Goal: Task Accomplishment & Management: Manage account settings

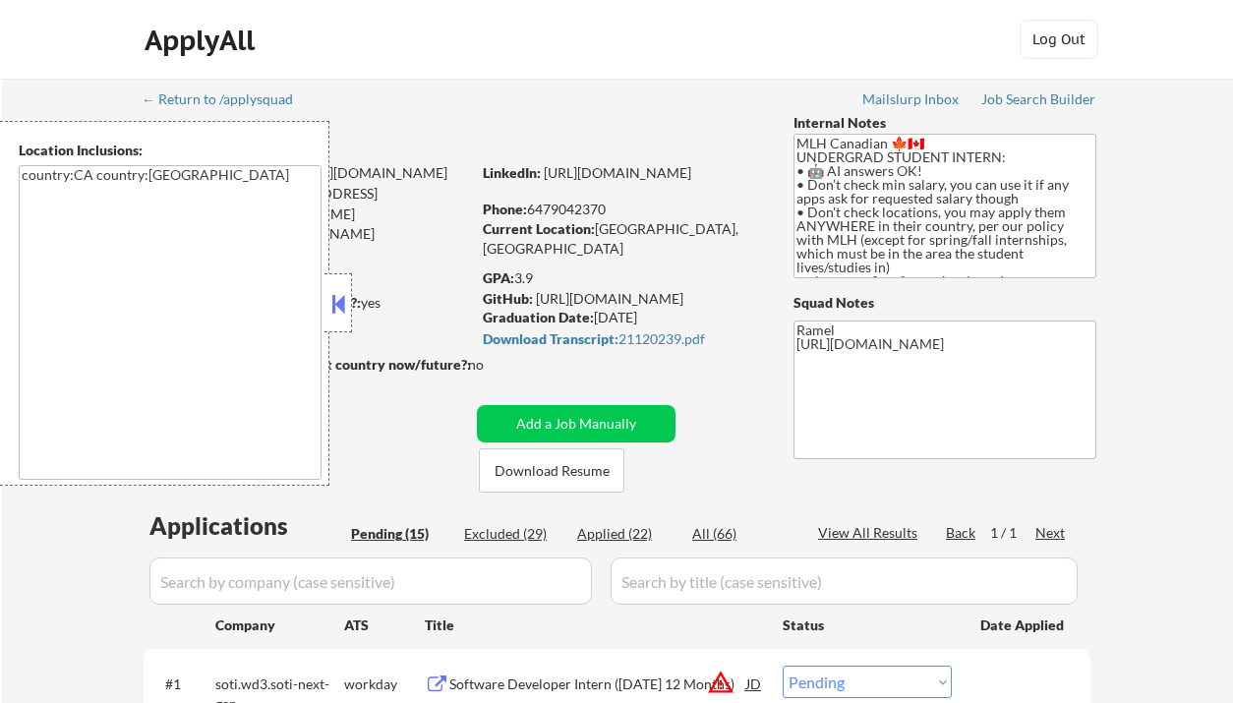
select select ""pending""
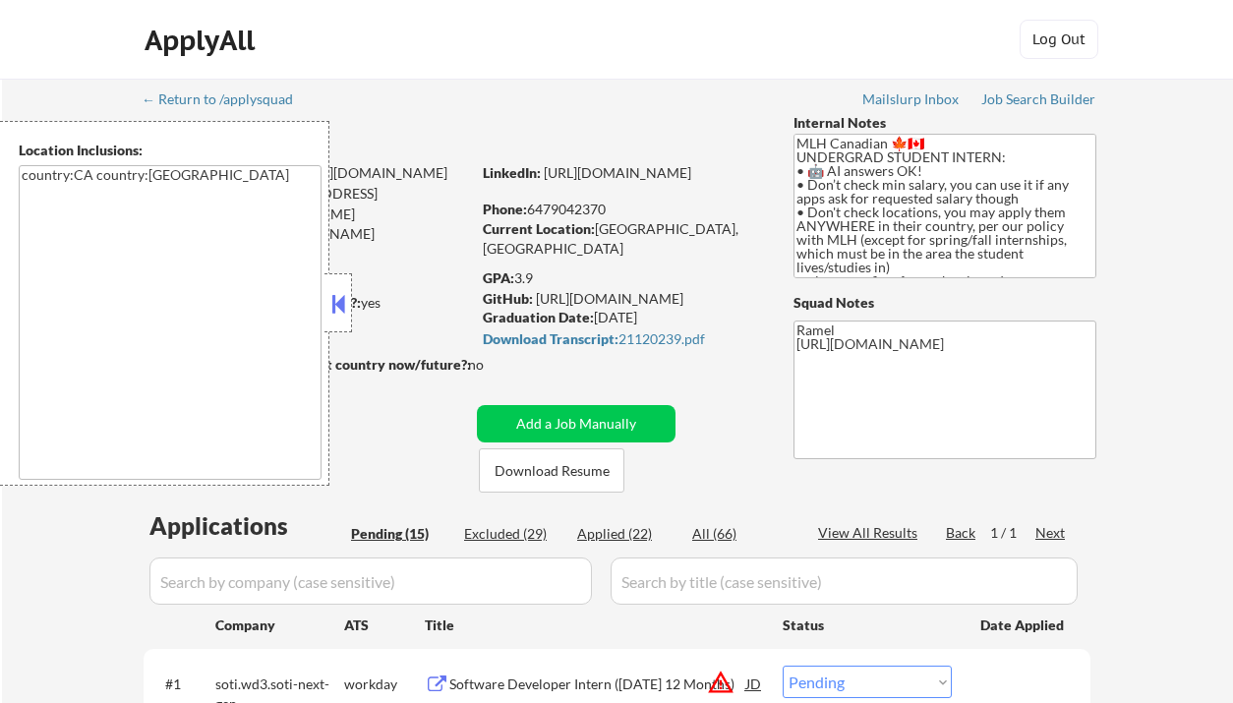
select select ""pending""
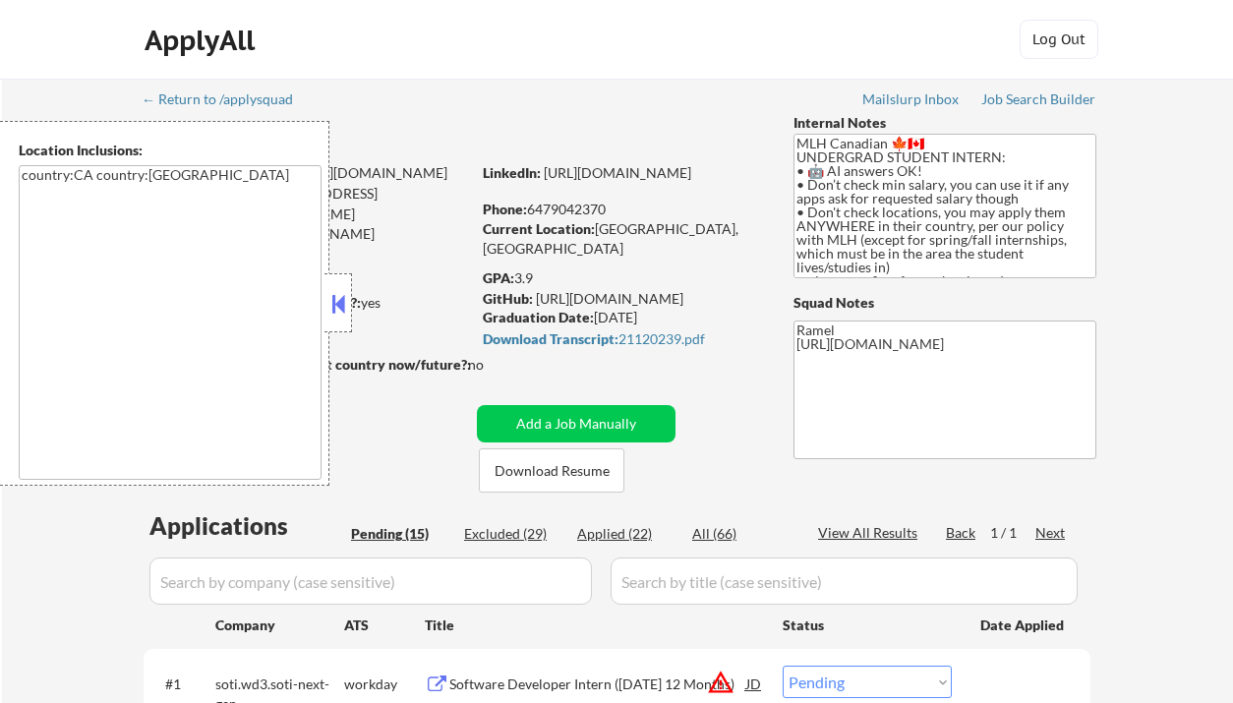
select select ""pending""
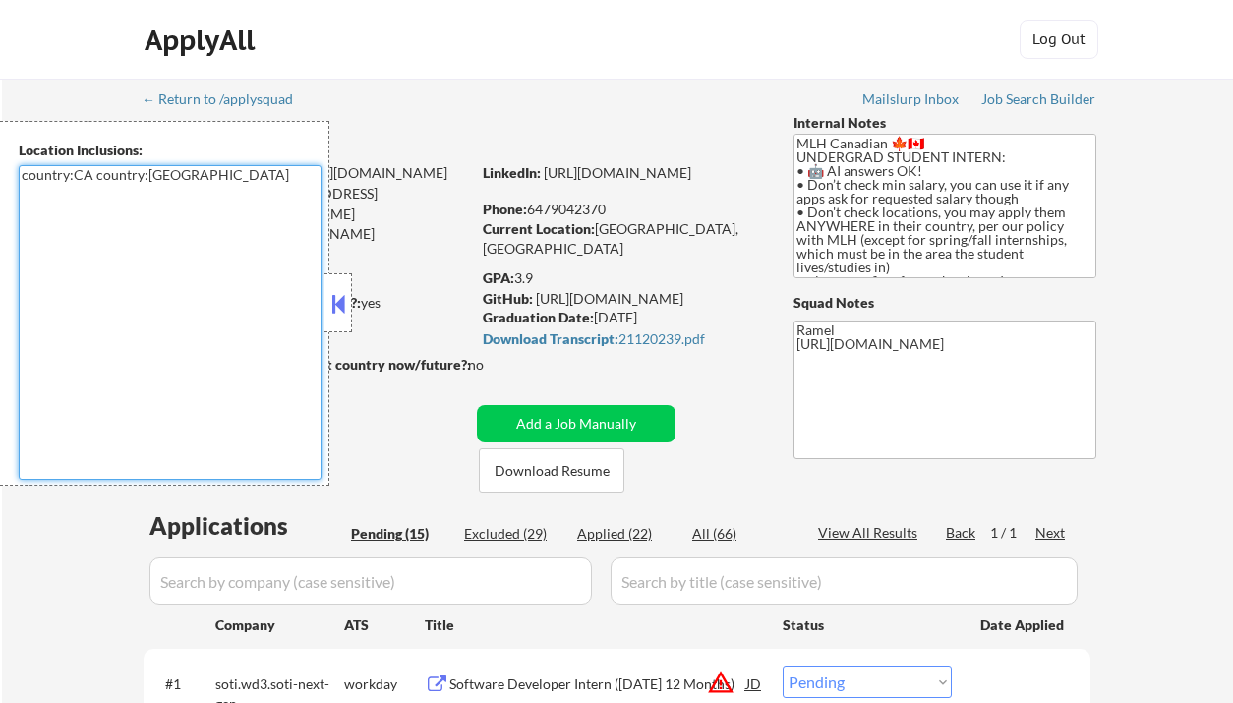
click at [180, 246] on textarea "country:CA country:[GEOGRAPHIC_DATA]" at bounding box center [170, 322] width 303 height 315
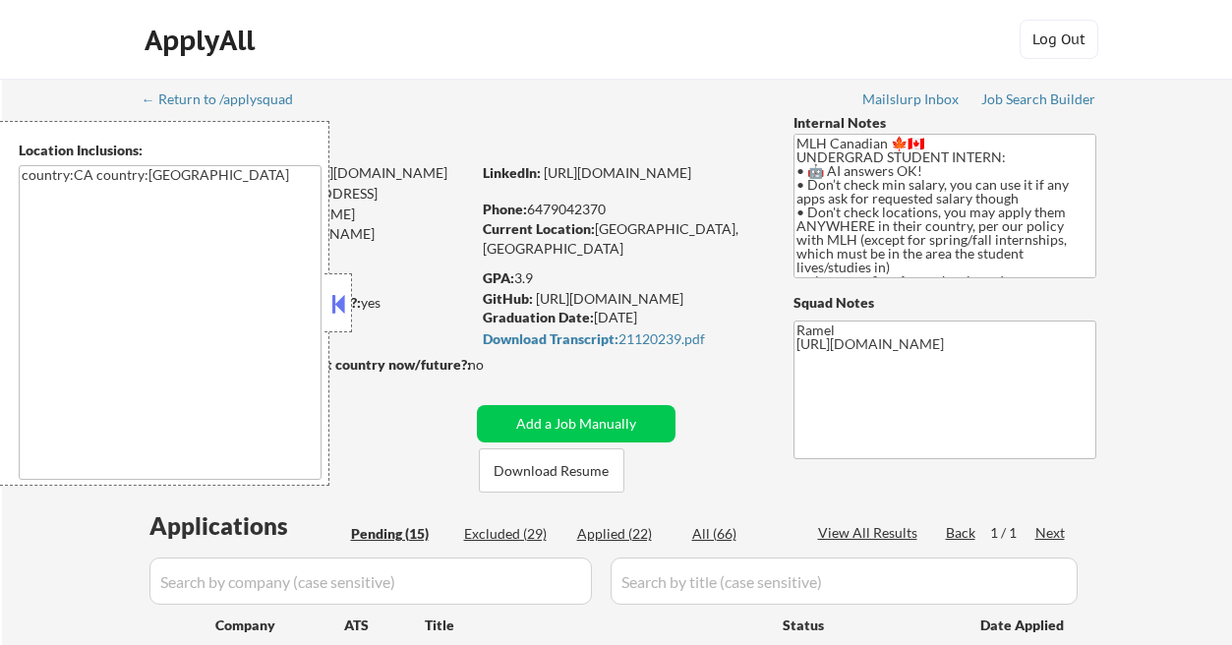
click at [332, 308] on button at bounding box center [338, 303] width 22 height 29
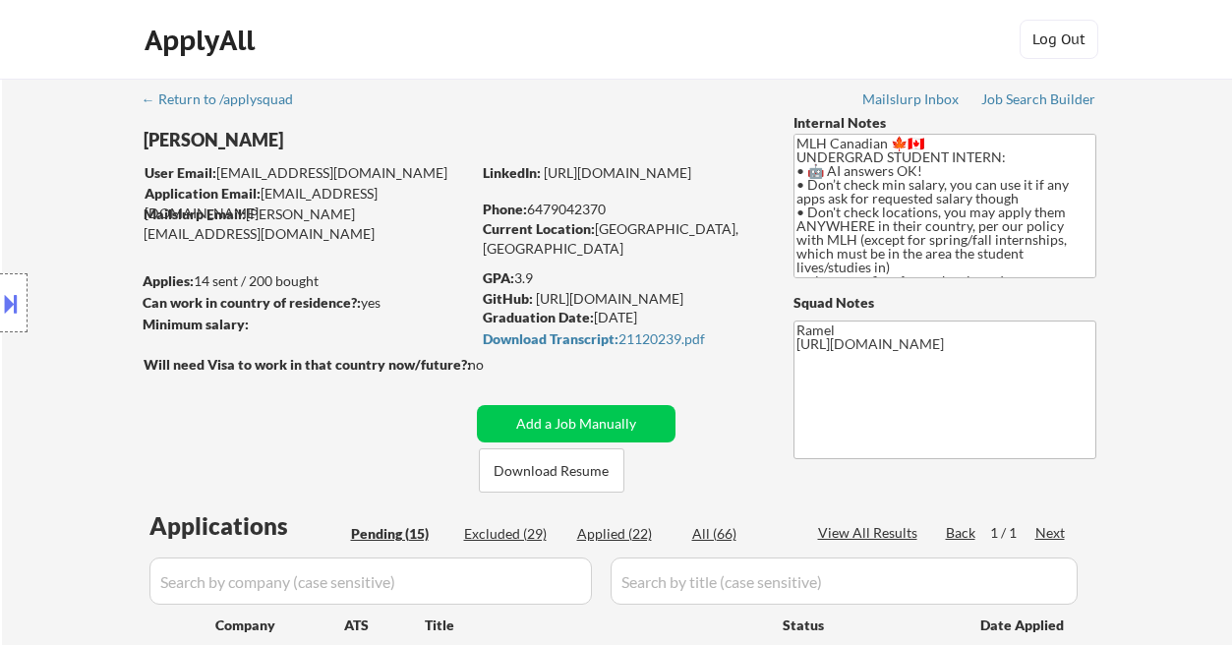
click at [14, 312] on button at bounding box center [11, 303] width 22 height 32
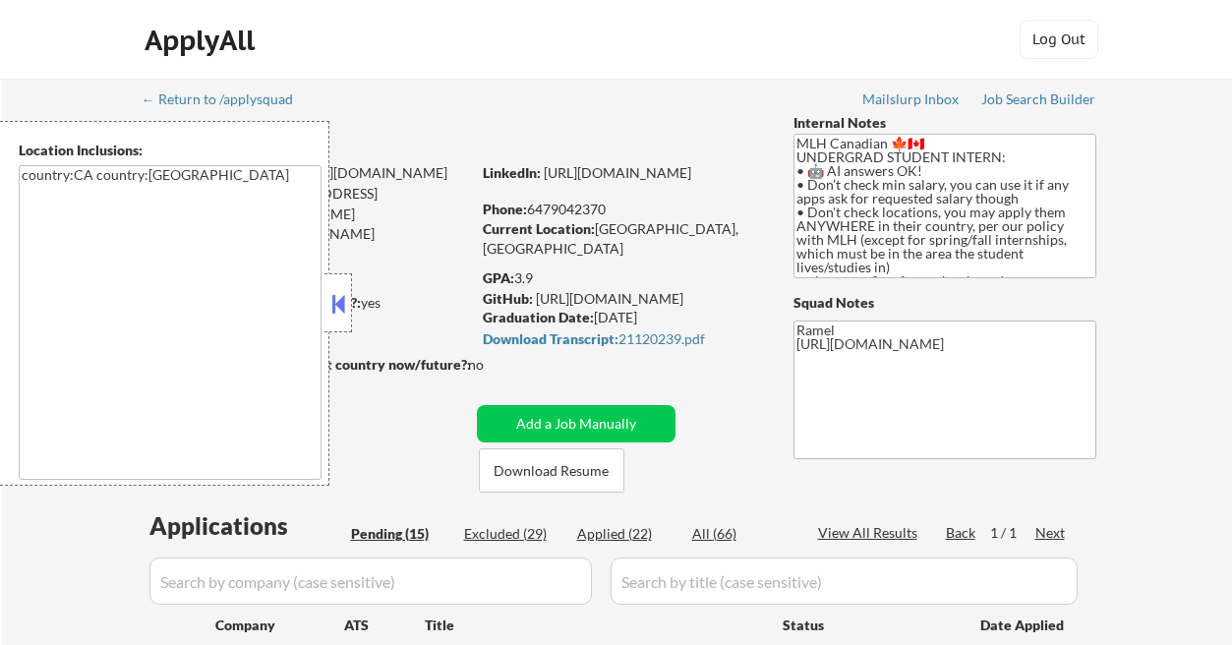
click at [347, 318] on div at bounding box center [338, 302] width 28 height 59
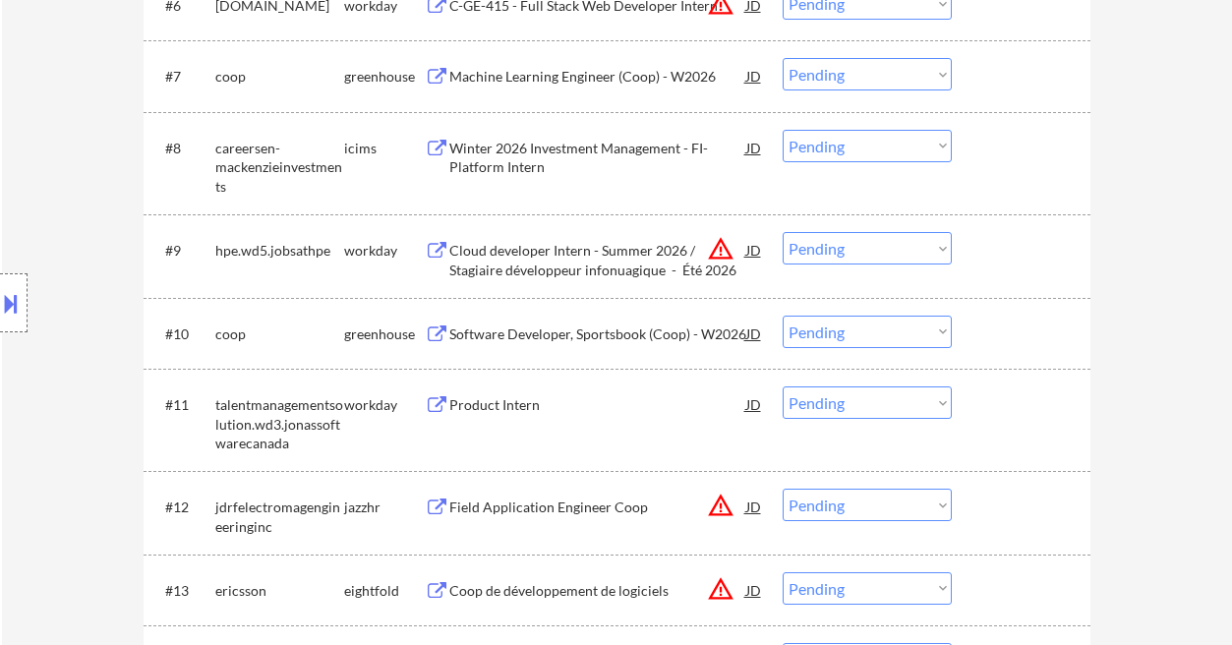
scroll to position [1180, 0]
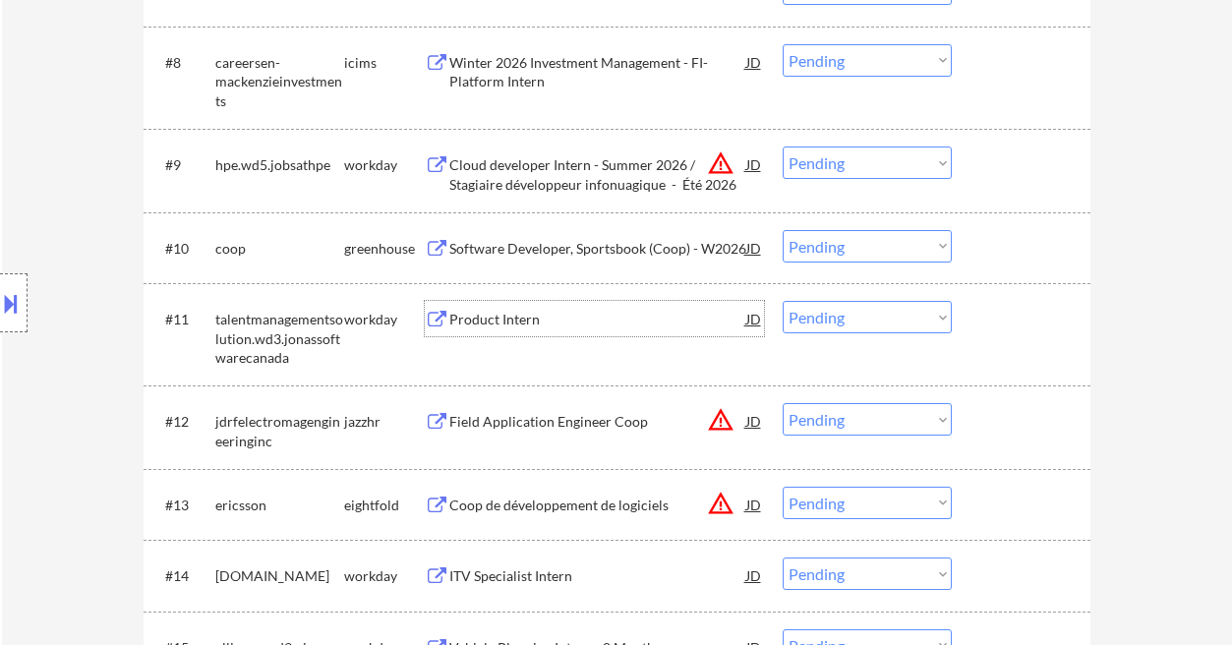
click at [506, 327] on div "Product Intern" at bounding box center [597, 320] width 297 height 20
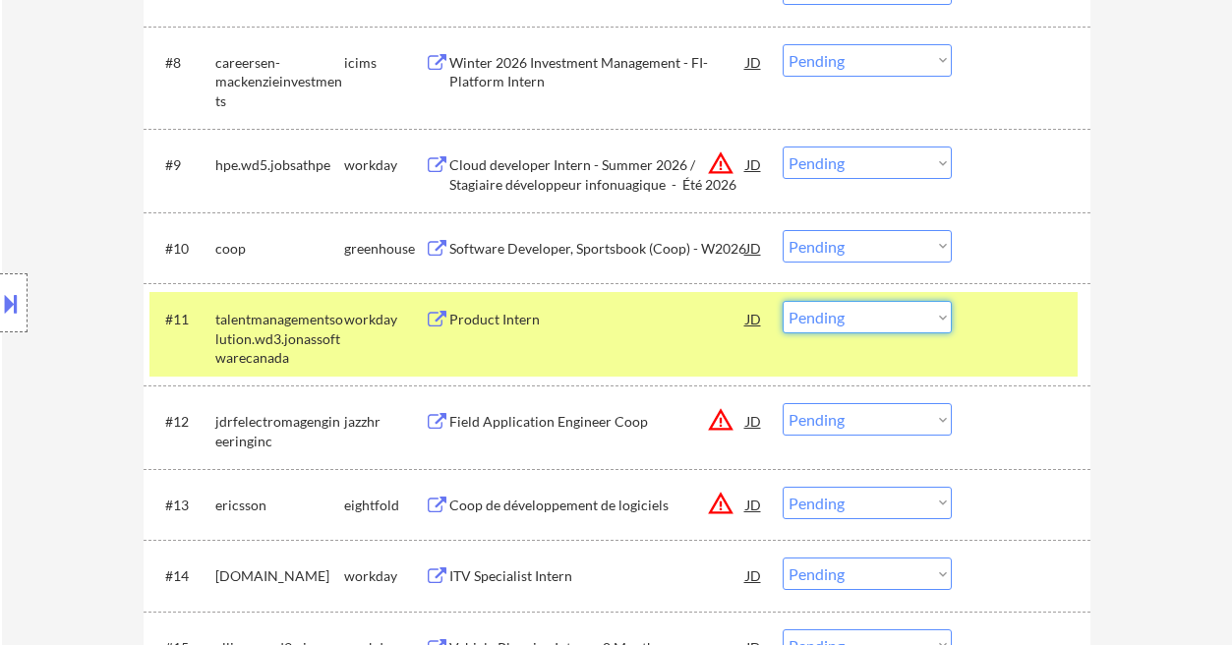
drag, startPoint x: 848, startPoint y: 318, endPoint x: 859, endPoint y: 332, distance: 18.3
click at [848, 318] on select "Choose an option... Pending Applied Excluded (Questions) Excluded (Expired) Exc…" at bounding box center [867, 317] width 169 height 32
click at [783, 301] on select "Choose an option... Pending Applied Excluded (Questions) Excluded (Expired) Exc…" at bounding box center [867, 317] width 169 height 32
select select ""pending""
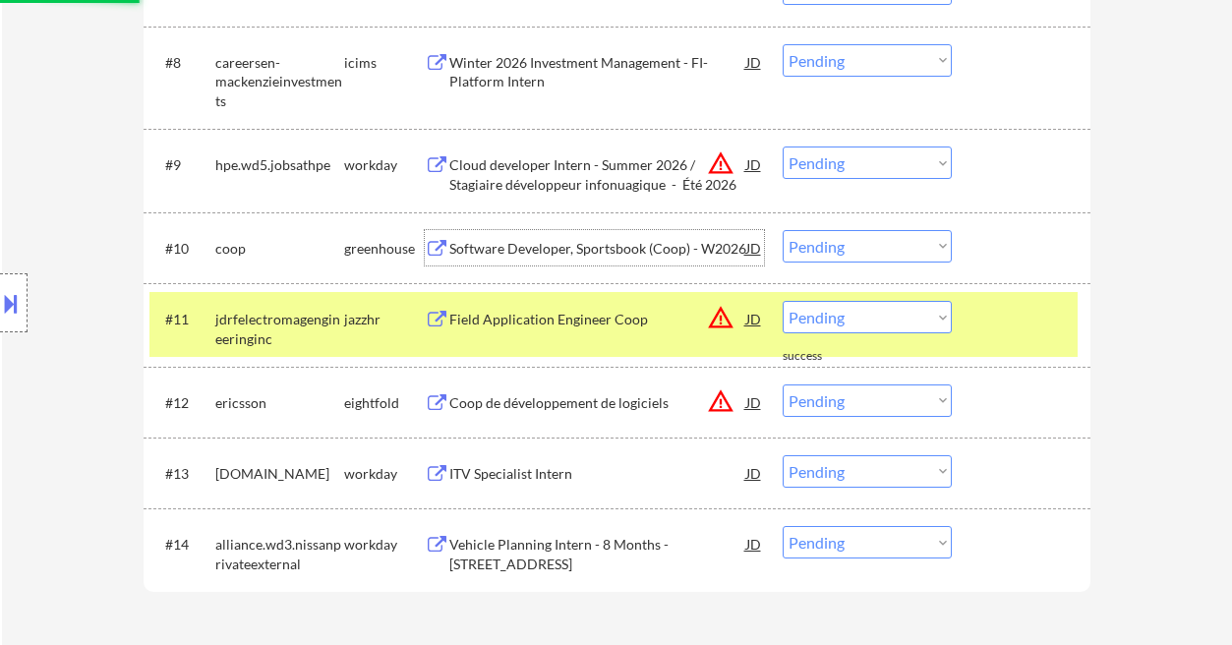
click at [520, 255] on div "Software Developer, Sportsbook (Coop) - W2026" at bounding box center [597, 249] width 297 height 20
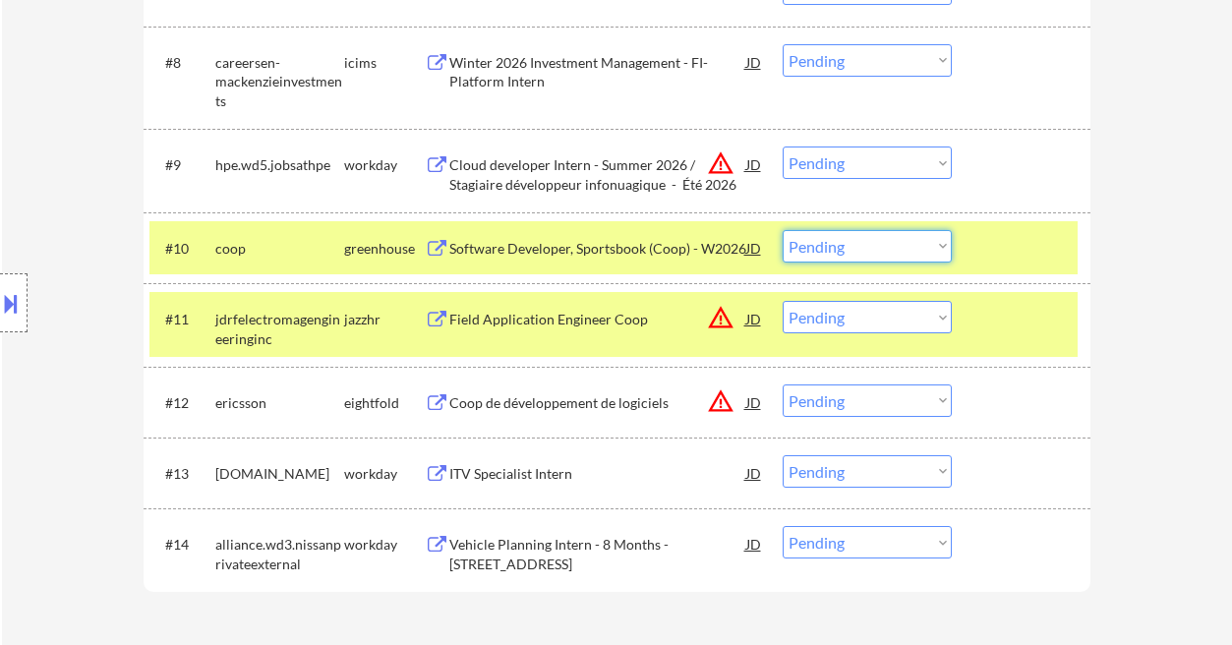
drag, startPoint x: 820, startPoint y: 251, endPoint x: 828, endPoint y: 261, distance: 12.6
click at [820, 251] on select "Choose an option... Pending Applied Excluded (Questions) Excluded (Expired) Exc…" at bounding box center [867, 246] width 169 height 32
click at [783, 230] on select "Choose an option... Pending Applied Excluded (Questions) Excluded (Expired) Exc…" at bounding box center [867, 246] width 169 height 32
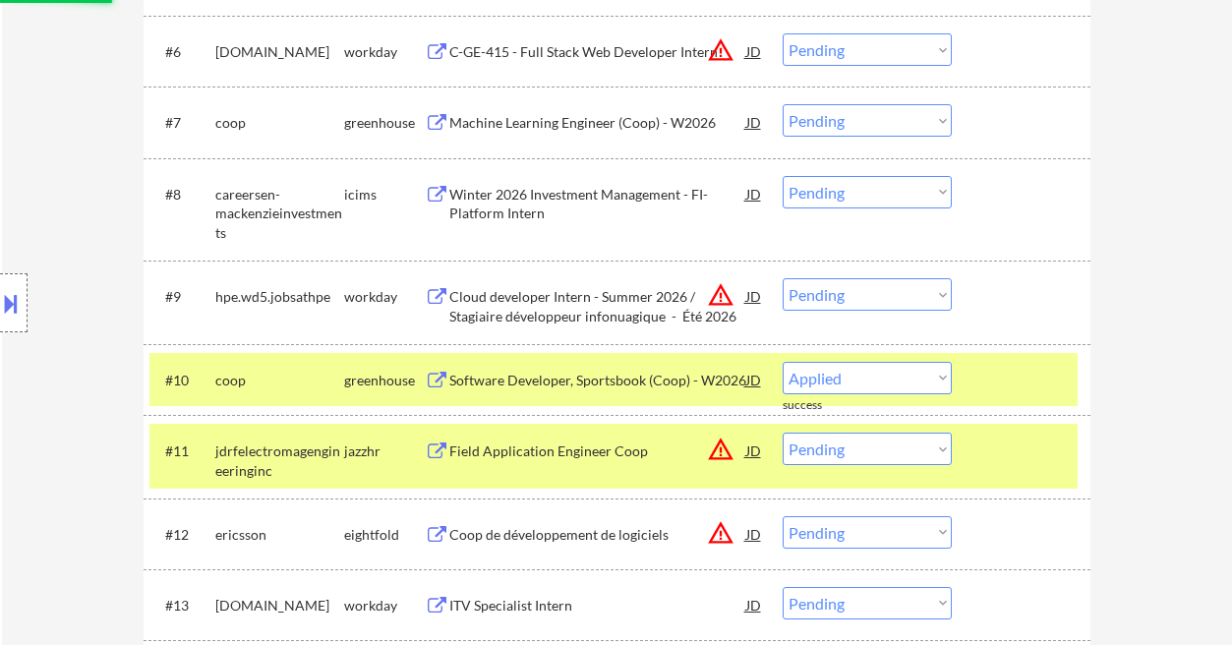
select select ""pending""
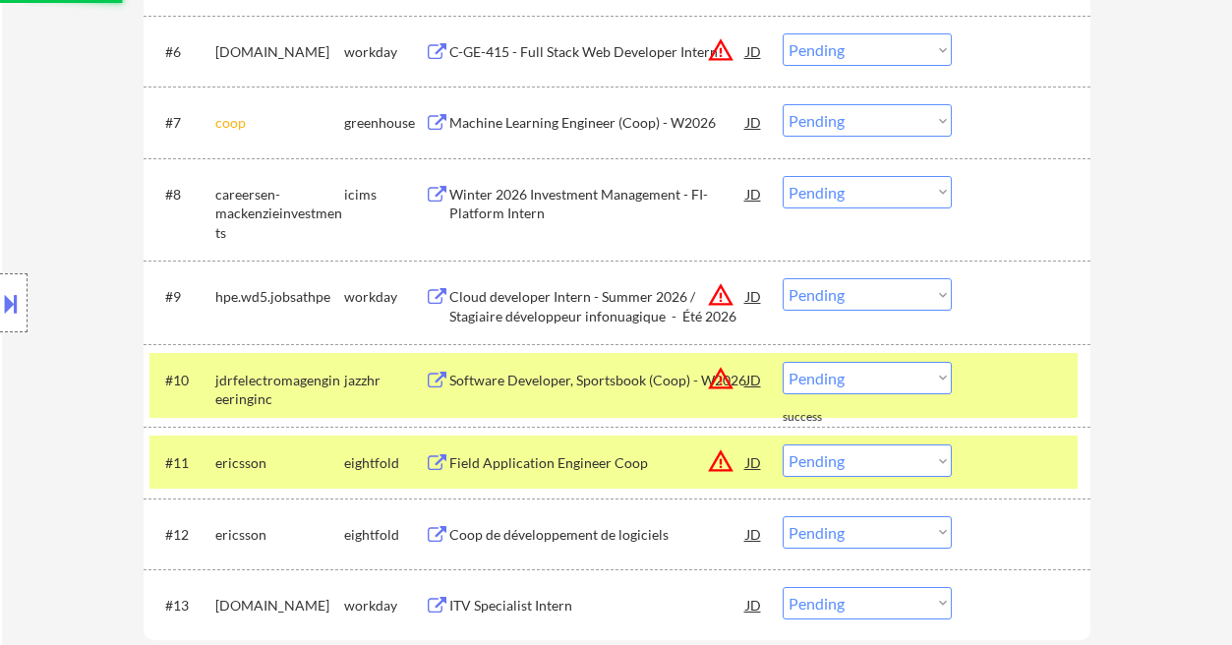
scroll to position [917, 0]
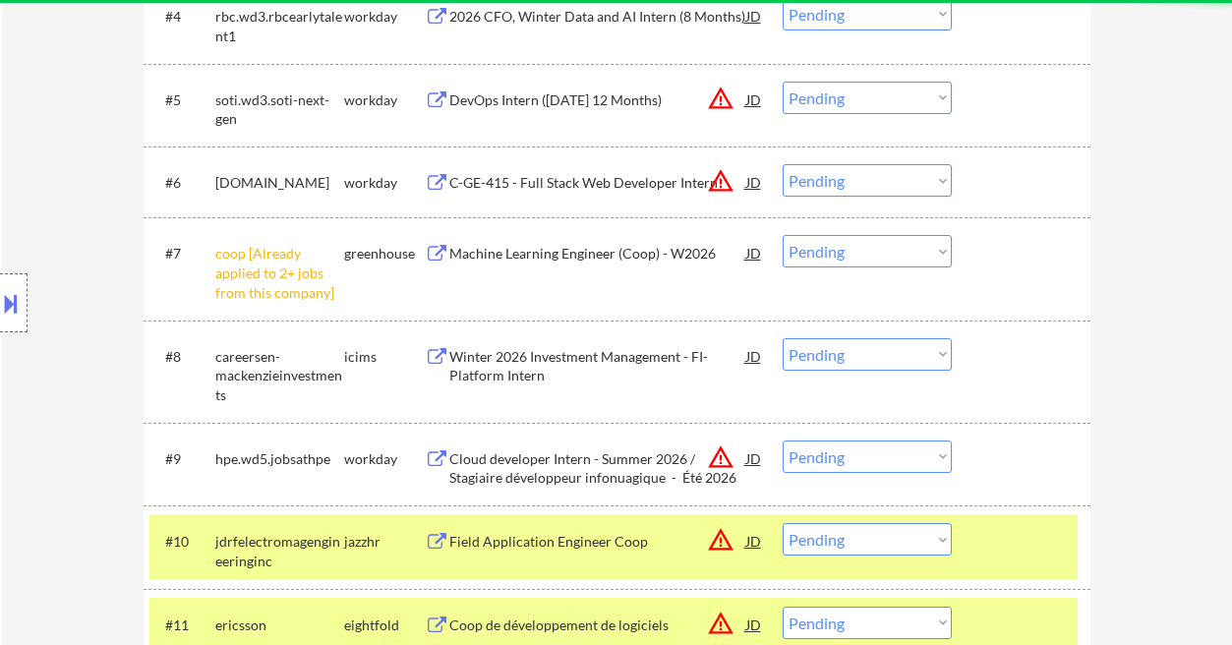
drag, startPoint x: 827, startPoint y: 257, endPoint x: 833, endPoint y: 266, distance: 11.5
click at [827, 257] on select "Choose an option... Pending Applied Excluded (Questions) Excluded (Expired) Exc…" at bounding box center [867, 251] width 169 height 32
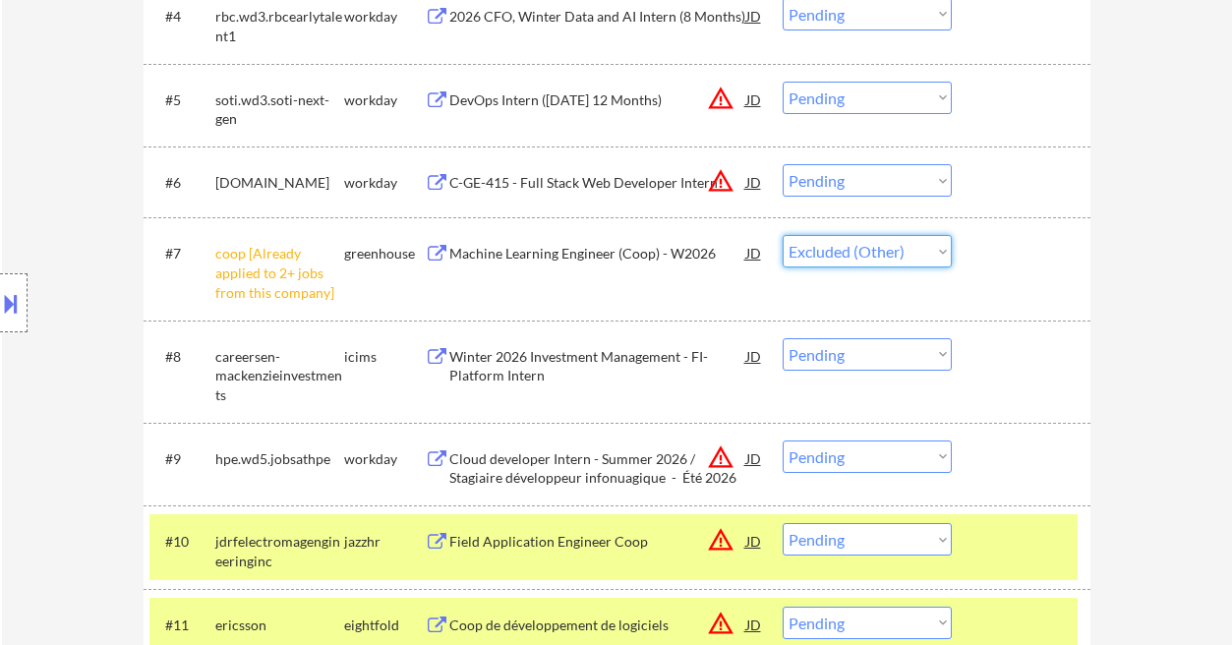
click at [783, 235] on select "Choose an option... Pending Applied Excluded (Questions) Excluded (Expired) Exc…" at bounding box center [867, 251] width 169 height 32
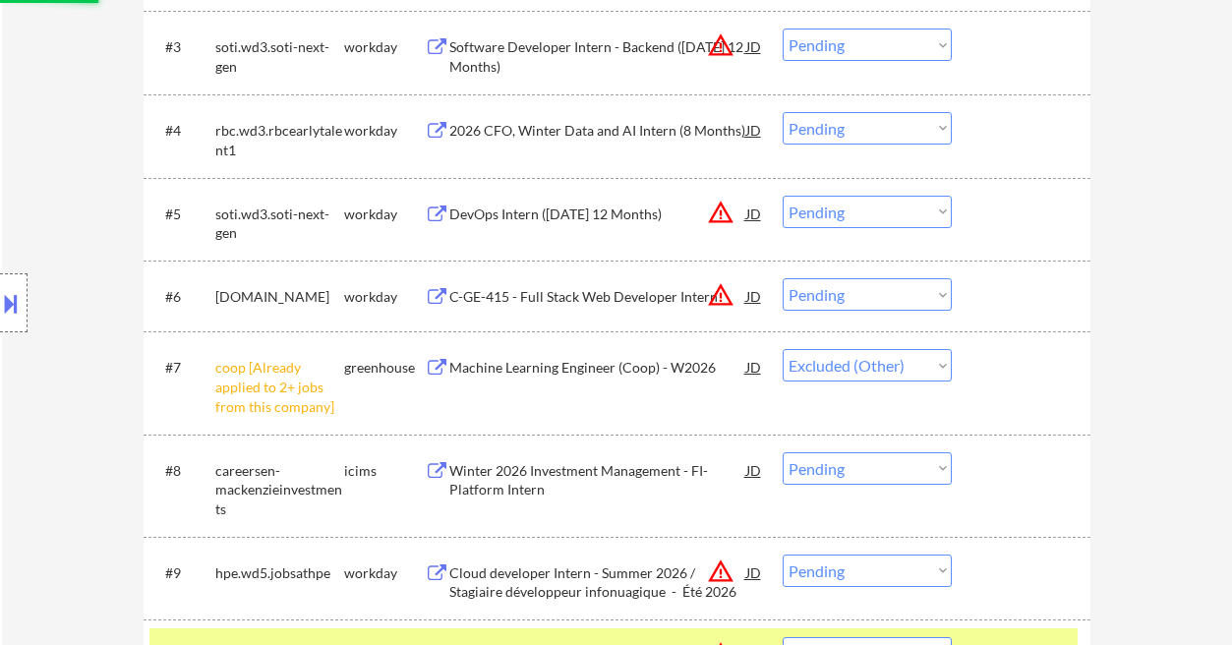
scroll to position [787, 0]
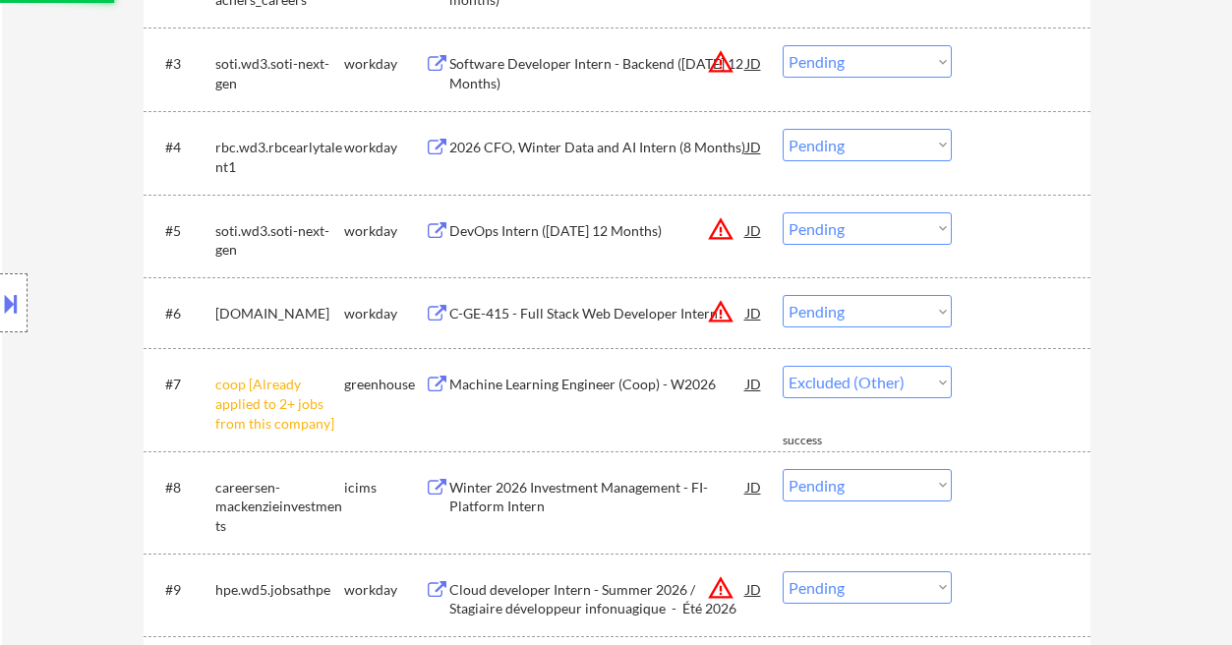
select select ""pending""
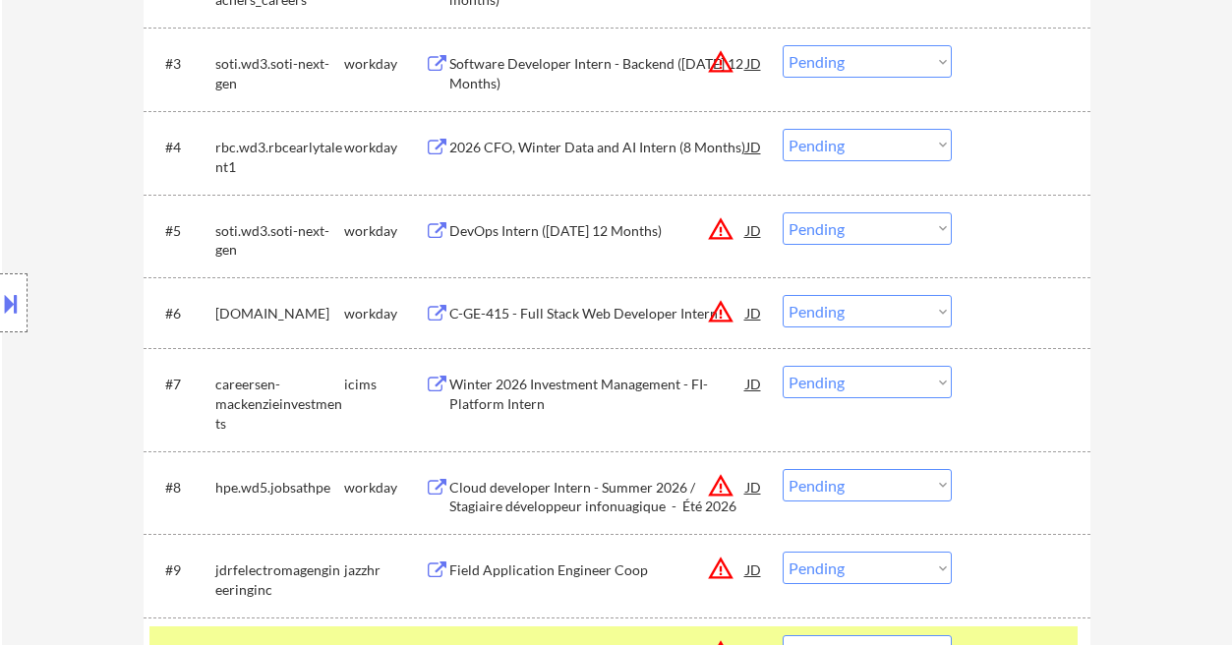
click at [549, 318] on div "C-GE-415 - Full Stack Web Developer Intern" at bounding box center [597, 314] width 297 height 20
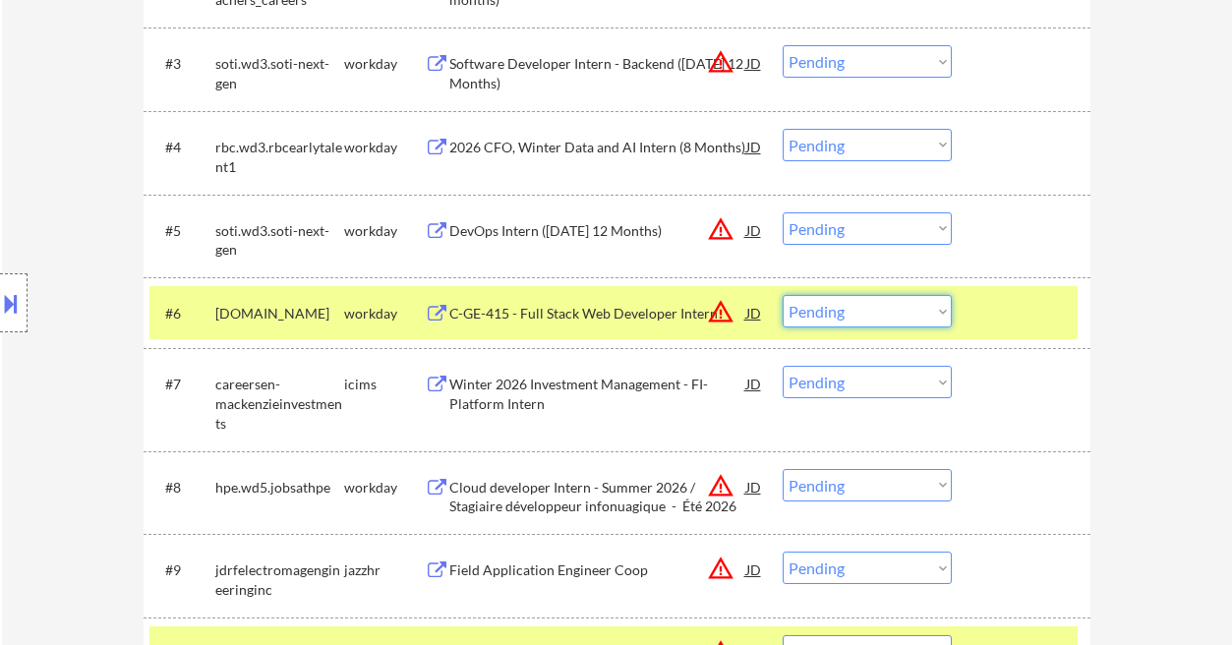
click at [841, 316] on select "Choose an option... Pending Applied Excluded (Questions) Excluded (Expired) Exc…" at bounding box center [867, 311] width 169 height 32
click at [783, 295] on select "Choose an option... Pending Applied Excluded (Questions) Excluded (Expired) Exc…" at bounding box center [867, 311] width 169 height 32
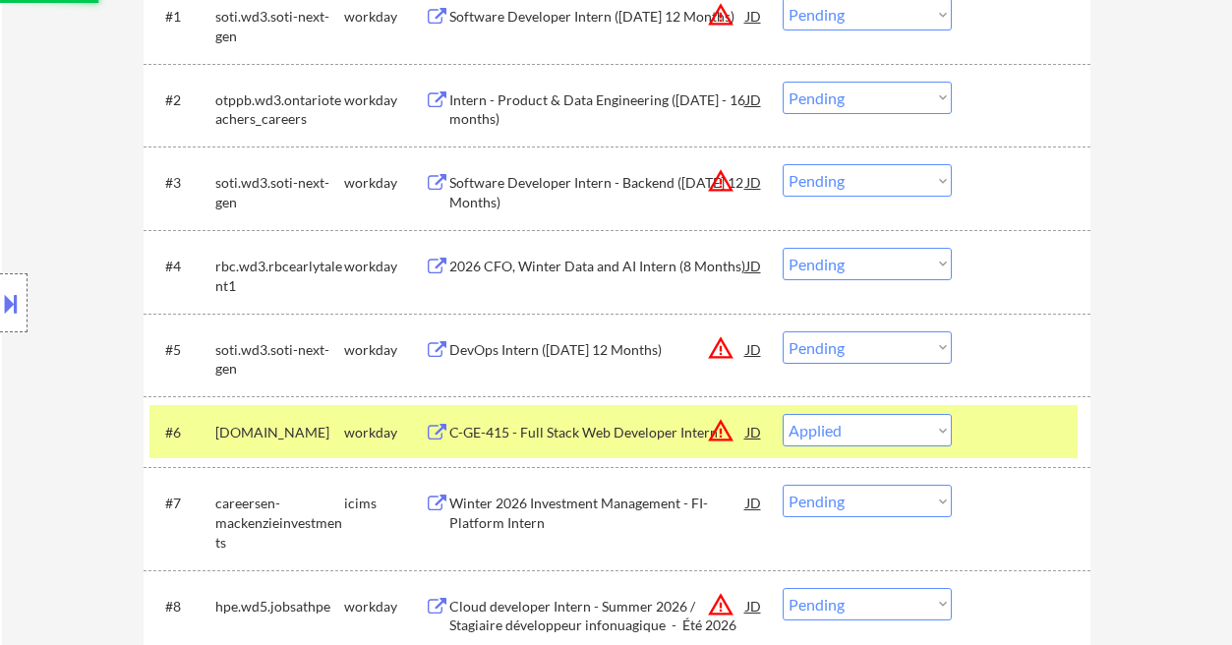
scroll to position [655, 0]
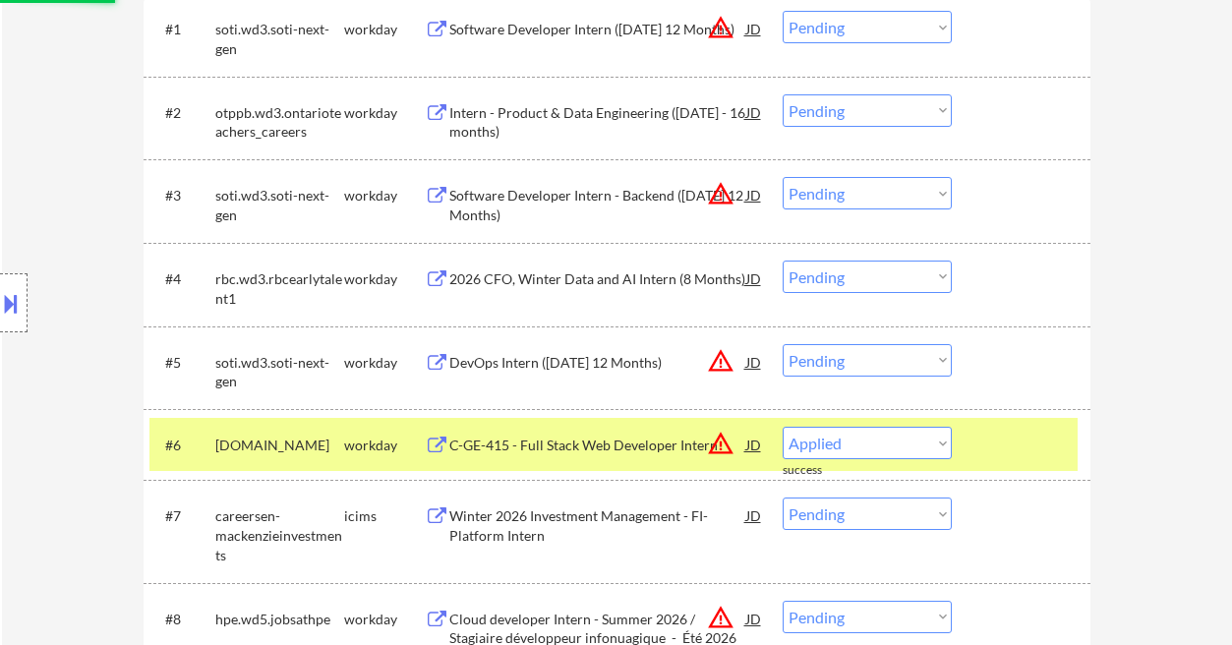
select select ""pending""
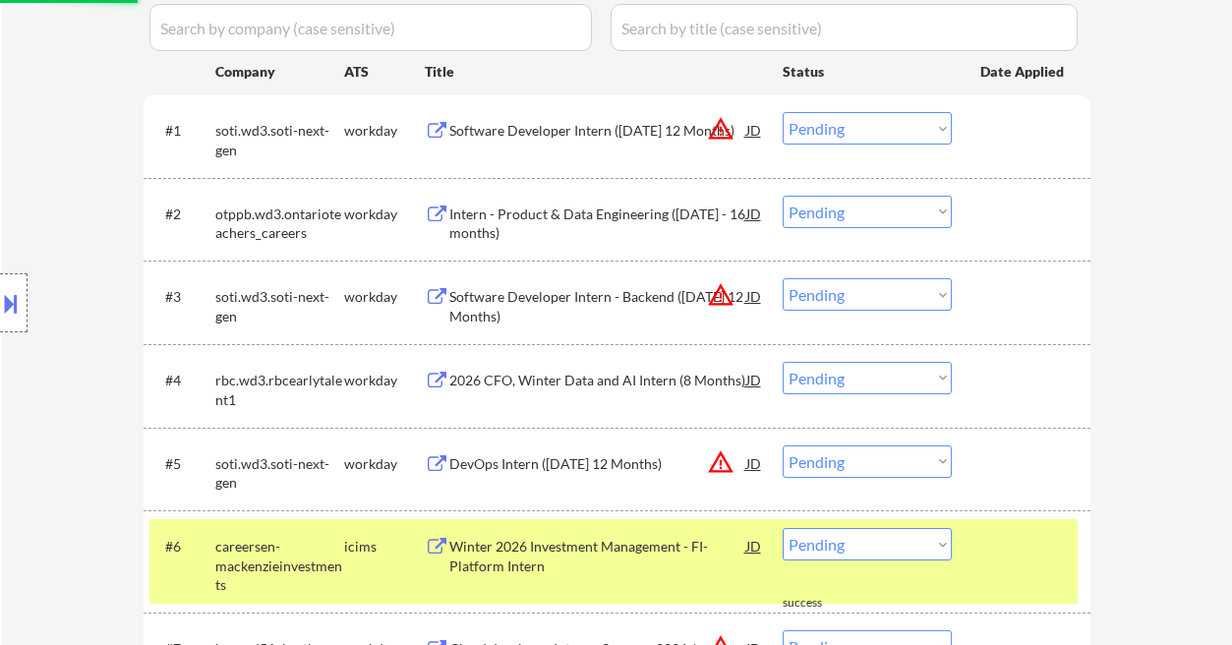
scroll to position [524, 0]
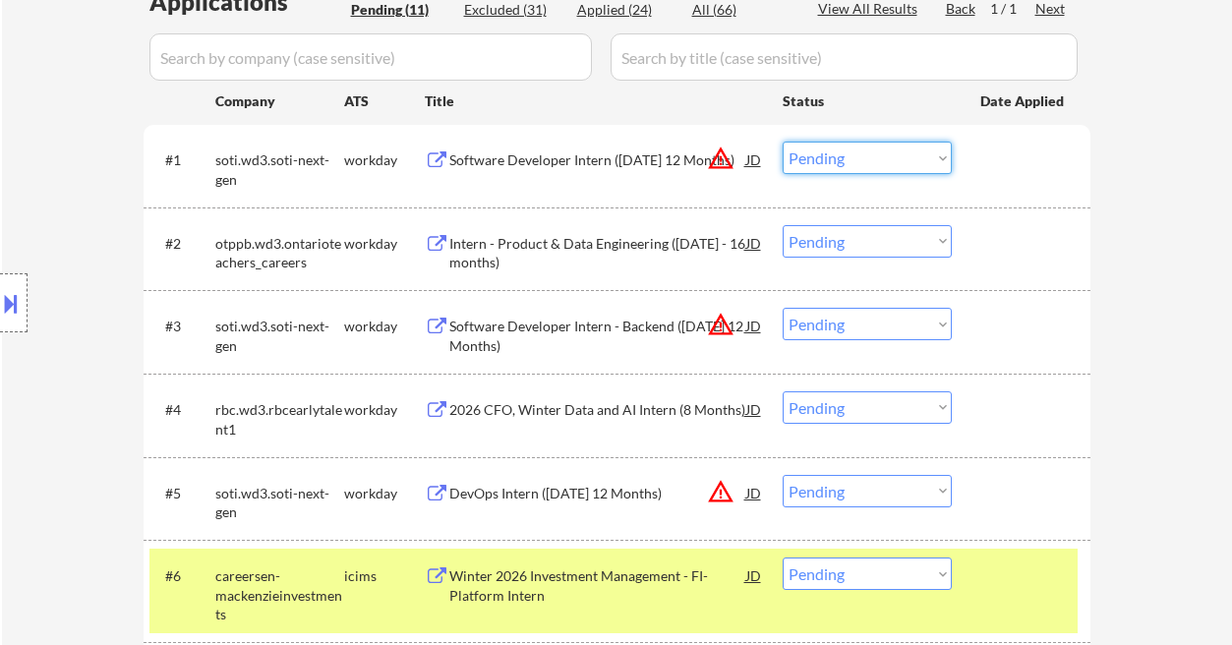
click at [858, 160] on select "Choose an option... Pending Applied Excluded (Questions) Excluded (Expired) Exc…" at bounding box center [867, 158] width 169 height 32
click at [783, 142] on select "Choose an option... Pending Applied Excluded (Questions) Excluded (Expired) Exc…" at bounding box center [867, 158] width 169 height 32
select select ""pending""
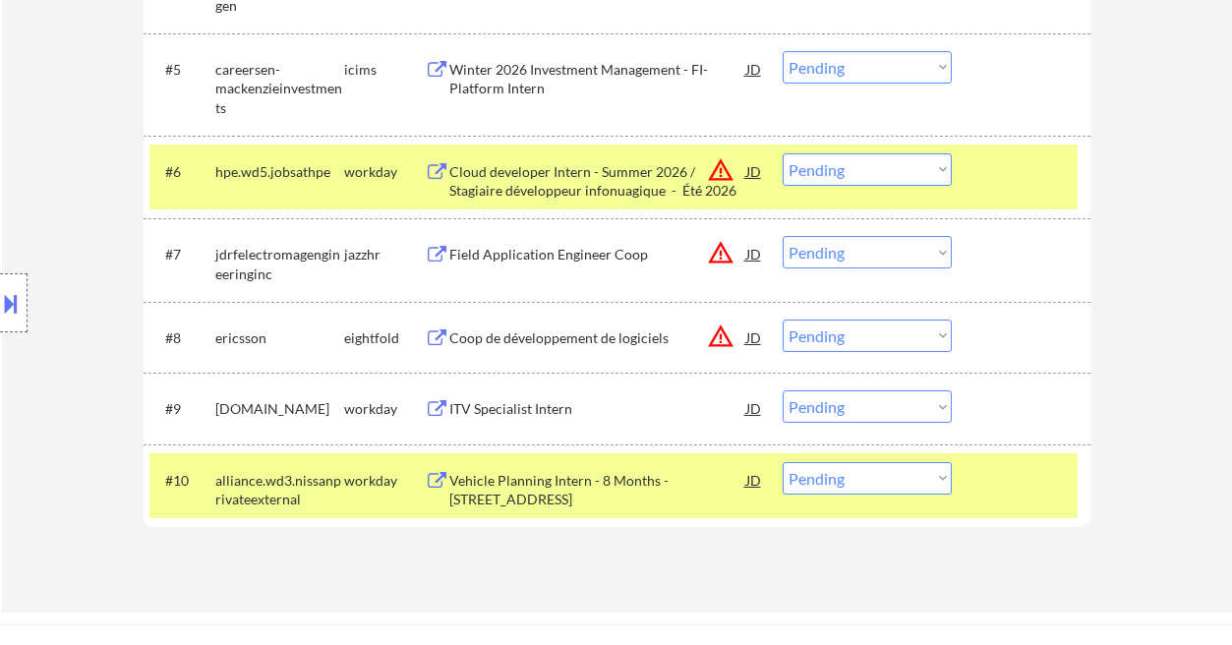
scroll to position [917, 0]
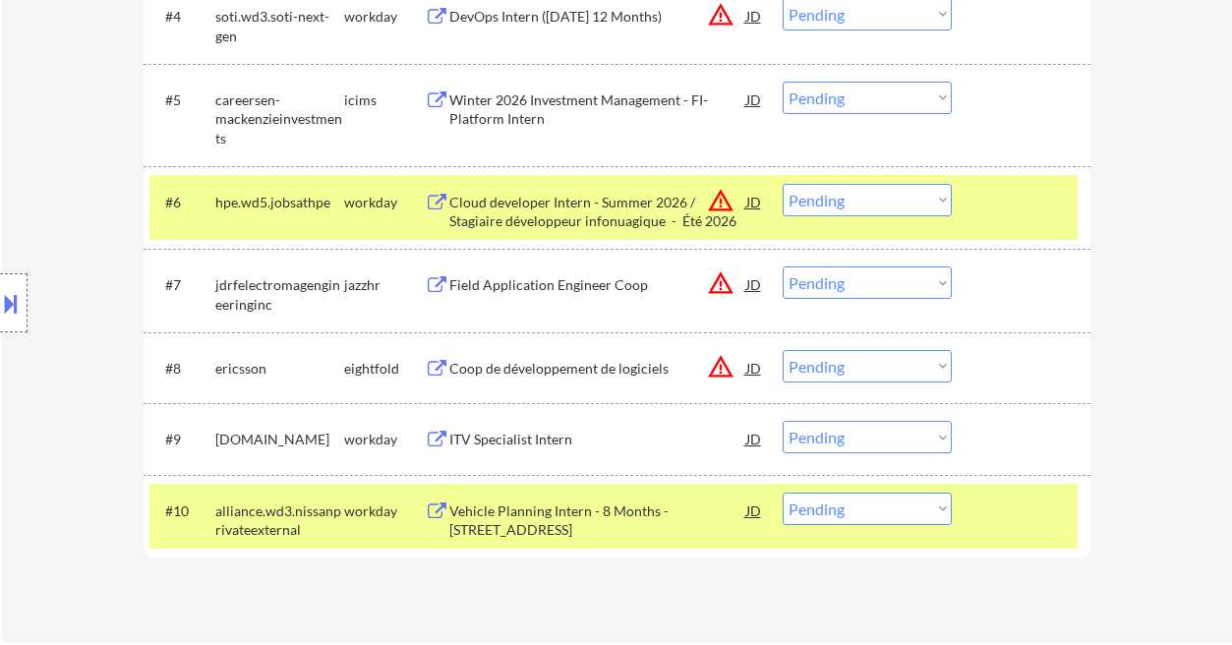
click at [563, 527] on div "Vehicle Planning Intern - 8 Months - 5290 Orbitor Dr, Mississauga, ON, L4W 4Z5" at bounding box center [597, 520] width 297 height 38
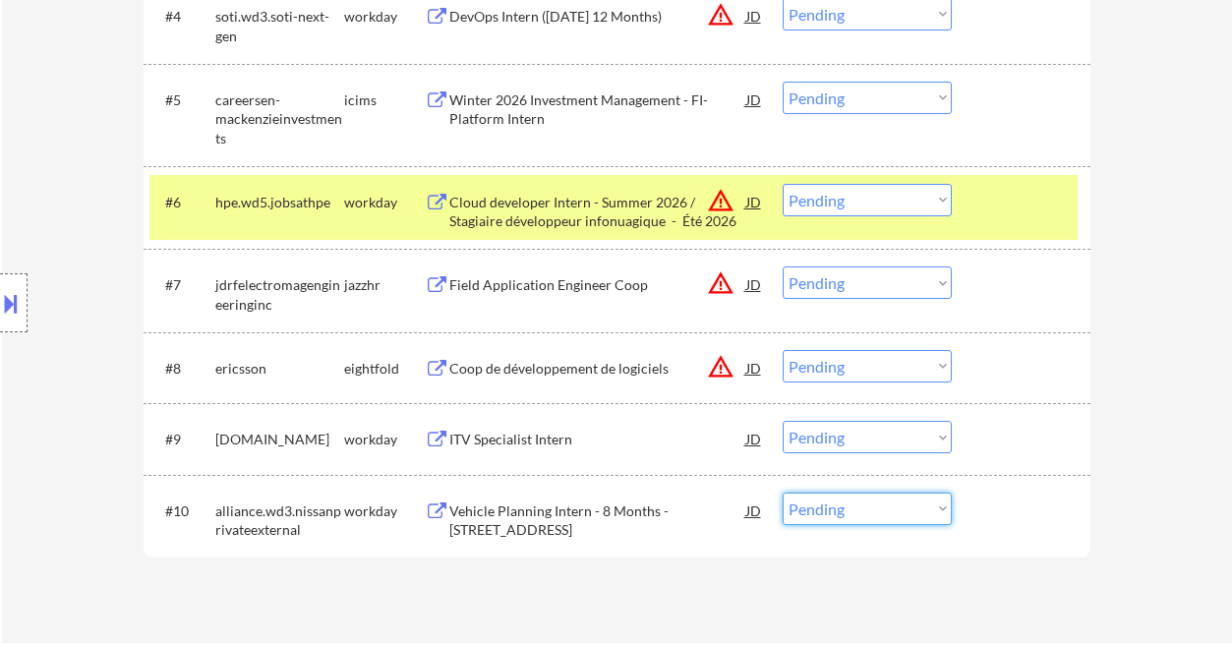
drag, startPoint x: 839, startPoint y: 508, endPoint x: 857, endPoint y: 514, distance: 19.6
click at [839, 509] on select "Choose an option... Pending Applied Excluded (Questions) Excluded (Expired) Exc…" at bounding box center [867, 509] width 169 height 32
select select ""excluded__other_""
click at [783, 493] on select "Choose an option... Pending Applied Excluded (Questions) Excluded (Expired) Exc…" at bounding box center [867, 509] width 169 height 32
click at [553, 433] on div "ITV Specialist Intern" at bounding box center [597, 440] width 297 height 20
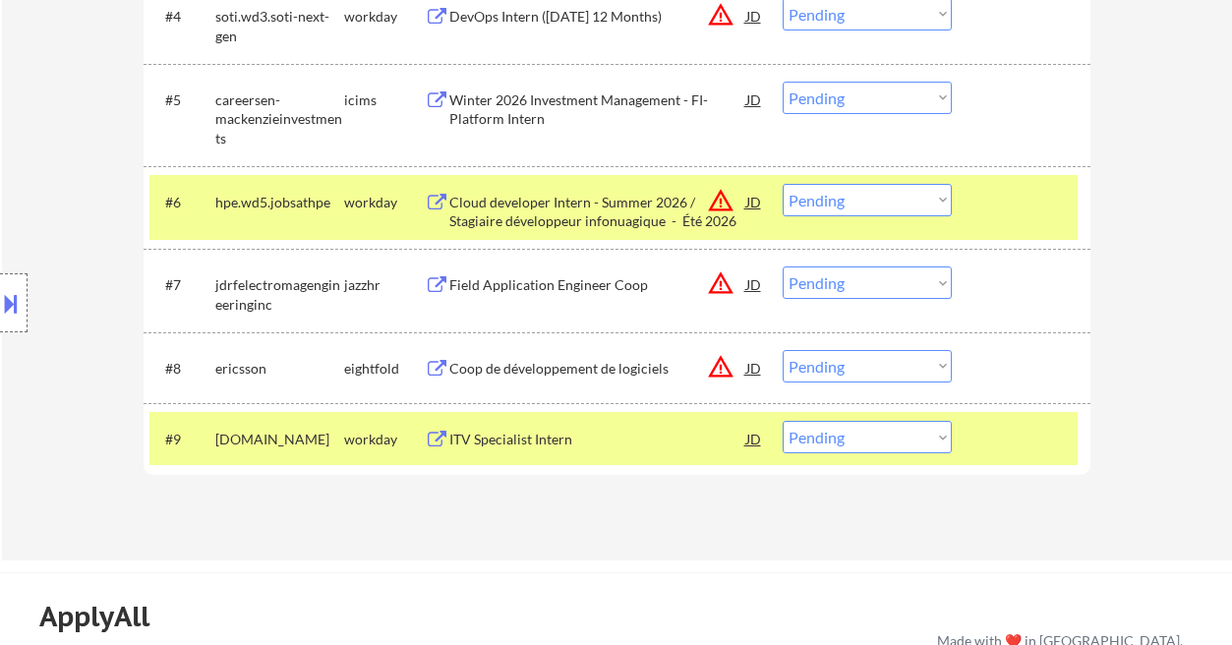
select select ""pending""
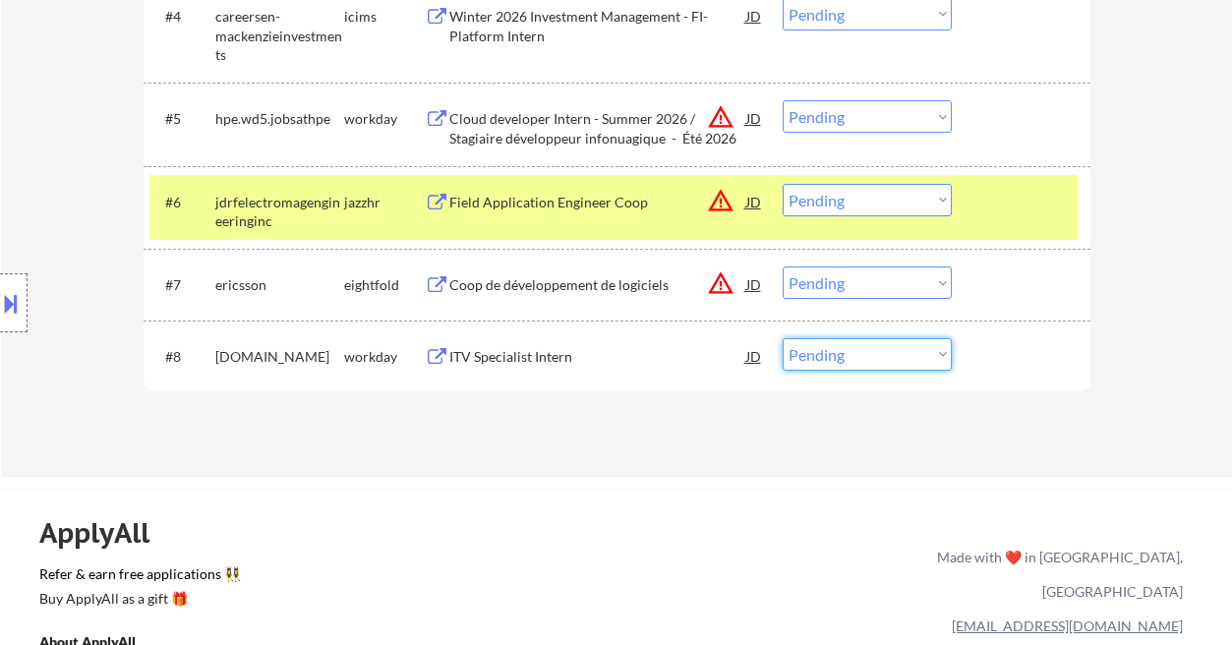
click at [846, 361] on select "Choose an option... Pending Applied Excluded (Questions) Excluded (Expired) Exc…" at bounding box center [867, 354] width 169 height 32
select select ""applied""
click at [783, 338] on select "Choose an option... Pending Applied Excluded (Questions) Excluded (Expired) Exc…" at bounding box center [867, 354] width 169 height 32
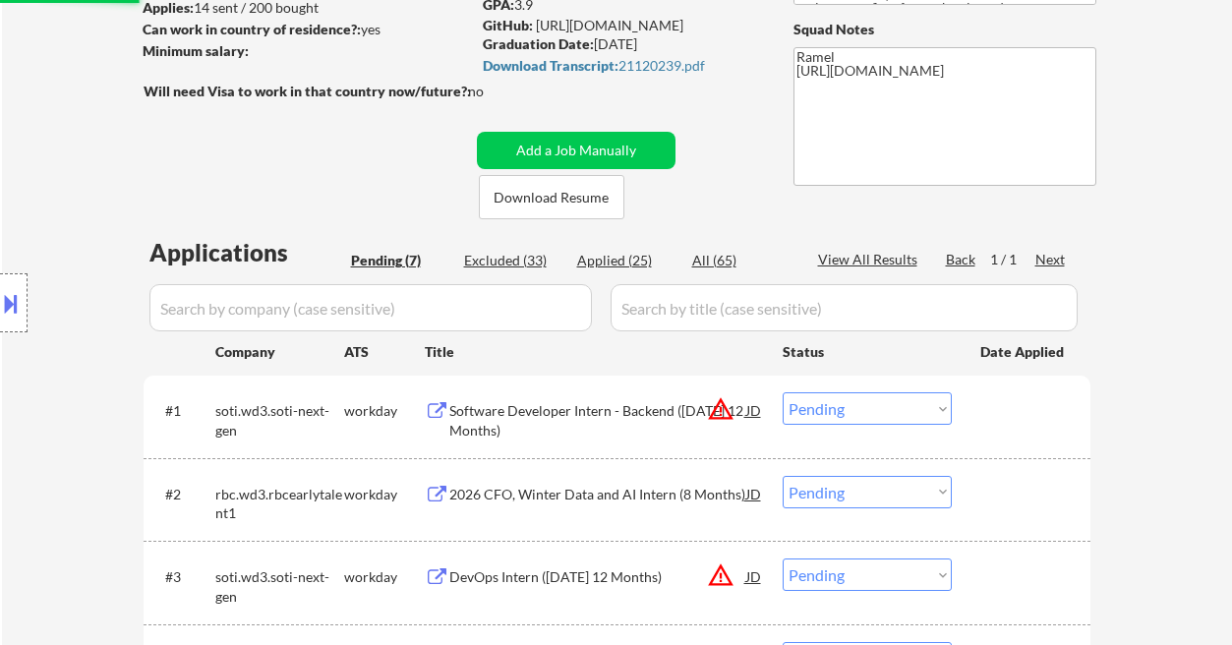
scroll to position [262, 0]
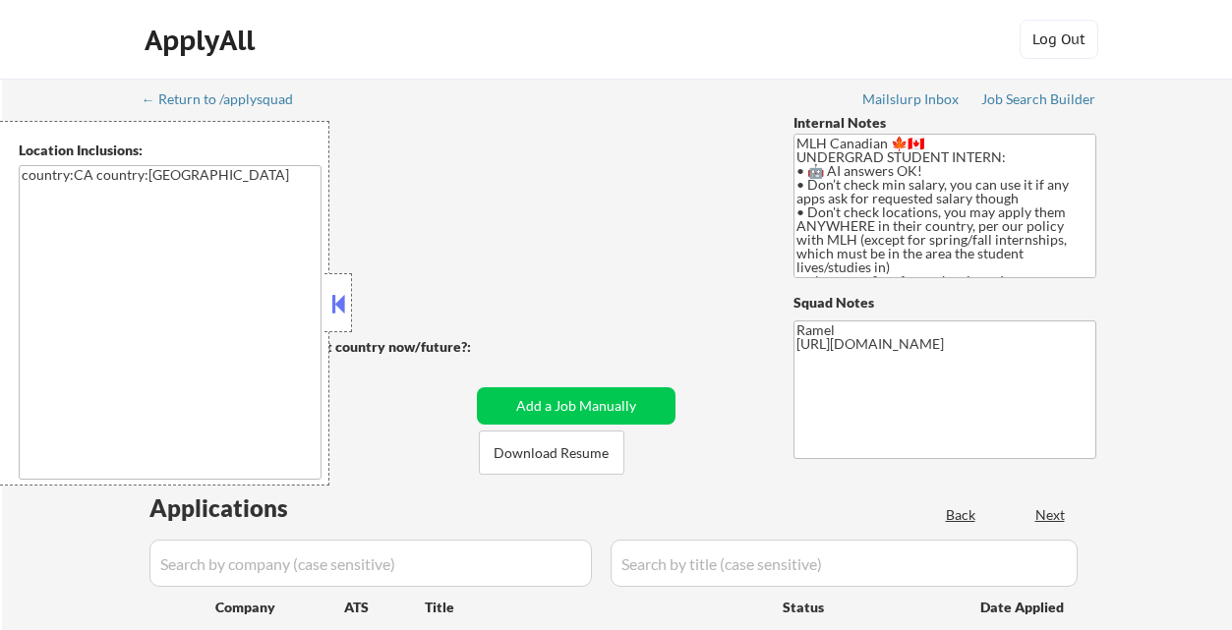
select select ""pending""
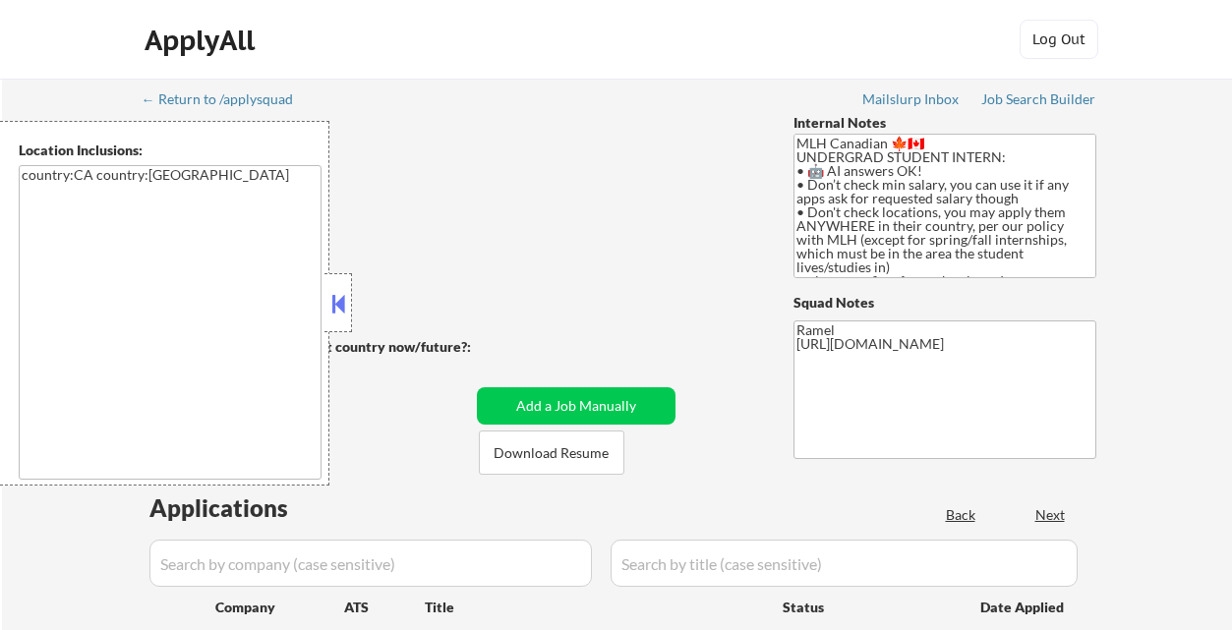
select select ""pending""
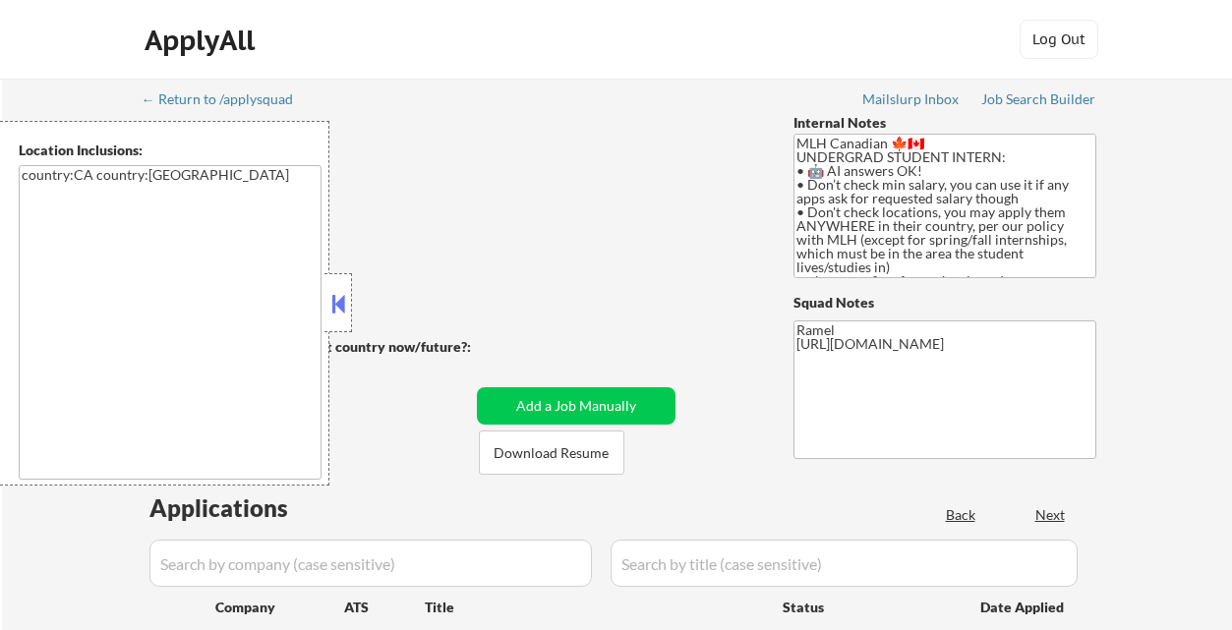
select select ""pending""
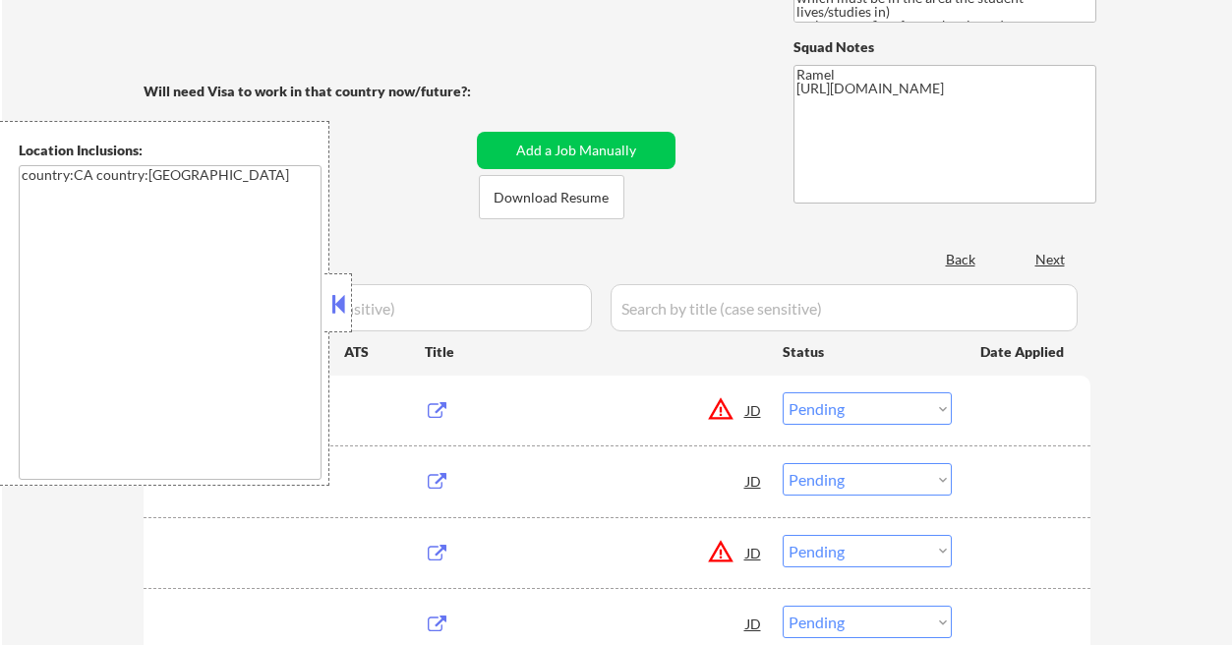
click at [340, 306] on button at bounding box center [338, 303] width 22 height 29
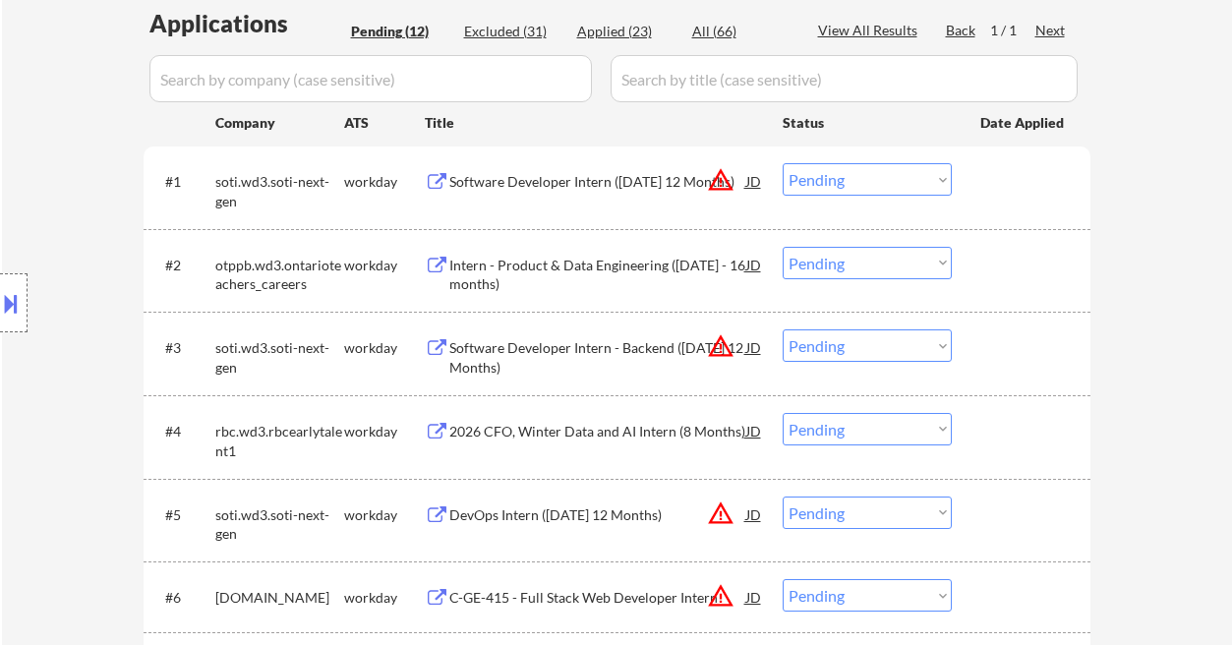
scroll to position [518, 0]
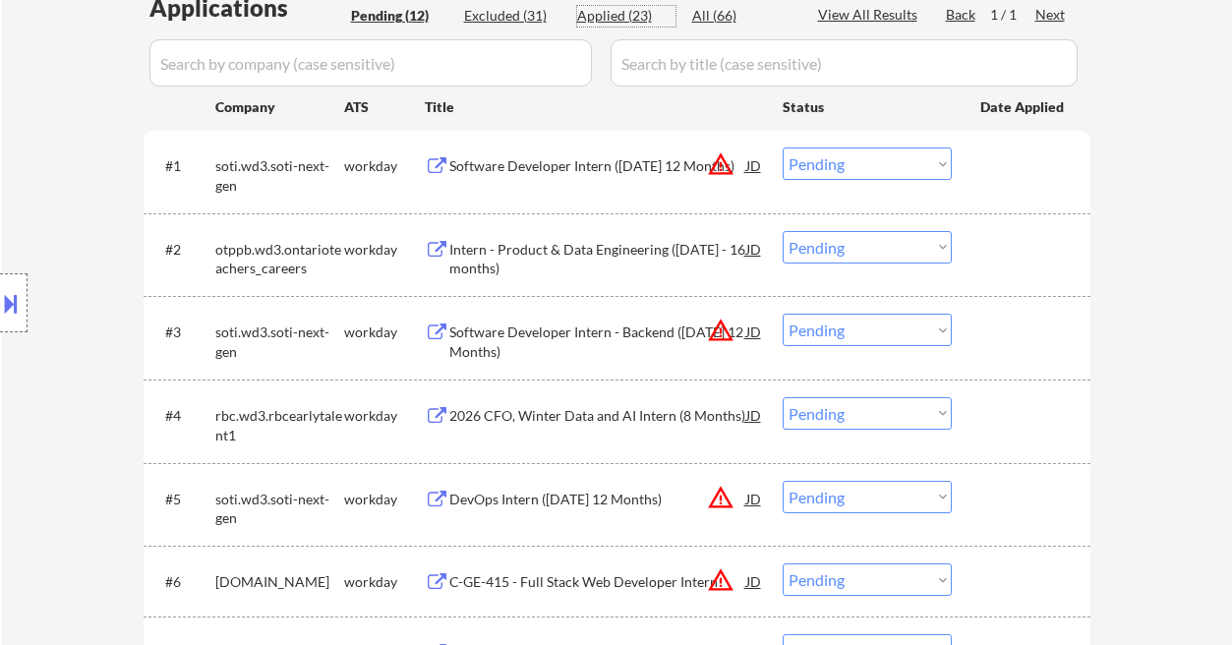
click at [617, 14] on div "Applied (23)" at bounding box center [626, 16] width 98 height 20
select select ""applied""
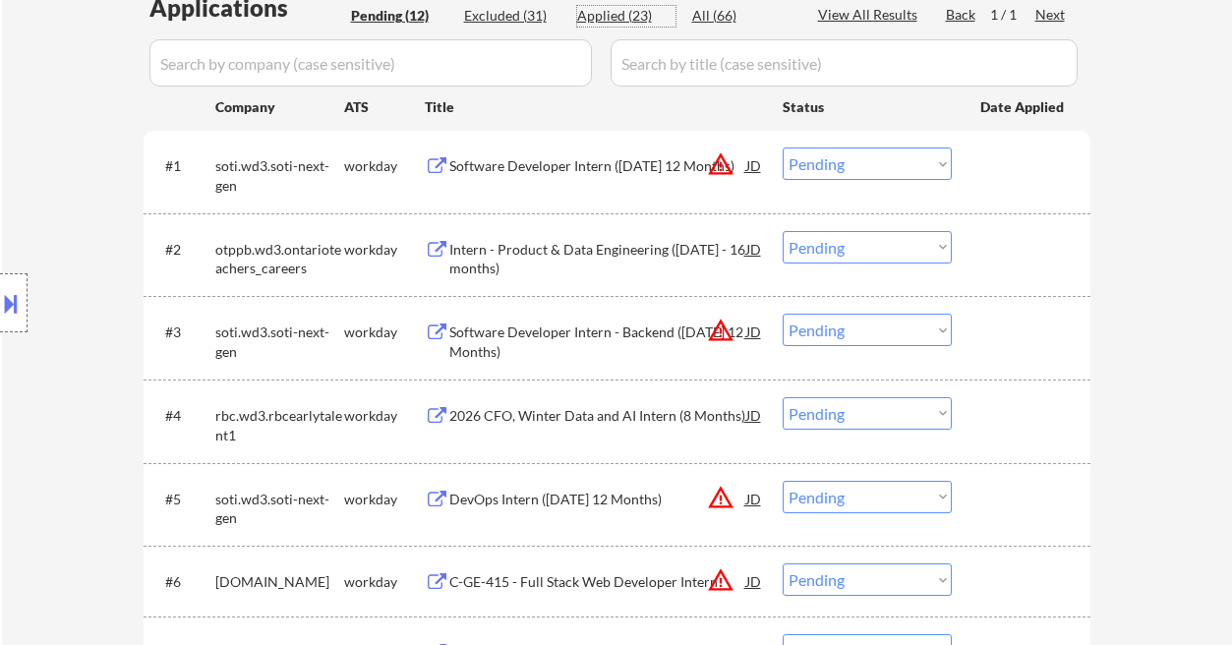
select select ""applied""
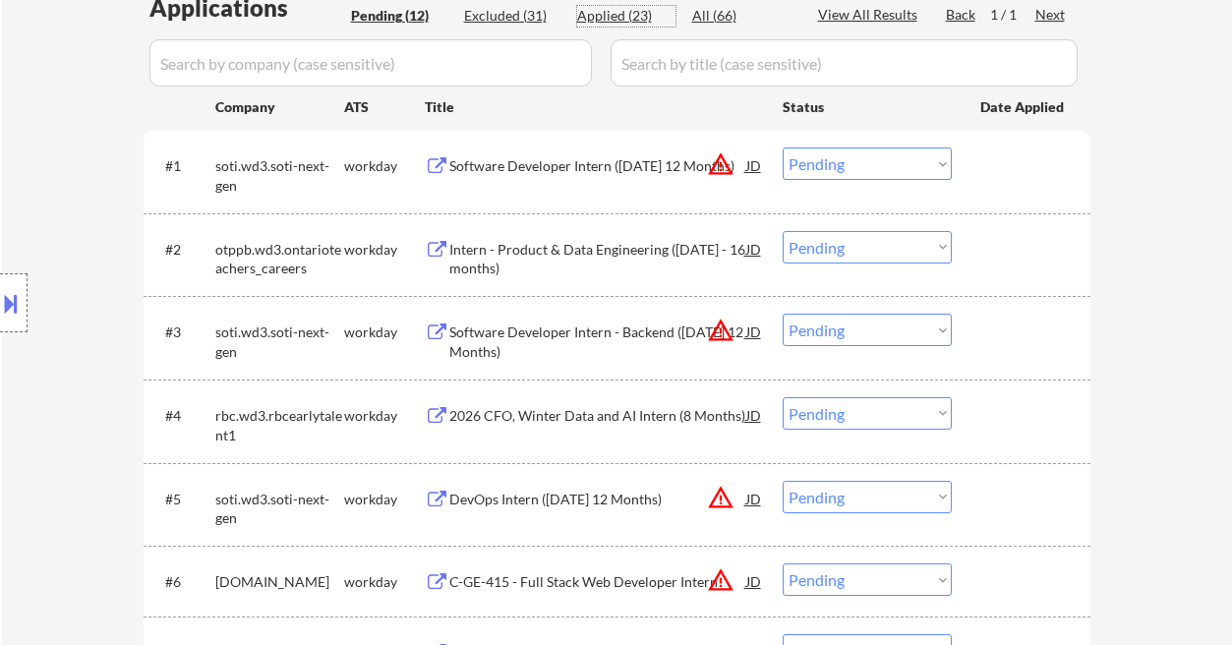
select select ""applied""
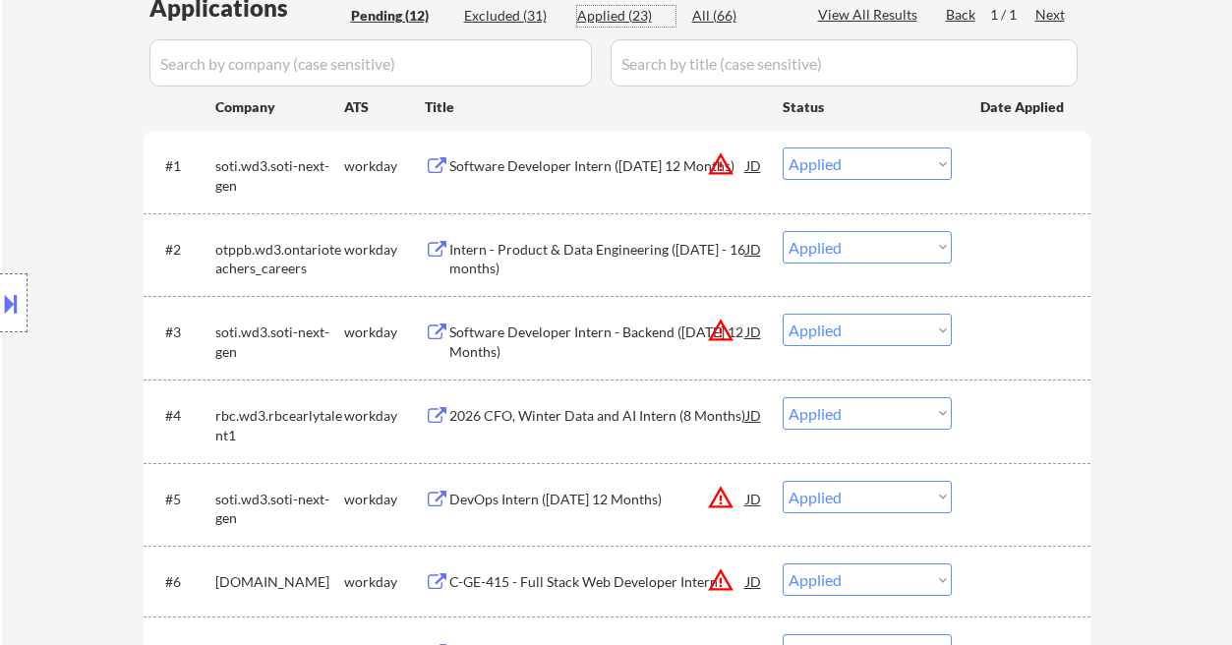
select select ""applied""
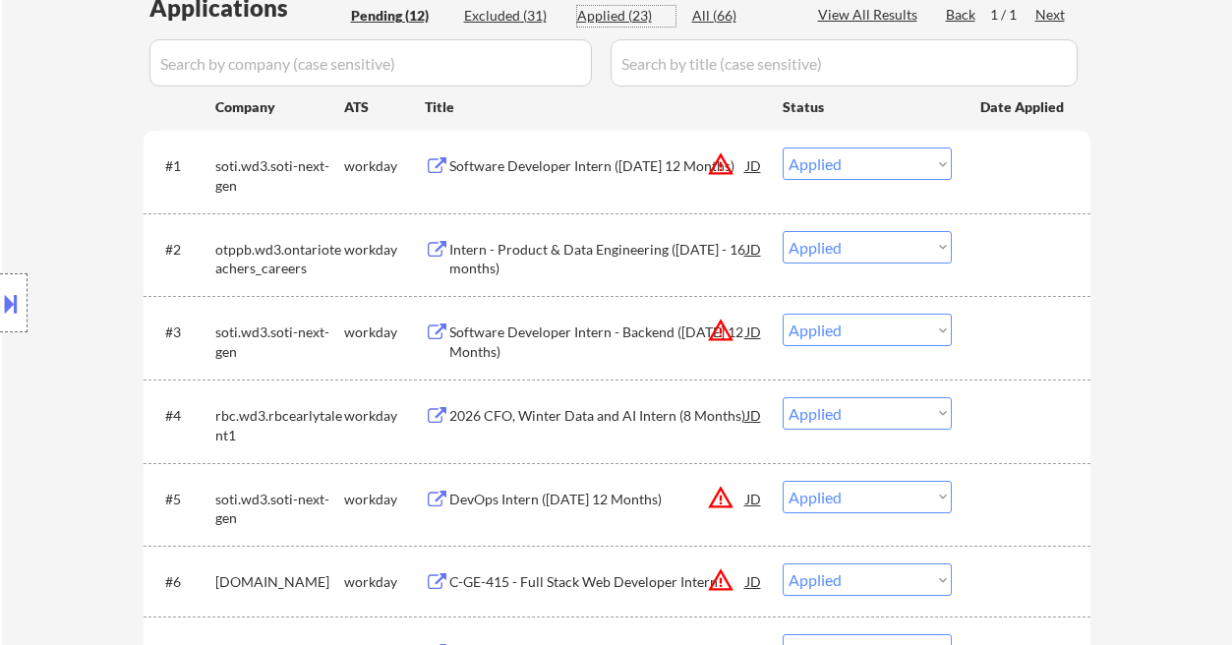
select select ""applied""
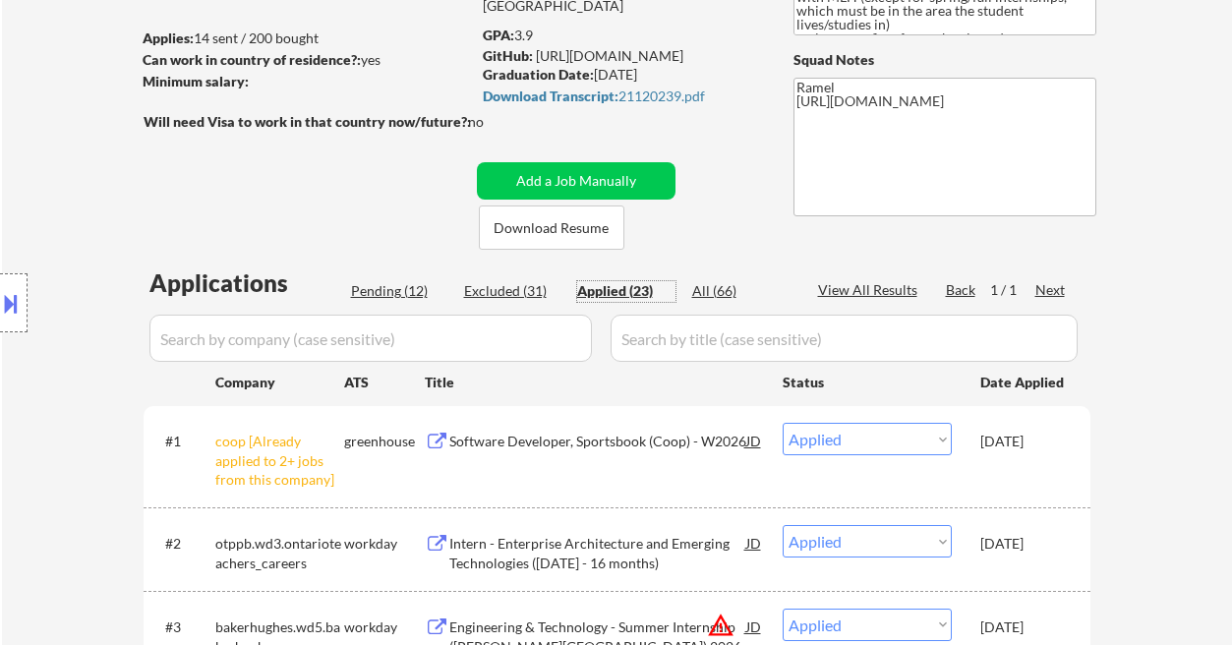
scroll to position [125, 0]
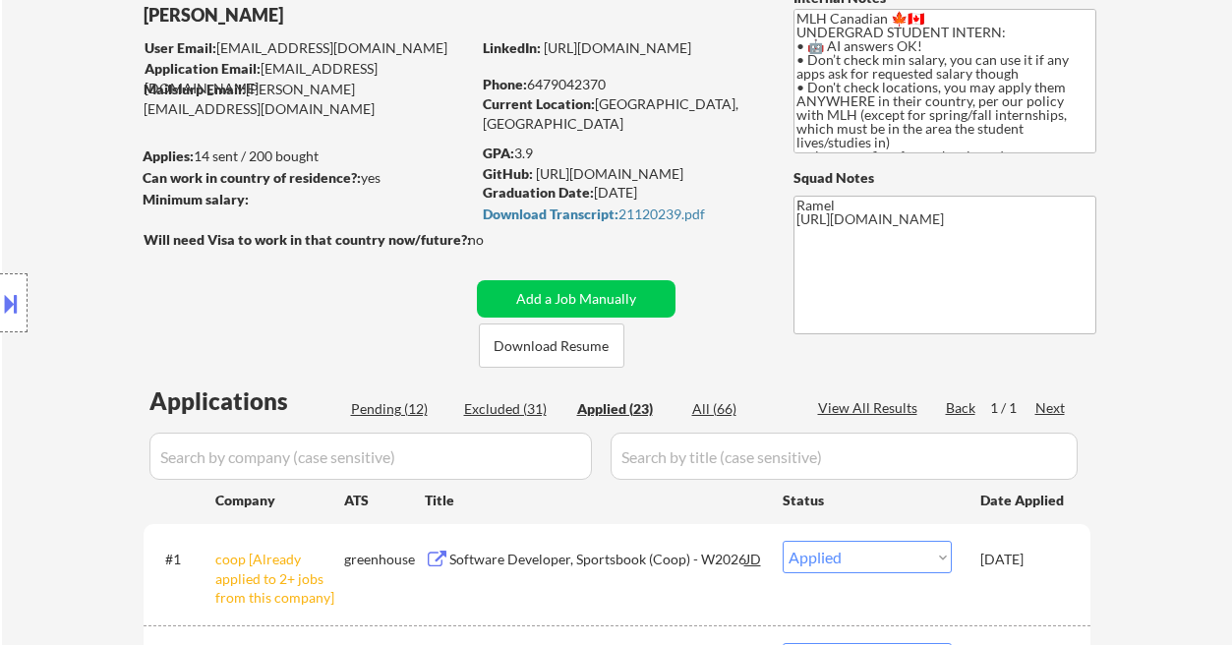
click at [558, 85] on div "Phone: 6479042370" at bounding box center [622, 85] width 278 height 20
copy div "6479042370"
select select ""applied""
copy div "6479042370"
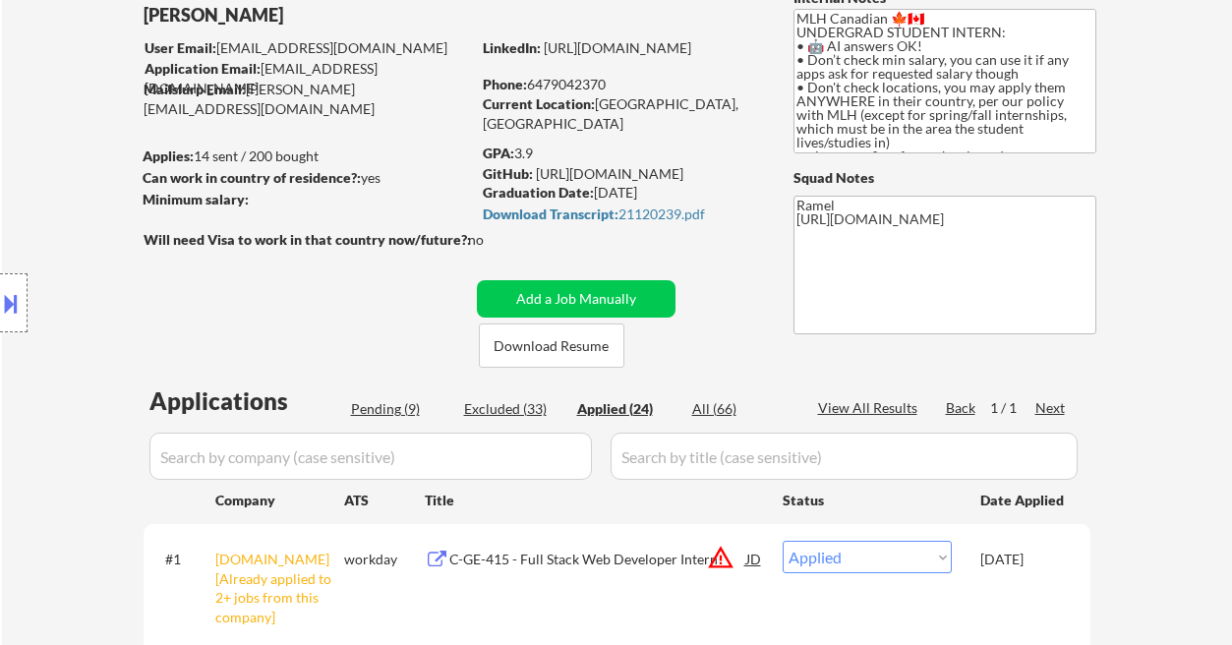
select select ""applied""
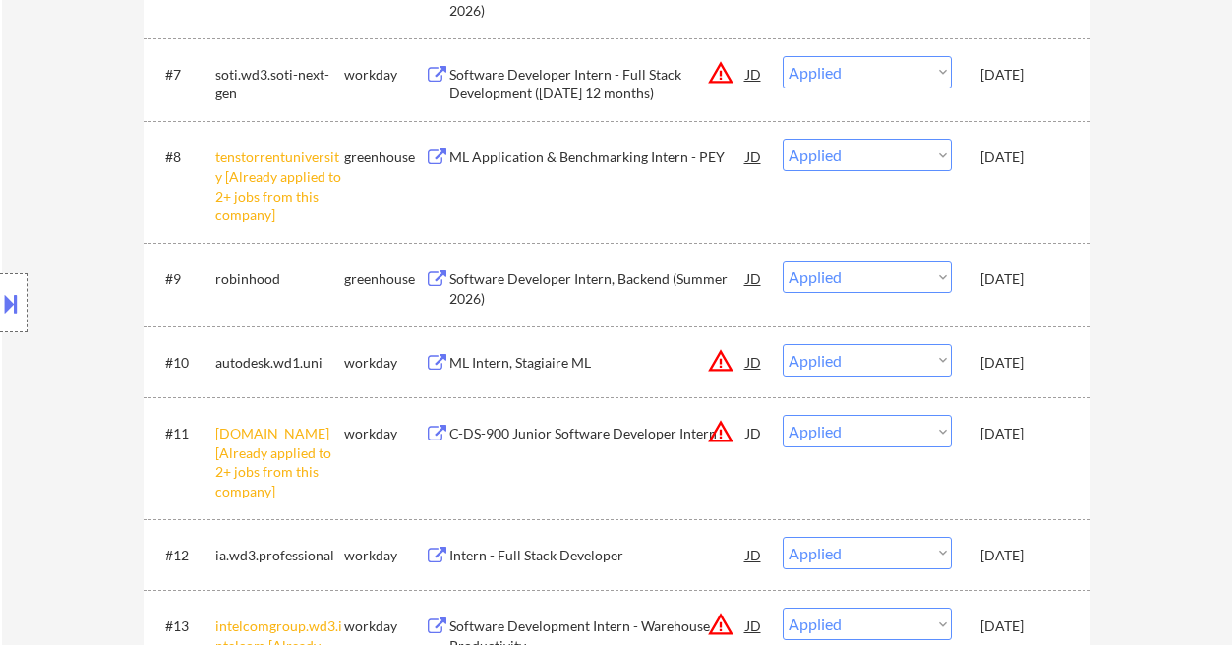
scroll to position [1305, 0]
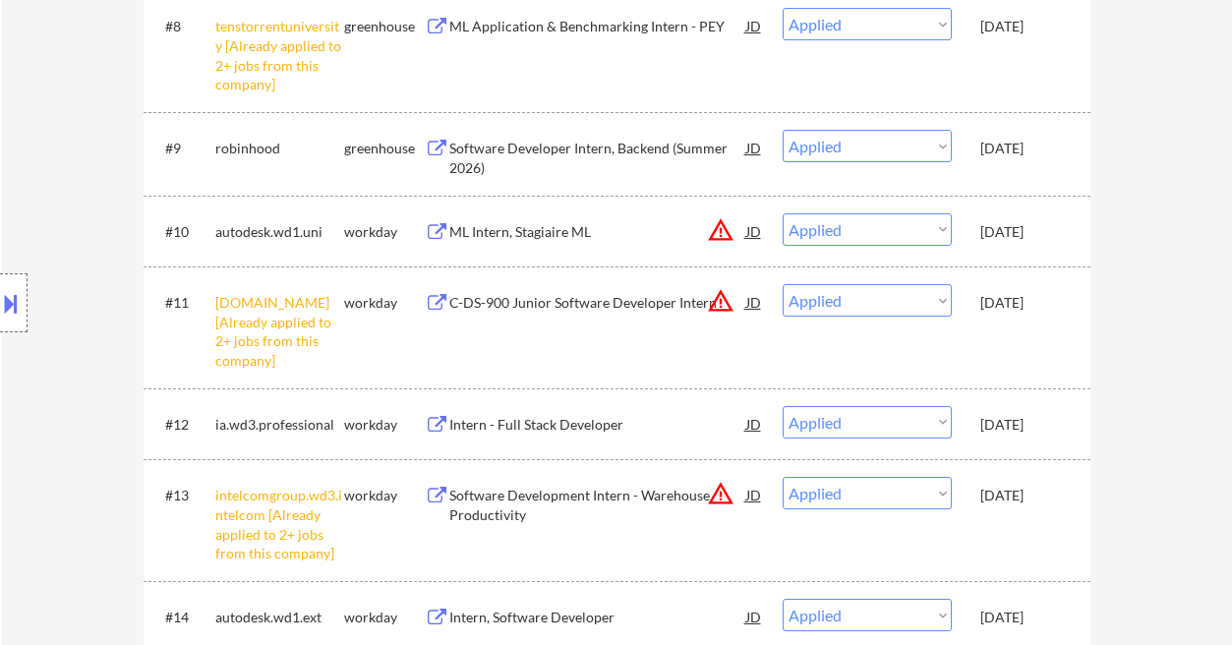
drag, startPoint x: 60, startPoint y: 241, endPoint x: 88, endPoint y: 212, distance: 39.6
click at [60, 241] on div "Location Inclusions: country:CA country:US" at bounding box center [176, 303] width 352 height 365
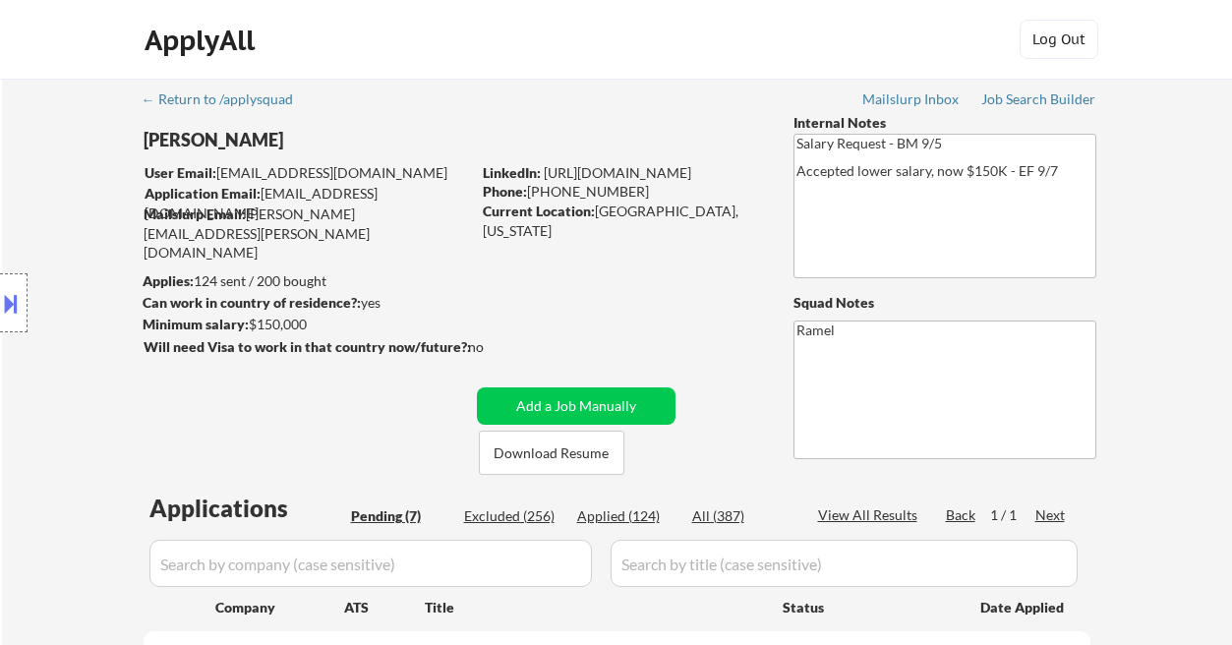
select select ""pending""
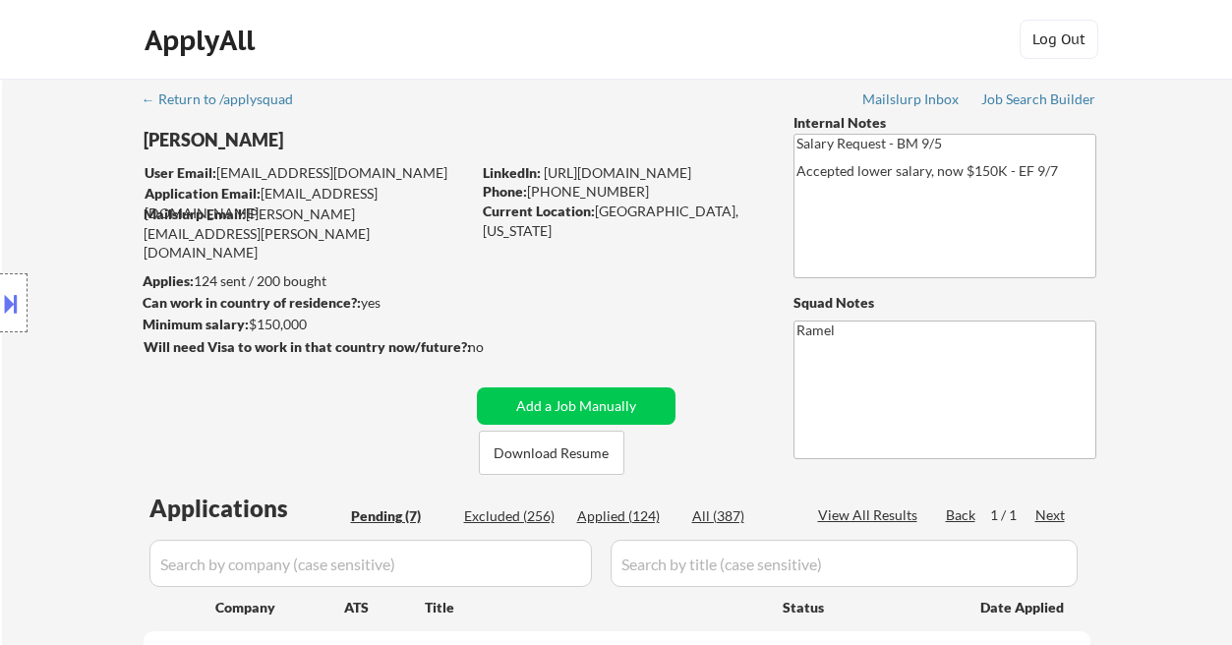
select select ""pending""
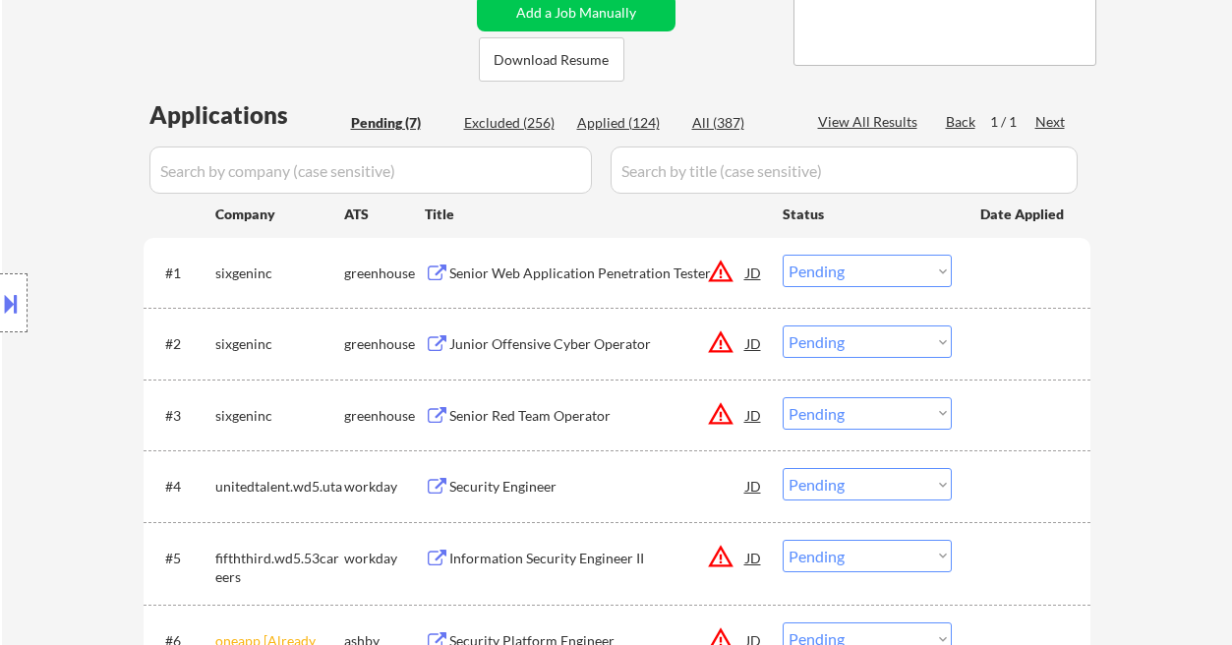
scroll to position [393, 0]
click at [559, 276] on div "Senior Web Application Penetration Tester" at bounding box center [597, 273] width 297 height 20
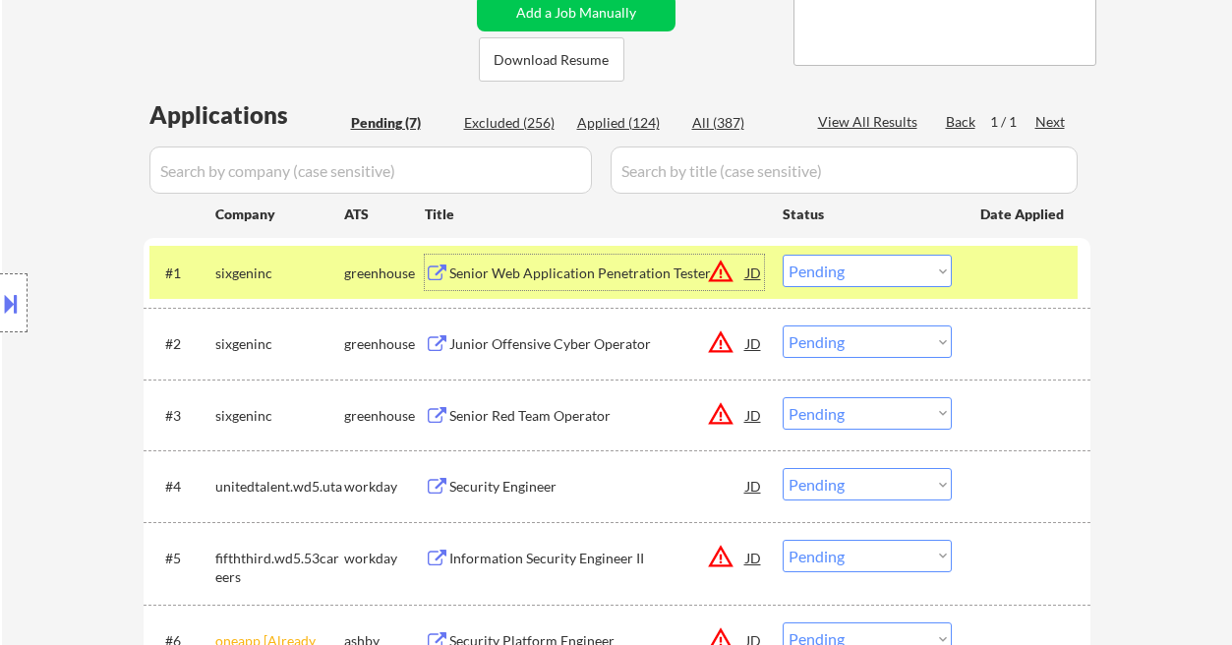
click at [876, 269] on select "Choose an option... Pending Applied Excluded (Questions) Excluded (Expired) Exc…" at bounding box center [867, 271] width 169 height 32
click at [783, 255] on select "Choose an option... Pending Applied Excluded (Questions) Excluded (Expired) Exc…" at bounding box center [867, 271] width 169 height 32
click at [537, 348] on div "Junior Offensive Cyber Operator" at bounding box center [597, 344] width 297 height 20
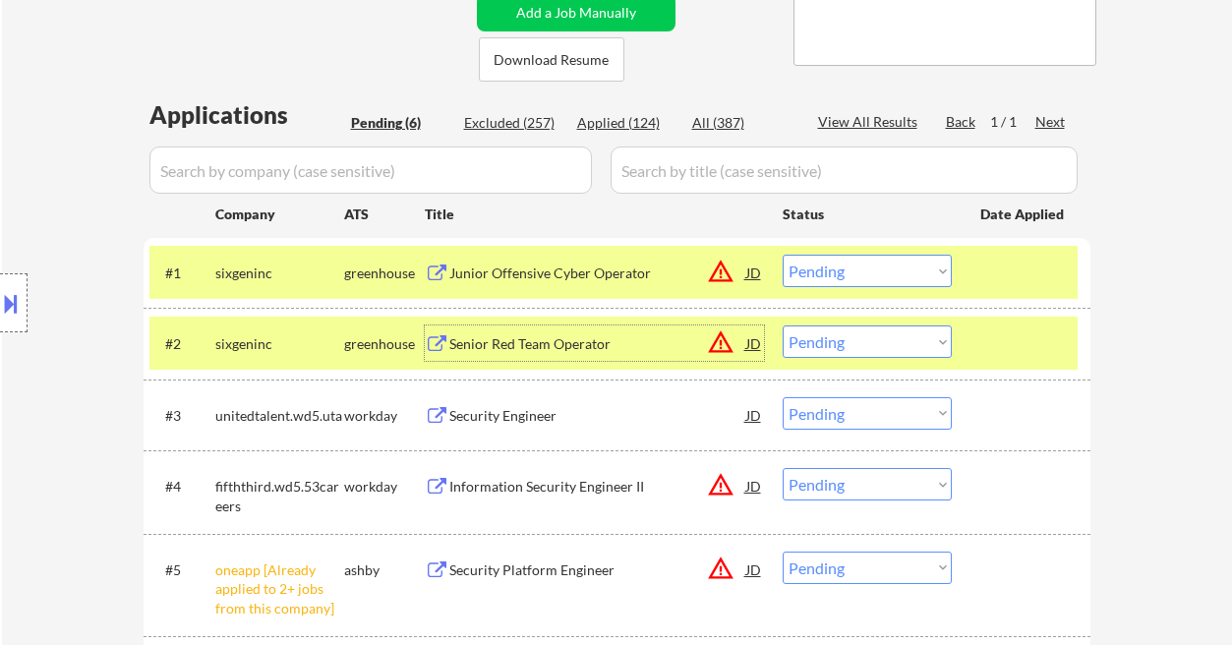
click at [830, 278] on select "Choose an option... Pending Applied Excluded (Questions) Excluded (Expired) Exc…" at bounding box center [867, 271] width 169 height 32
click at [783, 255] on select "Choose an option... Pending Applied Excluded (Questions) Excluded (Expired) Exc…" at bounding box center [867, 271] width 169 height 32
click at [575, 345] on div "Senior Red Team Operator" at bounding box center [597, 344] width 297 height 20
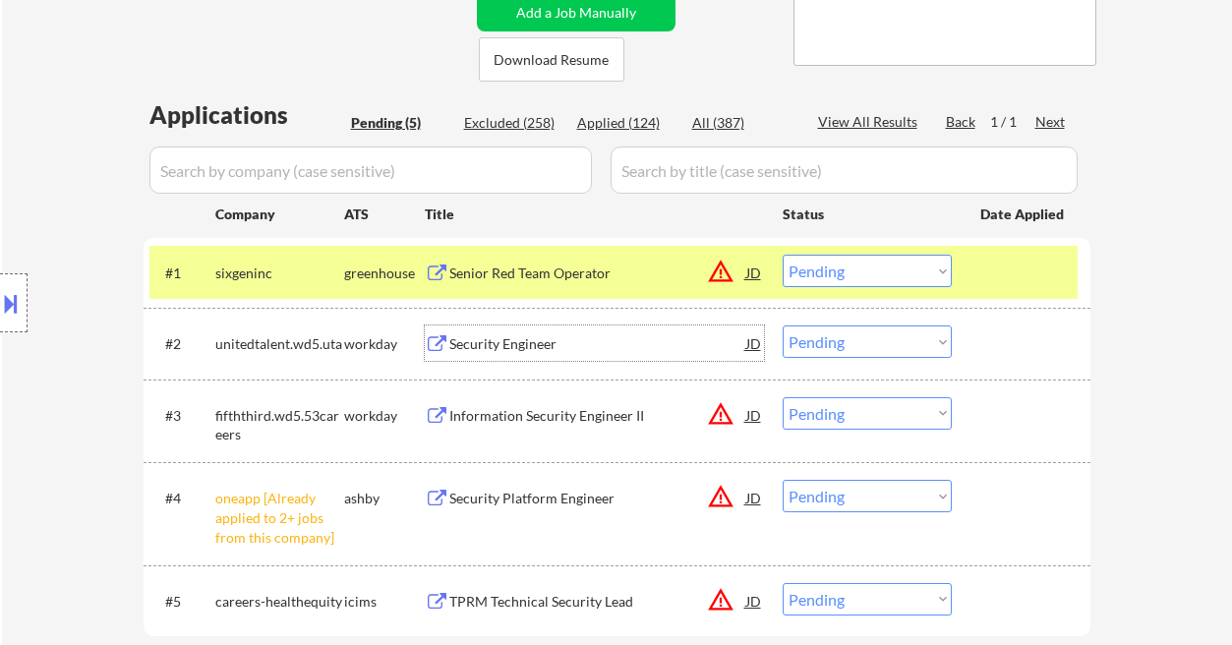
drag, startPoint x: 880, startPoint y: 277, endPoint x: 895, endPoint y: 286, distance: 17.2
click at [880, 277] on select "Choose an option... Pending Applied Excluded (Questions) Excluded (Expired) Exc…" at bounding box center [867, 271] width 169 height 32
click at [783, 255] on select "Choose an option... Pending Applied Excluded (Questions) Excluded (Expired) Exc…" at bounding box center [867, 271] width 169 height 32
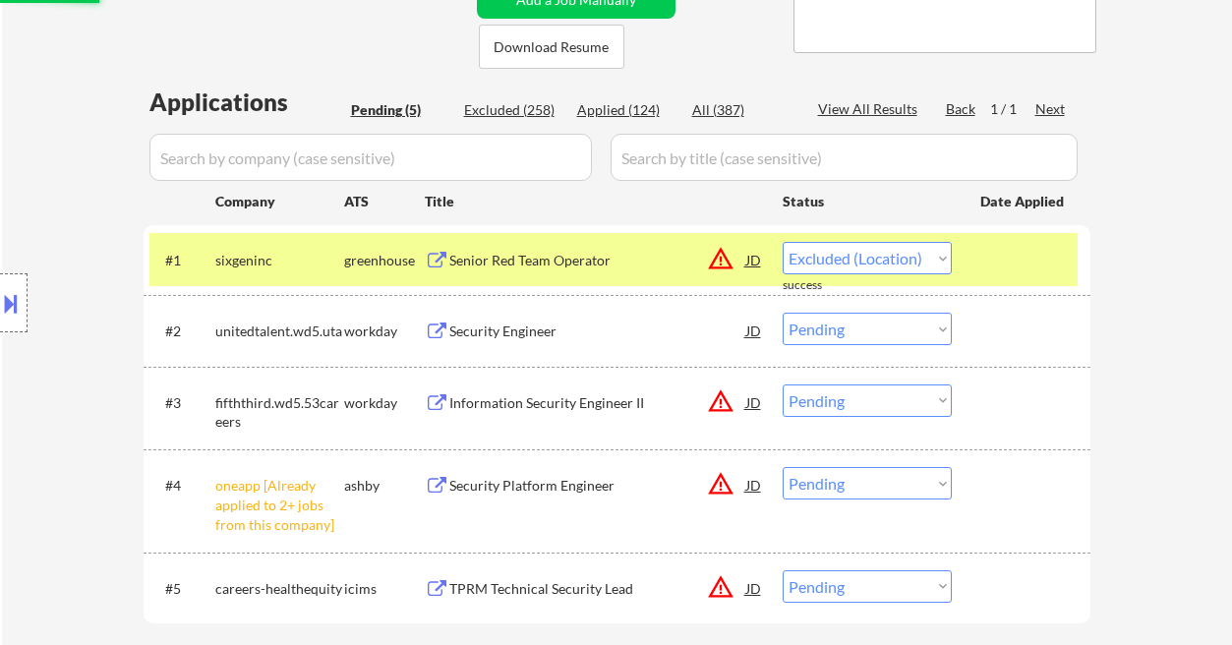
scroll to position [524, 0]
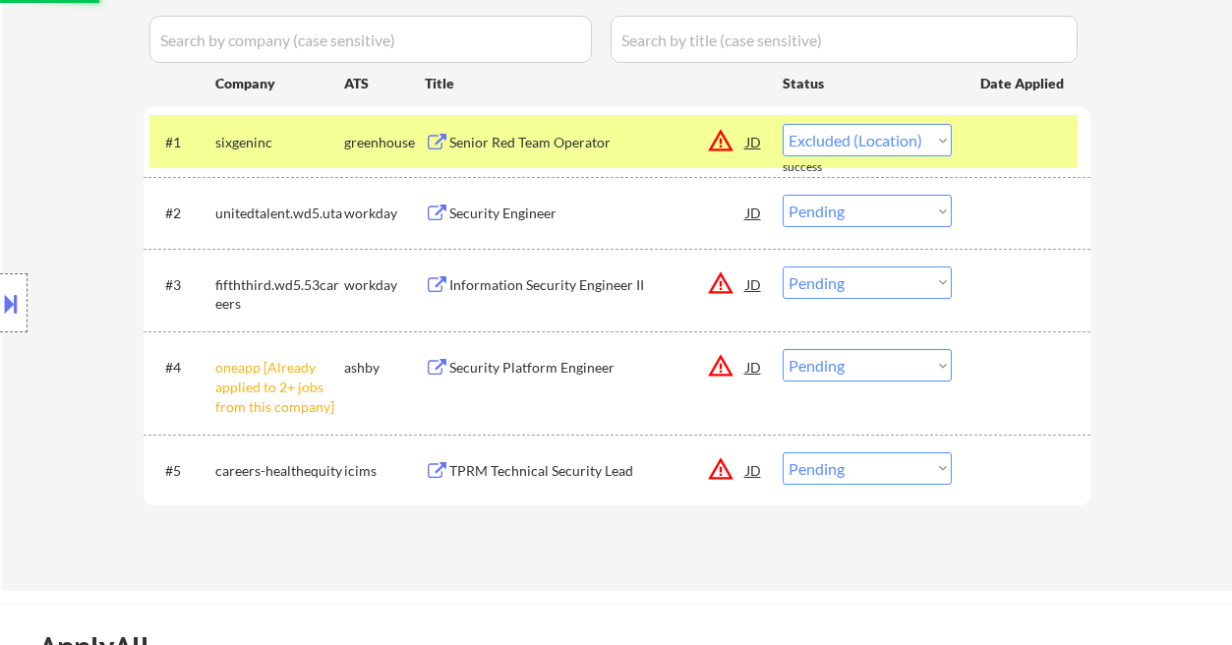
select select ""pending""
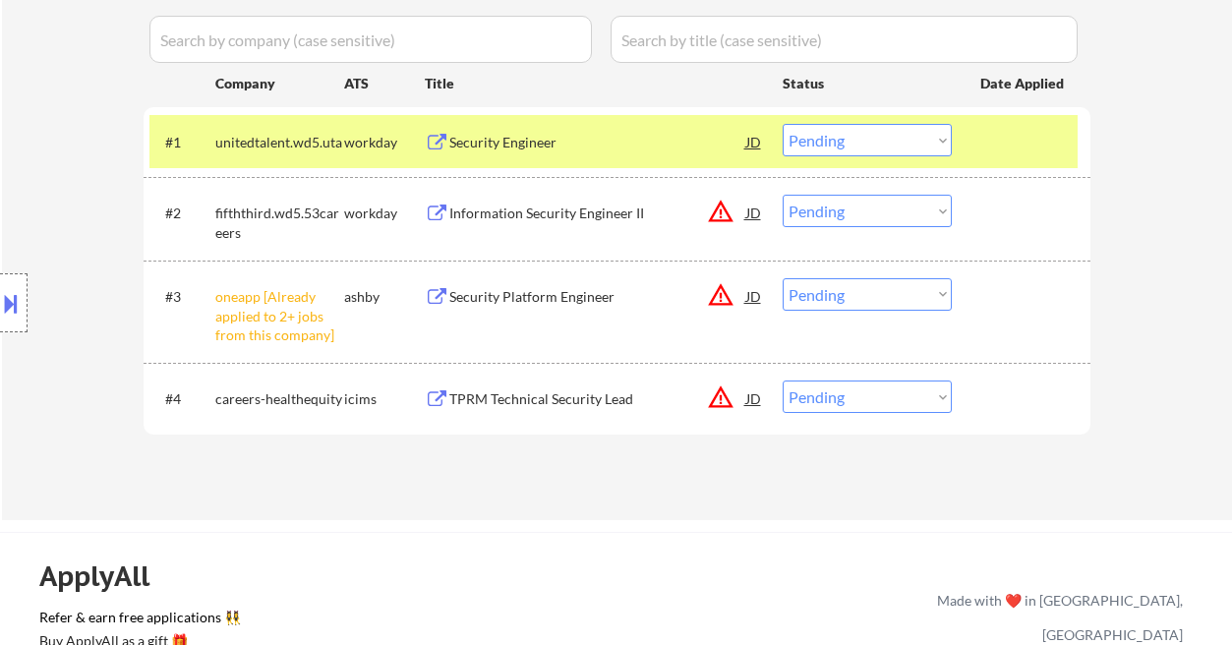
drag, startPoint x: 831, startPoint y: 299, endPoint x: 843, endPoint y: 309, distance: 15.4
click at [831, 299] on select "Choose an option... Pending Applied Excluded (Questions) Excluded (Expired) Exc…" at bounding box center [867, 294] width 169 height 32
click at [783, 278] on select "Choose an option... Pending Applied Excluded (Questions) Excluded (Expired) Exc…" at bounding box center [867, 294] width 169 height 32
click at [538, 144] on div "Security Engineer" at bounding box center [597, 143] width 297 height 20
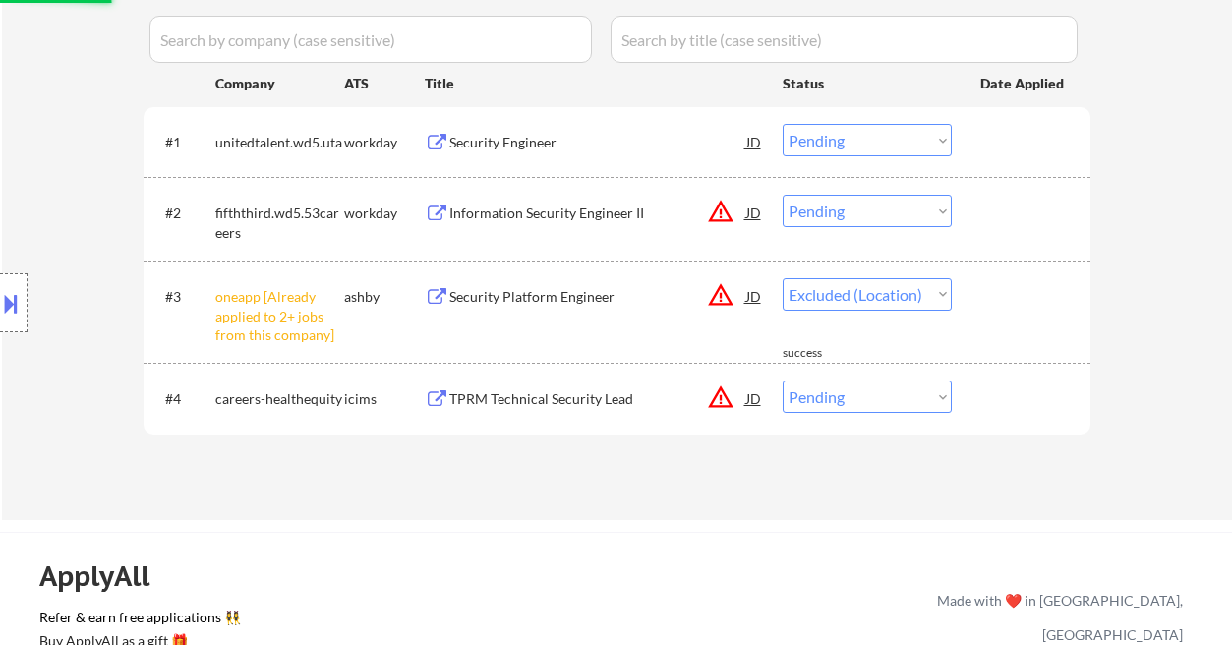
select select ""pending""
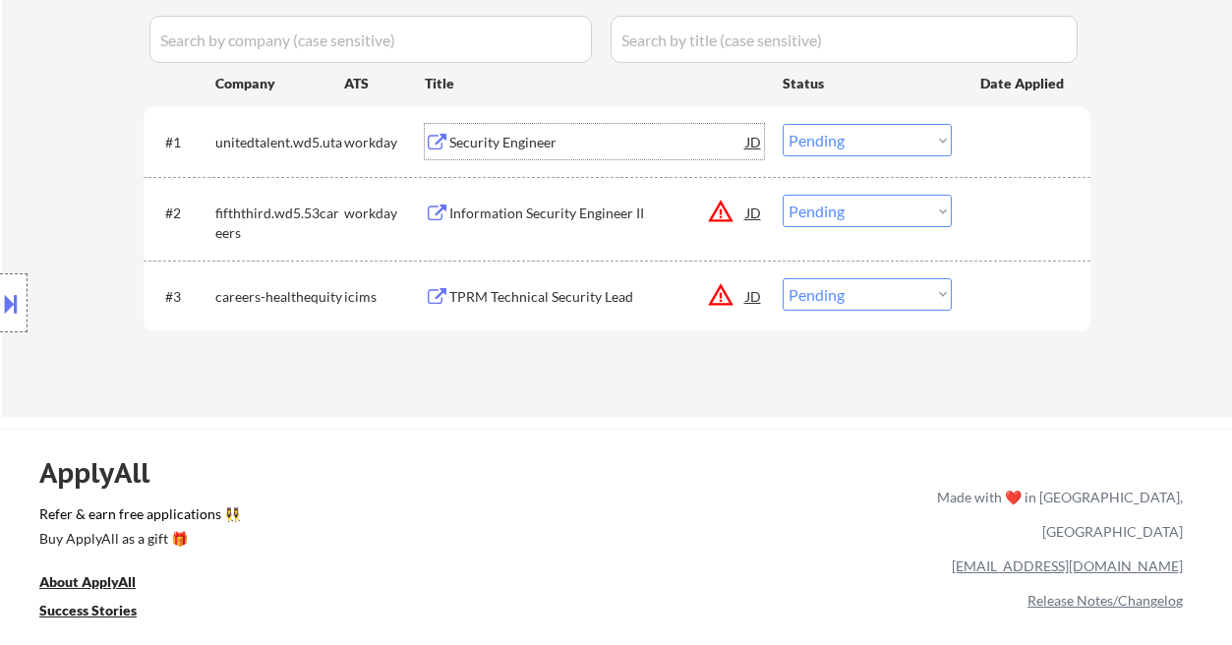
drag, startPoint x: 817, startPoint y: 137, endPoint x: 827, endPoint y: 153, distance: 19.4
click at [817, 137] on select "Choose an option... Pending Applied Excluded (Questions) Excluded (Expired) Exc…" at bounding box center [867, 140] width 169 height 32
click at [783, 124] on select "Choose an option... Pending Applied Excluded (Questions) Excluded (Expired) Exc…" at bounding box center [867, 140] width 169 height 32
click at [527, 215] on div "Information Security Engineer II" at bounding box center [597, 214] width 297 height 20
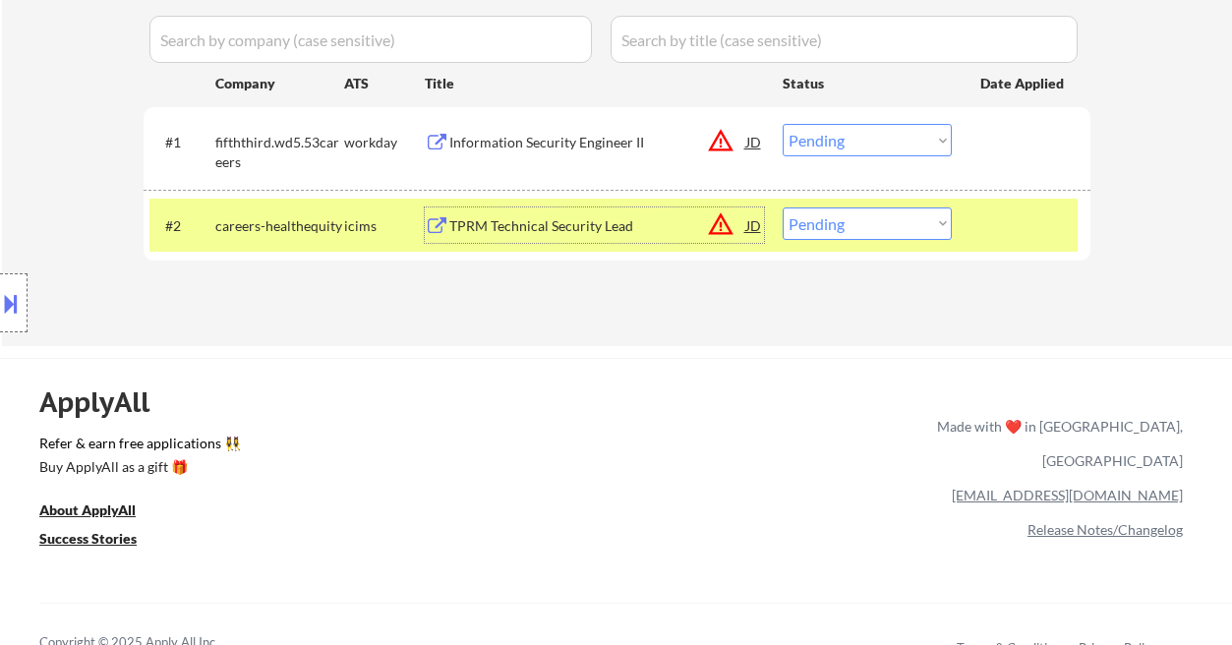
click at [844, 143] on select "Choose an option... Pending Applied Excluded (Questions) Excluded (Expired) Exc…" at bounding box center [867, 140] width 169 height 32
click at [783, 124] on select "Choose an option... Pending Applied Excluded (Questions) Excluded (Expired) Exc…" at bounding box center [867, 140] width 169 height 32
click at [568, 229] on div "TPRM Technical Security Lead" at bounding box center [597, 226] width 297 height 20
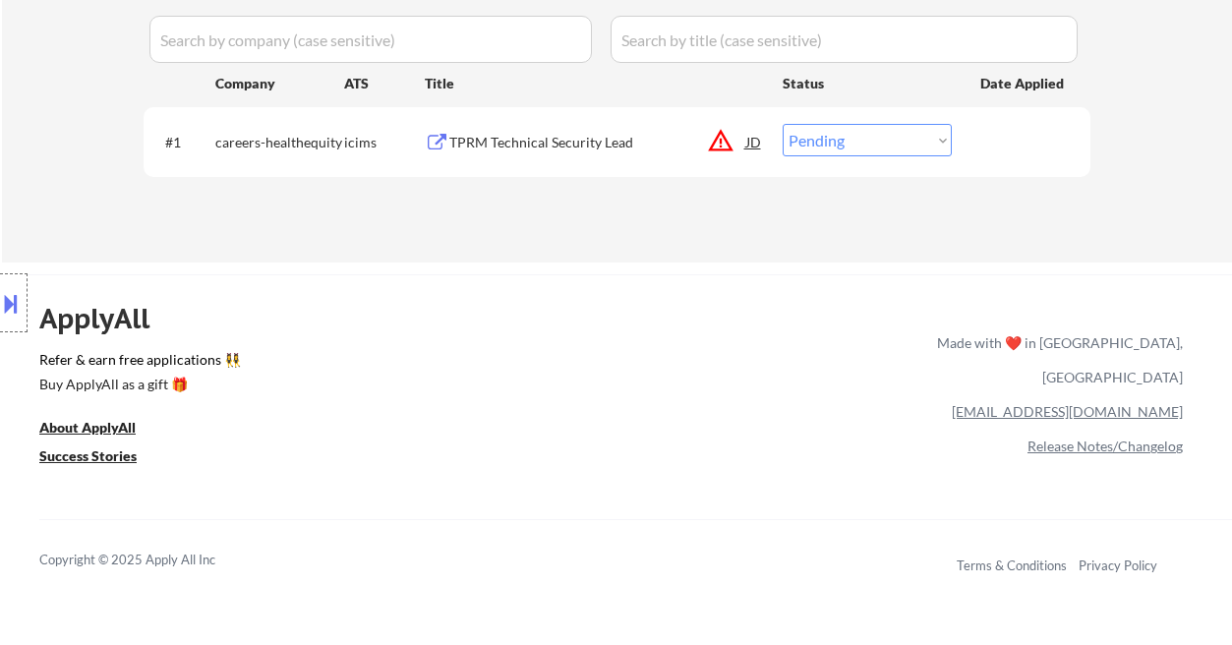
drag, startPoint x: 879, startPoint y: 131, endPoint x: 877, endPoint y: 154, distance: 23.7
click at [879, 131] on select "Choose an option... Pending Applied Excluded (Questions) Excluded (Expired) Exc…" at bounding box center [867, 140] width 169 height 32
select select ""applied""
click at [783, 124] on select "Choose an option... Pending Applied Excluded (Questions) Excluded (Expired) Exc…" at bounding box center [867, 140] width 169 height 32
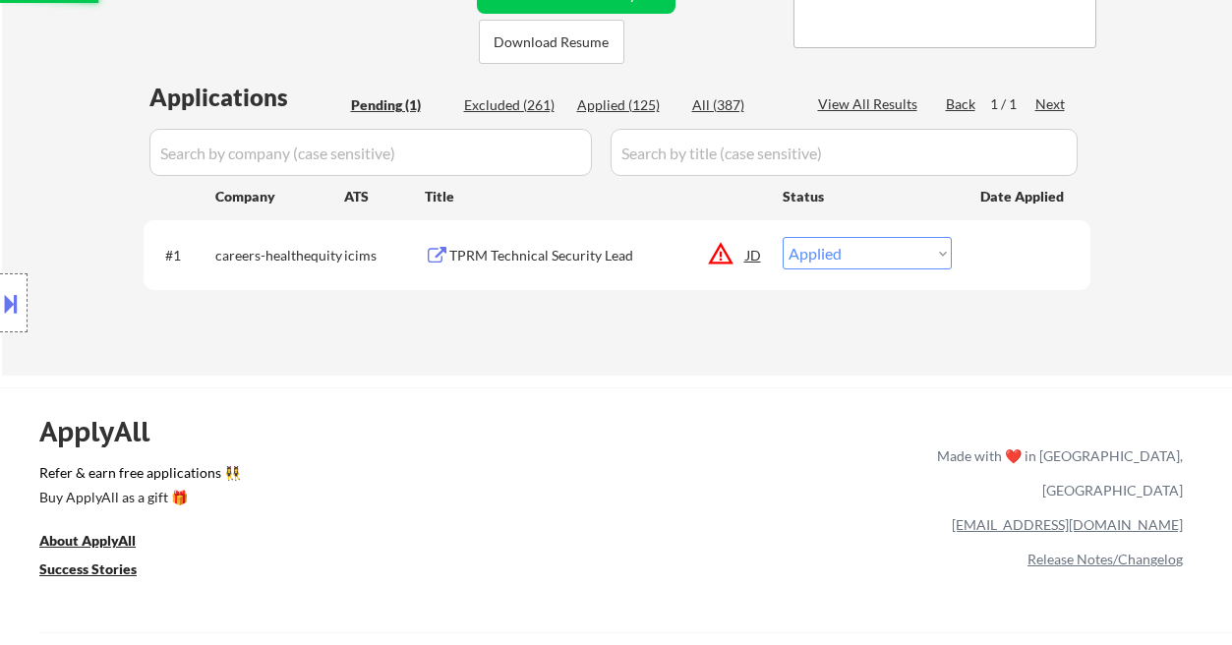
scroll to position [393, 0]
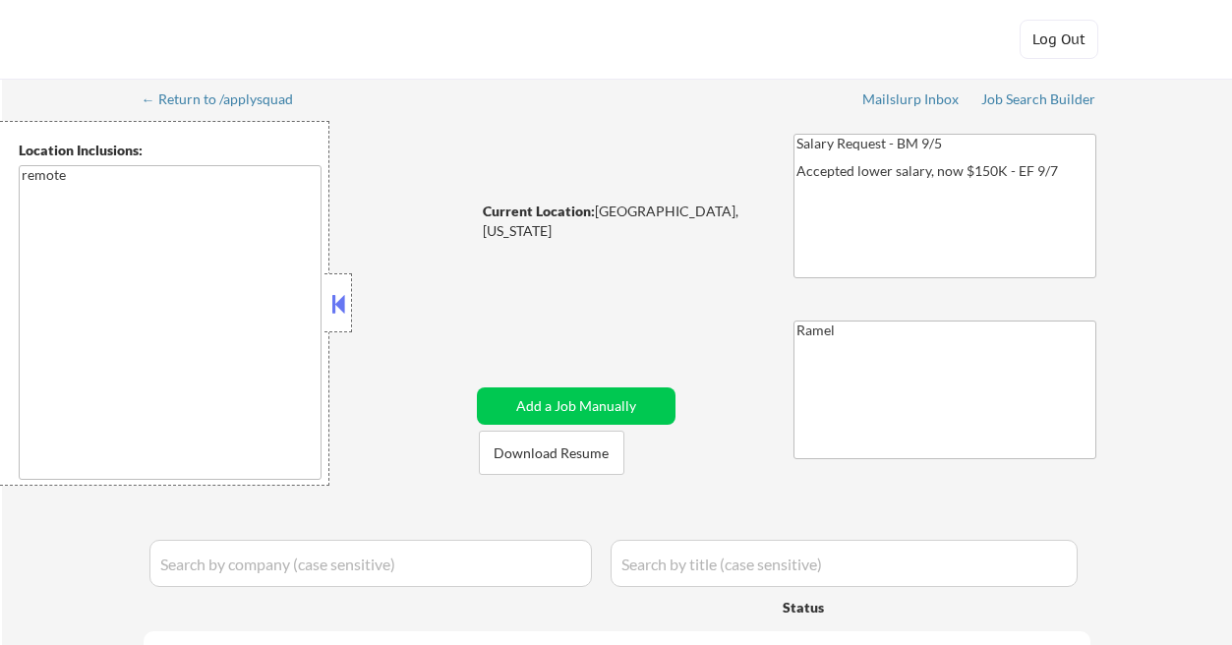
select select ""applied""
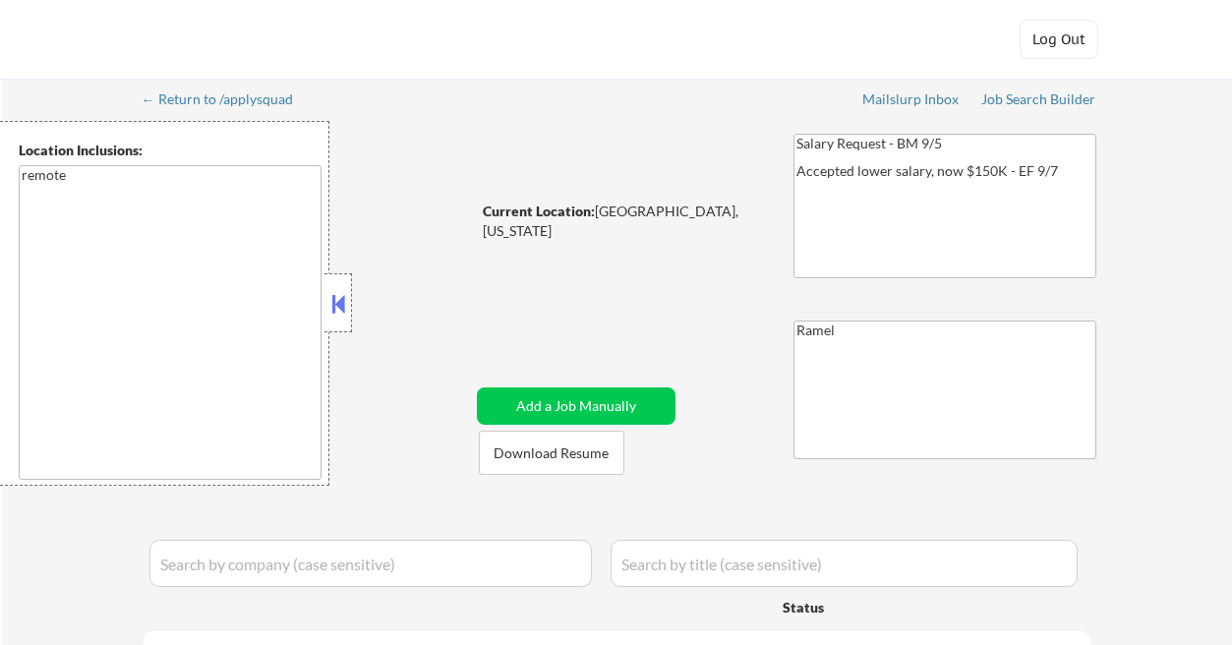
select select ""applied""
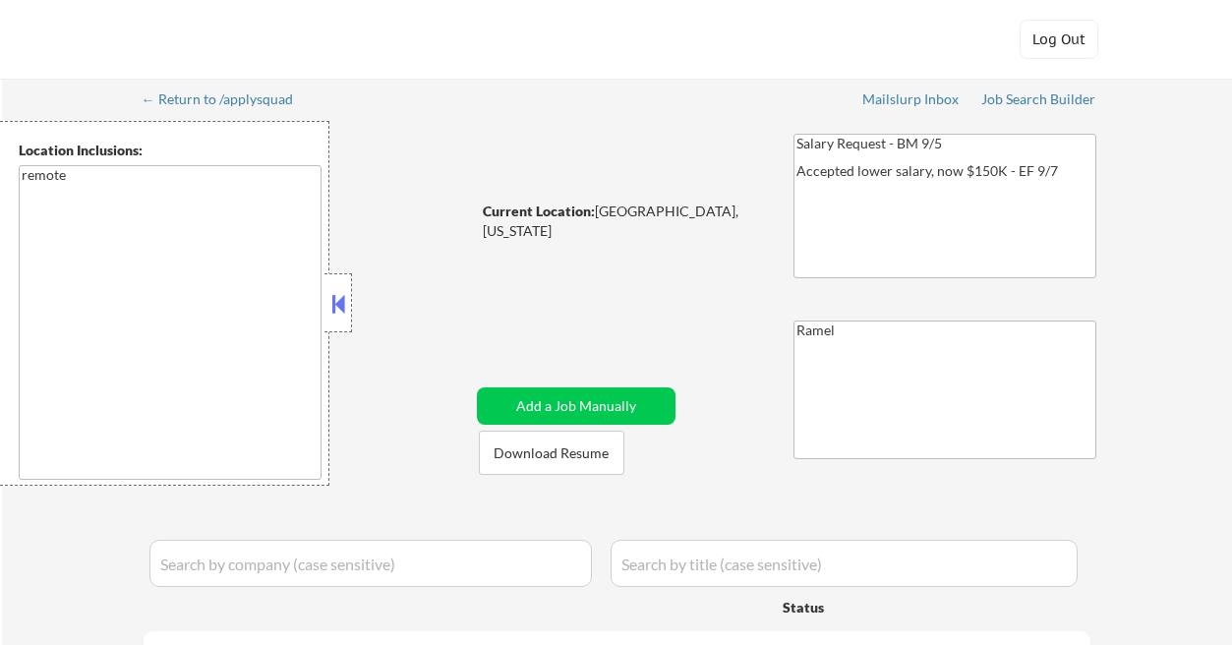
select select ""applied""
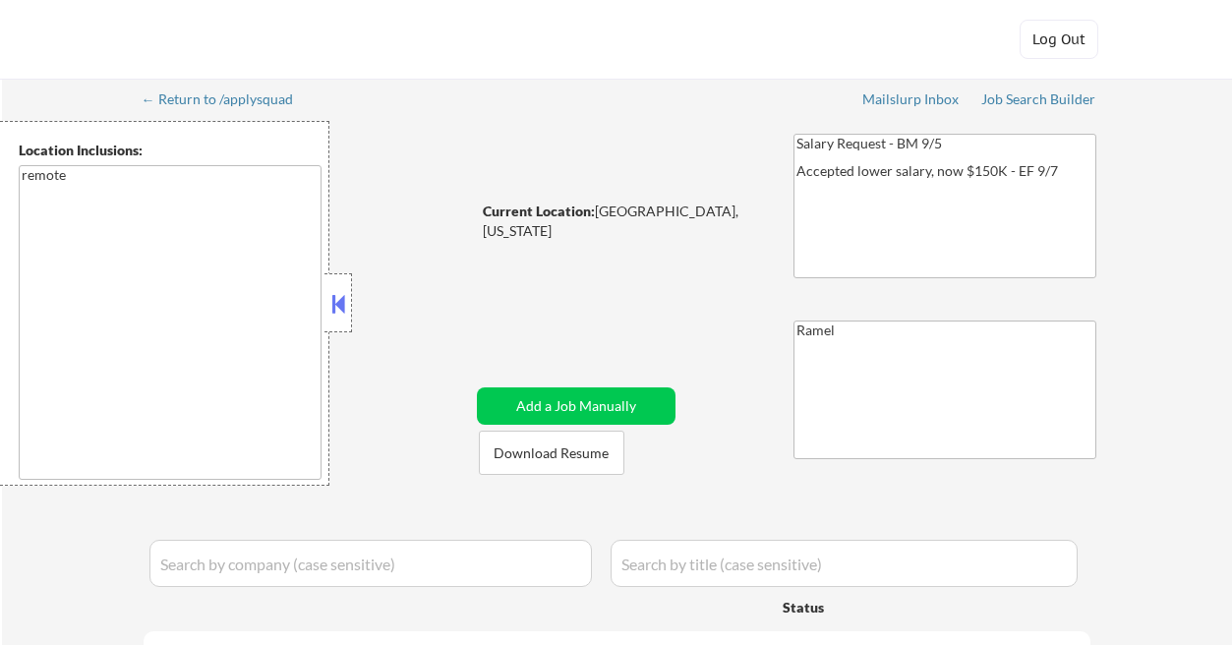
select select ""applied""
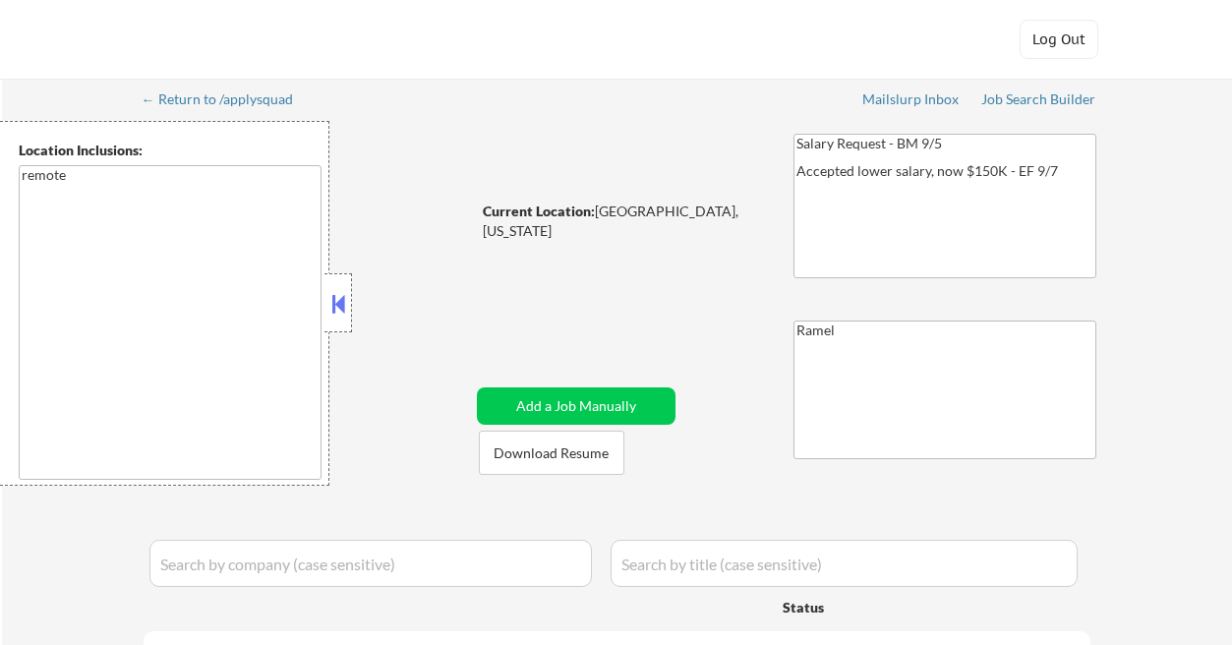
select select ""applied""
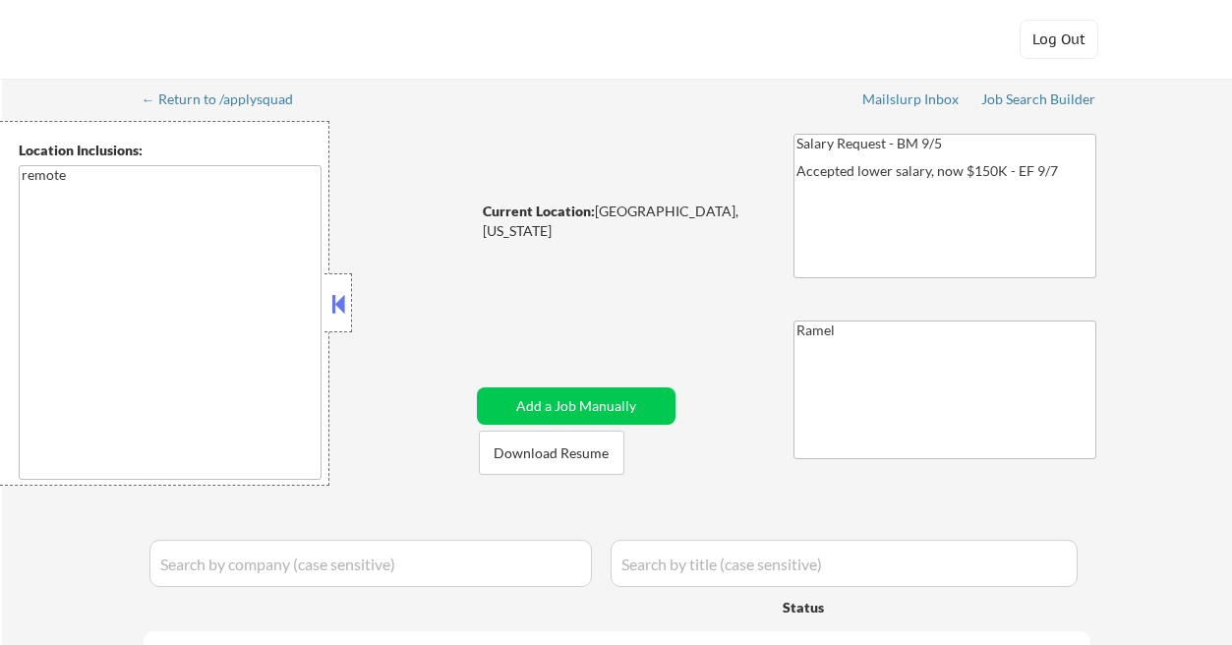
select select ""applied""
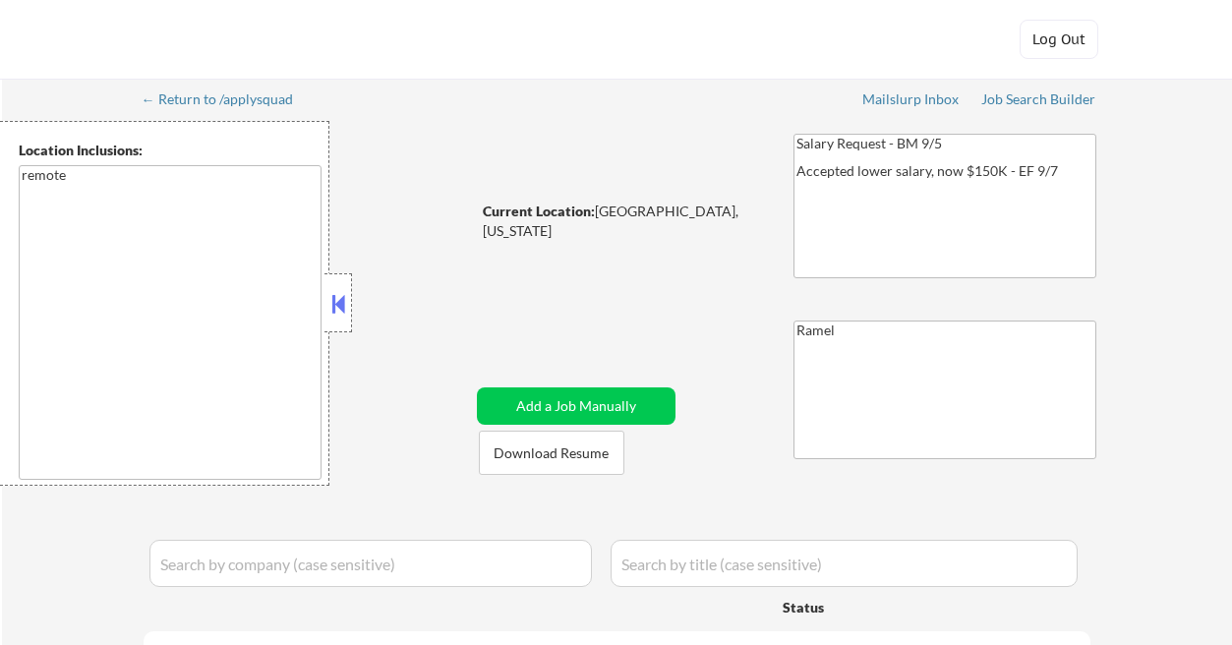
select select ""applied""
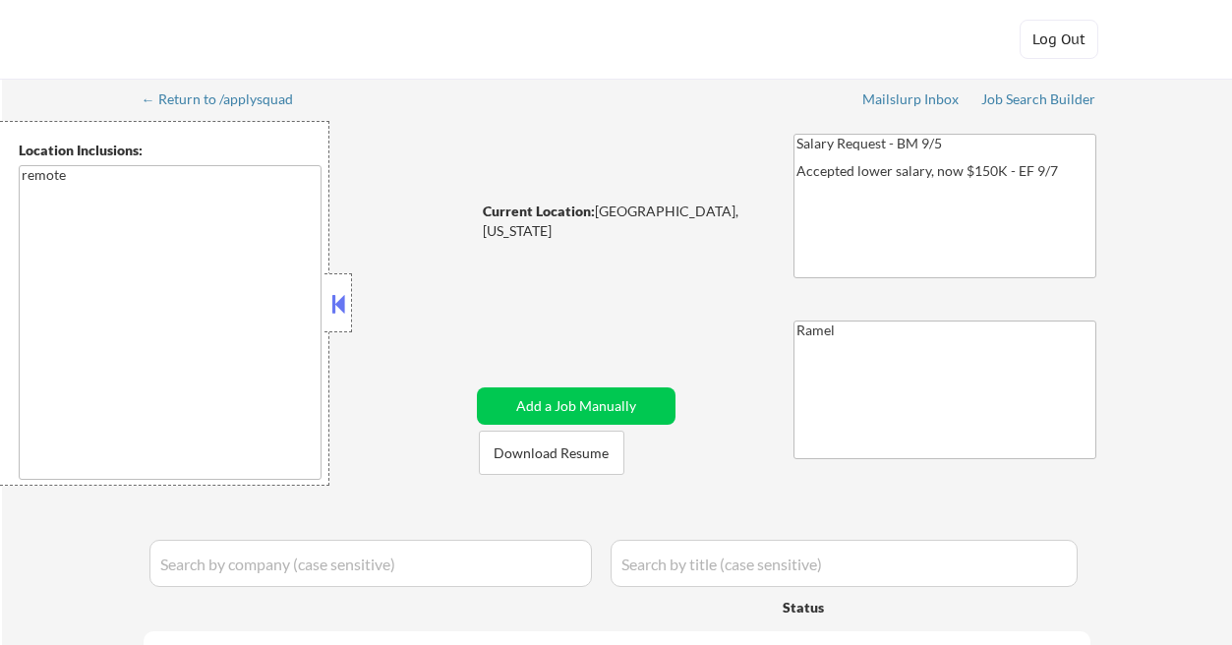
select select ""applied""
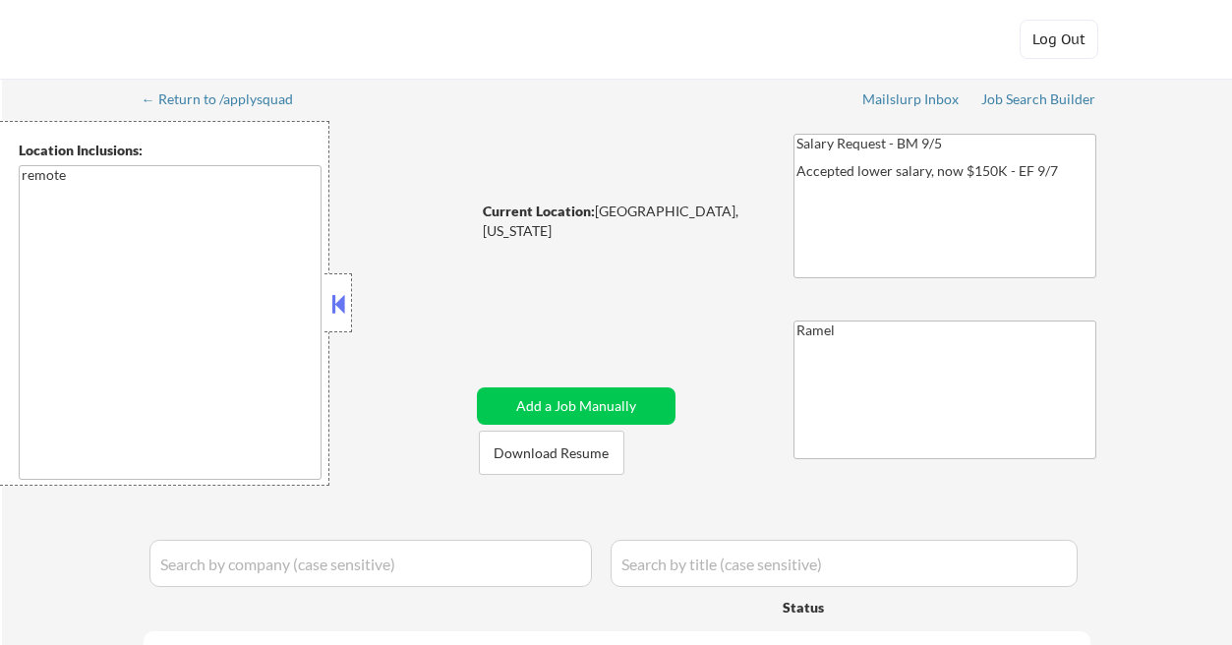
select select ""applied""
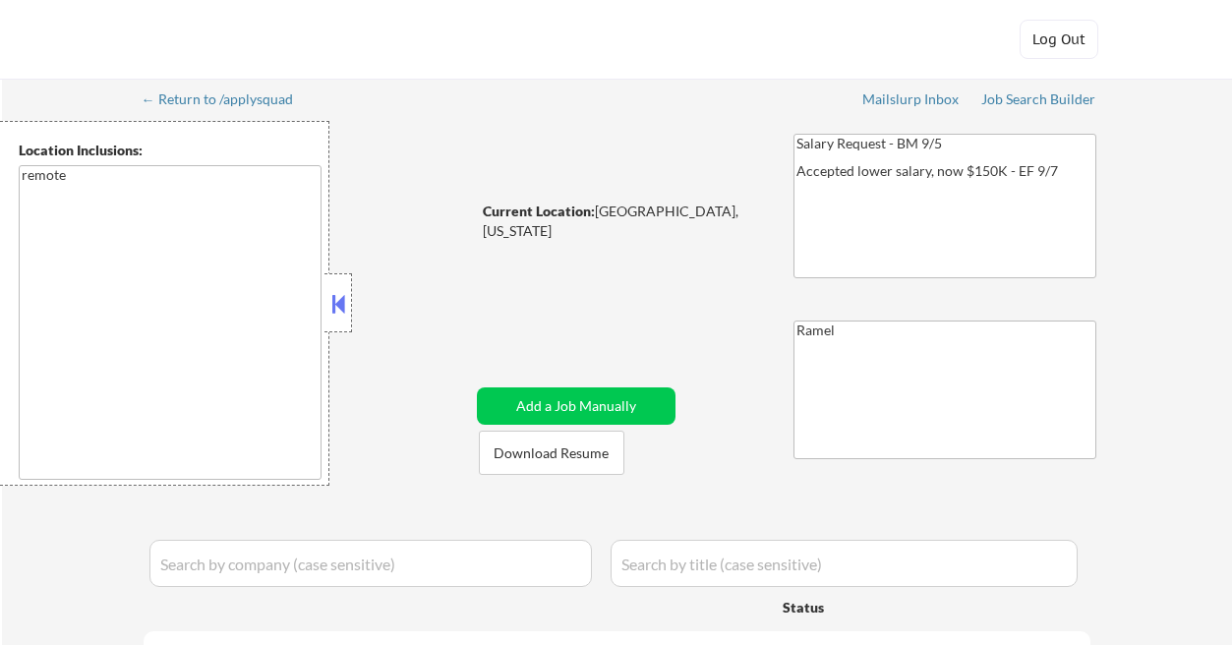
select select ""applied""
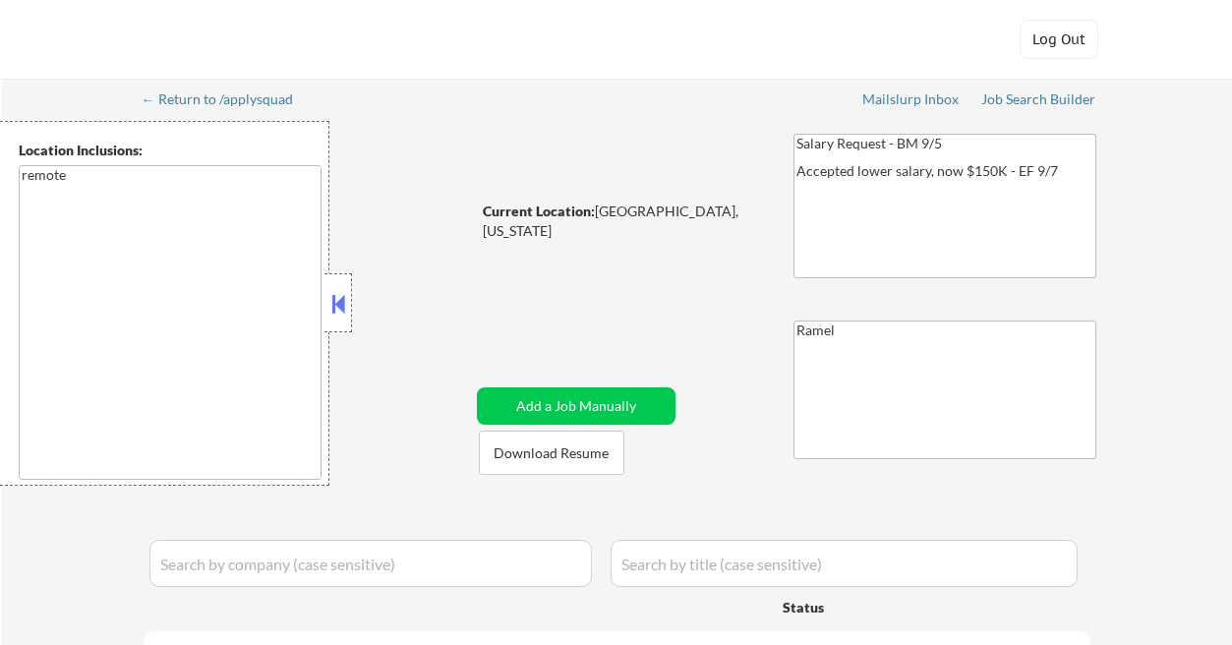
select select ""applied""
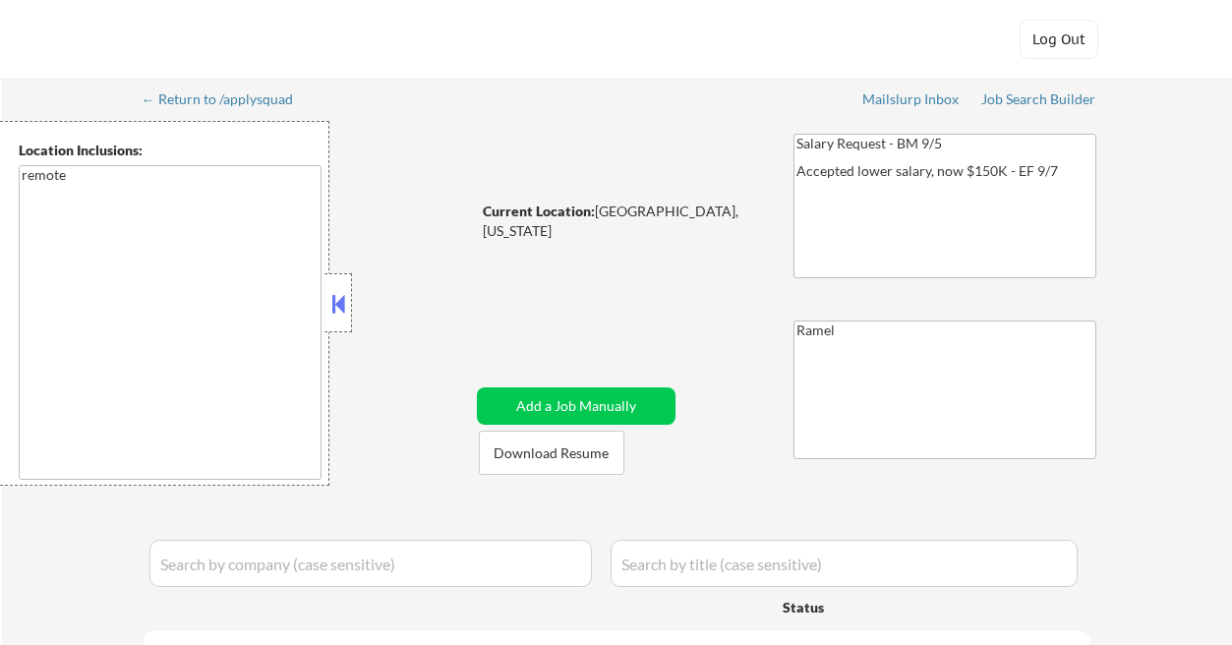
select select ""applied""
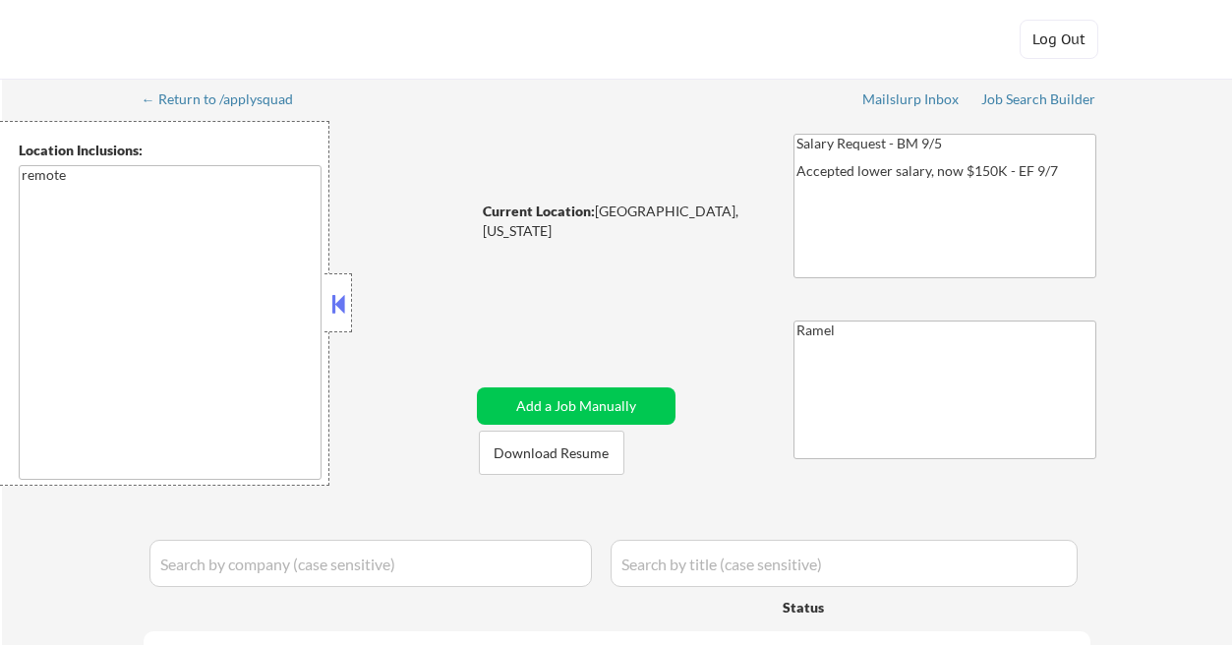
select select ""applied""
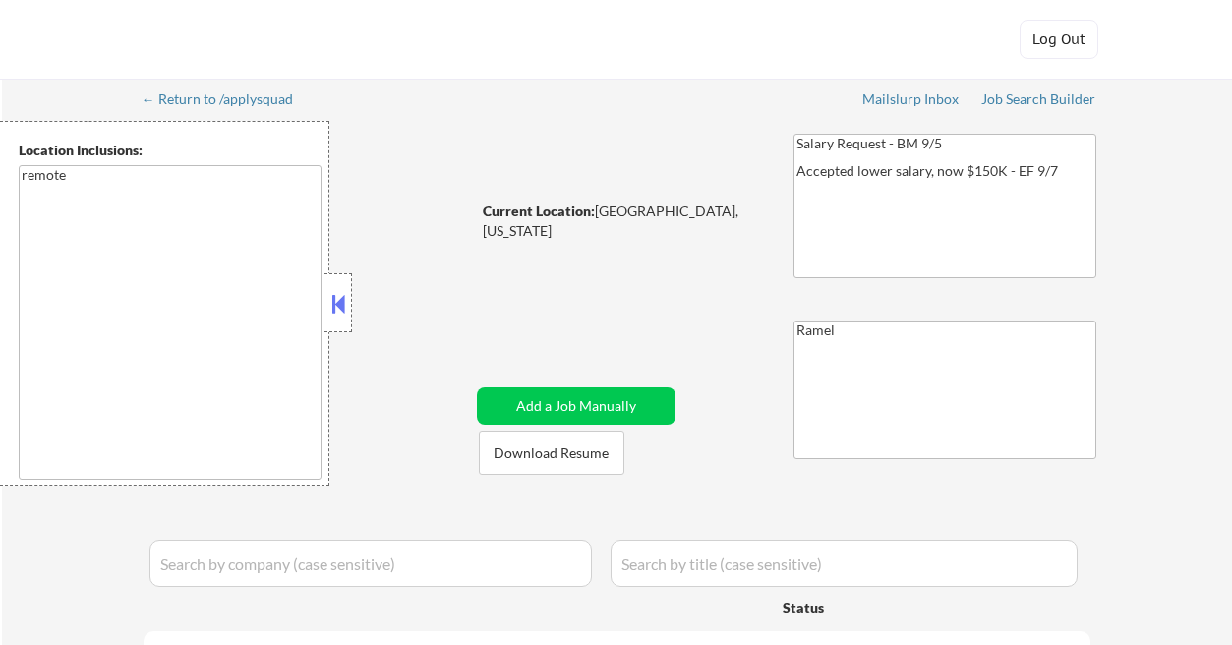
select select ""applied""
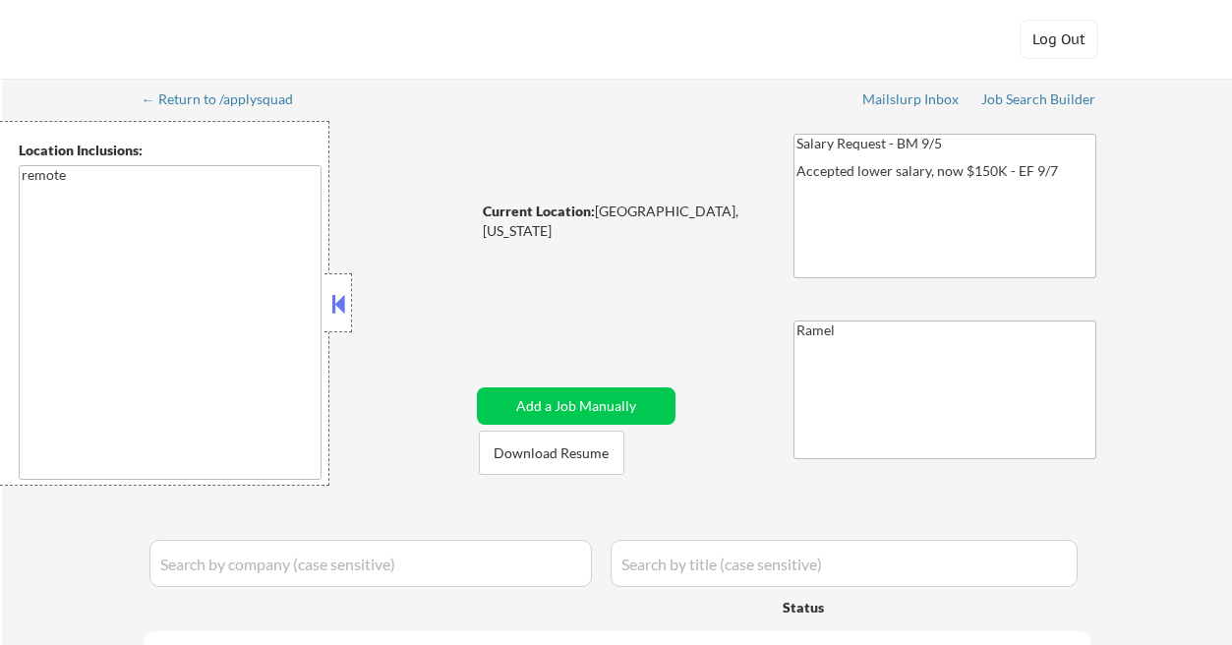
select select ""applied""
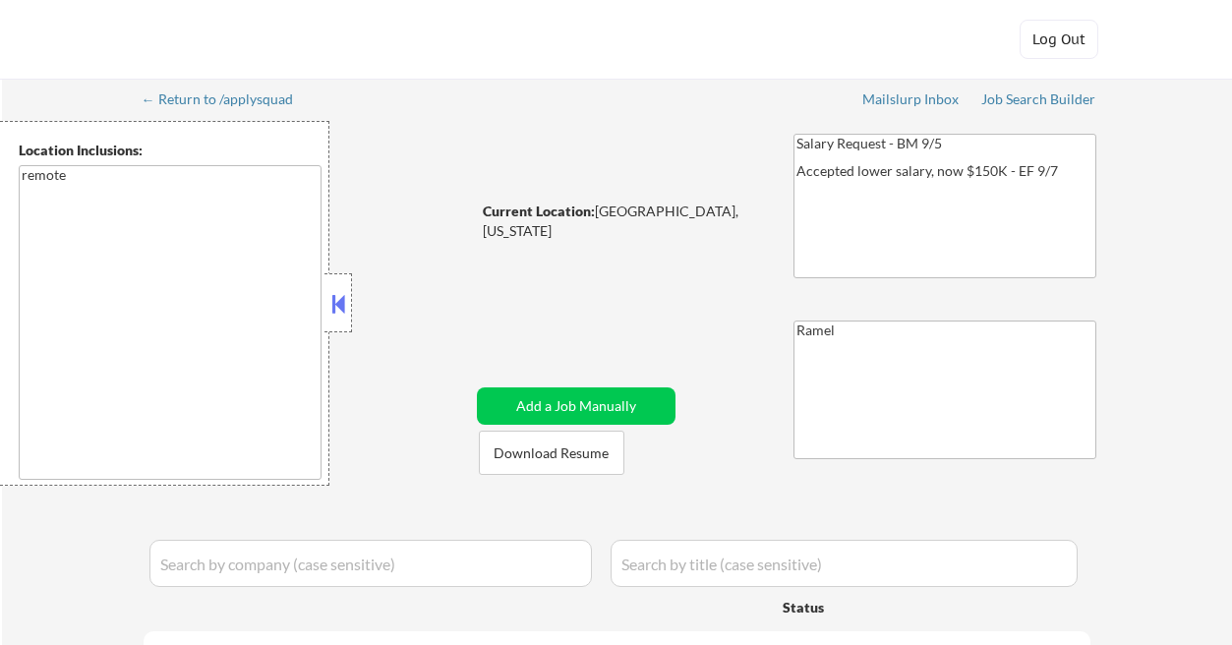
select select ""applied""
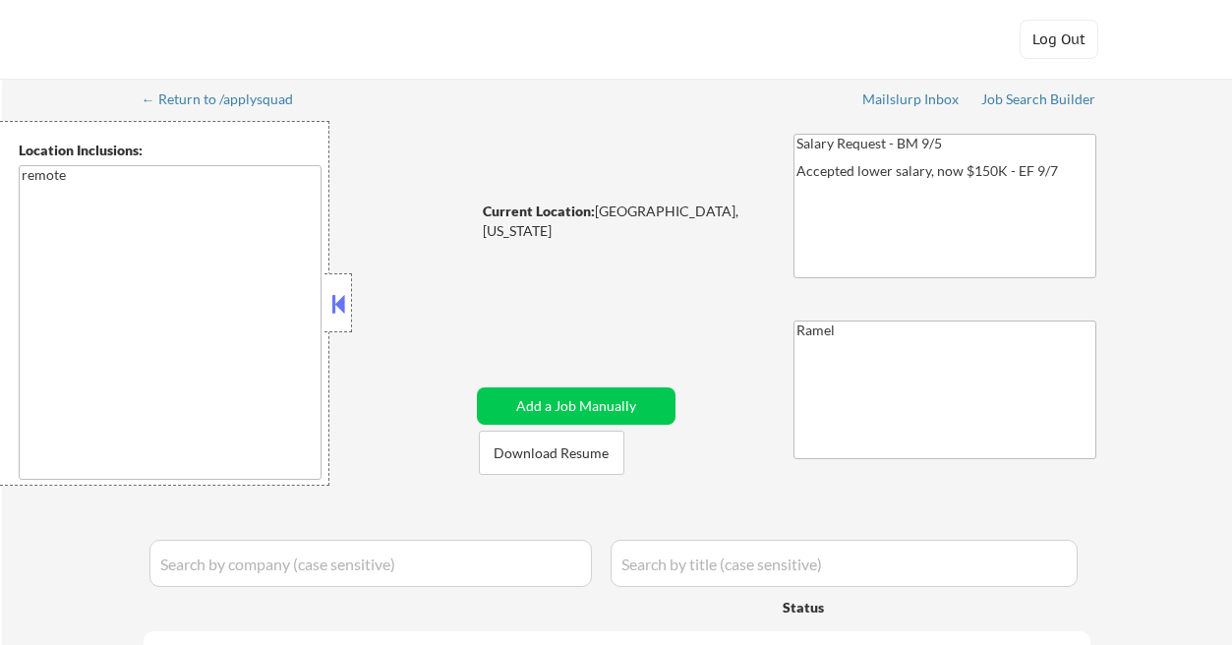
select select ""applied""
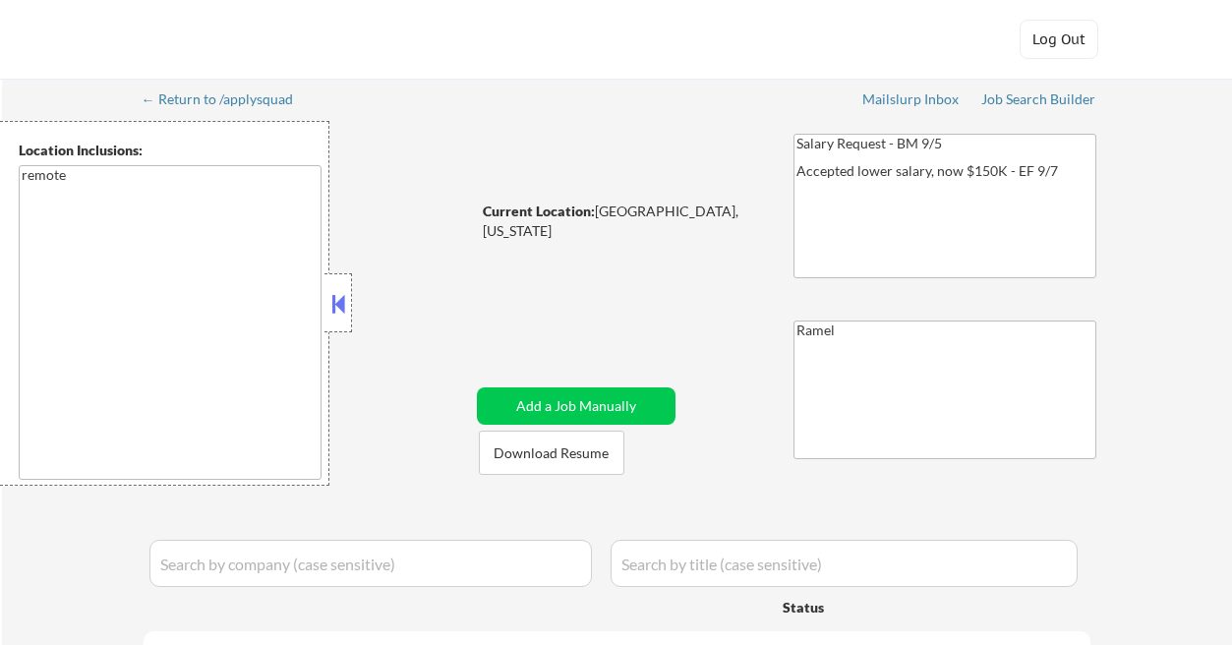
select select ""applied""
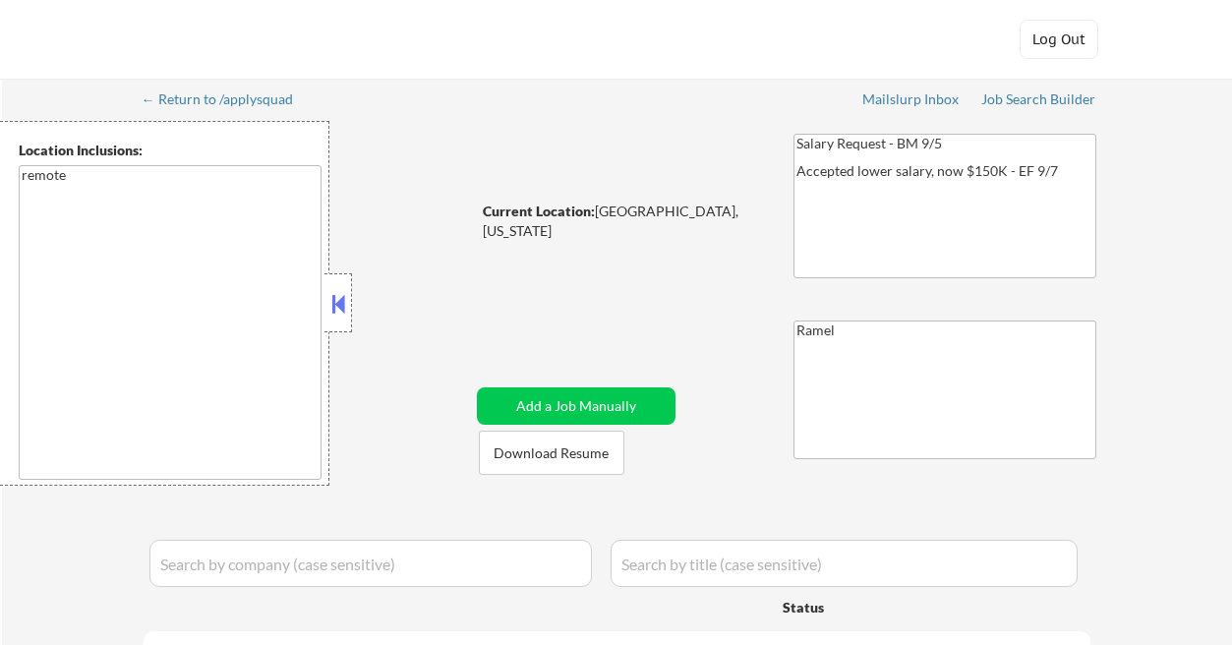
select select ""applied""
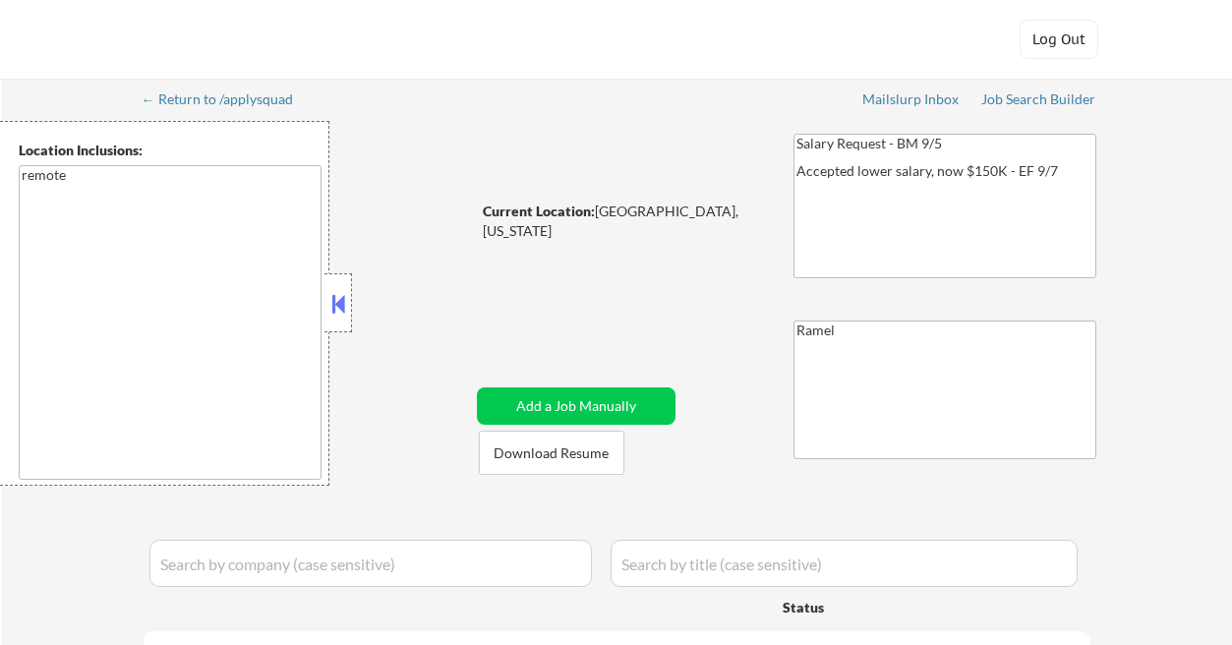
select select ""applied""
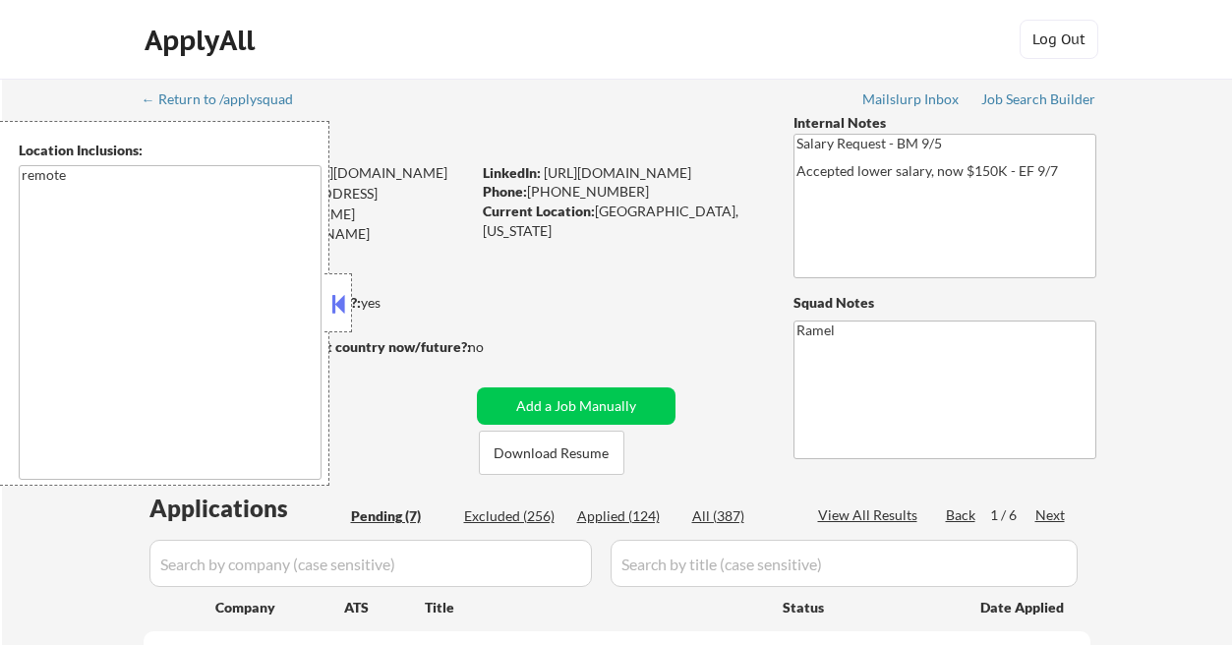
select select ""pending""
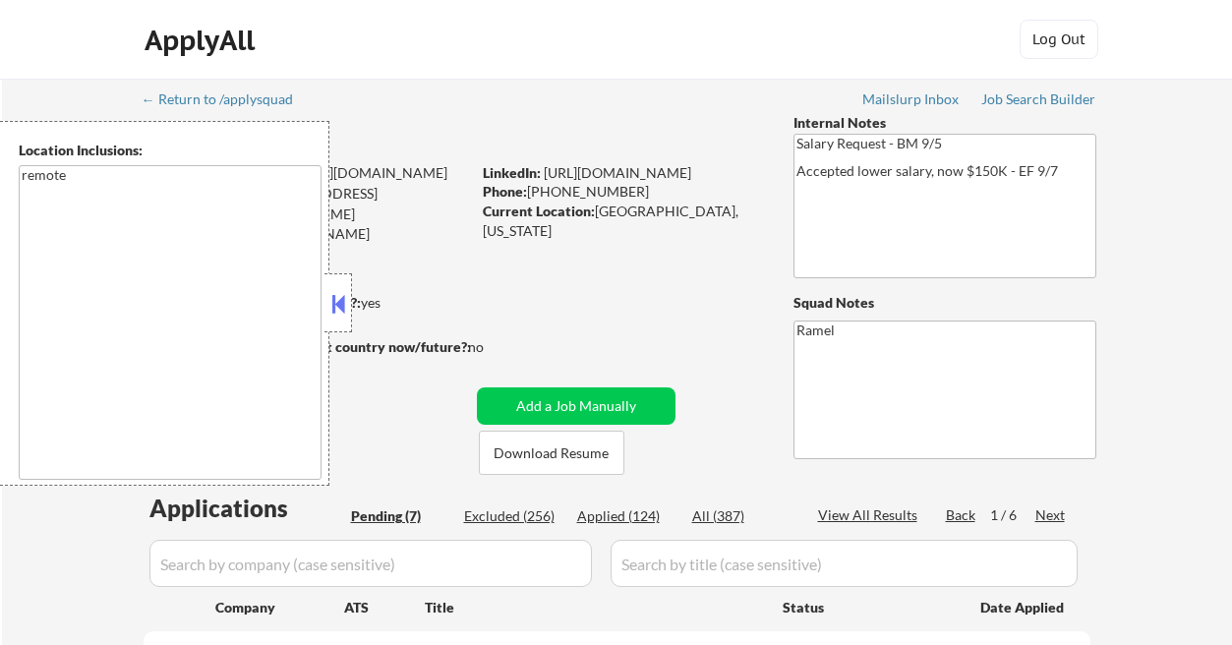
select select ""pending""
click at [342, 295] on button at bounding box center [338, 303] width 22 height 29
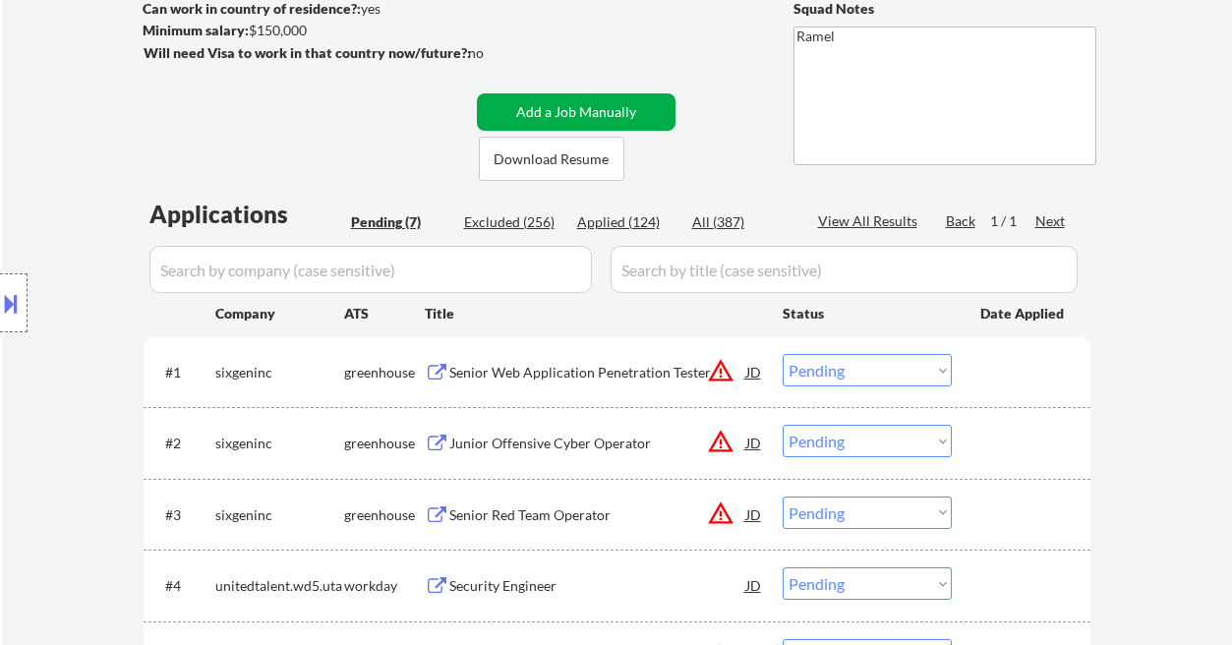
scroll to position [393, 0]
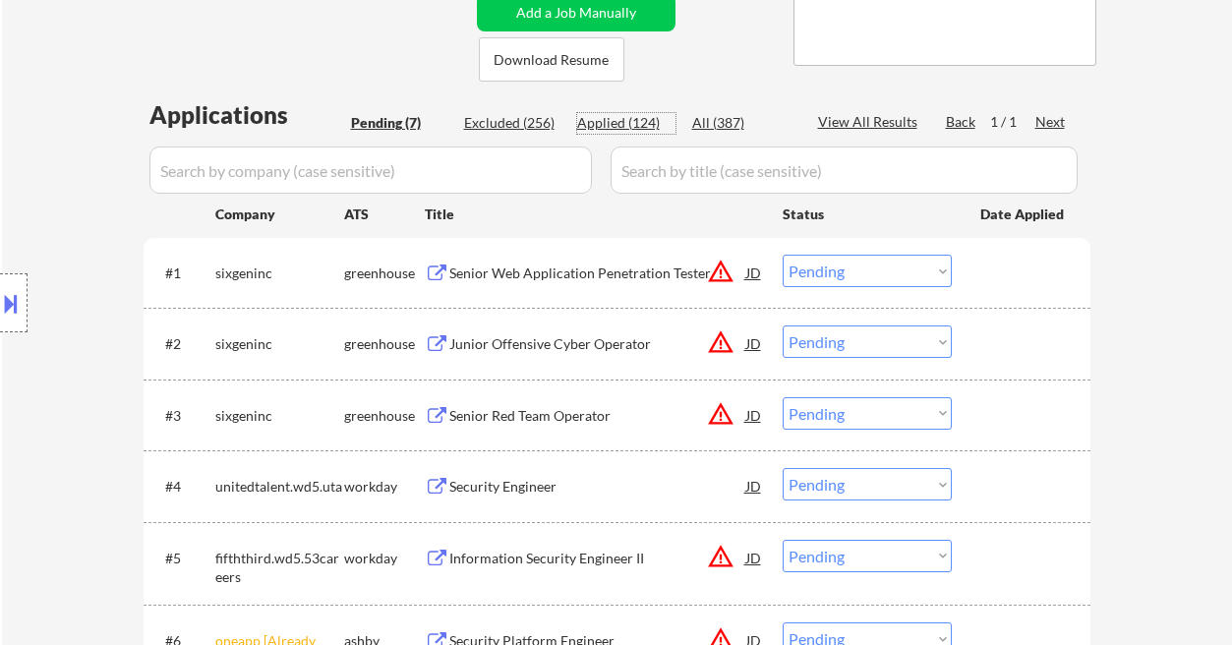
click at [628, 129] on div "Applied (124)" at bounding box center [626, 123] width 98 height 20
select select ""applied""
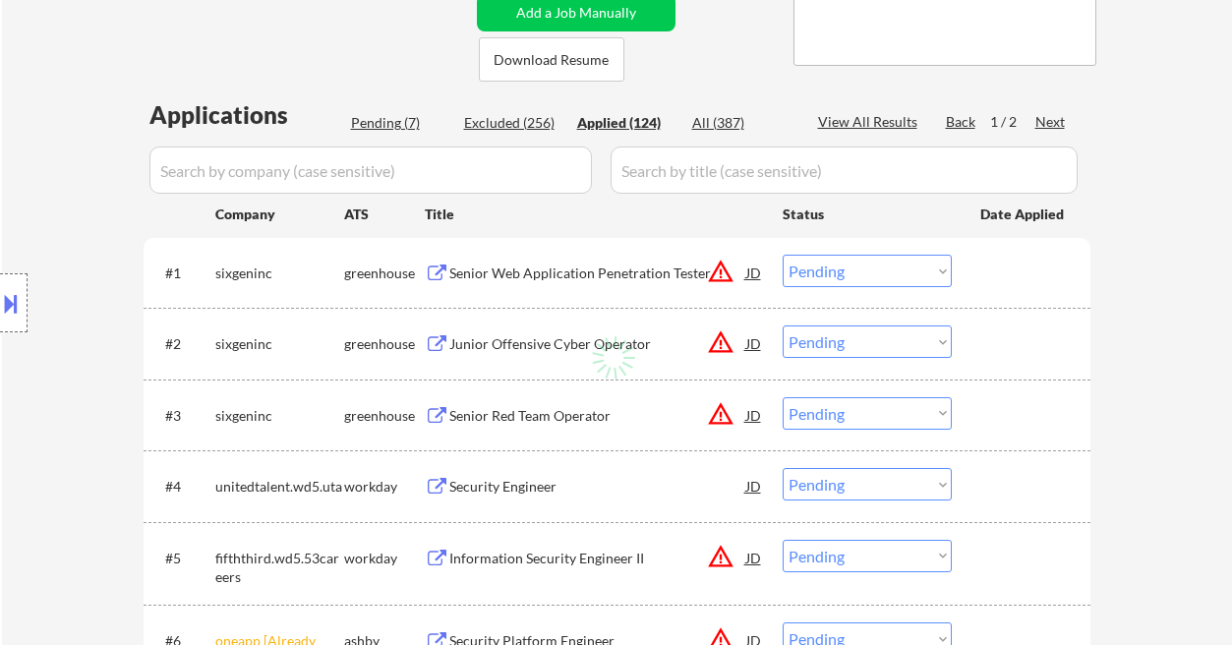
select select ""applied""
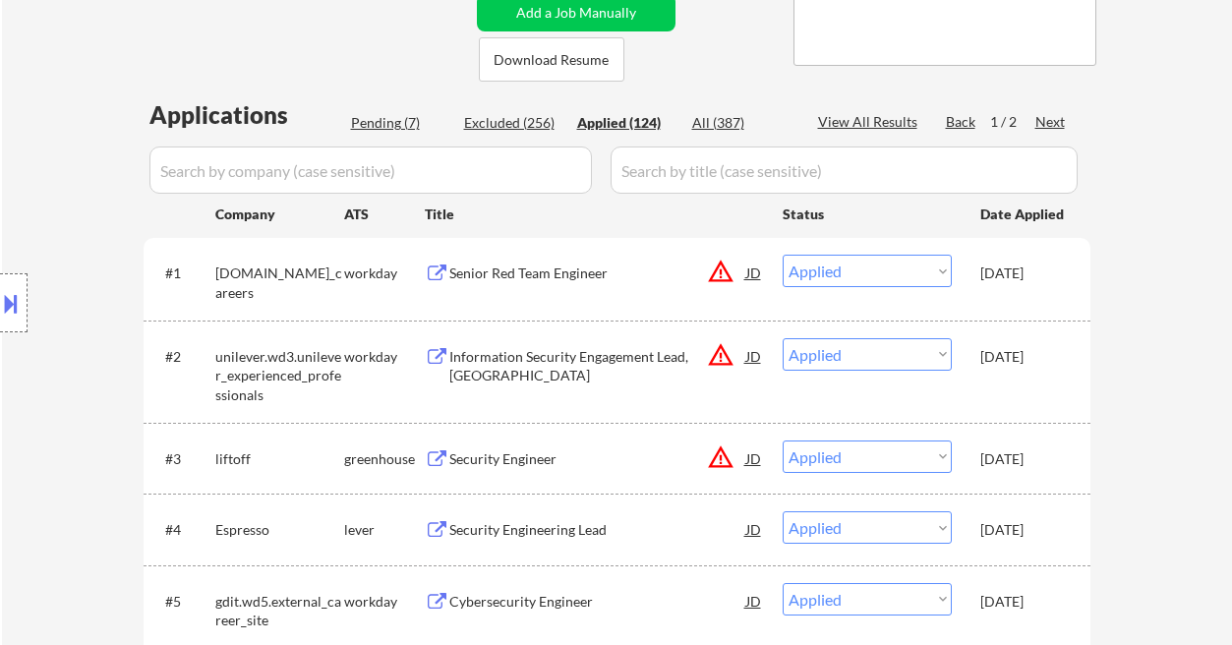
scroll to position [0, 0]
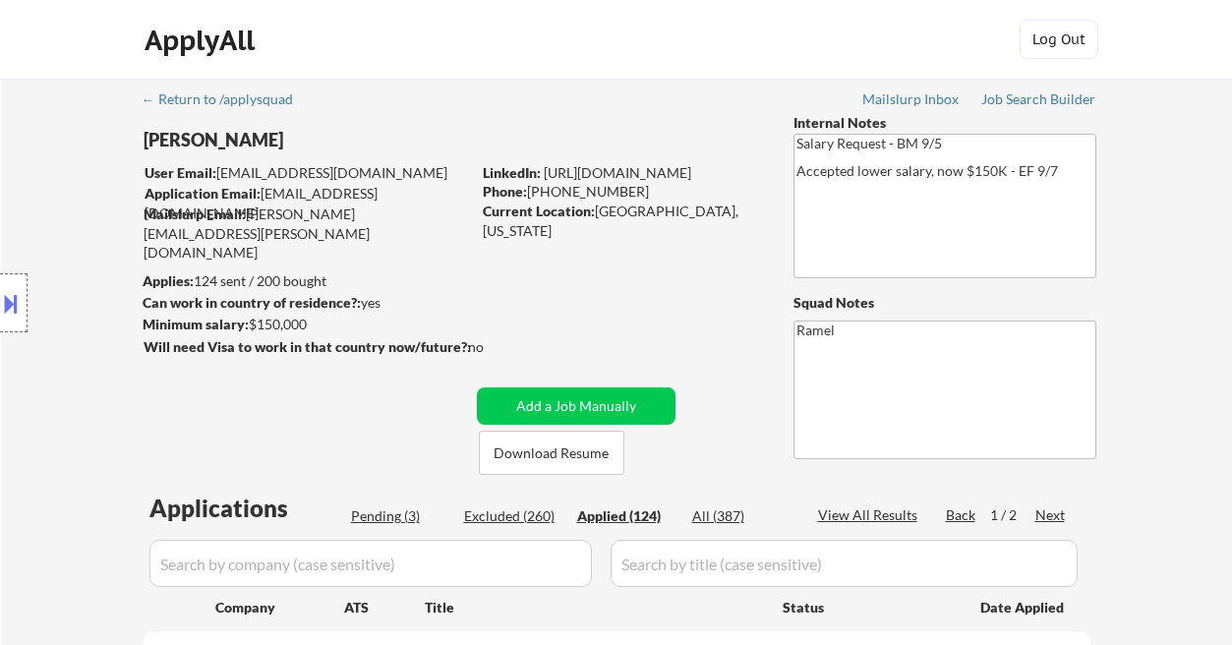
drag, startPoint x: 623, startPoint y: 192, endPoint x: 527, endPoint y: 184, distance: 96.7
click at [527, 184] on div "Phone: (405) 887-9461" at bounding box center [622, 192] width 278 height 20
copy div "(405) 887-9461"
click at [57, 180] on div "Location Inclusions: remote" at bounding box center [176, 303] width 352 height 365
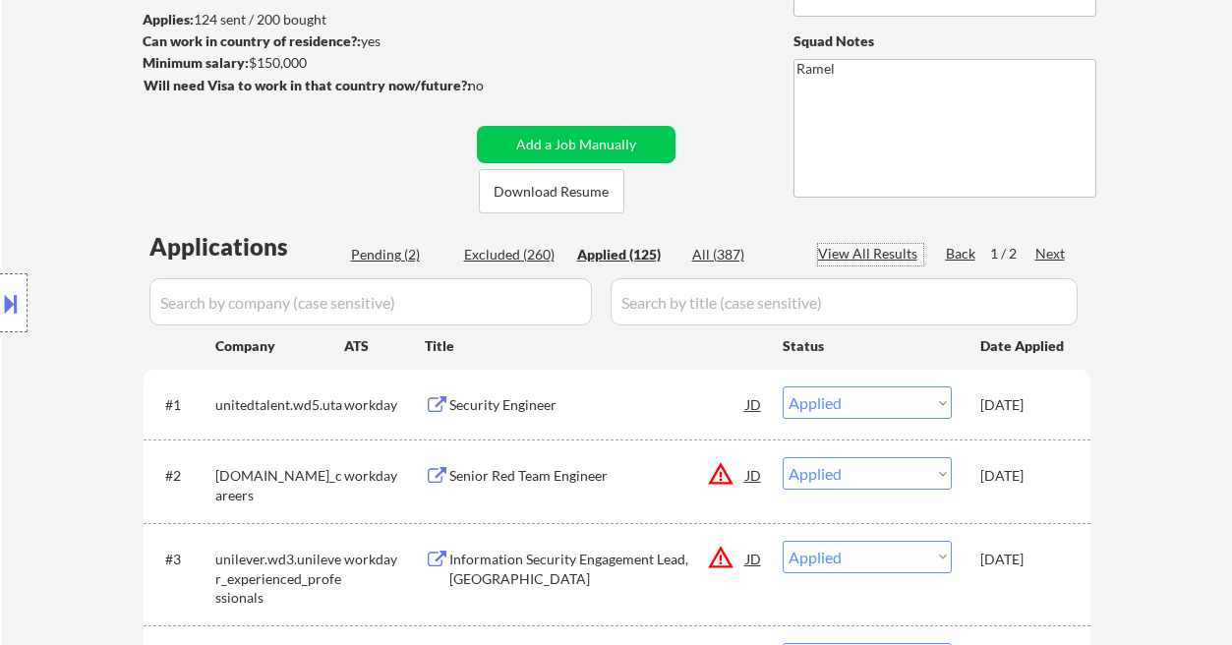
click at [854, 253] on div "View All Results" at bounding box center [870, 254] width 105 height 20
select select ""applied""
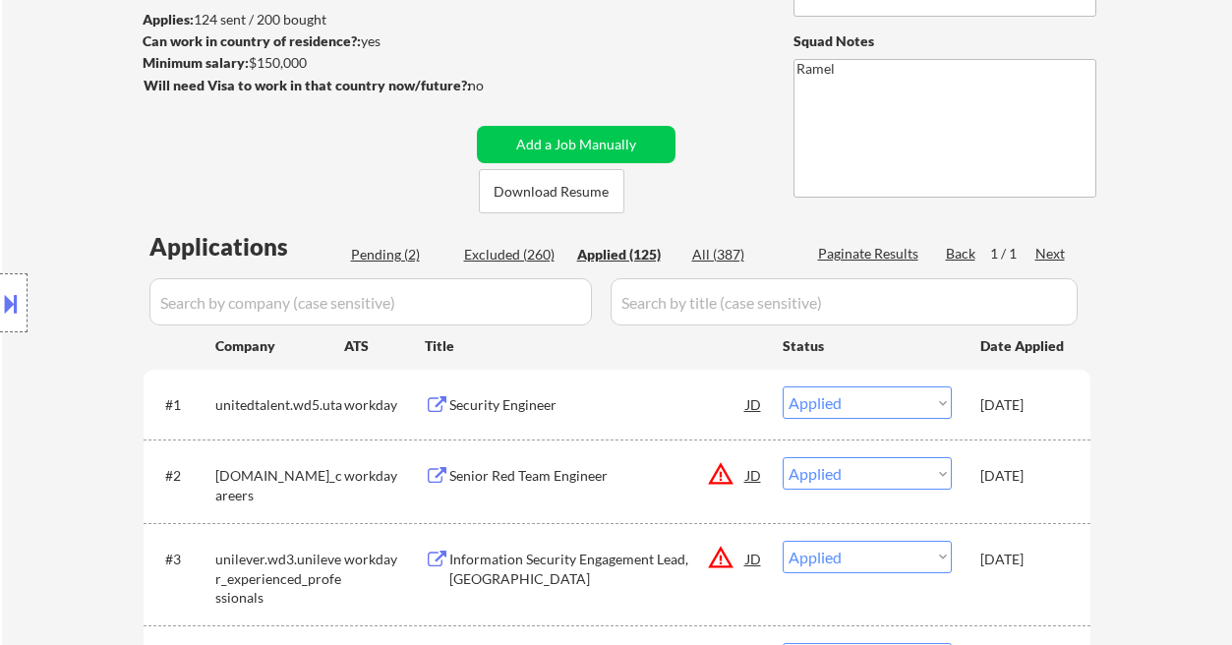
select select ""applied""
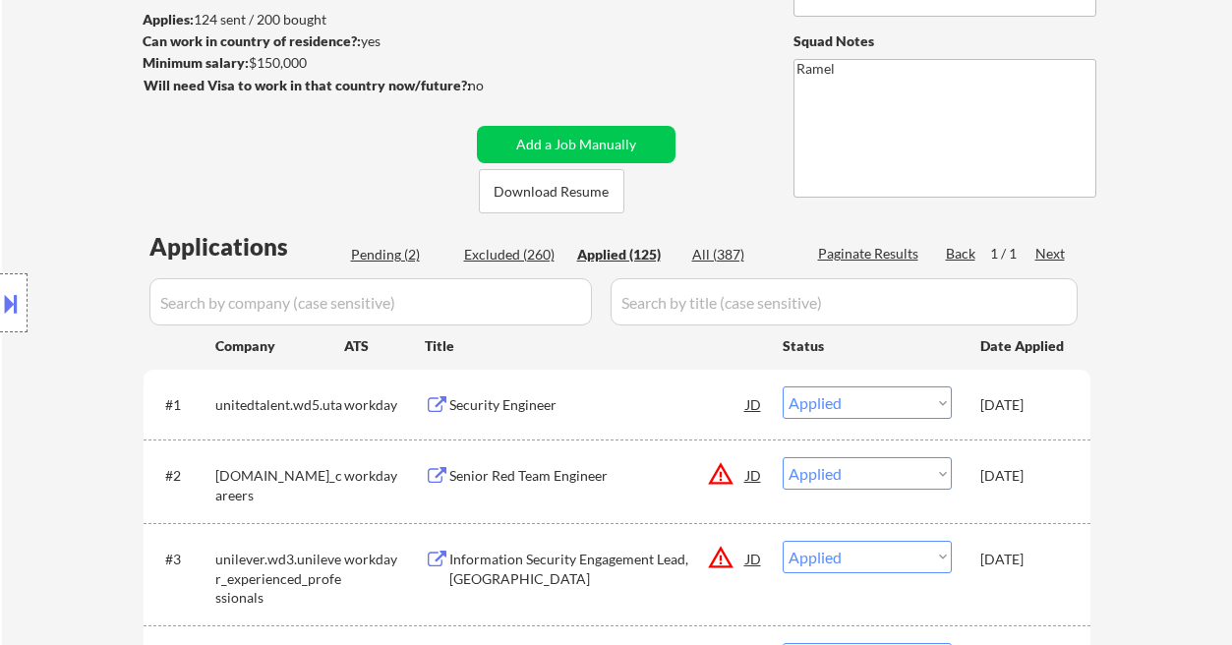
select select ""applied""
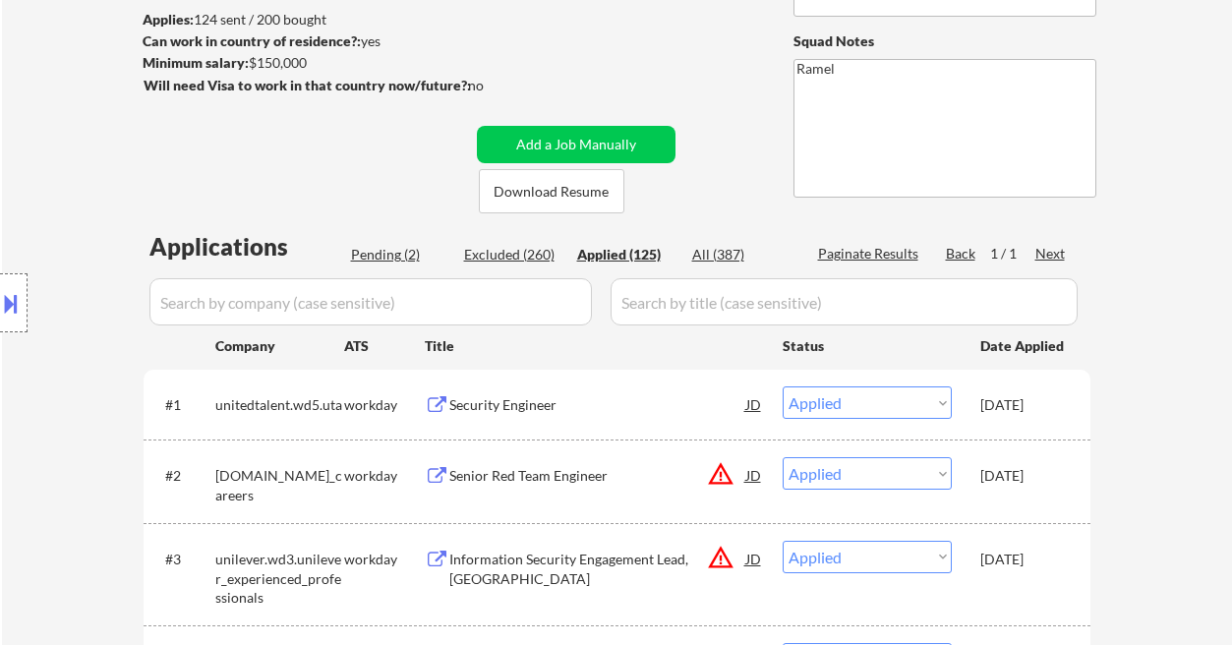
select select ""applied""
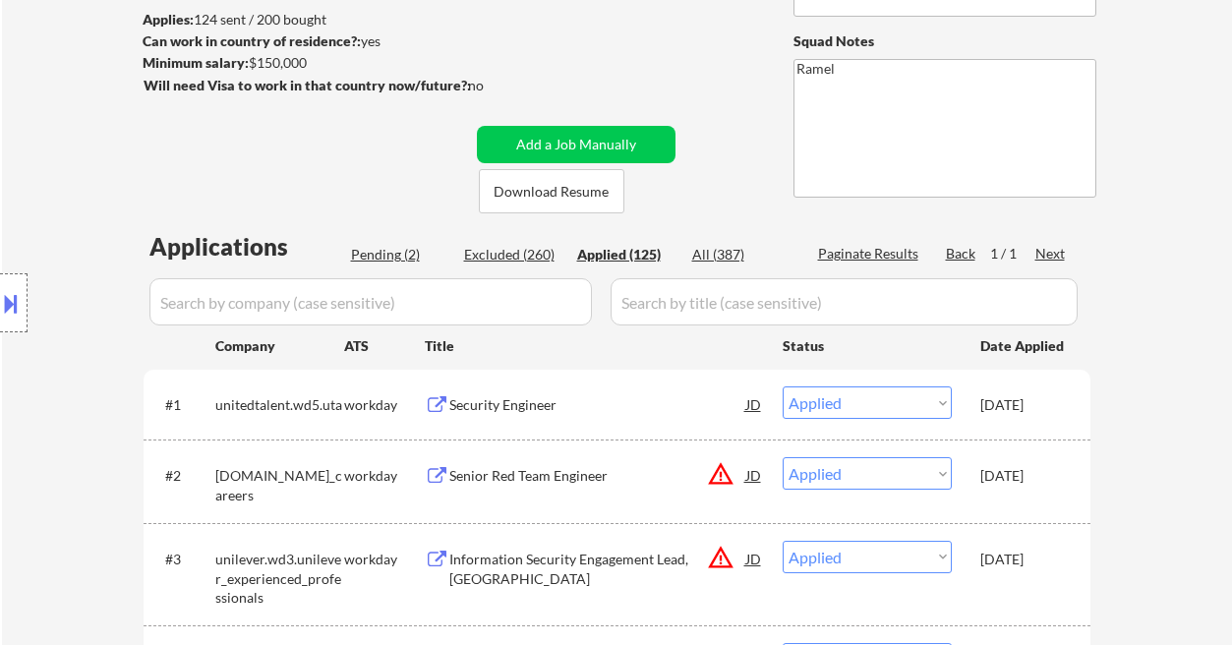
select select ""applied""
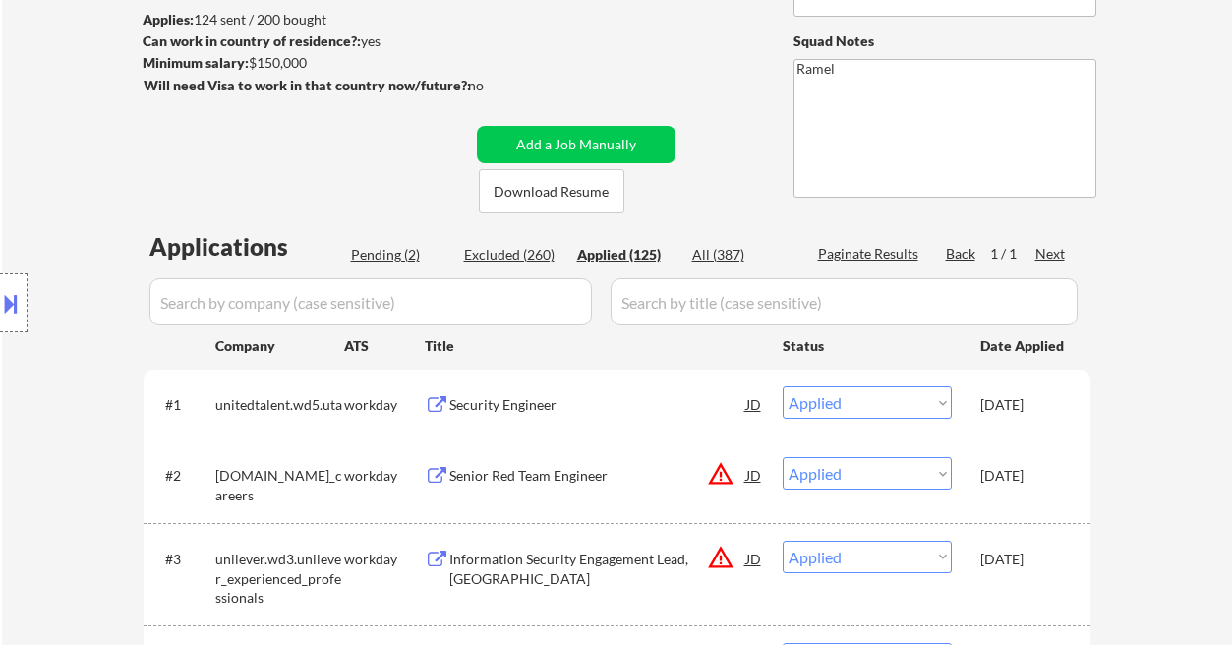
select select ""applied""
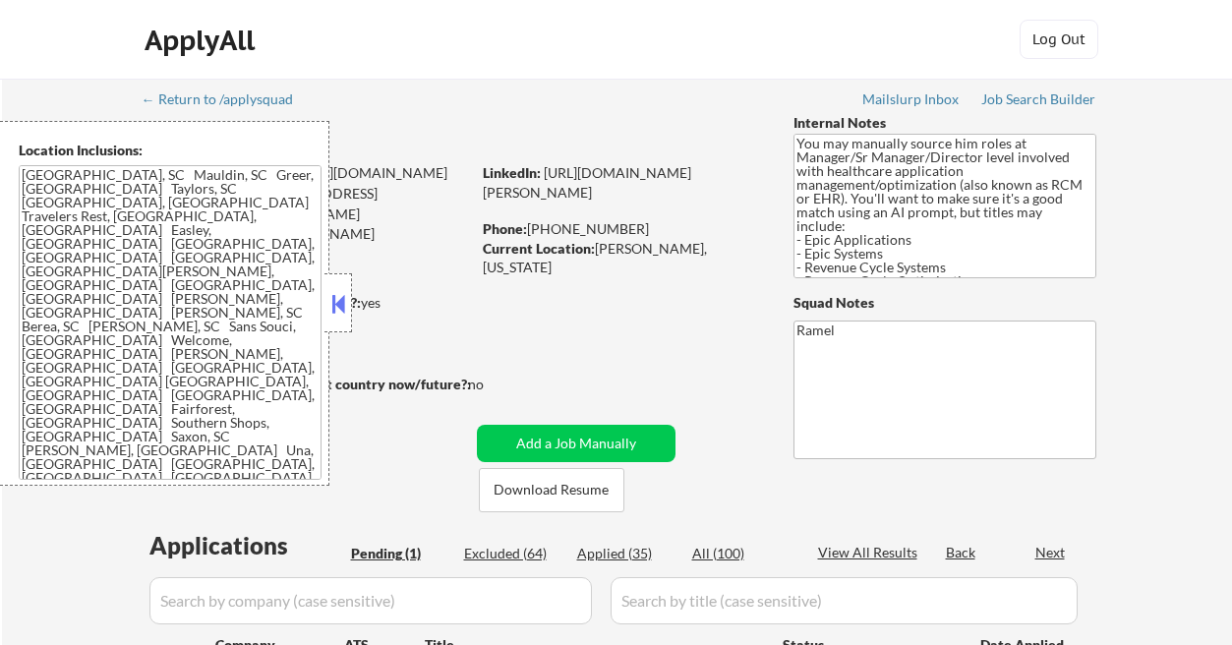
select select ""pending""
click at [326, 306] on div at bounding box center [338, 302] width 28 height 59
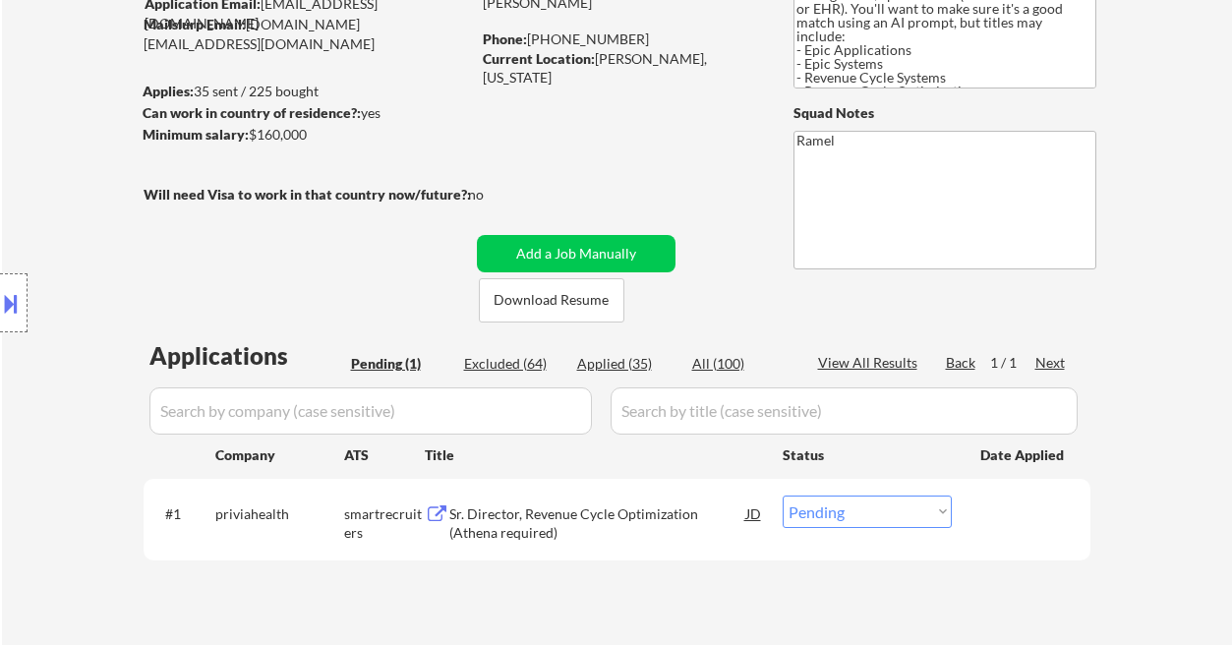
scroll to position [131, 0]
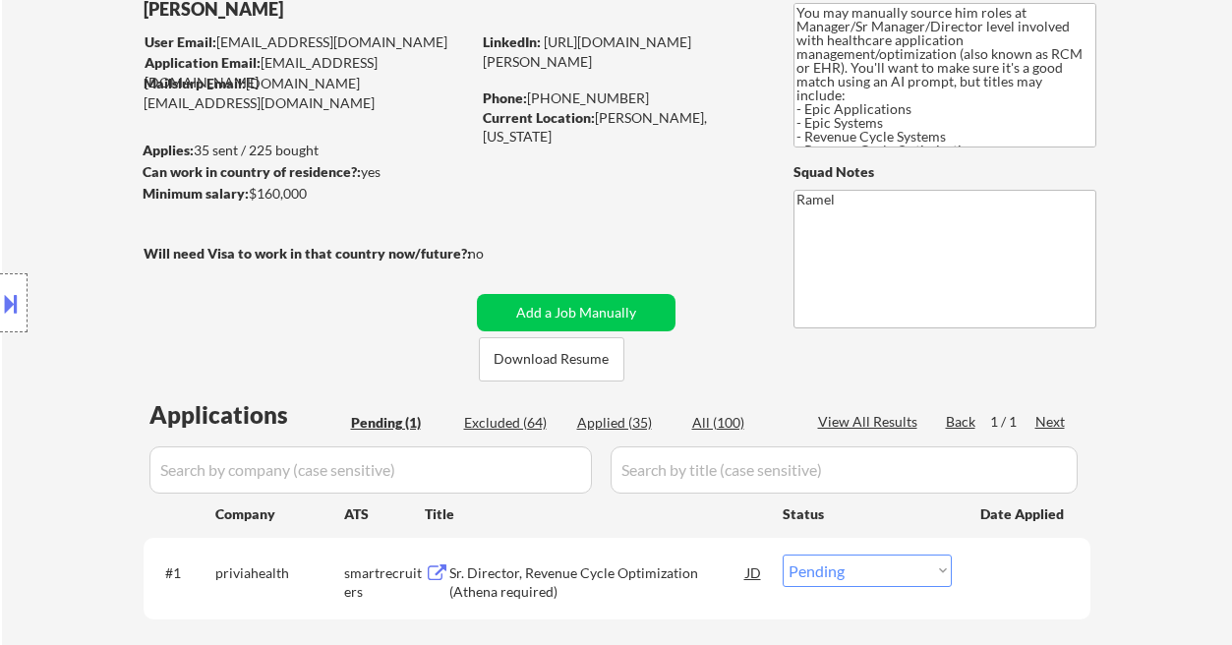
click at [537, 582] on div "Sr. Director, Revenue Cycle Optimization (Athena required)" at bounding box center [597, 582] width 297 height 38
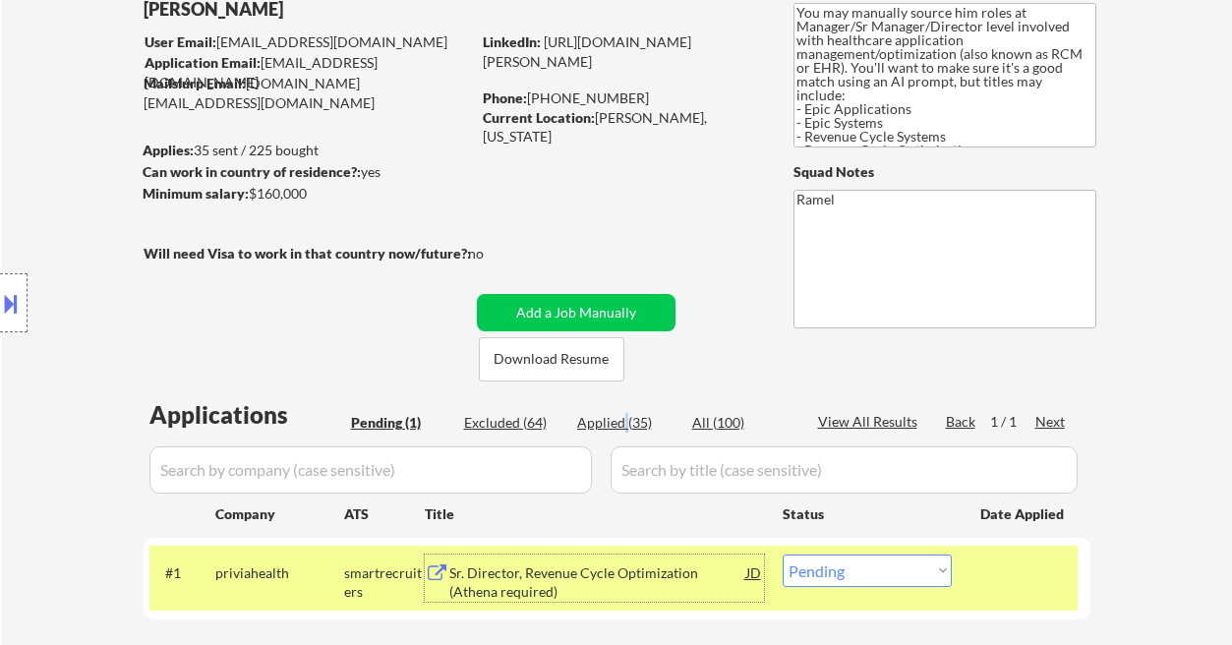
click at [624, 425] on div "Applied (35)" at bounding box center [626, 423] width 98 height 20
select select ""applied""
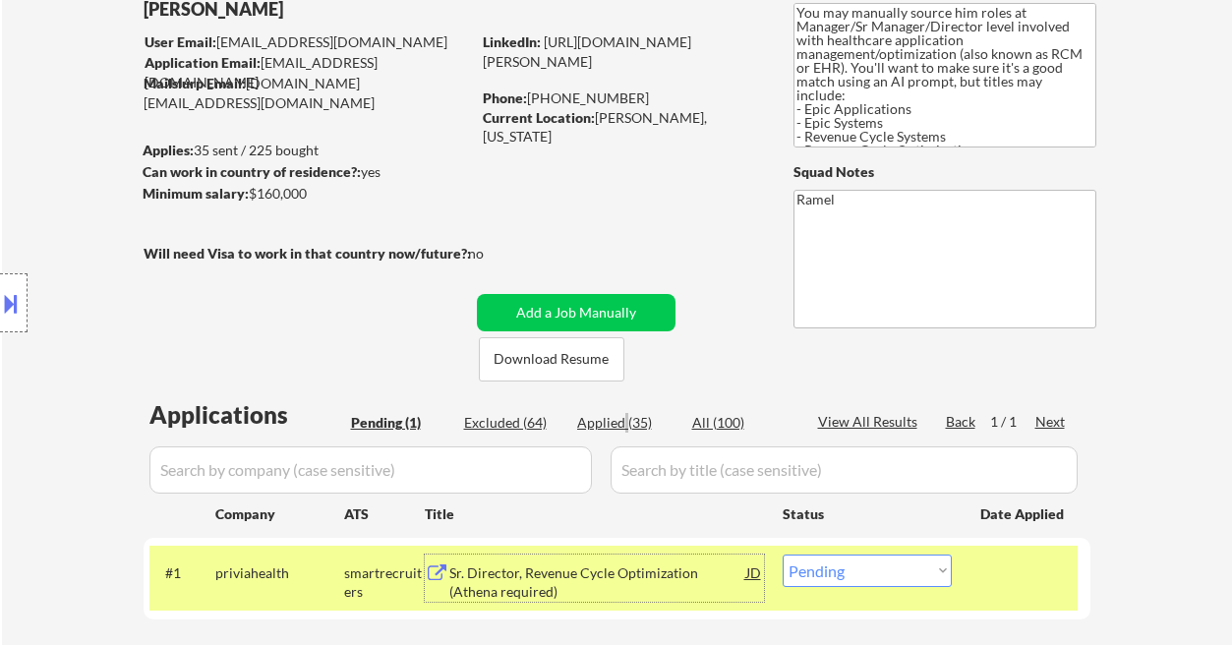
select select ""applied""
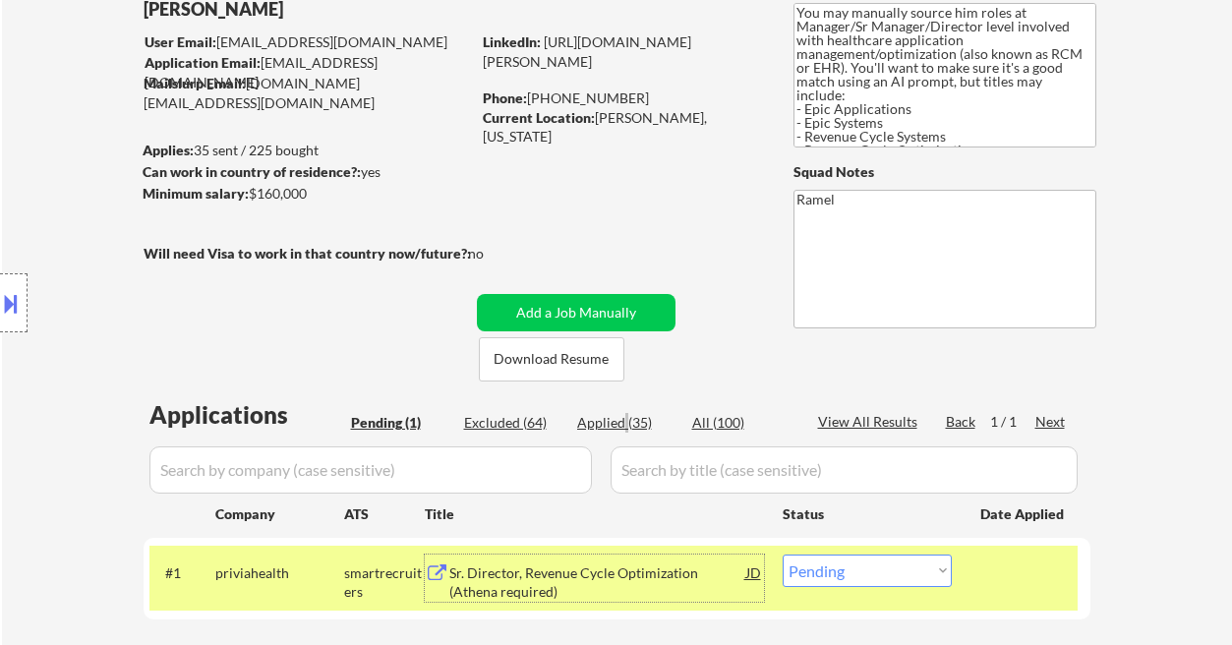
select select ""applied""
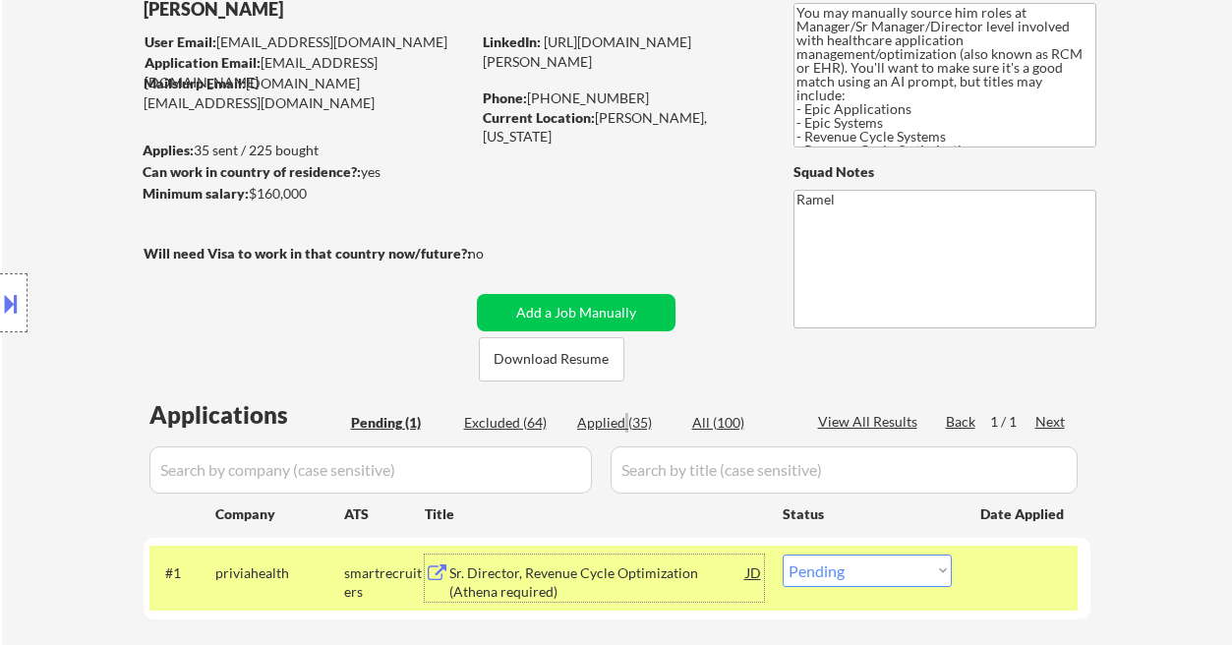
select select ""applied""
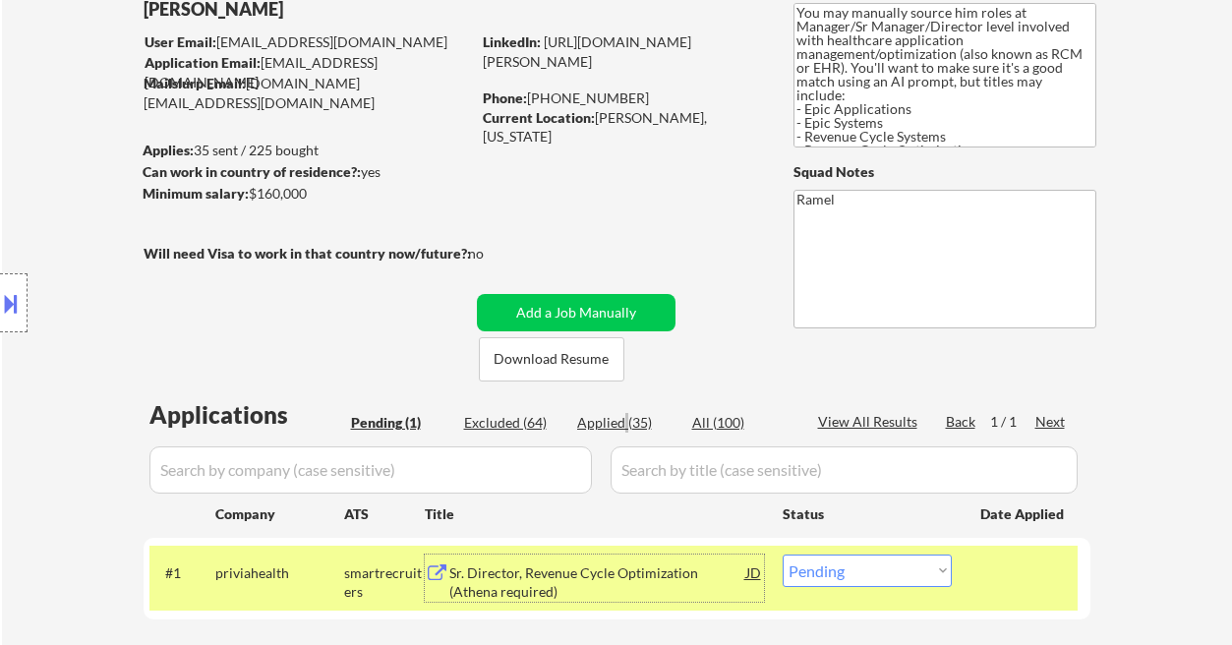
select select ""applied""
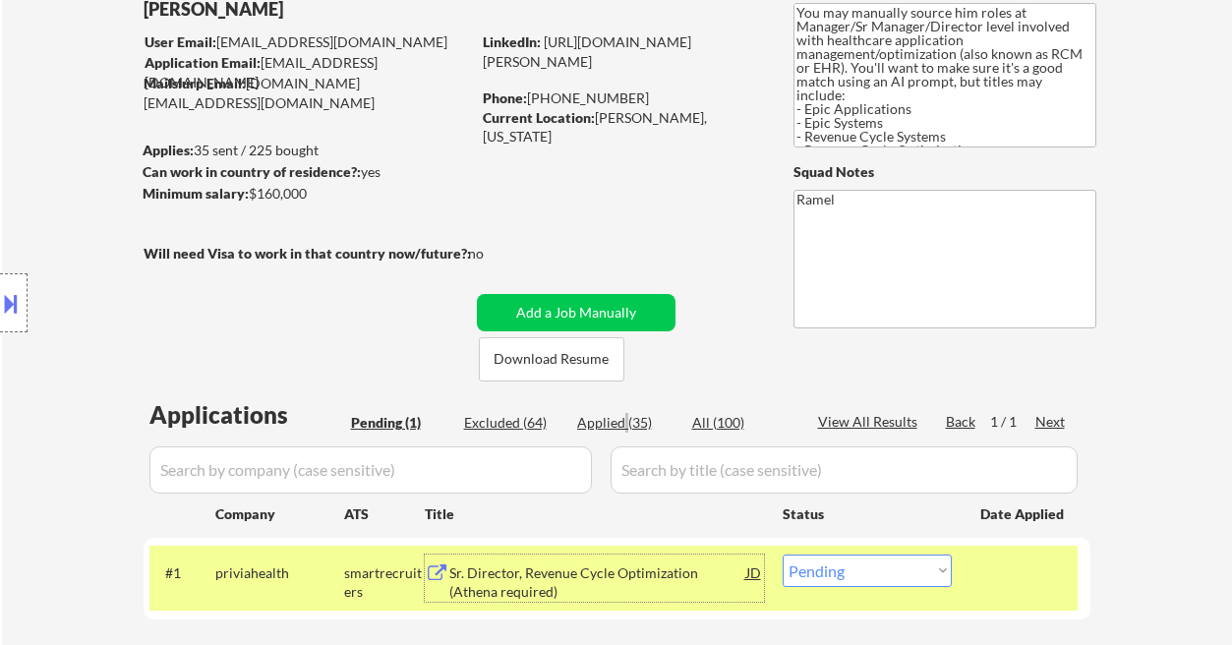
select select ""applied""
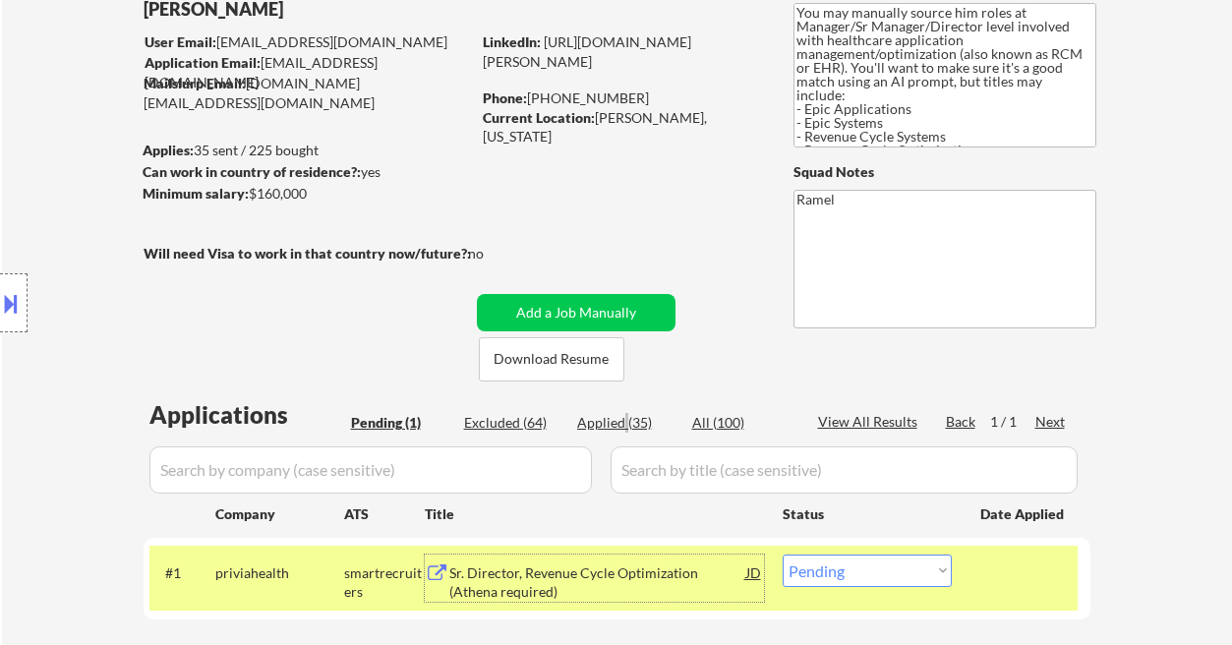
select select ""applied""
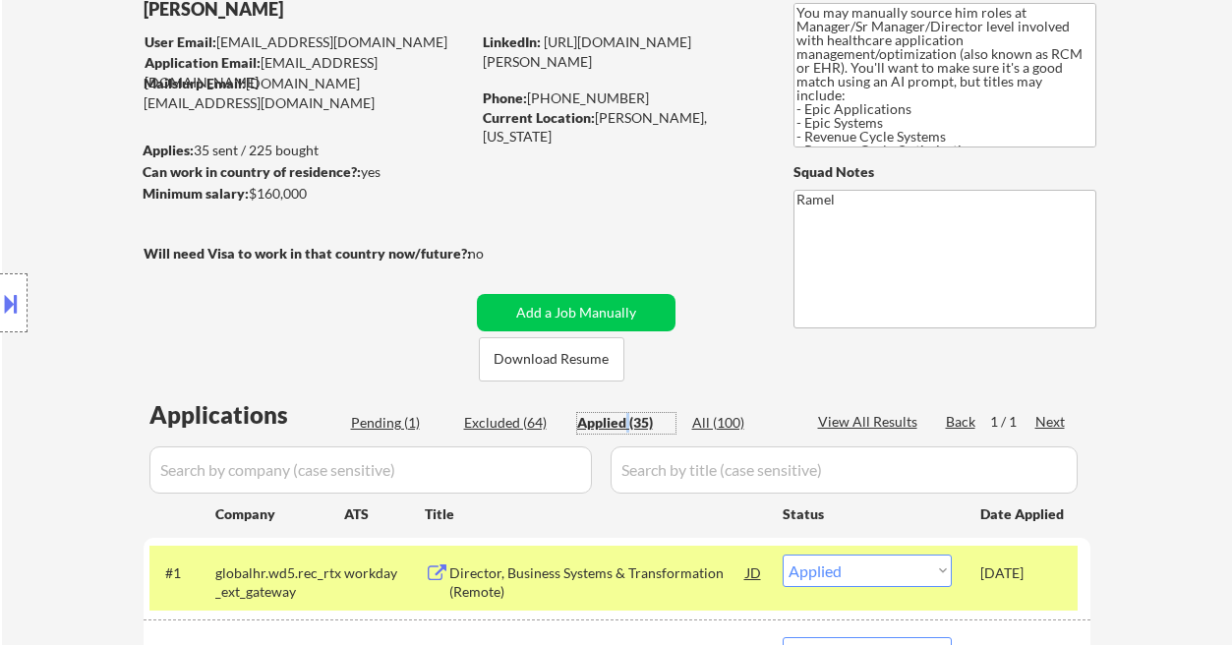
scroll to position [262, 0]
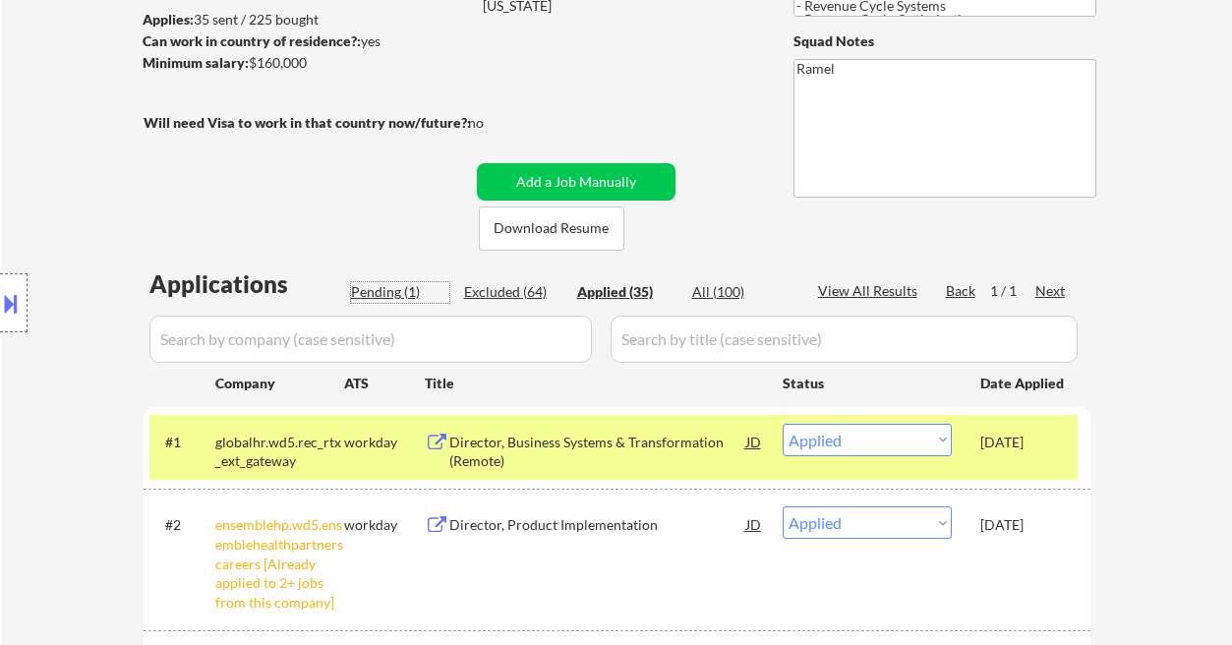
click at [379, 284] on div "Pending (1)" at bounding box center [400, 292] width 98 height 20
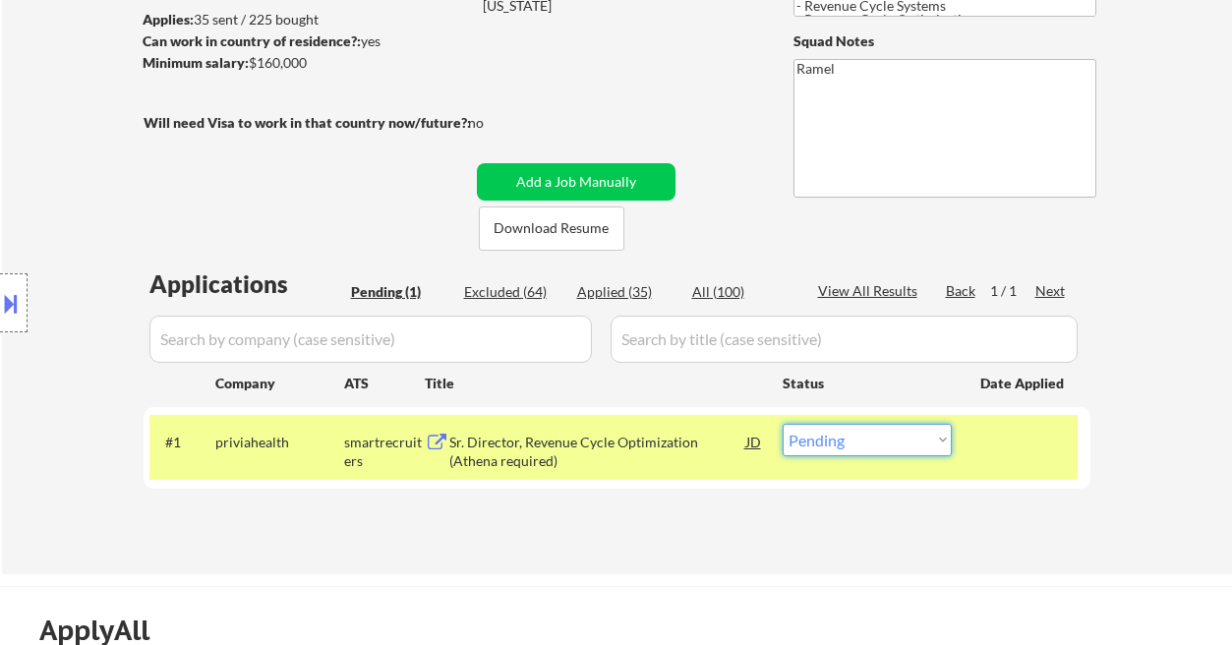
click at [862, 454] on select "Choose an option... Pending Applied Excluded (Questions) Excluded (Expired) Exc…" at bounding box center [867, 440] width 169 height 32
select select ""excluded__salary_""
click at [783, 424] on select "Choose an option... Pending Applied Excluded (Questions) Excluded (Expired) Exc…" at bounding box center [867, 440] width 169 height 32
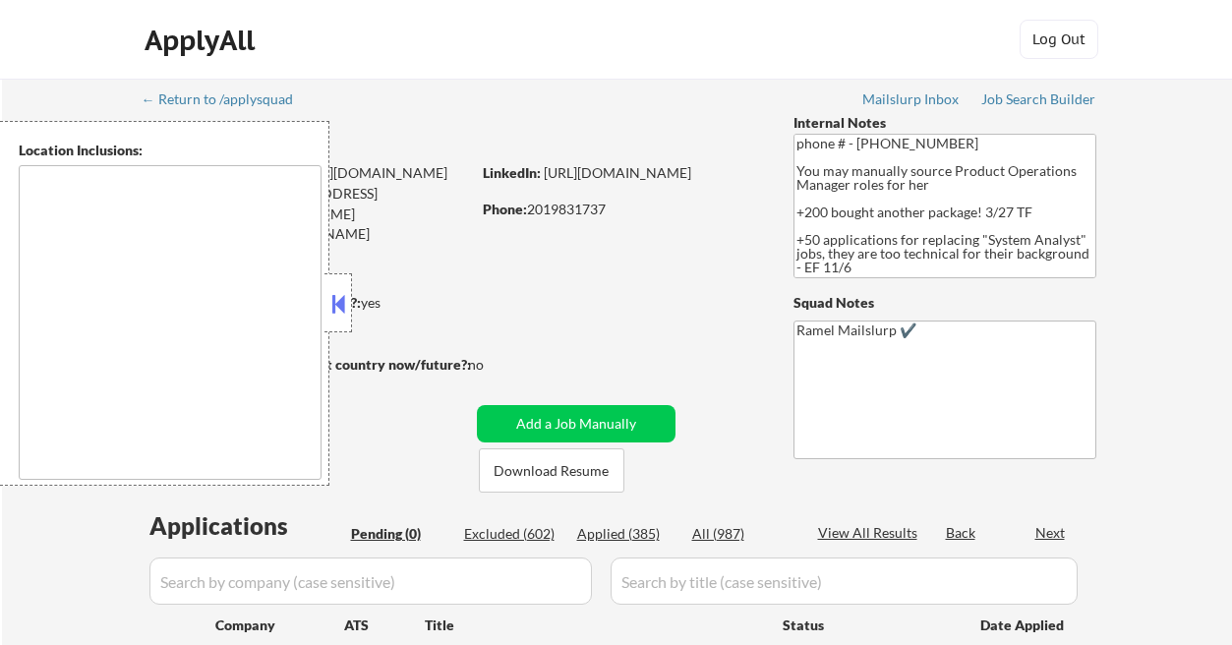
type textarea "[GEOGRAPHIC_DATA], [GEOGRAPHIC_DATA] [GEOGRAPHIC_DATA], [GEOGRAPHIC_DATA] [GEOG…"
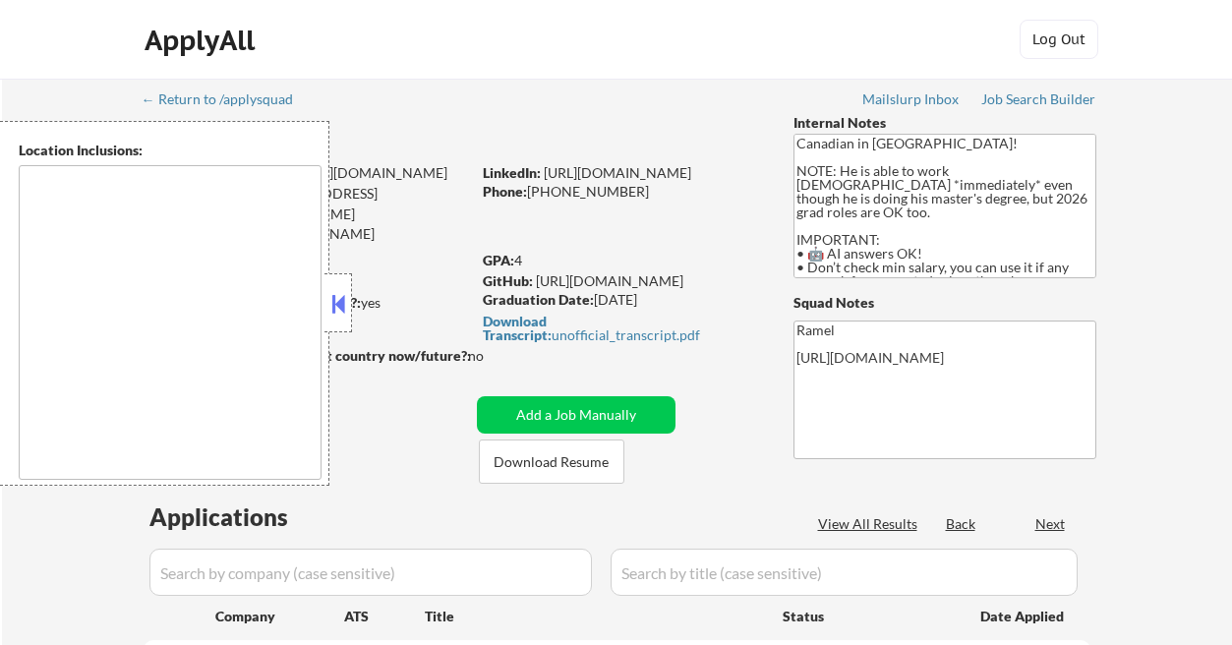
type textarea "country:[GEOGRAPHIC_DATA]"
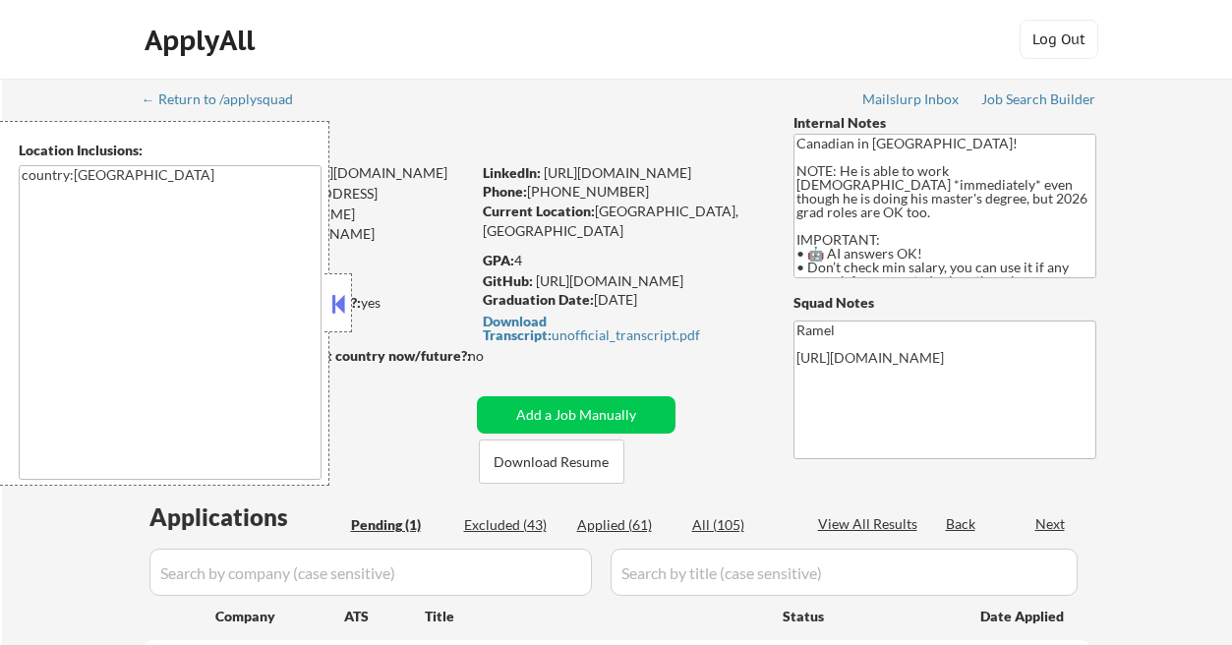
click at [339, 304] on button at bounding box center [338, 303] width 22 height 29
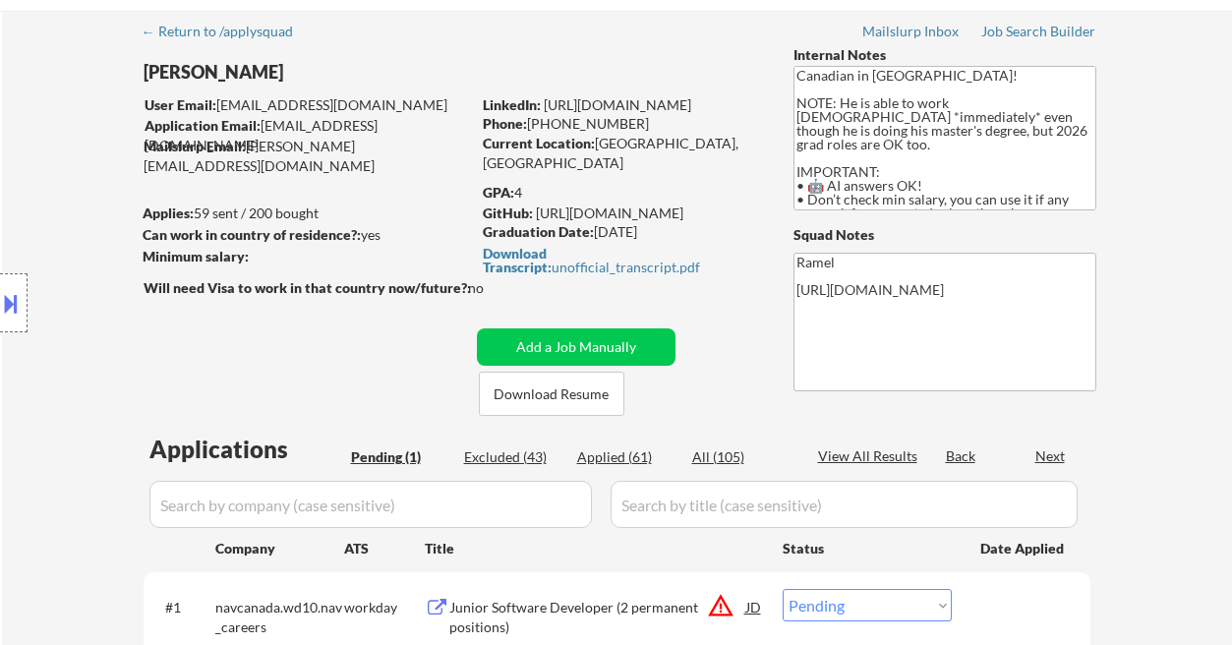
scroll to position [262, 0]
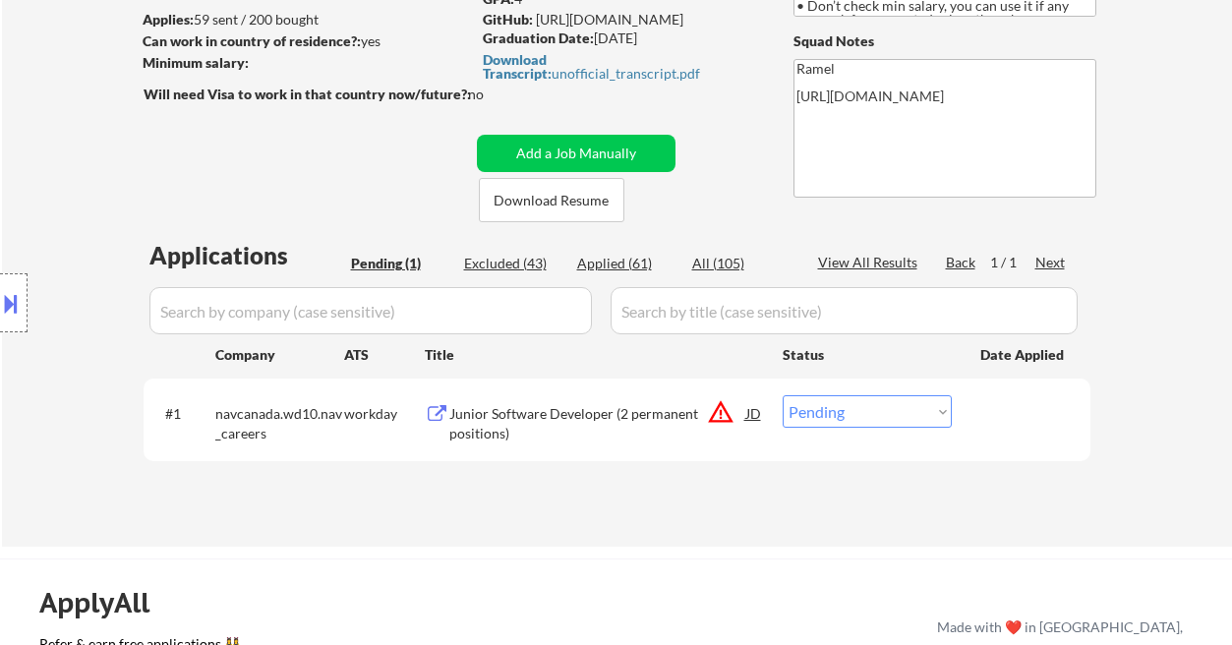
click at [574, 423] on div "Junior Software Developer (2 permanent positions)" at bounding box center [597, 423] width 297 height 38
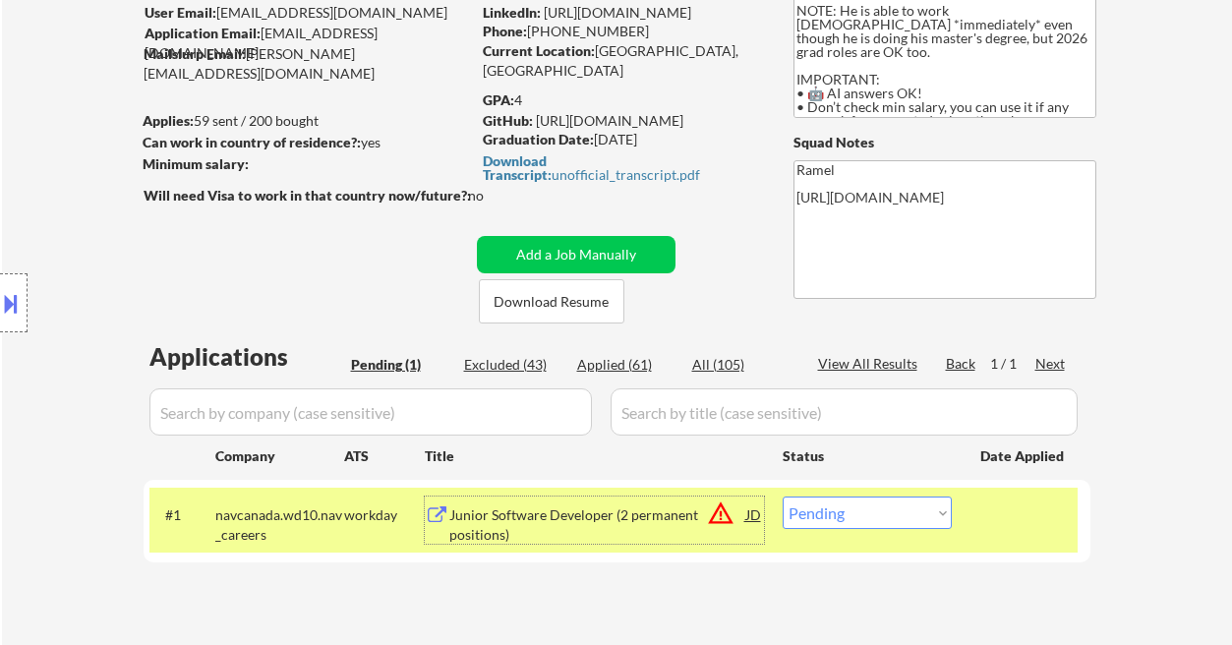
scroll to position [131, 0]
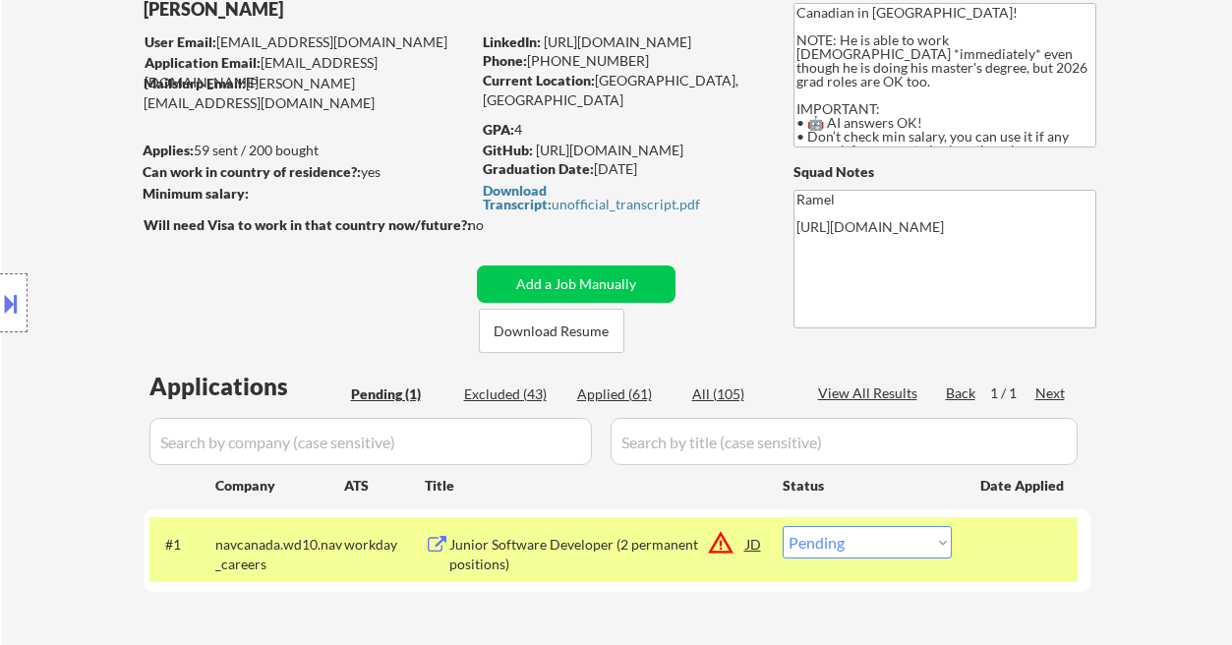
drag, startPoint x: 644, startPoint y: 60, endPoint x: 538, endPoint y: 54, distance: 106.3
click at [538, 54] on div "Phone: [PHONE_NUMBER]" at bounding box center [622, 61] width 278 height 20
copy div "[PHONE_NUMBER]"
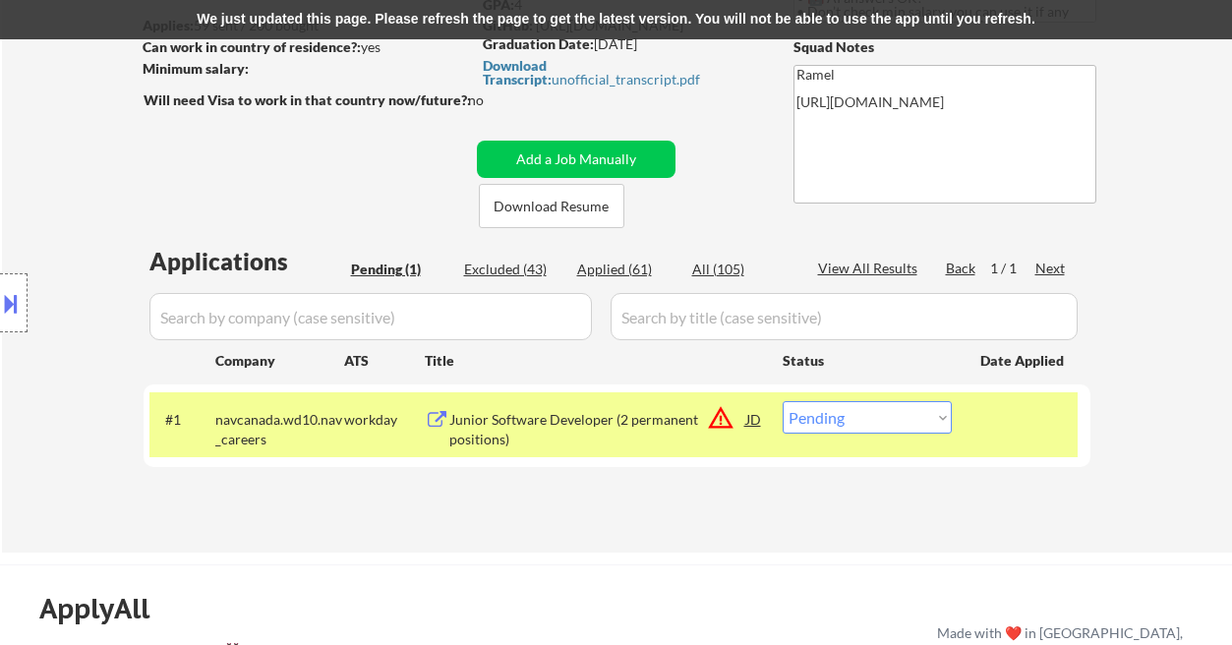
scroll to position [393, 0]
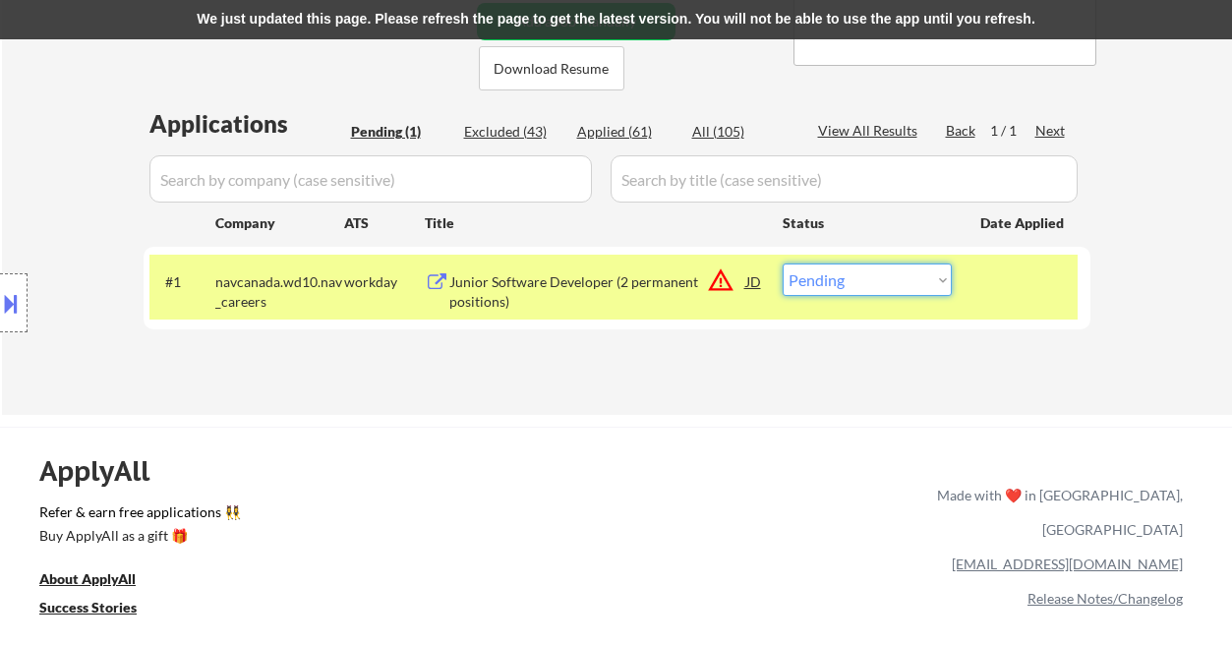
drag, startPoint x: 877, startPoint y: 268, endPoint x: 871, endPoint y: 295, distance: 27.2
click at [877, 268] on select "Choose an option... Pending Applied Excluded (Questions) Excluded (Expired) Exc…" at bounding box center [867, 279] width 169 height 32
select select ""applied""
click at [783, 263] on select "Choose an option... Pending Applied Excluded (Questions) Excluded (Expired) Exc…" at bounding box center [867, 279] width 169 height 32
click at [534, 11] on div "We just updated this page. Please refresh the page to get the latest version. Y…" at bounding box center [616, 19] width 1232 height 39
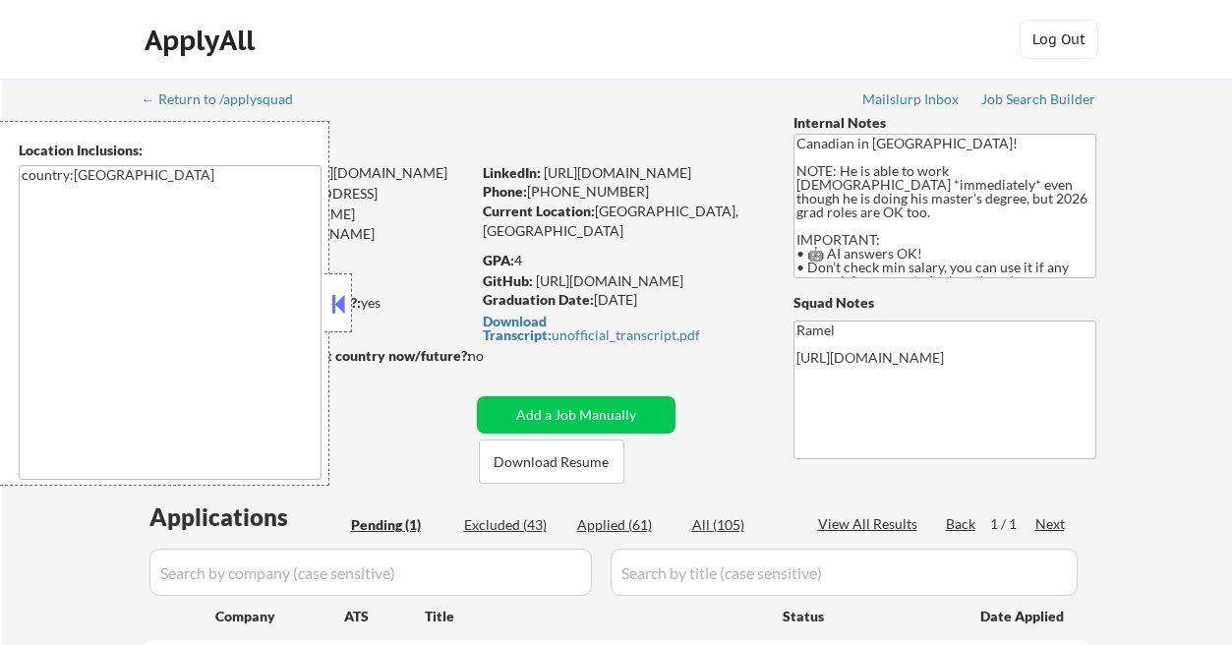
scroll to position [393, 0]
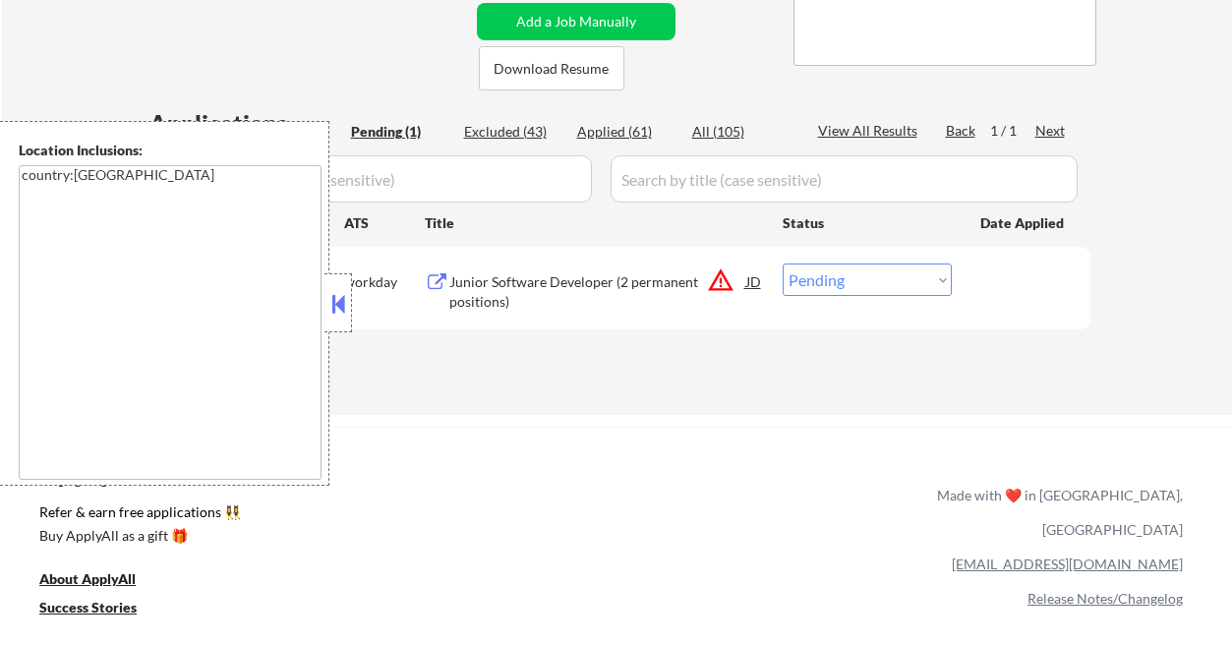
drag, startPoint x: 438, startPoint y: 333, endPoint x: 371, endPoint y: 330, distance: 66.9
click at [435, 335] on div "Applications Pending (1) Excluded (43) Applied (61) All (105) View All Results …" at bounding box center [617, 242] width 947 height 270
drag, startPoint x: 341, startPoint y: 302, endPoint x: 569, endPoint y: 321, distance: 228.9
click at [341, 302] on button at bounding box center [338, 303] width 22 height 29
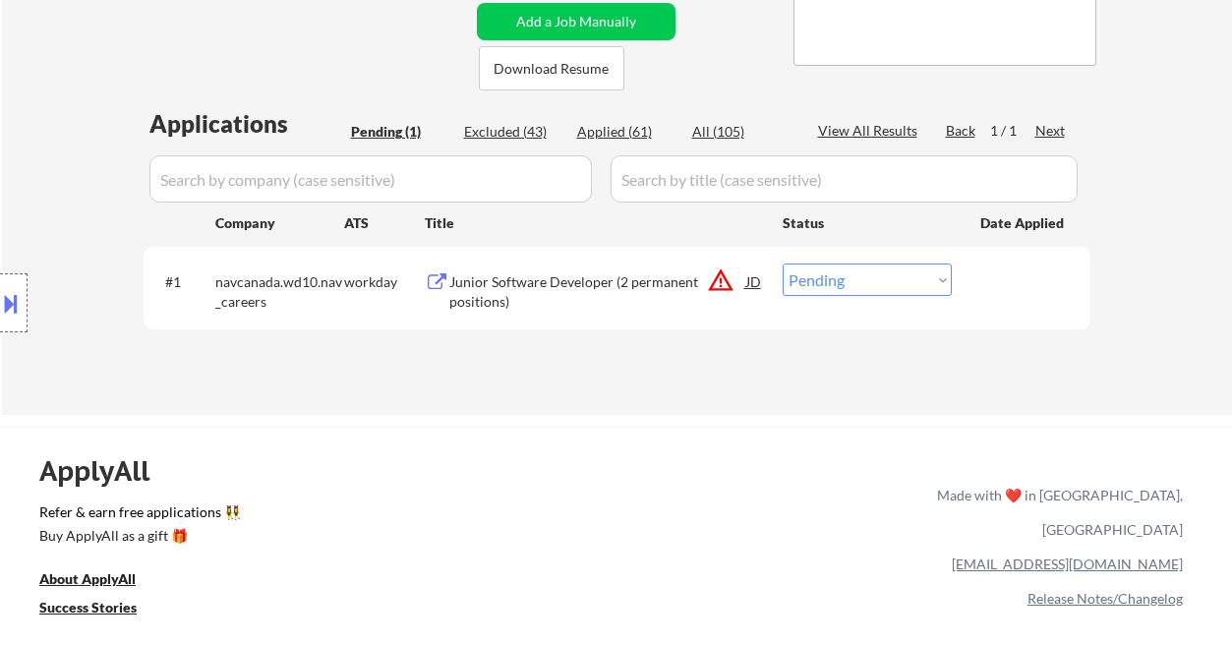
drag, startPoint x: 879, startPoint y: 284, endPoint x: 875, endPoint y: 295, distance: 11.5
click at [879, 284] on select "Choose an option... Pending Applied Excluded (Questions) Excluded (Expired) Exc…" at bounding box center [867, 279] width 169 height 32
select select ""applied""
click at [783, 263] on select "Choose an option... Pending Applied Excluded (Questions) Excluded (Expired) Exc…" at bounding box center [867, 279] width 169 height 32
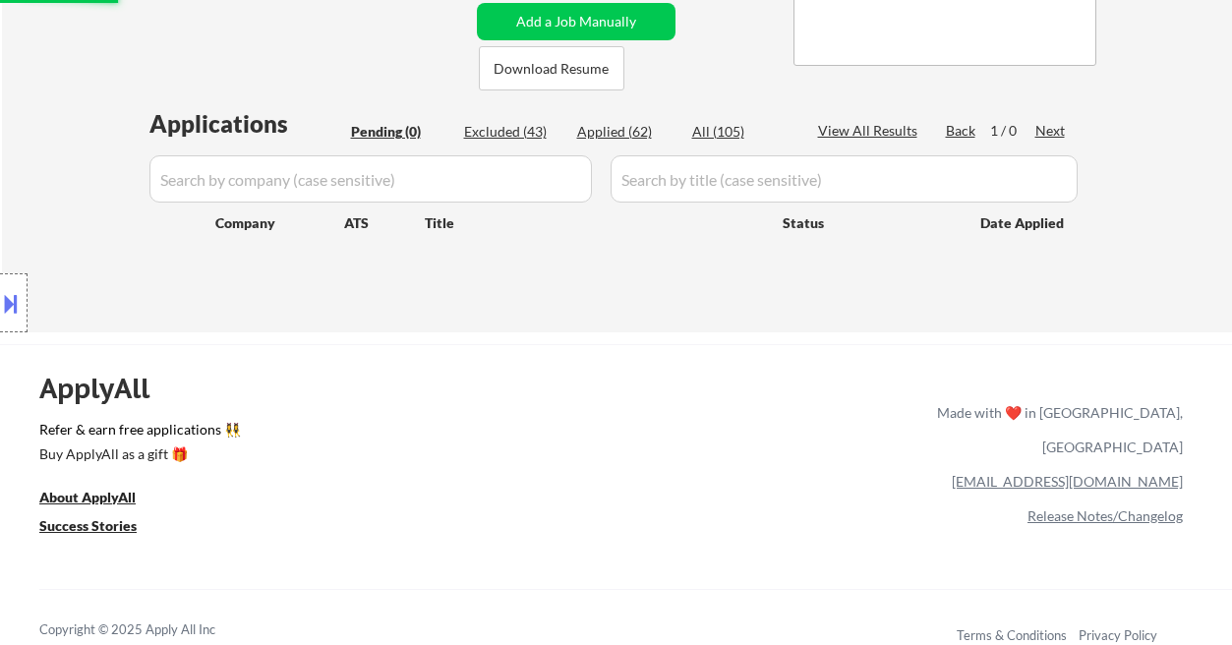
click at [627, 131] on div "Applied (62)" at bounding box center [626, 132] width 98 height 20
drag, startPoint x: 55, startPoint y: 116, endPoint x: 146, endPoint y: 26, distance: 127.9
click at [61, 112] on div "← Return to /applysquad Mailslurp Inbox Job Search Builder Abdelrhman Elrawy Us…" at bounding box center [617, 8] width 1230 height 647
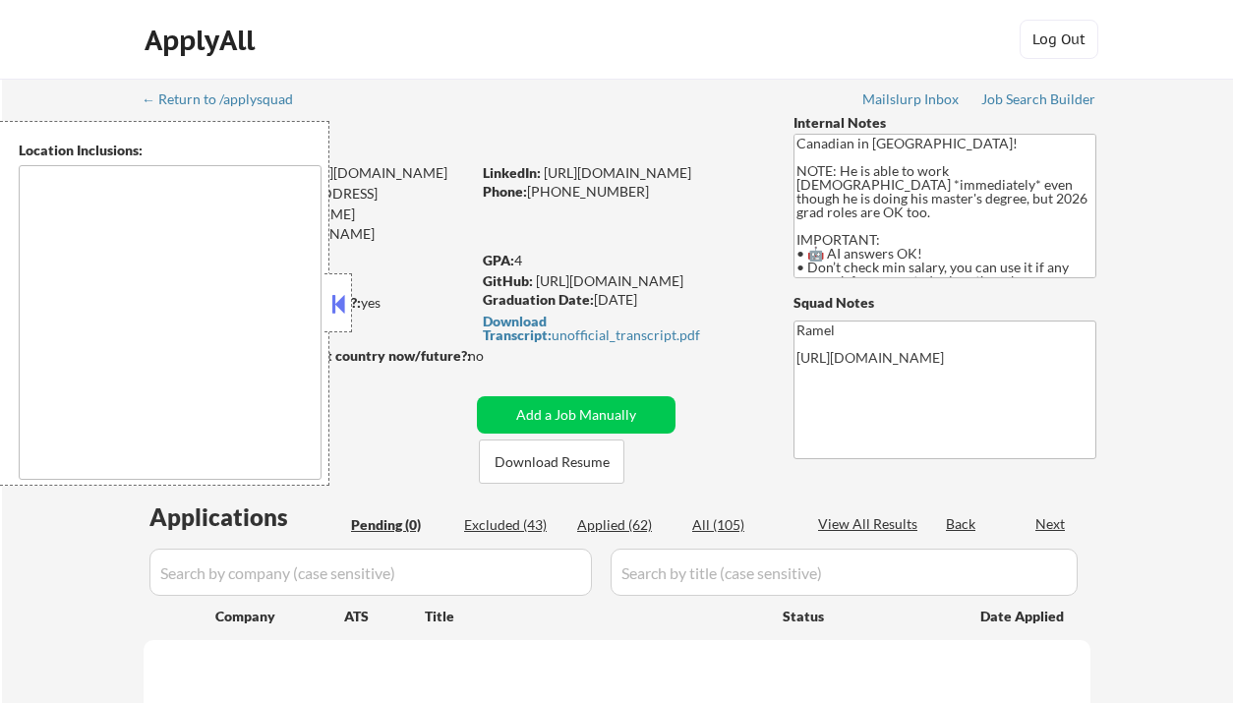
type textarea "country:[GEOGRAPHIC_DATA]"
click at [626, 526] on div "Applied (62)" at bounding box center [626, 525] width 98 height 20
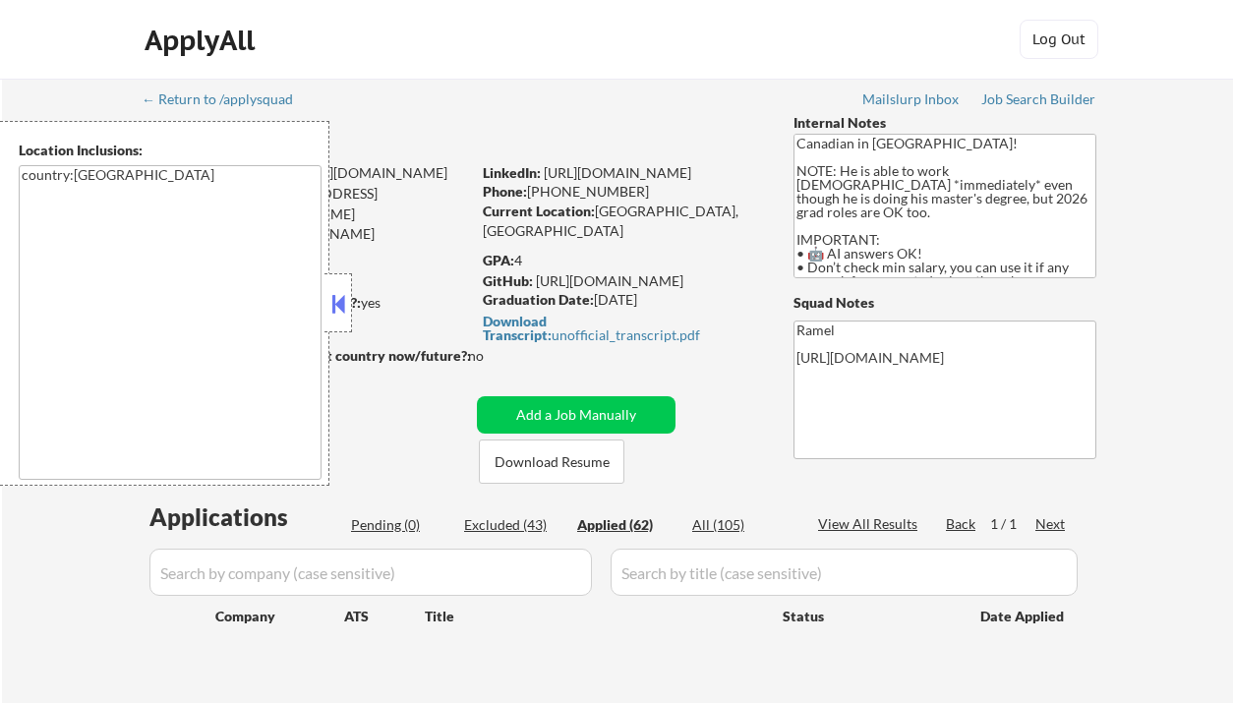
click at [338, 312] on button at bounding box center [338, 303] width 22 height 29
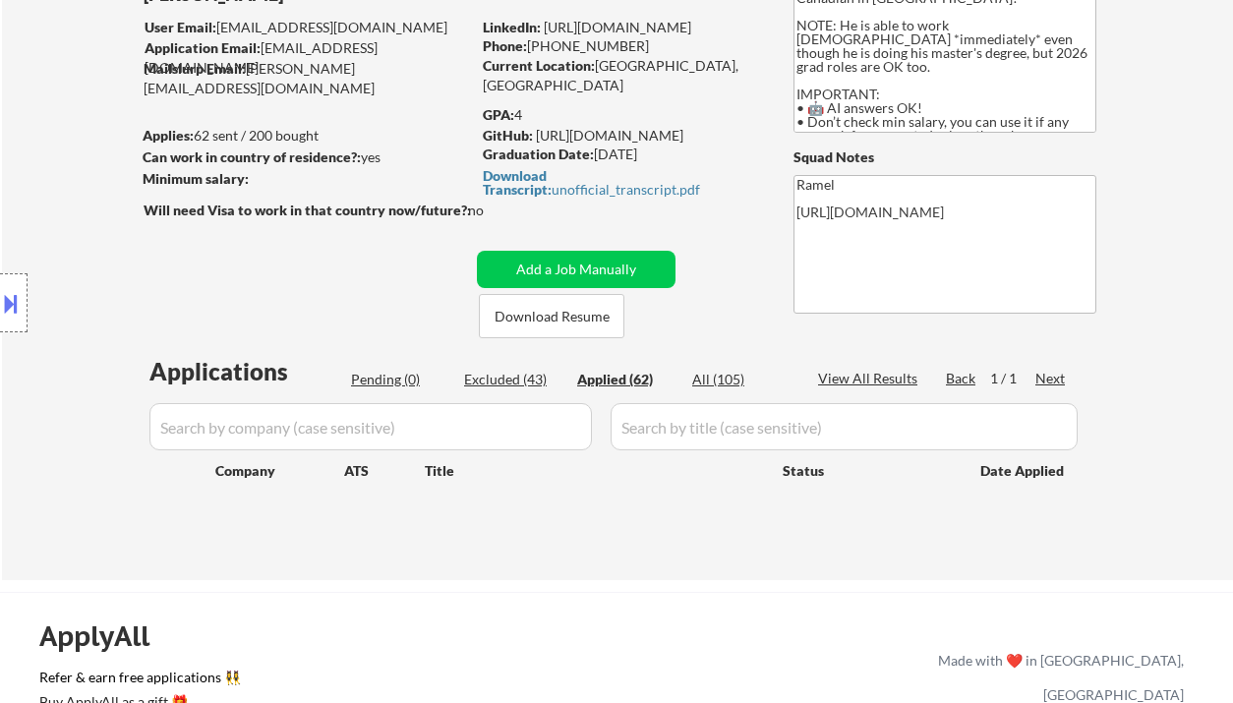
scroll to position [262, 0]
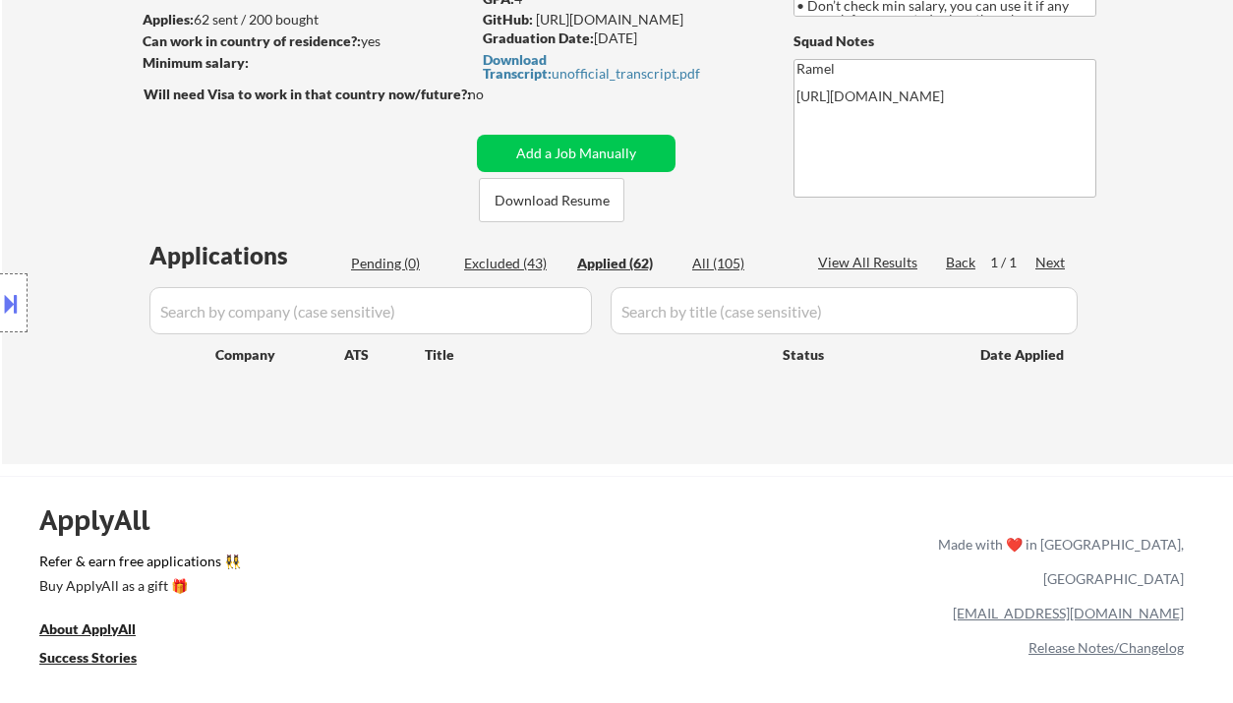
select select ""applied""
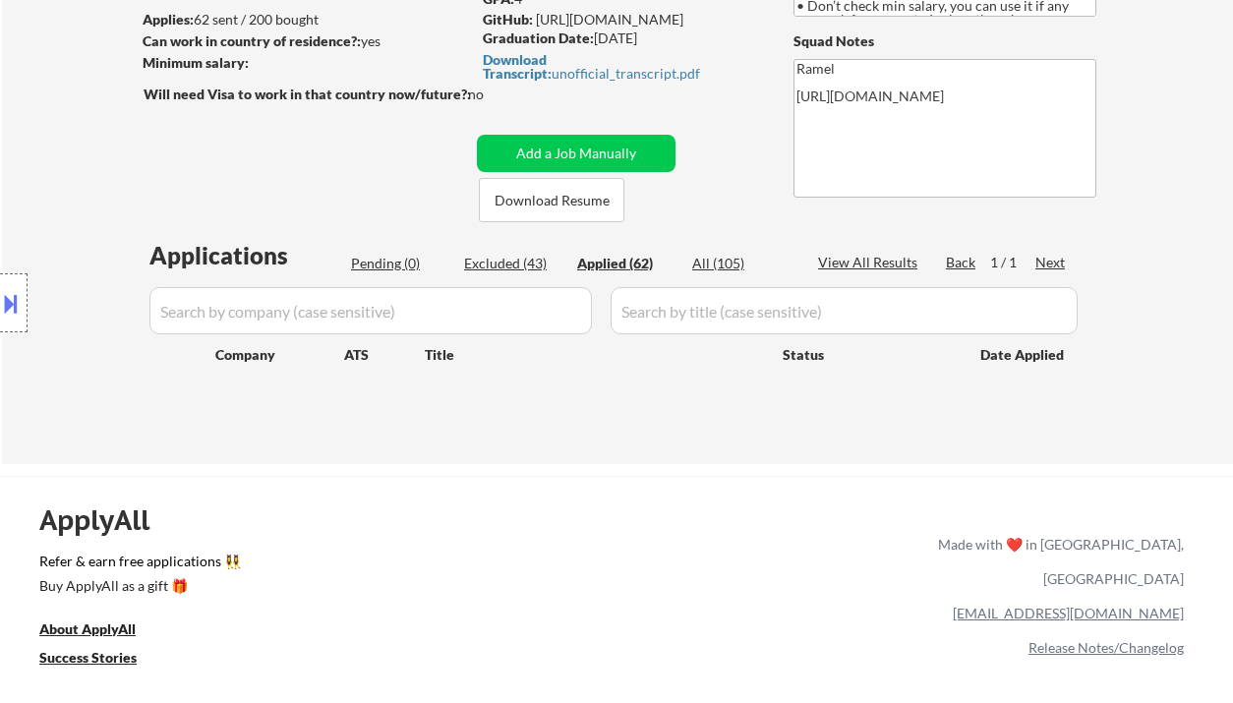
select select ""applied""
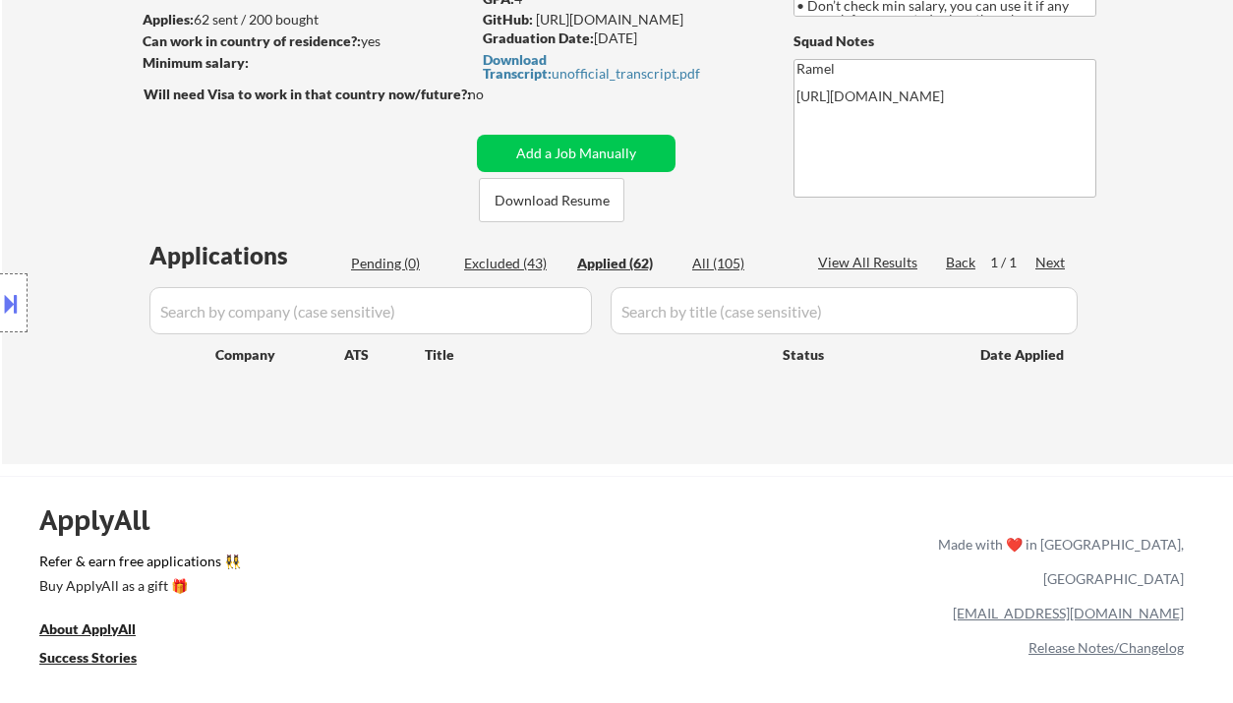
select select ""applied""
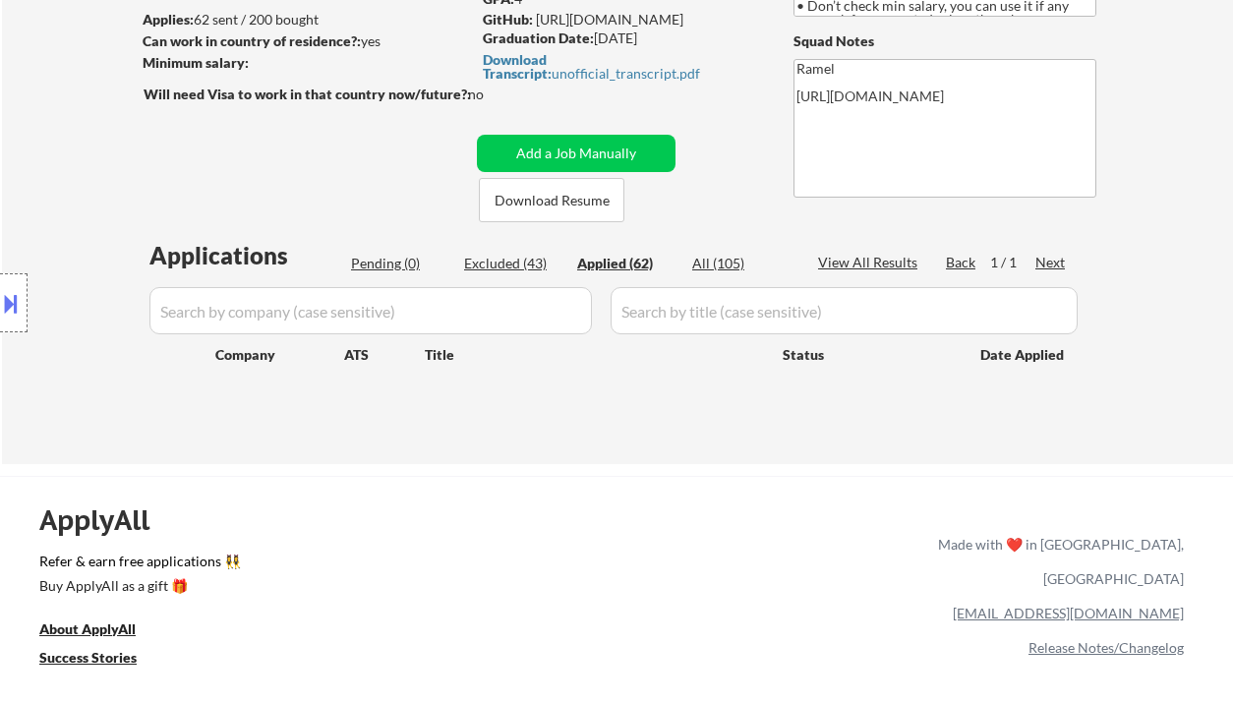
select select ""applied""
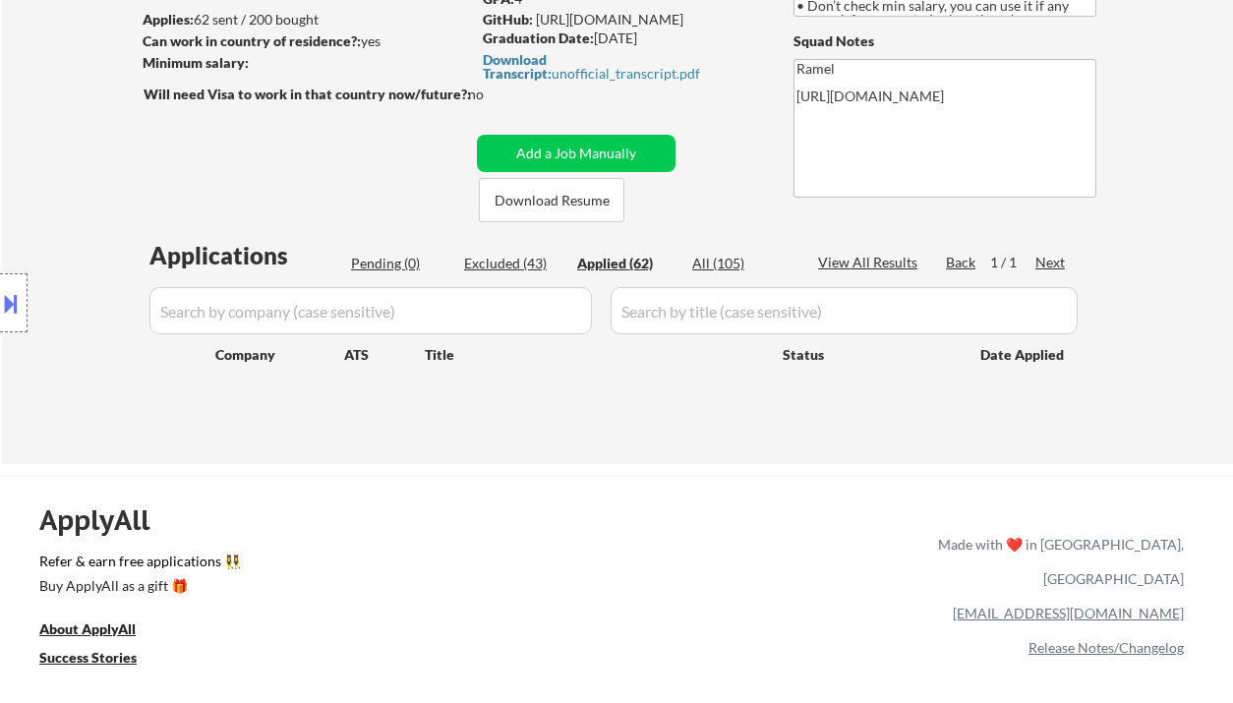
select select ""applied""
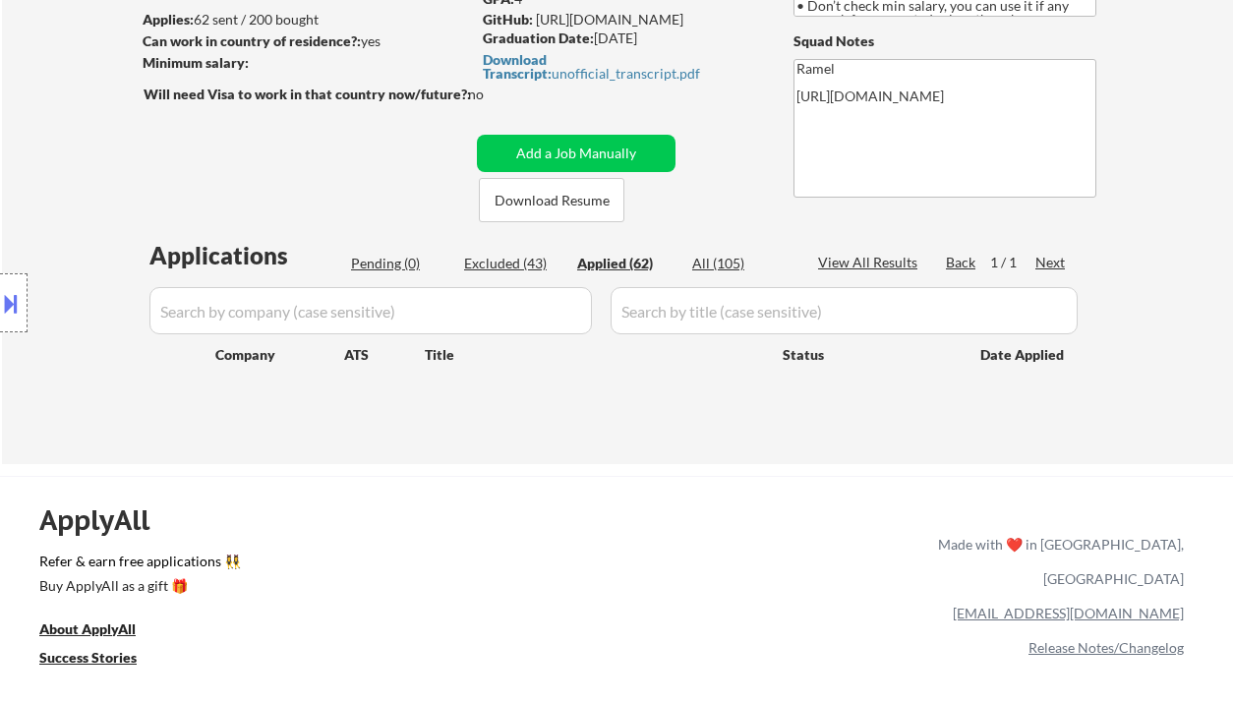
select select ""applied""
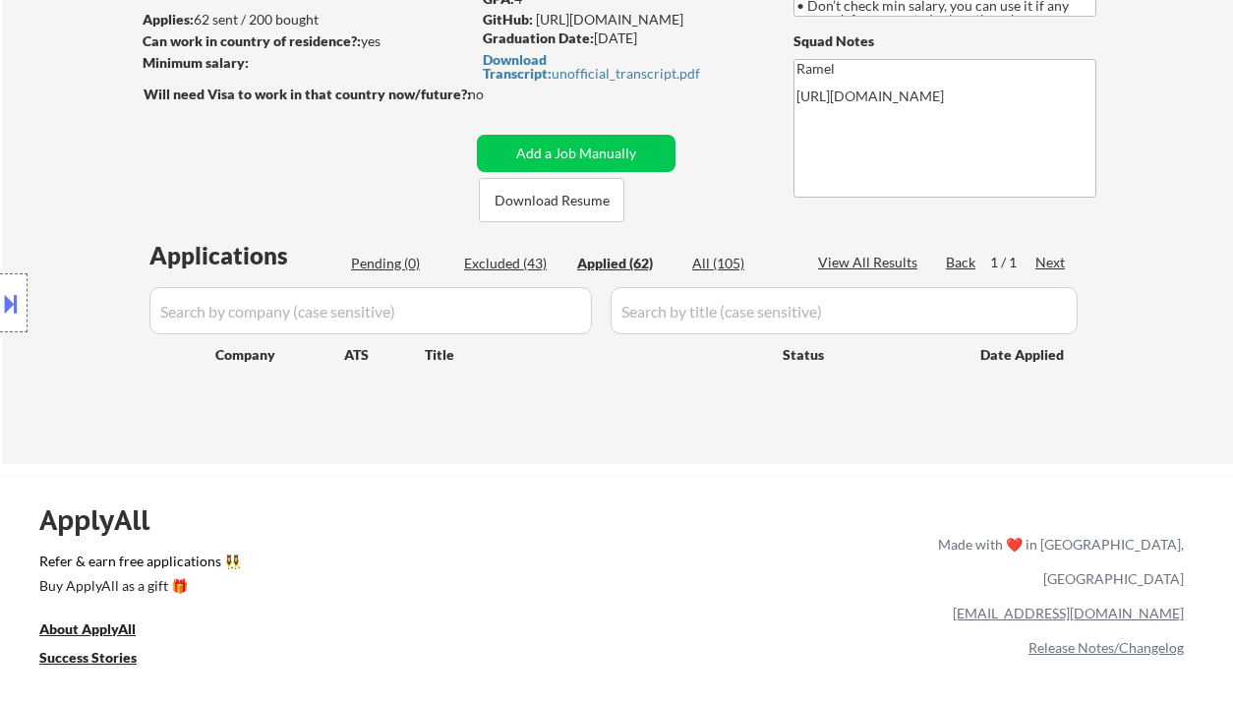
select select ""applied""
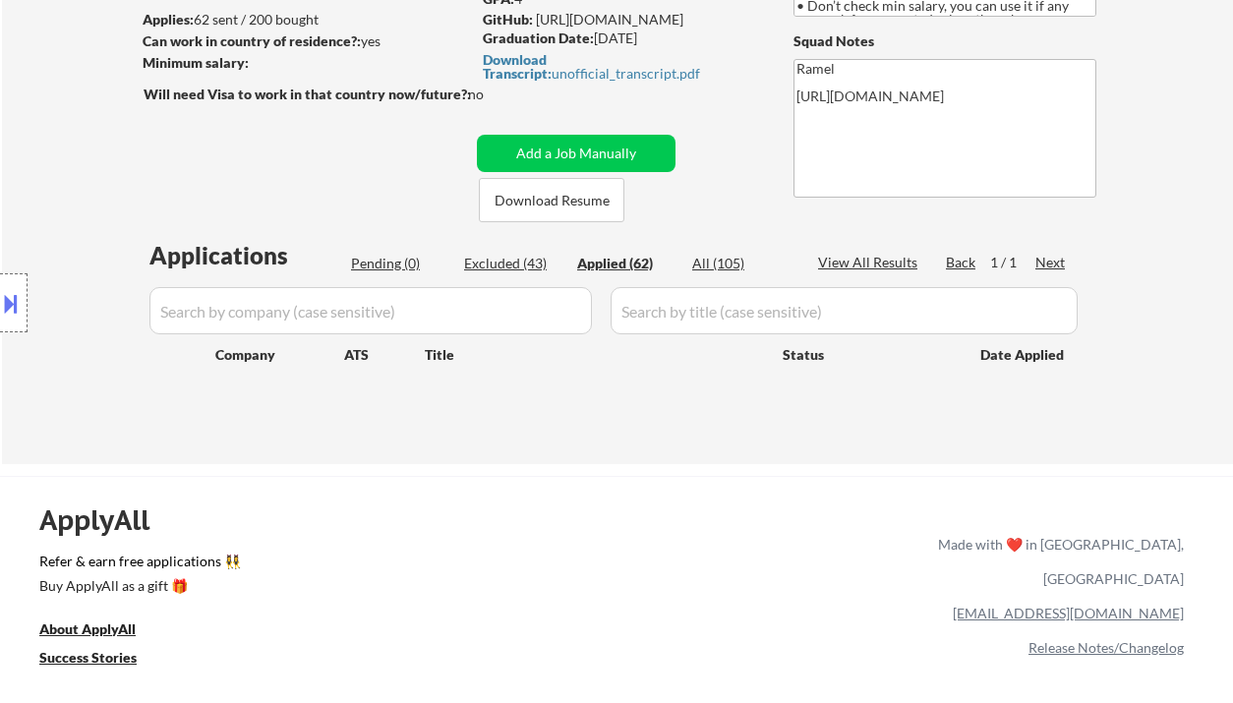
select select ""applied""
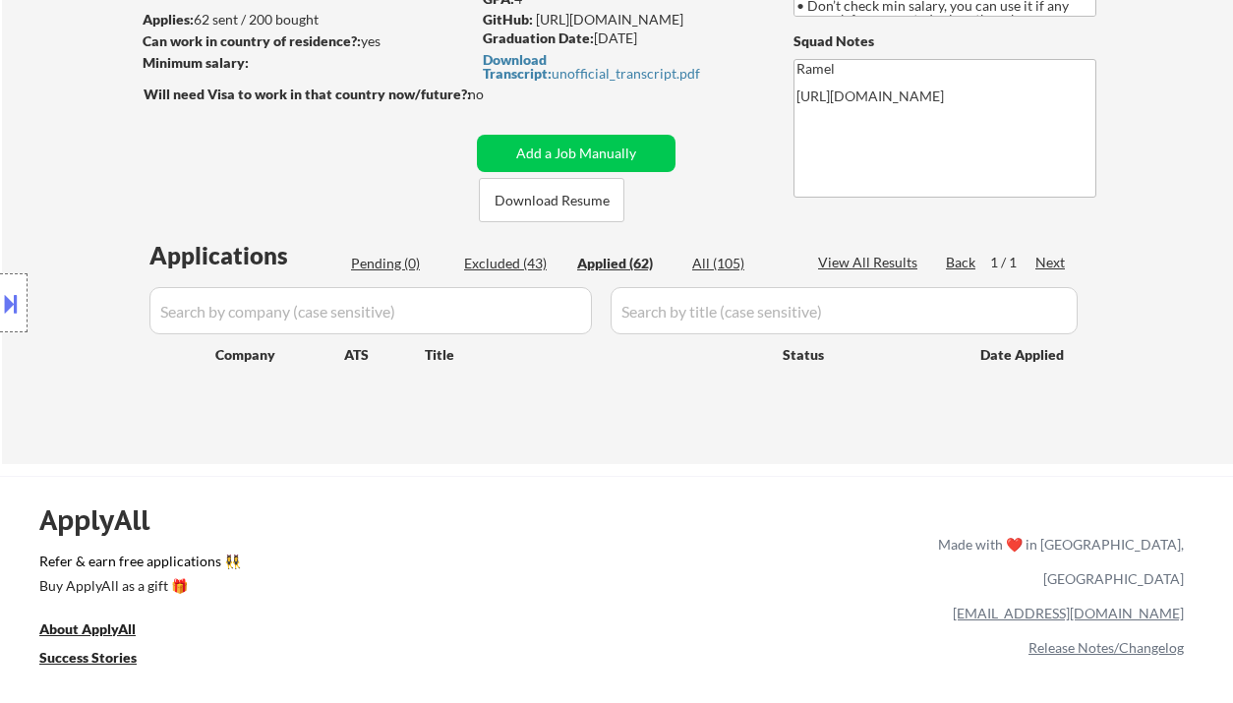
select select ""applied""
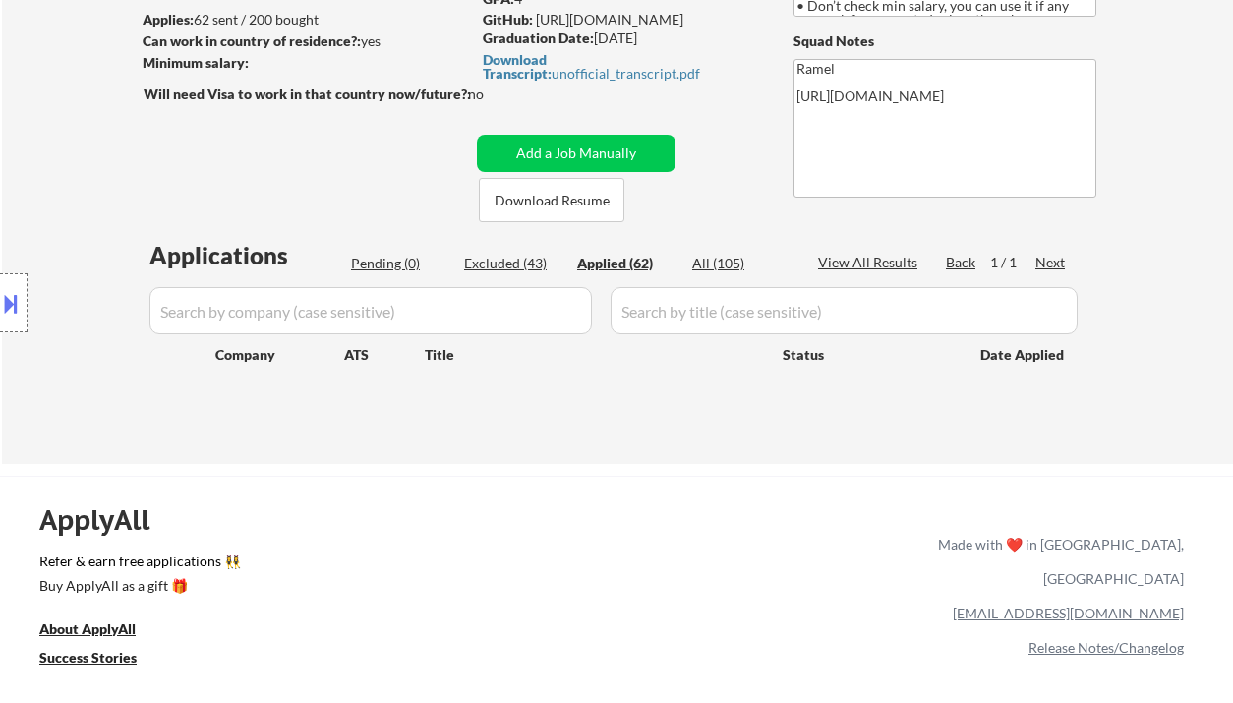
select select ""applied""
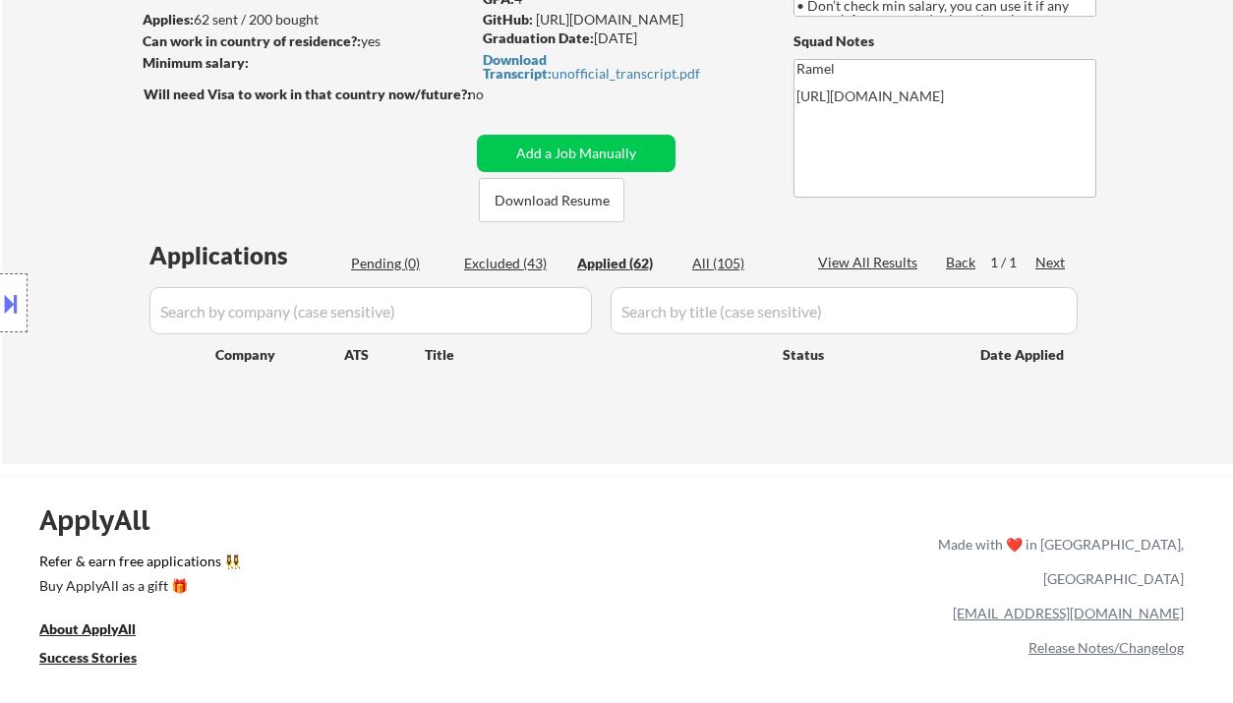
select select ""applied""
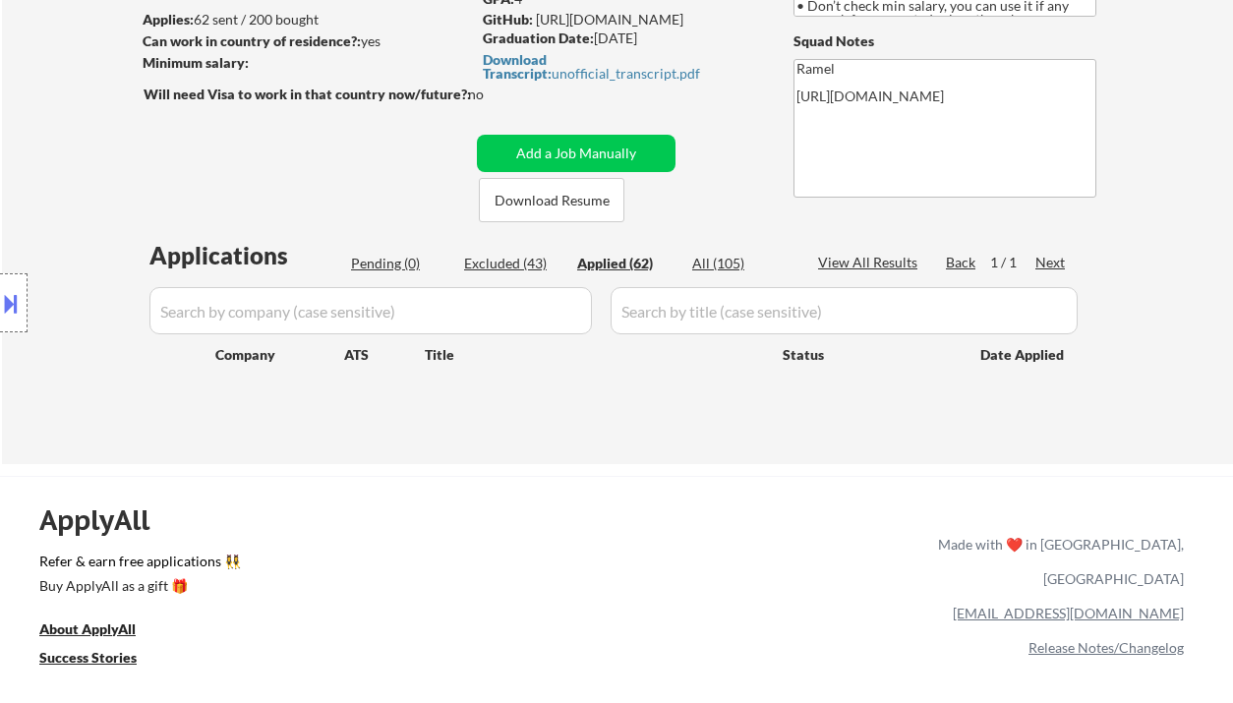
select select ""applied""
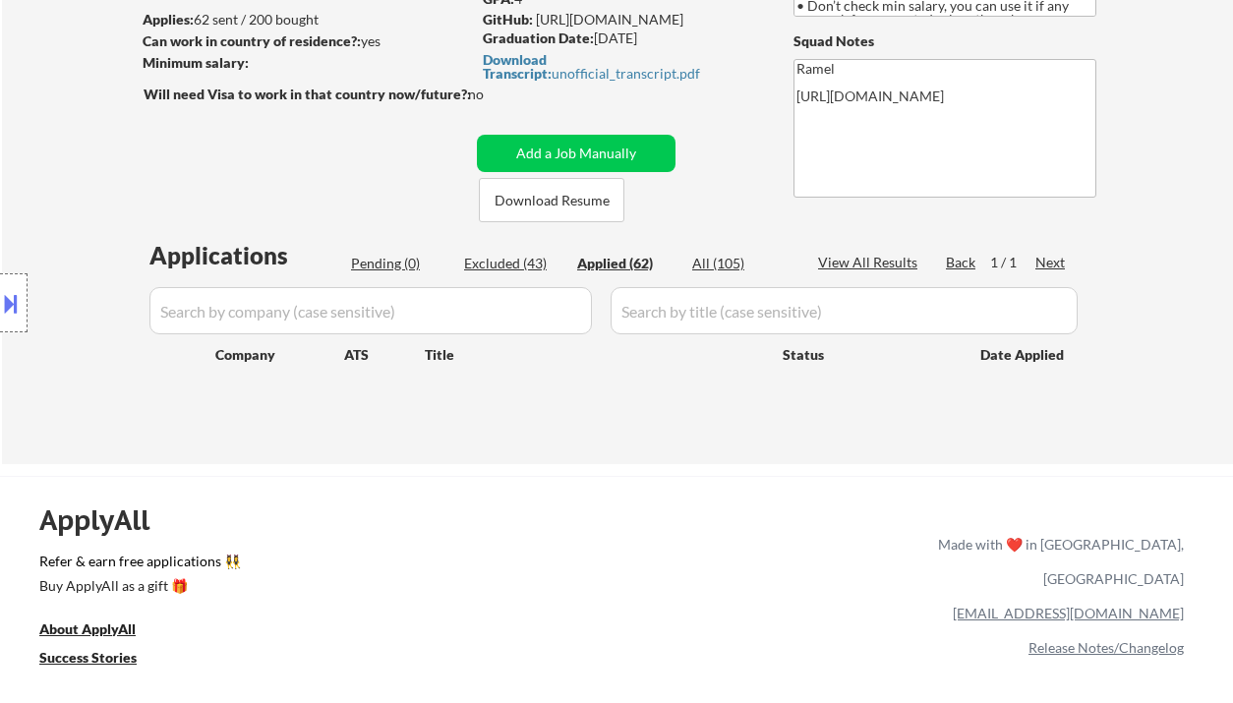
select select ""applied""
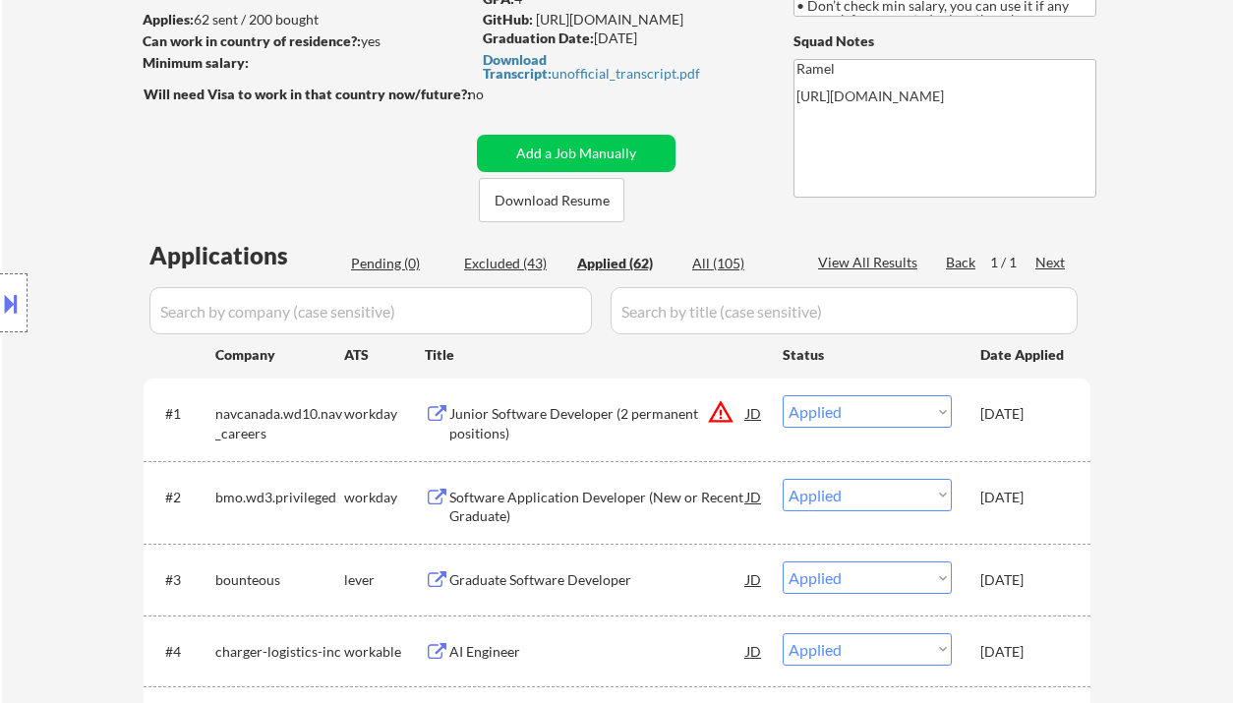
scroll to position [393, 0]
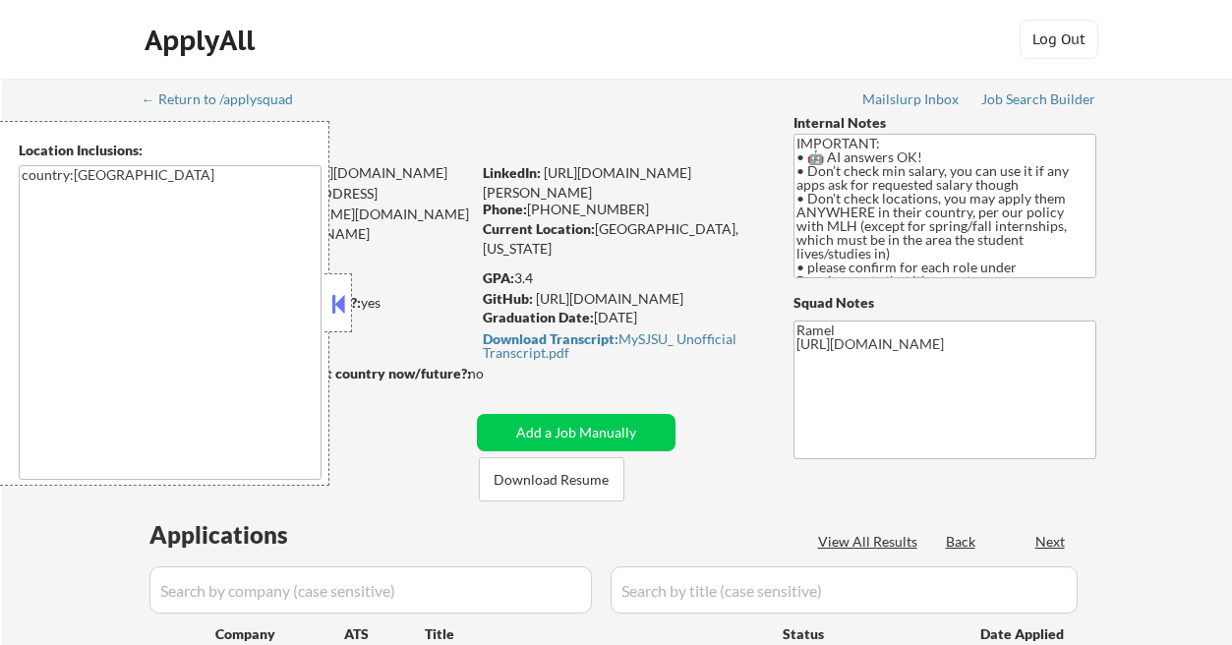
select select ""pending""
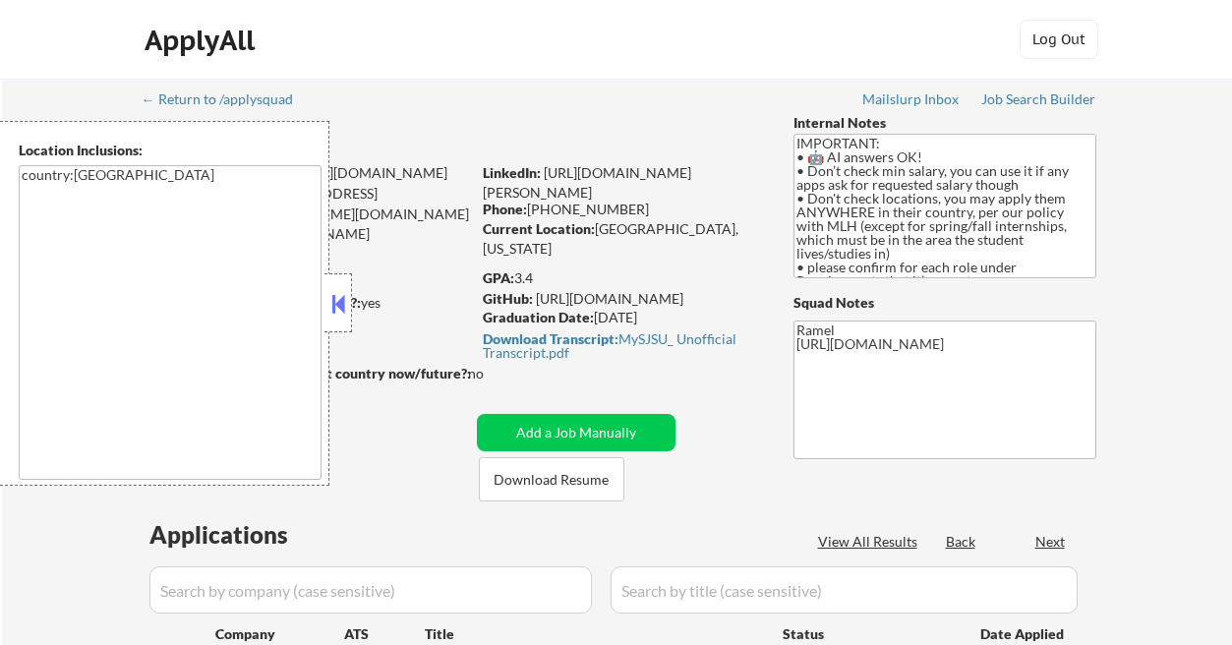
select select ""pending""
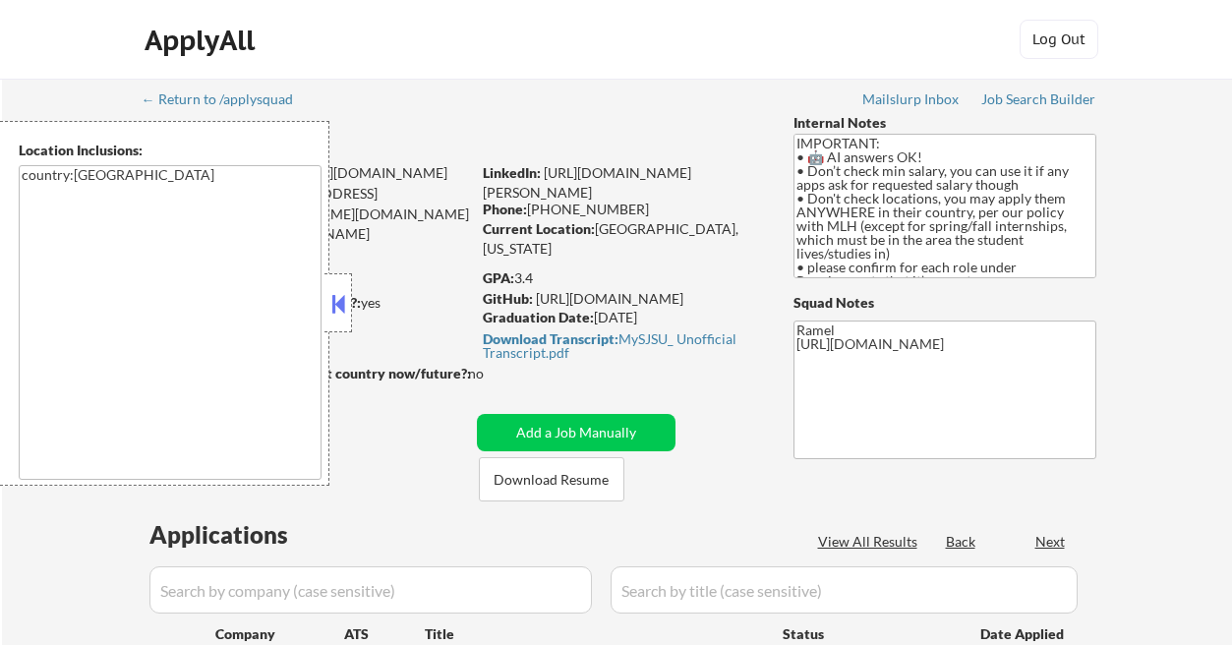
select select ""pending""
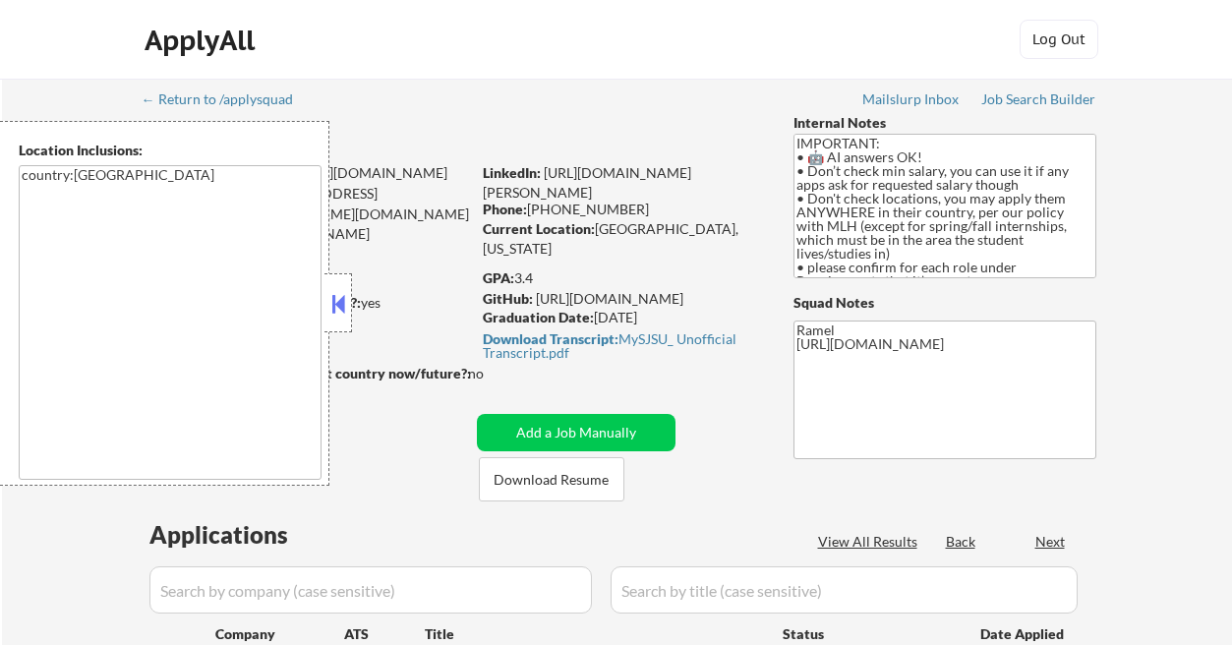
select select ""pending""
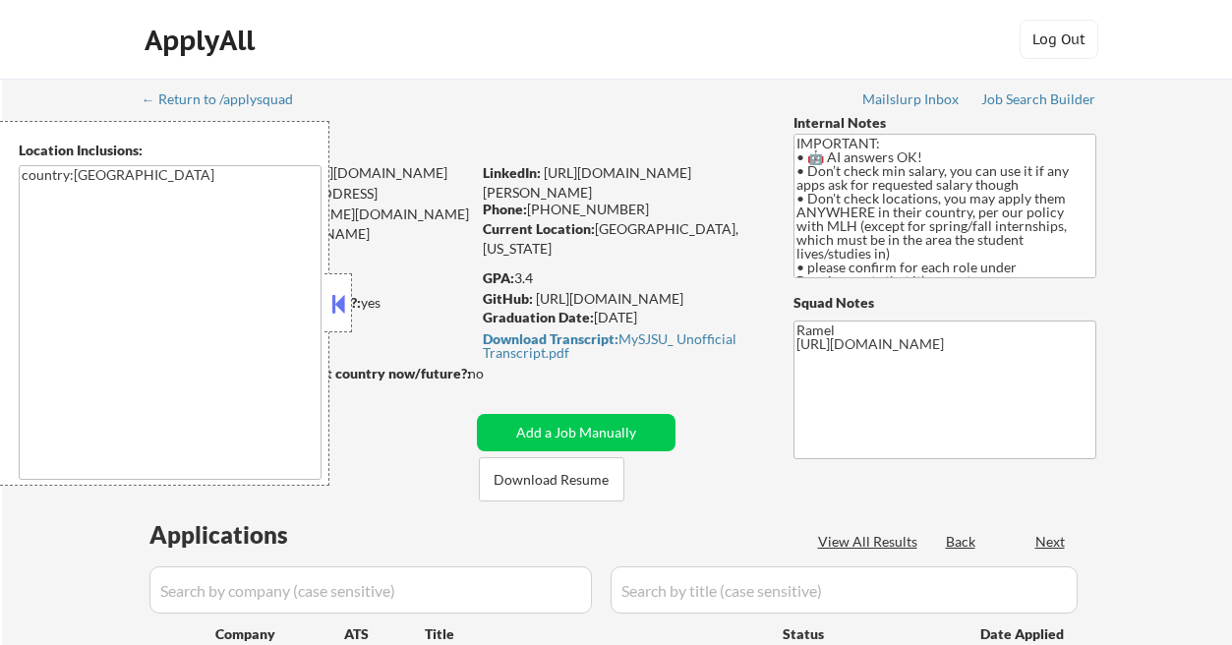
select select ""pending""
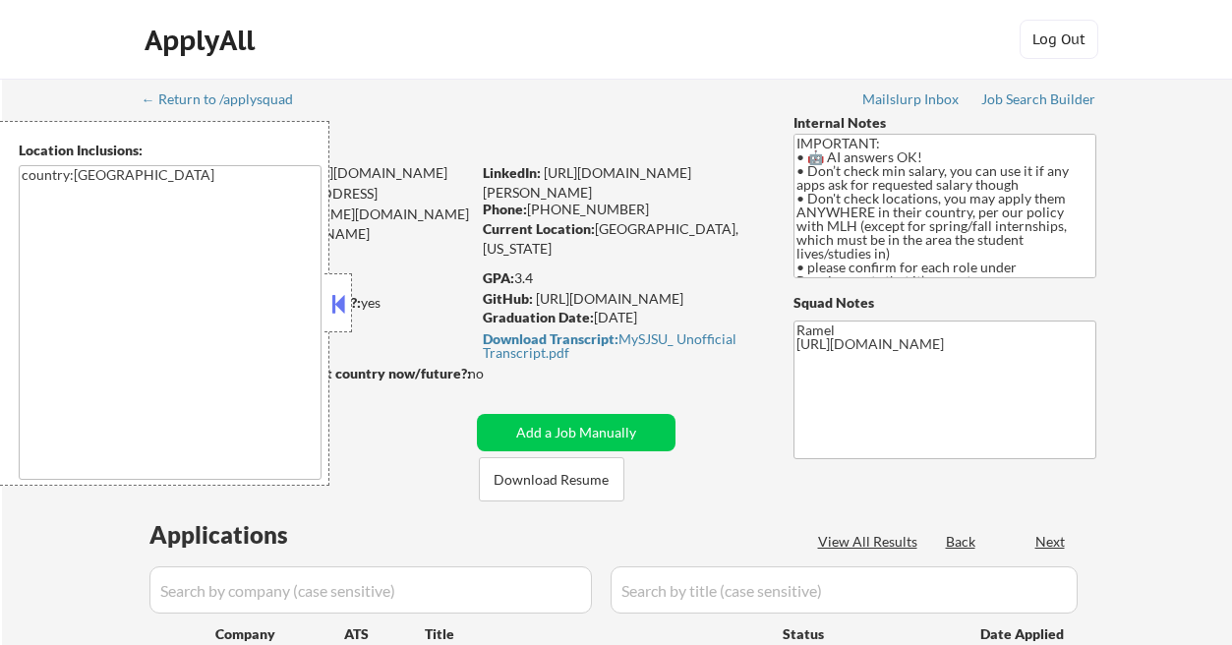
select select ""pending""
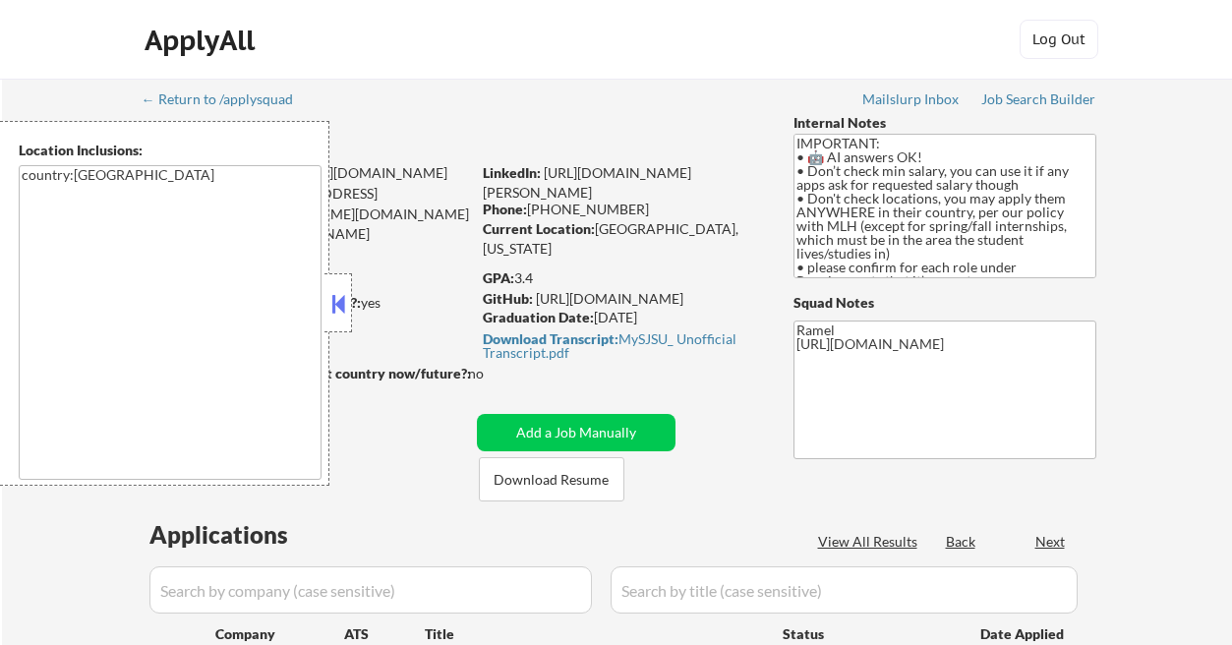
select select ""pending""
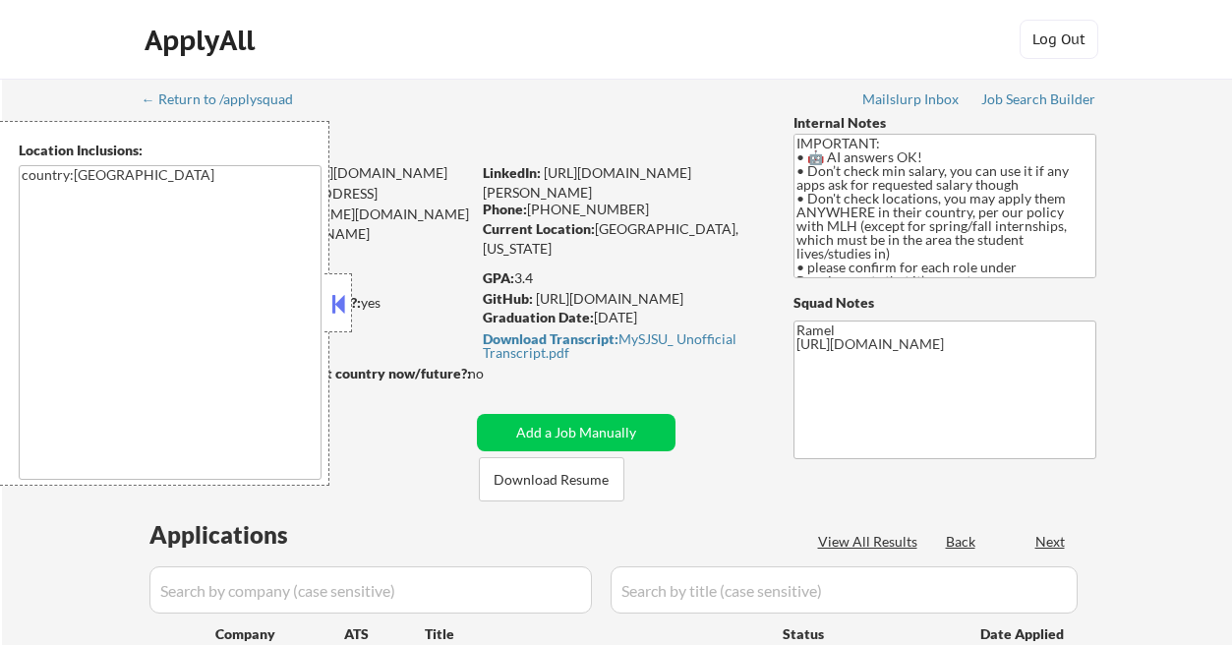
select select ""pending""
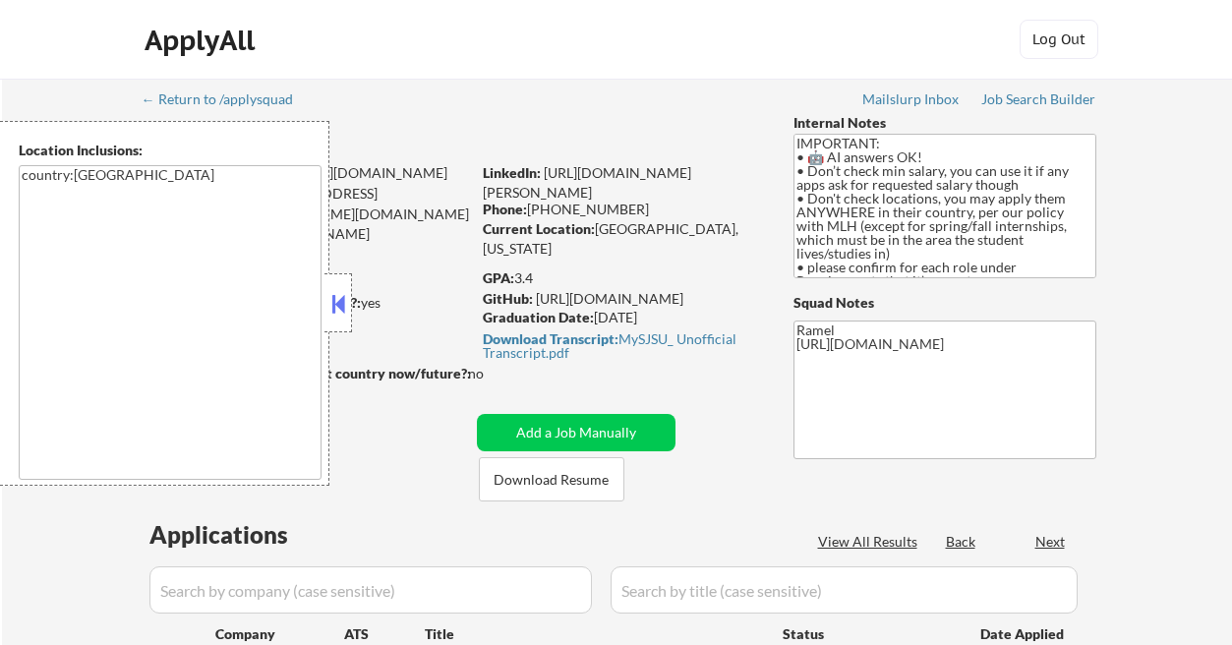
select select ""pending""
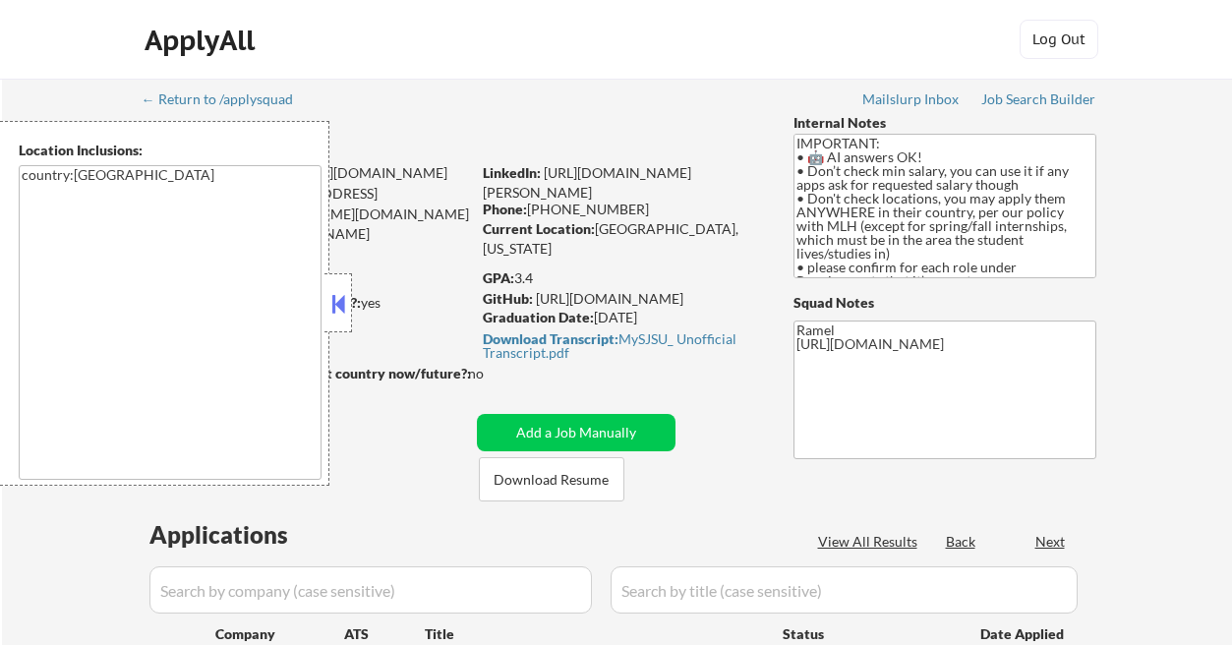
select select ""pending""
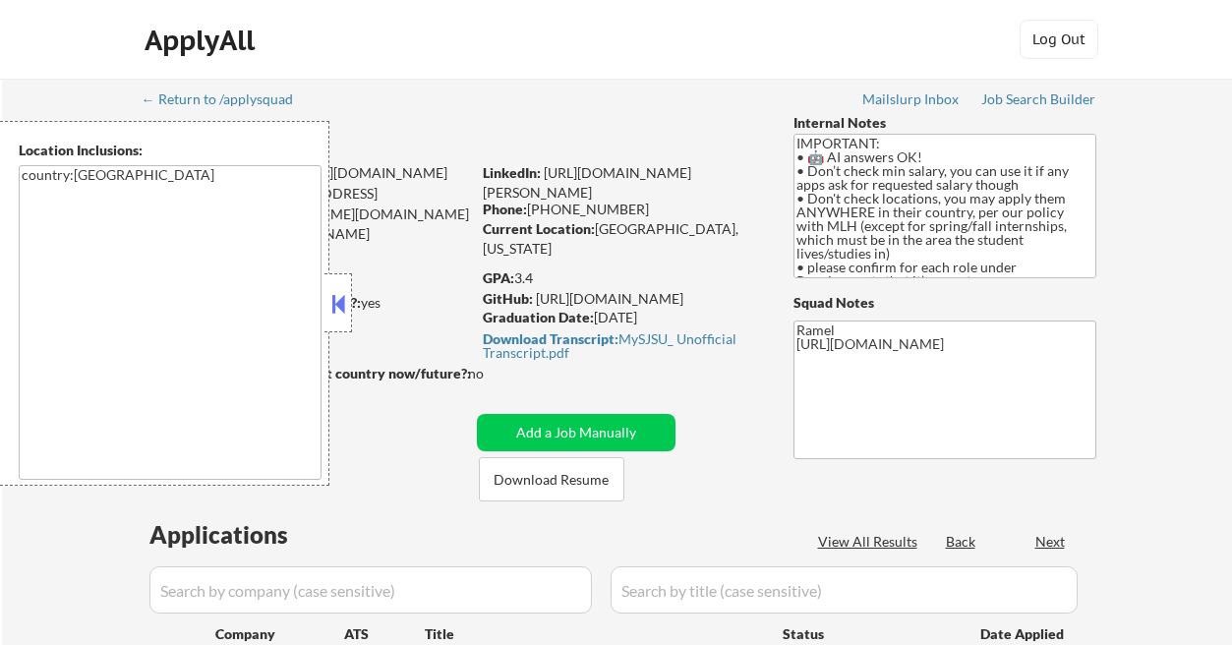
select select ""pending""
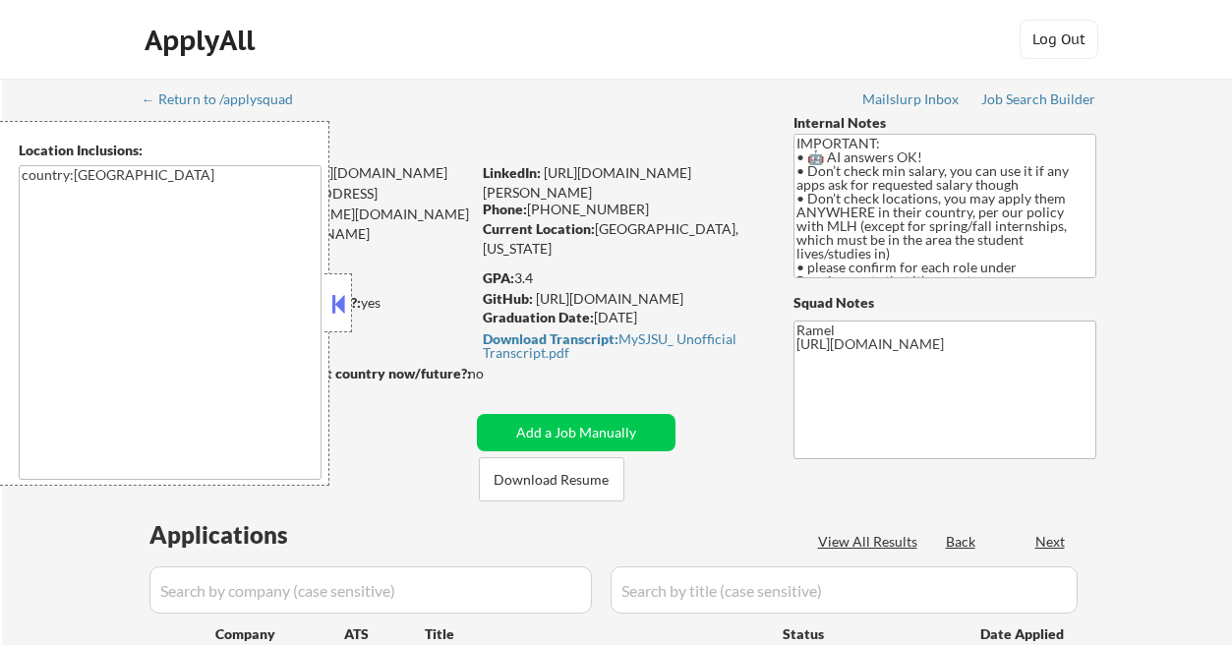
select select ""pending""
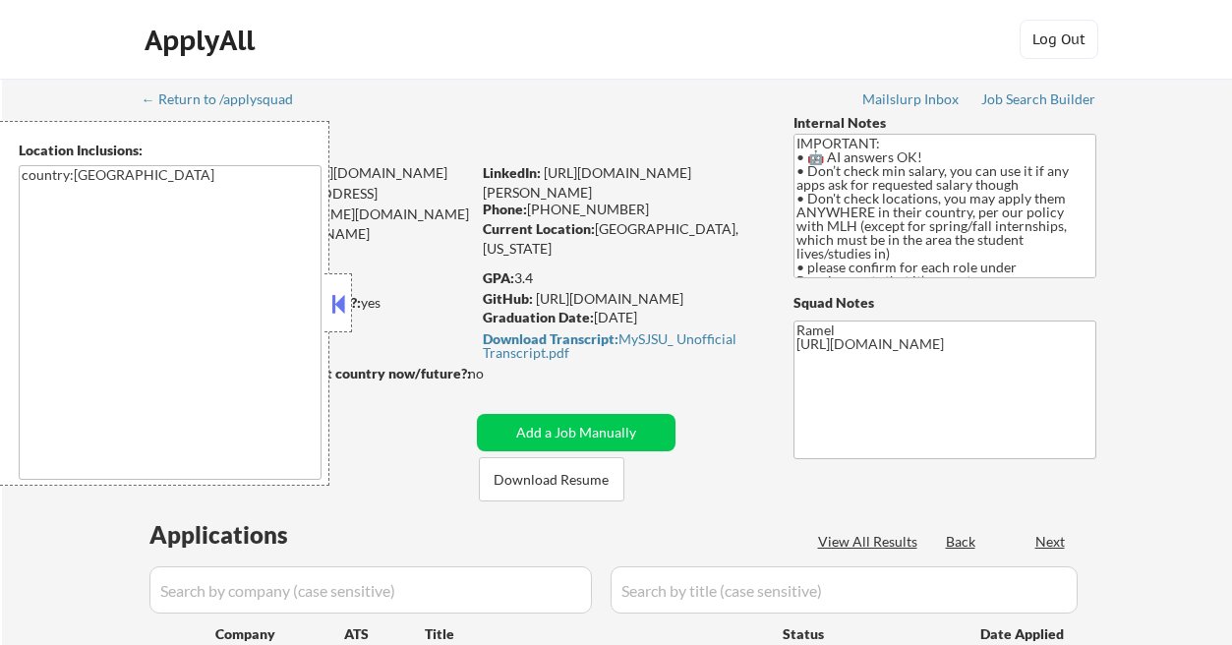
select select ""pending""
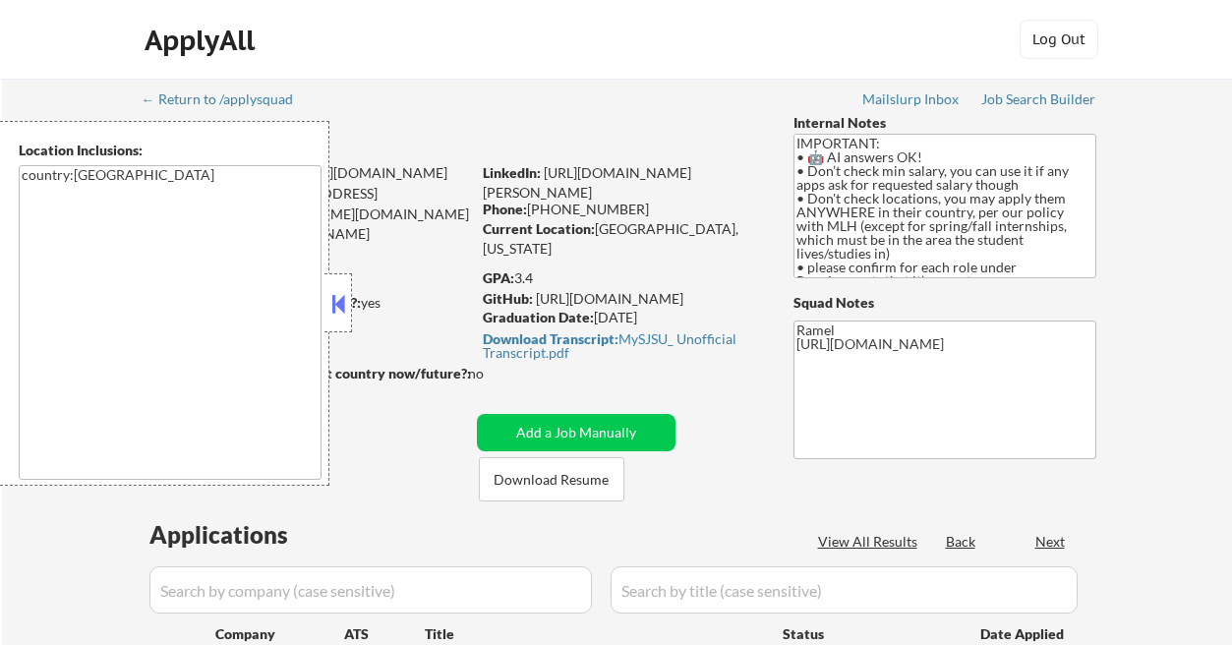
select select ""pending""
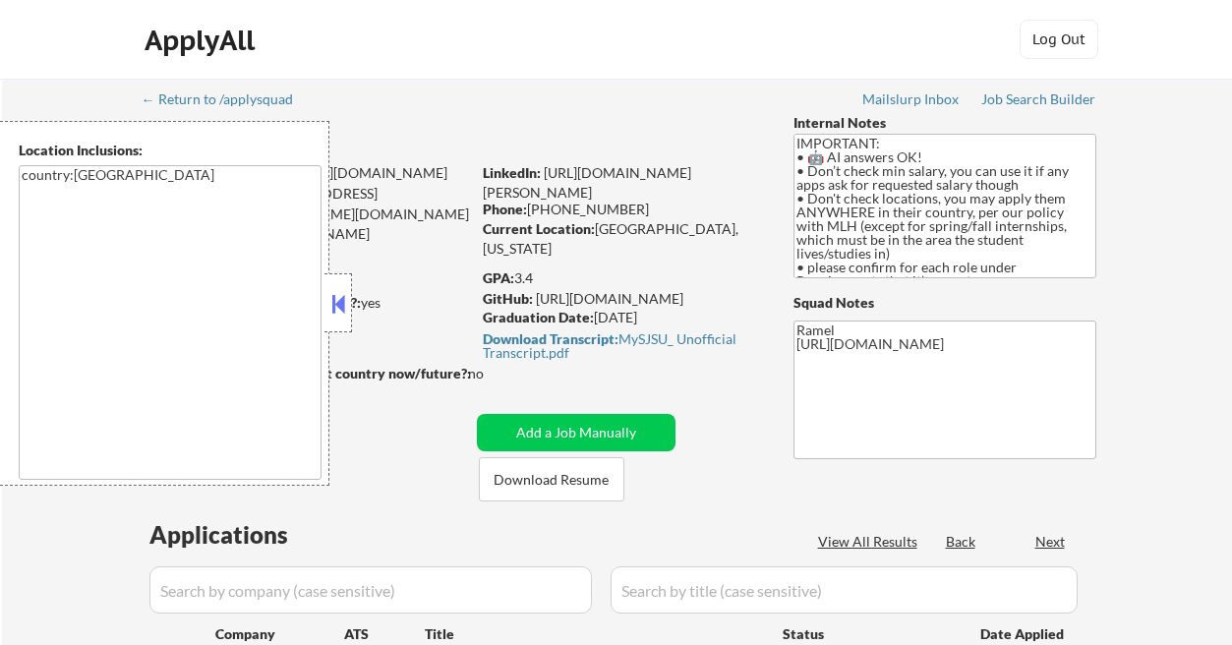
select select ""pending""
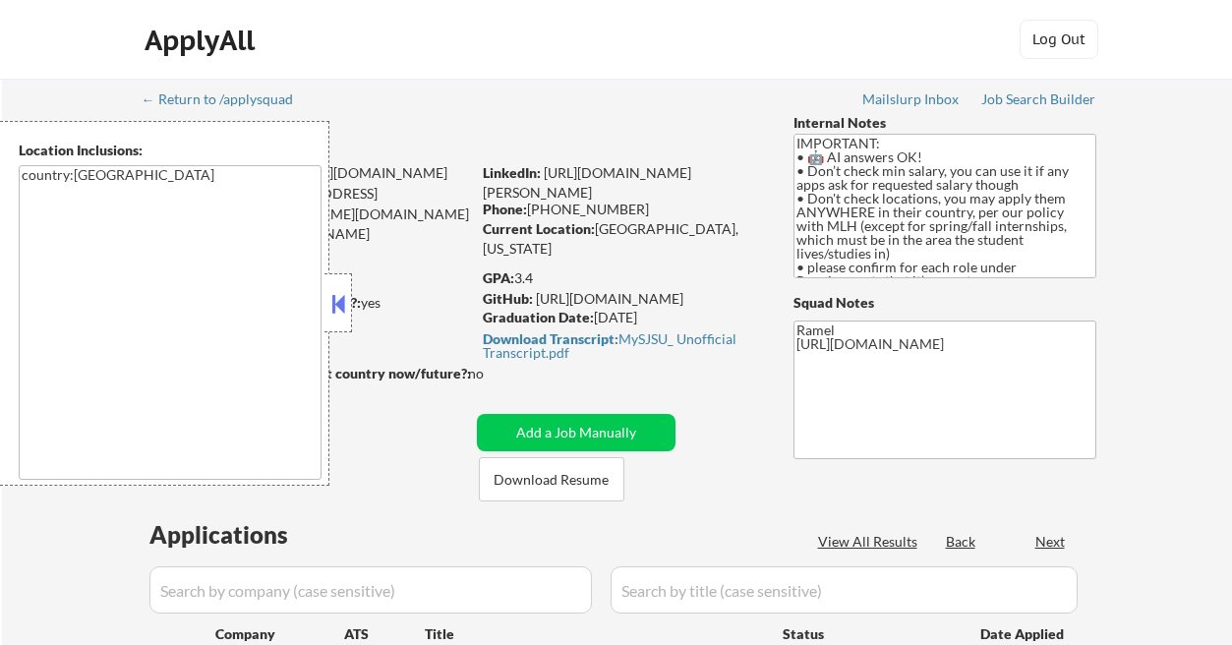
select select ""pending""
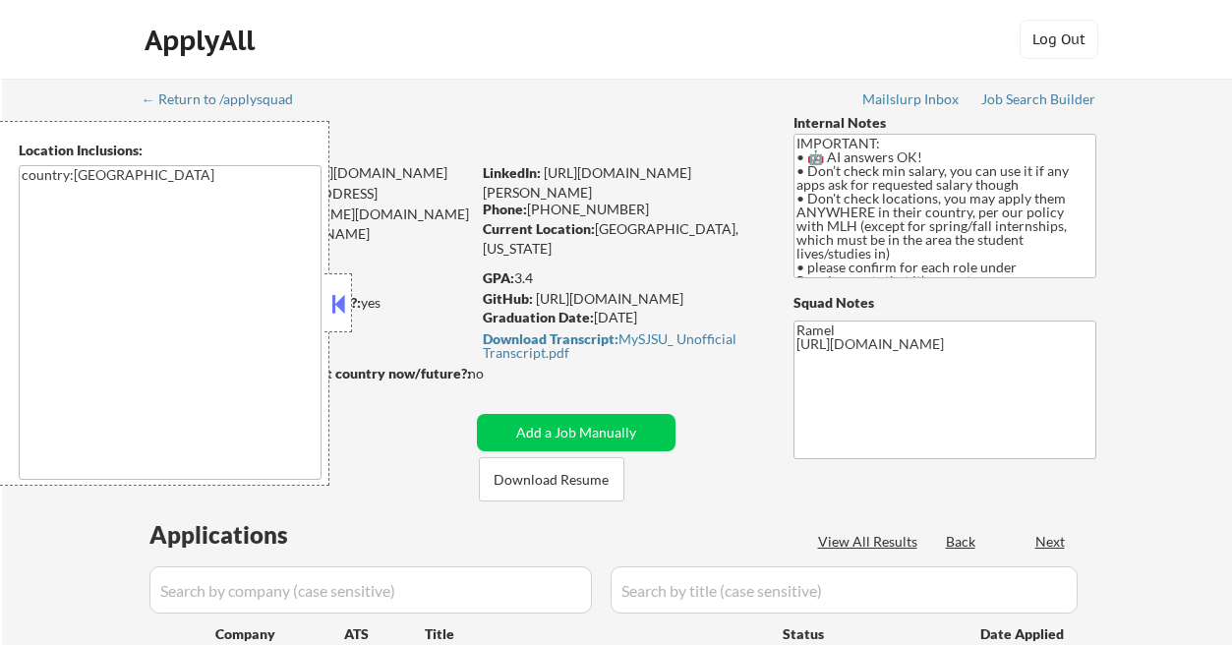
select select ""pending""
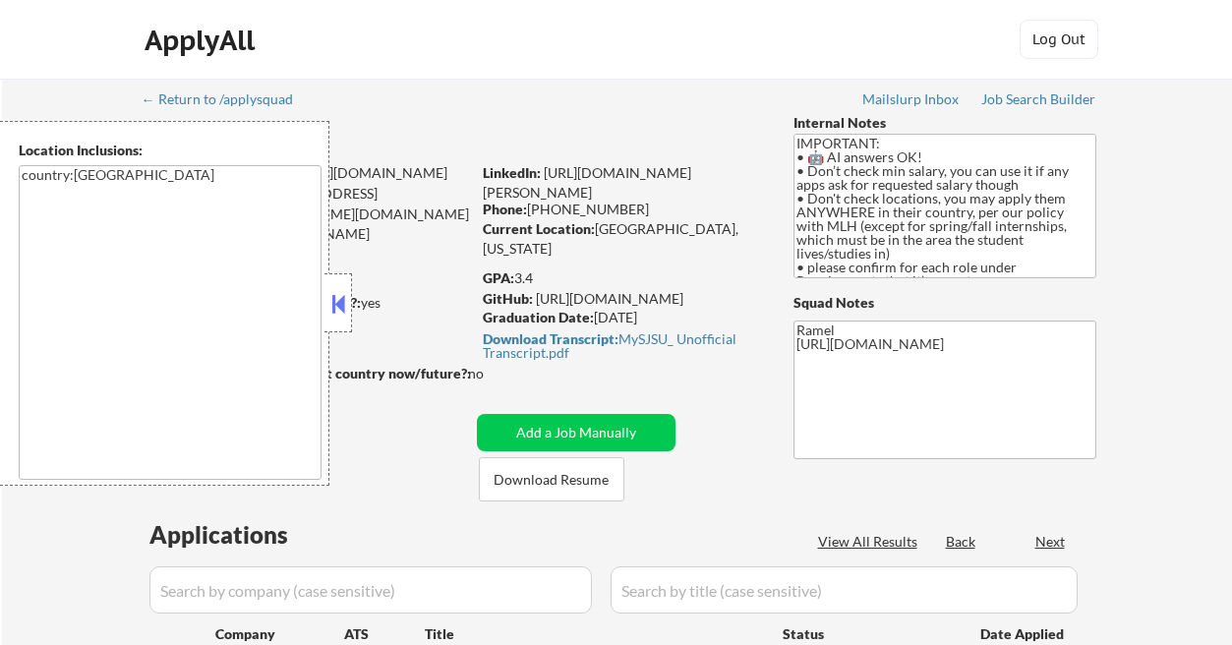
select select ""pending""
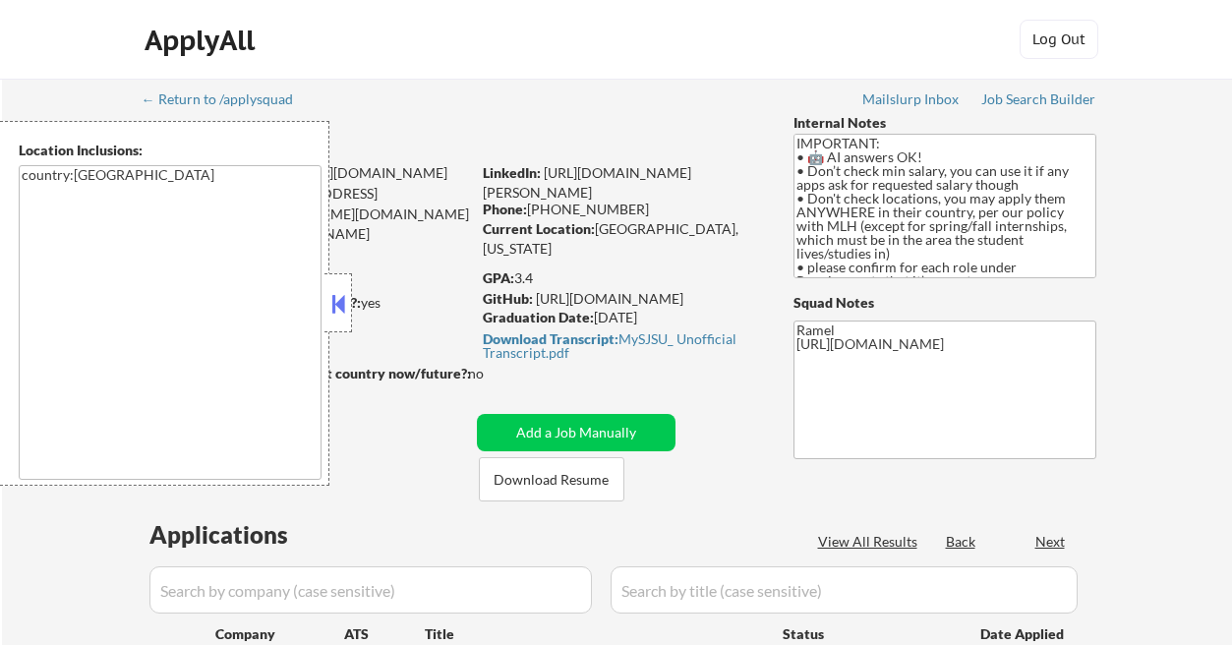
select select ""pending""
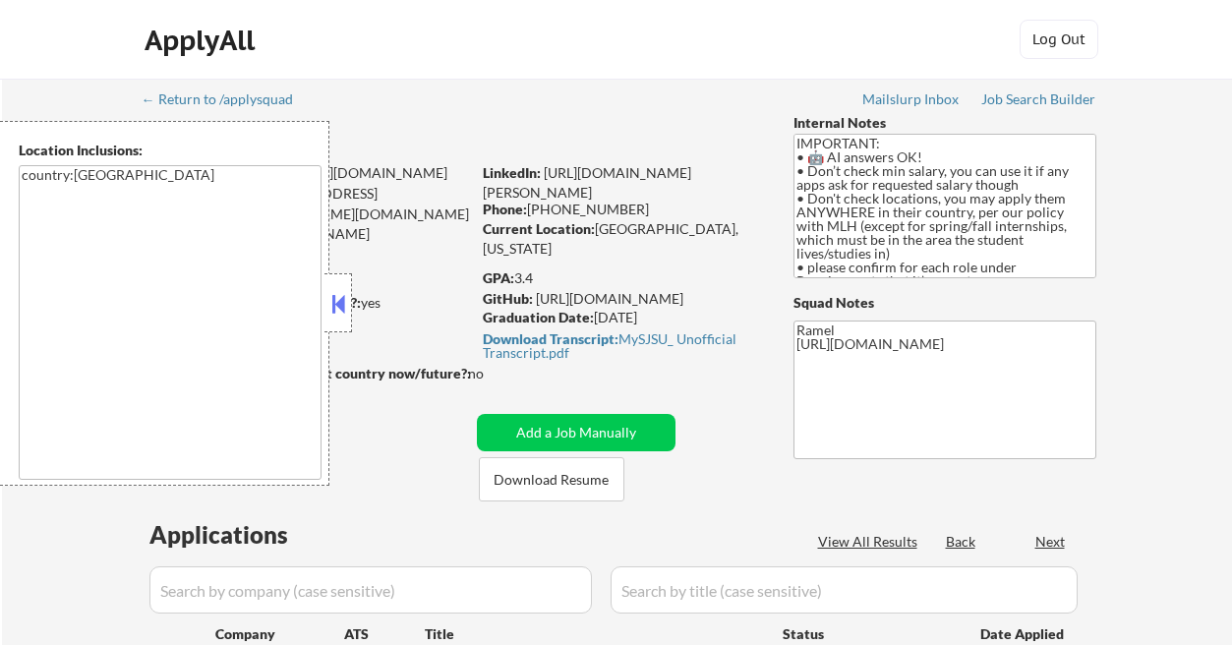
select select ""pending""
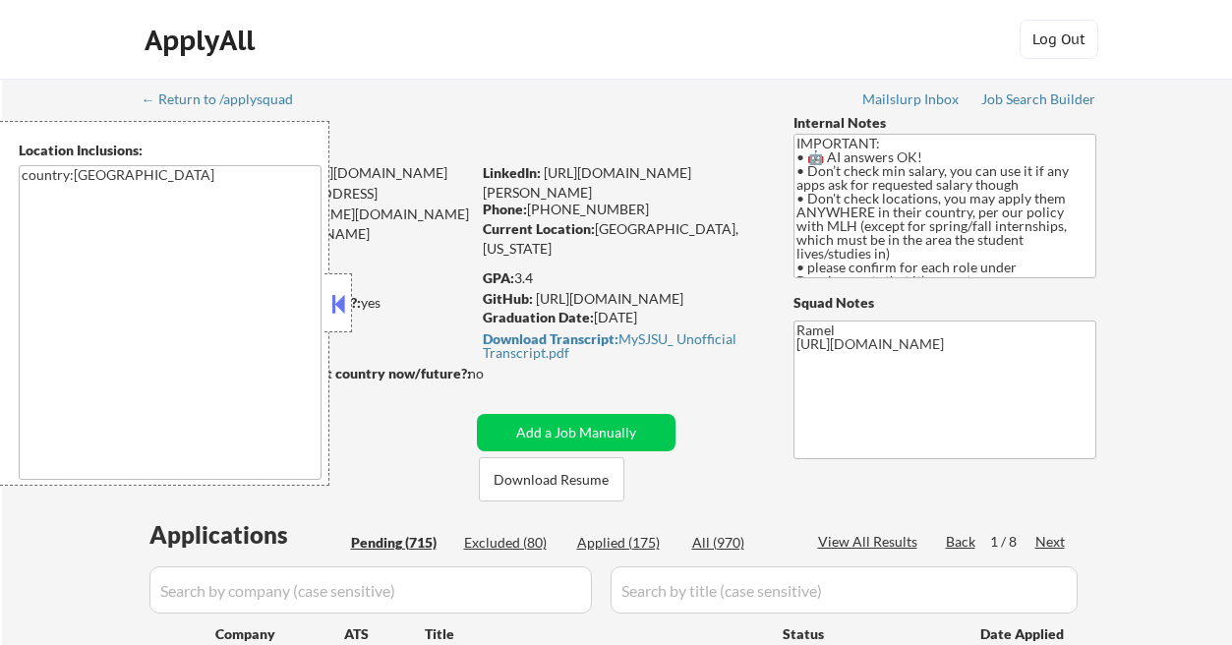
click at [341, 298] on button at bounding box center [338, 303] width 22 height 29
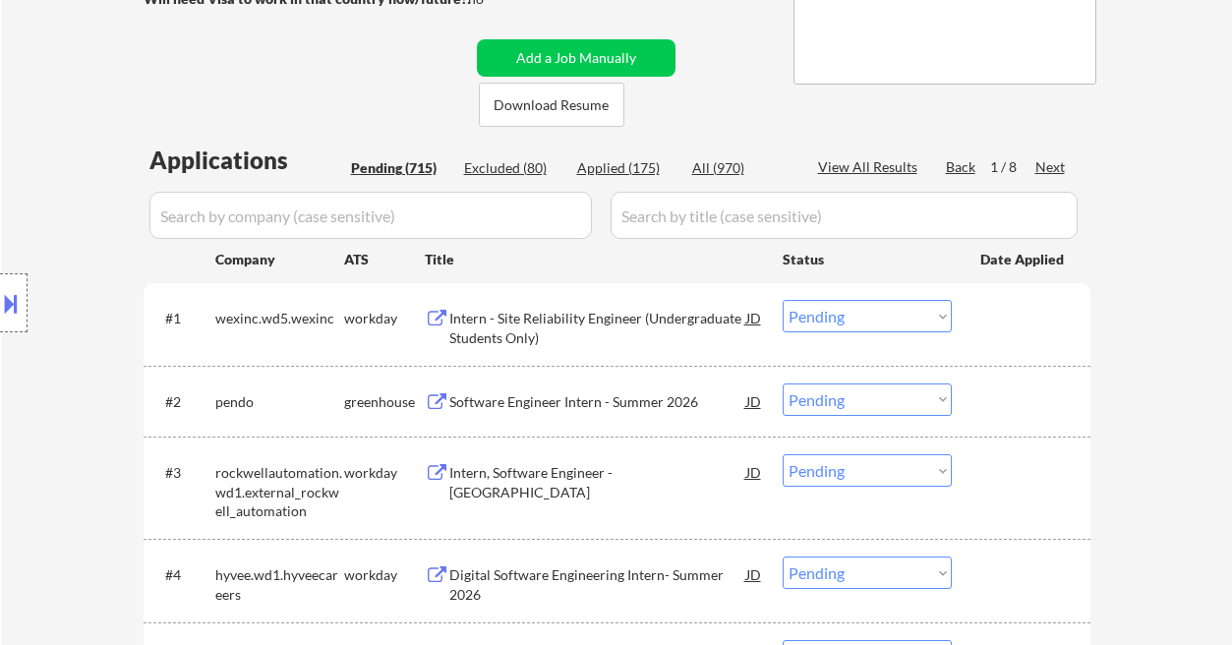
scroll to position [393, 0]
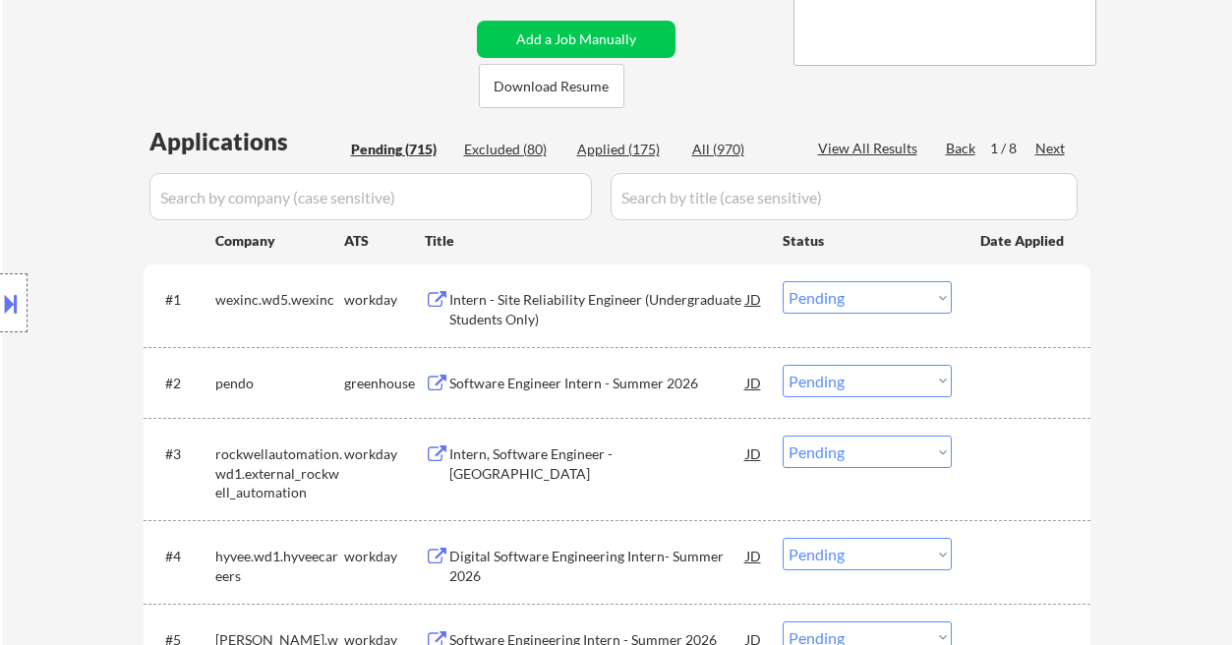
click at [560, 391] on div "Software Engineer Intern - Summer 2026" at bounding box center [597, 384] width 297 height 20
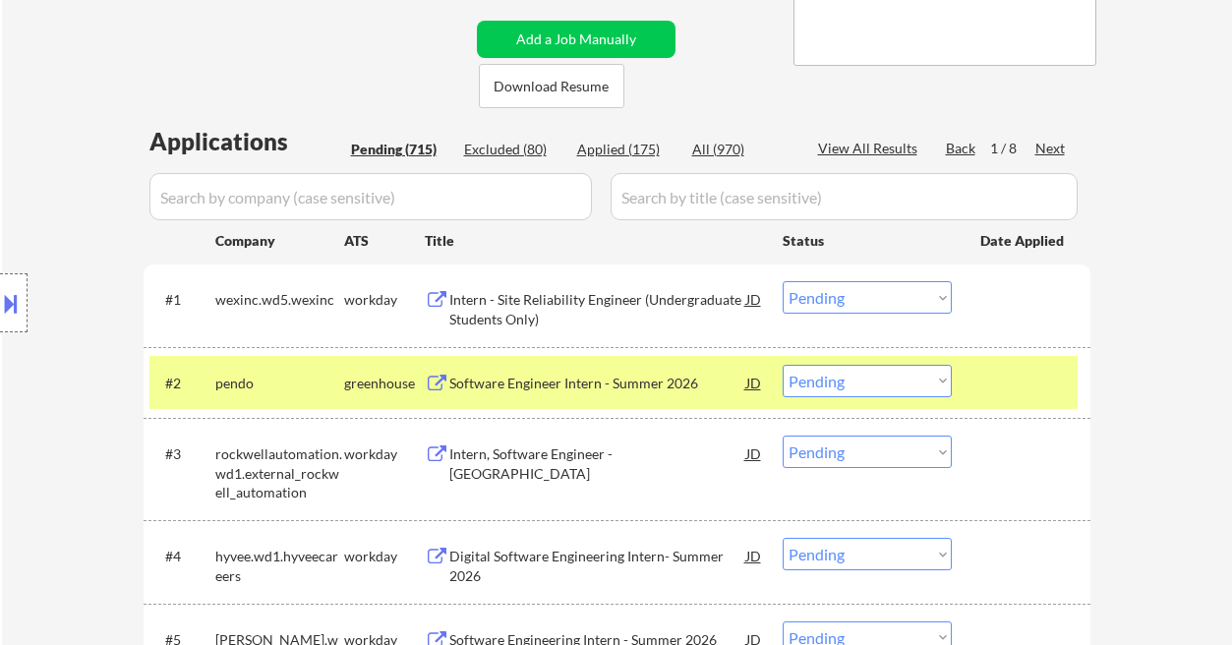
click at [18, 313] on button at bounding box center [11, 303] width 22 height 32
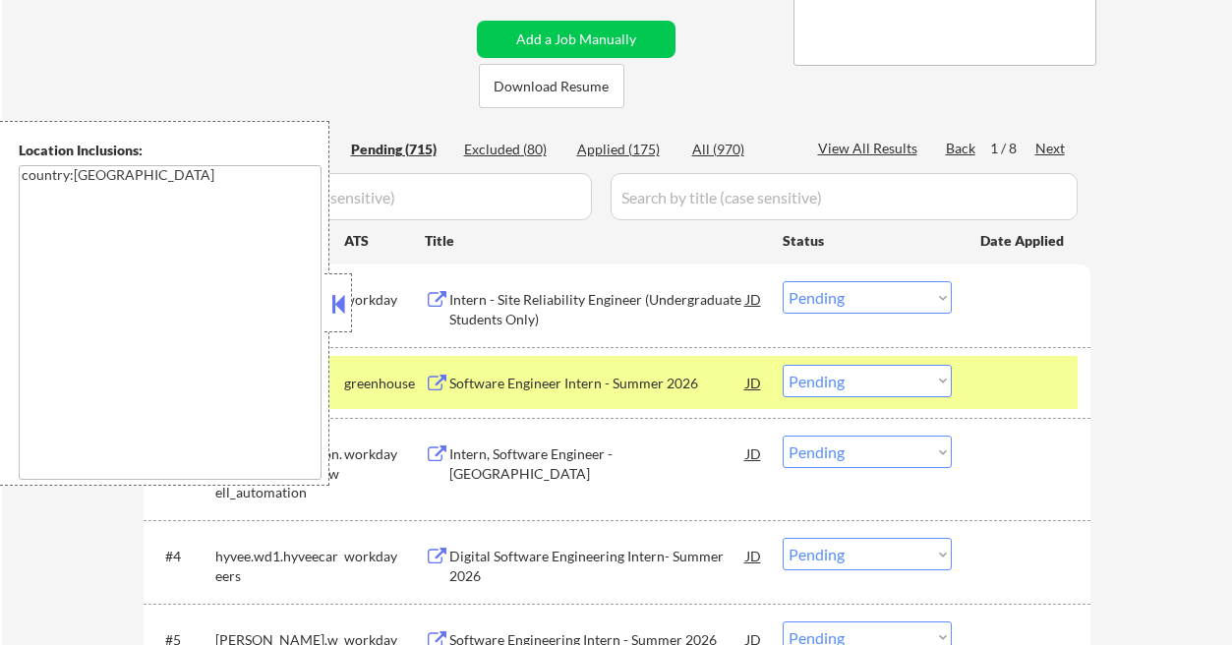
click at [341, 304] on button at bounding box center [338, 303] width 22 height 29
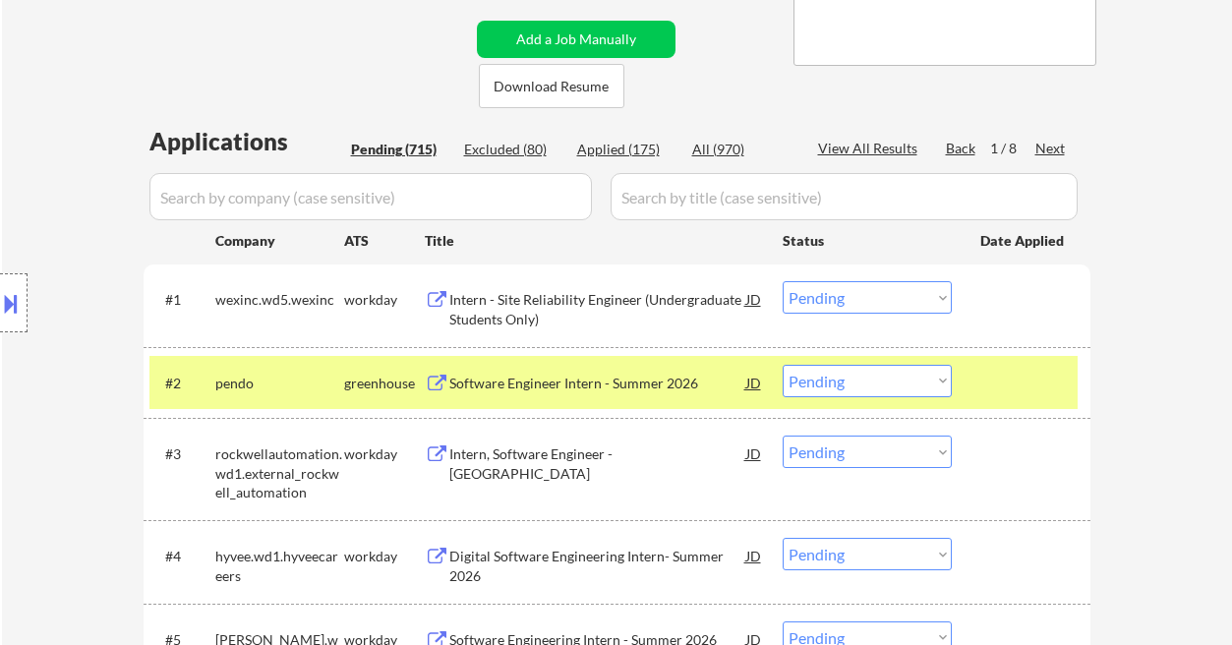
click at [852, 385] on select "Choose an option... Pending Applied Excluded (Questions) Excluded (Expired) Exc…" at bounding box center [867, 381] width 169 height 32
click at [783, 365] on select "Choose an option... Pending Applied Excluded (Questions) Excluded (Expired) Exc…" at bounding box center [867, 381] width 169 height 32
select select ""pending""
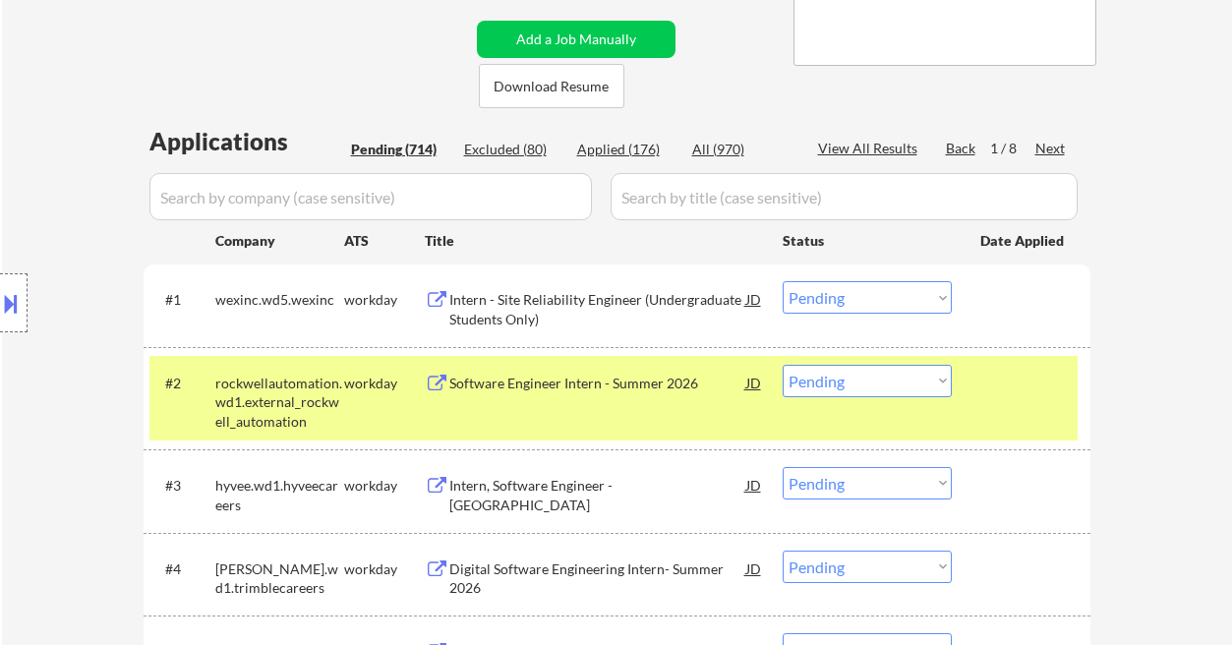
click at [582, 312] on div "Intern - Site Reliability Engineer (Undergraduate Students Only)" at bounding box center [597, 309] width 297 height 38
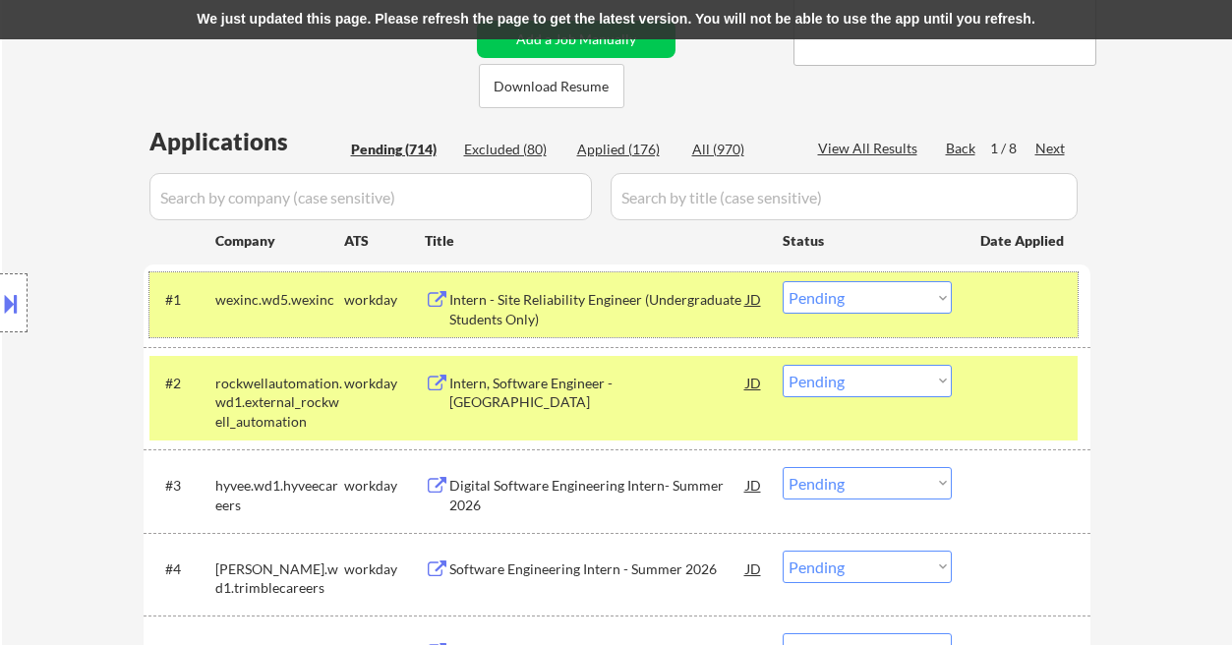
drag, startPoint x: 829, startPoint y: 277, endPoint x: 832, endPoint y: 288, distance: 11.2
click at [829, 277] on div "#1 wexinc.wd5.wexinc workday Intern - Site Reliability Engineer (Undergraduate …" at bounding box center [613, 304] width 928 height 65
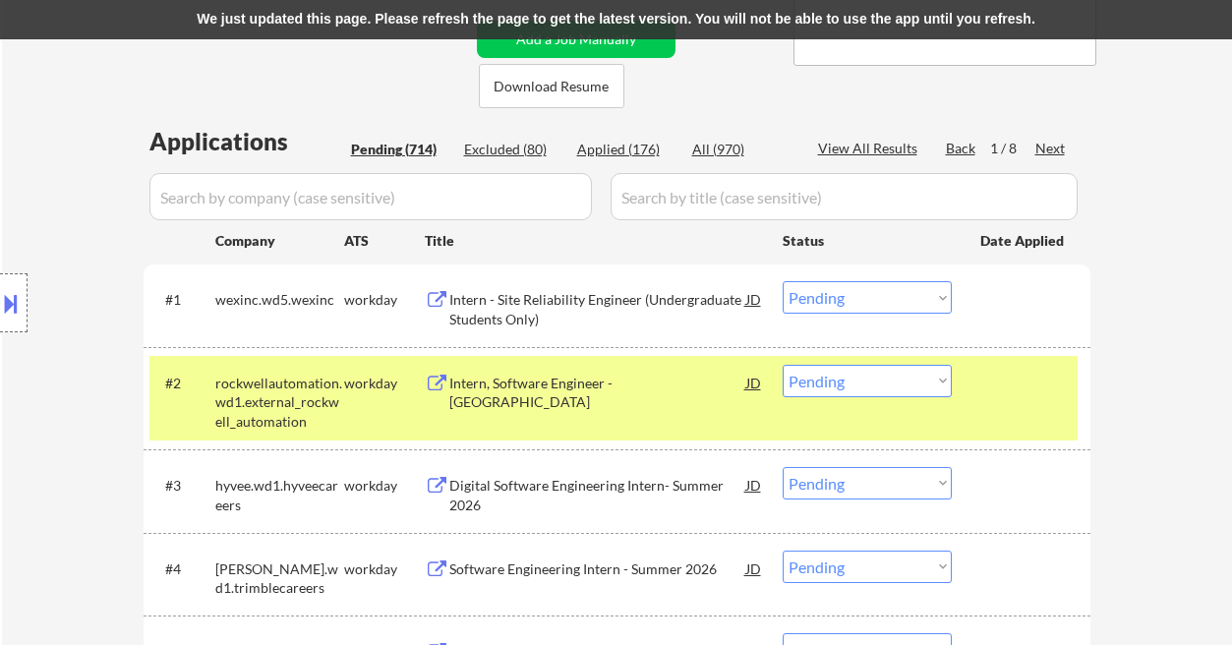
drag, startPoint x: 834, startPoint y: 298, endPoint x: 835, endPoint y: 313, distance: 14.8
click at [834, 298] on select "Choose an option... Pending Applied Excluded (Questions) Excluded (Expired) Exc…" at bounding box center [867, 297] width 169 height 32
select select ""applied""
click at [783, 281] on select "Choose an option... Pending Applied Excluded (Questions) Excluded (Expired) Exc…" at bounding box center [867, 297] width 169 height 32
click at [638, 22] on div "We just updated this page. Please refresh the page to get the latest version. Y…" at bounding box center [616, 19] width 1232 height 39
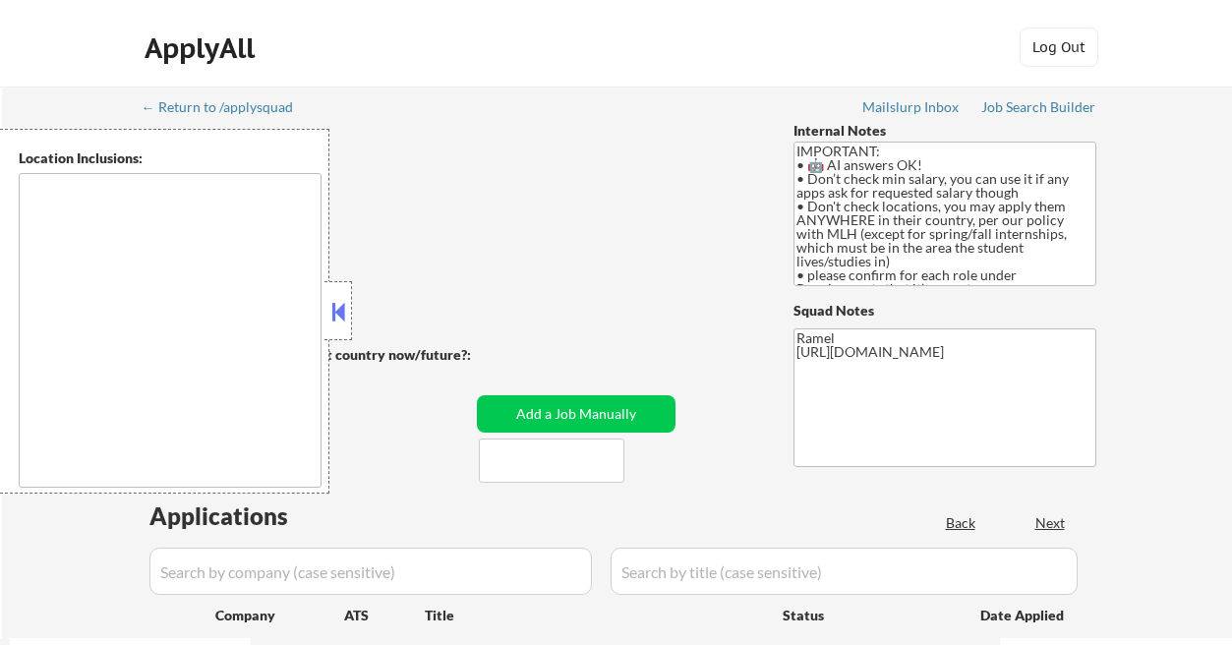
scroll to position [131, 0]
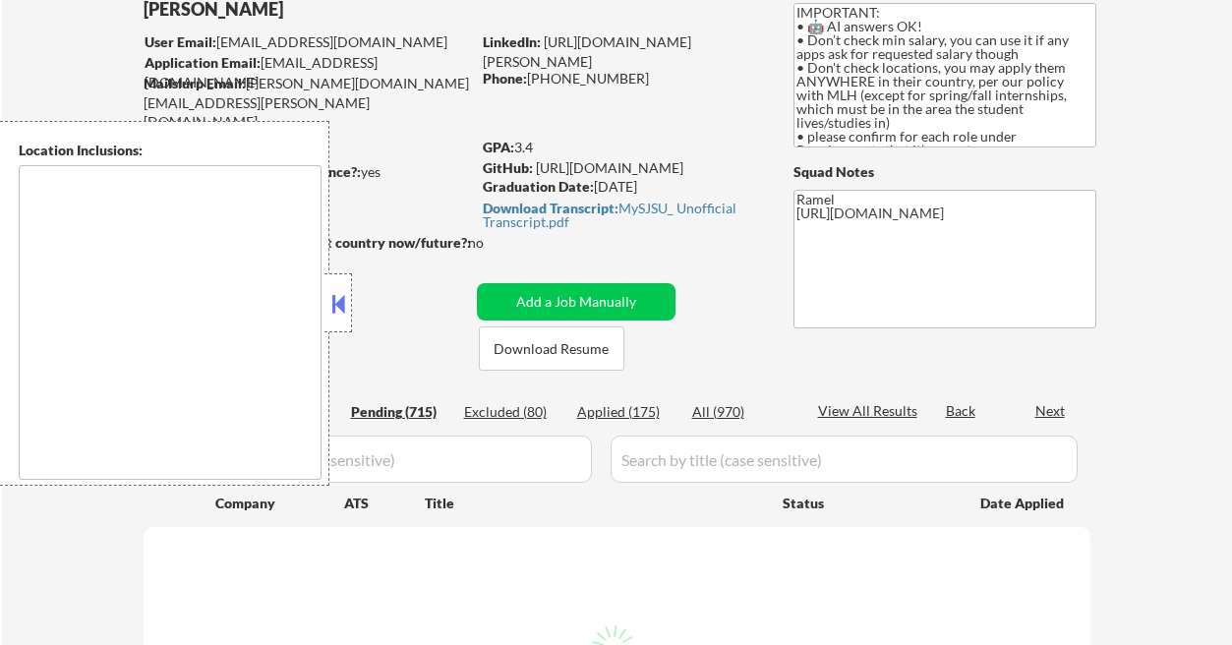
select select ""pending""
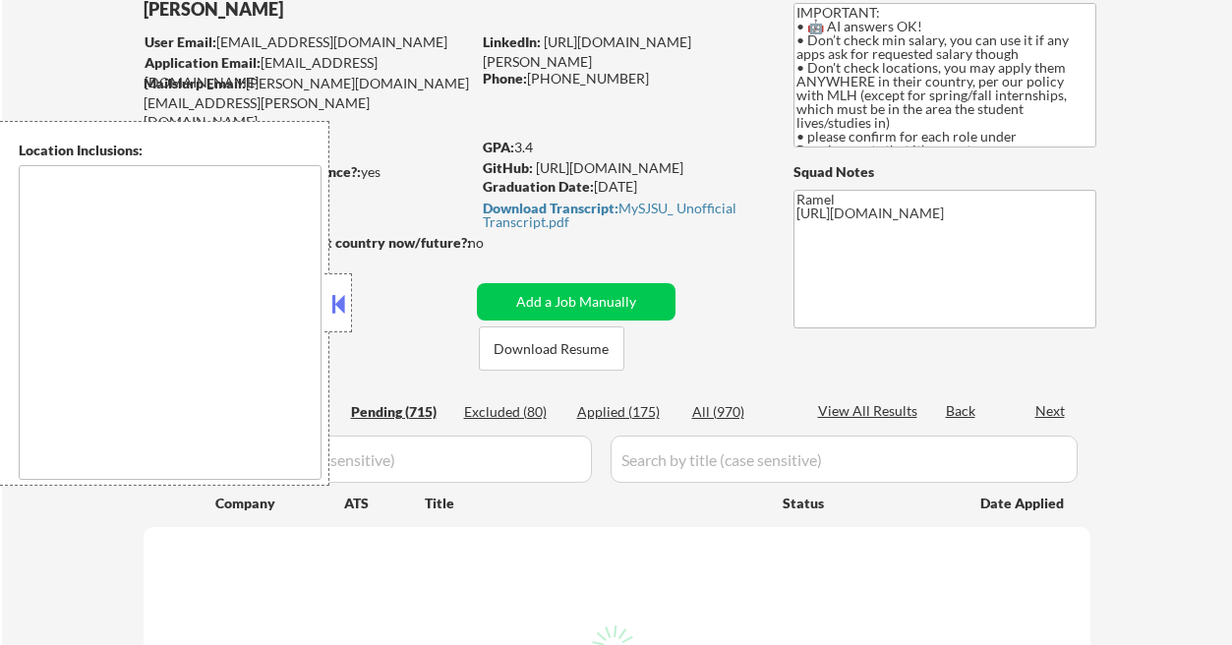
select select ""pending""
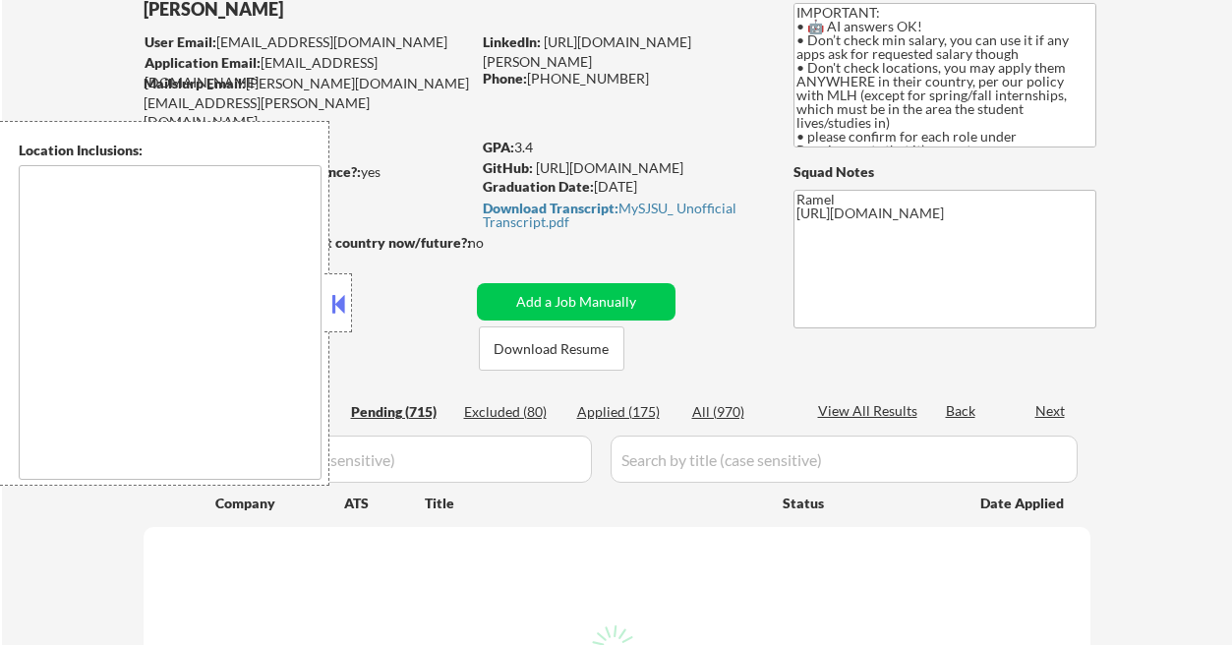
select select ""pending""
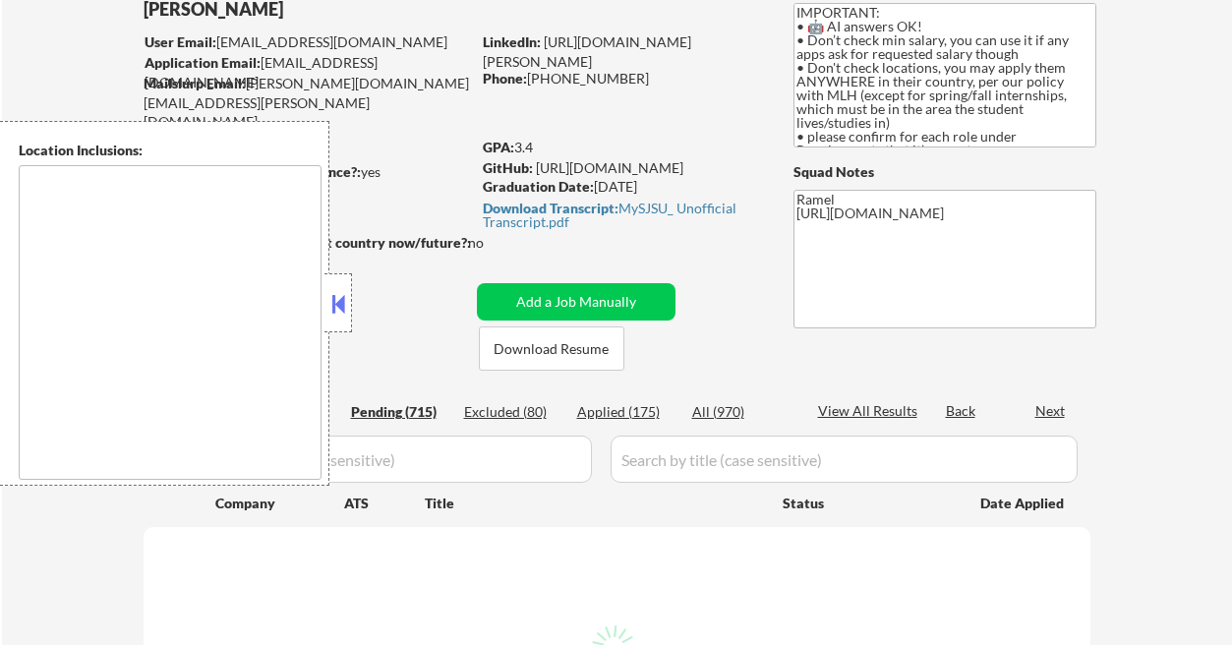
select select ""pending""
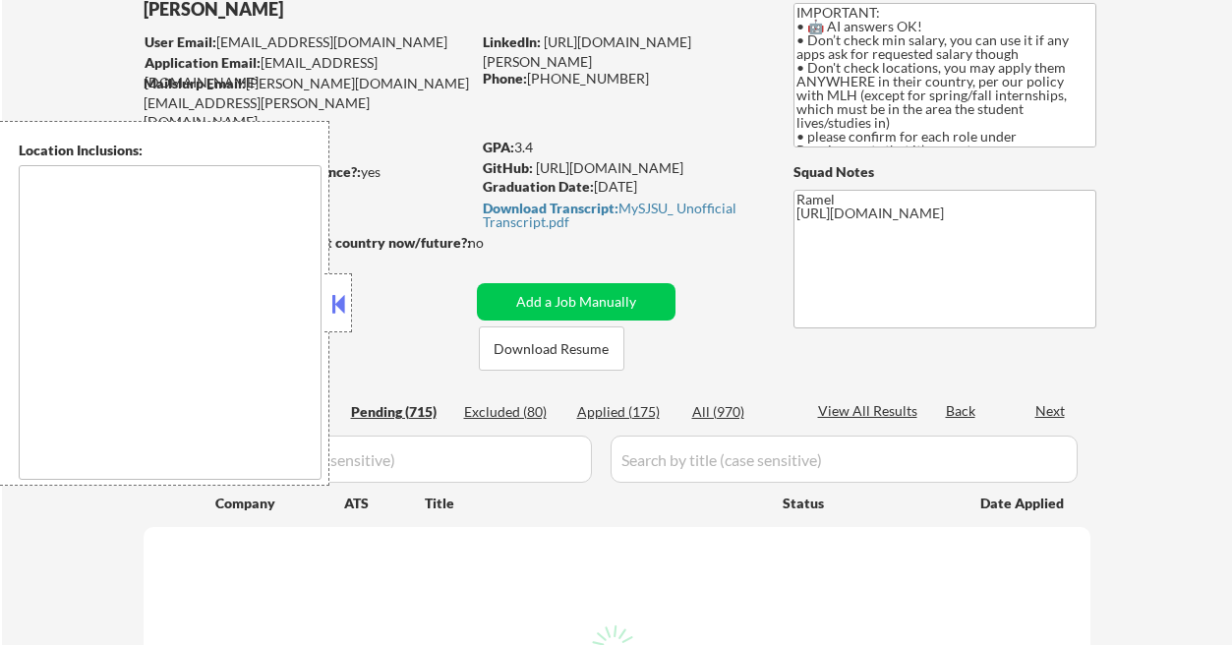
select select ""pending""
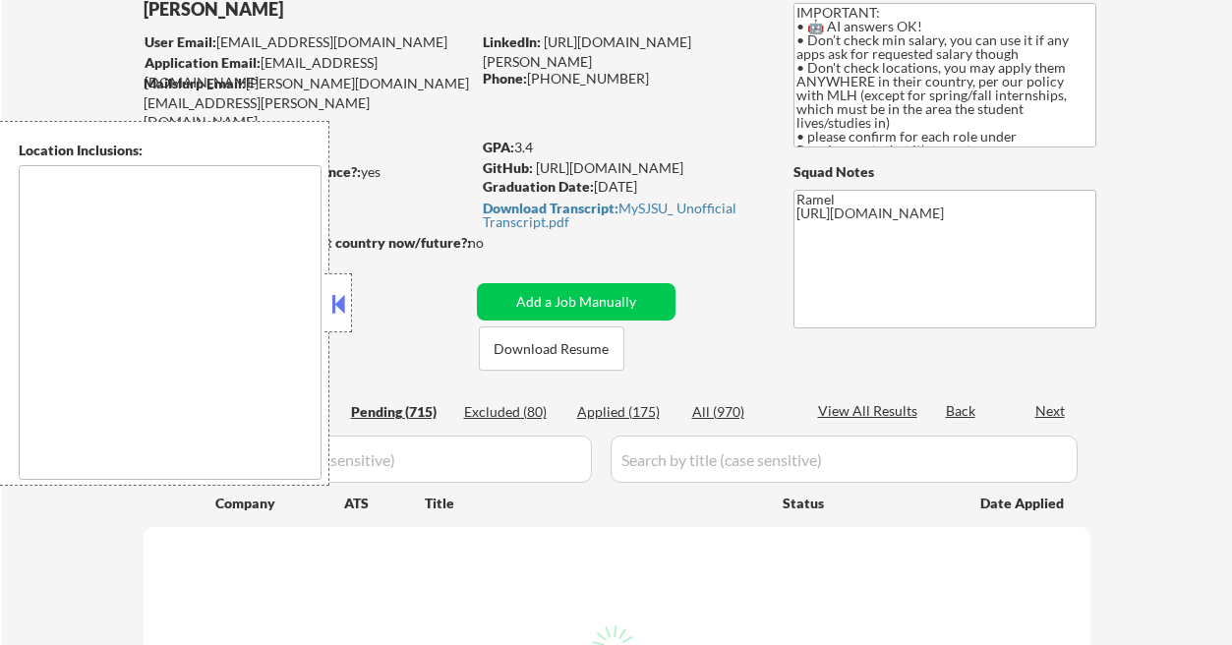
select select ""pending""
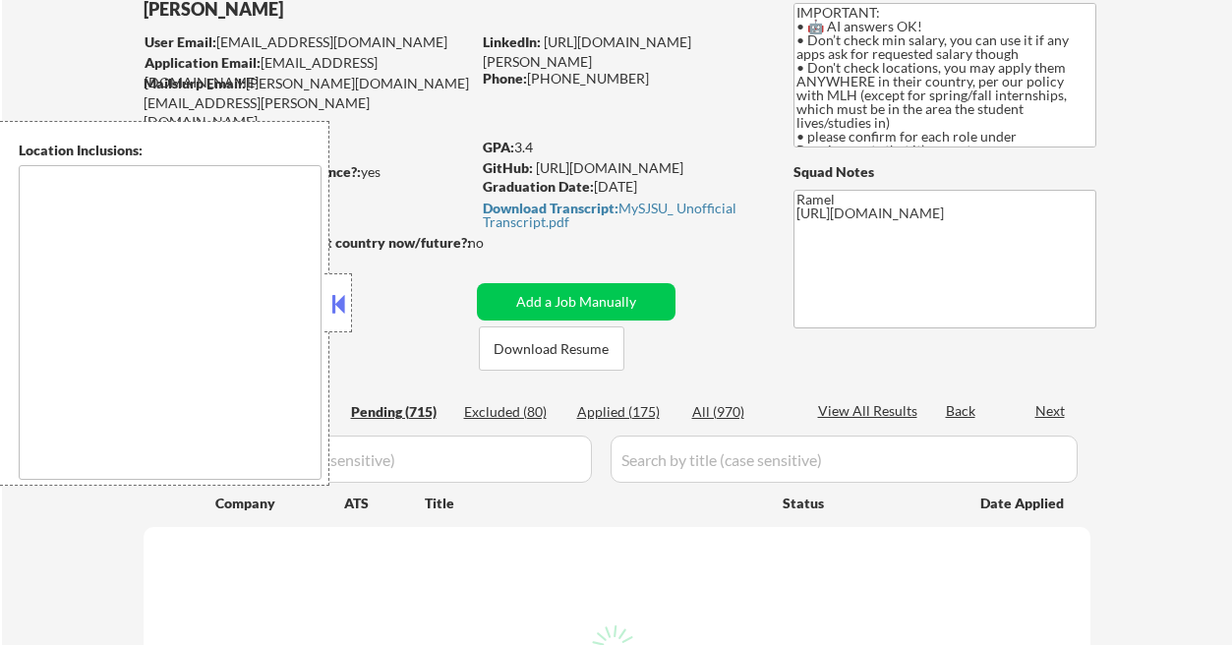
select select ""pending""
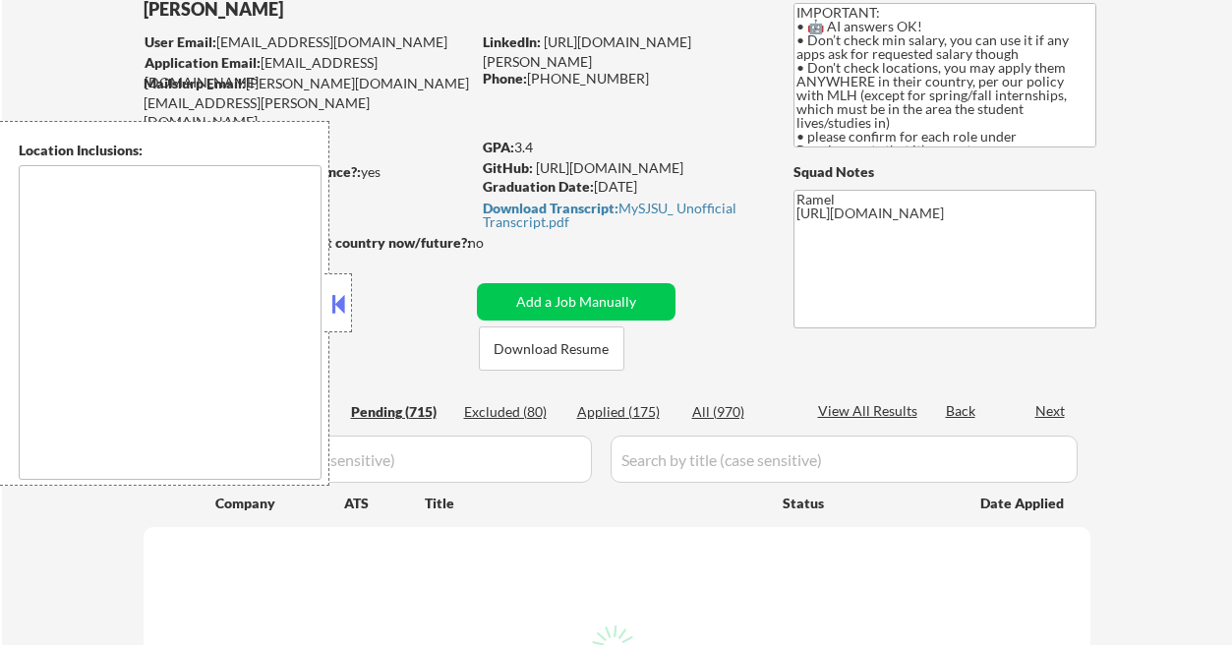
select select ""pending""
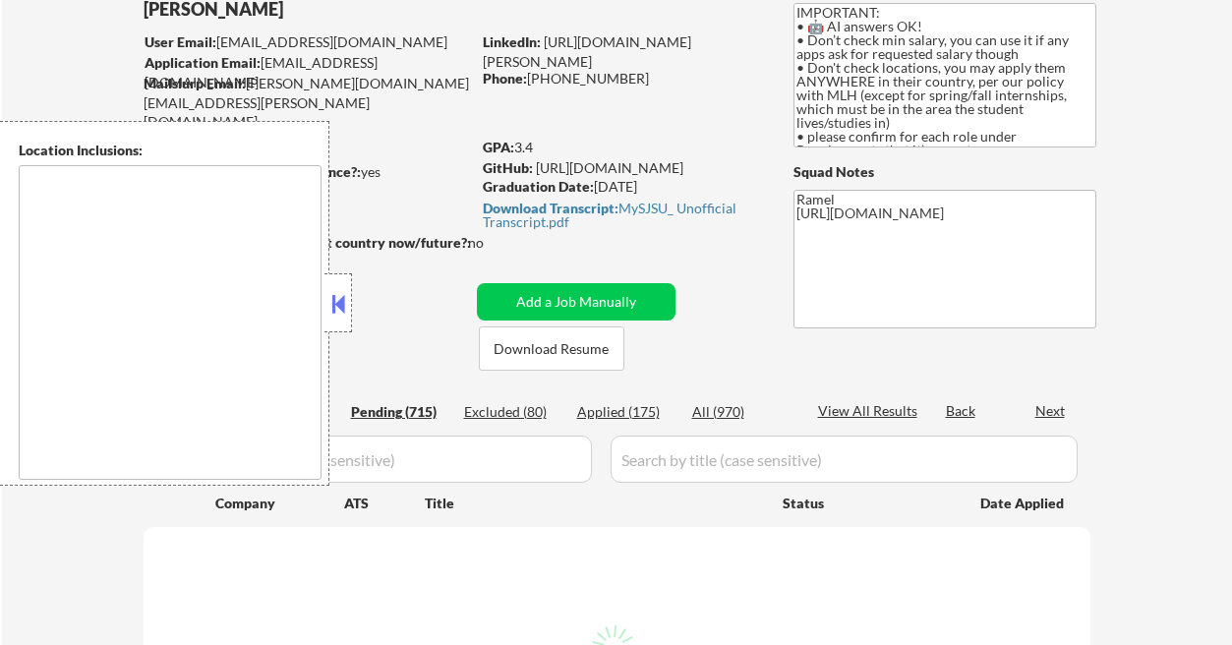
select select ""pending""
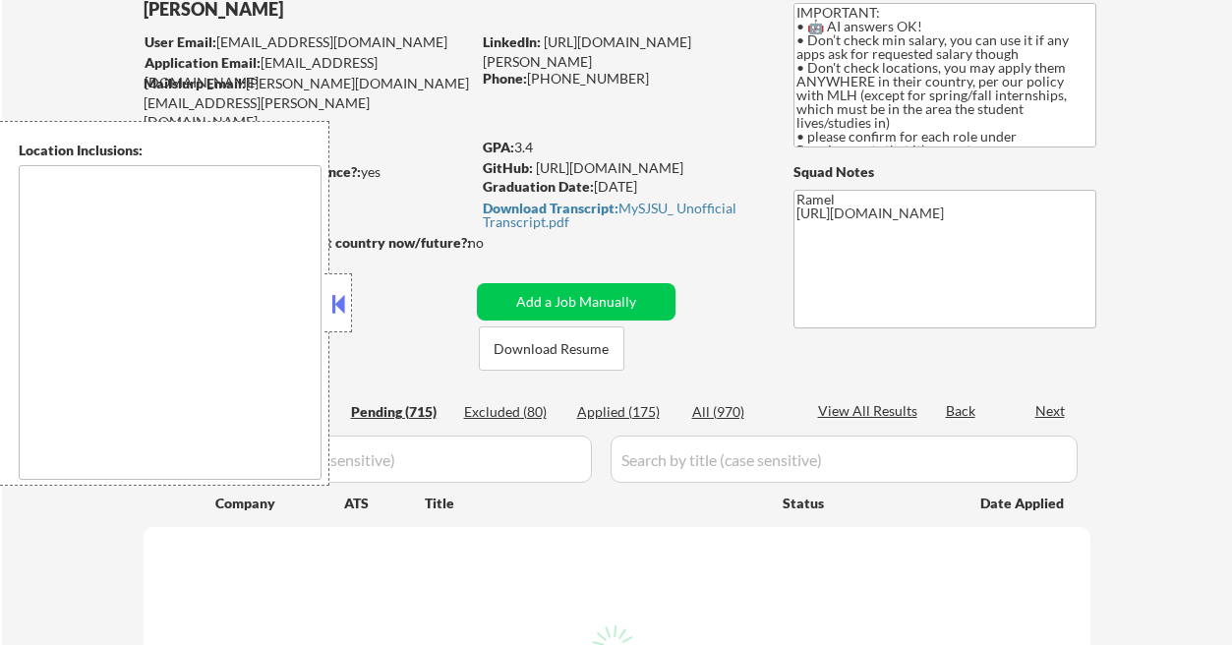
select select ""pending""
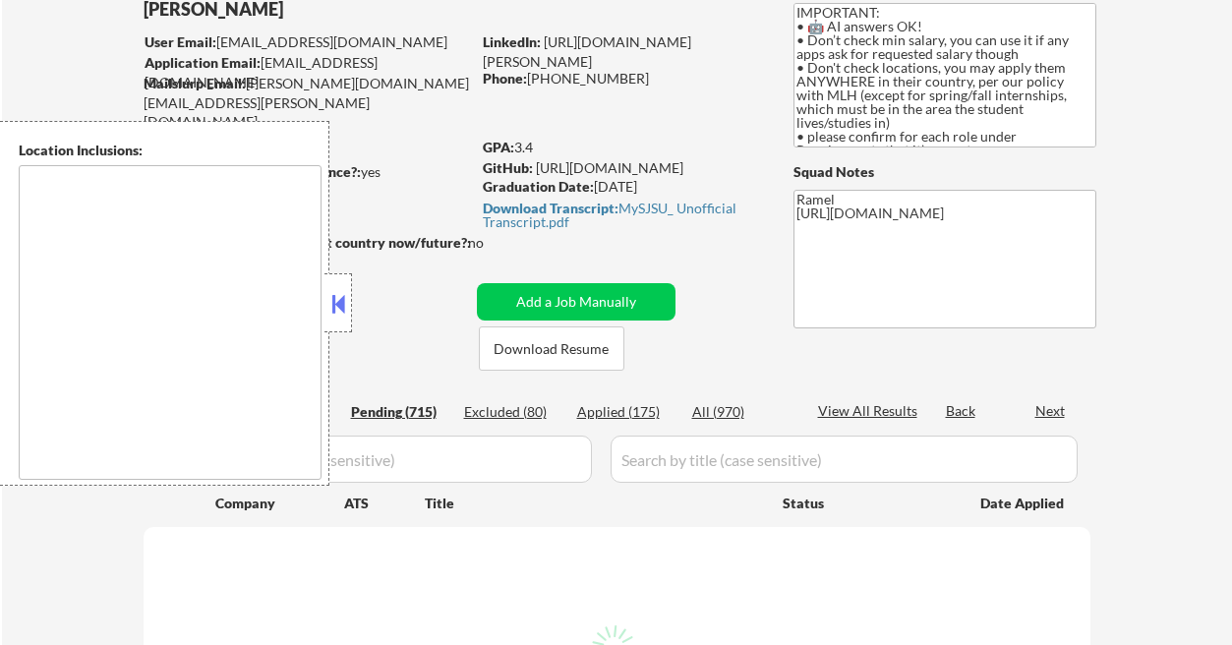
select select ""pending""
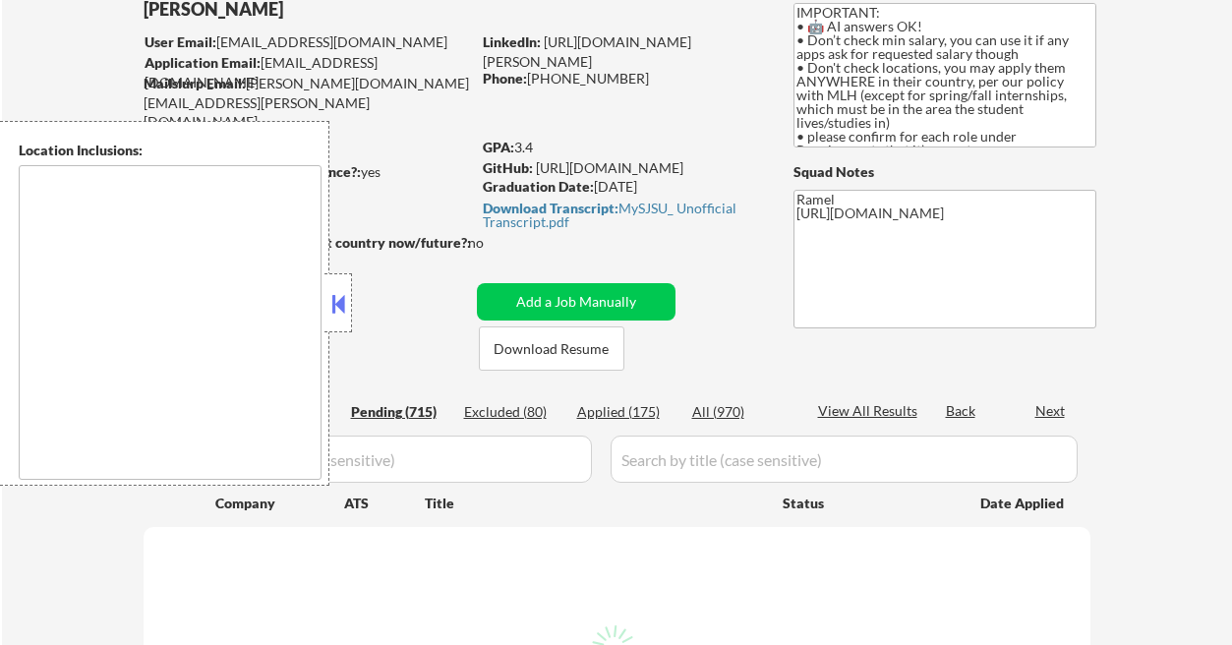
select select ""pending""
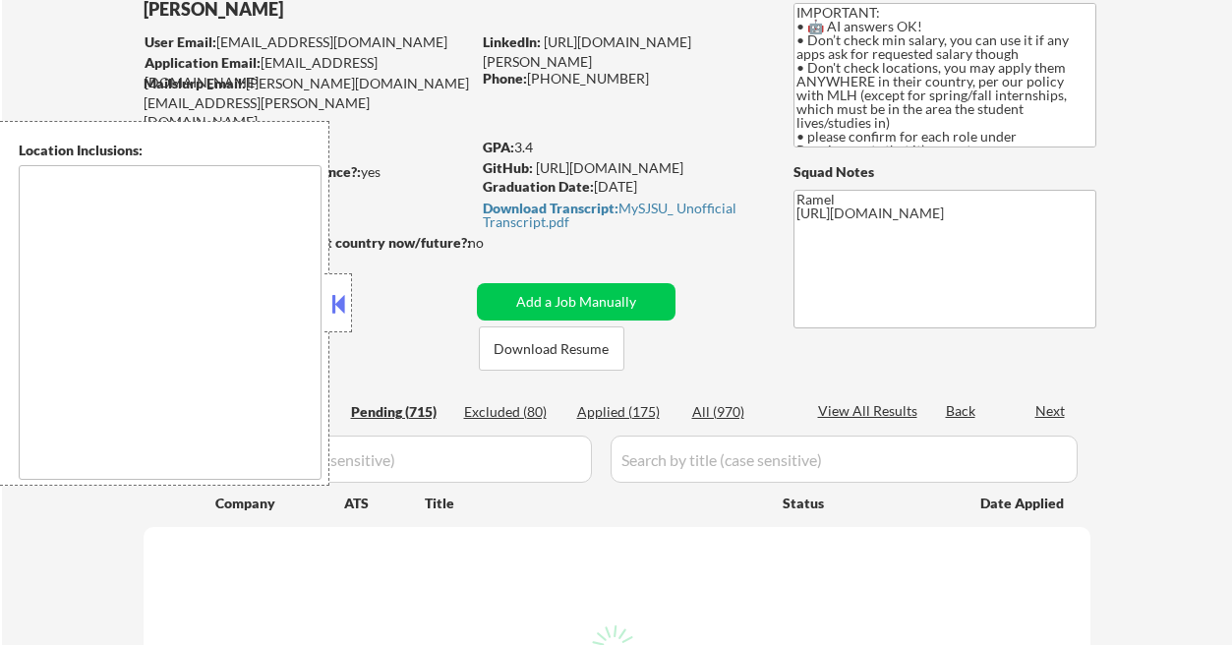
select select ""pending""
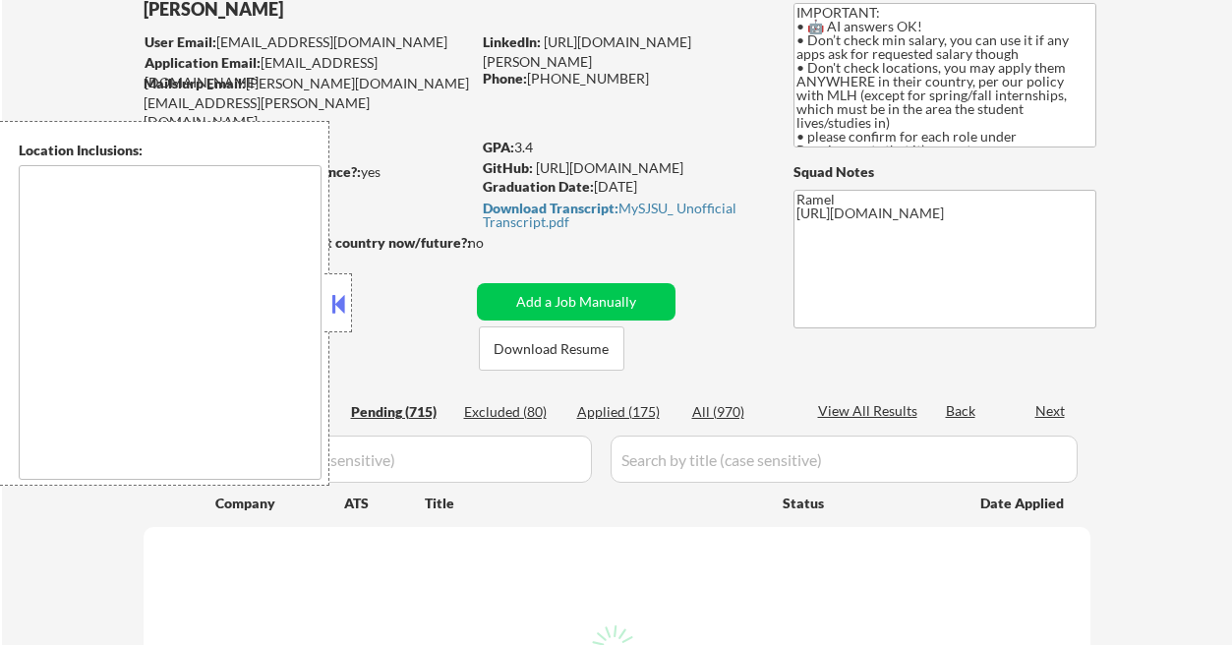
select select ""pending""
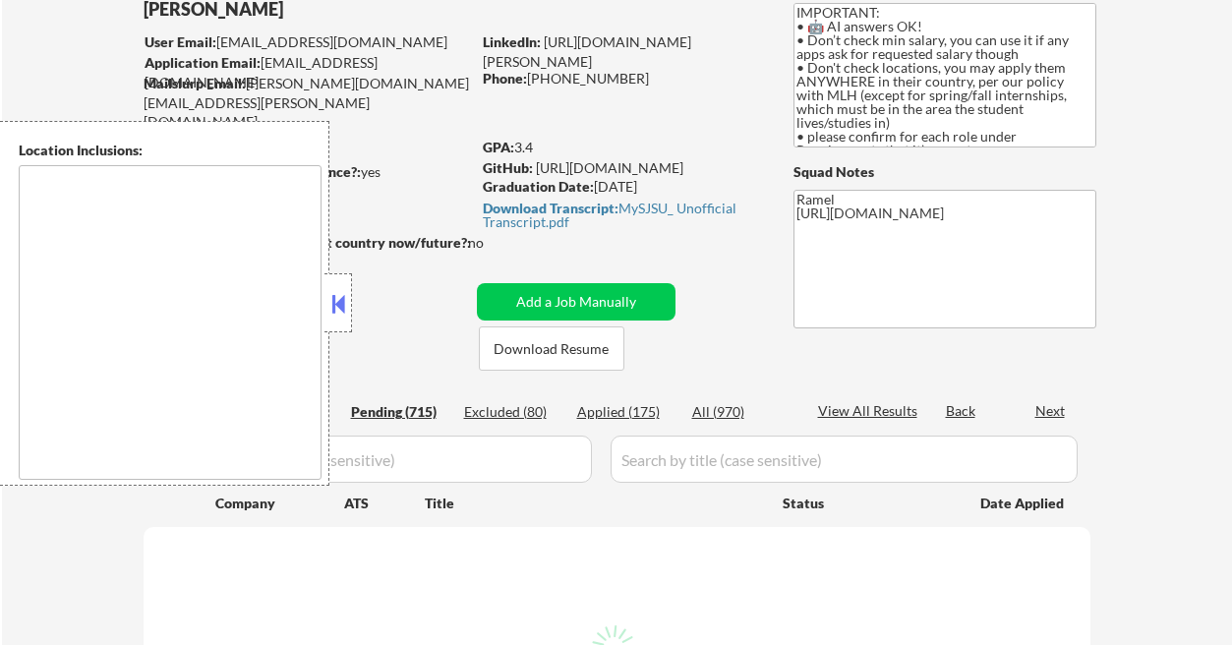
select select ""pending""
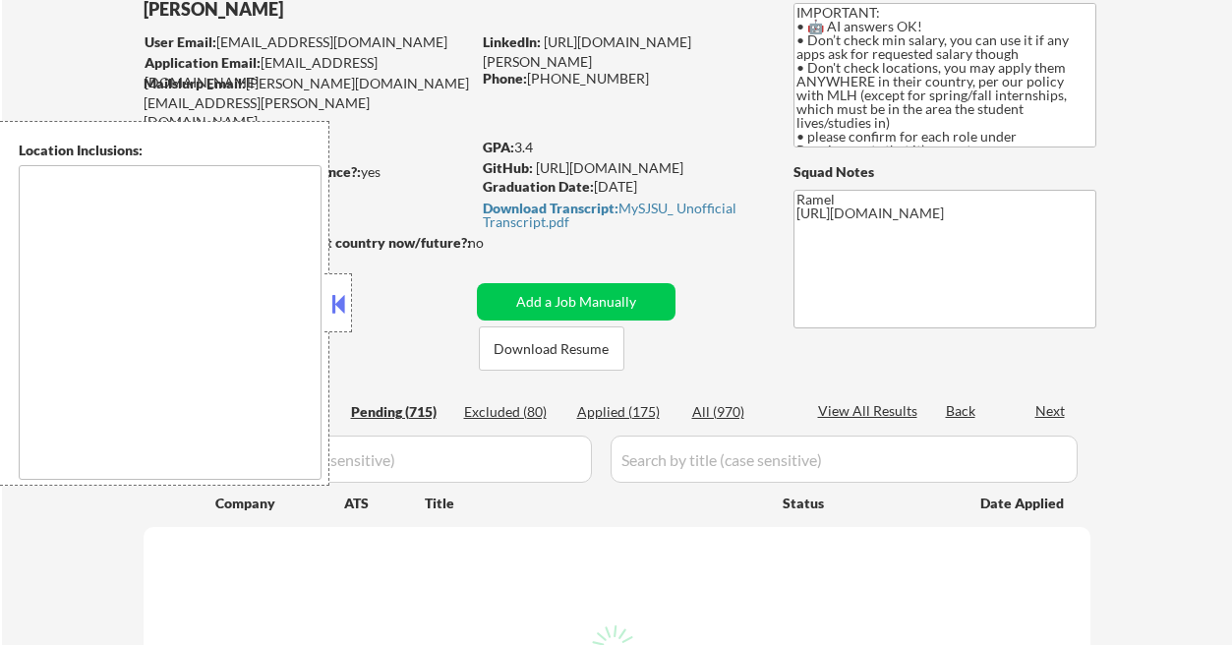
select select ""pending""
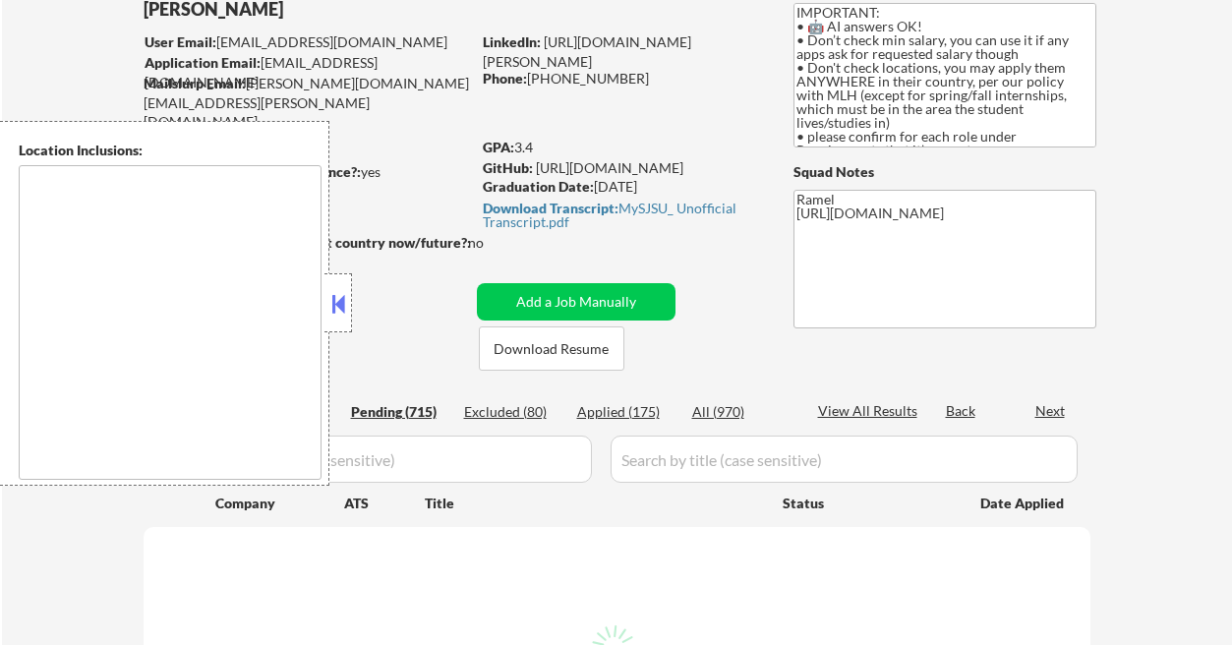
select select ""pending""
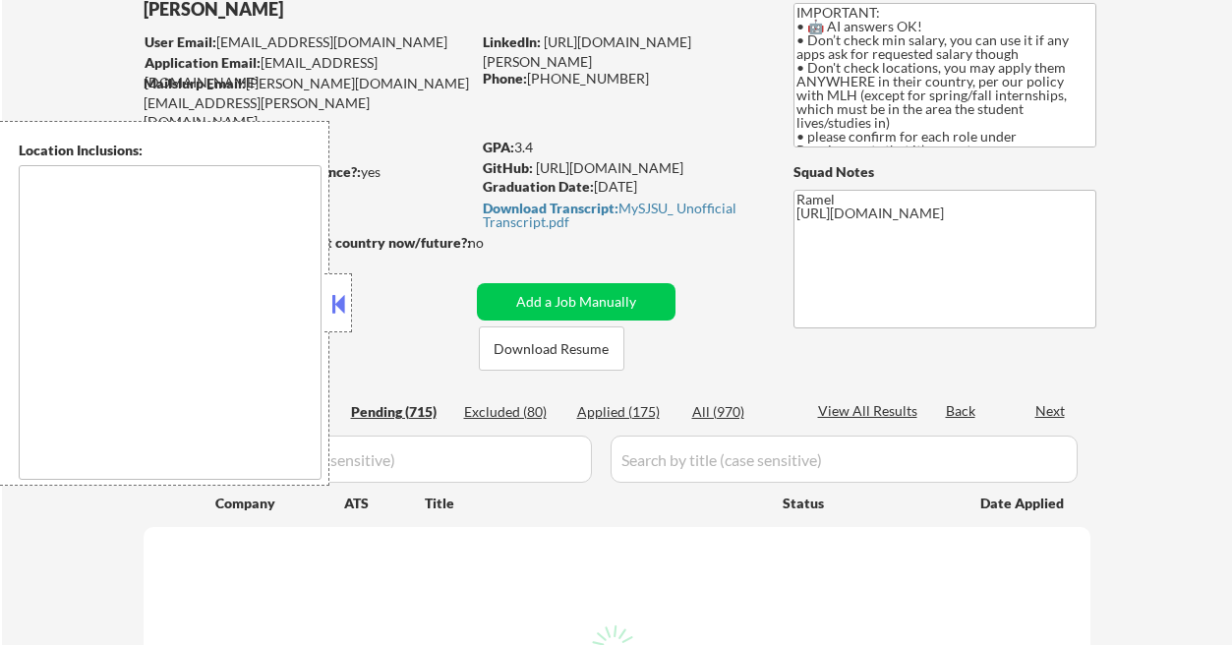
select select ""pending""
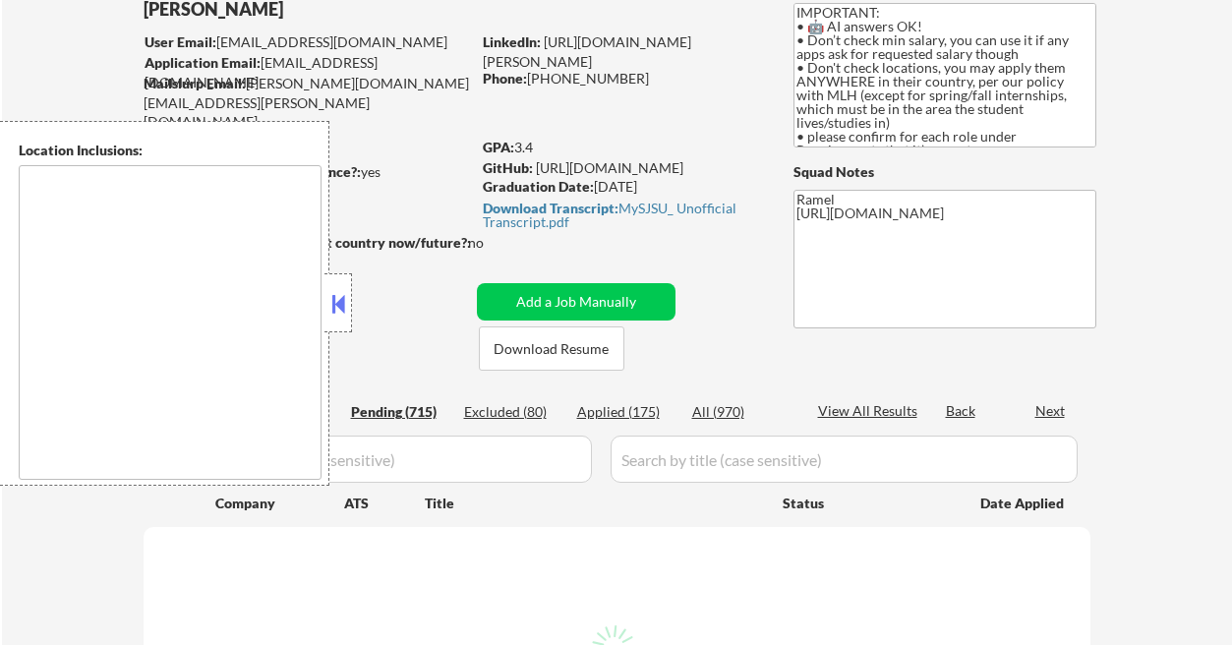
select select ""pending""
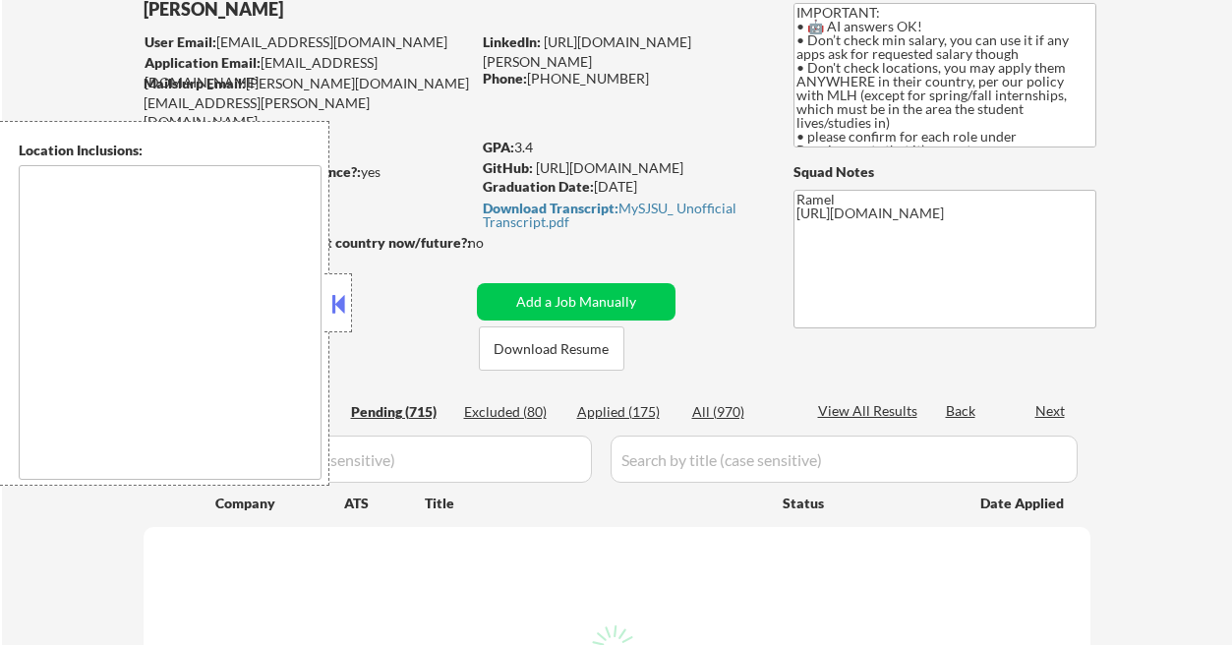
select select ""pending""
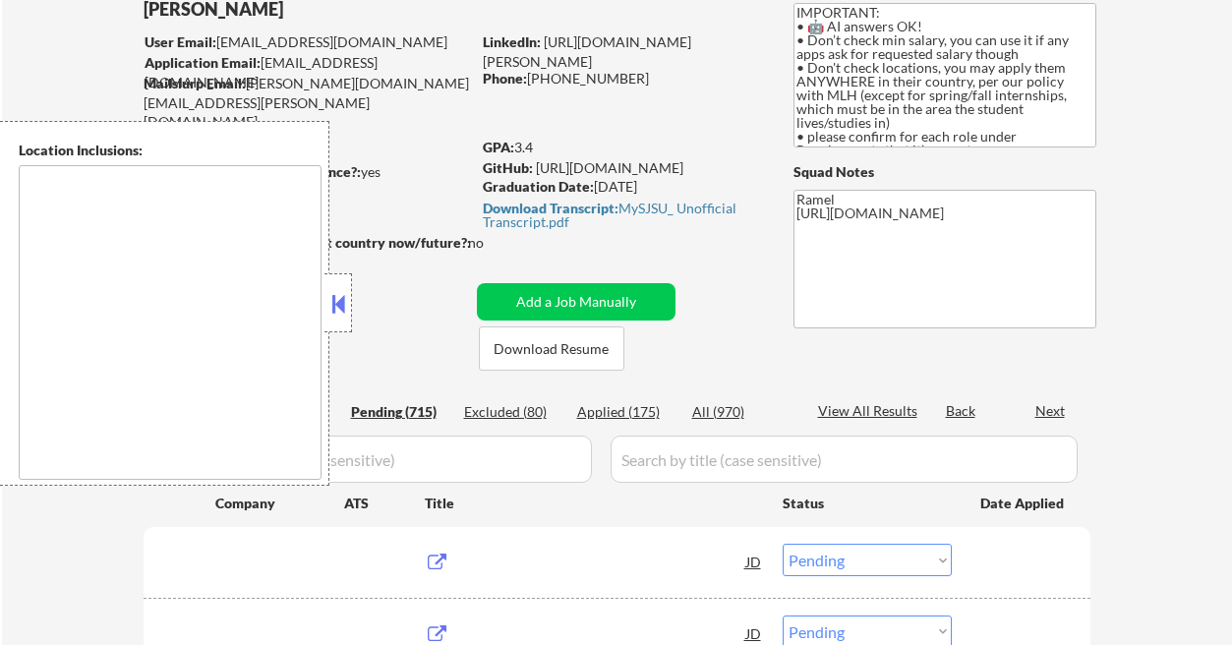
type textarea "country:[GEOGRAPHIC_DATA]"
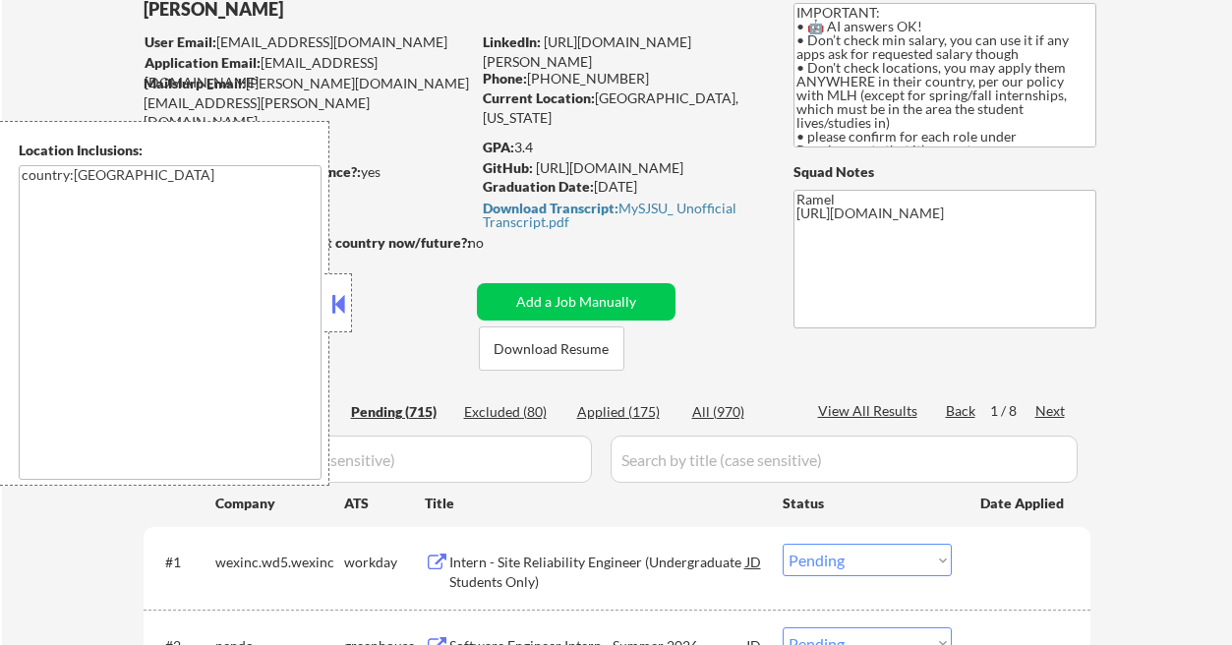
select select ""pending""
drag, startPoint x: 594, startPoint y: 79, endPoint x: 530, endPoint y: 75, distance: 64.0
click at [530, 75] on div "Phone: 408-600-9948" at bounding box center [622, 79] width 278 height 20
copy div "[PHONE_NUMBER]"
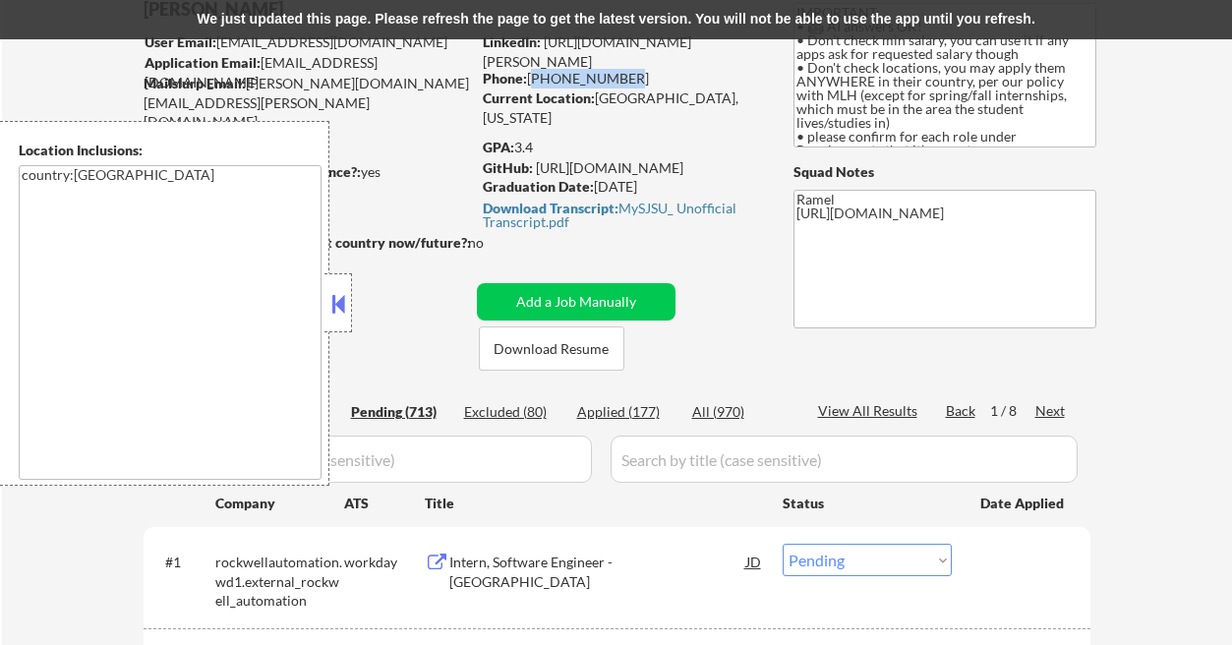
copy div "[PHONE_NUMBER]"
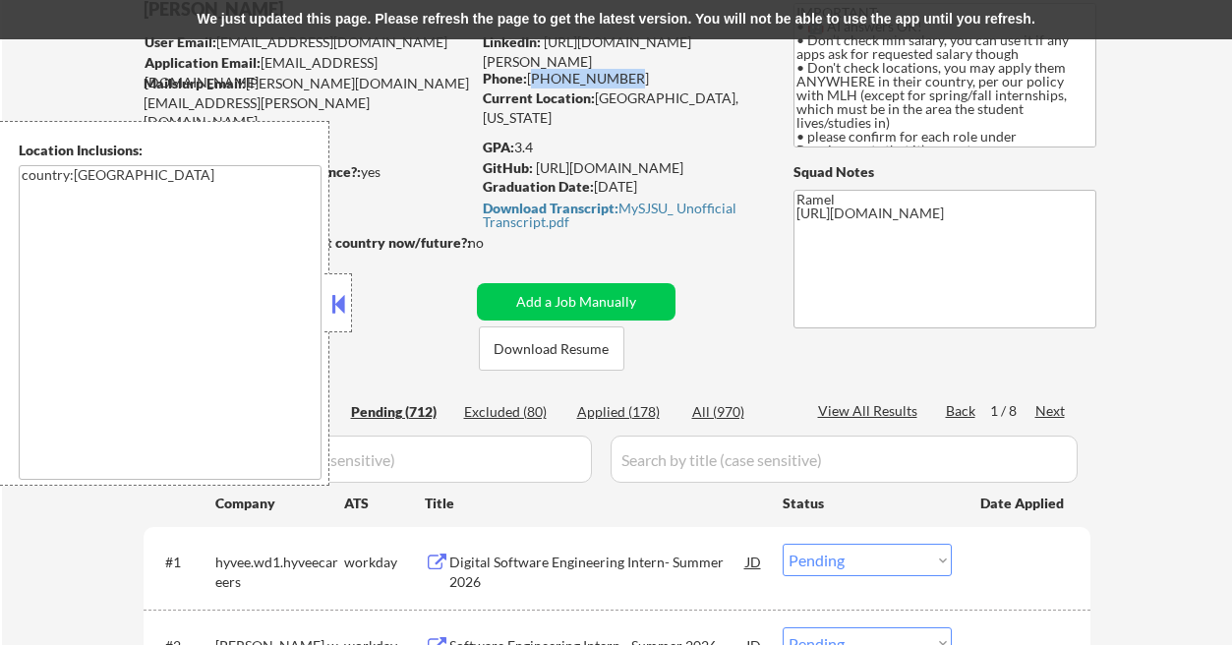
click at [338, 302] on button at bounding box center [338, 303] width 22 height 29
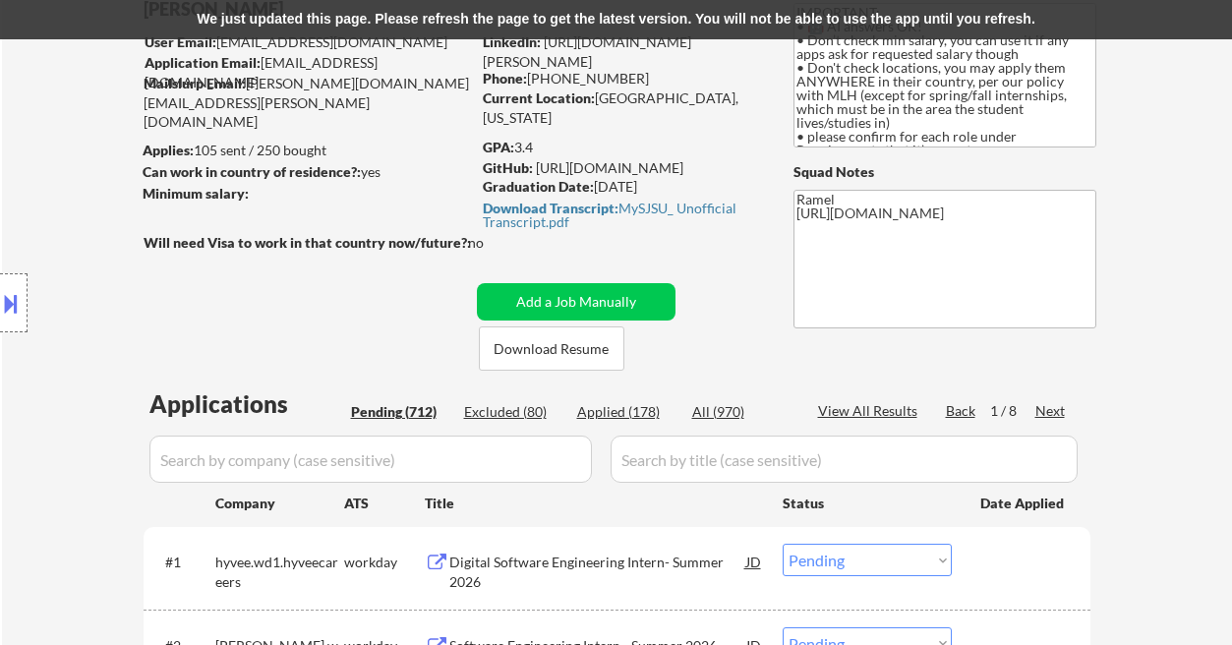
click at [640, 421] on div "Applied (178)" at bounding box center [626, 412] width 98 height 20
click at [874, 409] on div "View All Results" at bounding box center [870, 411] width 105 height 20
select select ""applied""
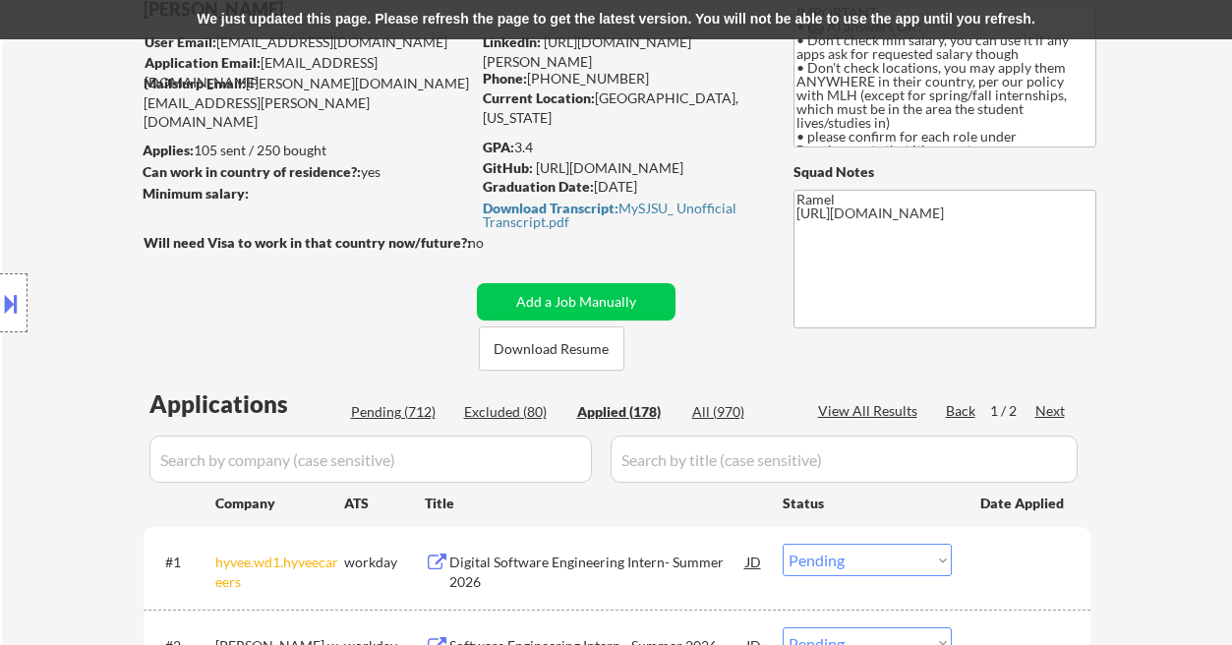
select select ""applied""
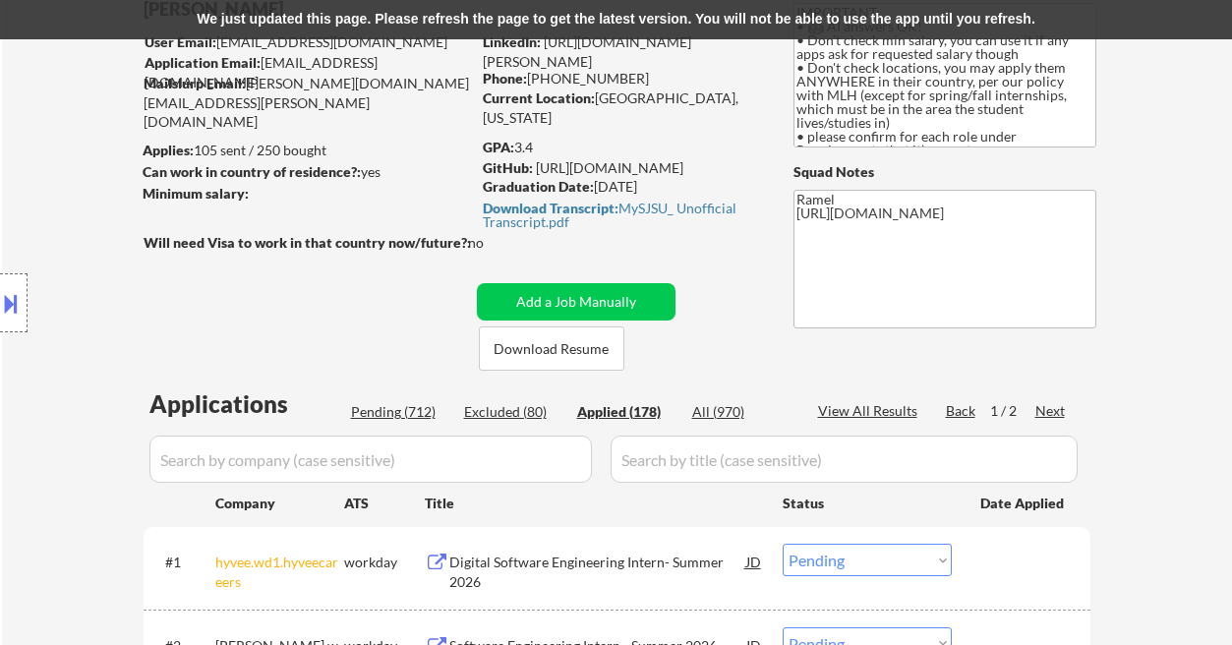
select select ""applied""
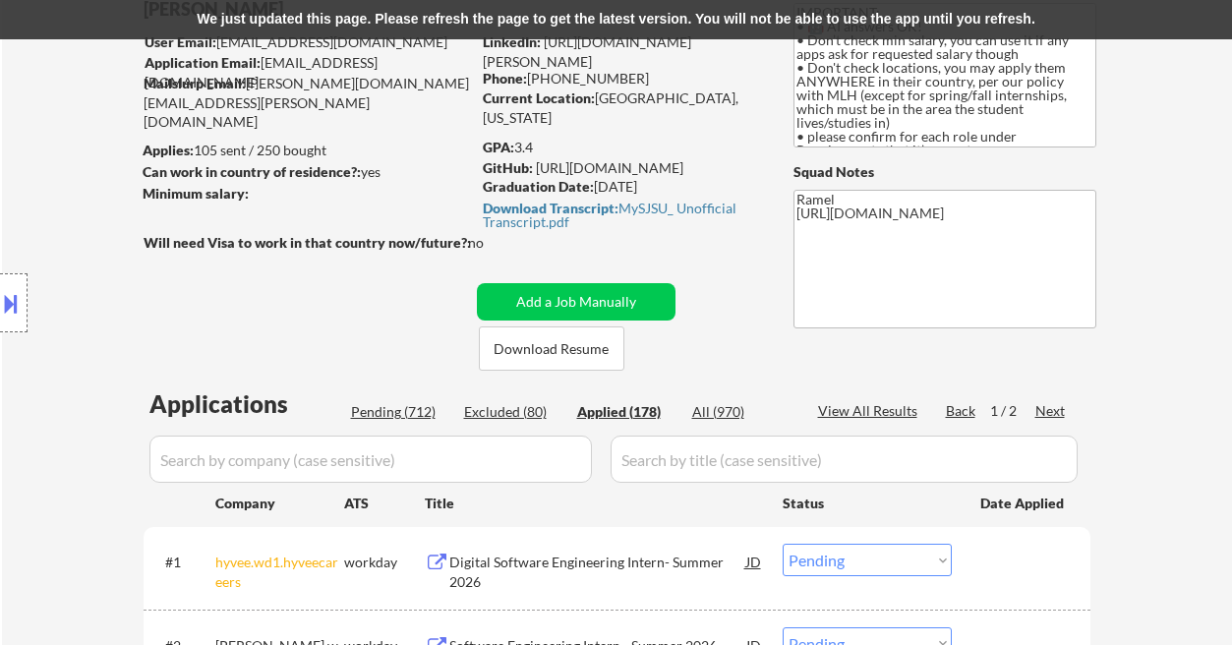
select select ""applied""
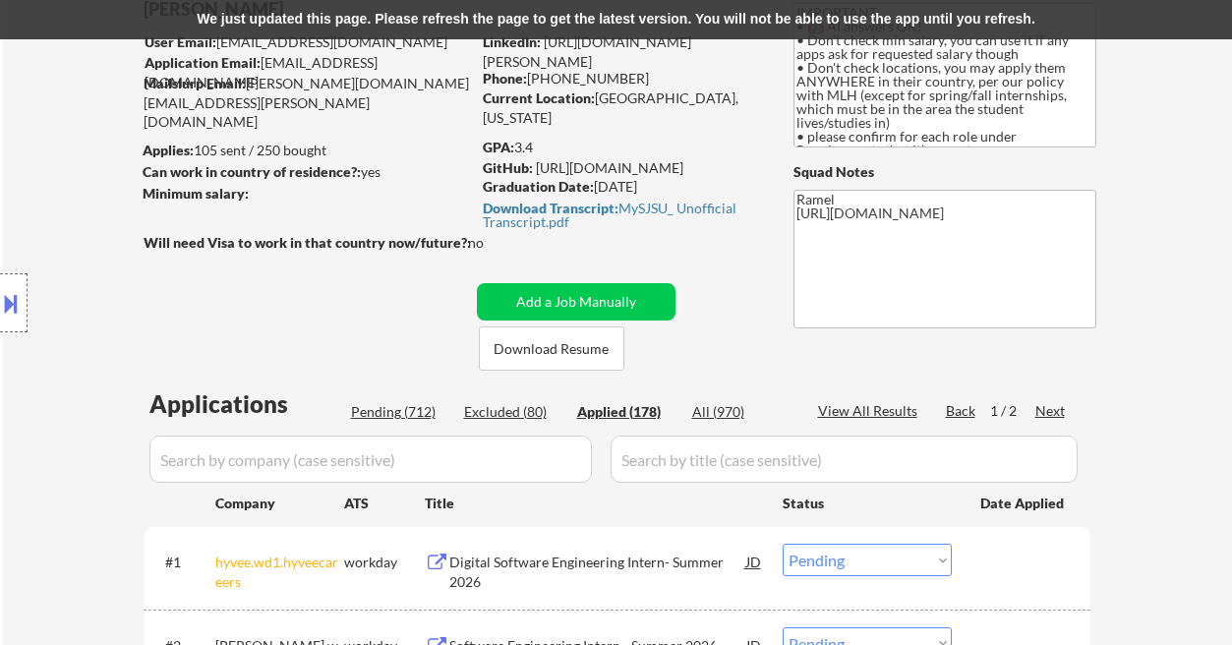
select select ""applied""
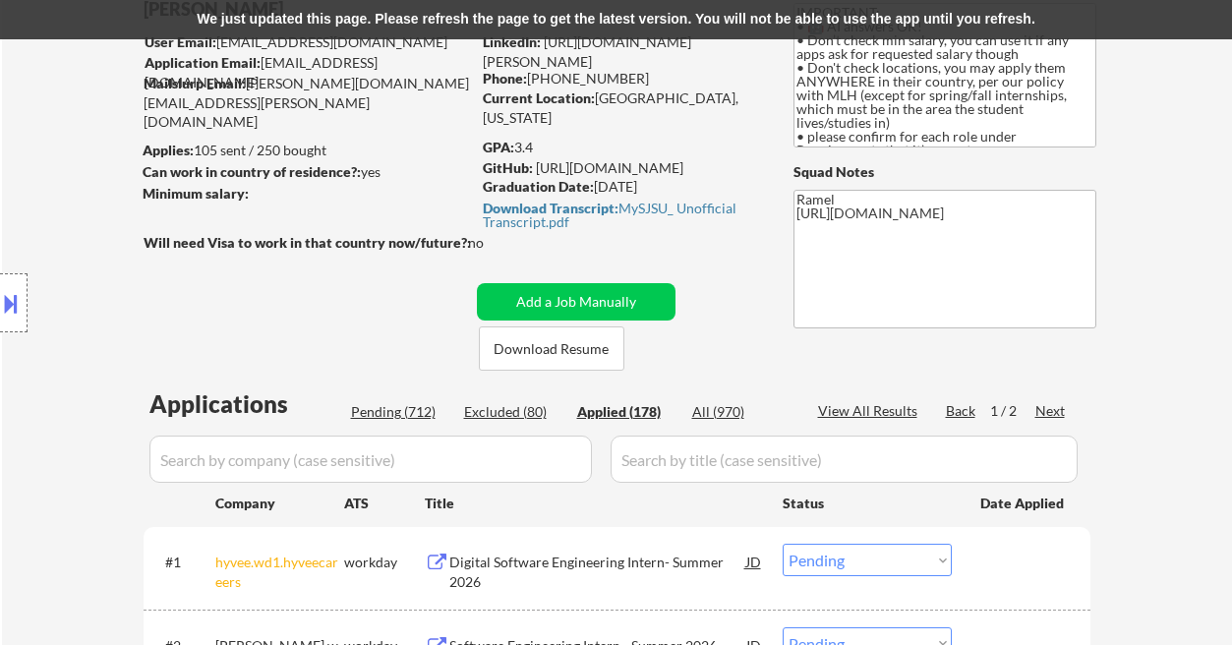
select select ""applied""
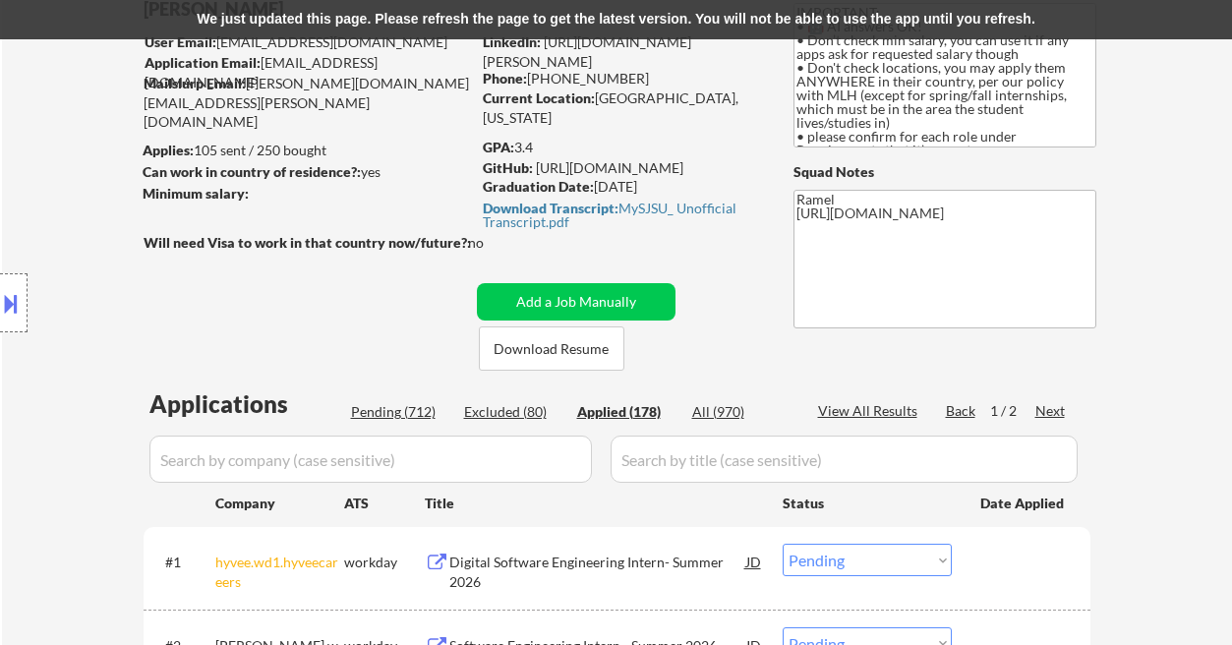
select select ""applied""
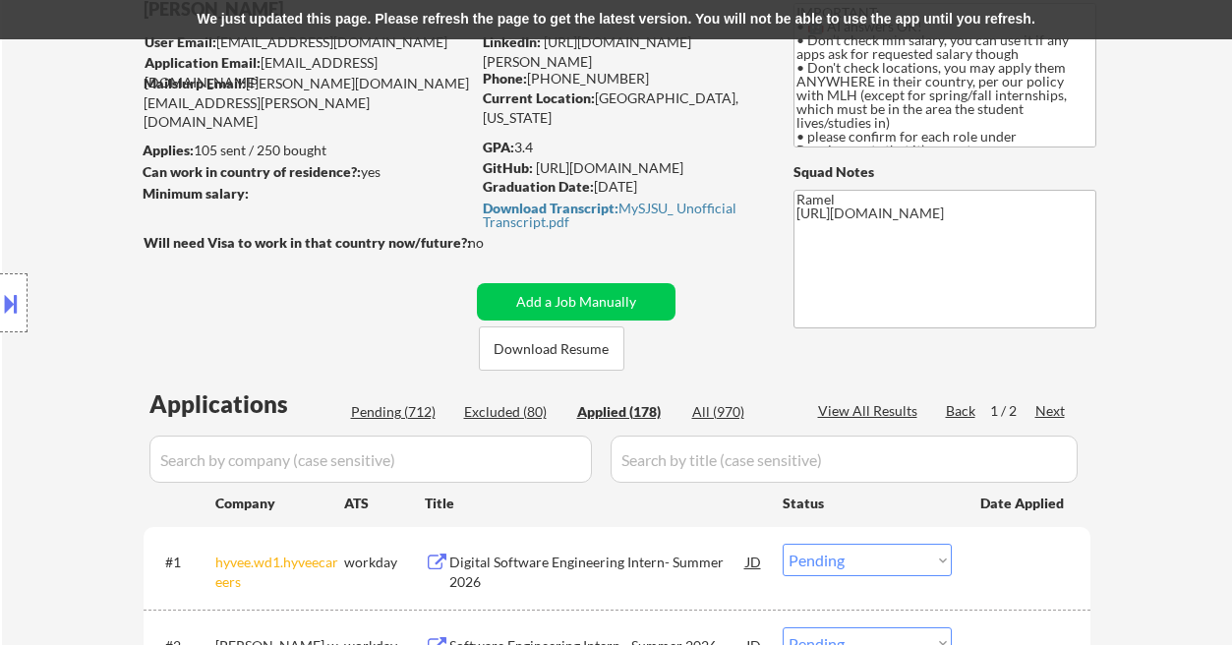
select select ""applied""
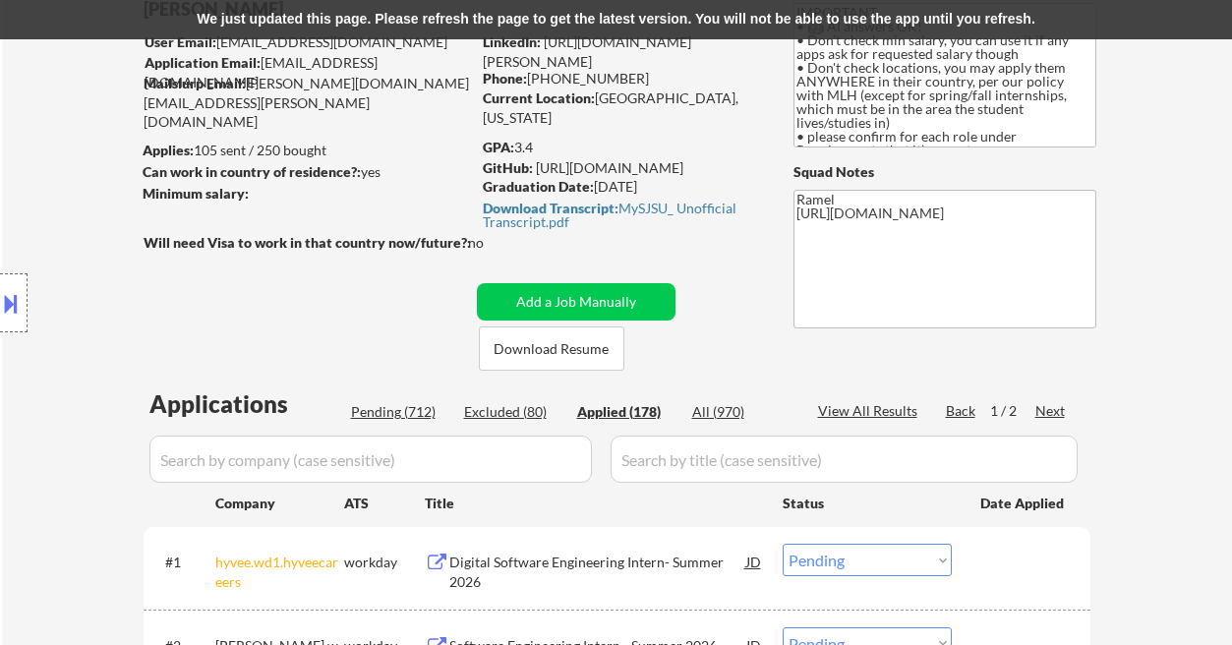
select select ""applied""
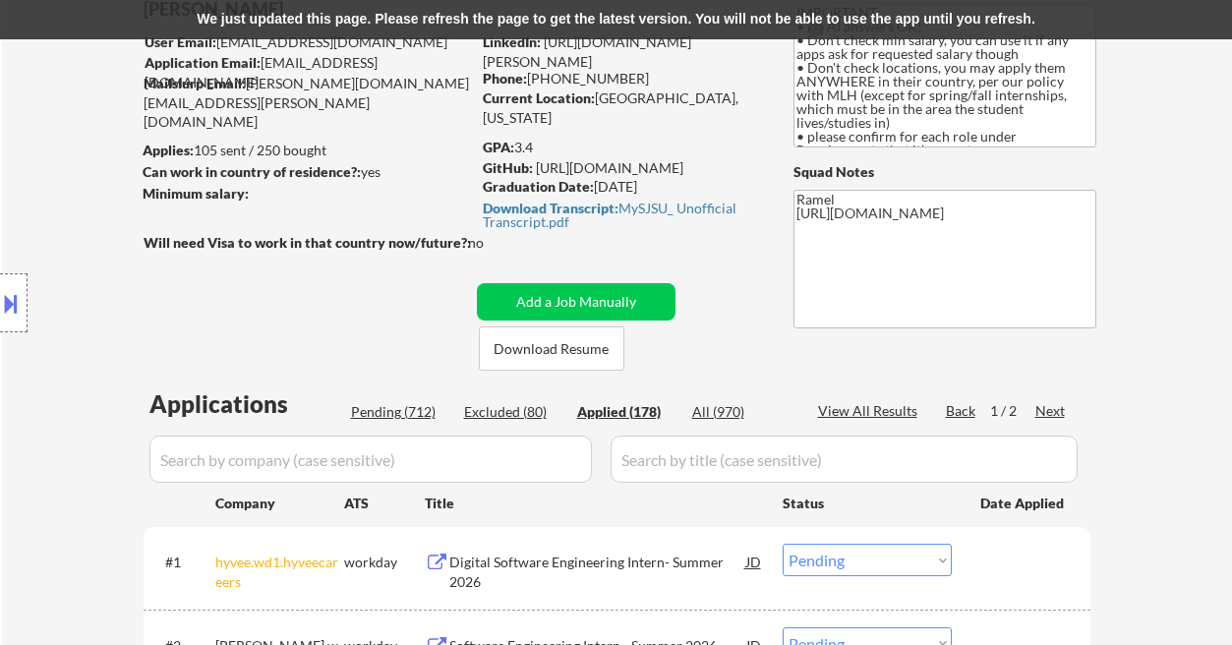
select select ""applied""
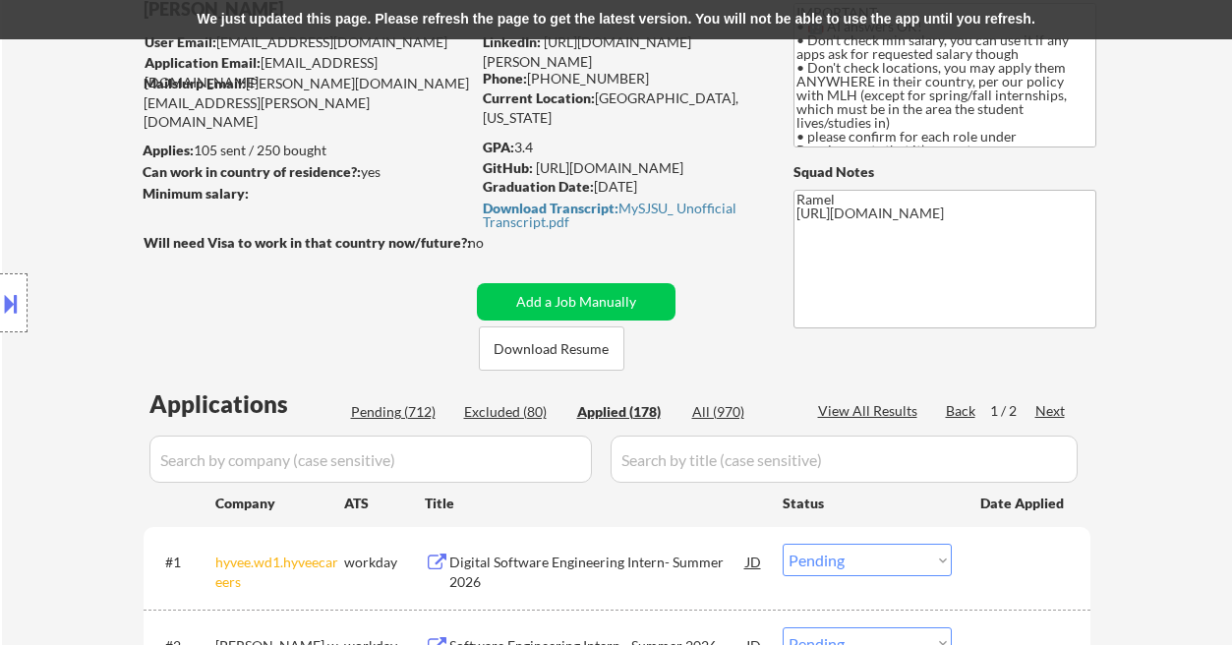
select select ""applied""
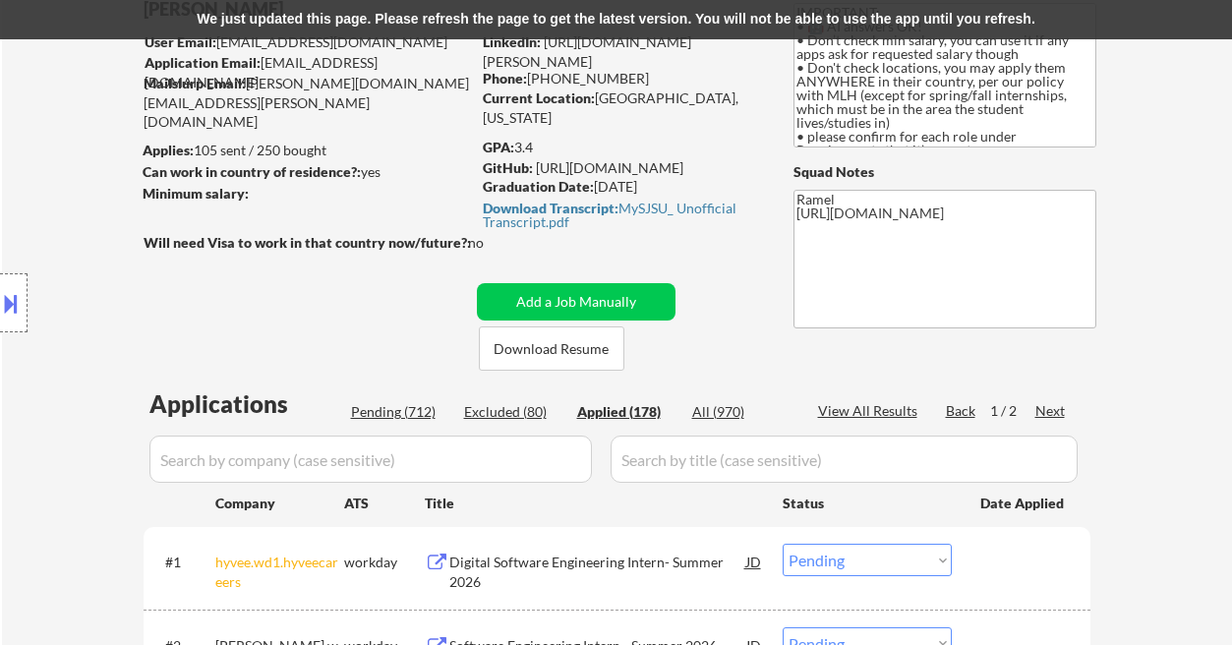
select select ""applied""
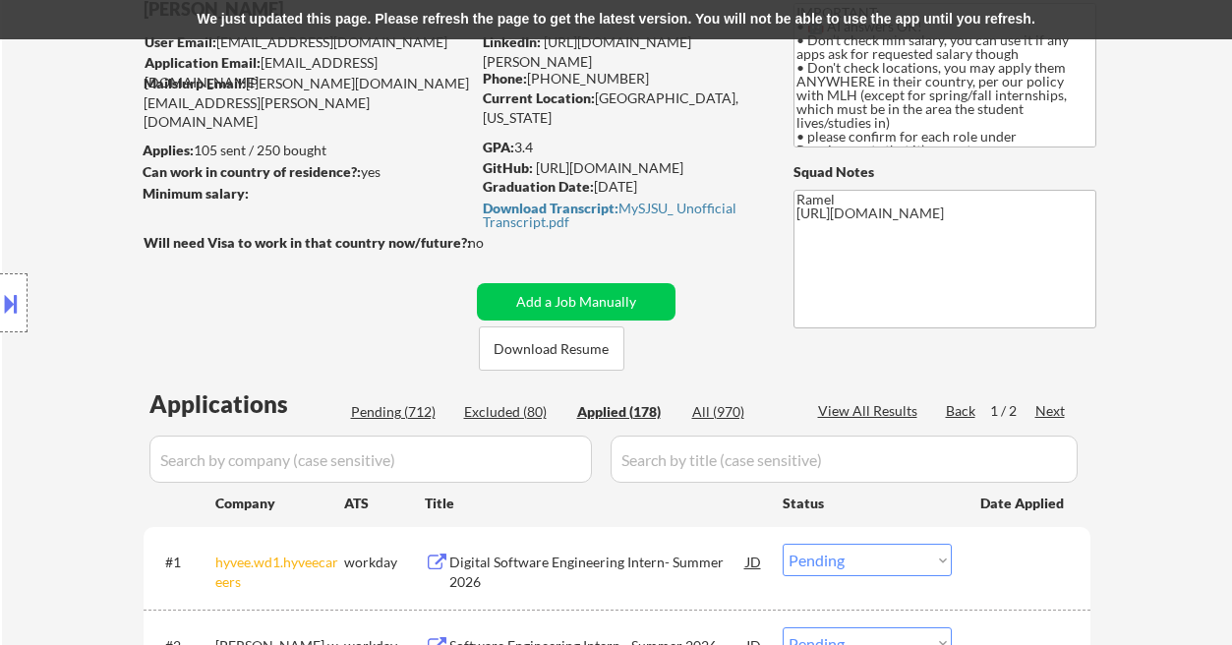
select select ""applied""
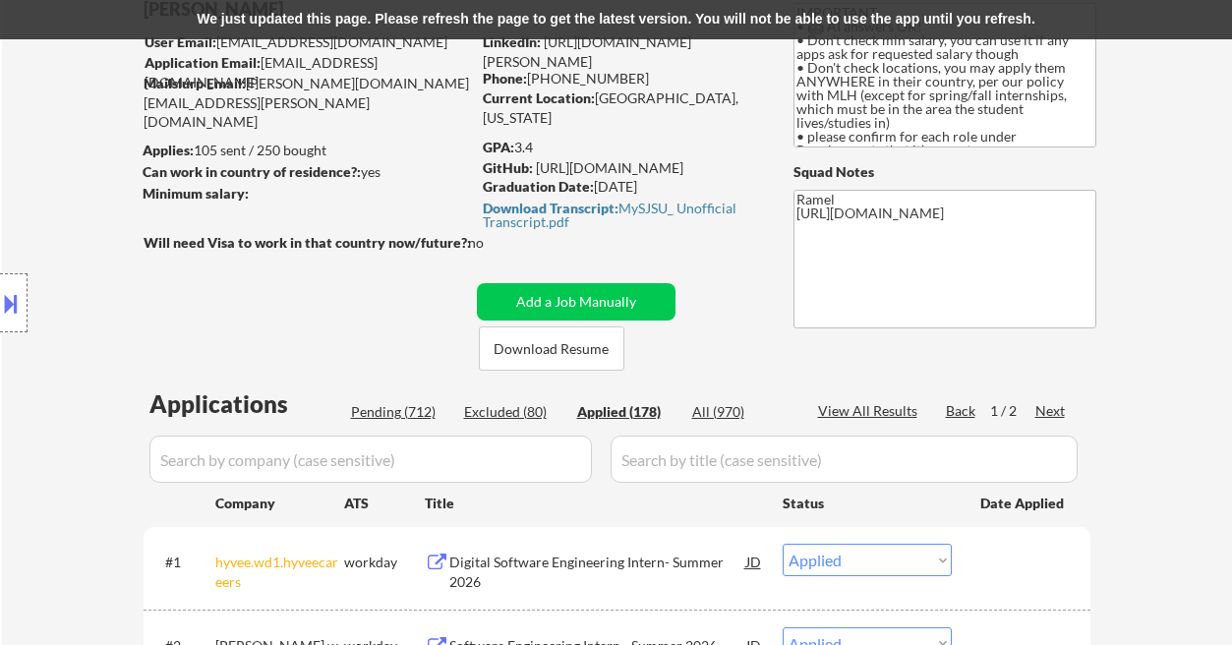
select select ""applied""
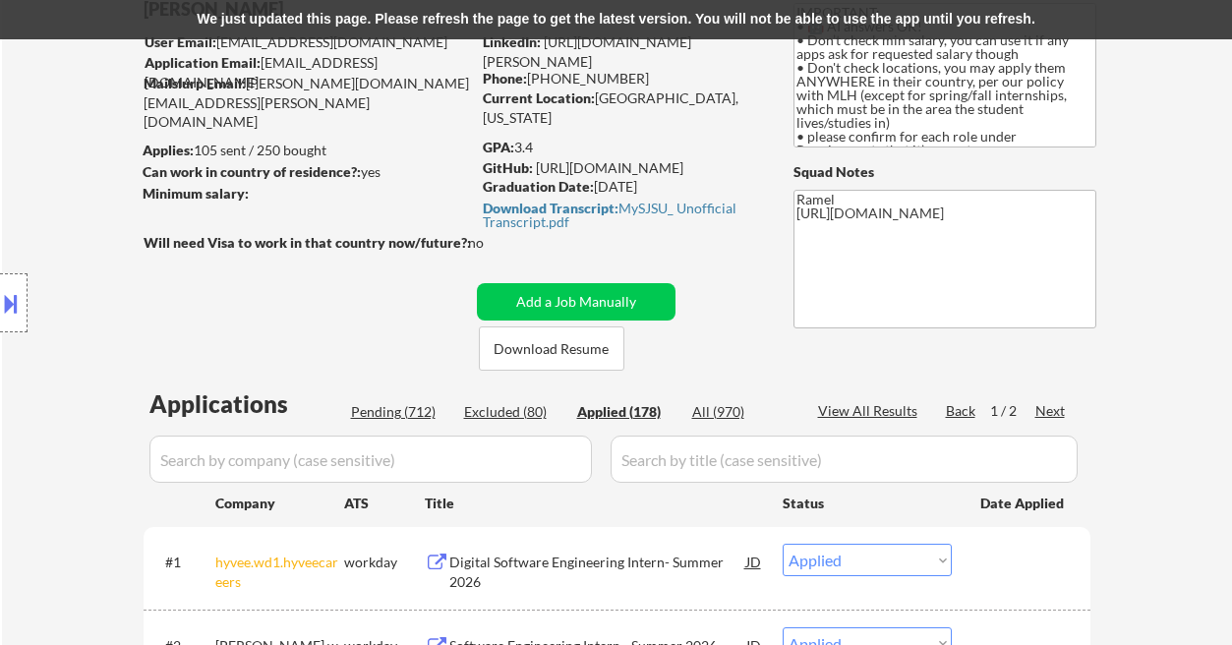
select select ""applied""
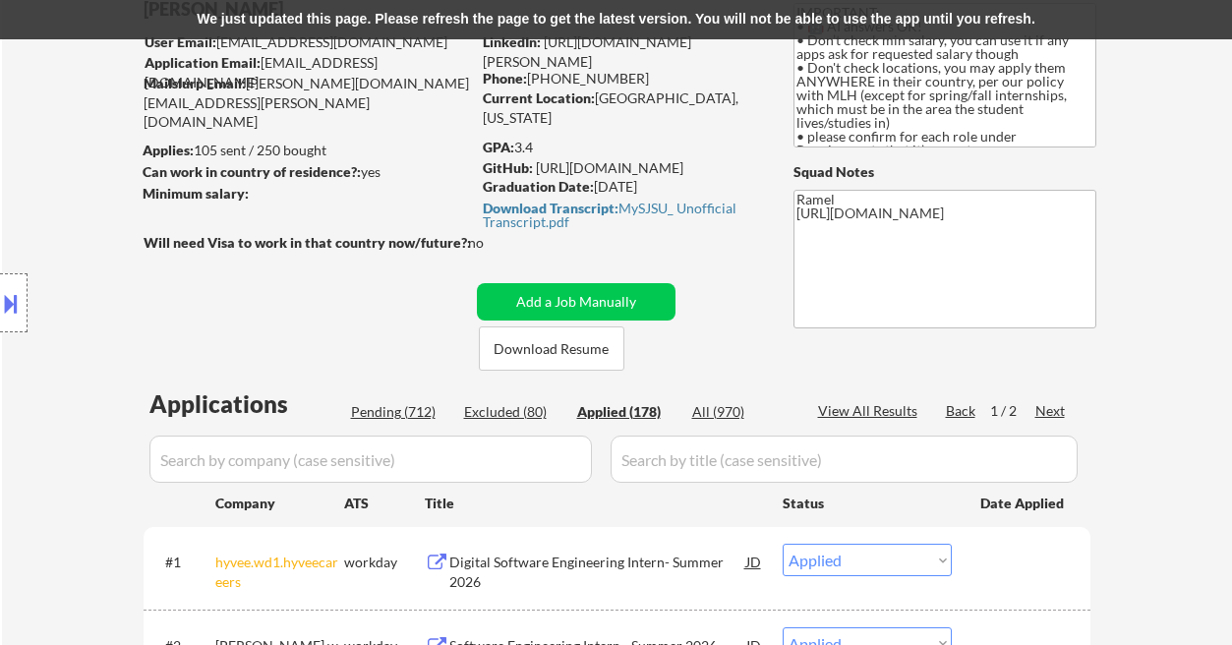
select select ""applied""
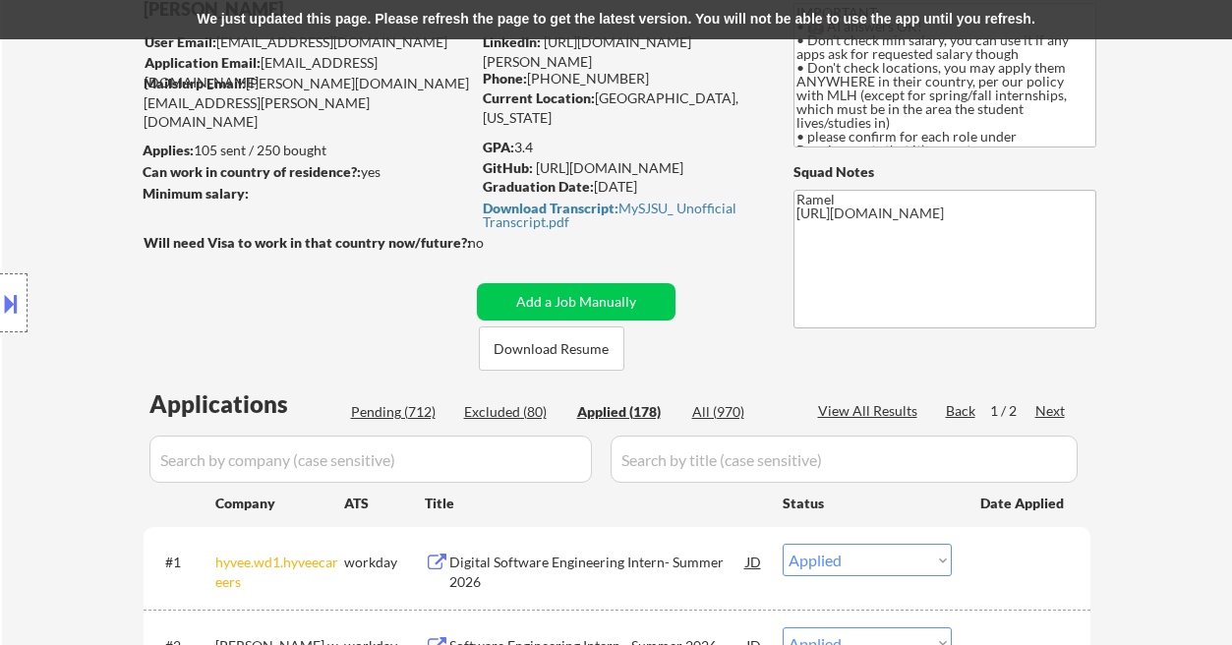
select select ""applied""
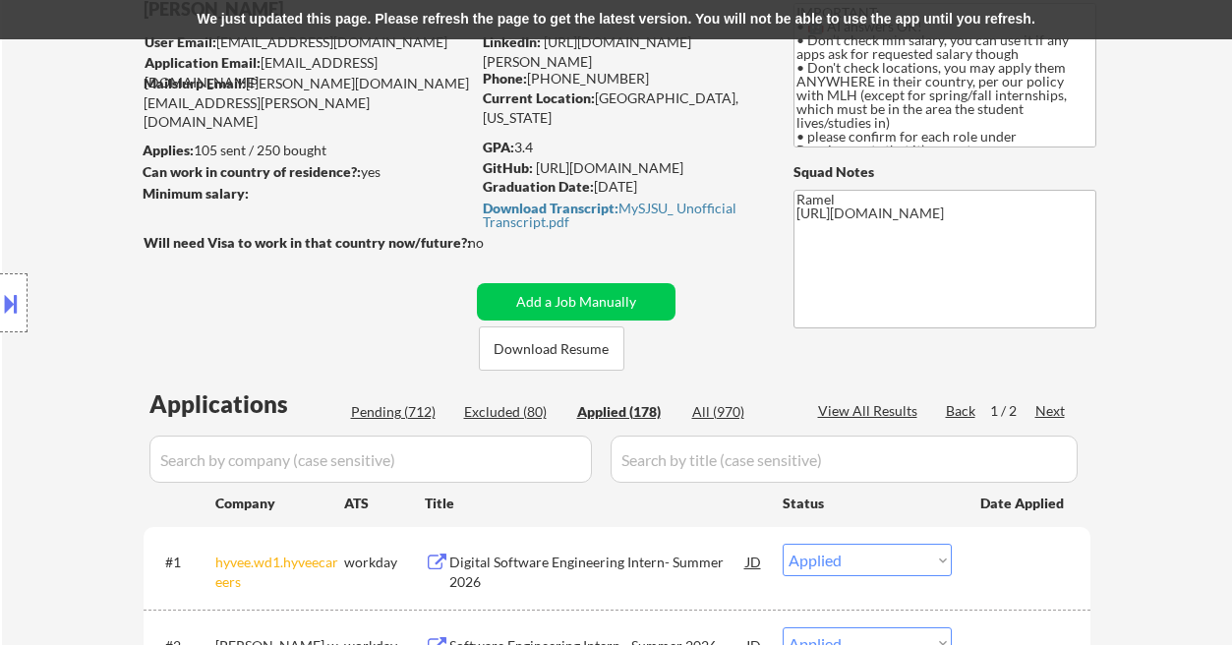
select select ""applied""
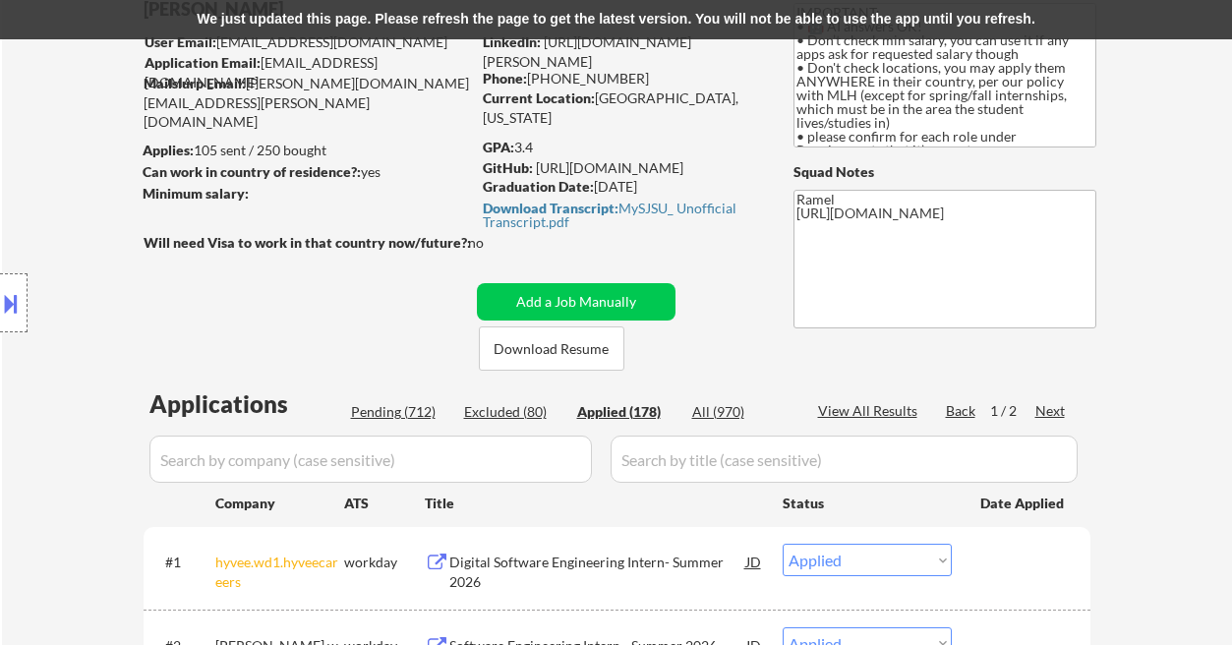
select select ""applied""
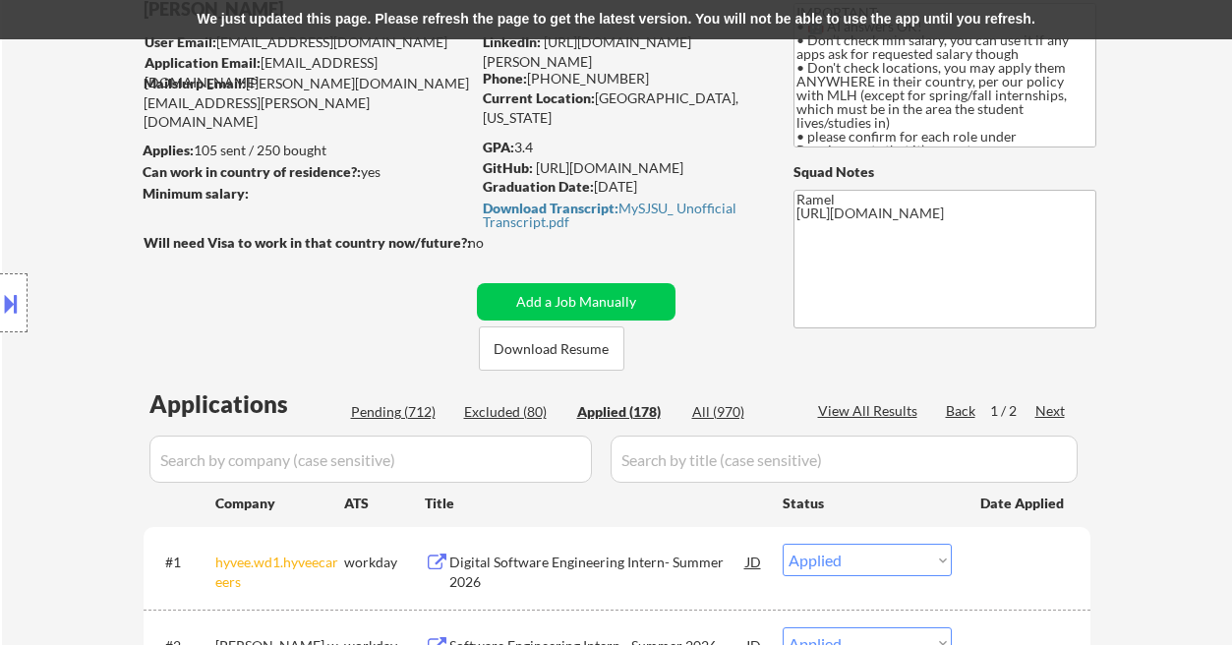
select select ""applied""
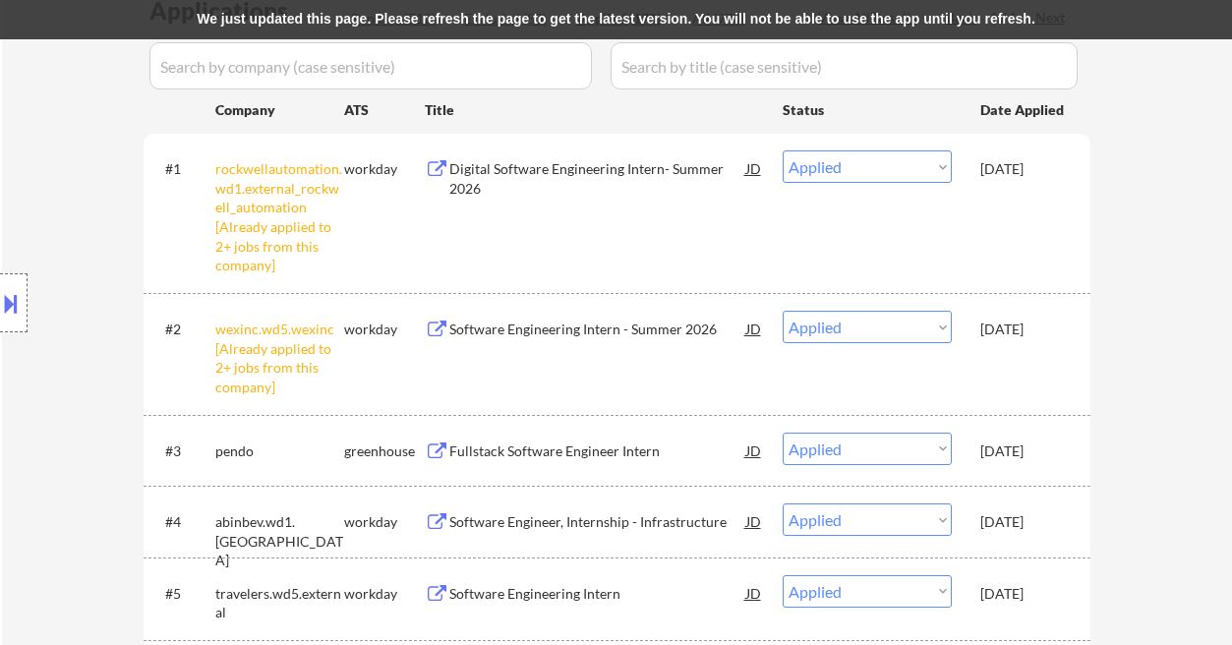
scroll to position [7677, 0]
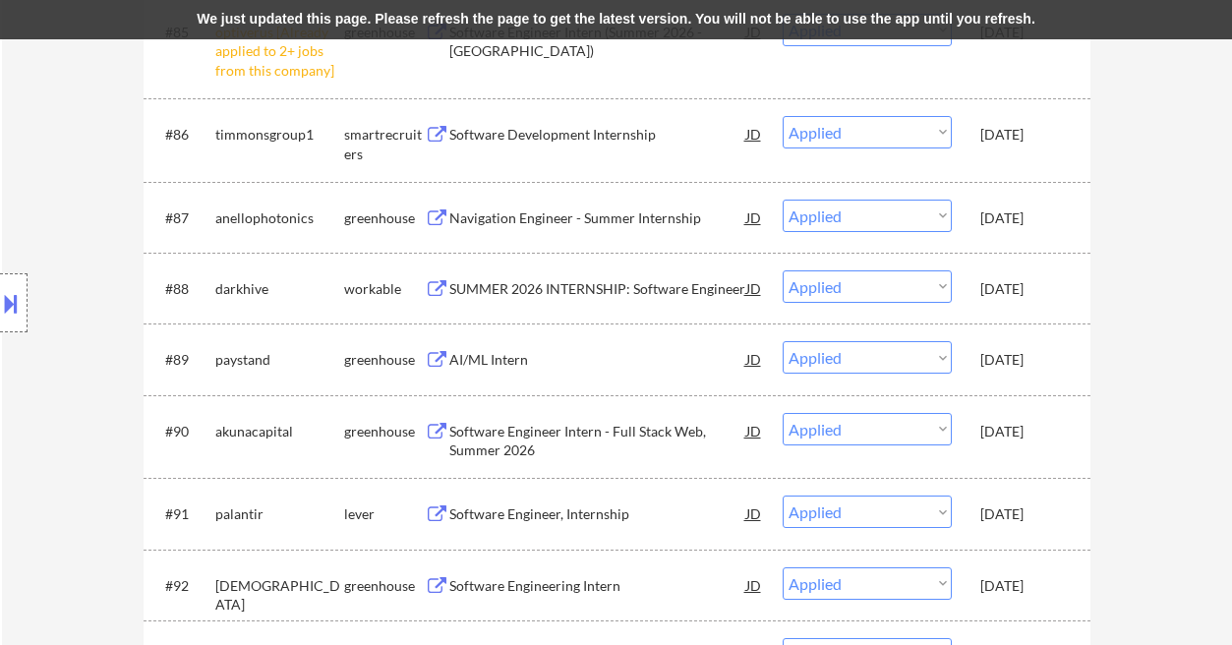
click at [1079, 21] on div "We just updated this page. Please refresh the page to get the latest version. Y…" at bounding box center [616, 19] width 1232 height 39
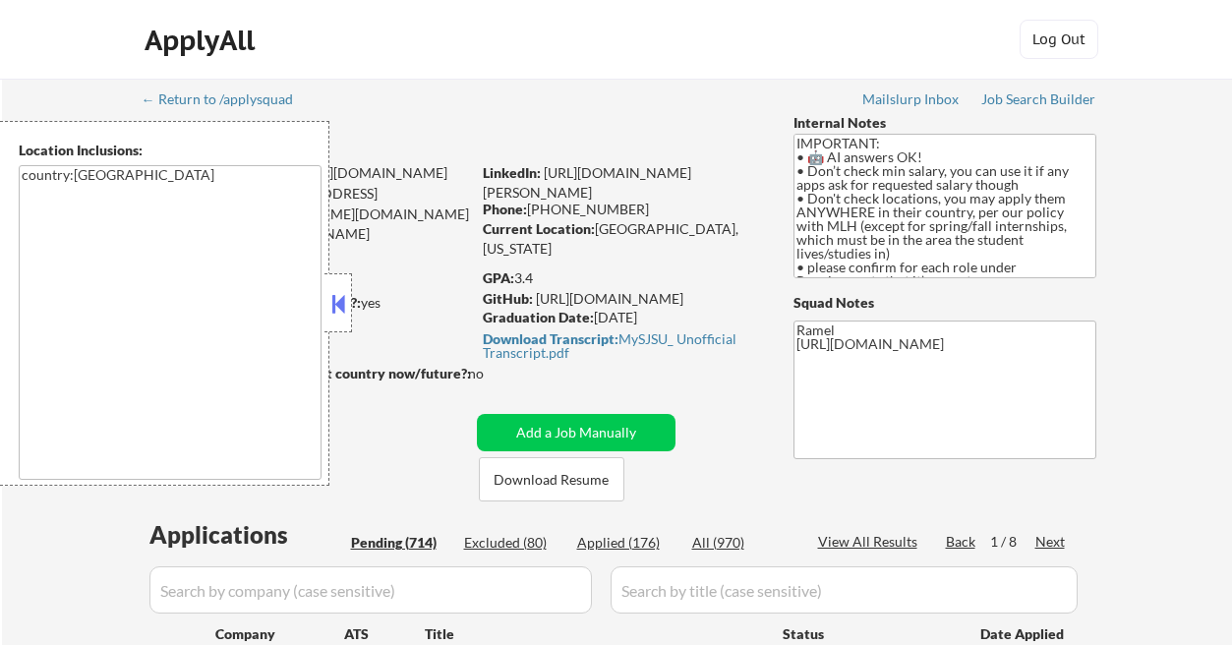
select select ""pending""
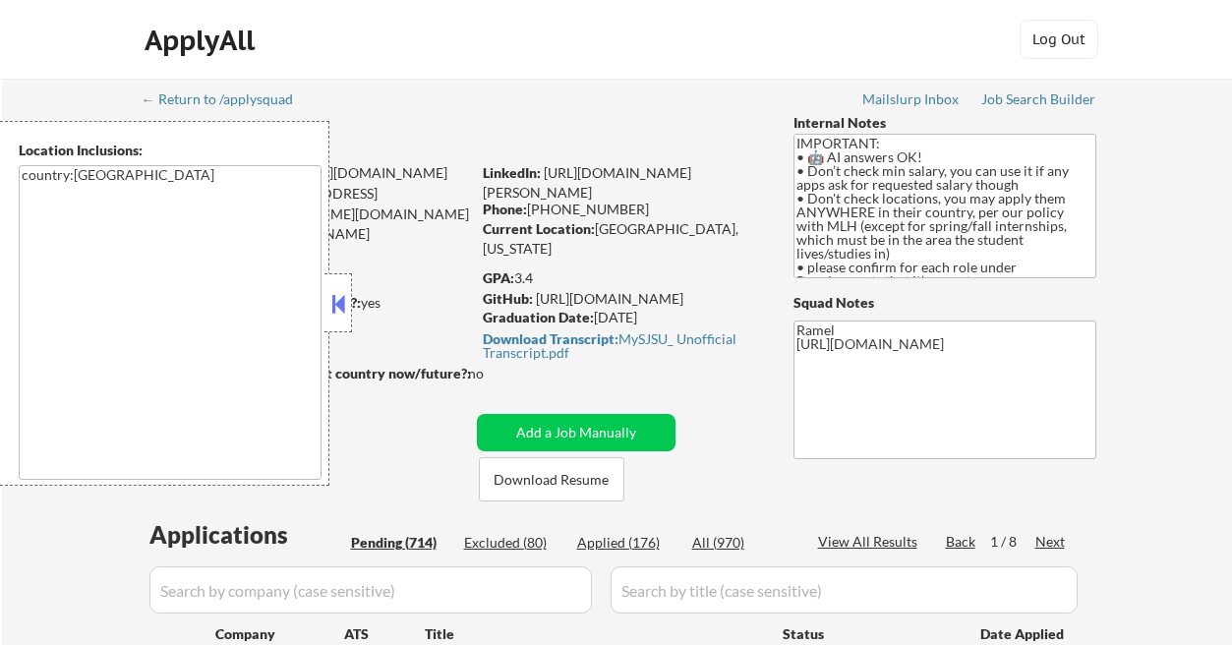
select select ""pending""
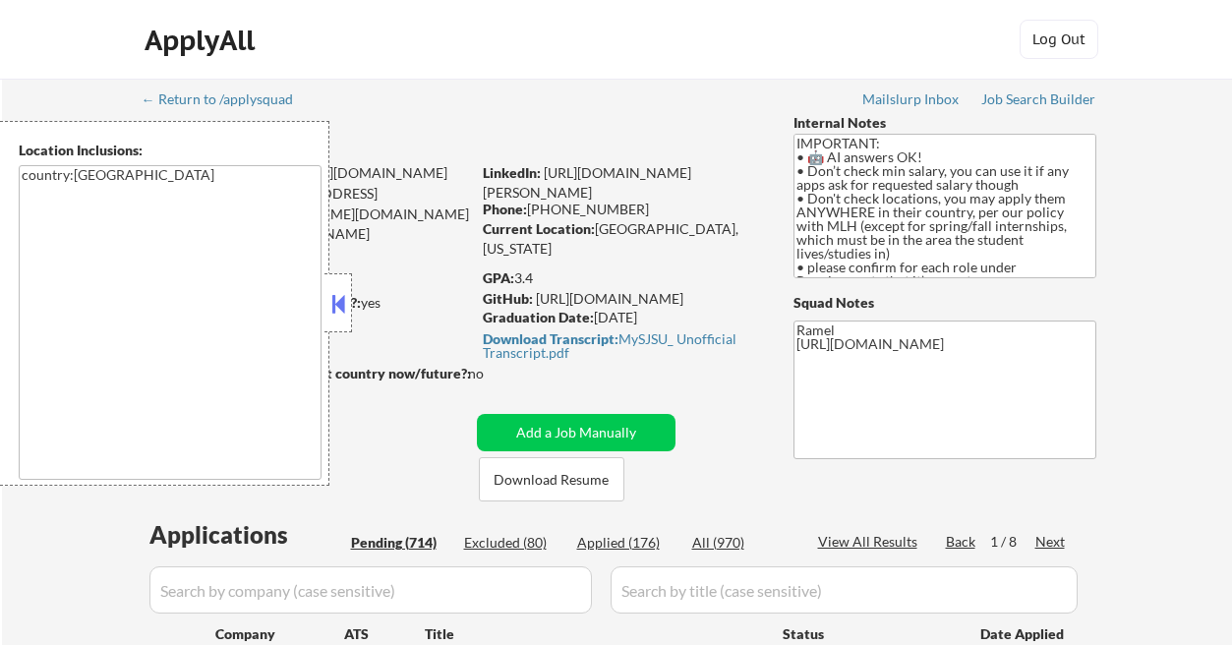
select select ""pending""
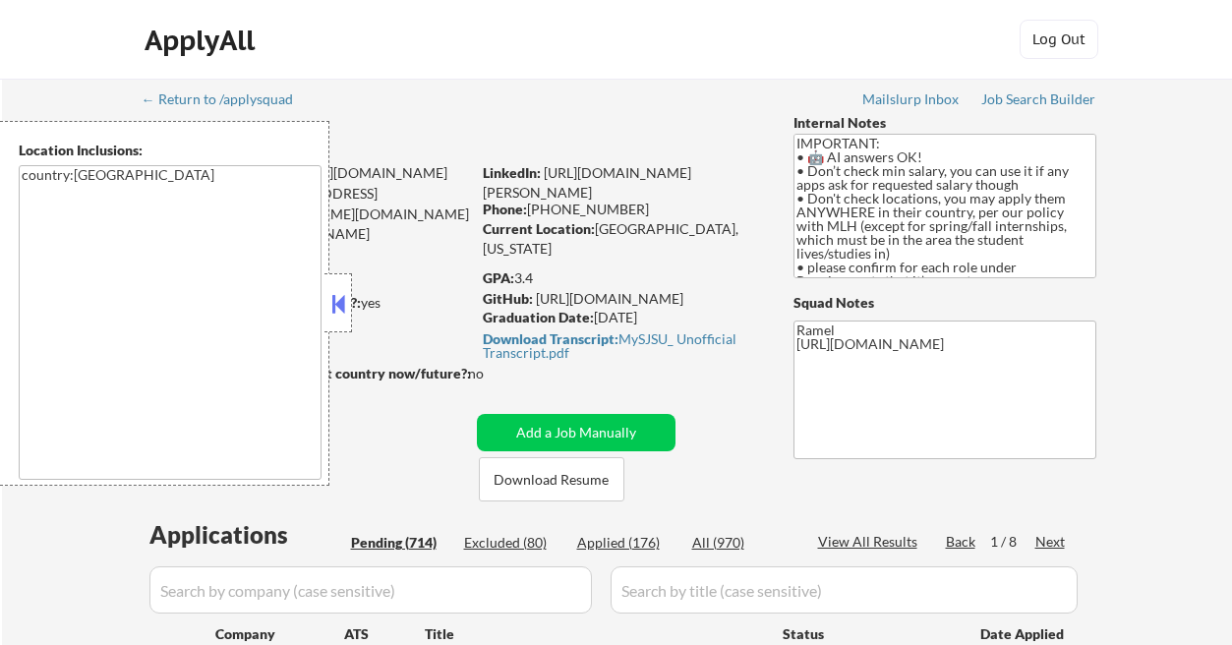
select select ""pending""
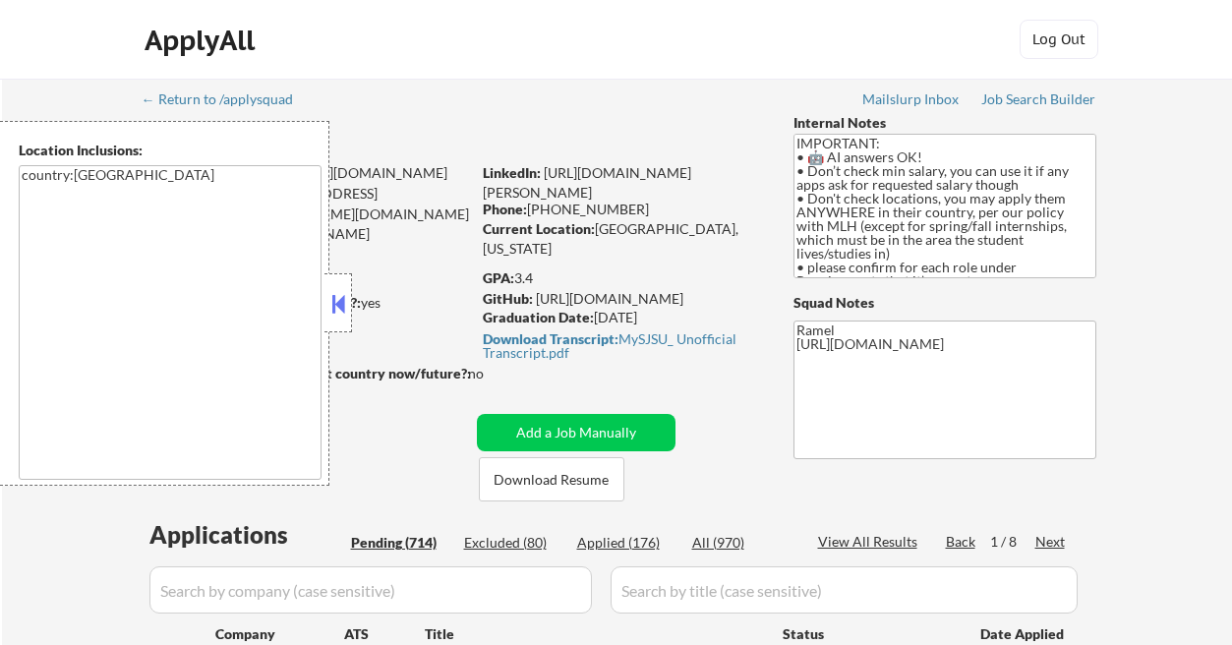
select select ""pending""
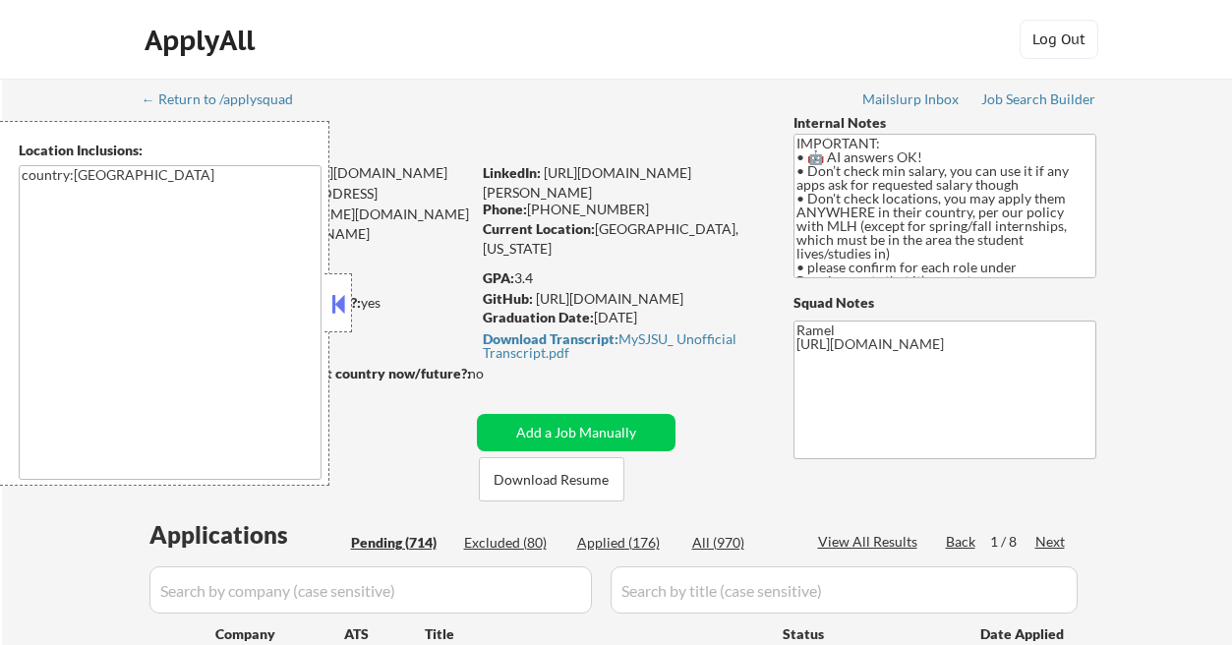
select select ""pending""
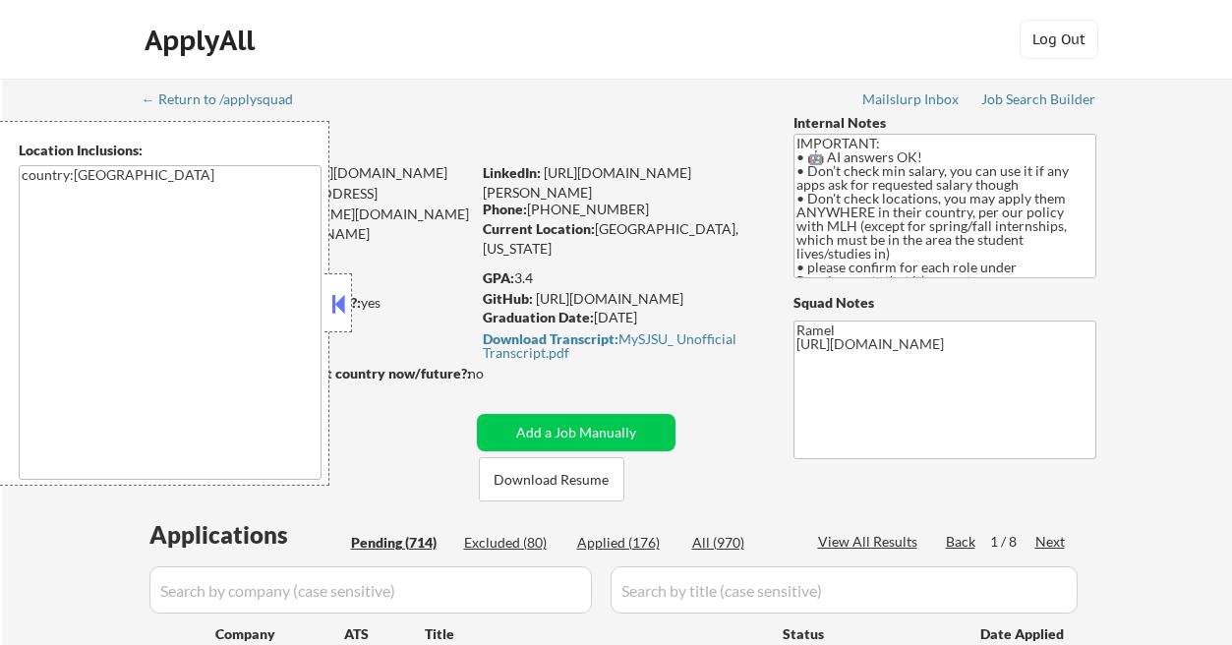
select select ""pending""
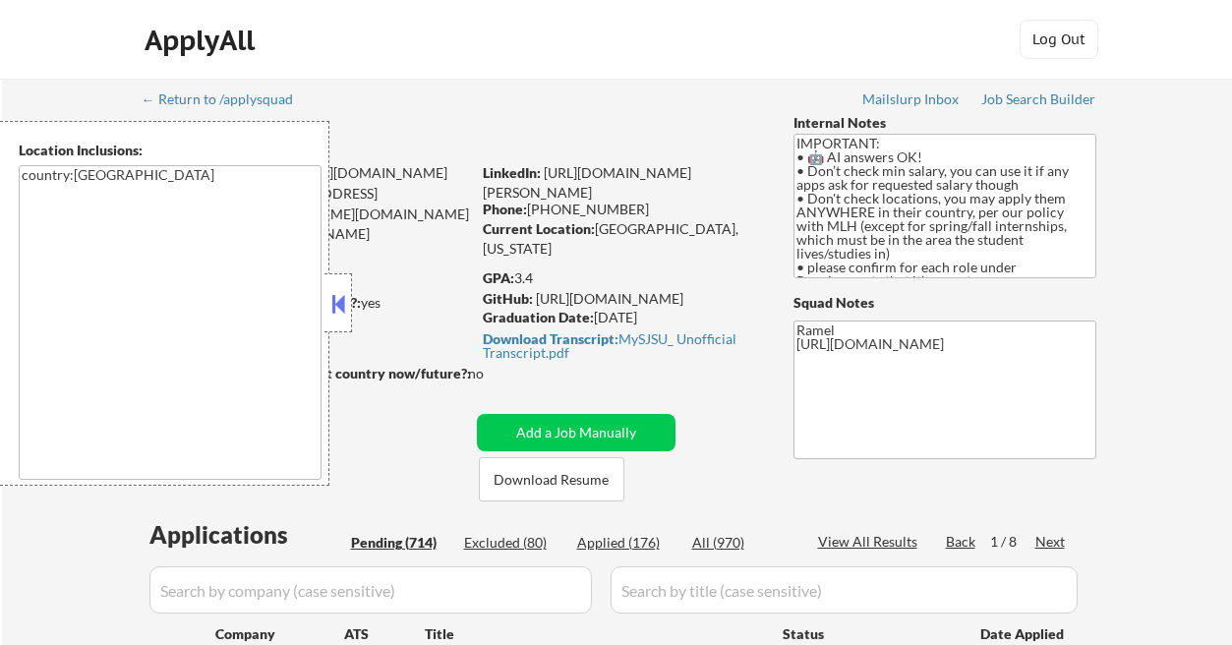
select select ""pending""
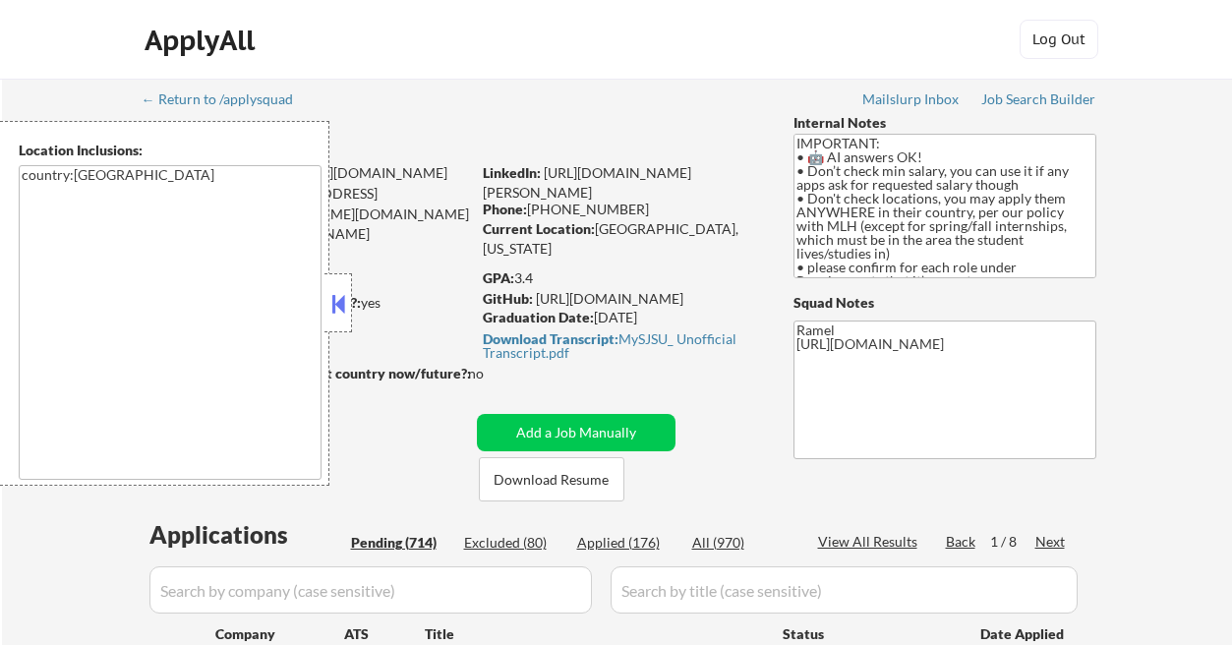
select select ""pending""
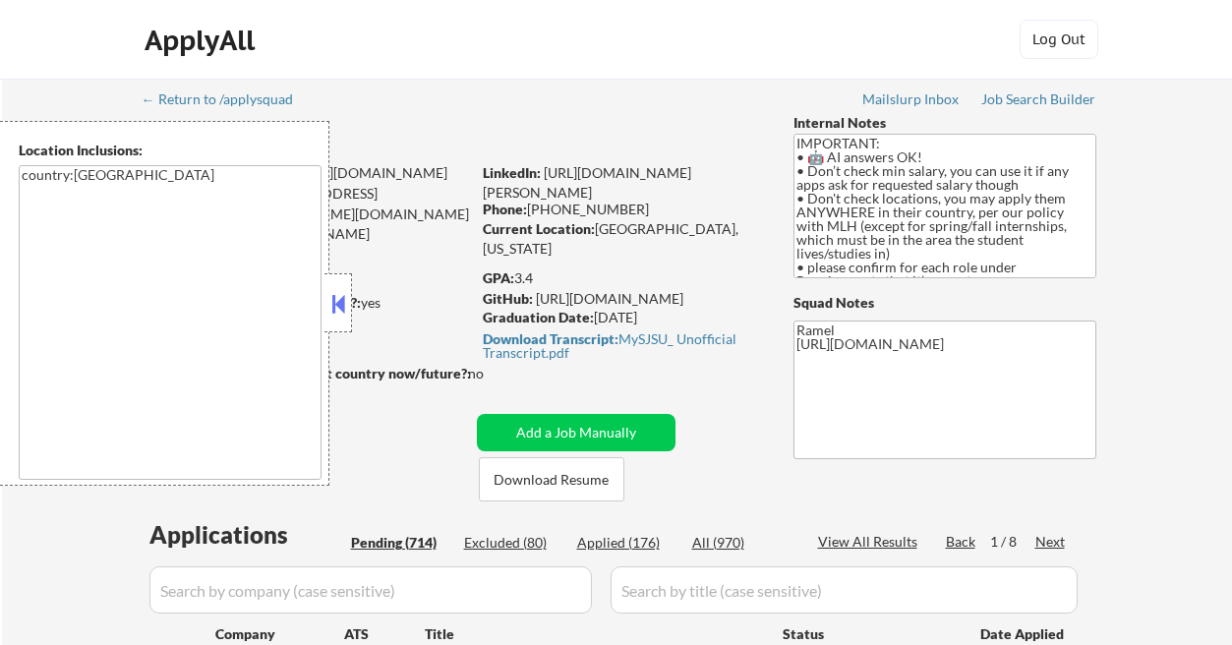
select select ""pending""
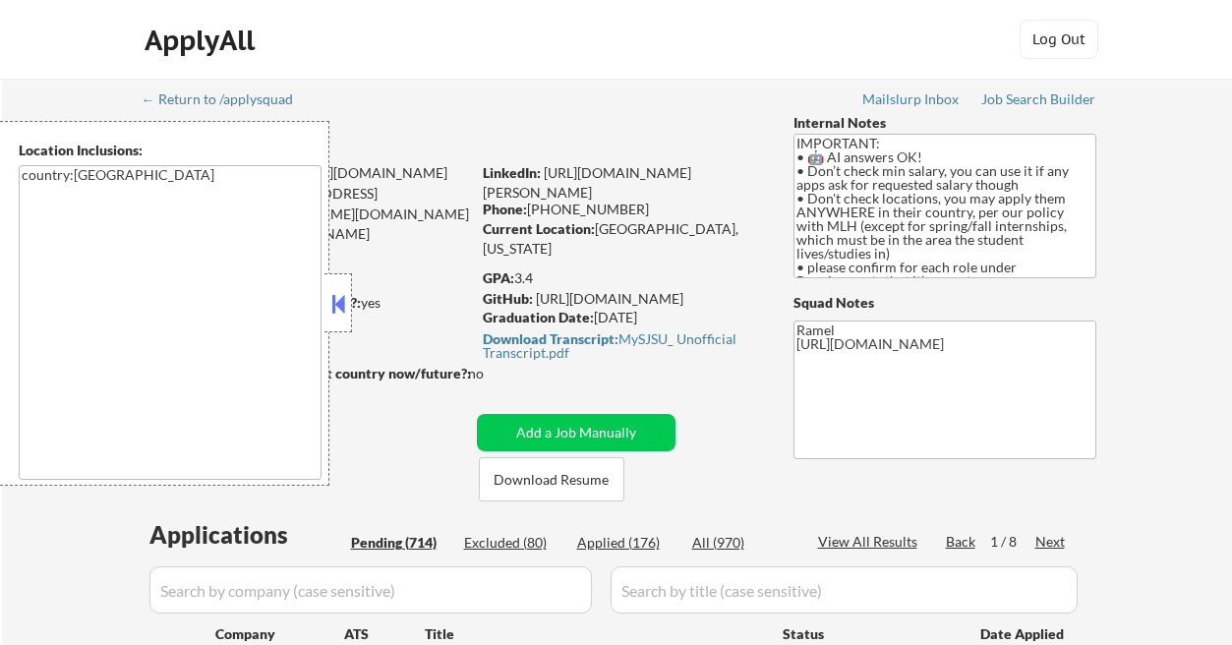
select select ""pending""
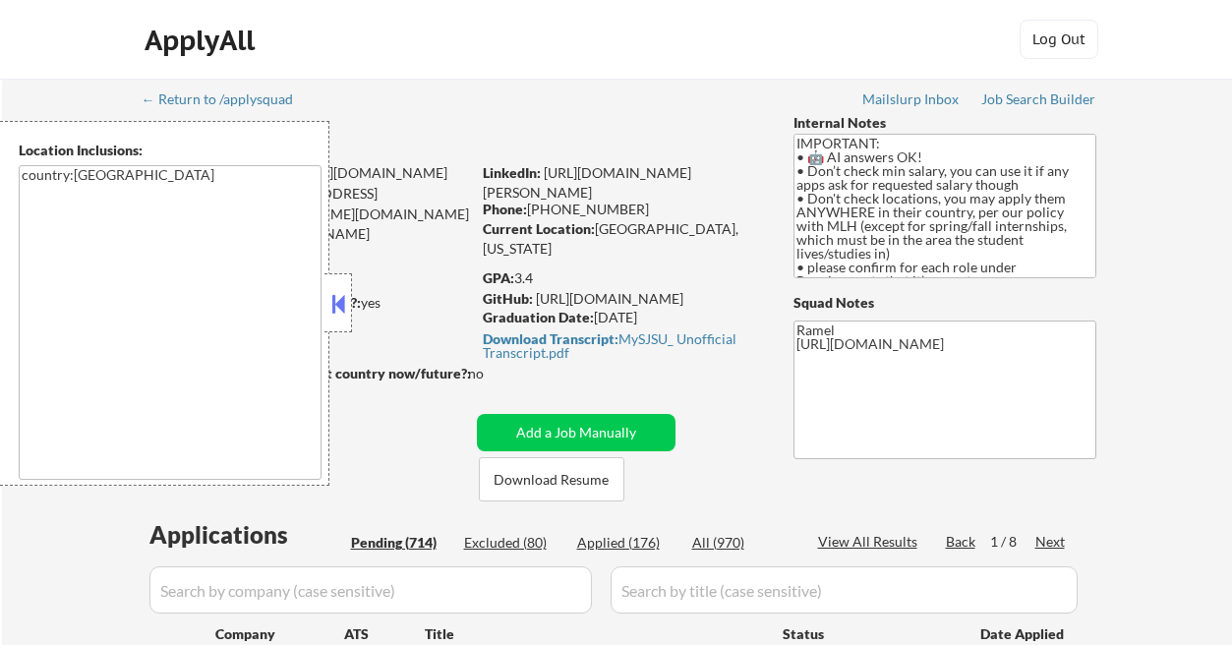
select select ""pending""
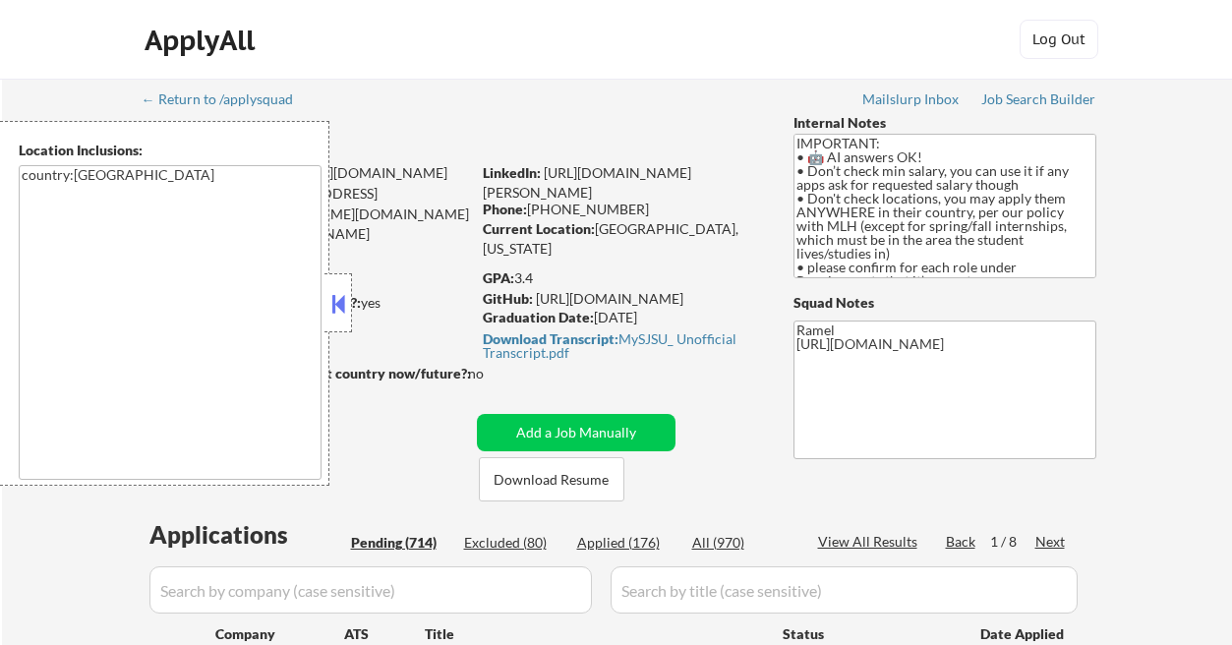
select select ""pending""
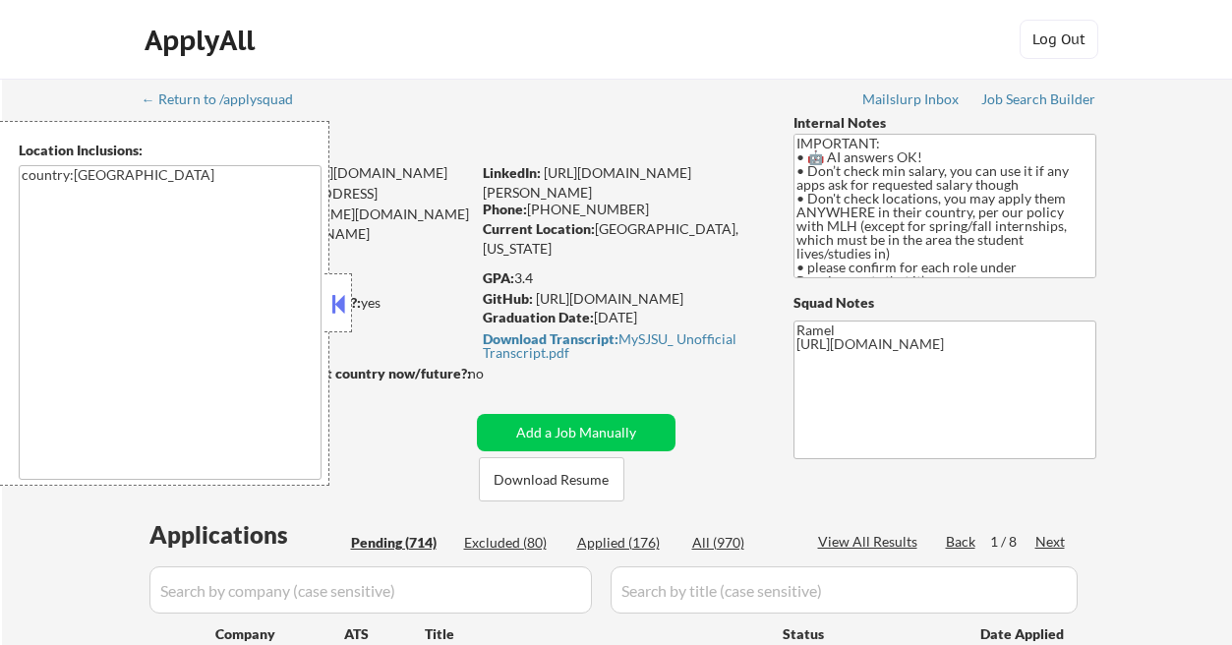
select select ""pending""
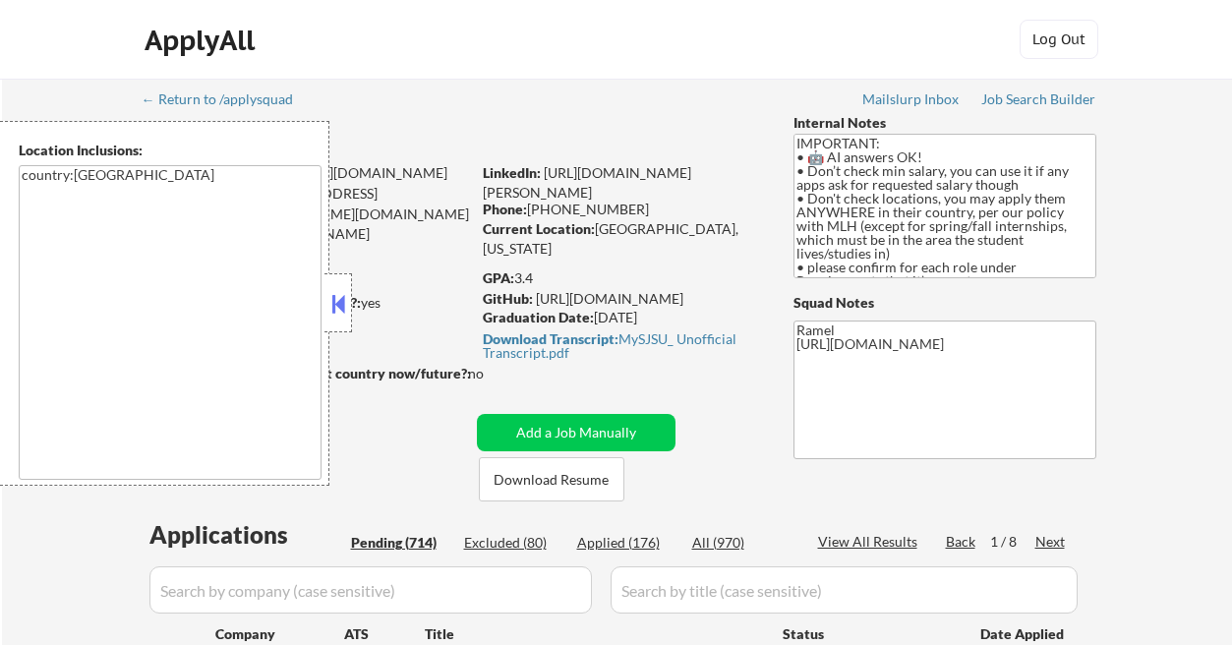
select select ""pending""
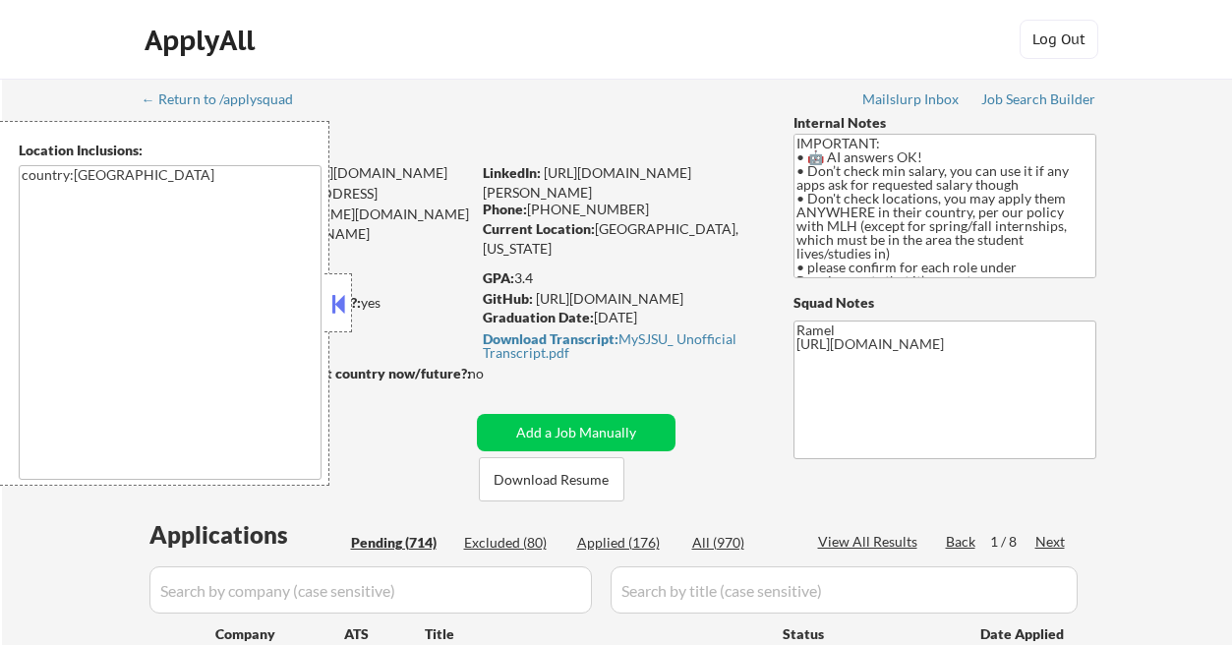
select select ""pending""
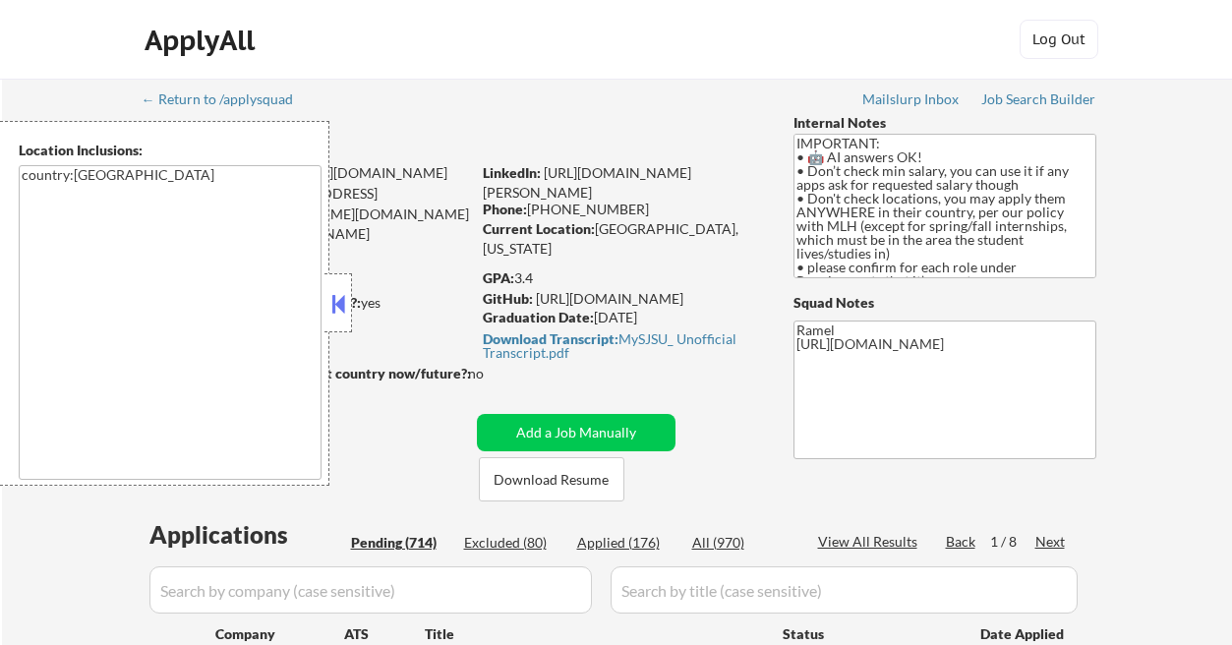
select select ""pending""
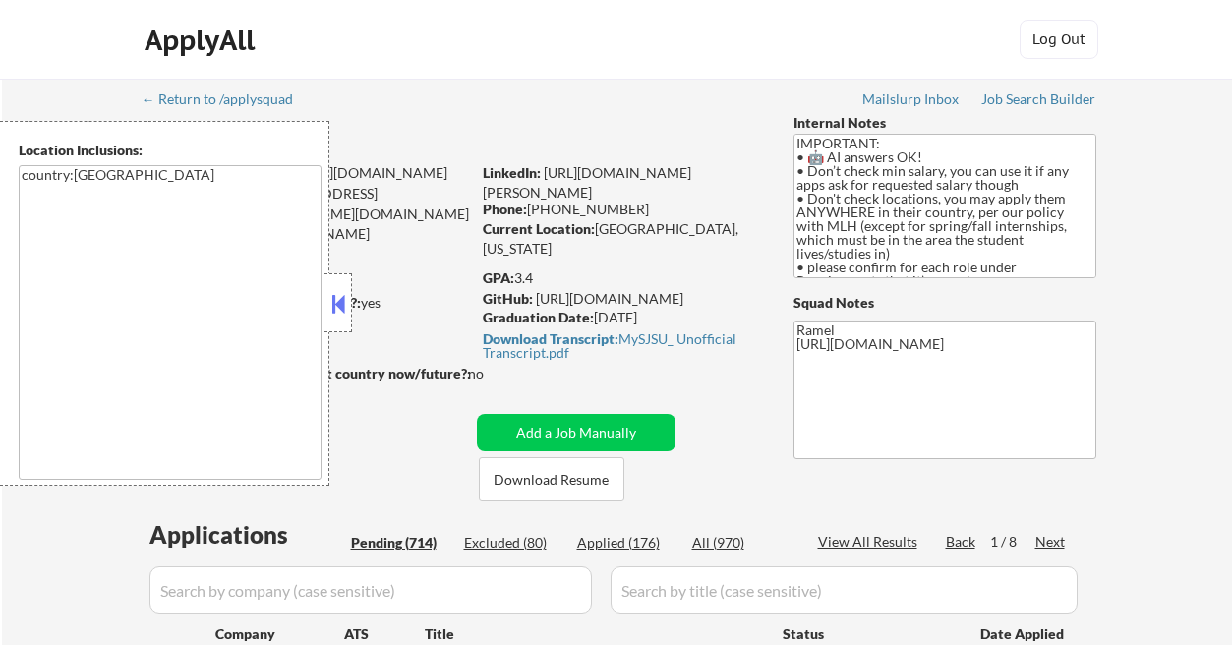
select select ""pending""
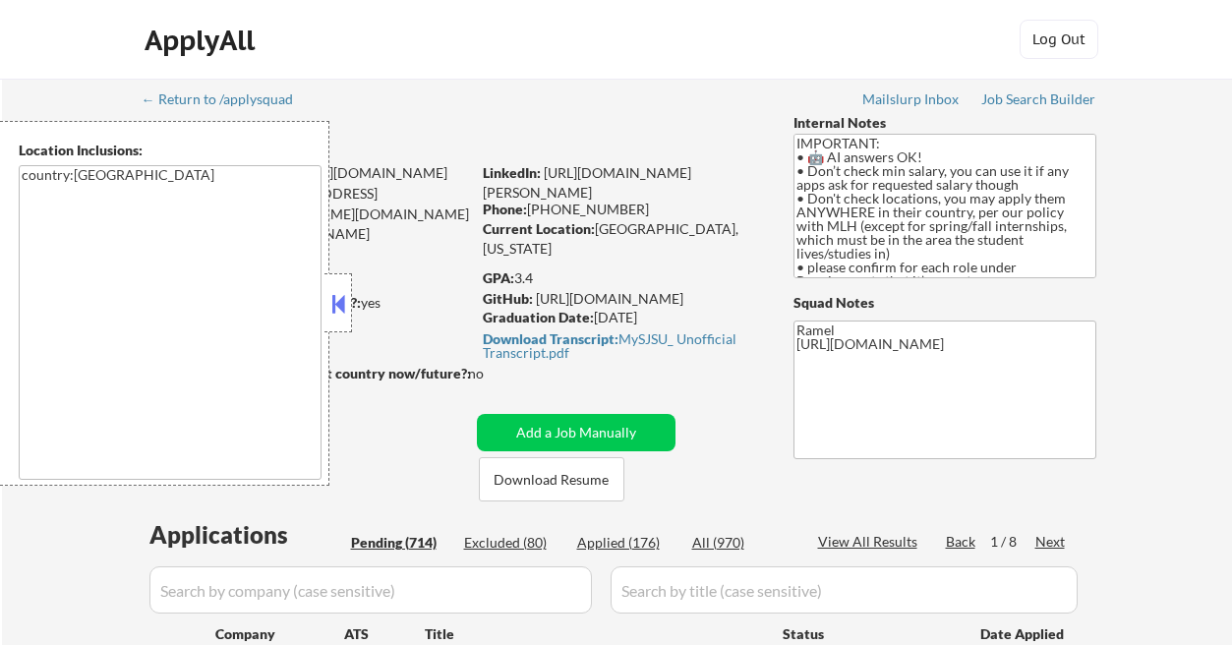
select select ""pending""
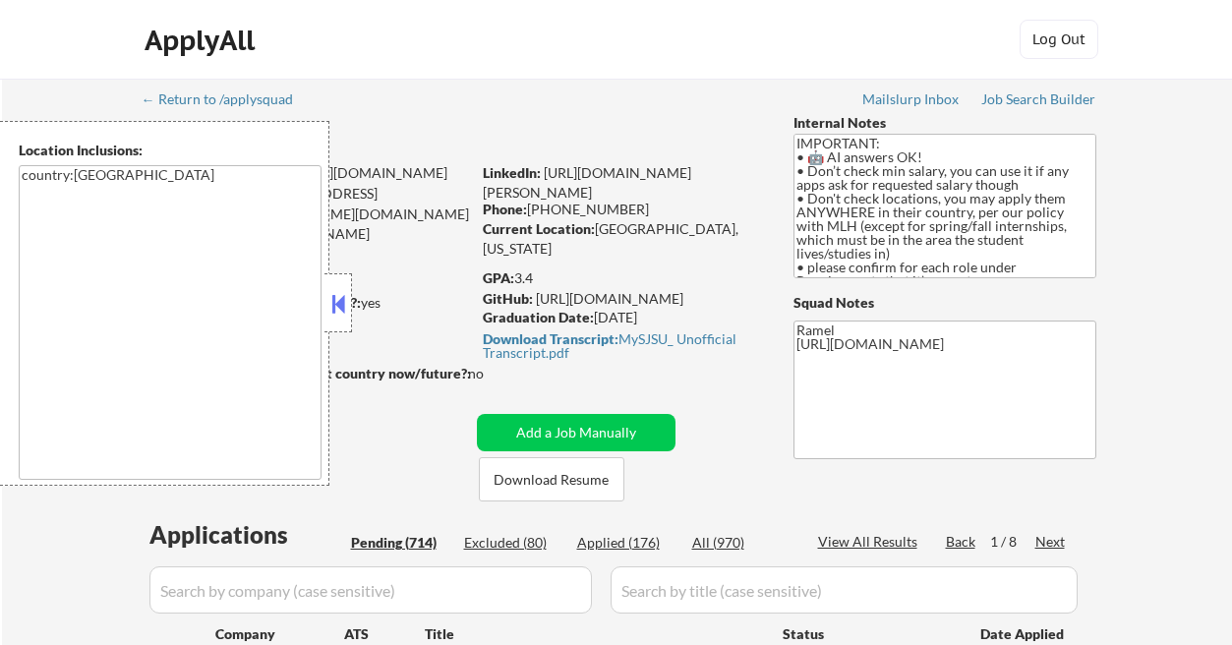
select select ""pending""
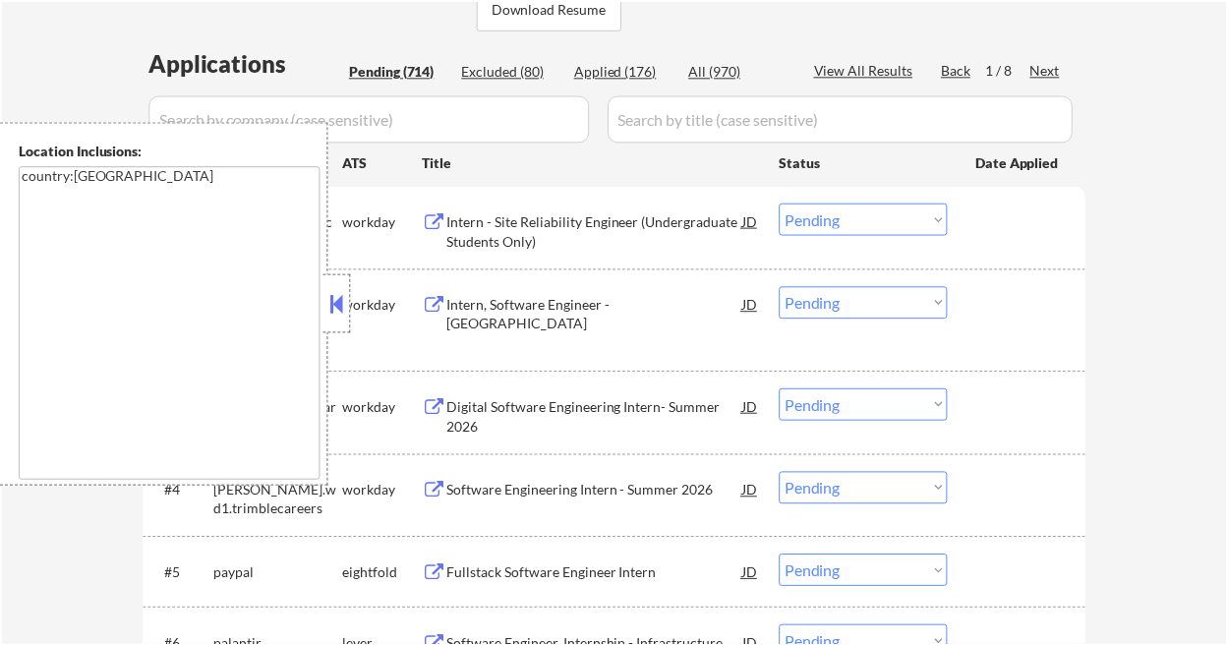
scroll to position [393, 0]
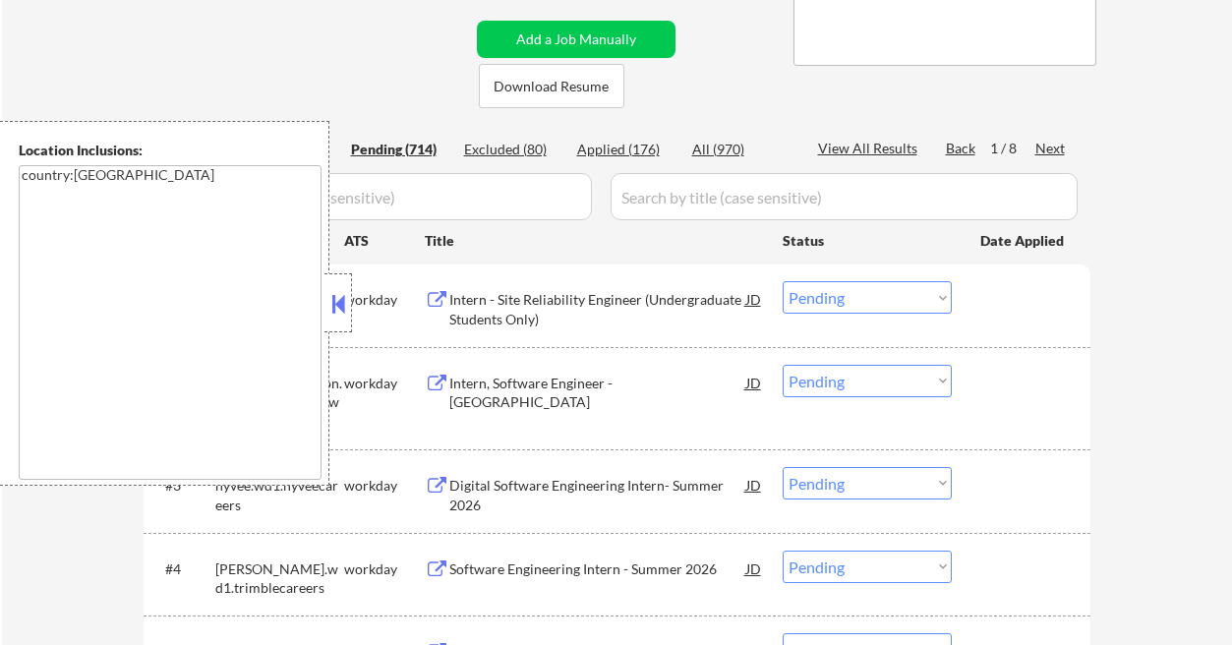
click at [334, 303] on button at bounding box center [338, 303] width 22 height 29
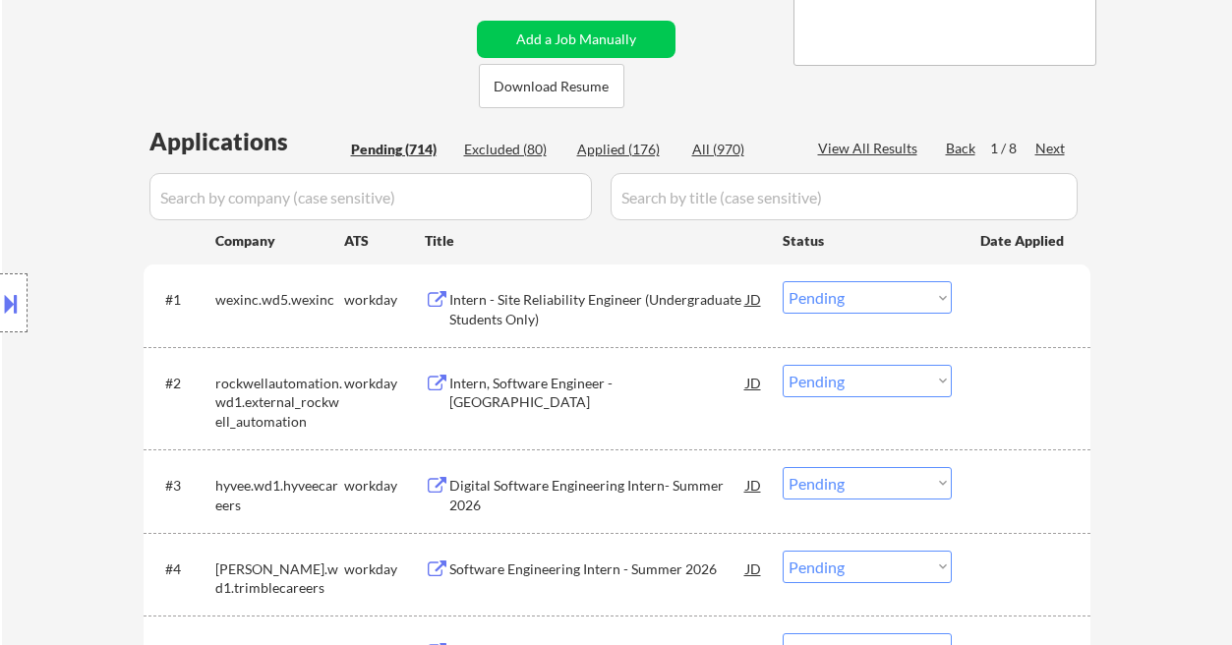
click at [873, 303] on select "Choose an option... Pending Applied Excluded (Questions) Excluded (Expired) Exc…" at bounding box center [867, 297] width 169 height 32
click at [783, 281] on select "Choose an option... Pending Applied Excluded (Questions) Excluded (Expired) Exc…" at bounding box center [867, 297] width 169 height 32
click at [528, 380] on div "Intern, Software Engineer - [GEOGRAPHIC_DATA]" at bounding box center [597, 393] width 297 height 38
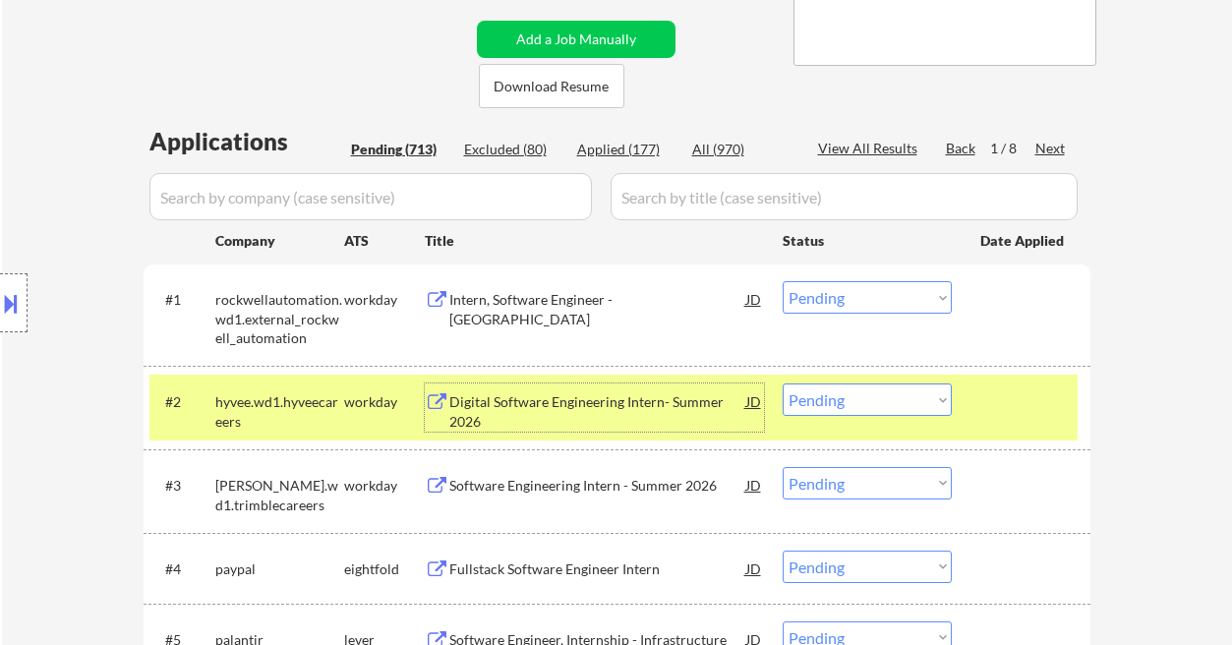
click at [836, 300] on select "Choose an option... Pending Applied Excluded (Questions) Excluded (Expired) Exc…" at bounding box center [867, 297] width 169 height 32
click at [783, 281] on select "Choose an option... Pending Applied Excluded (Questions) Excluded (Expired) Exc…" at bounding box center [867, 297] width 169 height 32
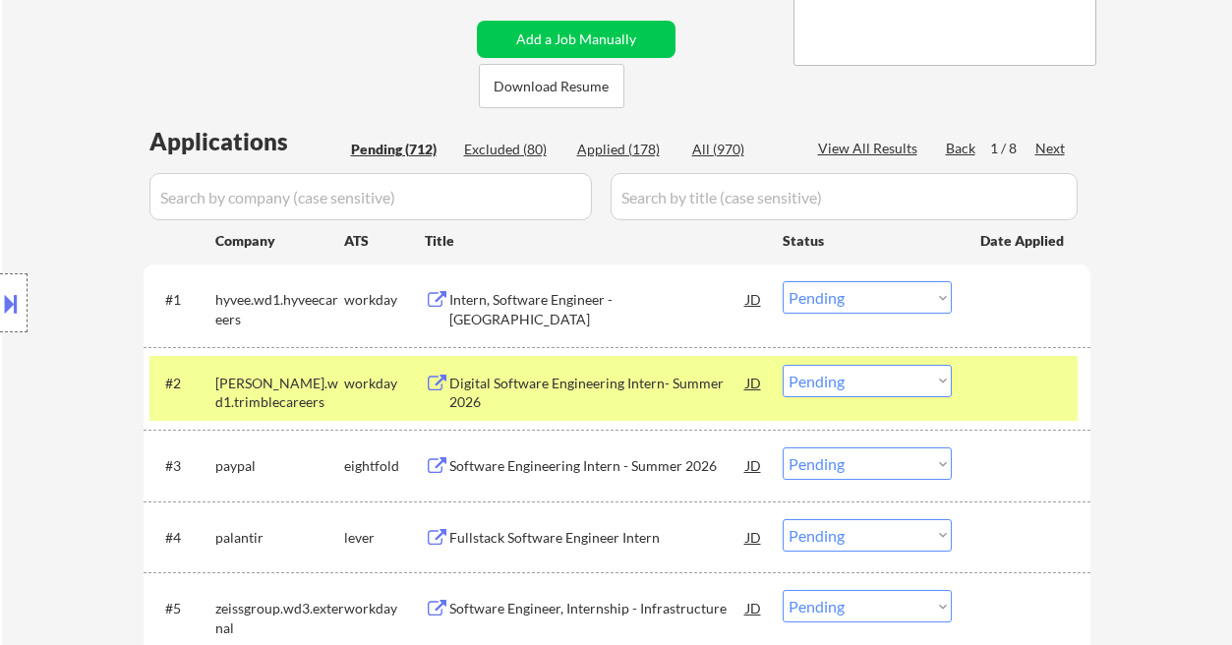
click at [542, 297] on div "Intern, Software Engineer - [GEOGRAPHIC_DATA]" at bounding box center [597, 309] width 297 height 38
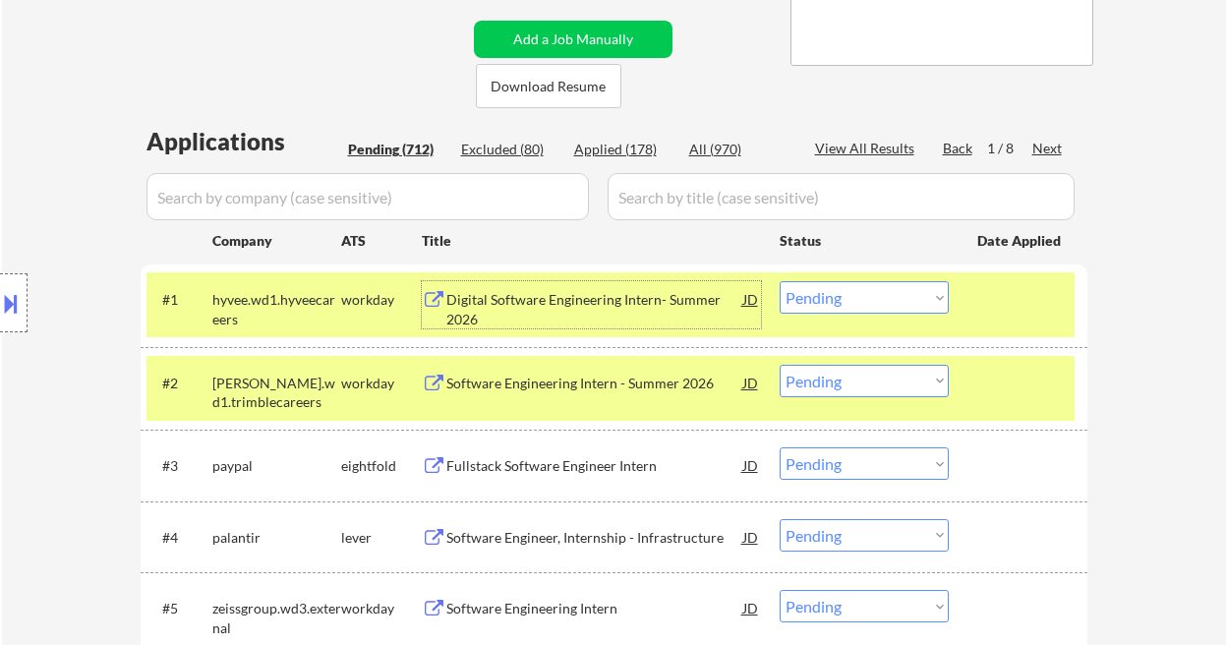
click at [902, 304] on select "Choose an option... Pending Applied Excluded (Questions) Excluded (Expired) Exc…" at bounding box center [864, 297] width 169 height 32
click at [780, 281] on select "Choose an option... Pending Applied Excluded (Questions) Excluded (Expired) Exc…" at bounding box center [864, 297] width 169 height 32
click at [569, 389] on div "Software Engineering Intern - Summer 2026" at bounding box center [594, 384] width 297 height 20
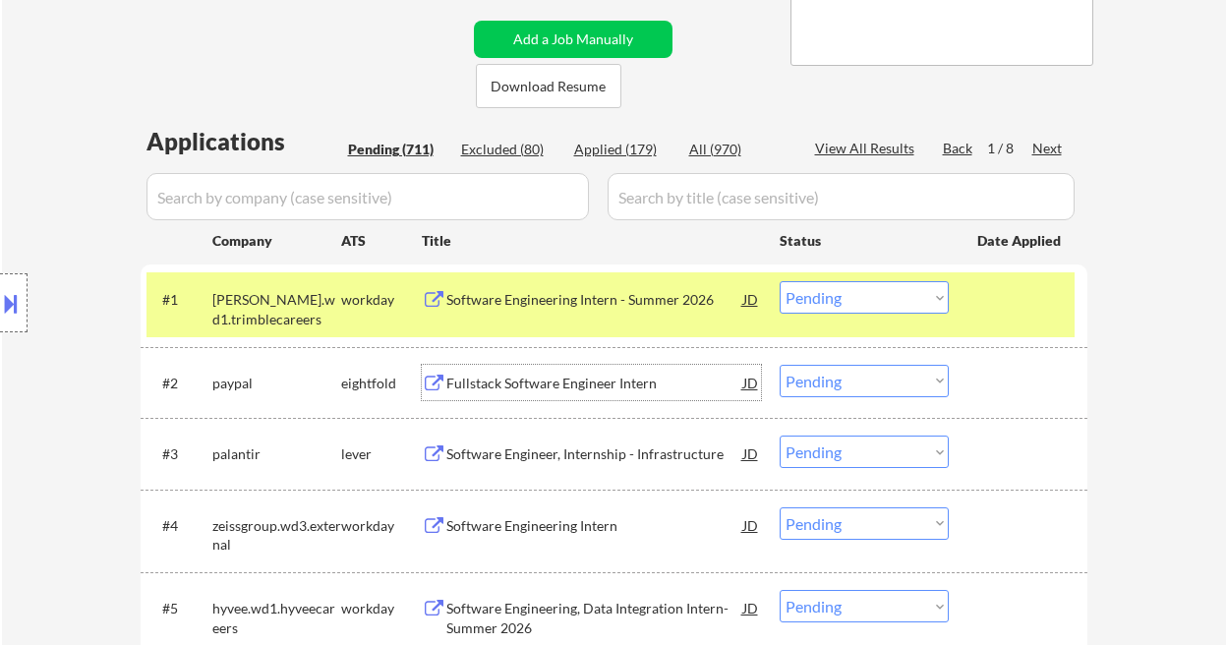
click at [827, 294] on select "Choose an option... Pending Applied Excluded (Questions) Excluded (Expired) Exc…" at bounding box center [864, 297] width 169 height 32
click at [780, 281] on select "Choose an option... Pending Applied Excluded (Questions) Excluded (Expired) Exc…" at bounding box center [864, 297] width 169 height 32
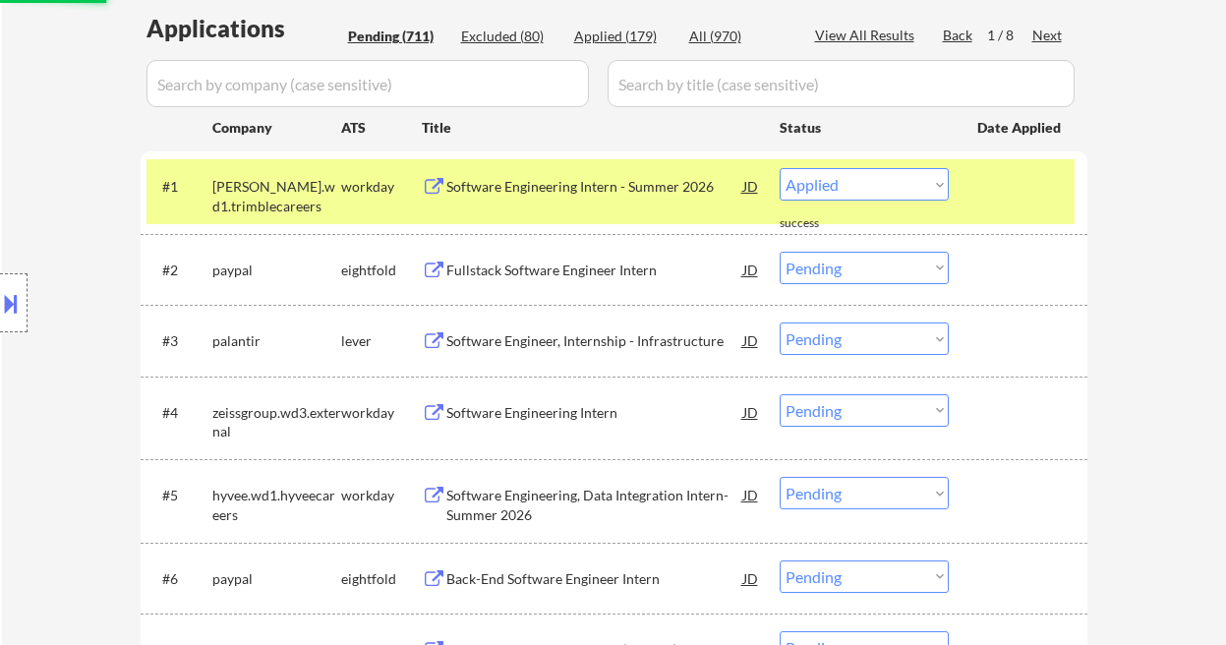
scroll to position [524, 0]
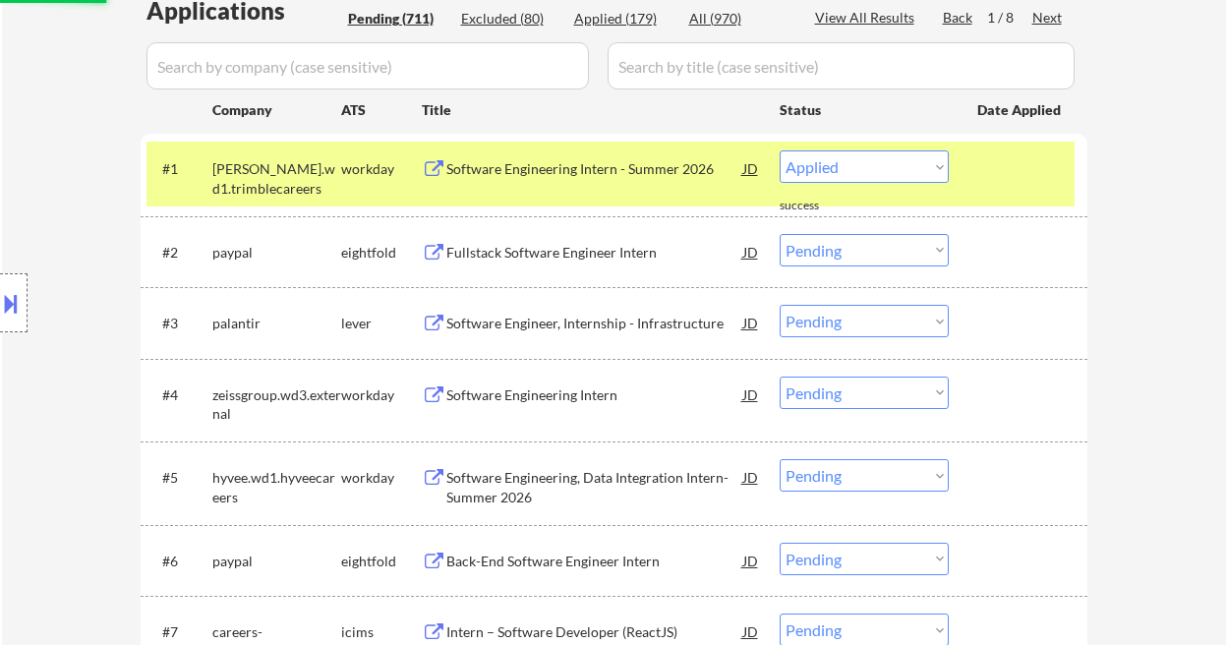
click at [580, 260] on div "Fullstack Software Engineer Intern" at bounding box center [594, 253] width 297 height 20
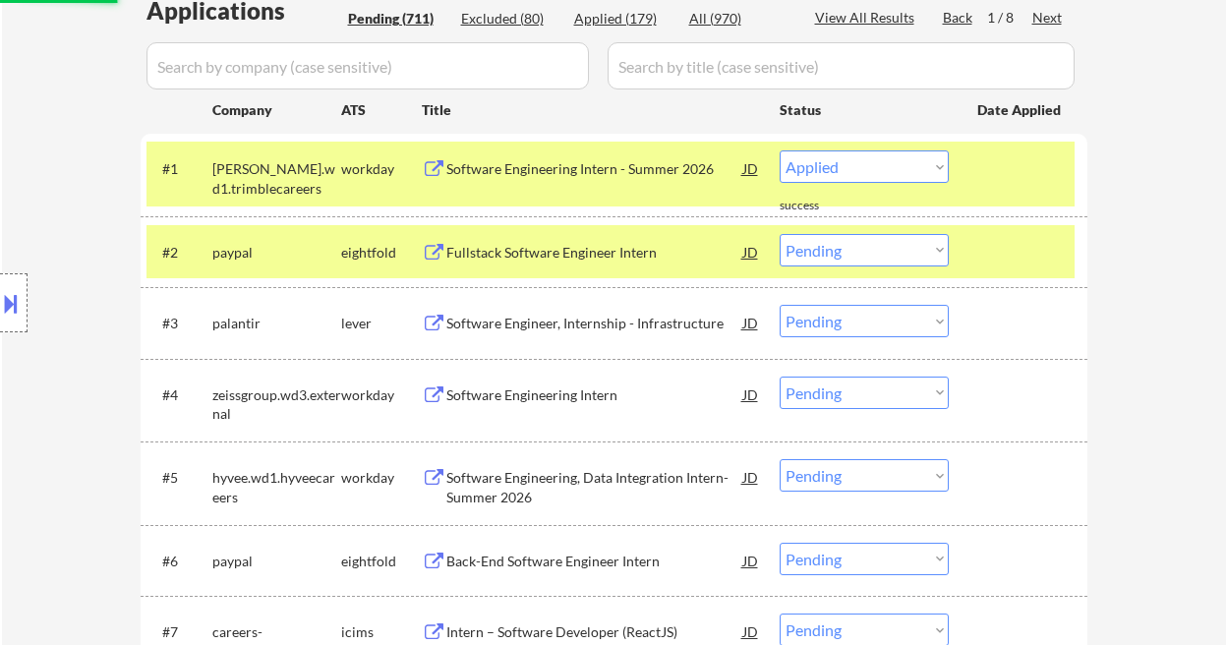
select select ""pending""
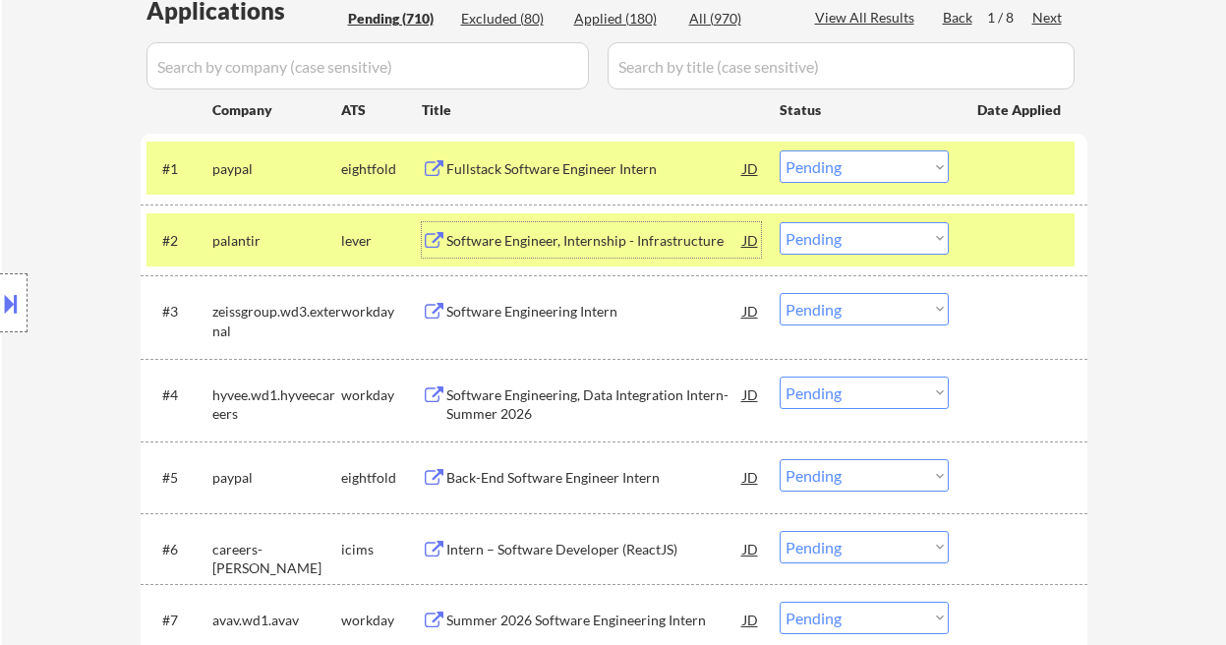
click at [536, 239] on div "Software Engineer, Internship - Infrastructure" at bounding box center [594, 241] width 297 height 20
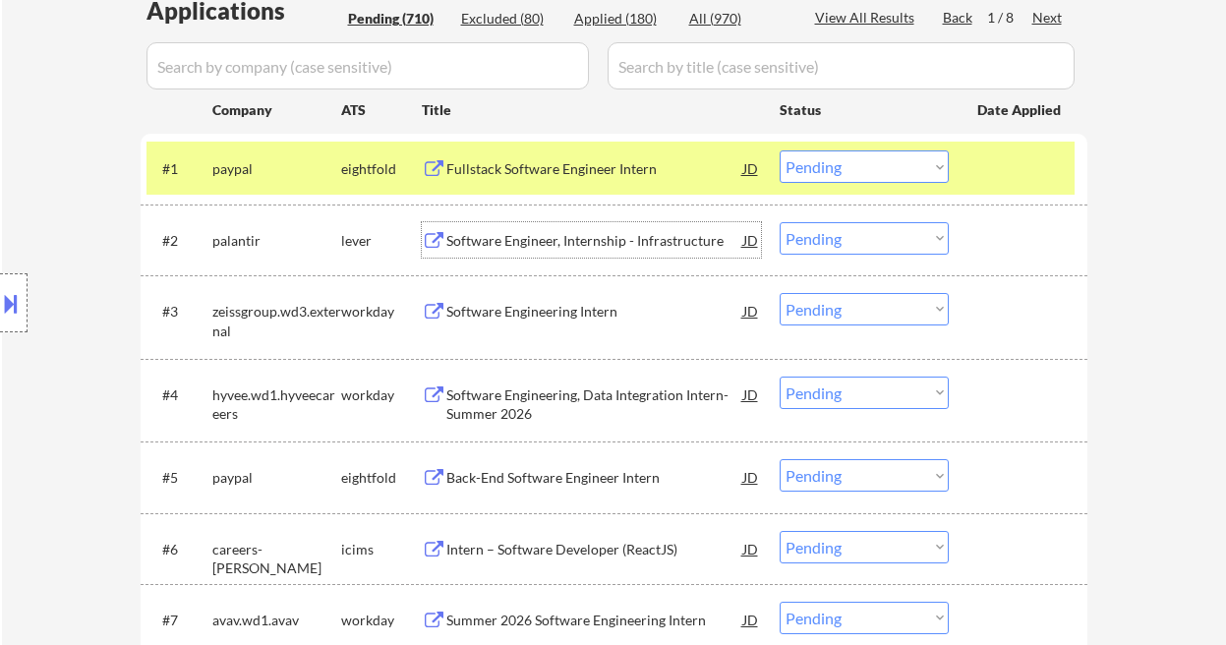
click at [493, 313] on div "Software Engineering Intern" at bounding box center [594, 312] width 297 height 20
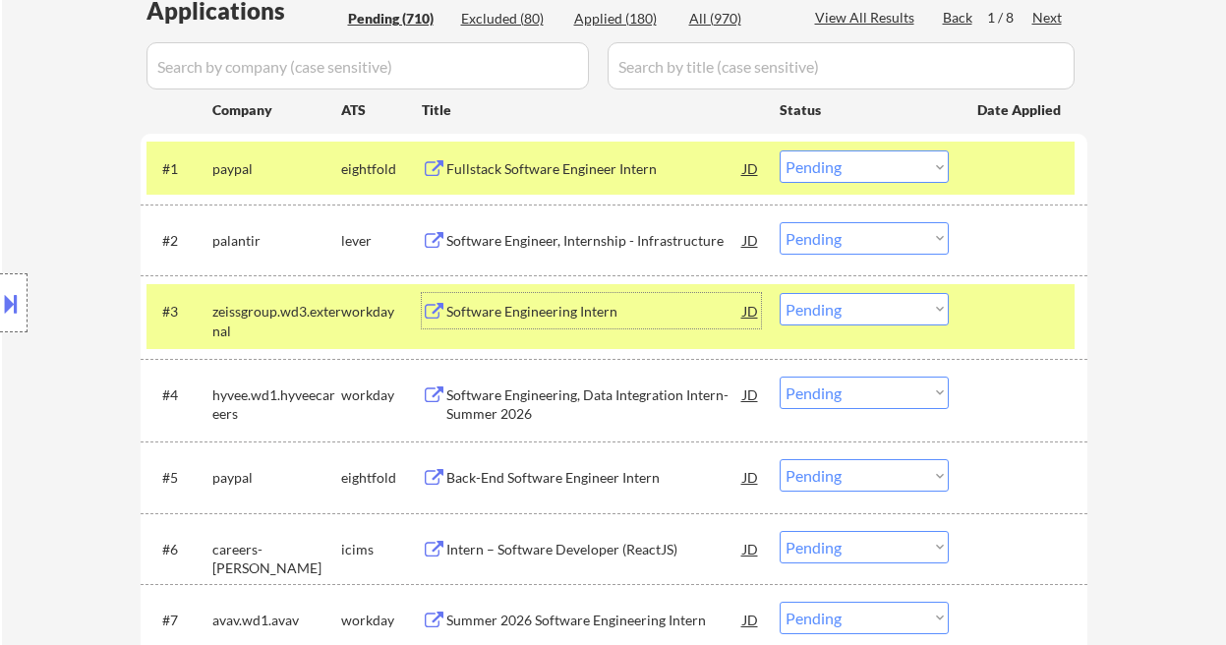
click at [844, 308] on select "Choose an option... Pending Applied Excluded (Questions) Excluded (Expired) Exc…" at bounding box center [864, 309] width 169 height 32
click at [780, 293] on select "Choose an option... Pending Applied Excluded (Questions) Excluded (Expired) Exc…" at bounding box center [864, 309] width 169 height 32
select select ""pending""
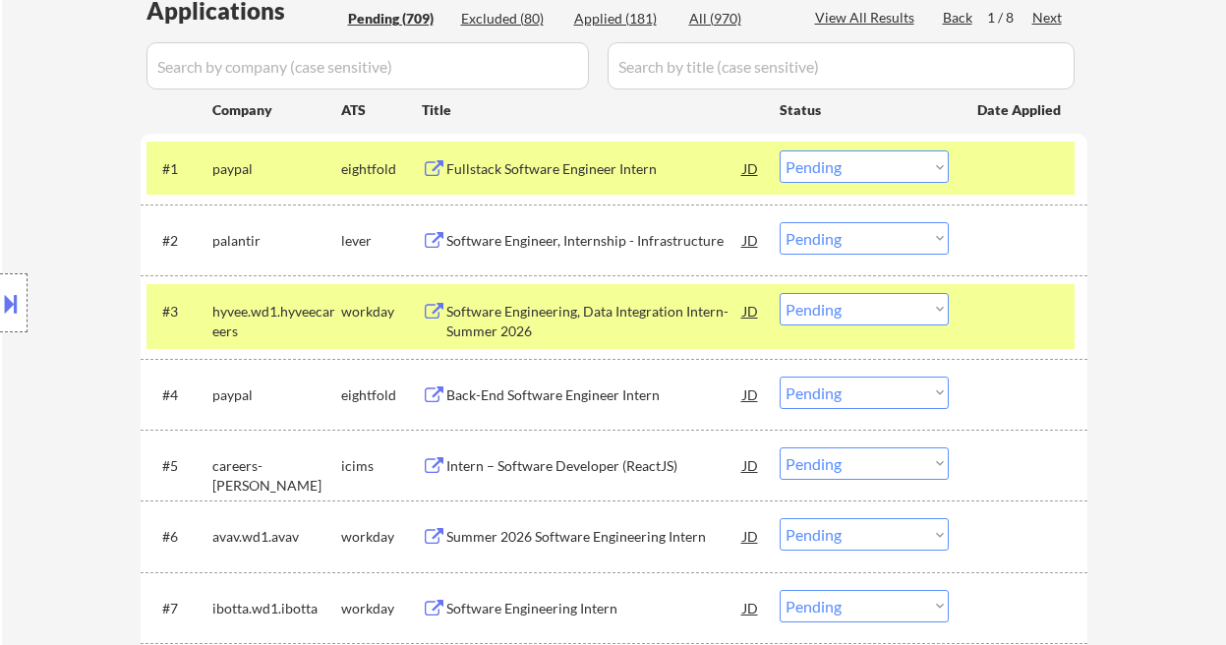
click at [527, 316] on div "Software Engineering, Data Integration Intern- Summer 2026" at bounding box center [594, 321] width 297 height 38
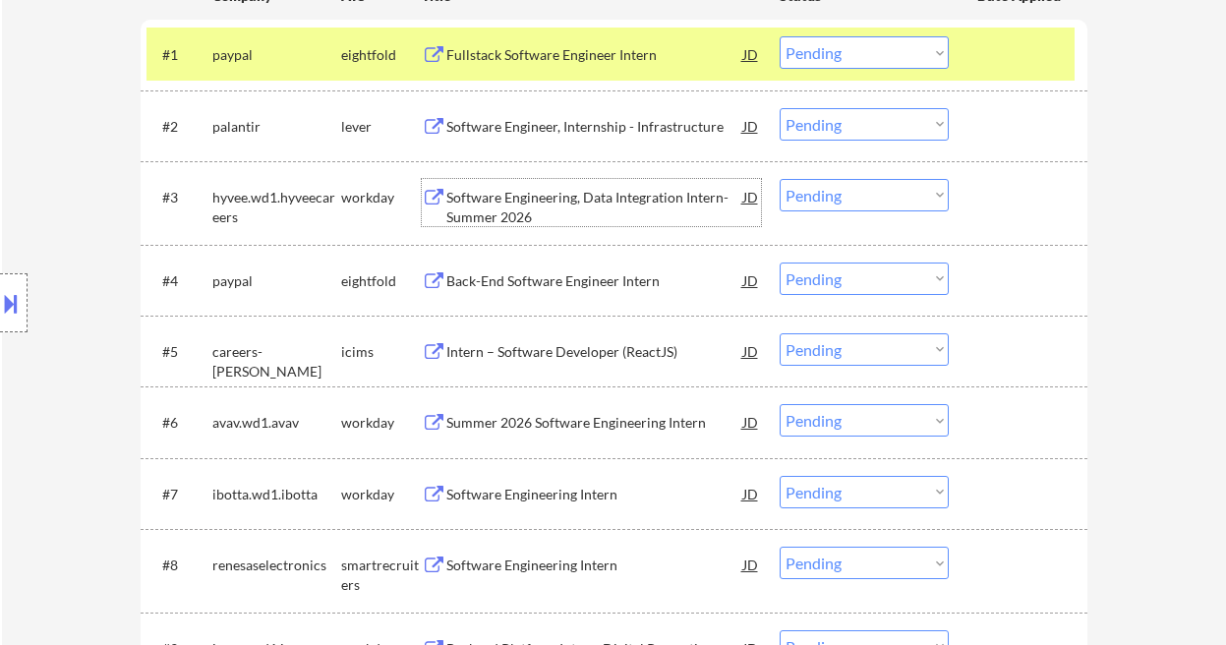
scroll to position [655, 0]
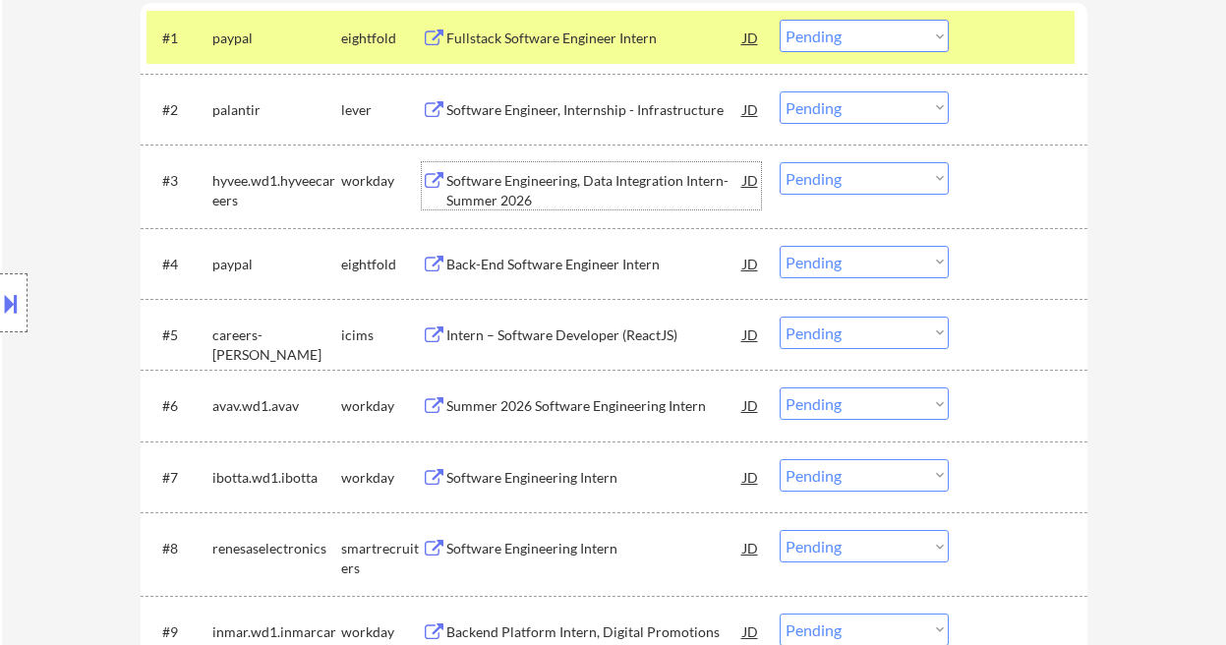
click at [574, 481] on div "Software Engineering Intern" at bounding box center [594, 478] width 297 height 20
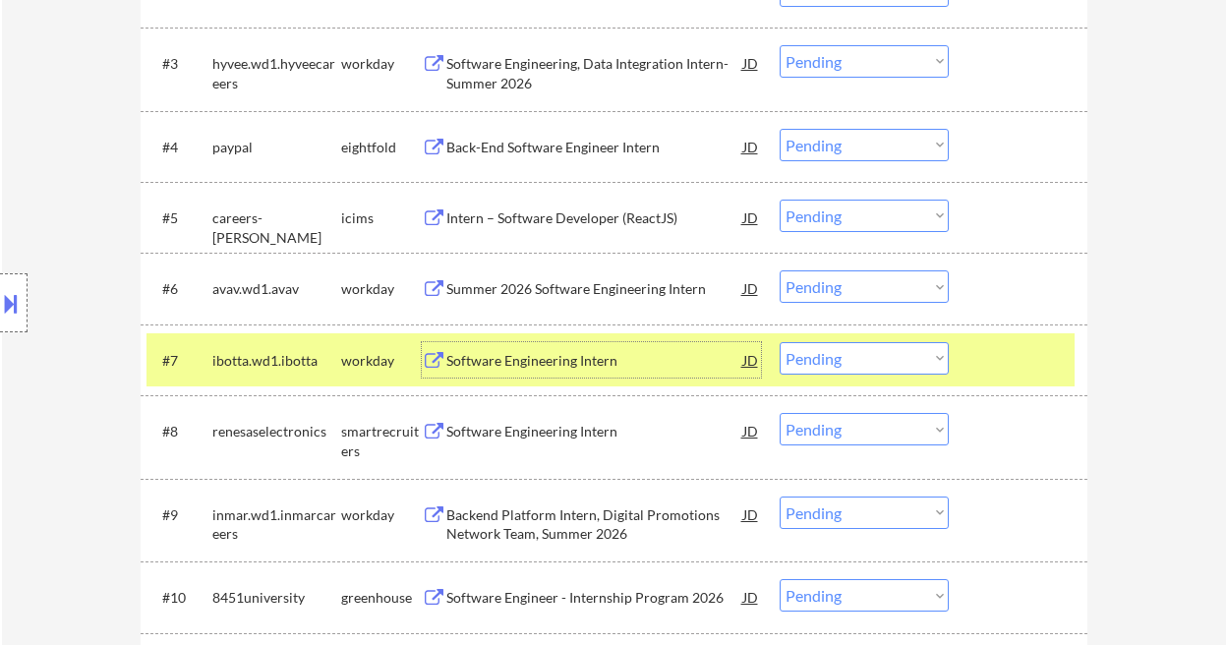
scroll to position [787, 0]
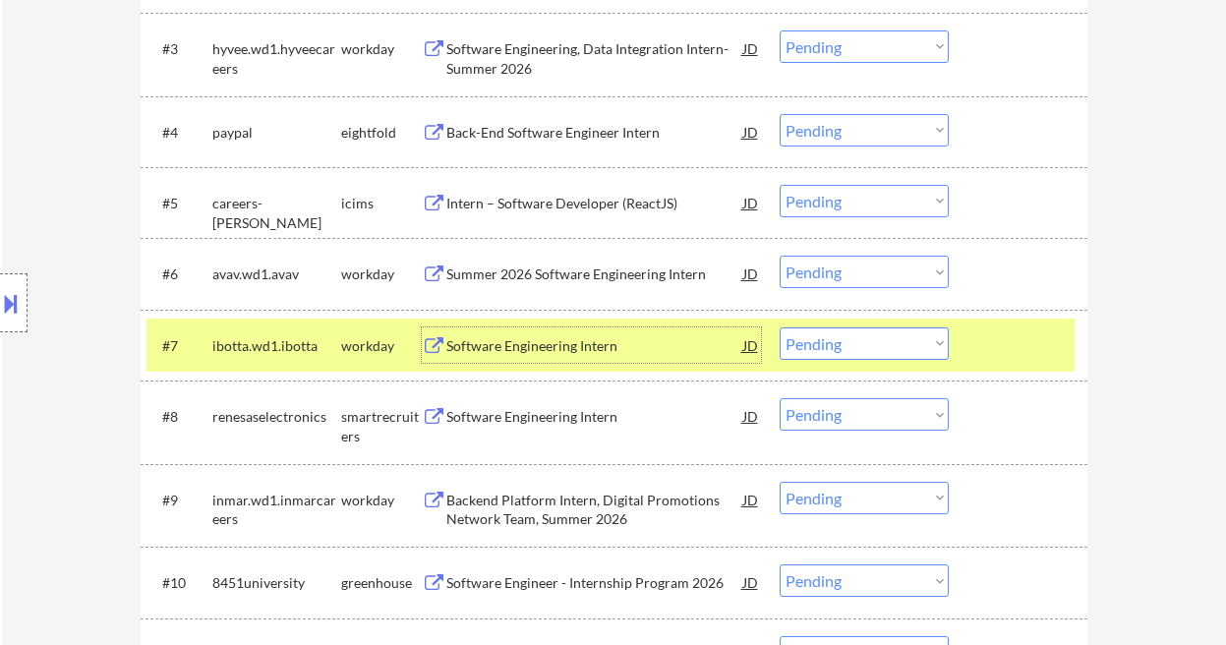
click at [840, 344] on select "Choose an option... Pending Applied Excluded (Questions) Excluded (Expired) Exc…" at bounding box center [864, 343] width 169 height 32
click at [780, 327] on select "Choose an option... Pending Applied Excluded (Questions) Excluded (Expired) Exc…" at bounding box center [864, 343] width 169 height 32
click at [543, 413] on div "Software Engineering Intern" at bounding box center [594, 417] width 297 height 20
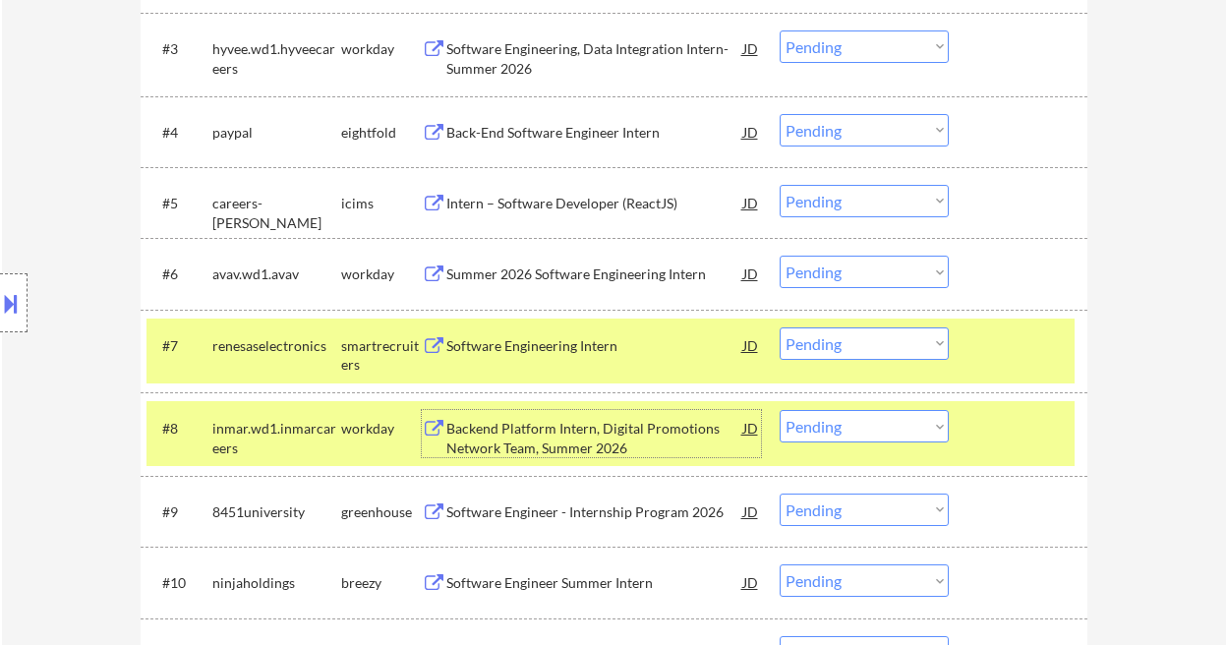
click at [850, 347] on select "Choose an option... Pending Applied Excluded (Questions) Excluded (Expired) Exc…" at bounding box center [864, 343] width 169 height 32
click at [780, 327] on select "Choose an option... Pending Applied Excluded (Questions) Excluded (Expired) Exc…" at bounding box center [864, 343] width 169 height 32
select select ""pending""
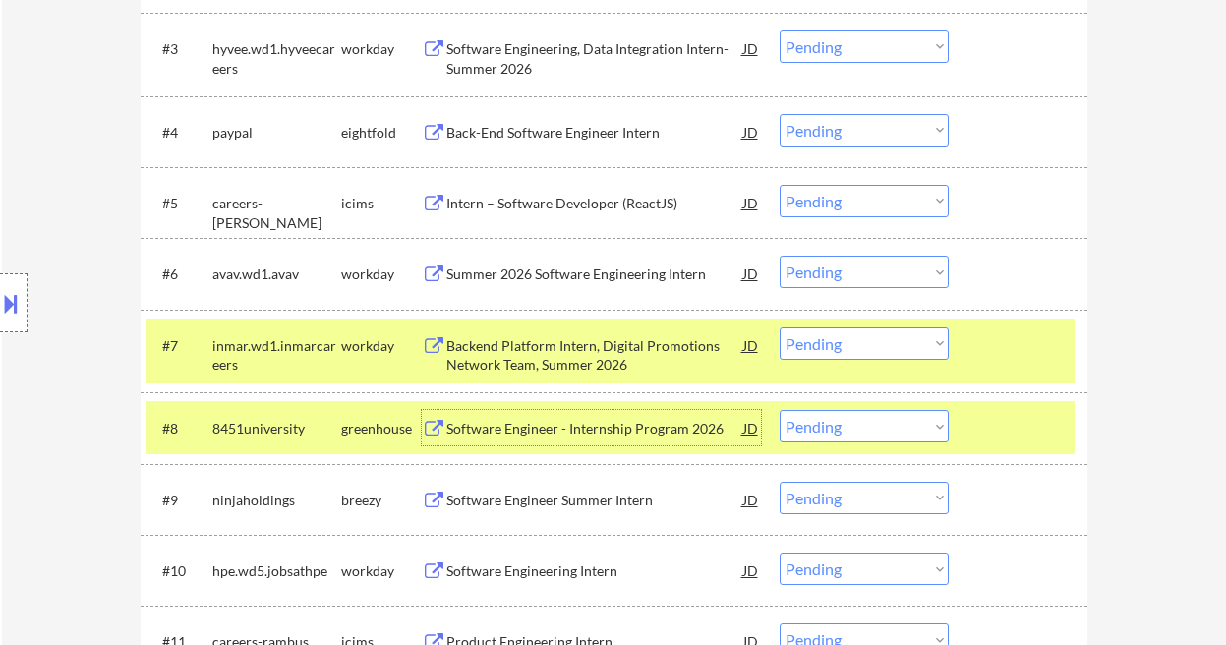
click at [637, 439] on div "Software Engineer - Internship Program 2026" at bounding box center [594, 427] width 297 height 35
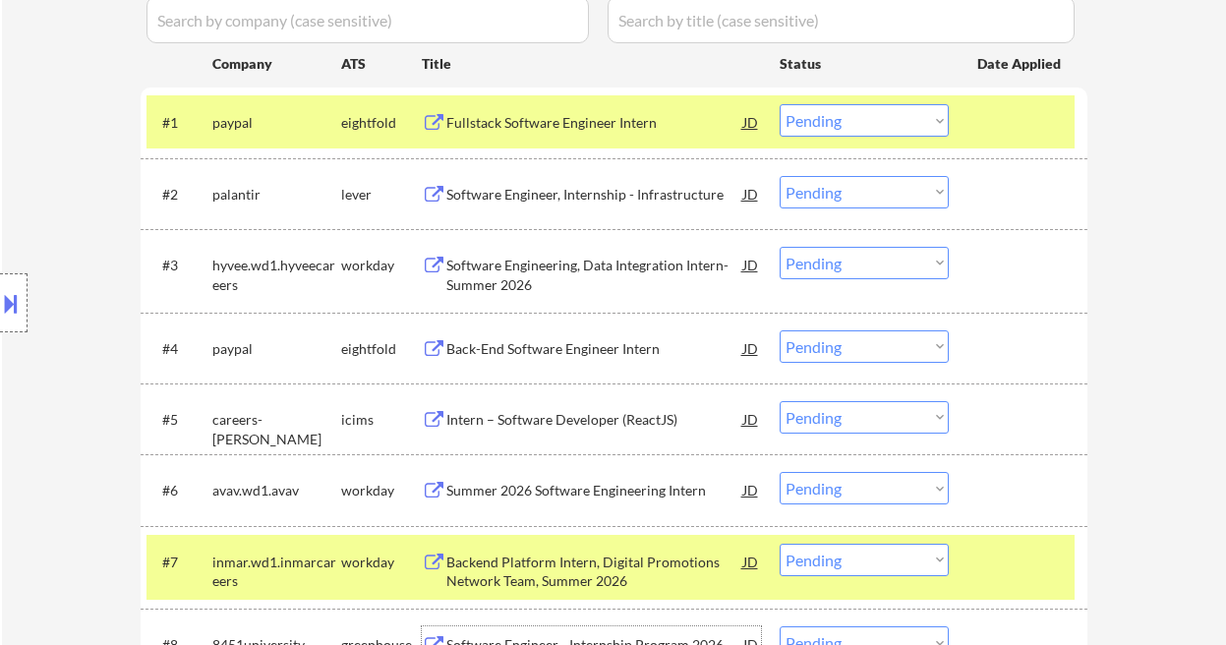
scroll to position [61, 0]
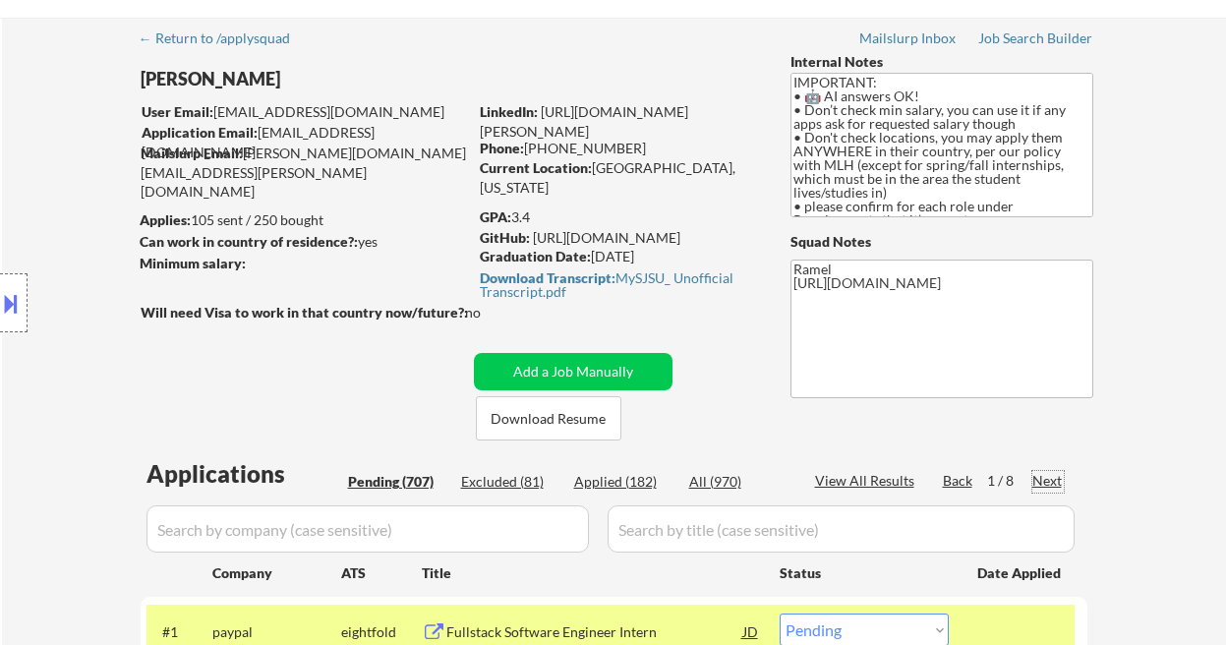
click at [1048, 473] on div "Next" at bounding box center [1047, 481] width 31 height 20
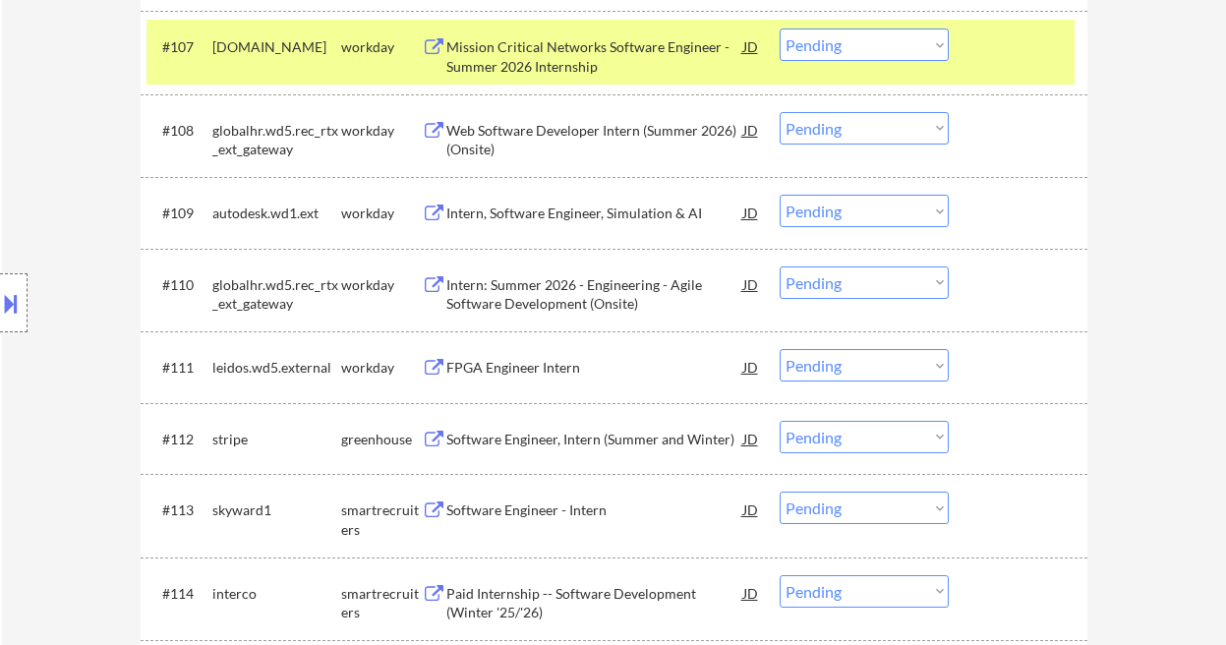
scroll to position [1502, 0]
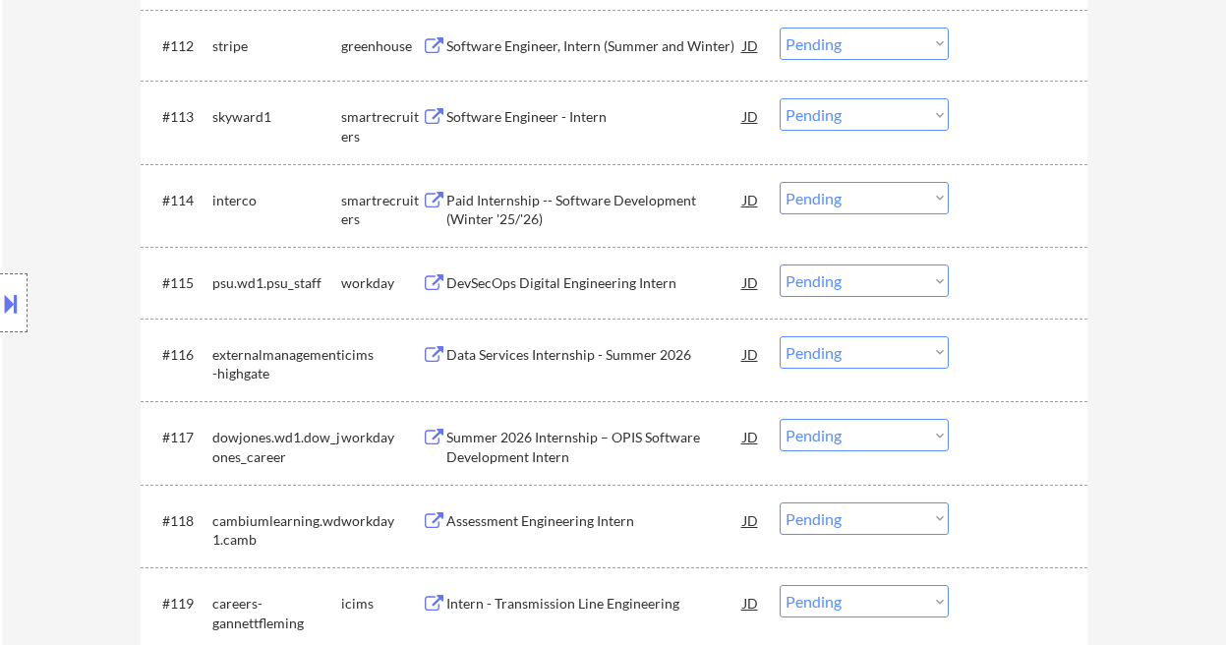
click at [564, 205] on div "Paid Internship -- Software Development (Winter '25/'26)" at bounding box center [594, 210] width 297 height 38
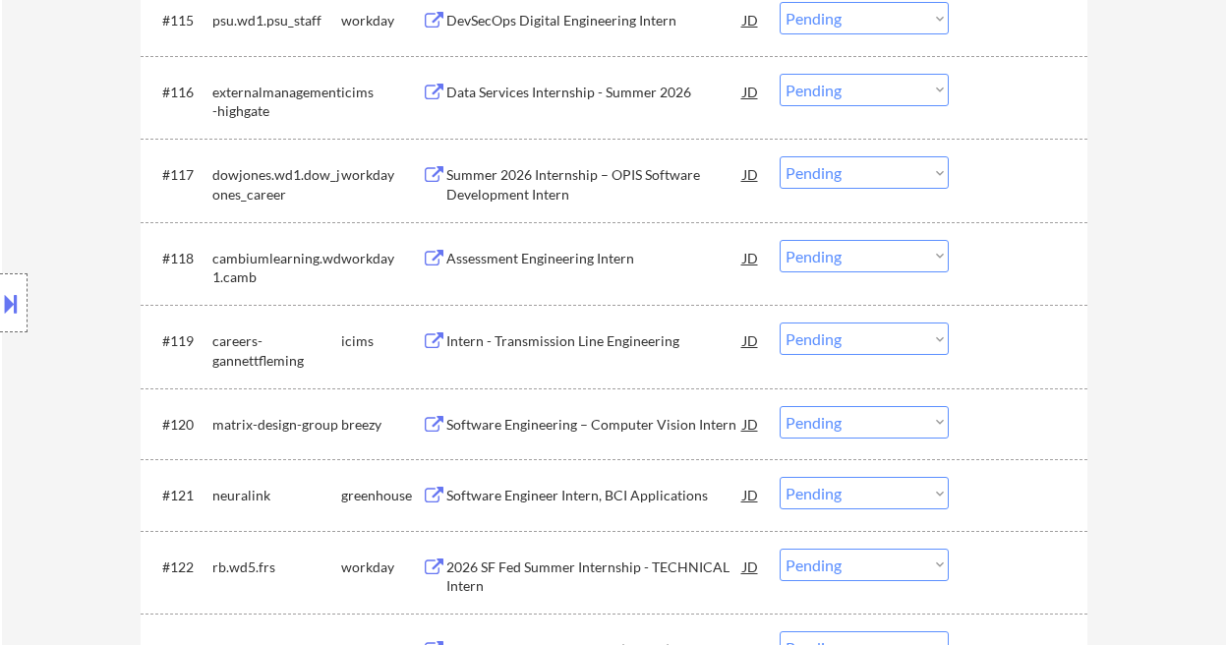
scroll to position [1634, 0]
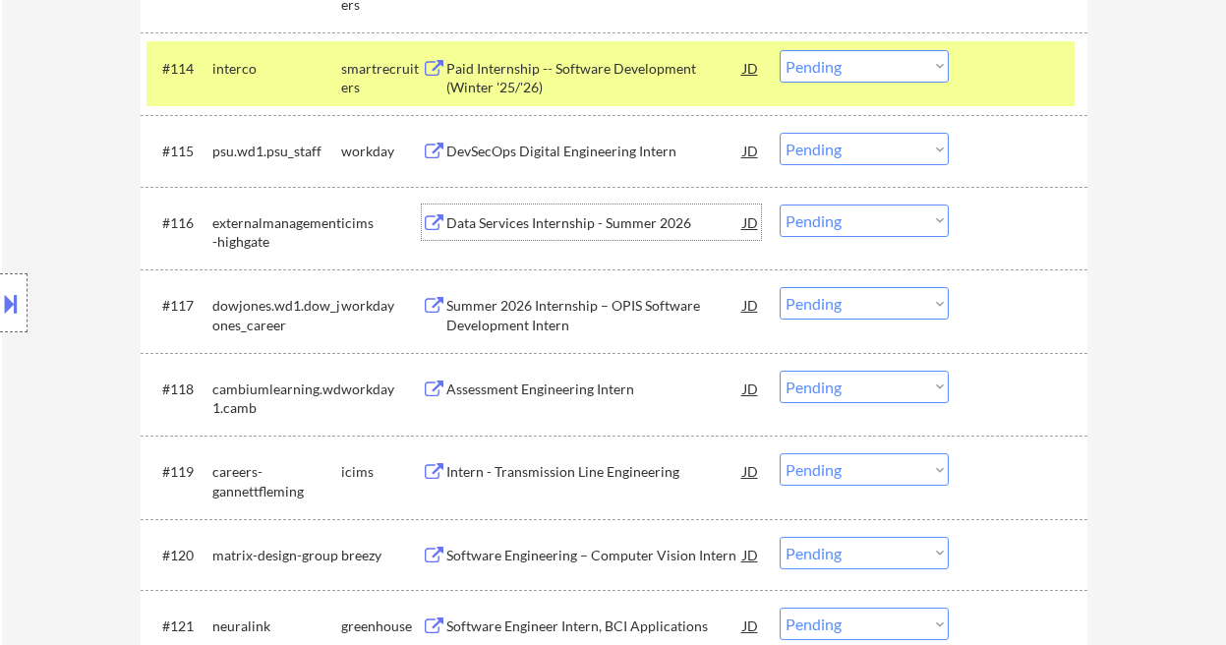
click at [546, 228] on div "Data Services Internship - Summer 2026" at bounding box center [594, 223] width 297 height 20
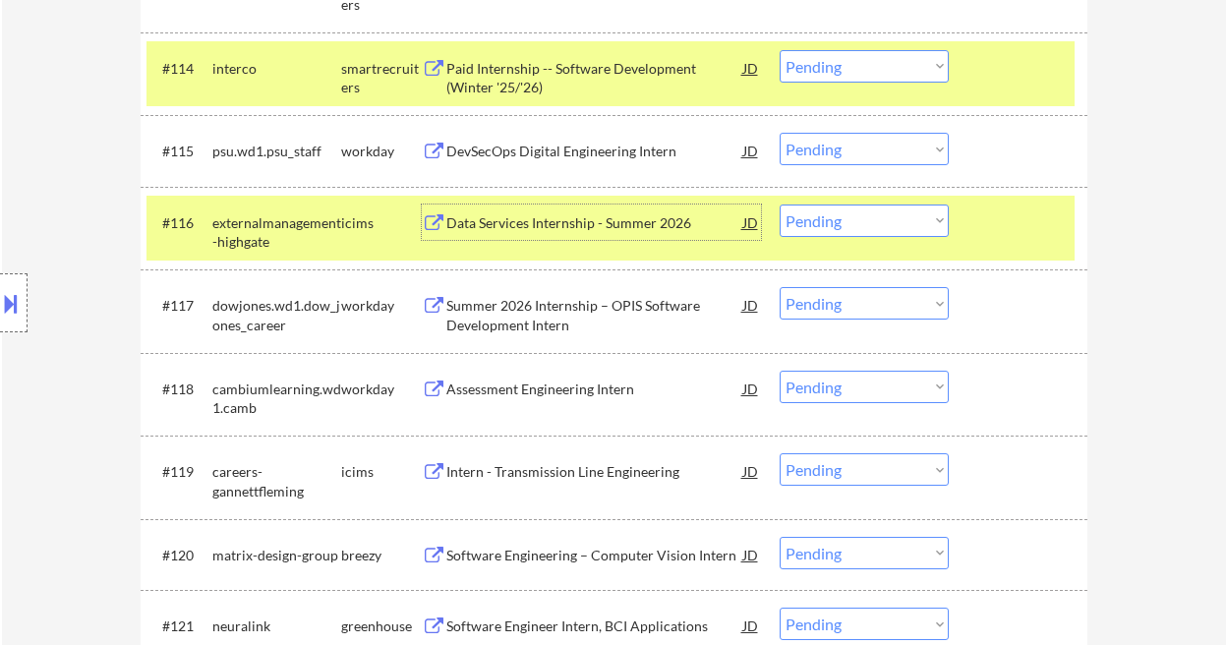
click at [559, 311] on div "Summer 2026 Internship – OPIS Software Development Intern" at bounding box center [594, 315] width 297 height 38
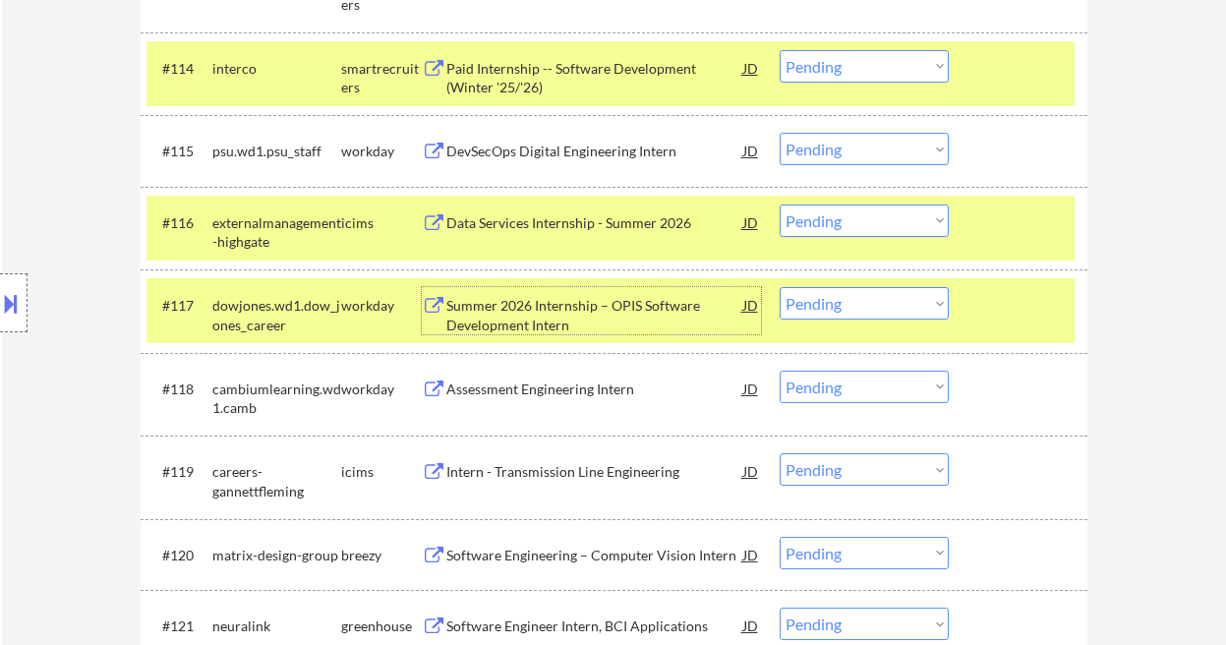
scroll to position [1765, 0]
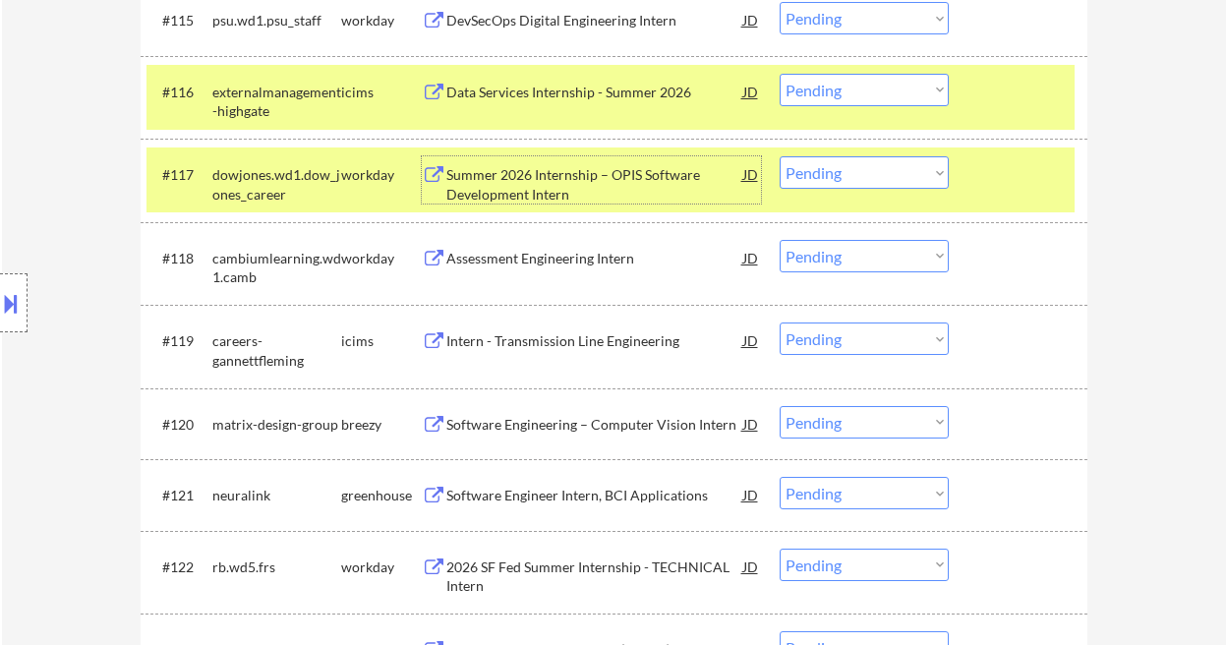
click at [538, 263] on div "Assessment Engineering Intern" at bounding box center [594, 259] width 297 height 20
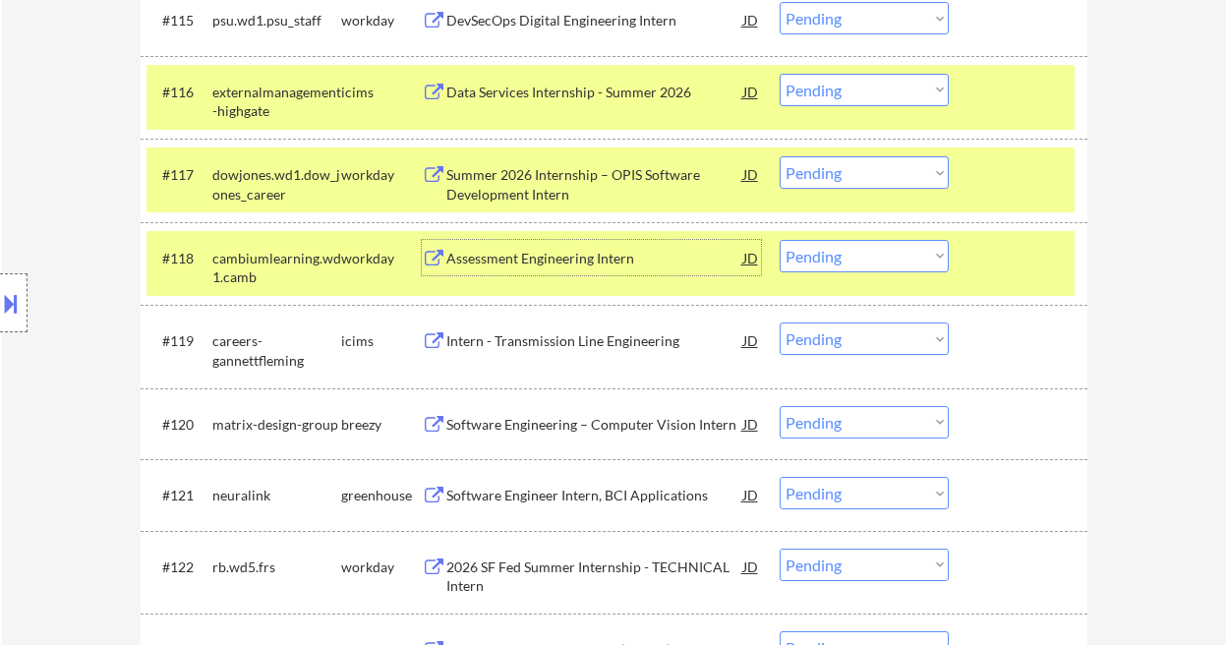
click at [520, 252] on div "Assessment Engineering Intern" at bounding box center [594, 259] width 297 height 20
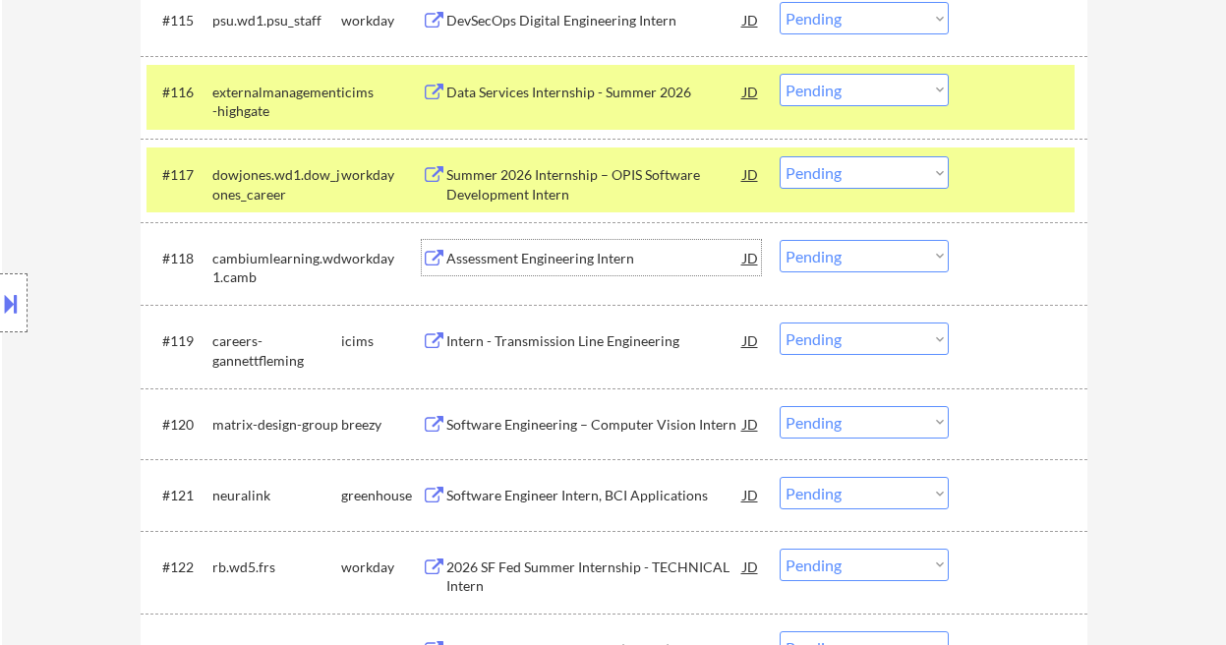
scroll to position [1896, 0]
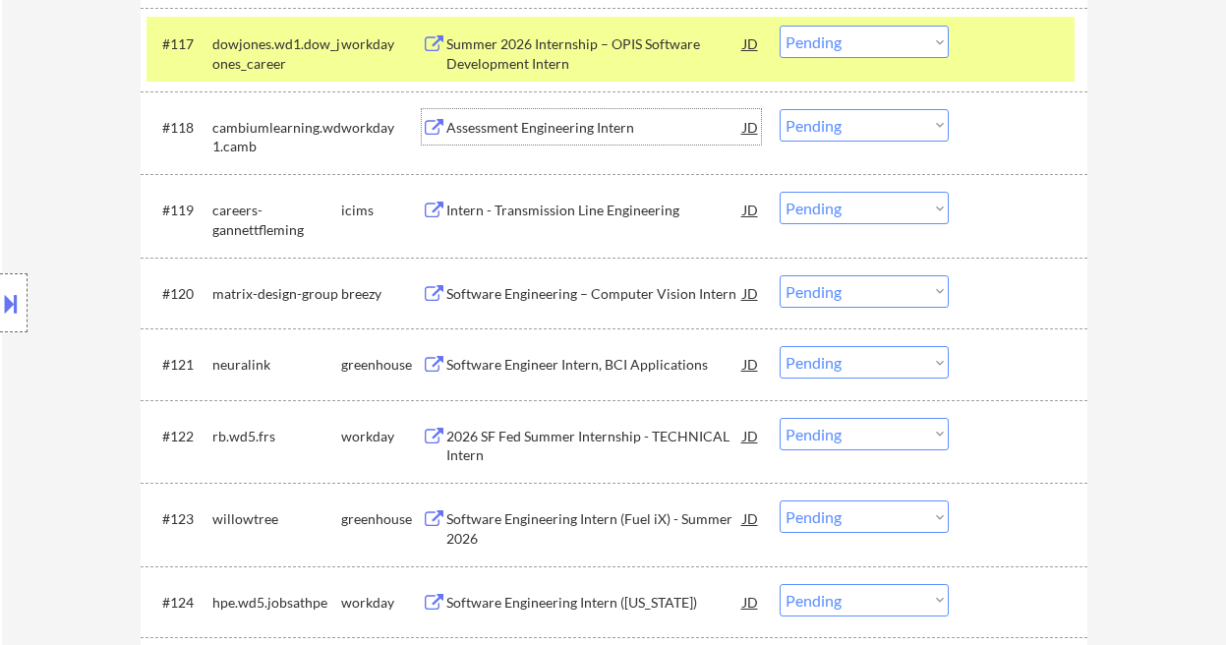
click at [582, 304] on div "Software Engineering – Computer Vision Intern" at bounding box center [594, 292] width 297 height 35
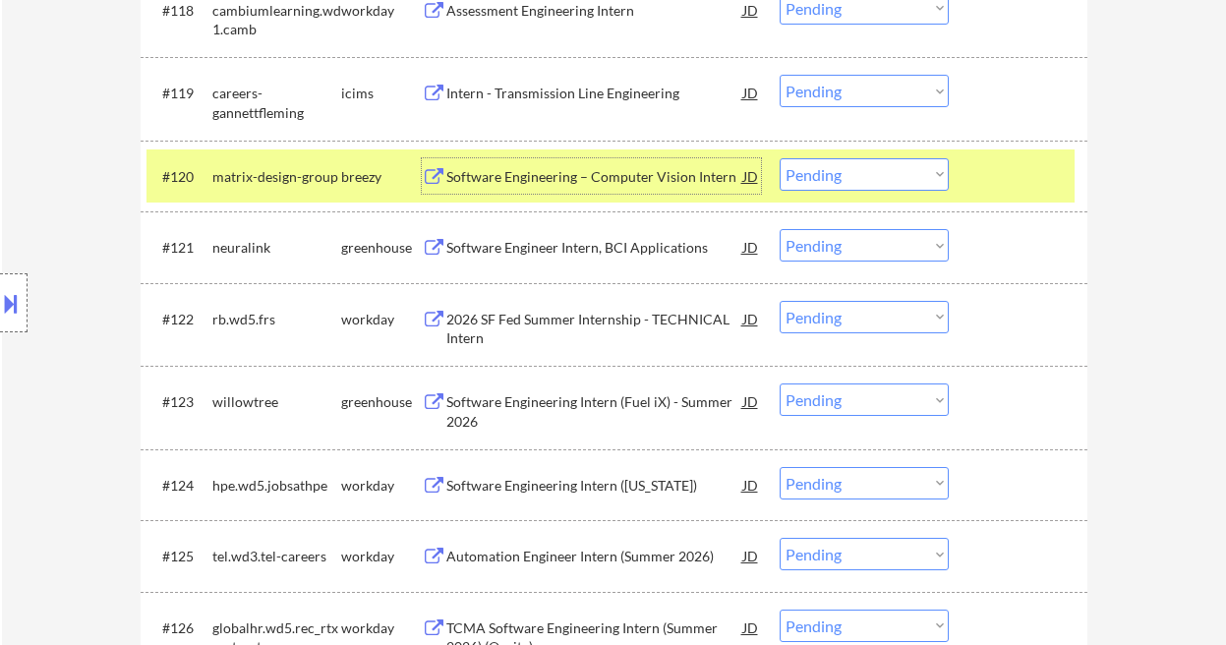
scroll to position [2027, 0]
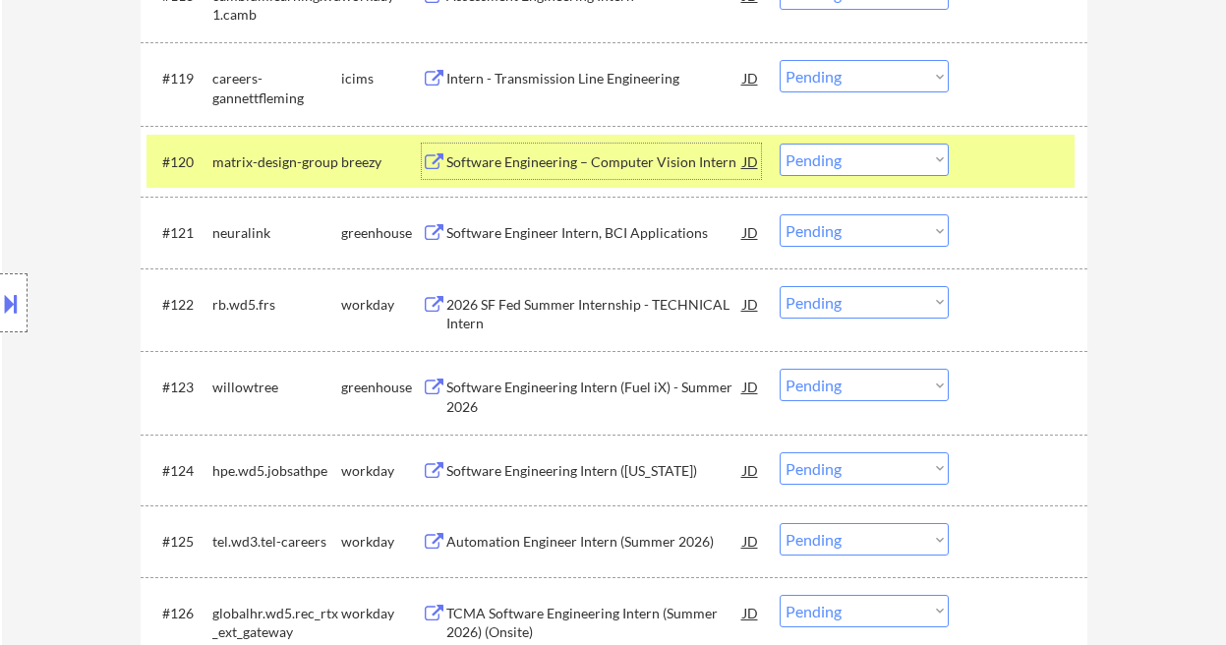
click at [580, 318] on div "2026 SF Fed Summer Internship - TECHNICAL Intern" at bounding box center [594, 314] width 297 height 38
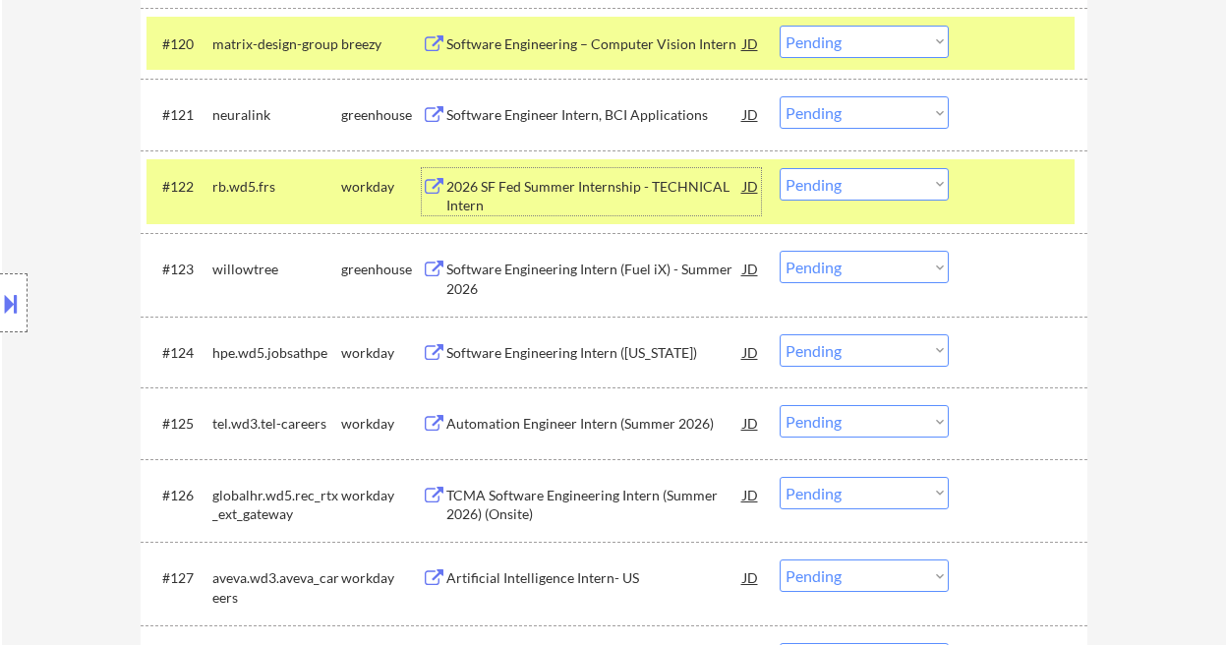
scroll to position [2158, 0]
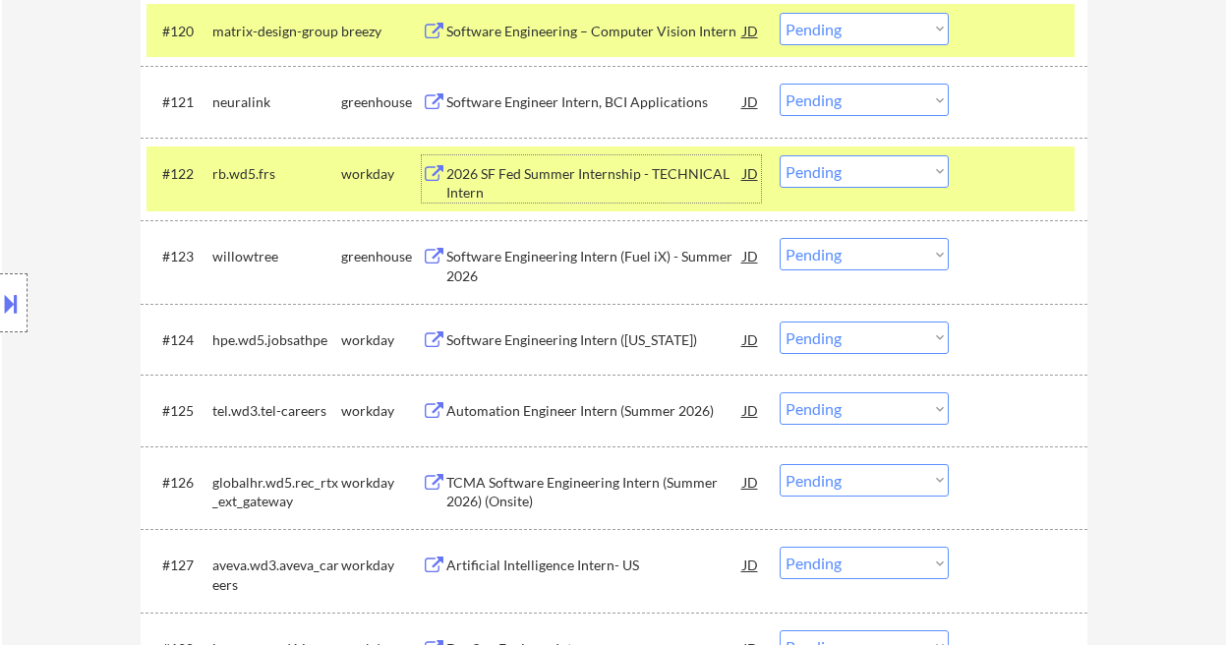
click at [612, 265] on div "Software Engineering Intern (Fuel iX) - Summer 2026" at bounding box center [594, 266] width 297 height 38
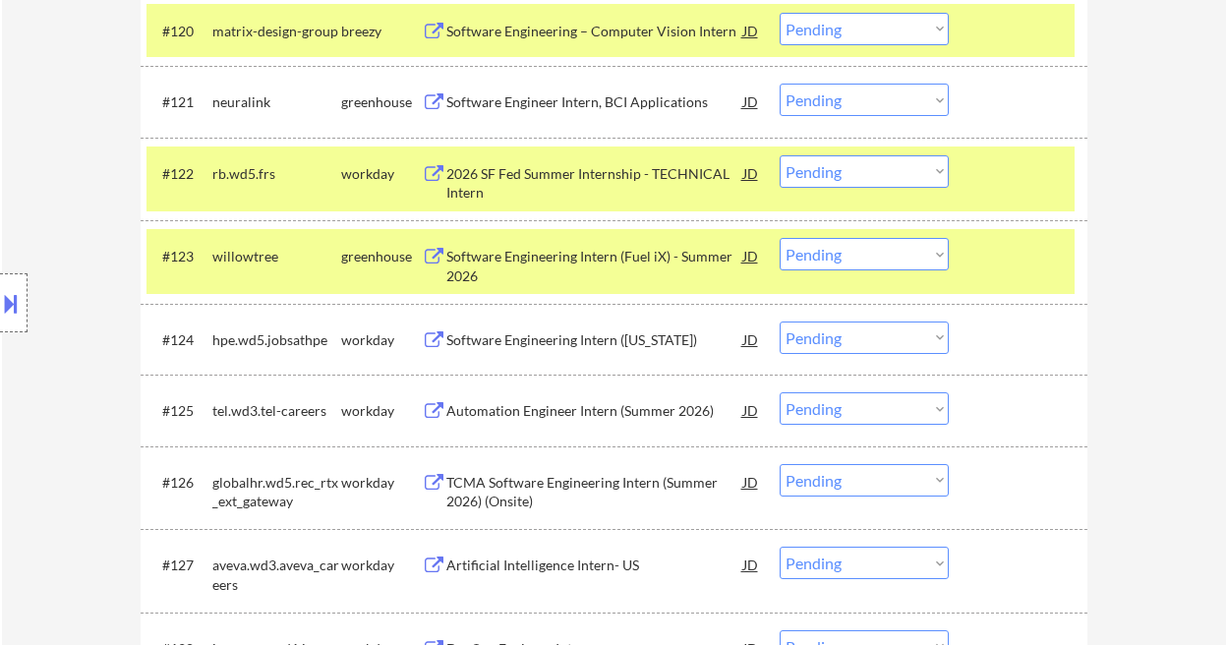
select select ""pending""
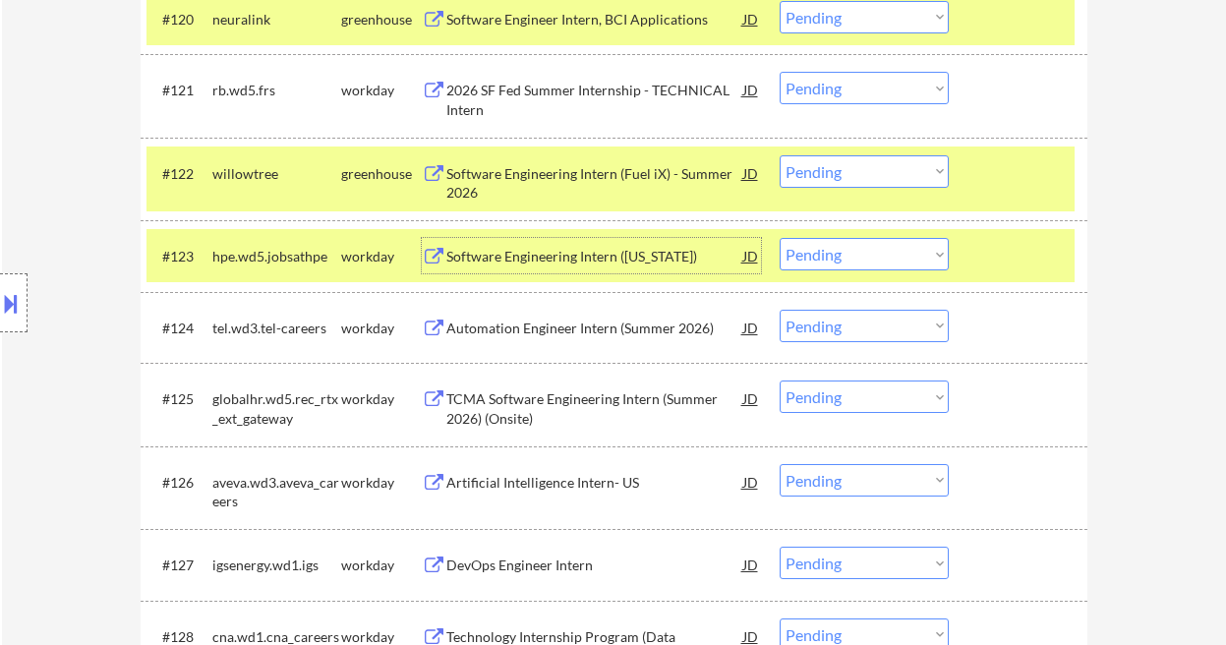
click at [832, 170] on select "Choose an option... Pending Applied Excluded (Questions) Excluded (Expired) Exc…" at bounding box center [864, 171] width 169 height 32
click at [780, 155] on select "Choose an option... Pending Applied Excluded (Questions) Excluded (Expired) Exc…" at bounding box center [864, 171] width 169 height 32
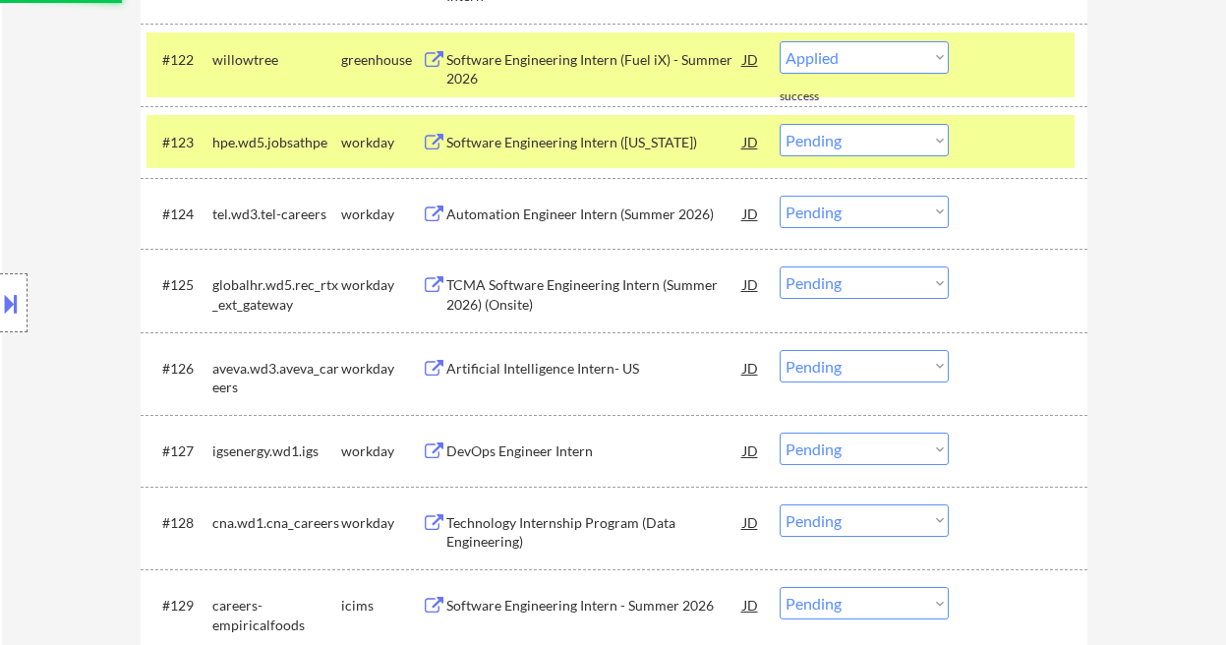
scroll to position [2289, 0]
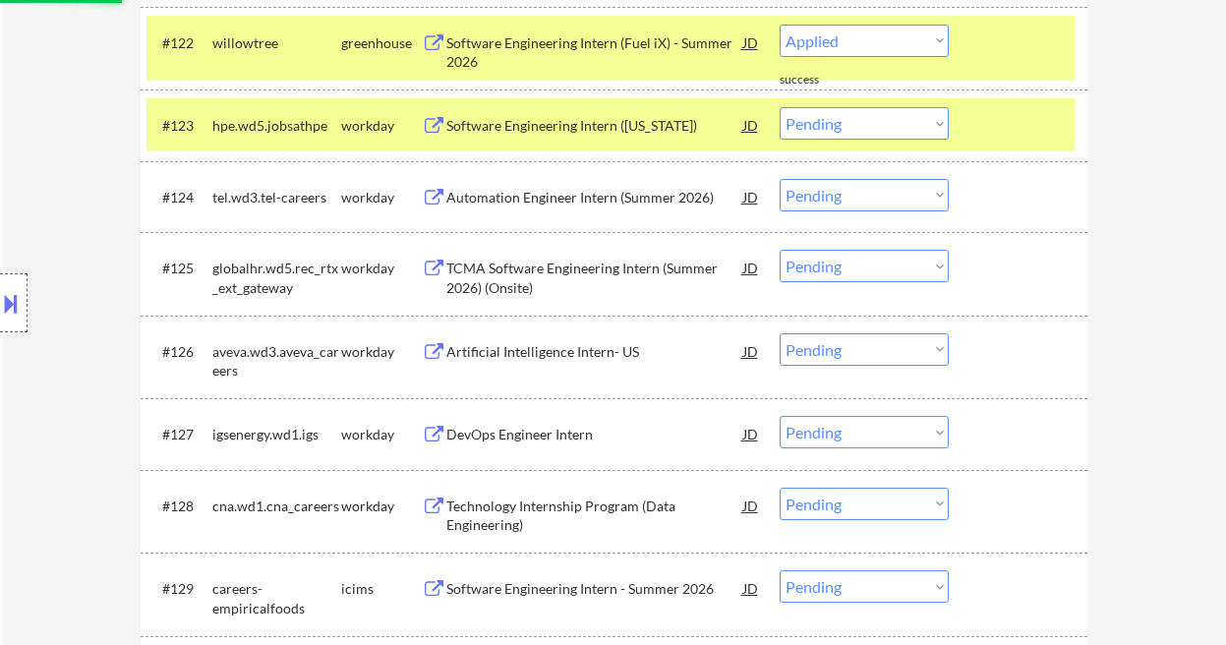
select select ""pending""
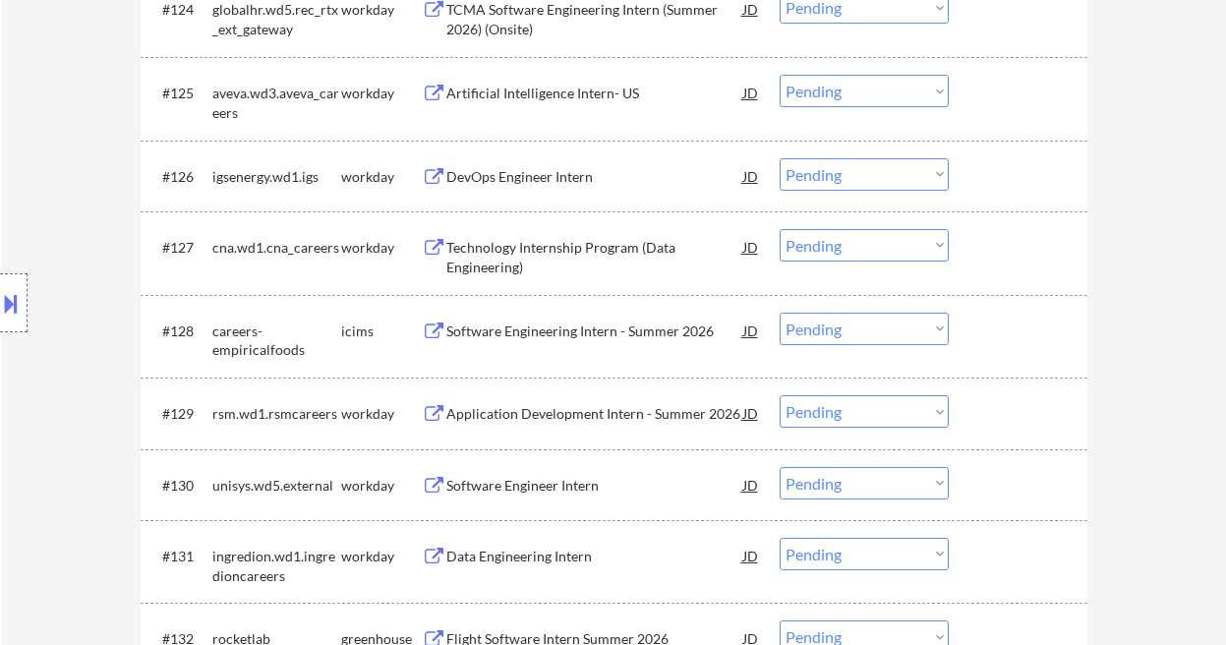
scroll to position [2682, 0]
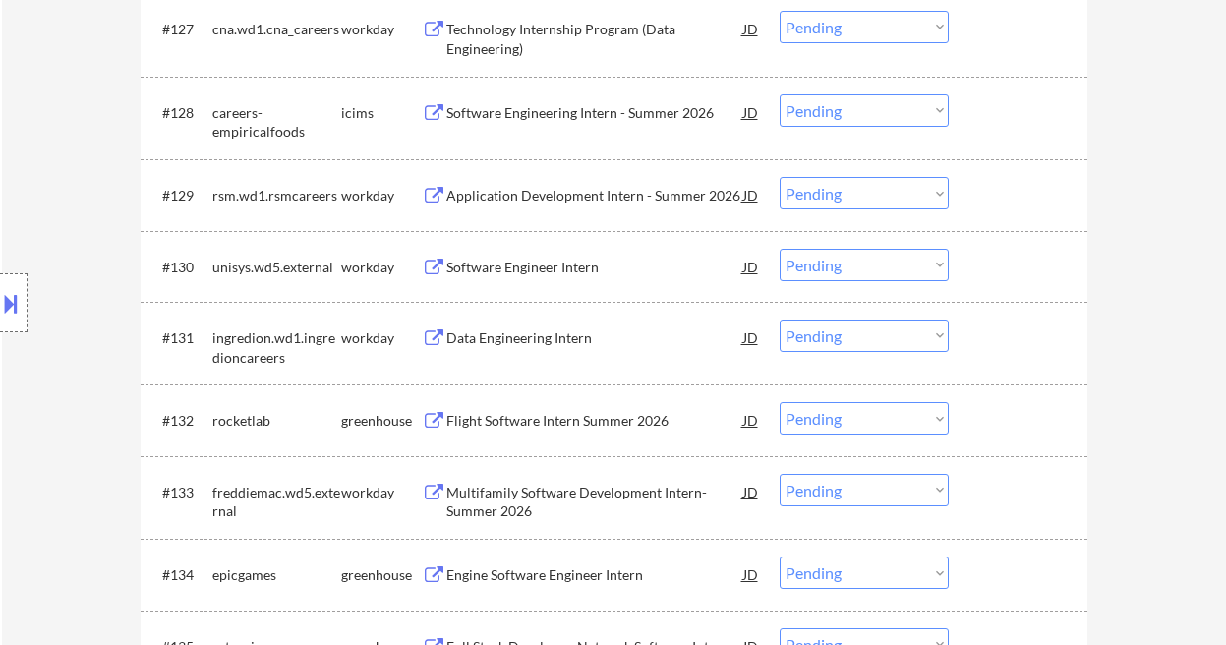
click at [565, 425] on div "Flight Software Intern Summer 2026" at bounding box center [594, 421] width 297 height 20
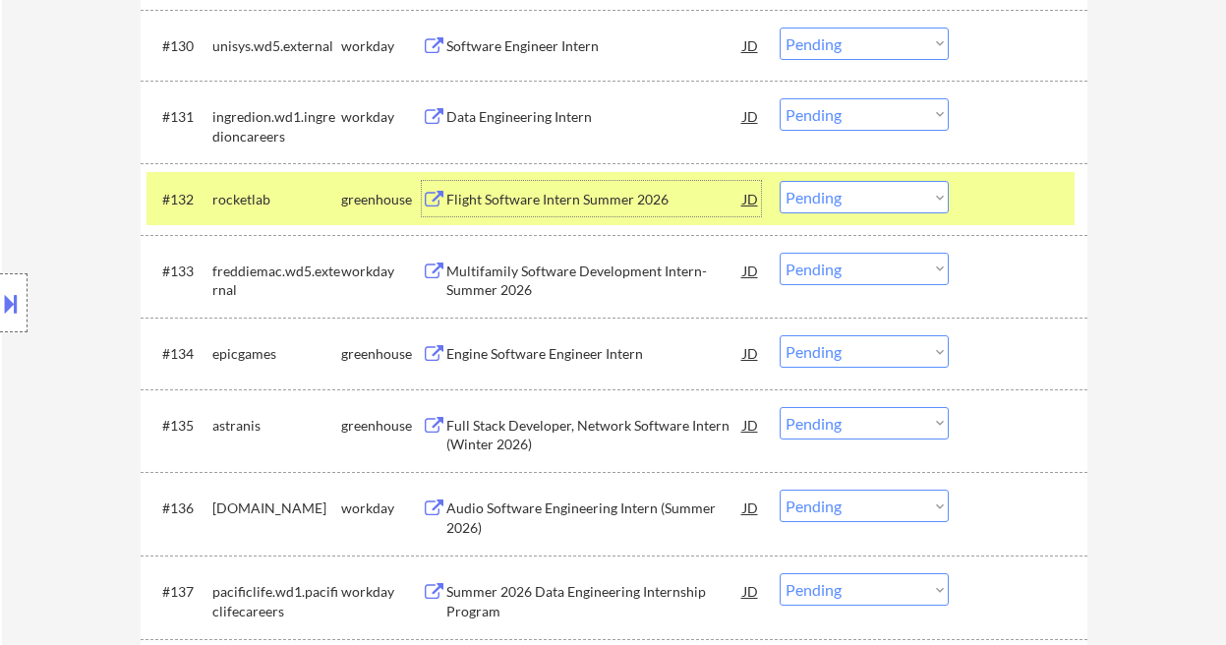
scroll to position [2945, 0]
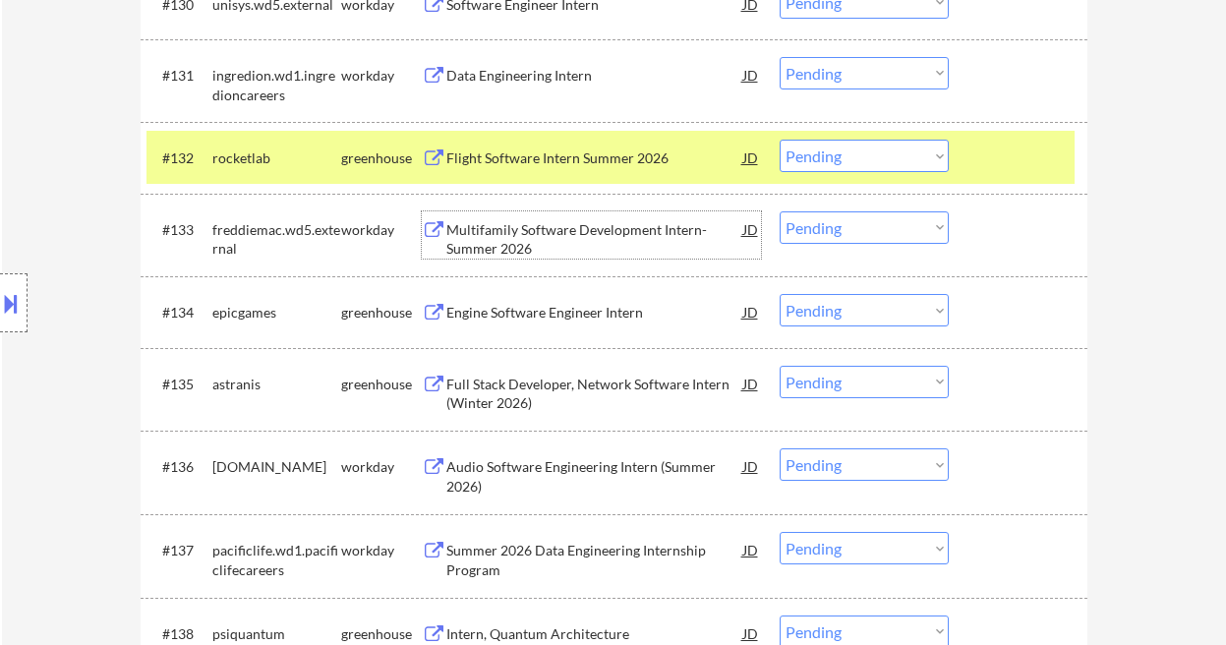
click at [569, 243] on div "Multifamily Software Development Intern- Summer 2026" at bounding box center [594, 239] width 297 height 38
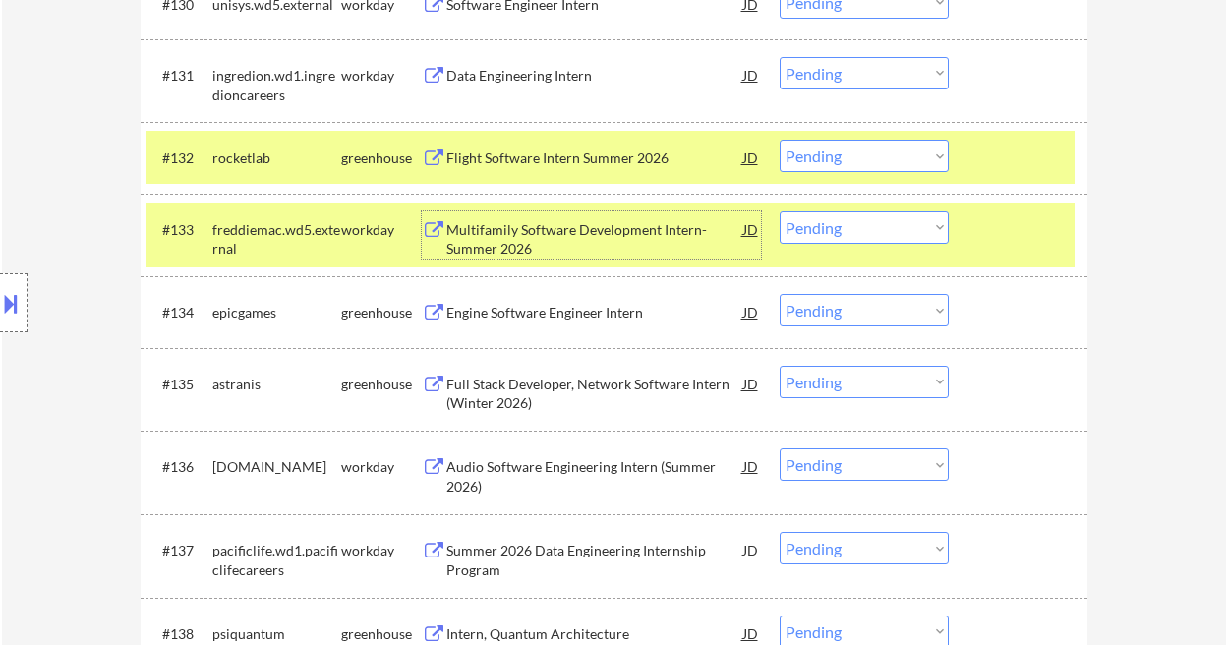
scroll to position [3075, 0]
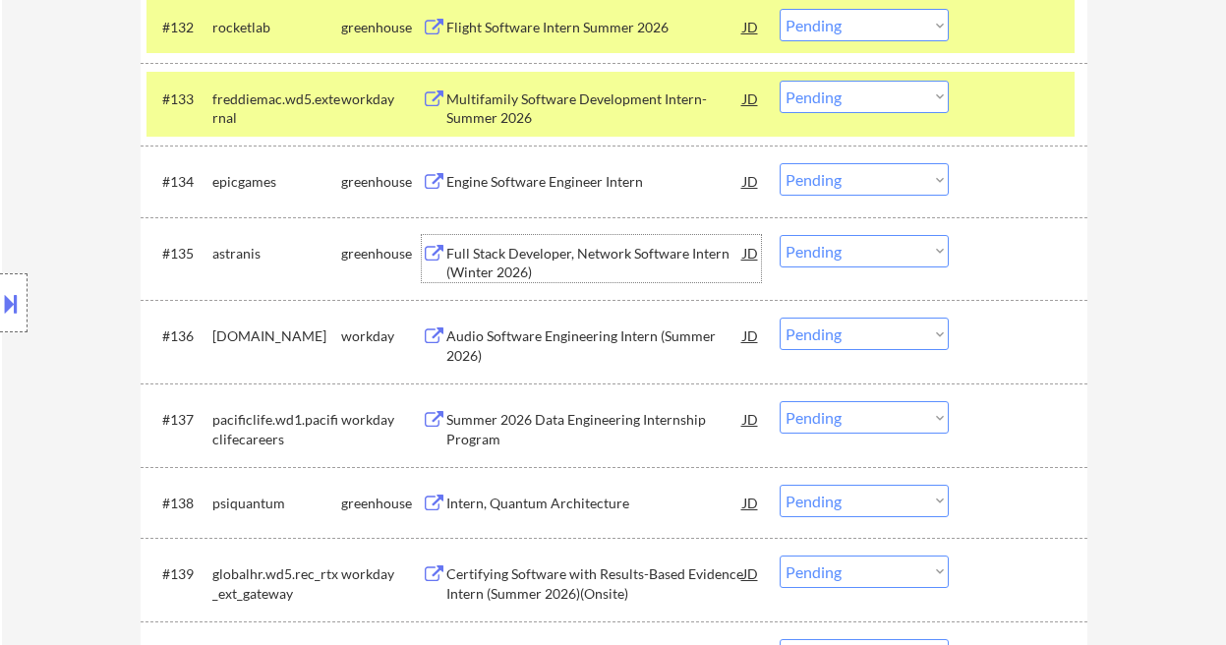
click at [613, 267] on div "Full Stack Developer, Network Software Intern (Winter 2026)" at bounding box center [594, 263] width 297 height 38
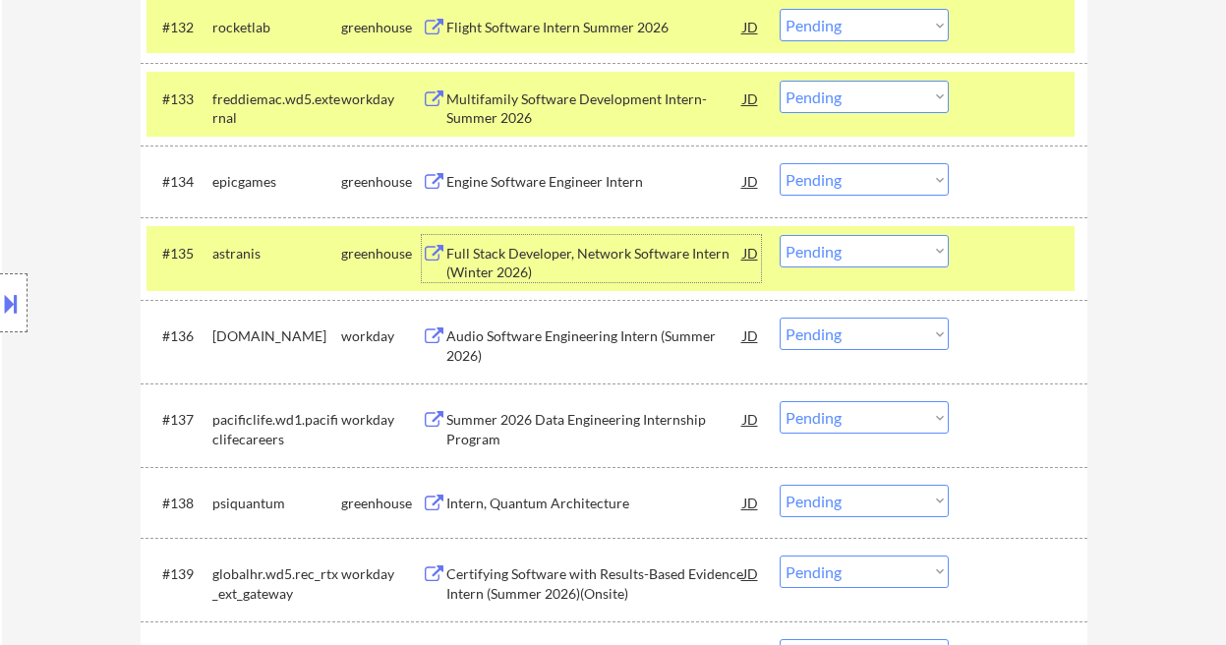
click at [858, 257] on select "Choose an option... Pending Applied Excluded (Questions) Excluded (Expired) Exc…" at bounding box center [864, 251] width 169 height 32
click at [780, 235] on select "Choose an option... Pending Applied Excluded (Questions) Excluded (Expired) Exc…" at bounding box center [864, 251] width 169 height 32
click at [595, 339] on div "Audio Software Engineering Intern (Summer 2026)" at bounding box center [594, 345] width 297 height 38
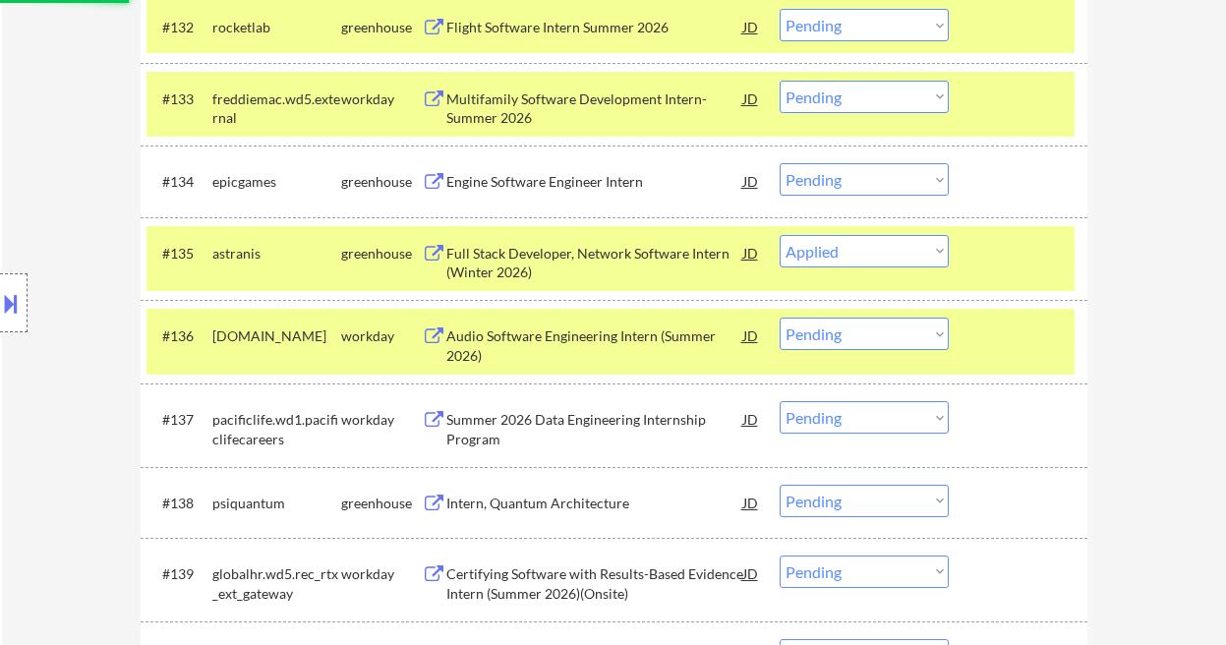
select select ""pending""
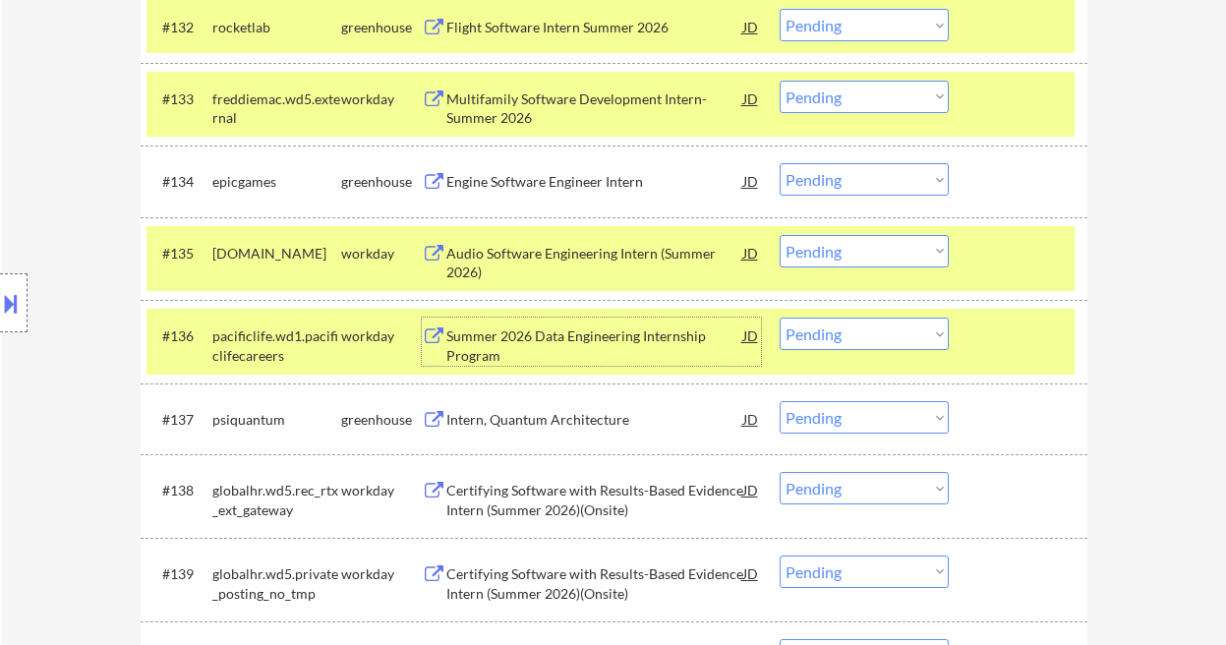
scroll to position [3207, 0]
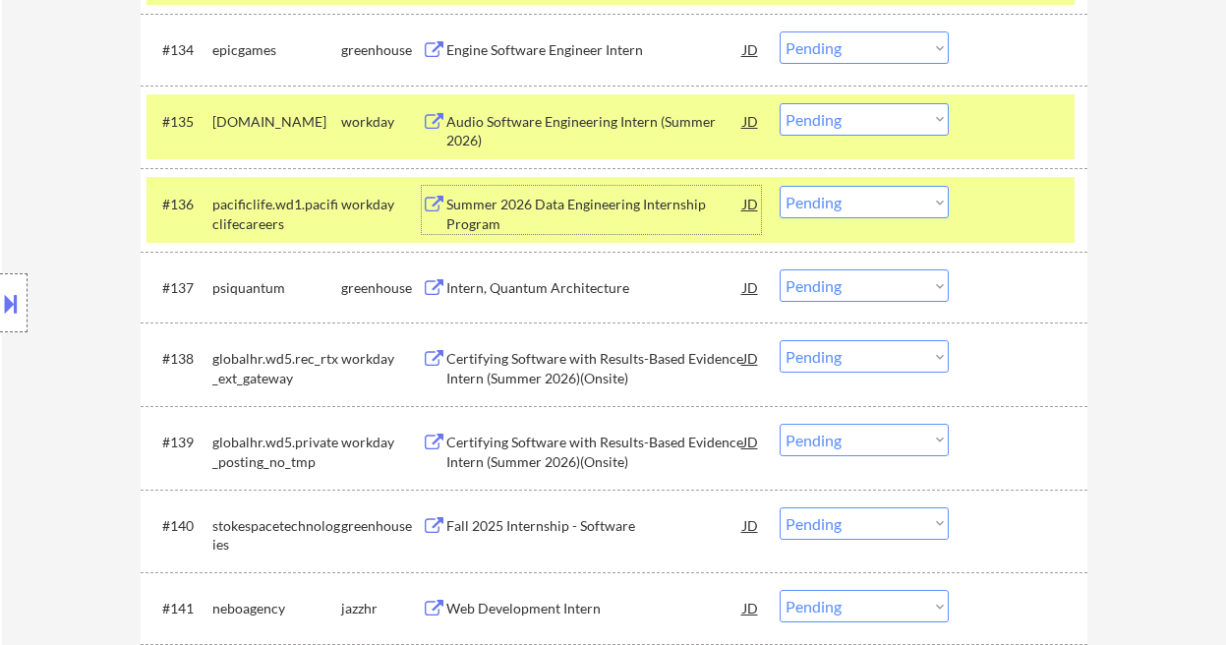
click at [534, 291] on div "Intern, Quantum Architecture" at bounding box center [594, 288] width 297 height 20
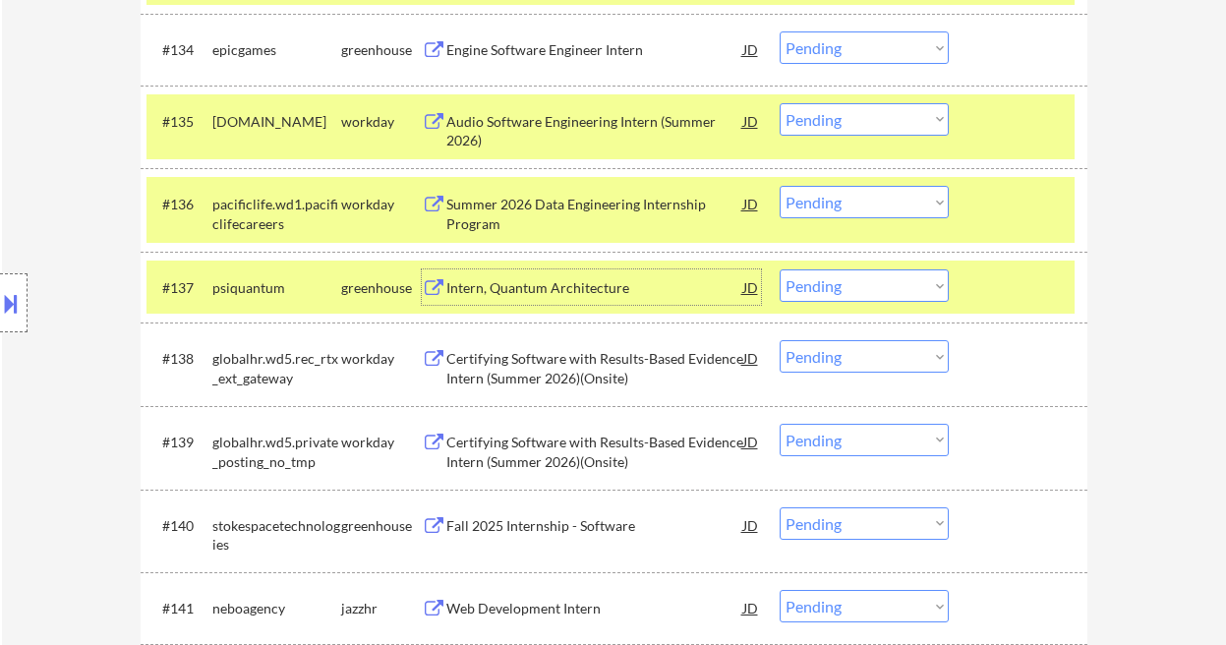
drag, startPoint x: 847, startPoint y: 288, endPoint x: 857, endPoint y: 301, distance: 16.7
click at [847, 288] on select "Choose an option... Pending Applied Excluded (Questions) Excluded (Expired) Exc…" at bounding box center [864, 285] width 169 height 32
click at [780, 269] on select "Choose an option... Pending Applied Excluded (Questions) Excluded (Expired) Exc…" at bounding box center [864, 285] width 169 height 32
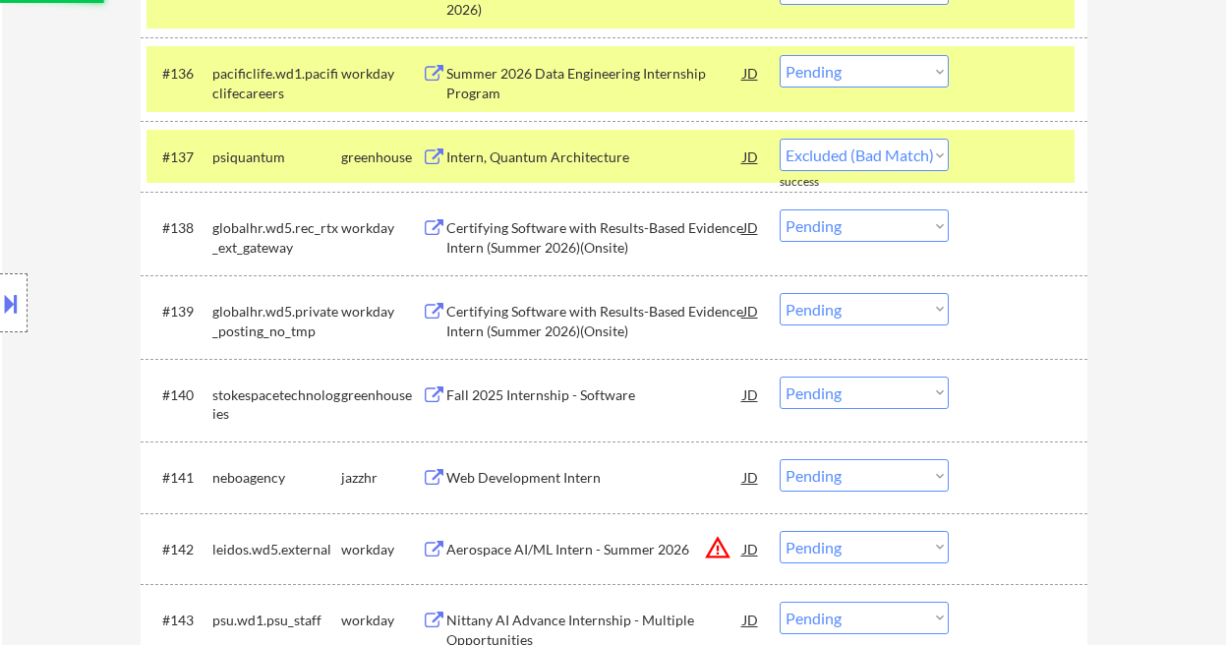
select select ""pending""
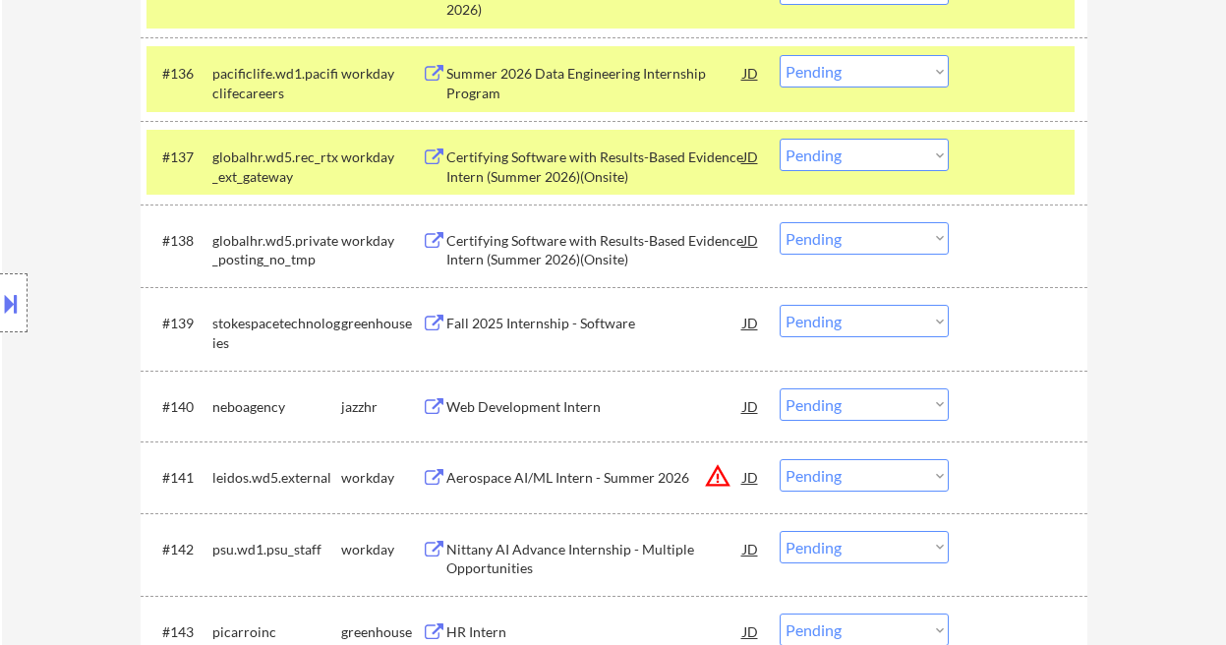
click at [549, 323] on div "Fall 2025 Internship - Software" at bounding box center [594, 324] width 297 height 20
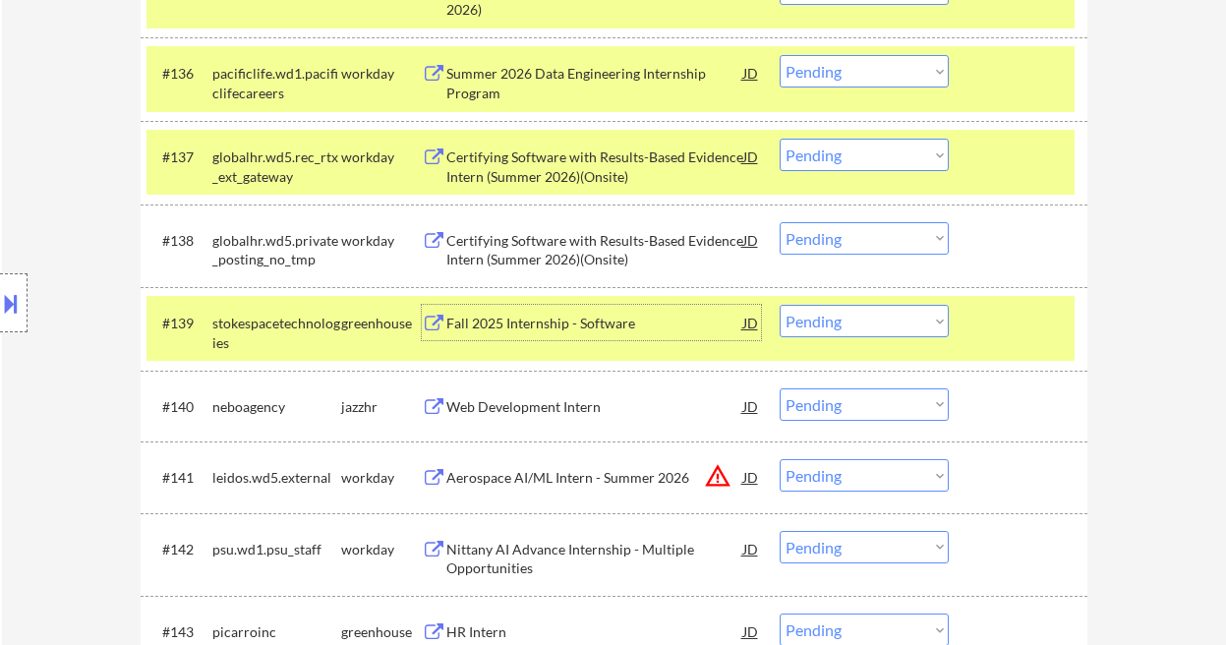
click at [849, 237] on select "Choose an option... Pending Applied Excluded (Questions) Excluded (Expired) Exc…" at bounding box center [864, 238] width 169 height 32
drag, startPoint x: 1202, startPoint y: 379, endPoint x: 1073, endPoint y: 377, distance: 129.8
drag, startPoint x: 869, startPoint y: 325, endPoint x: 882, endPoint y: 335, distance: 16.1
click at [869, 325] on select "Choose an option... Pending Applied Excluded (Questions) Excluded (Expired) Exc…" at bounding box center [864, 321] width 169 height 32
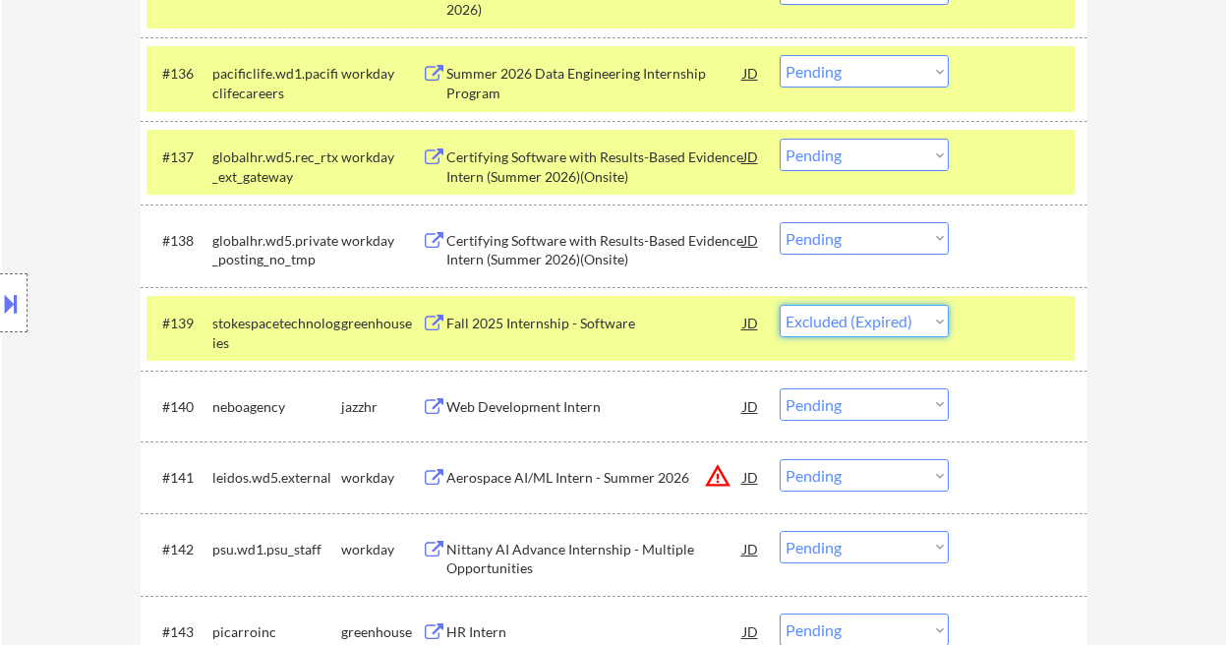
click at [780, 305] on select "Choose an option... Pending Applied Excluded (Questions) Excluded (Expired) Exc…" at bounding box center [864, 321] width 169 height 32
click at [572, 409] on div "Web Development Intern" at bounding box center [594, 407] width 297 height 20
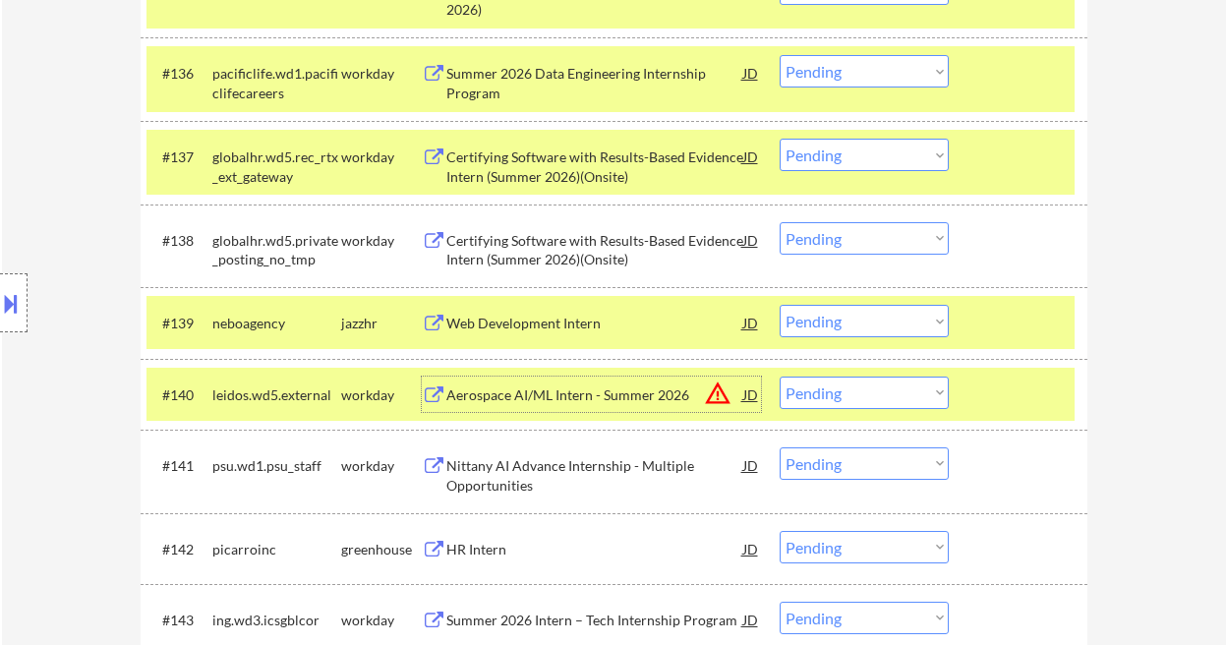
click at [841, 326] on select "Choose an option... Pending Applied Excluded (Questions) Excluded (Expired) Exc…" at bounding box center [864, 321] width 169 height 32
click at [780, 305] on select "Choose an option... Pending Applied Excluded (Questions) Excluded (Expired) Exc…" at bounding box center [864, 321] width 169 height 32
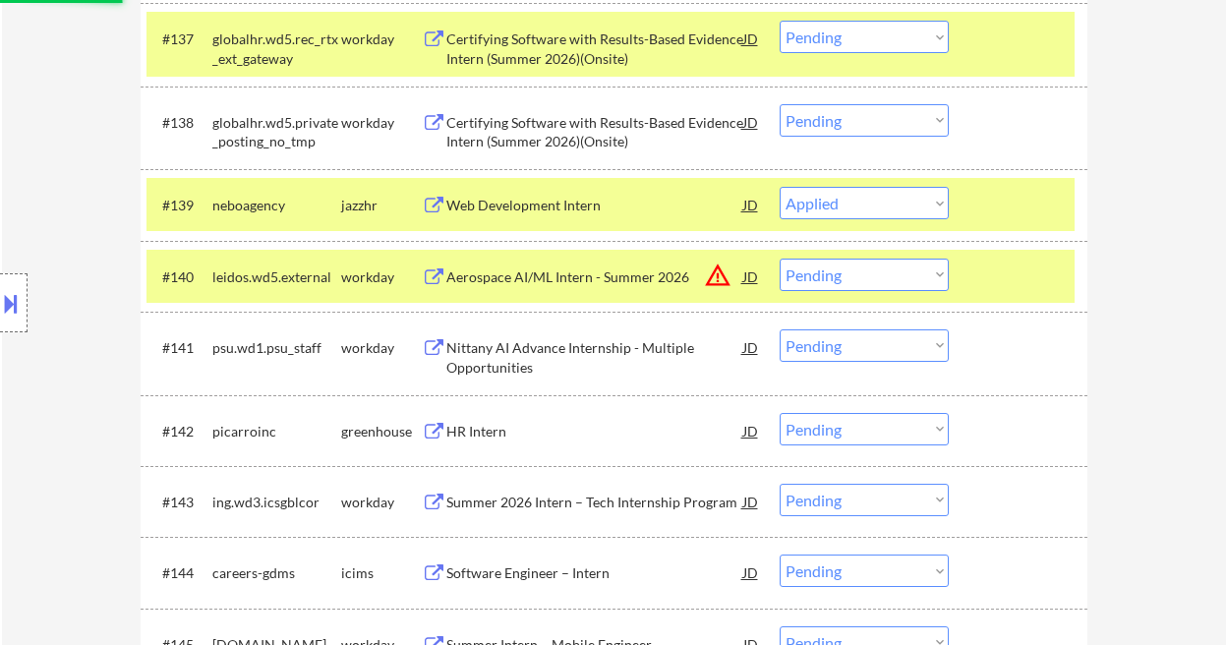
scroll to position [3469, 0]
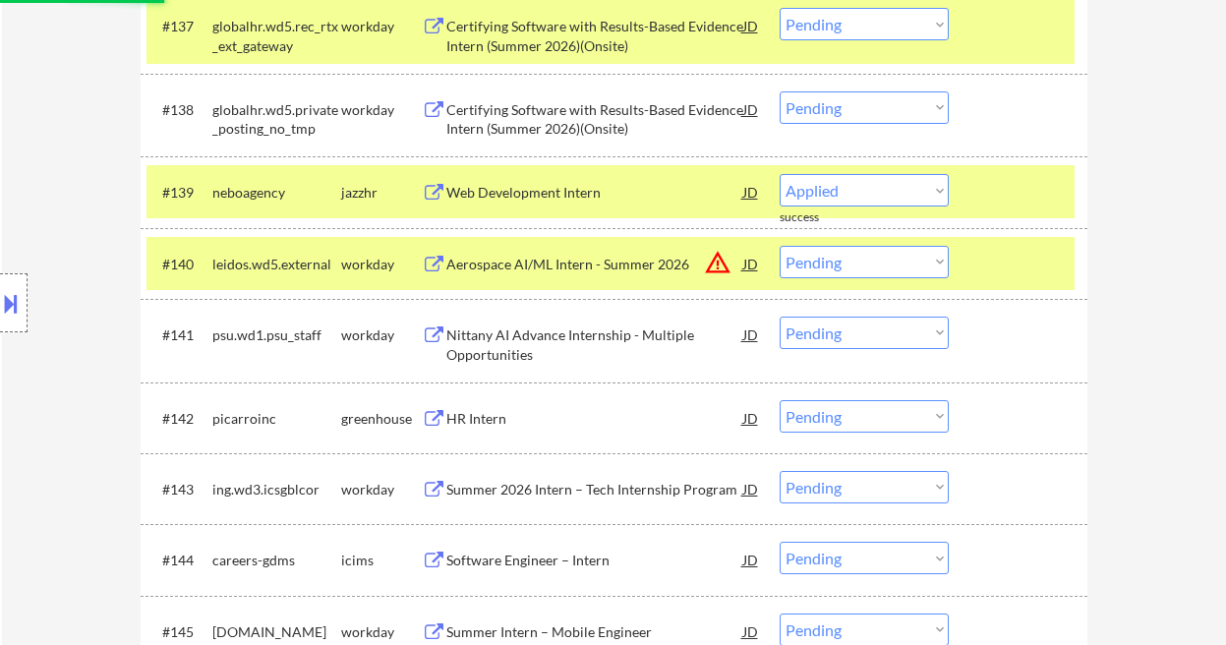
click at [568, 342] on div "Nittany AI Advance Internship - Multiple Opportunities" at bounding box center [594, 344] width 297 height 38
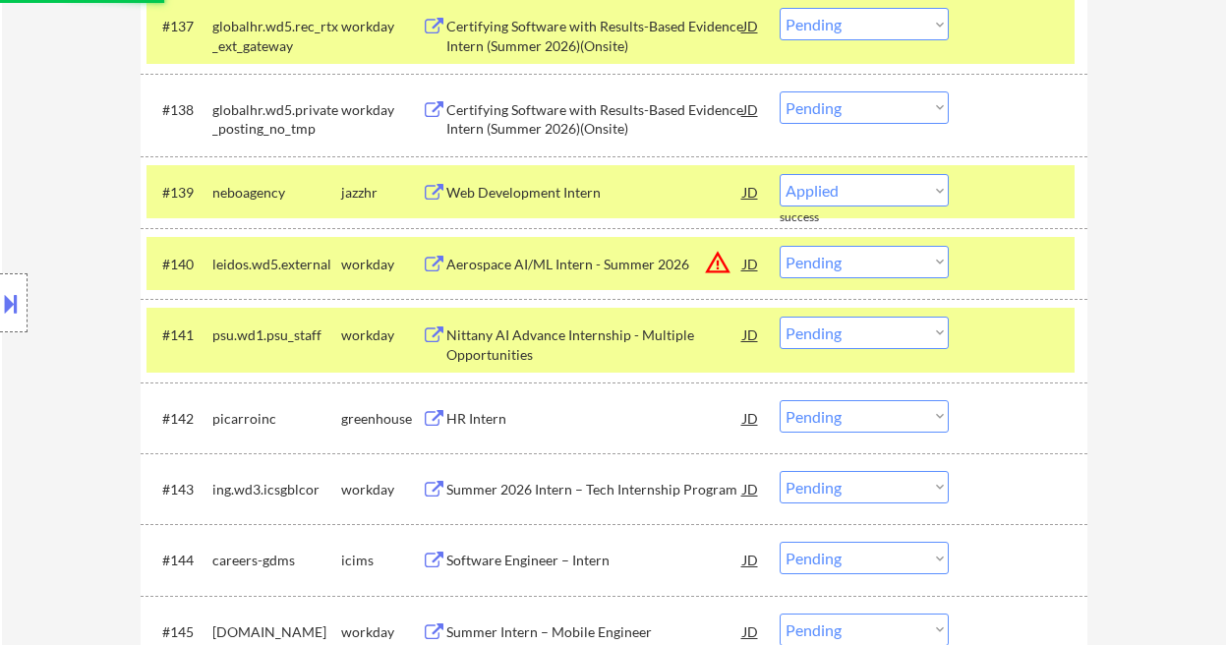
select select ""pending""
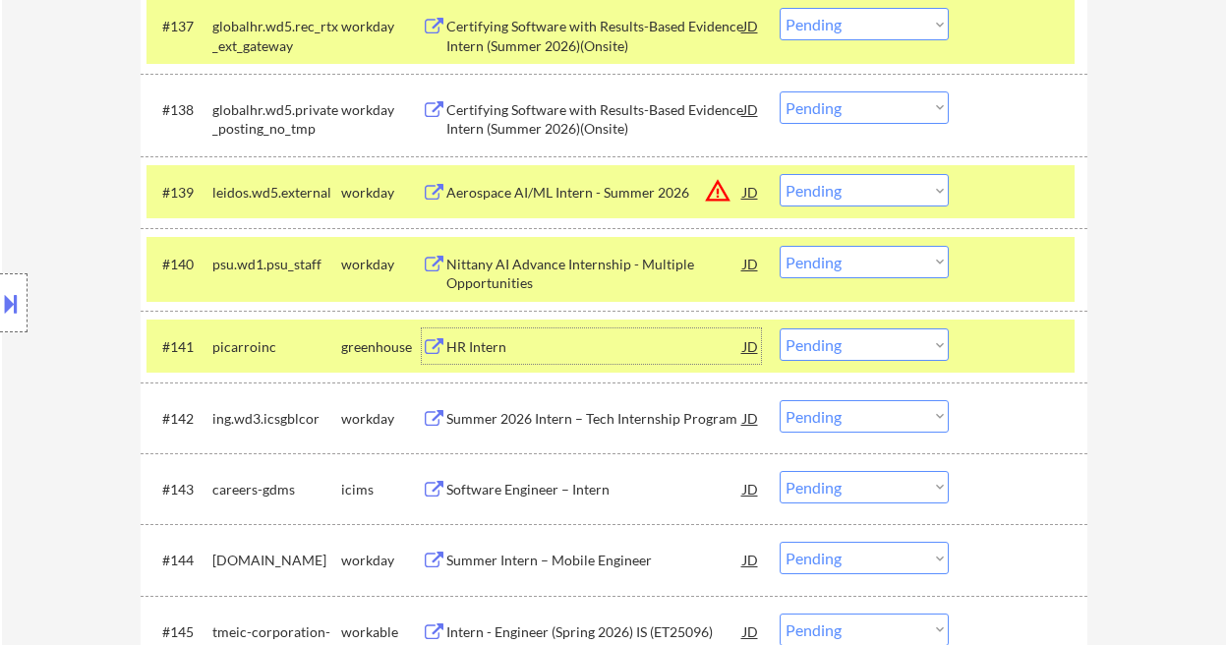
click at [813, 257] on select "Choose an option... Pending Applied Excluded (Questions) Excluded (Expired) Exc…" at bounding box center [864, 262] width 169 height 32
click at [780, 246] on select "Choose an option... Pending Applied Excluded (Questions) Excluded (Expired) Exc…" at bounding box center [864, 262] width 169 height 32
click at [528, 349] on div "HR Intern" at bounding box center [594, 347] width 297 height 20
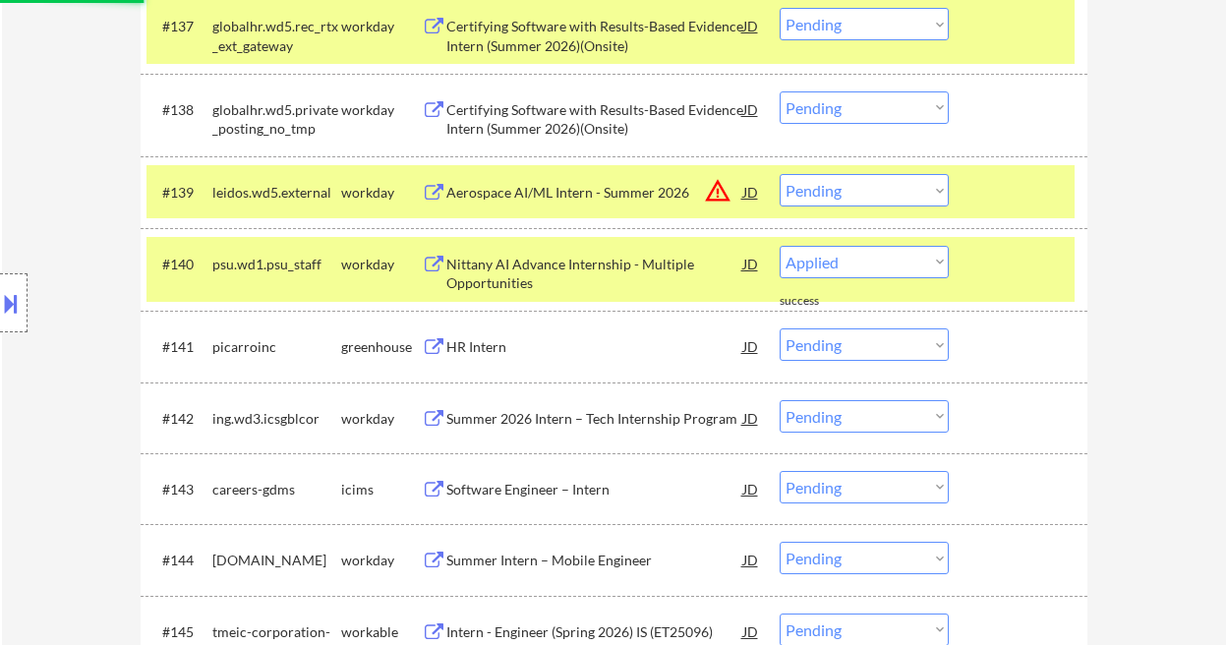
select select ""pending""
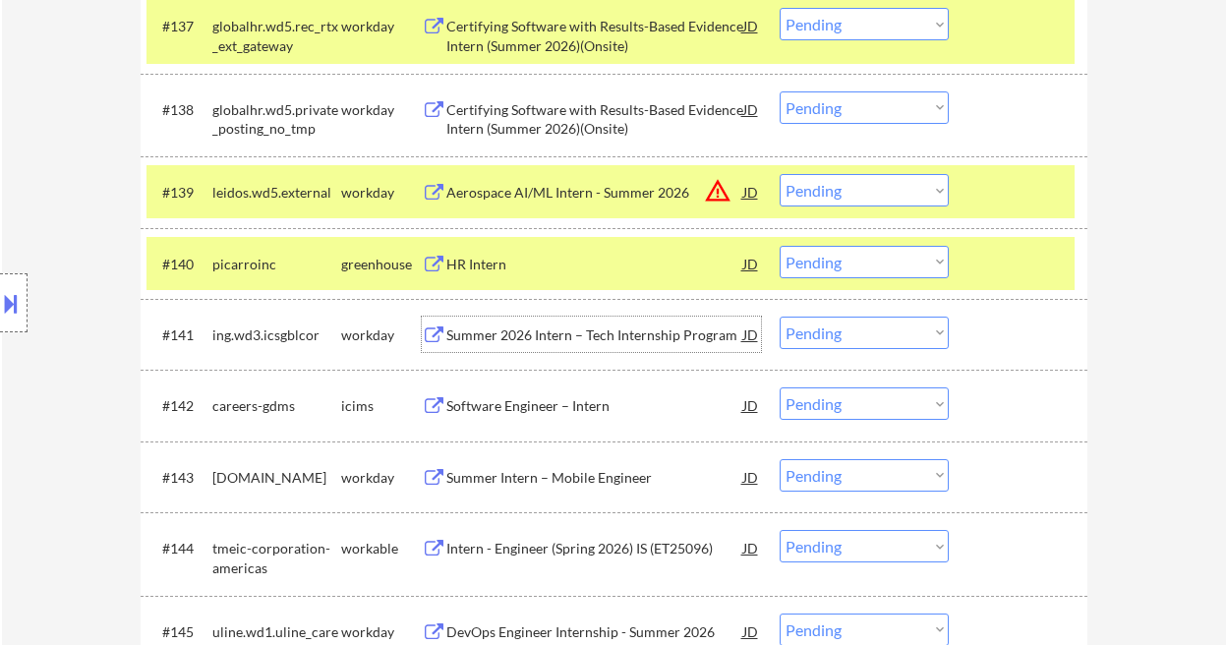
click at [512, 345] on div "Summer 2026 Intern – Tech Internship Program" at bounding box center [594, 334] width 297 height 35
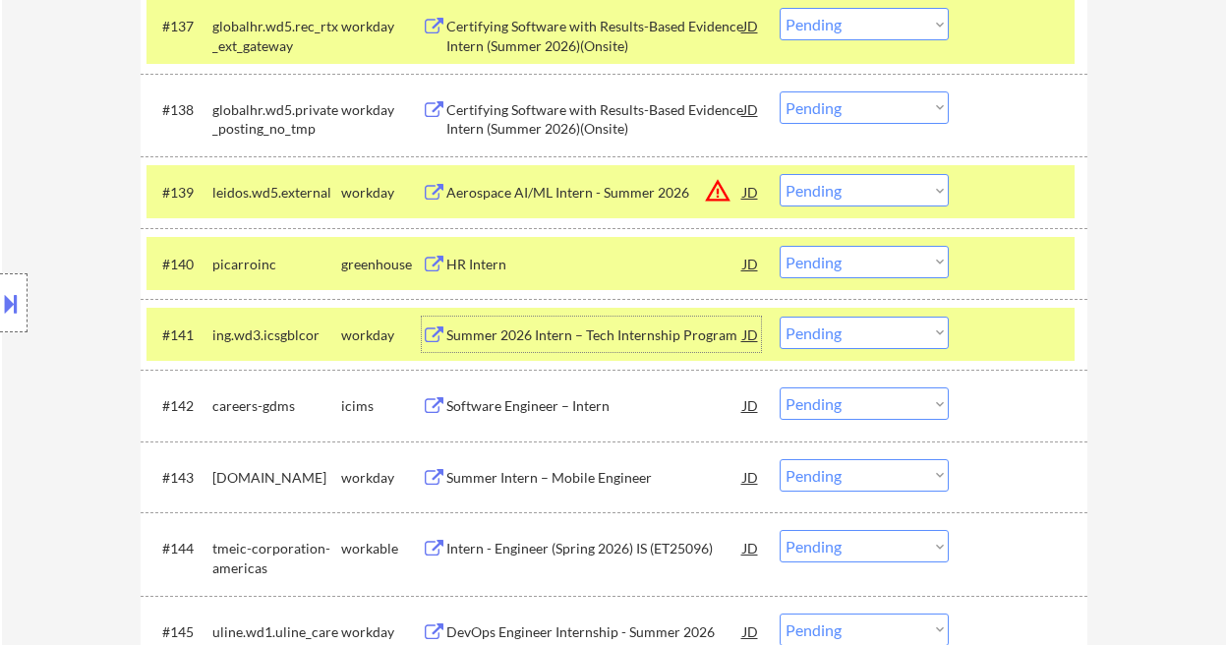
click at [830, 335] on select "Choose an option... Pending Applied Excluded (Questions) Excluded (Expired) Exc…" at bounding box center [864, 333] width 169 height 32
click at [780, 317] on select "Choose an option... Pending Applied Excluded (Questions) Excluded (Expired) Exc…" at bounding box center [864, 333] width 169 height 32
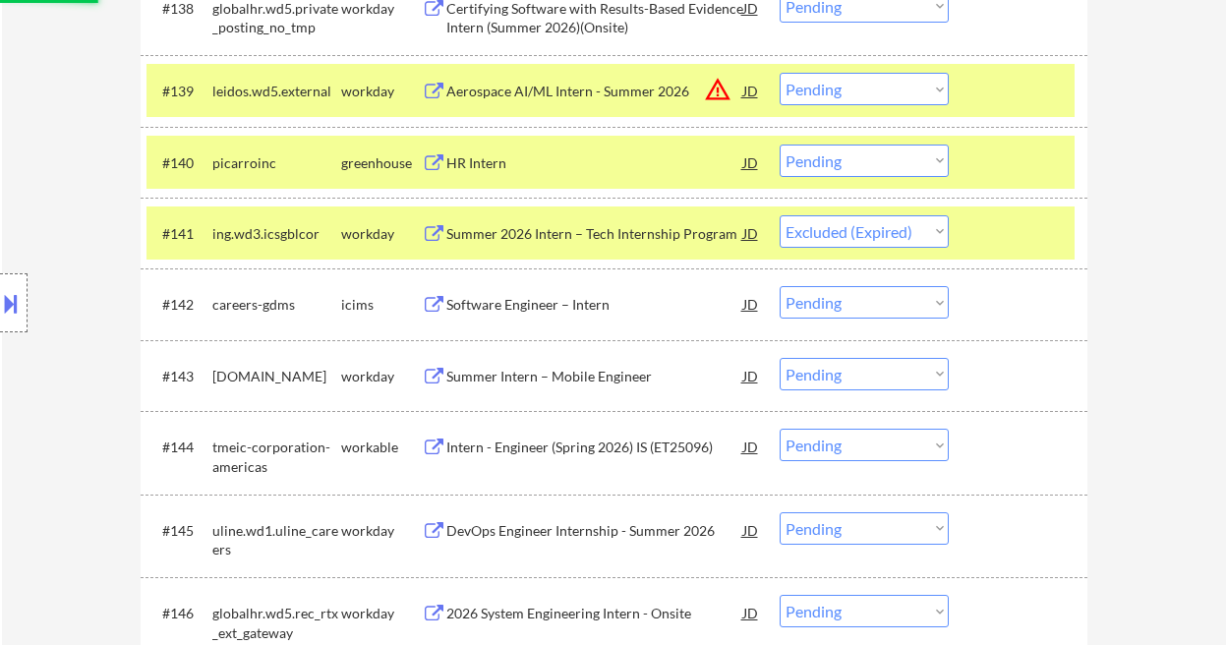
scroll to position [3600, 0]
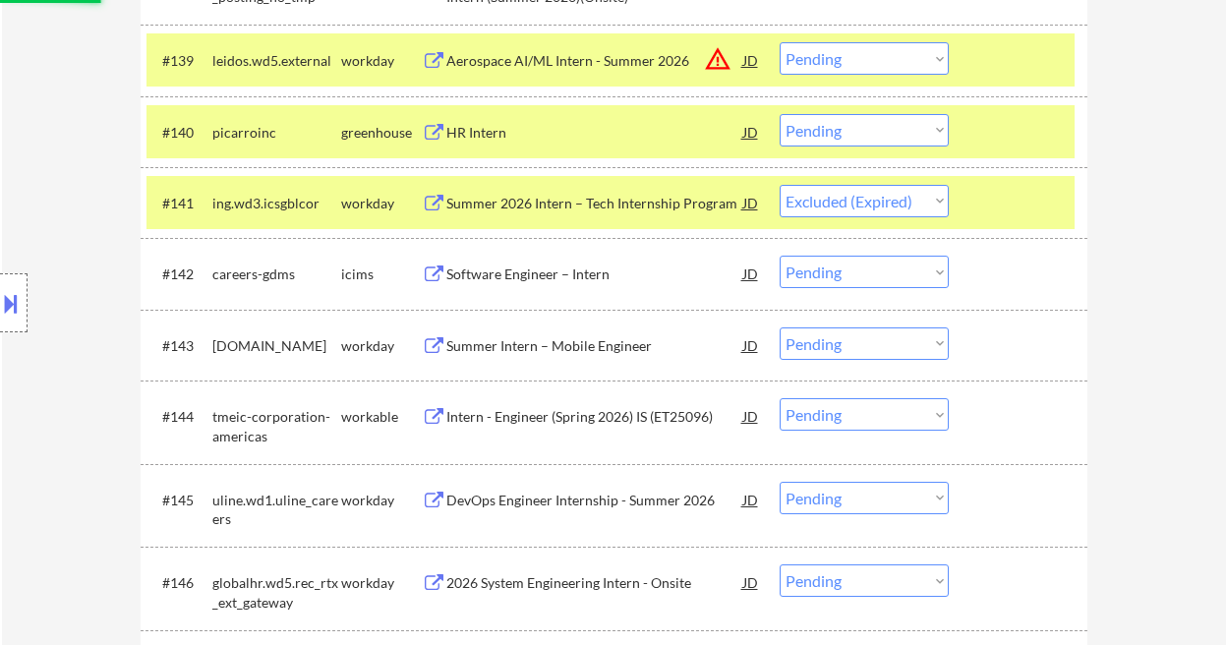
click at [545, 350] on div "Summer Intern – Mobile Engineer" at bounding box center [594, 346] width 297 height 20
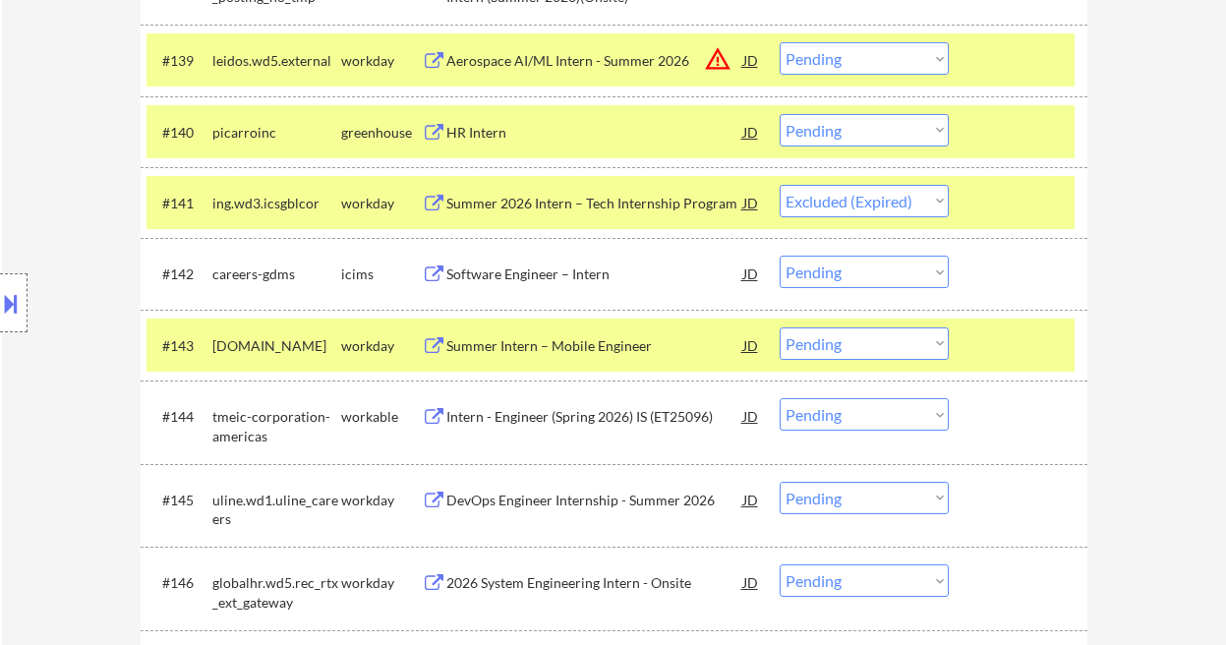
select select ""pending""
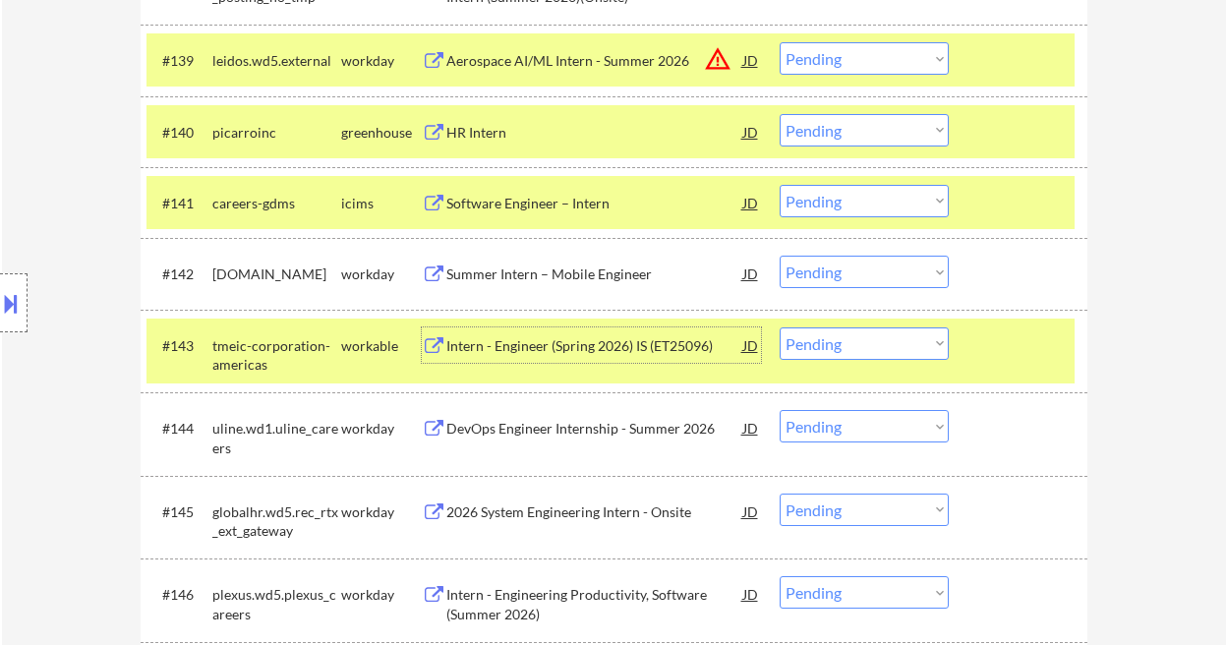
drag, startPoint x: 906, startPoint y: 124, endPoint x: 910, endPoint y: 146, distance: 22.2
click at [906, 127] on select "Choose an option... Pending Applied Excluded (Questions) Excluded (Expired) Exc…" at bounding box center [864, 130] width 169 height 32
click at [780, 114] on select "Choose an option... Pending Applied Excluded (Questions) Excluded (Expired) Exc…" at bounding box center [864, 130] width 169 height 32
select select ""pending""
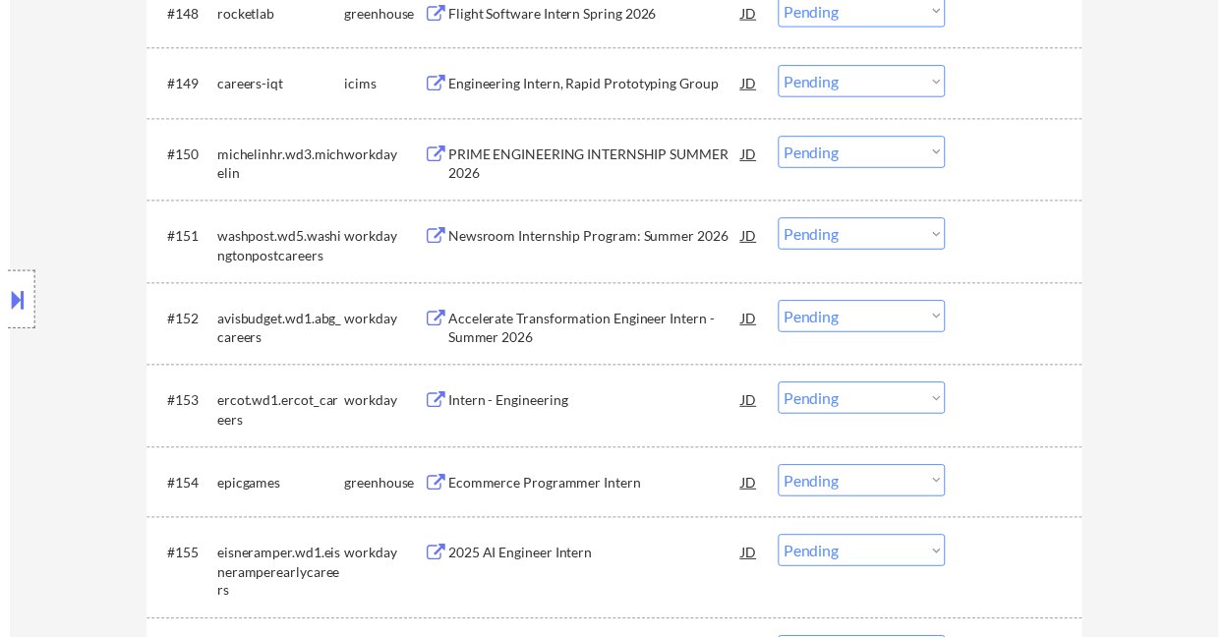
scroll to position [4387, 0]
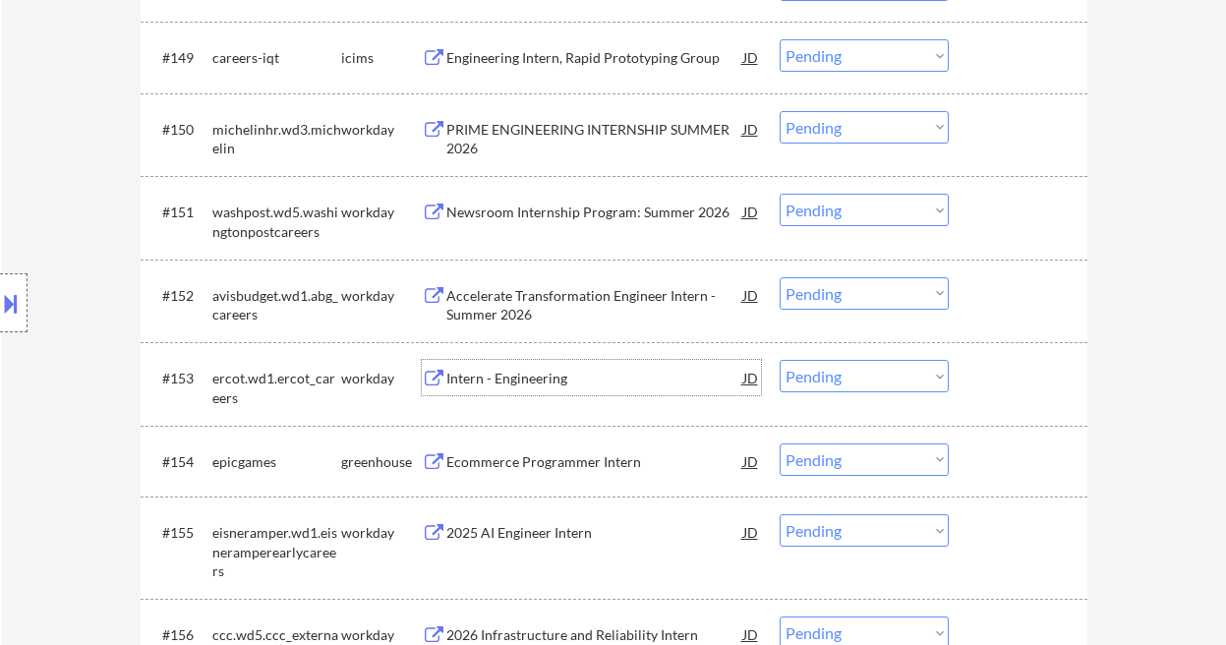
click at [548, 383] on div "Intern - Engineering" at bounding box center [594, 379] width 297 height 20
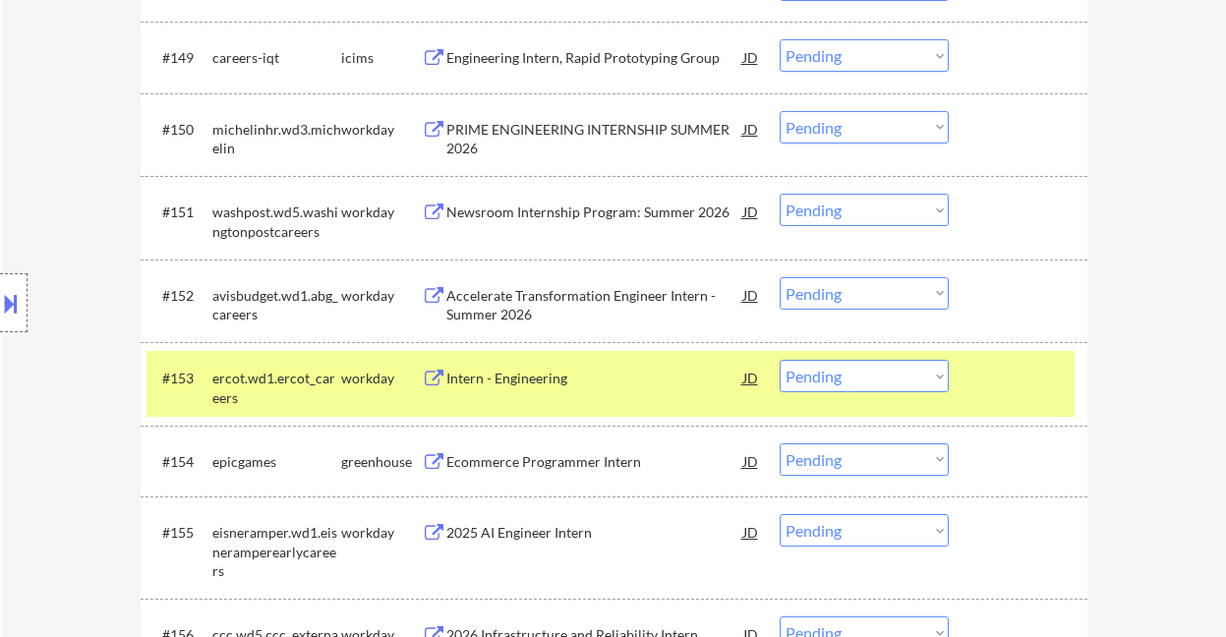
scroll to position [3485, 0]
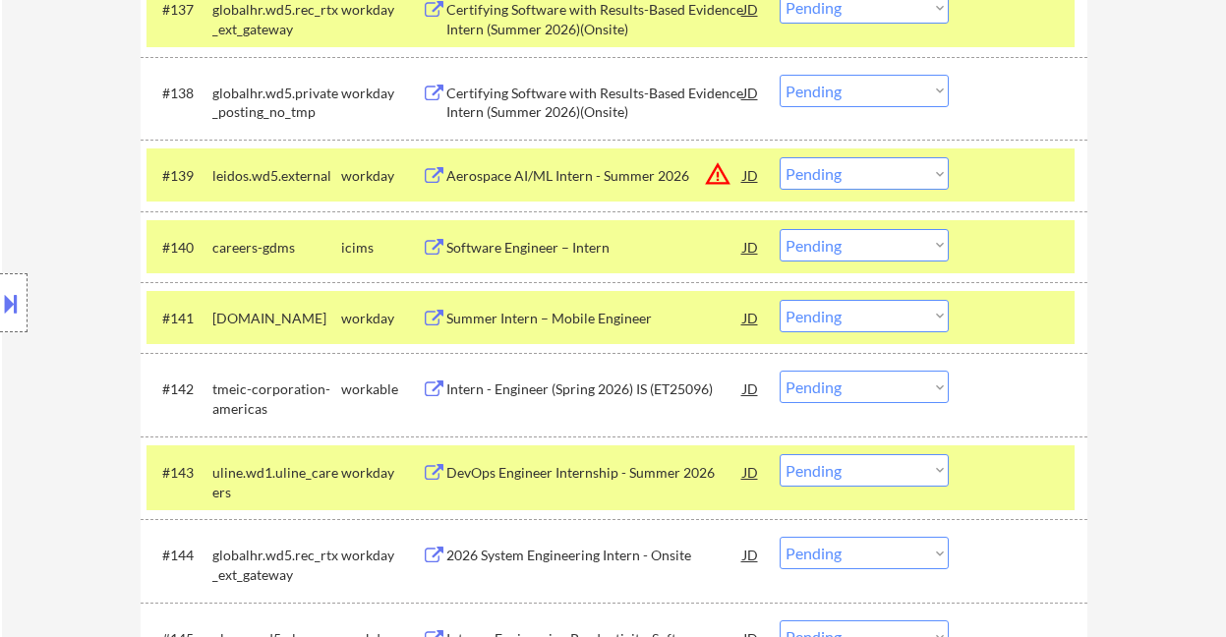
drag, startPoint x: 869, startPoint y: 322, endPoint x: 865, endPoint y: 331, distance: 10.6
click at [869, 322] on select "Choose an option... Pending Applied Excluded (Questions) Excluded (Expired) Exc…" at bounding box center [864, 316] width 169 height 32
click at [780, 300] on select "Choose an option... Pending Applied Excluded (Questions) Excluded (Expired) Exc…" at bounding box center [864, 316] width 169 height 32
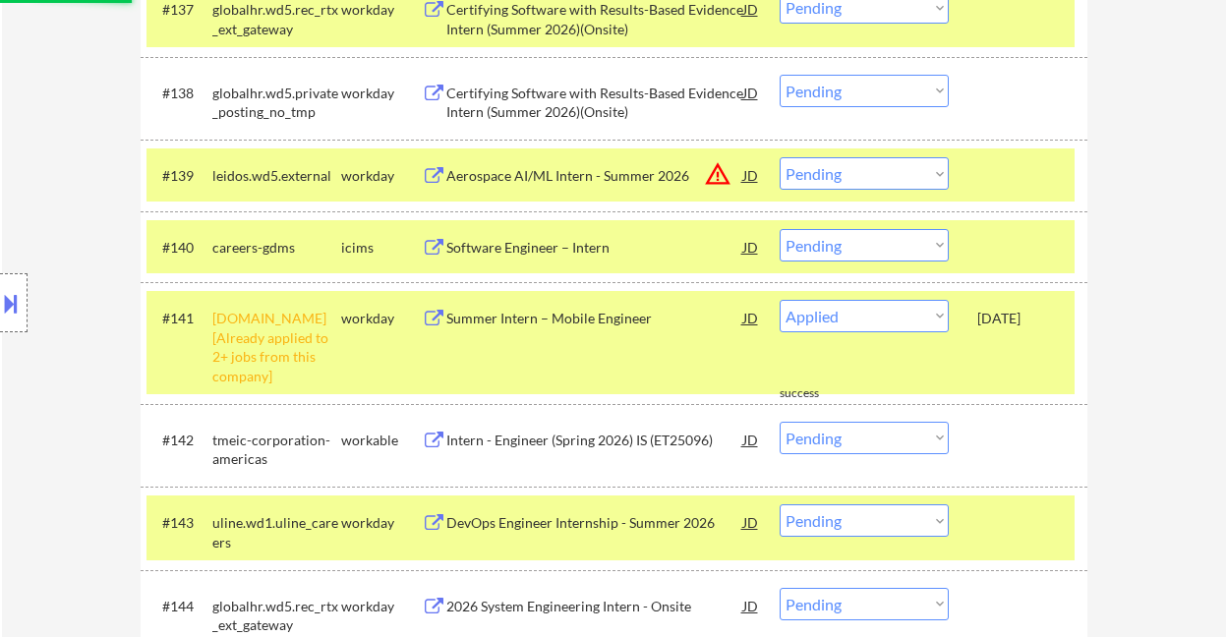
select select ""pending""
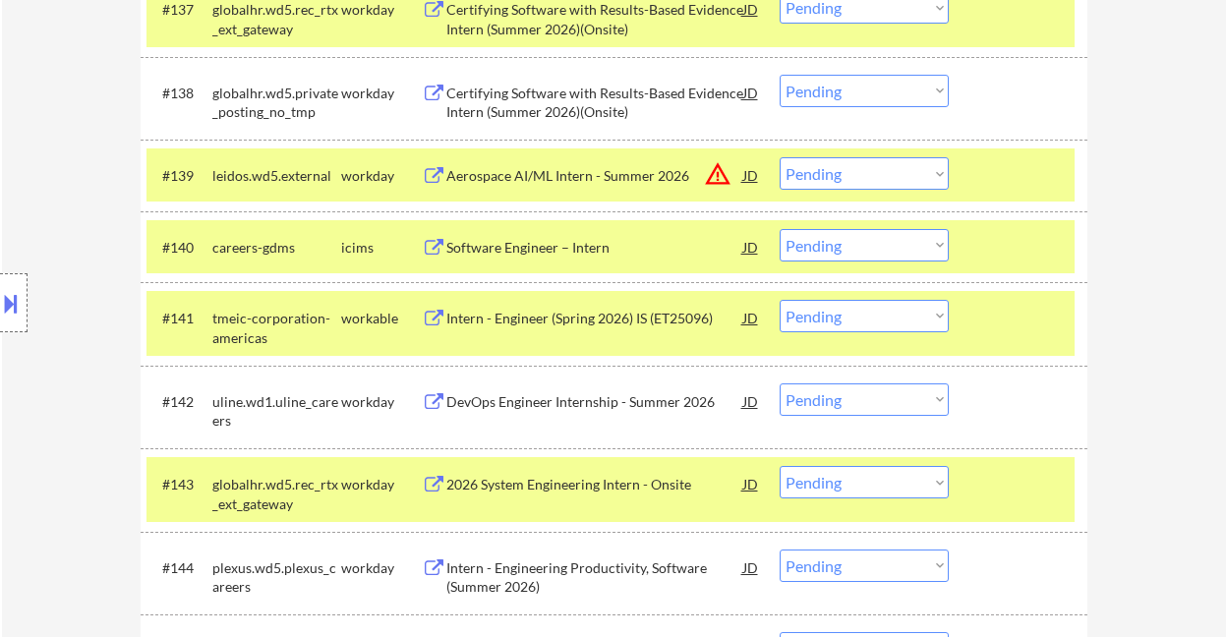
scroll to position [3747, 0]
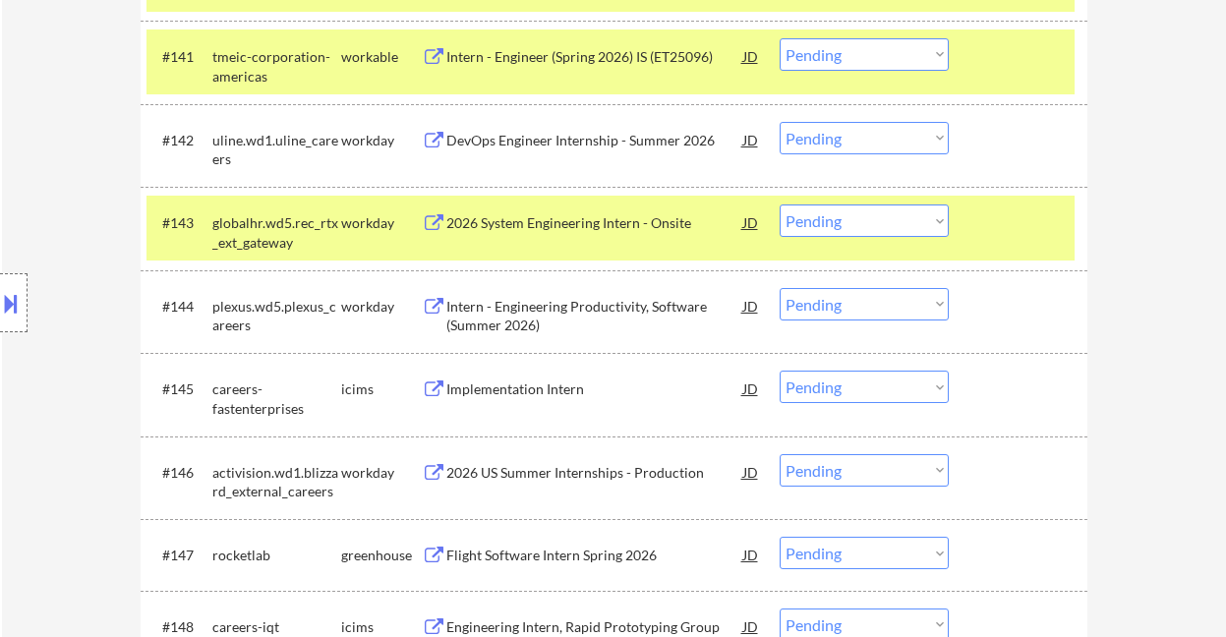
click at [540, 137] on div "DevOps Engineer Internship - Summer 2026" at bounding box center [594, 141] width 297 height 20
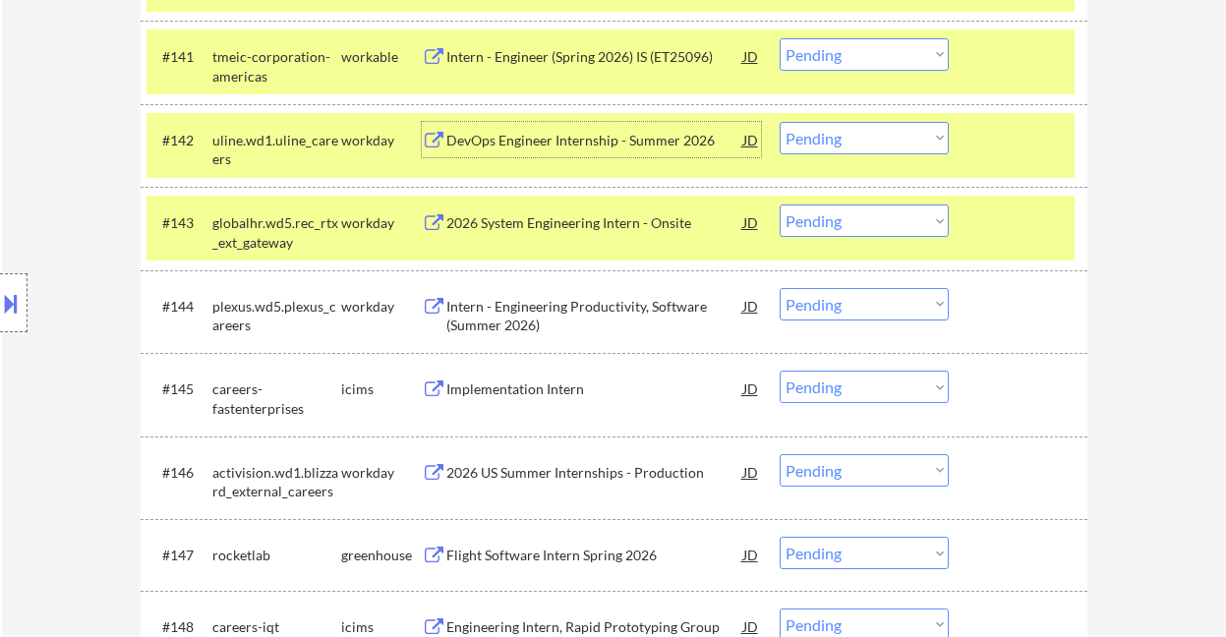
click at [835, 140] on select "Choose an option... Pending Applied Excluded (Questions) Excluded (Expired) Exc…" at bounding box center [864, 138] width 169 height 32
click at [780, 122] on select "Choose an option... Pending Applied Excluded (Questions) Excluded (Expired) Exc…" at bounding box center [864, 138] width 169 height 32
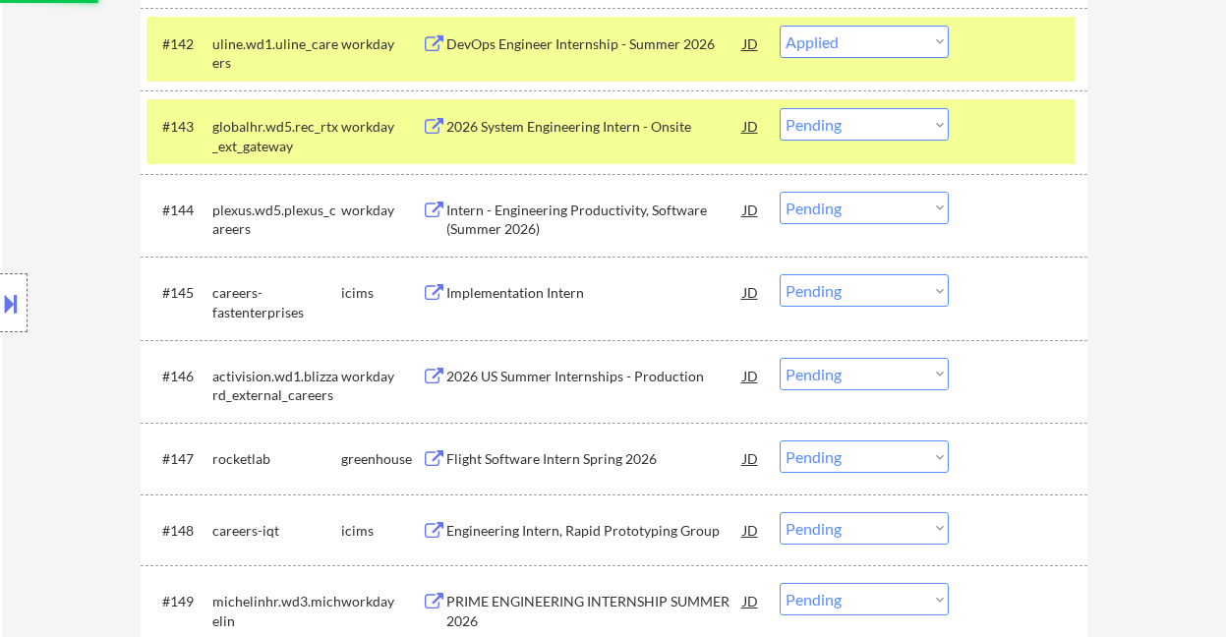
scroll to position [3879, 0]
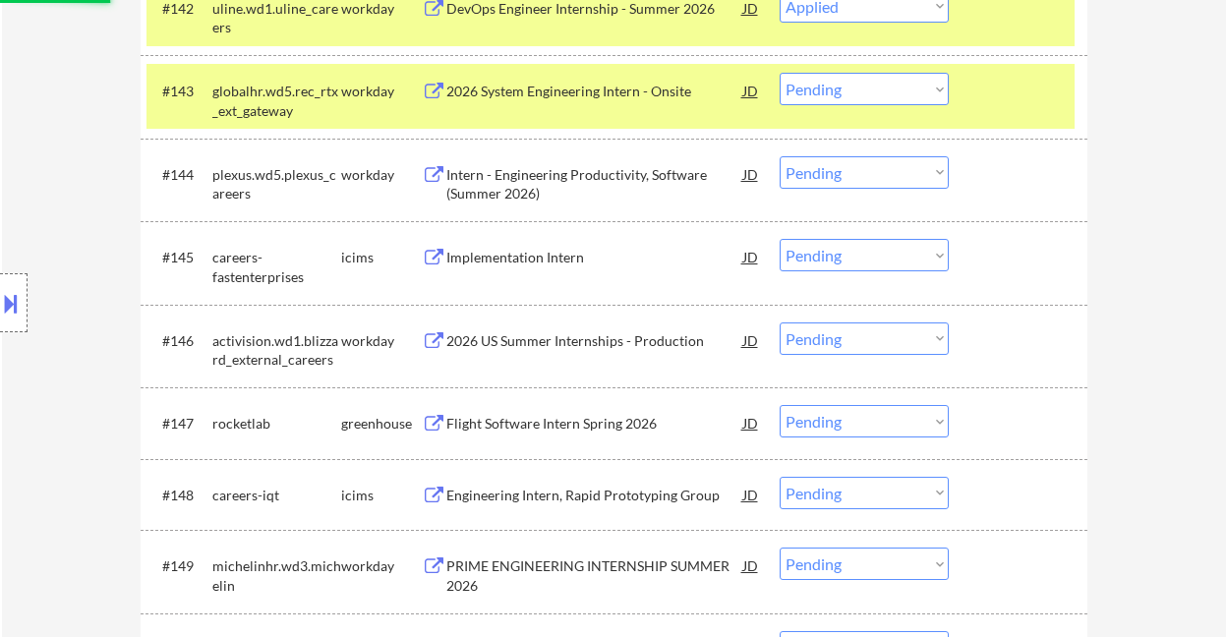
click at [562, 181] on div "Intern - Engineering Productivity, Software (Summer 2026)" at bounding box center [594, 184] width 297 height 38
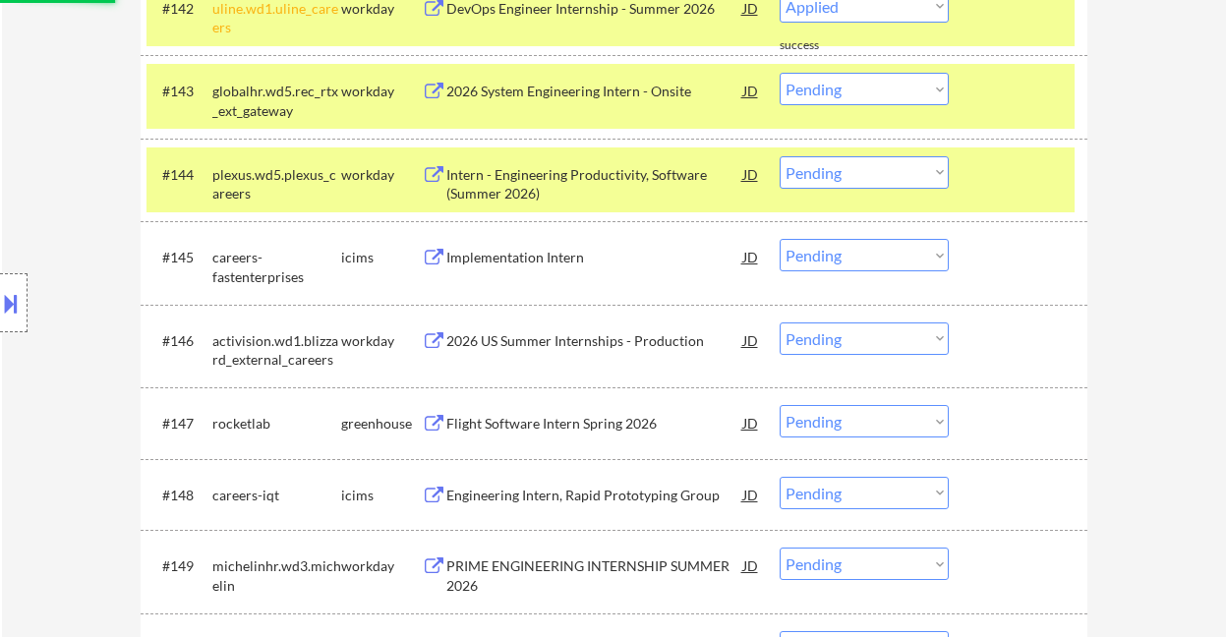
select select ""pending""
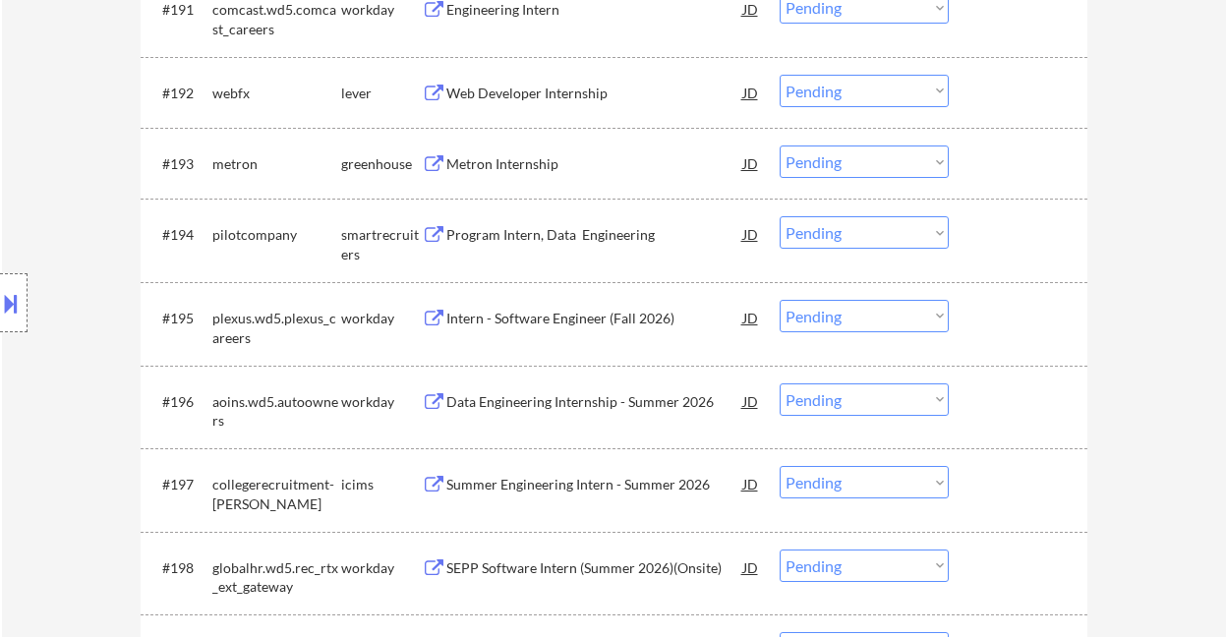
scroll to position [3652, 0]
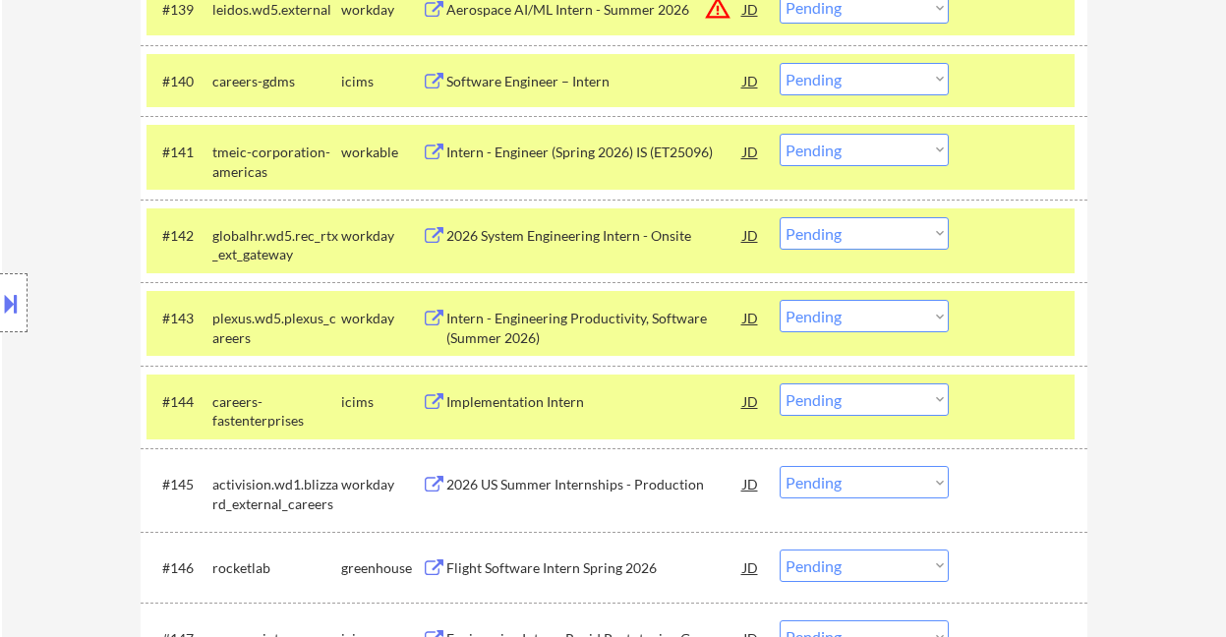
drag, startPoint x: 820, startPoint y: 316, endPoint x: 827, endPoint y: 324, distance: 11.2
click at [820, 316] on select "Choose an option... Pending Applied Excluded (Questions) Excluded (Expired) Exc…" at bounding box center [864, 316] width 169 height 32
click at [780, 300] on select "Choose an option... Pending Applied Excluded (Questions) Excluded (Expired) Exc…" at bounding box center [864, 316] width 169 height 32
select select ""pending""
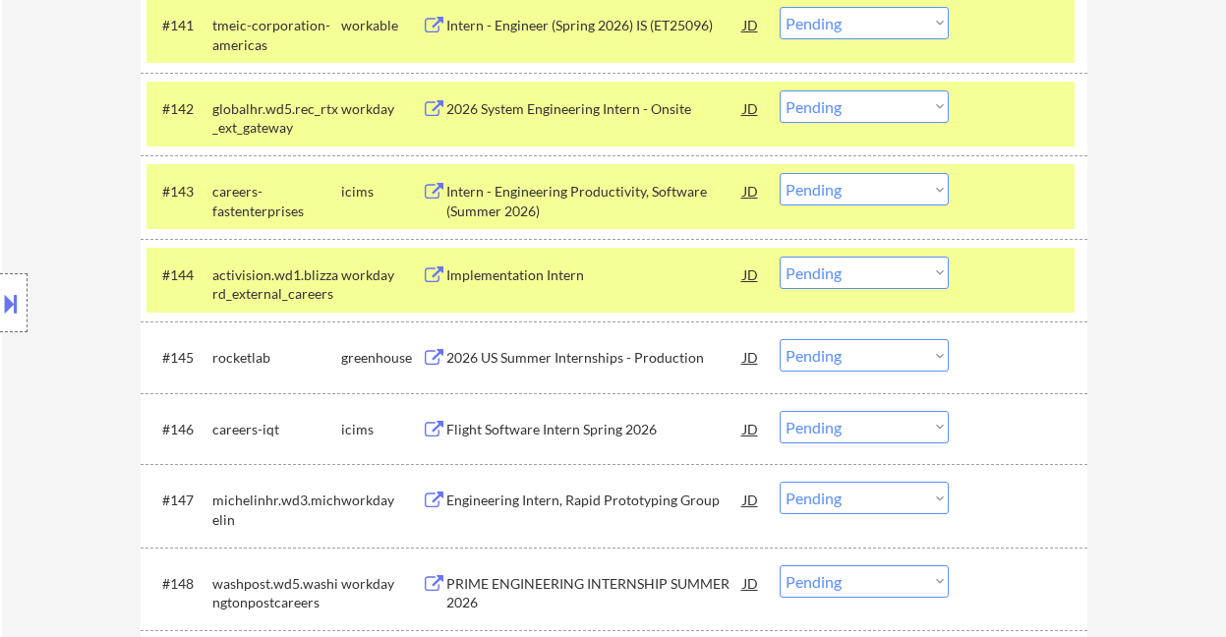
scroll to position [3782, 0]
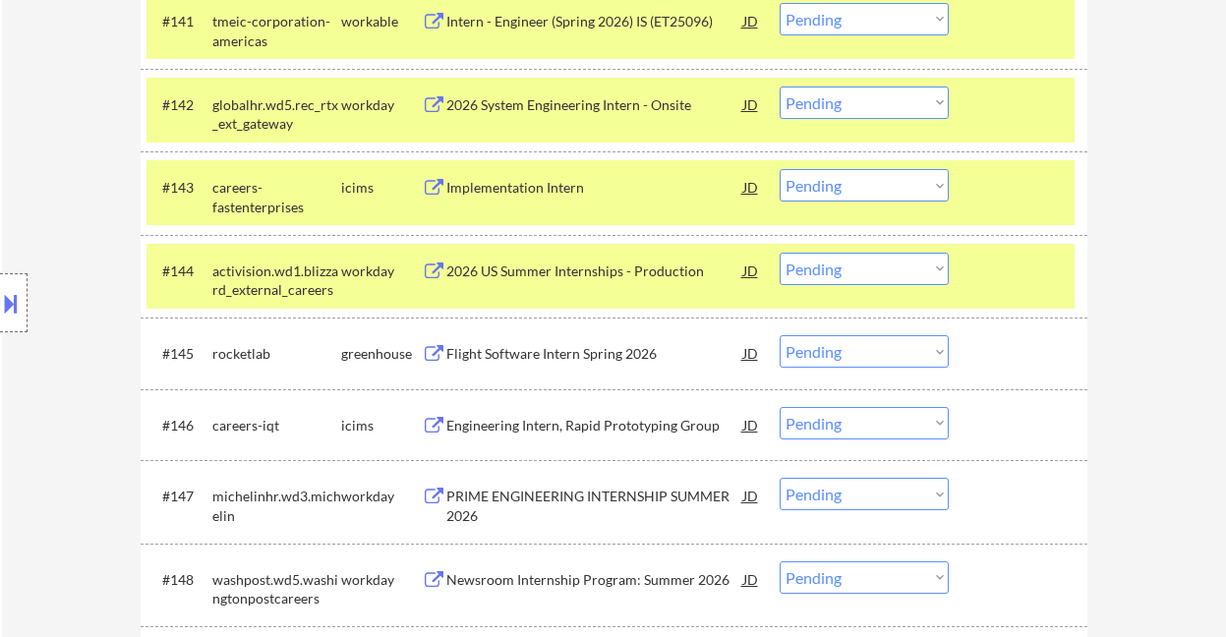
click at [569, 270] on div "2026 US Summer Internships - Production" at bounding box center [594, 272] width 297 height 20
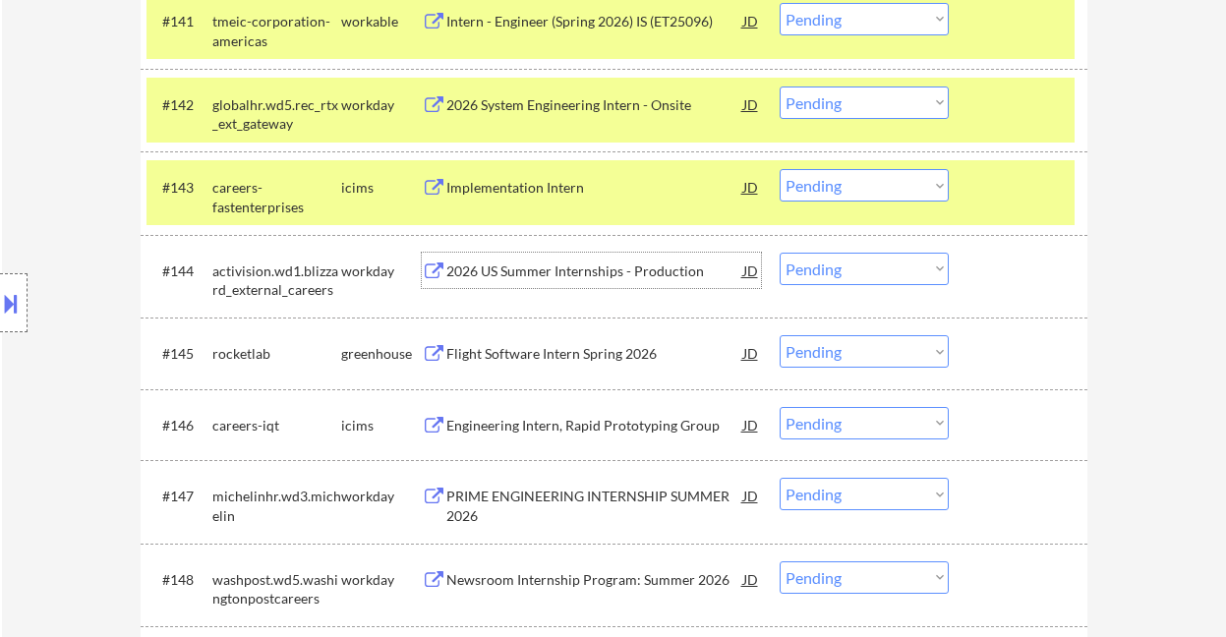
drag, startPoint x: 815, startPoint y: 263, endPoint x: 835, endPoint y: 283, distance: 28.5
click at [815, 263] on select "Choose an option... Pending Applied Excluded (Questions) Excluded (Expired) Exc…" at bounding box center [864, 269] width 169 height 32
click at [780, 253] on select "Choose an option... Pending Applied Excluded (Questions) Excluded (Expired) Exc…" at bounding box center [864, 269] width 169 height 32
select select ""pending""
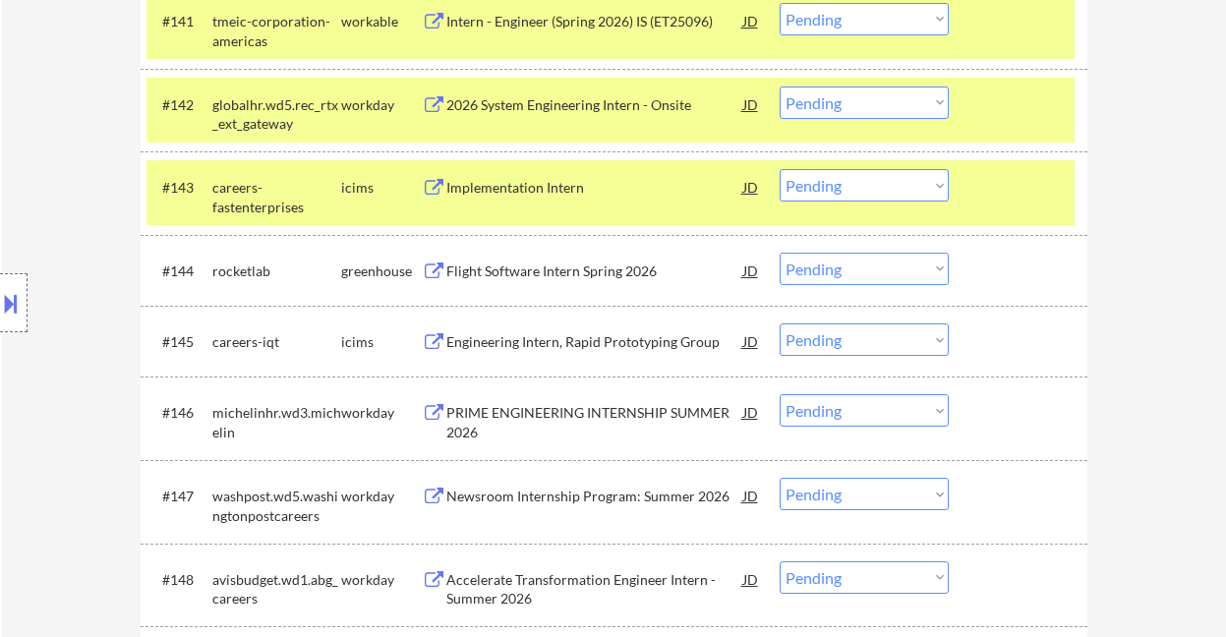
scroll to position [3913, 0]
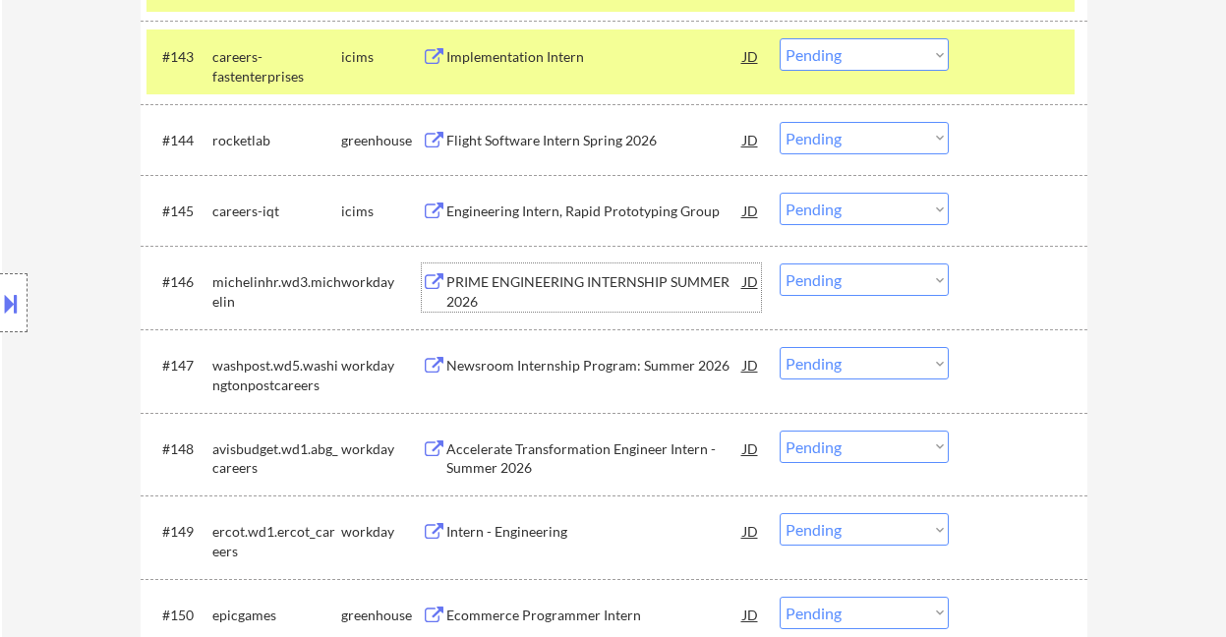
click at [569, 281] on div "PRIME ENGINEERING INTERNSHIP SUMMER 2026" at bounding box center [594, 291] width 297 height 38
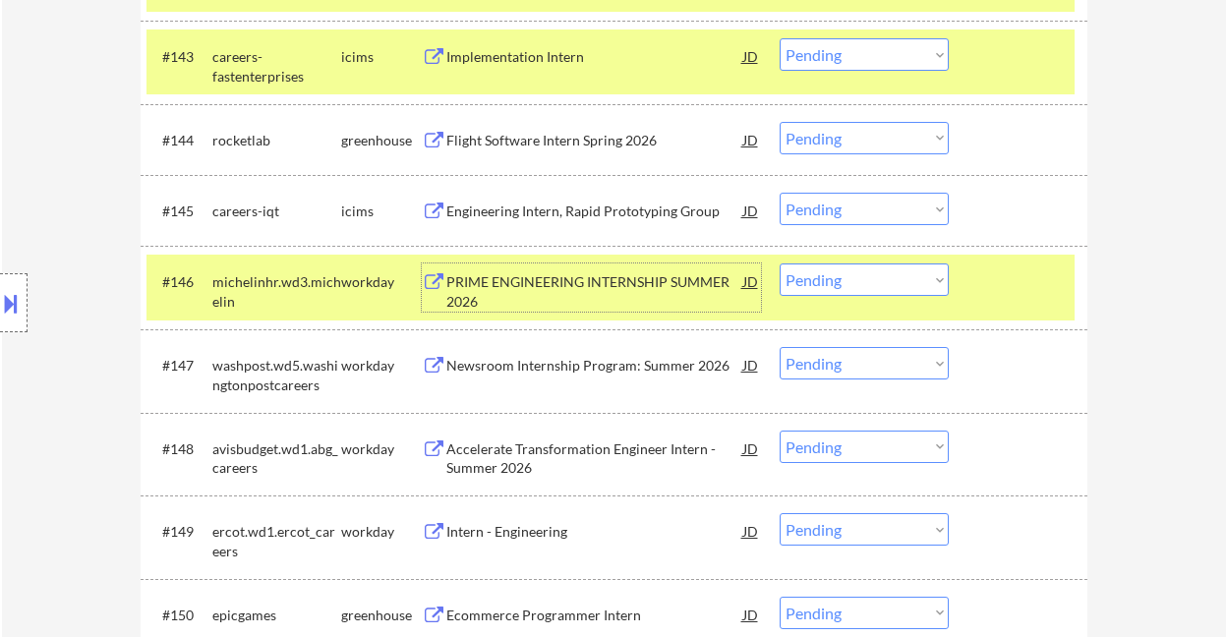
drag, startPoint x: 833, startPoint y: 285, endPoint x: 841, endPoint y: 295, distance: 12.6
click at [833, 284] on select "Choose an option... Pending Applied Excluded (Questions) Excluded (Expired) Exc…" at bounding box center [864, 279] width 169 height 32
click at [780, 263] on select "Choose an option... Pending Applied Excluded (Questions) Excluded (Expired) Exc…" at bounding box center [864, 279] width 169 height 32
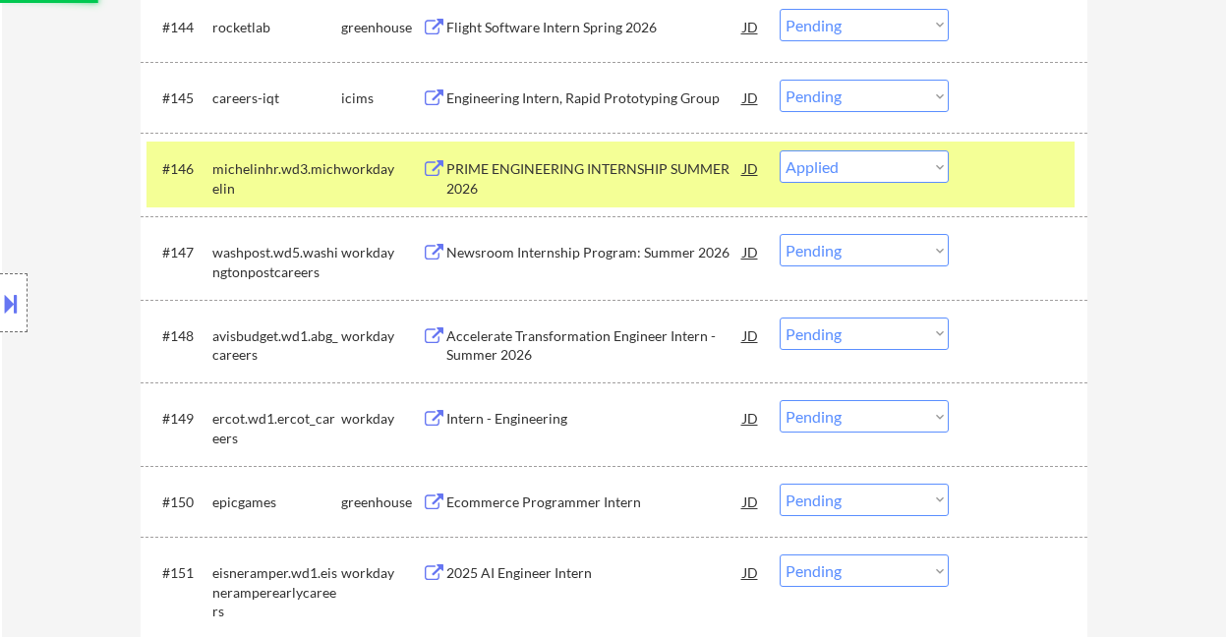
scroll to position [4045, 0]
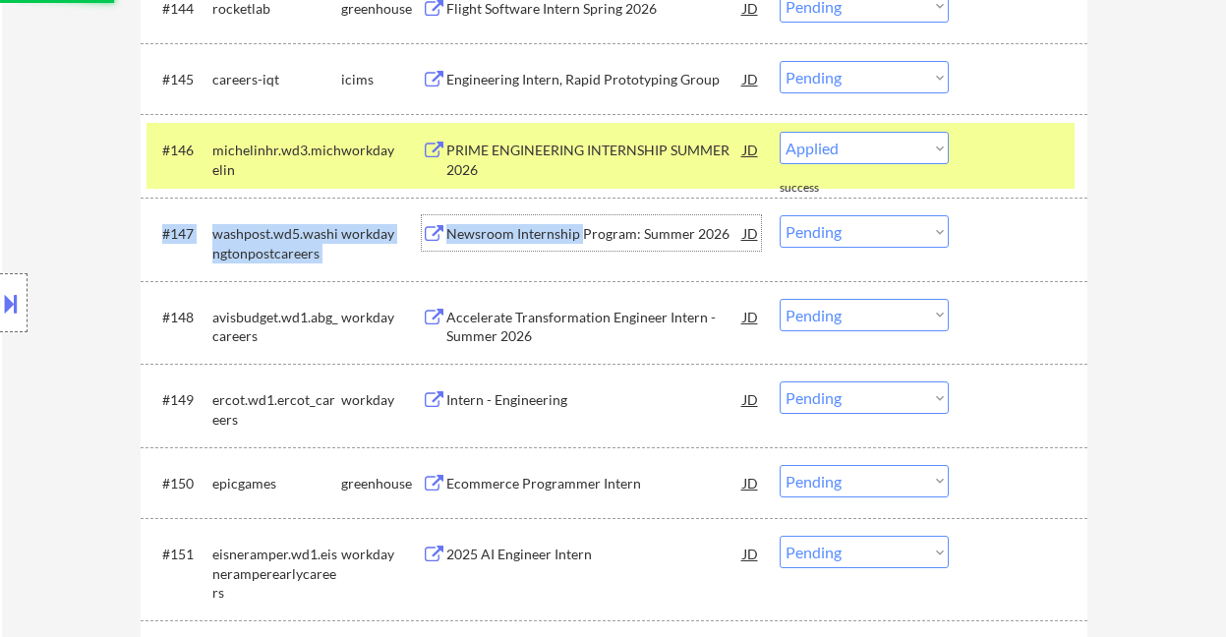
drag, startPoint x: 580, startPoint y: 236, endPoint x: 1082, endPoint y: 268, distance: 502.5
click at [615, 266] on div "#147 washpost.wd5.washingtonpostcareers workday Newsroom Internship Program: Su…" at bounding box center [610, 238] width 928 height 65
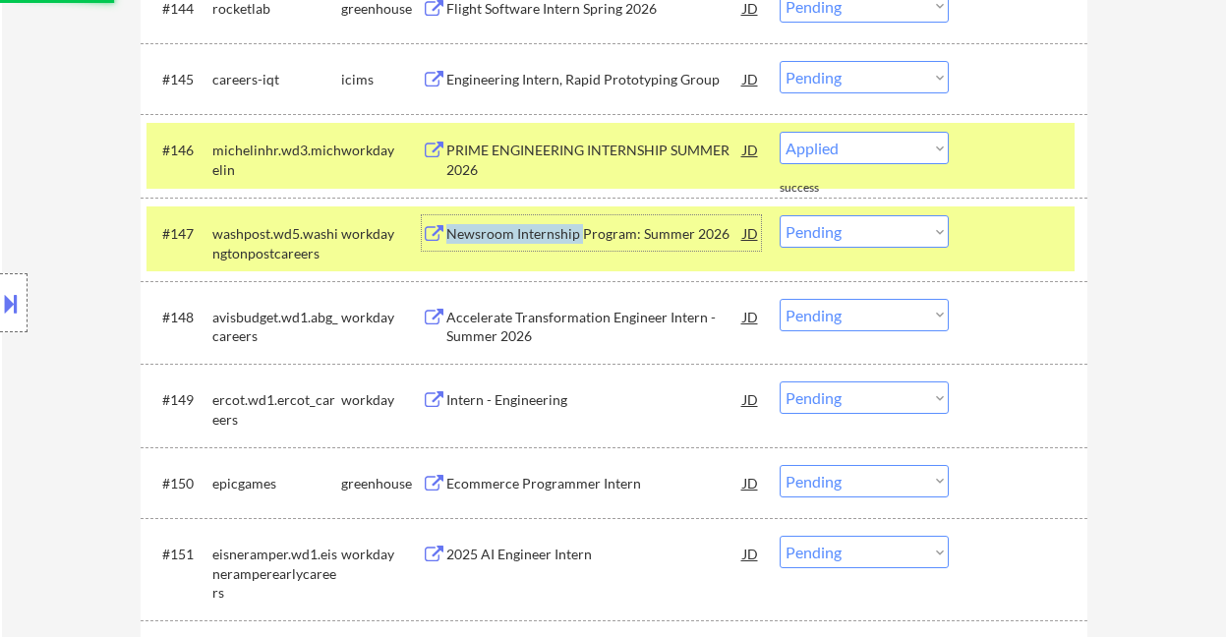
click at [1082, 268] on div "#147 washpost.wd5.washingtonpostcareers workday Newsroom Internship Program: Su…" at bounding box center [614, 240] width 947 height 84
select select ""pending""
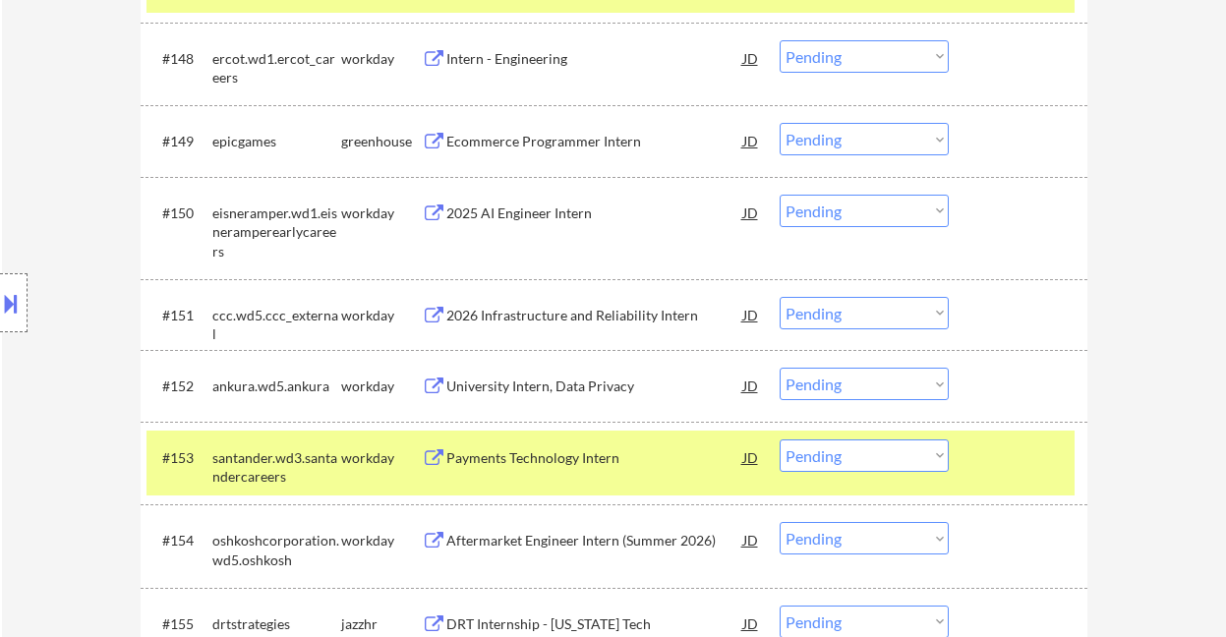
scroll to position [4306, 0]
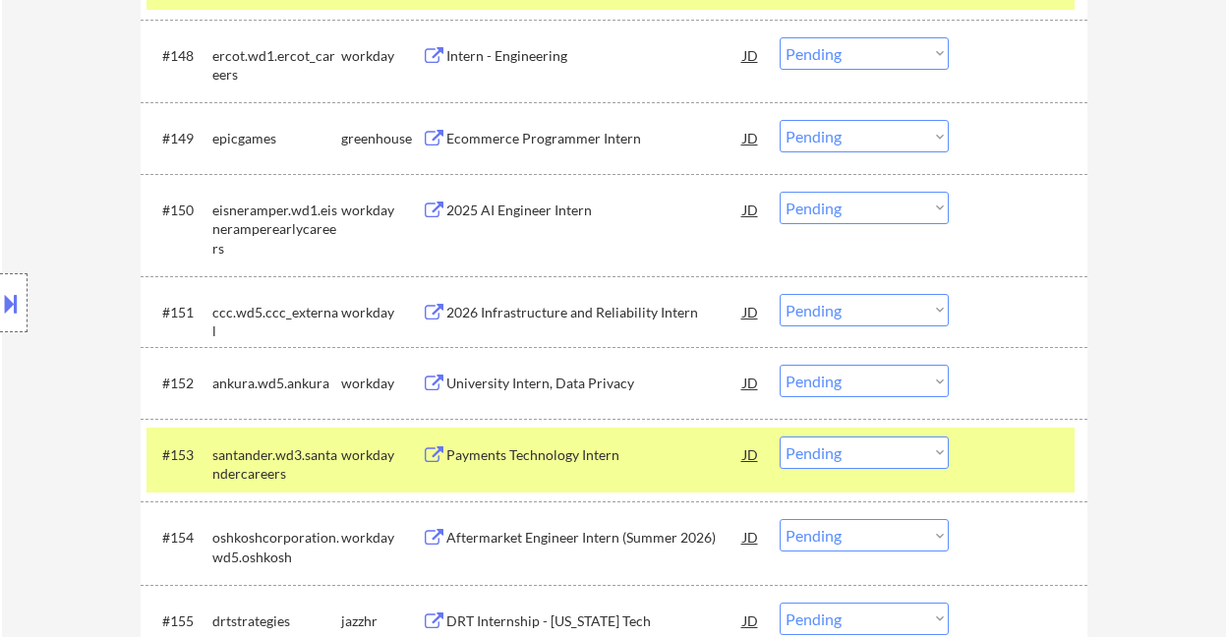
click at [523, 315] on div "2026 Infrastructure and Reliability Intern" at bounding box center [594, 313] width 297 height 20
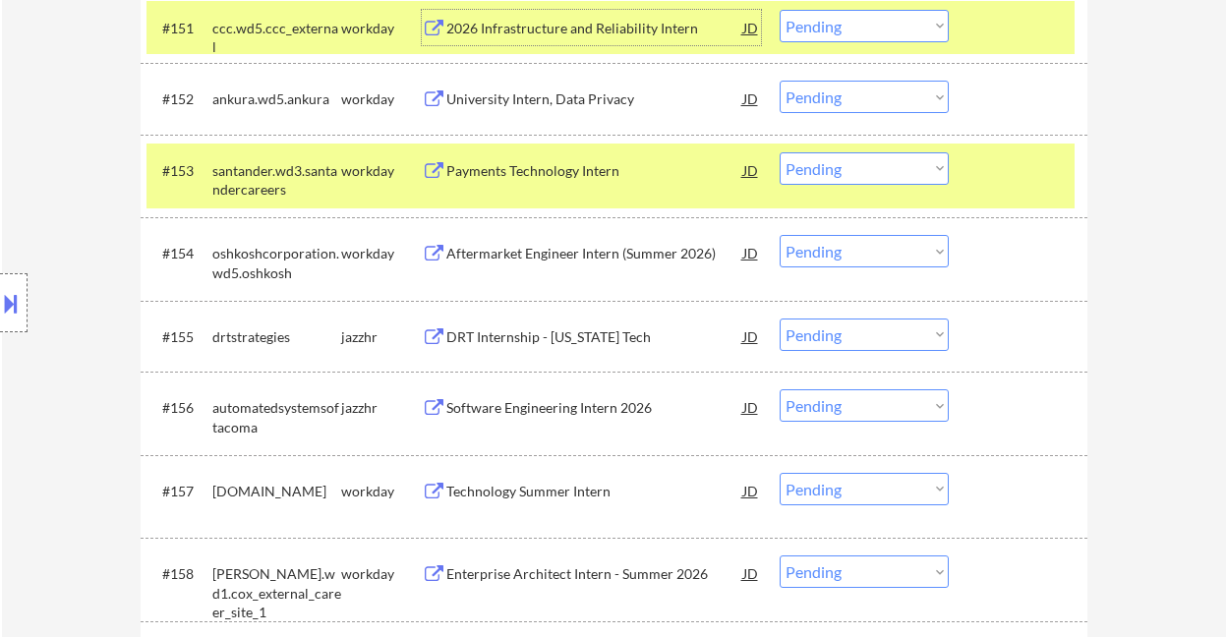
scroll to position [4700, 0]
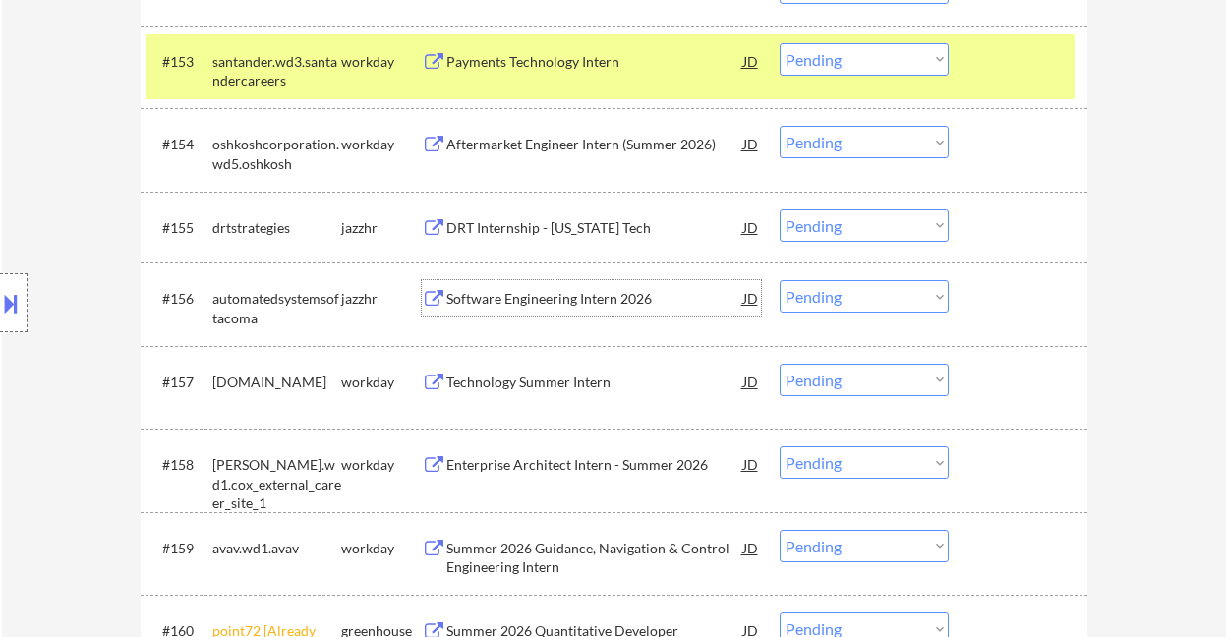
click at [511, 295] on div "Software Engineering Intern 2026" at bounding box center [594, 299] width 297 height 20
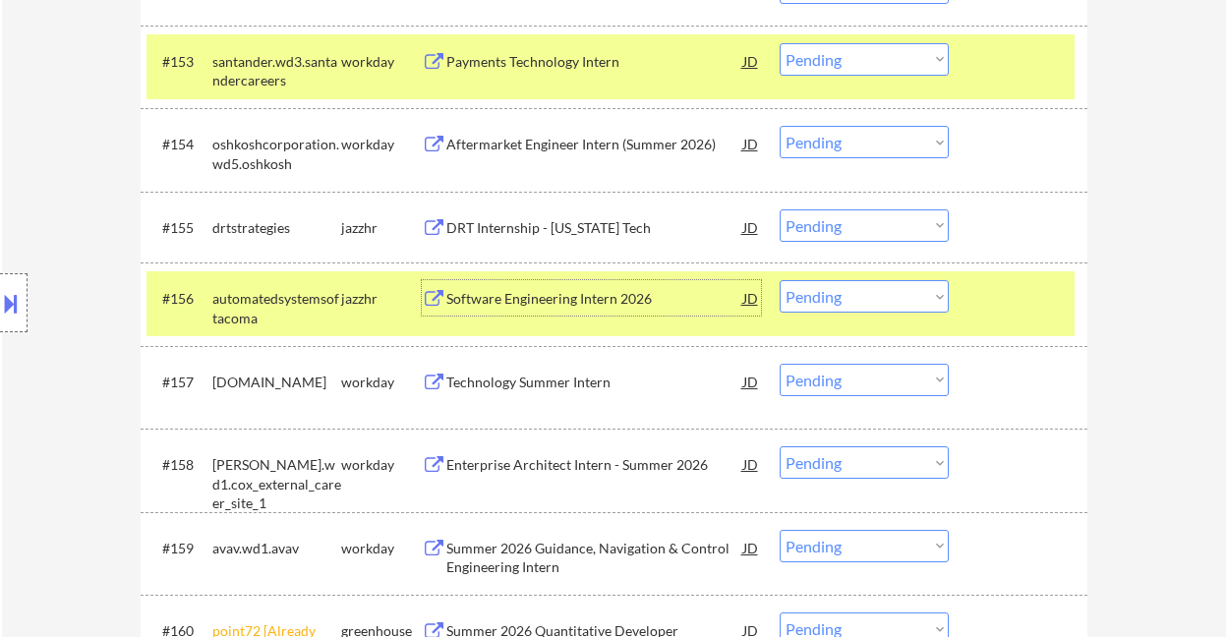
click at [827, 307] on select "Choose an option... Pending Applied Excluded (Questions) Excluded (Expired) Exc…" at bounding box center [864, 296] width 169 height 32
click at [780, 280] on select "Choose an option... Pending Applied Excluded (Questions) Excluded (Expired) Exc…" at bounding box center [864, 296] width 169 height 32
click at [568, 384] on div "Technology Summer Intern" at bounding box center [594, 383] width 297 height 20
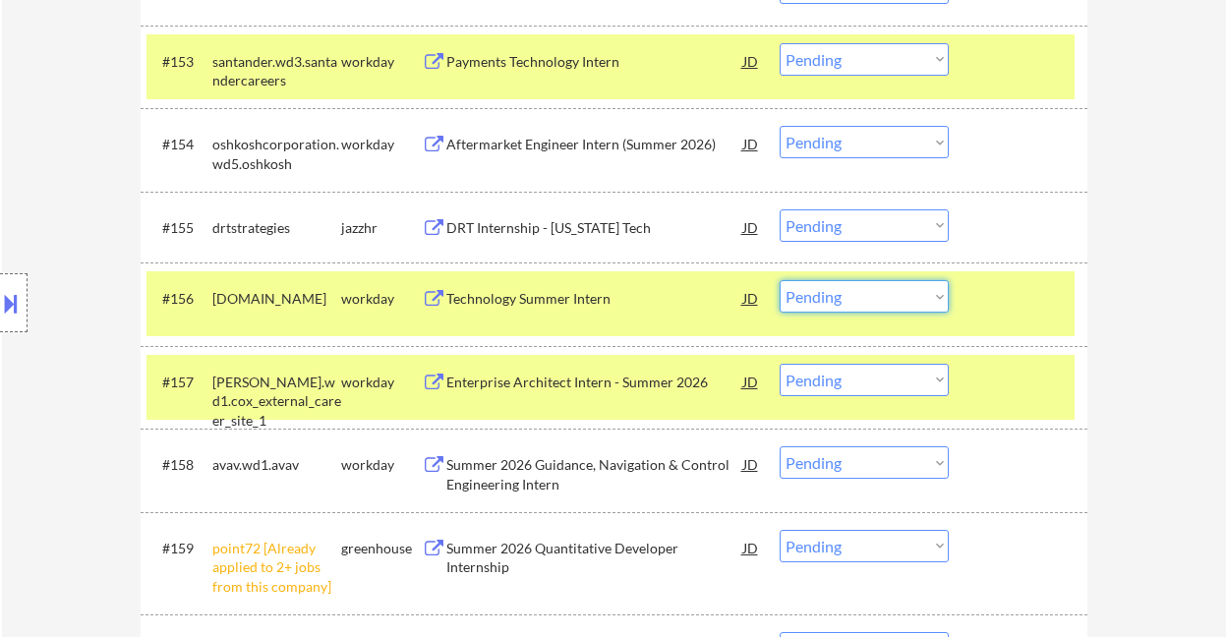
click at [825, 289] on select "Choose an option... Pending Applied Excluded (Questions) Excluded (Expired) Exc…" at bounding box center [864, 296] width 169 height 32
click at [780, 280] on select "Choose an option... Pending Applied Excluded (Questions) Excluded (Expired) Exc…" at bounding box center [864, 296] width 169 height 32
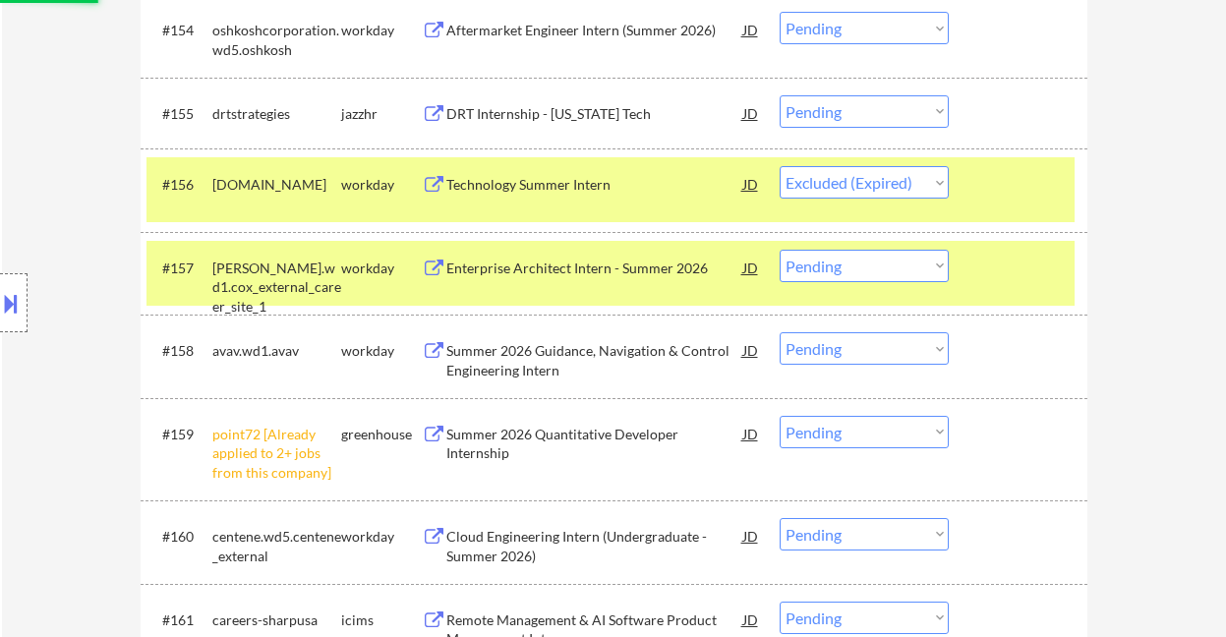
scroll to position [4831, 0]
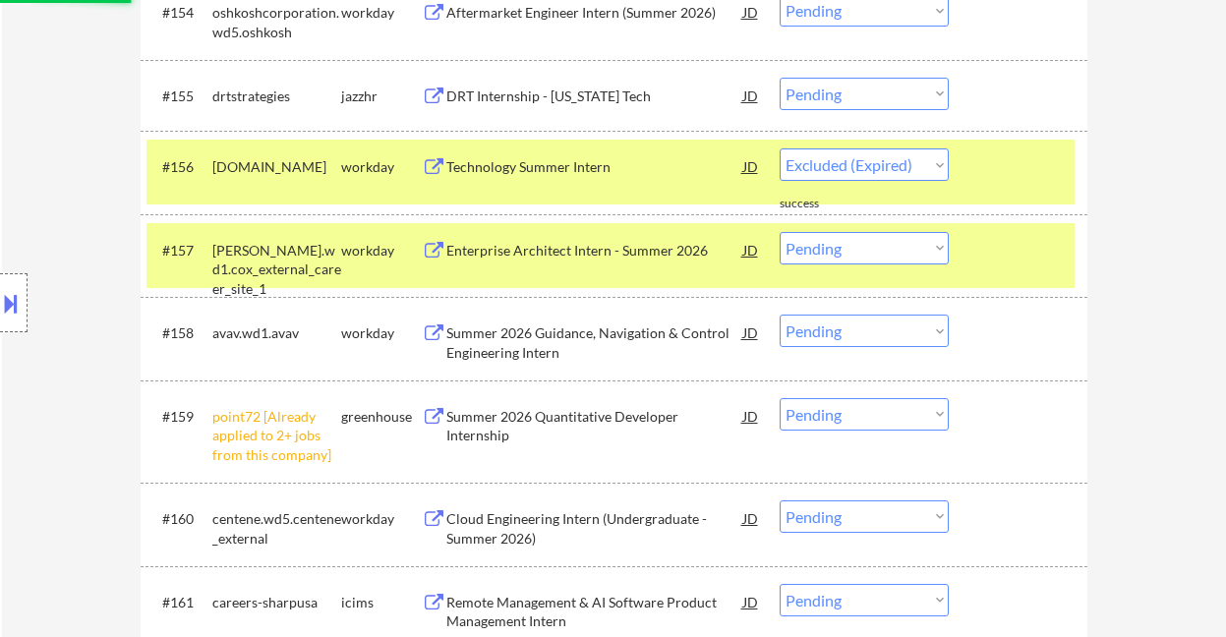
select select ""pending""
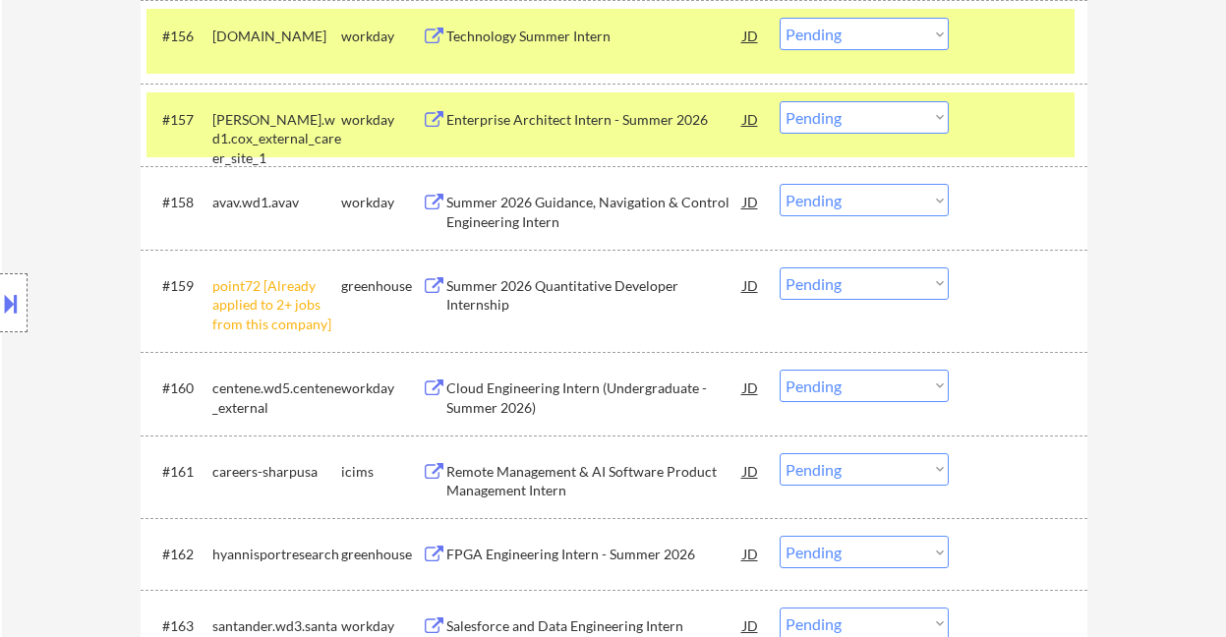
drag, startPoint x: 852, startPoint y: 283, endPoint x: 857, endPoint y: 299, distance: 16.5
click at [852, 283] on select "Choose an option... Pending Applied Excluded (Questions) Excluded (Expired) Exc…" at bounding box center [864, 283] width 169 height 32
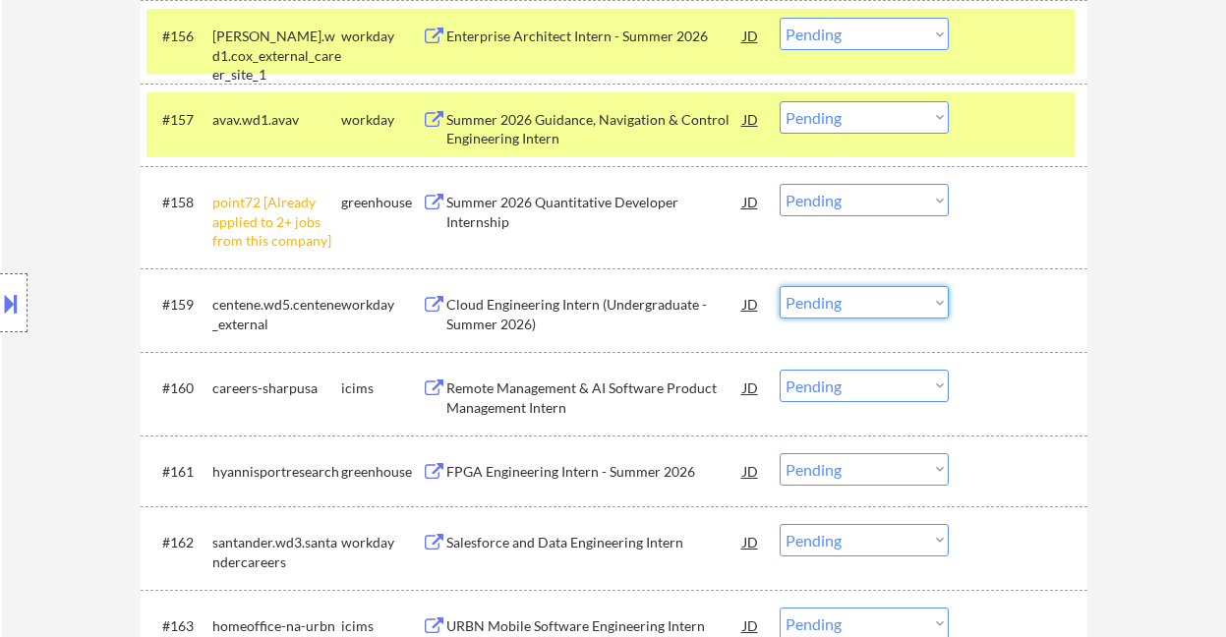
click at [854, 195] on select "Choose an option... Pending Applied Excluded (Questions) Excluded (Expired) Exc…" at bounding box center [864, 200] width 169 height 32
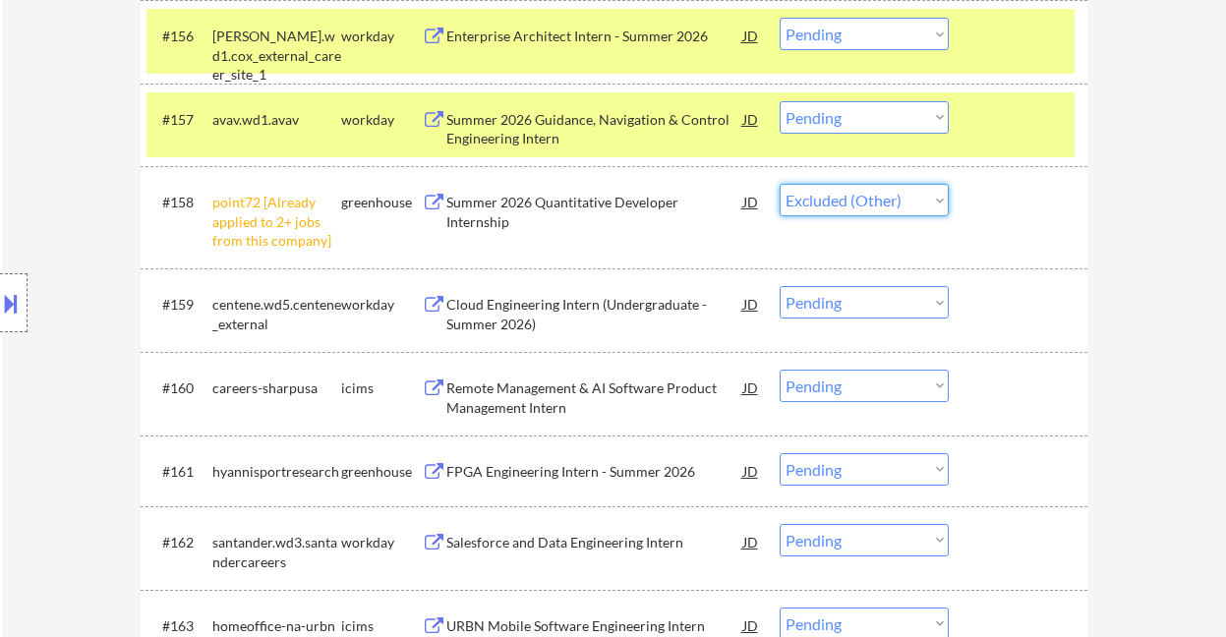
click at [780, 184] on select "Choose an option... Pending Applied Excluded (Questions) Excluded (Expired) Exc…" at bounding box center [864, 200] width 169 height 32
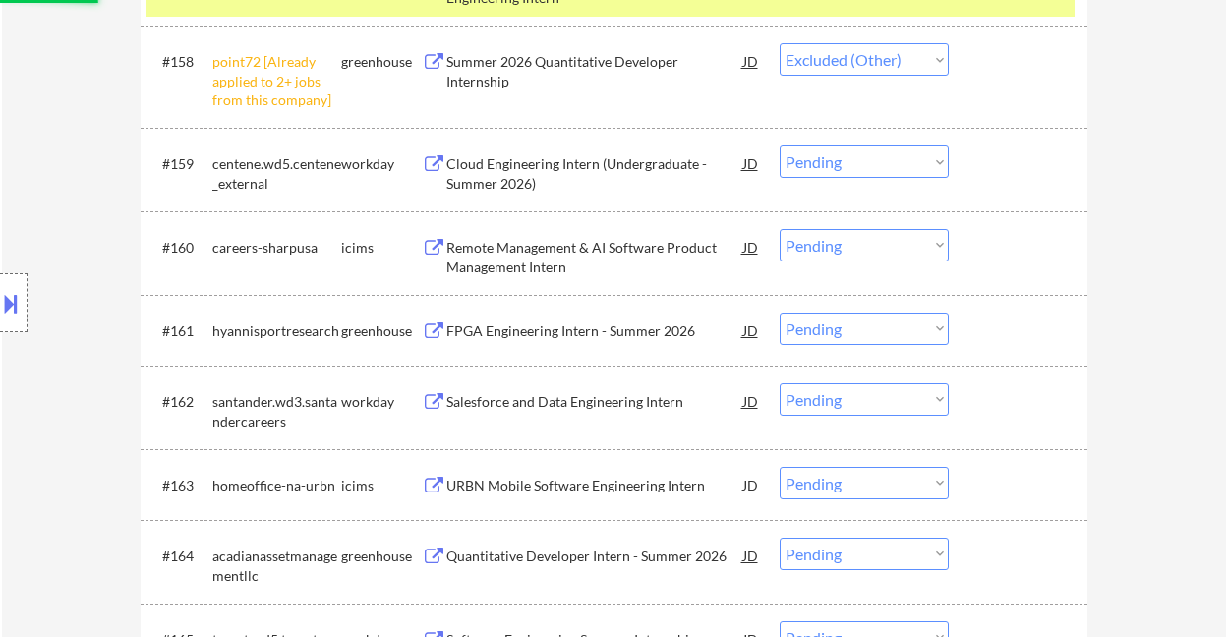
scroll to position [5225, 0]
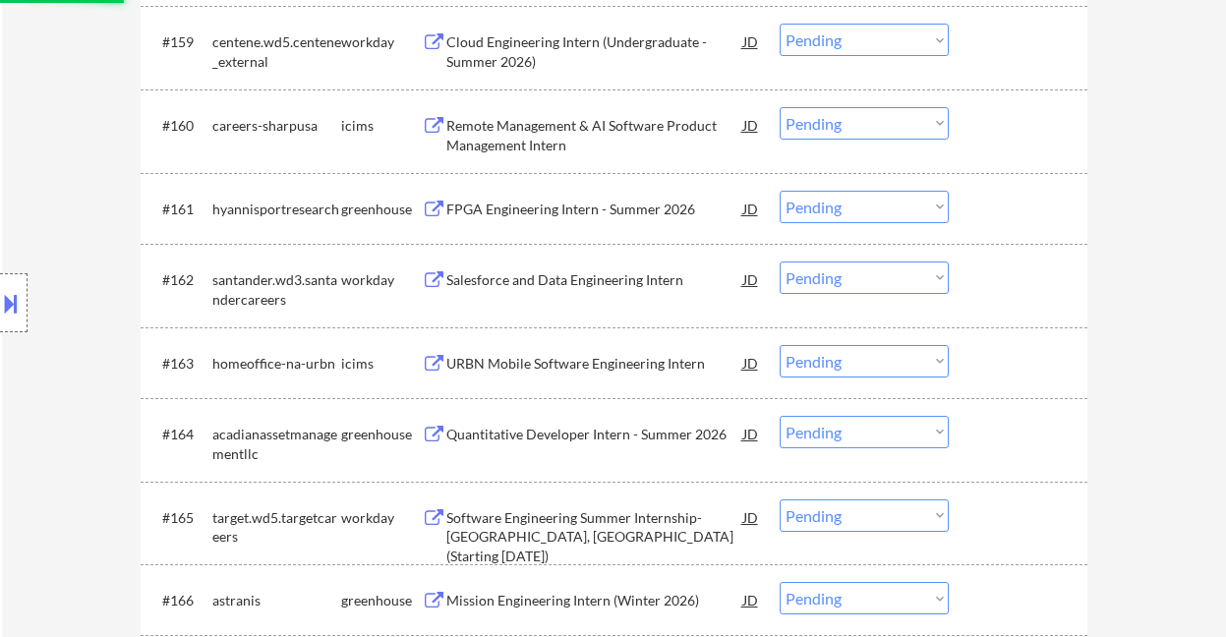
select select ""pending""
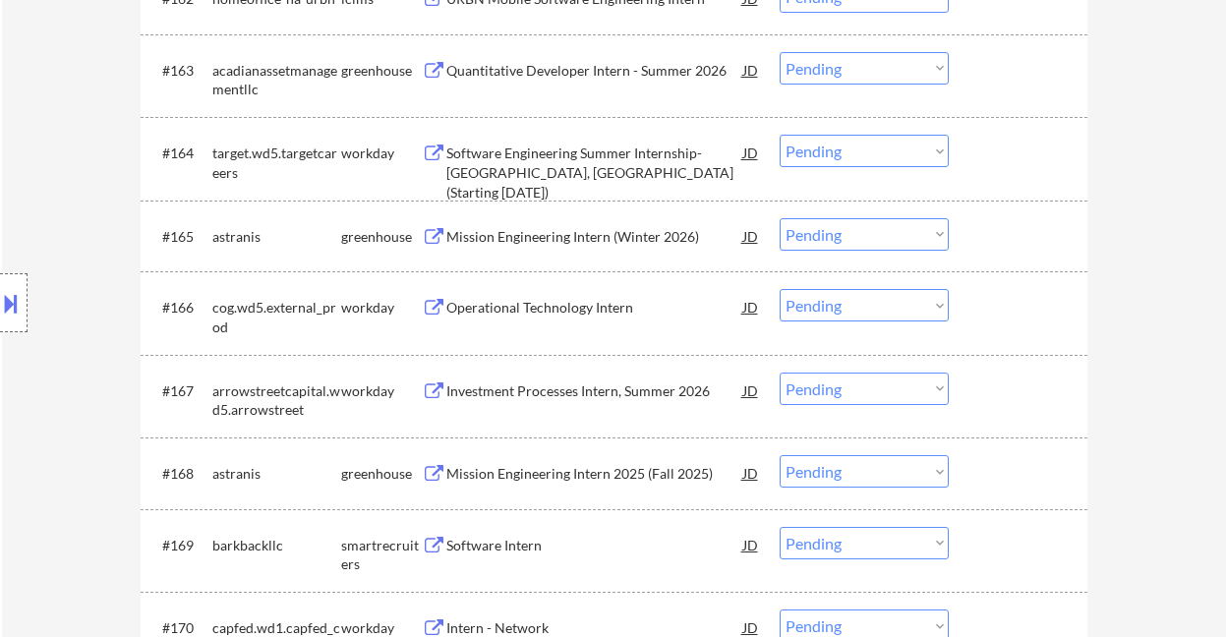
scroll to position [5618, 0]
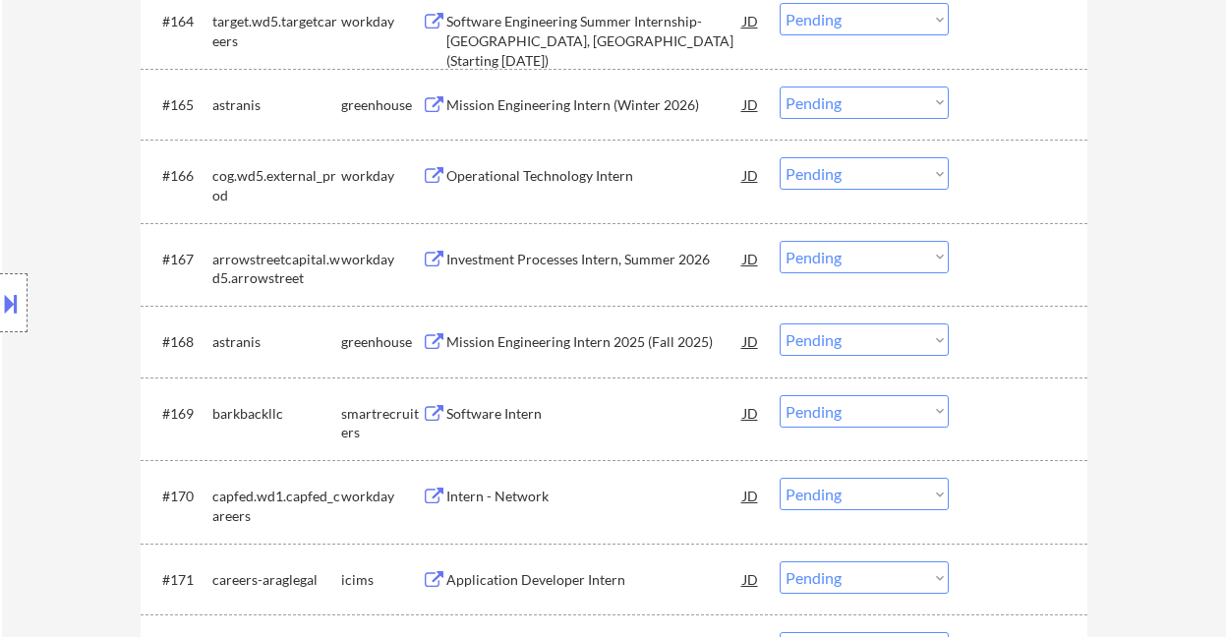
click at [528, 412] on div "Software Intern" at bounding box center [594, 414] width 297 height 20
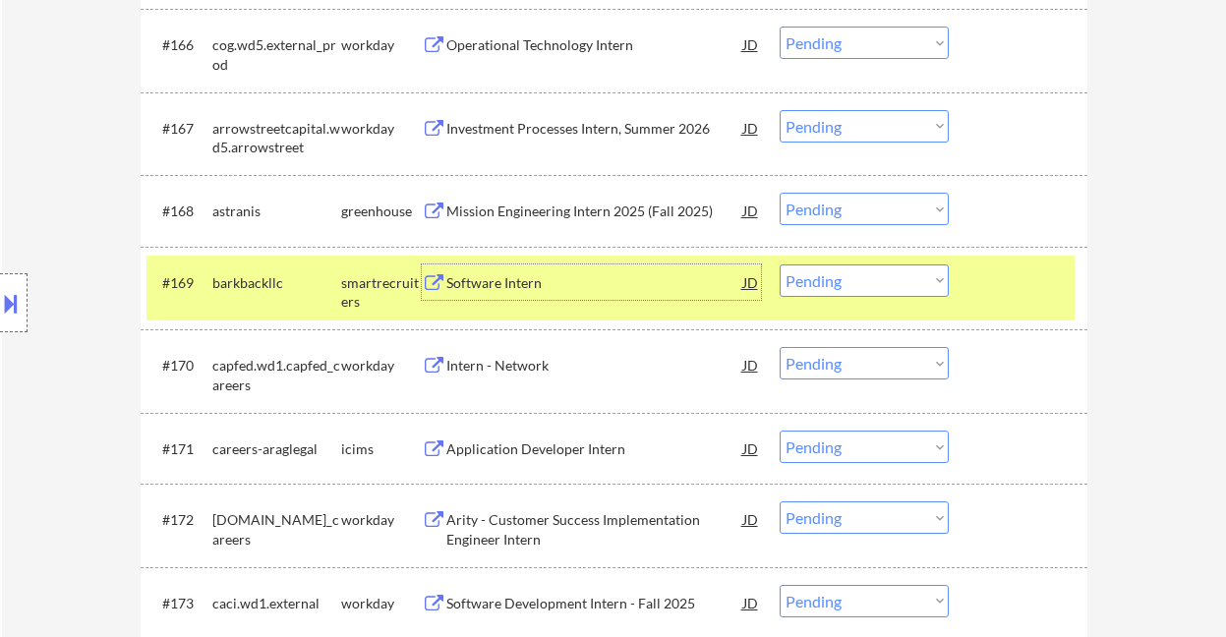
scroll to position [5879, 0]
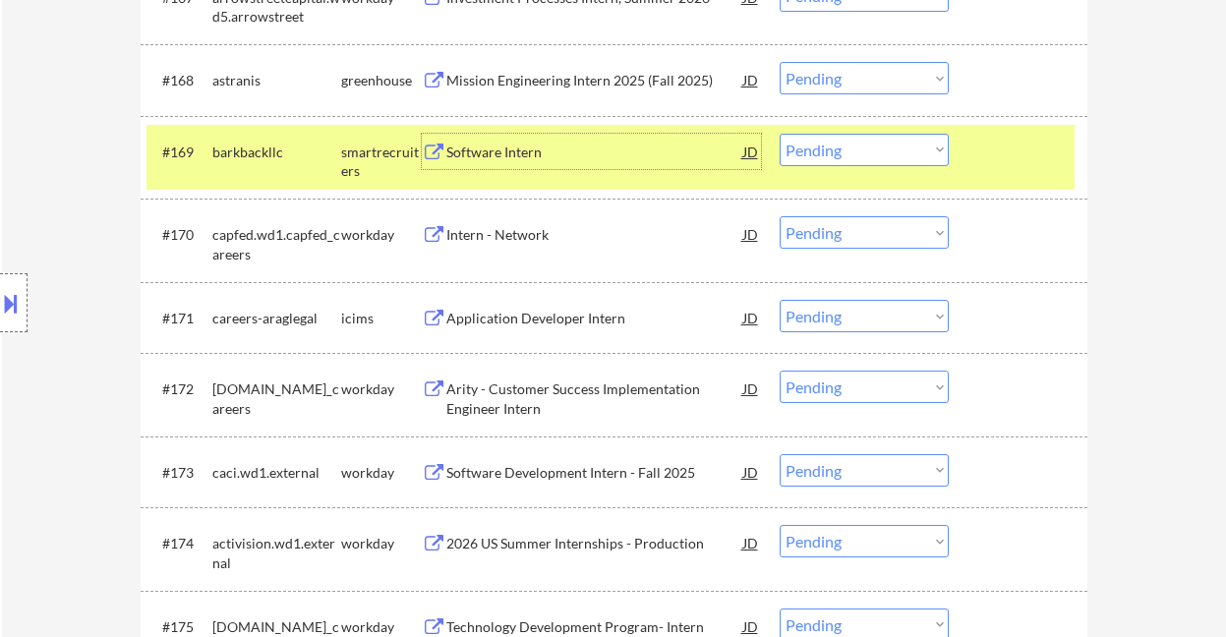
click at [857, 146] on select "Choose an option... Pending Applied Excluded (Questions) Excluded (Expired) Exc…" at bounding box center [864, 150] width 169 height 32
click at [780, 134] on select "Choose an option... Pending Applied Excluded (Questions) Excluded (Expired) Exc…" at bounding box center [864, 150] width 169 height 32
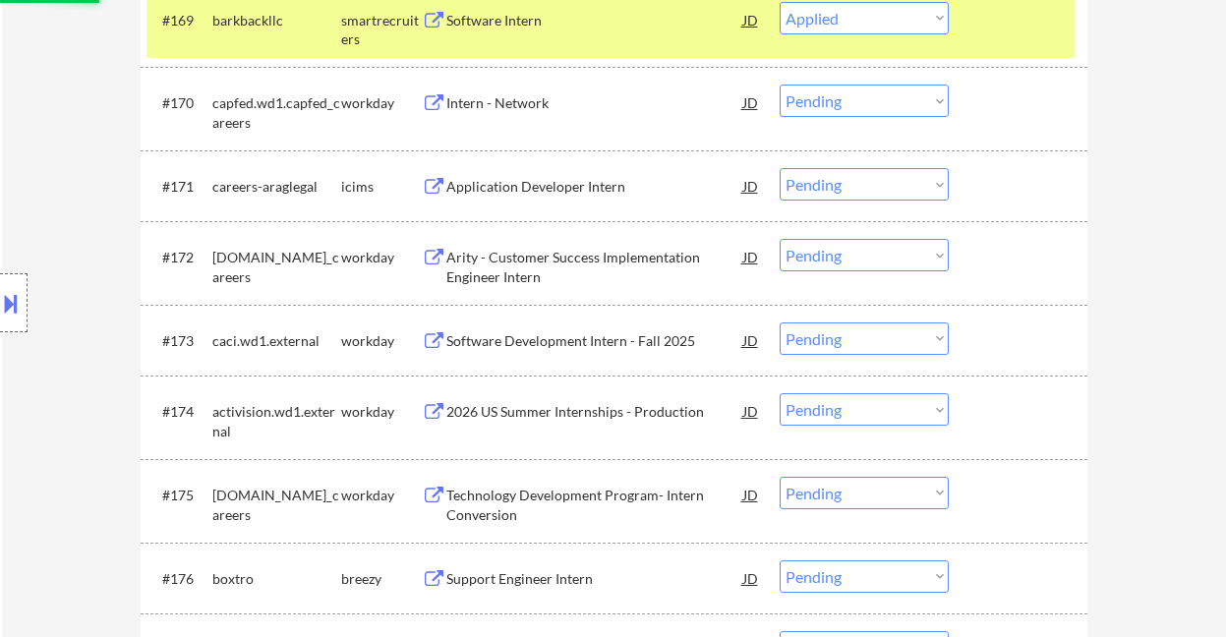
select select ""pending""
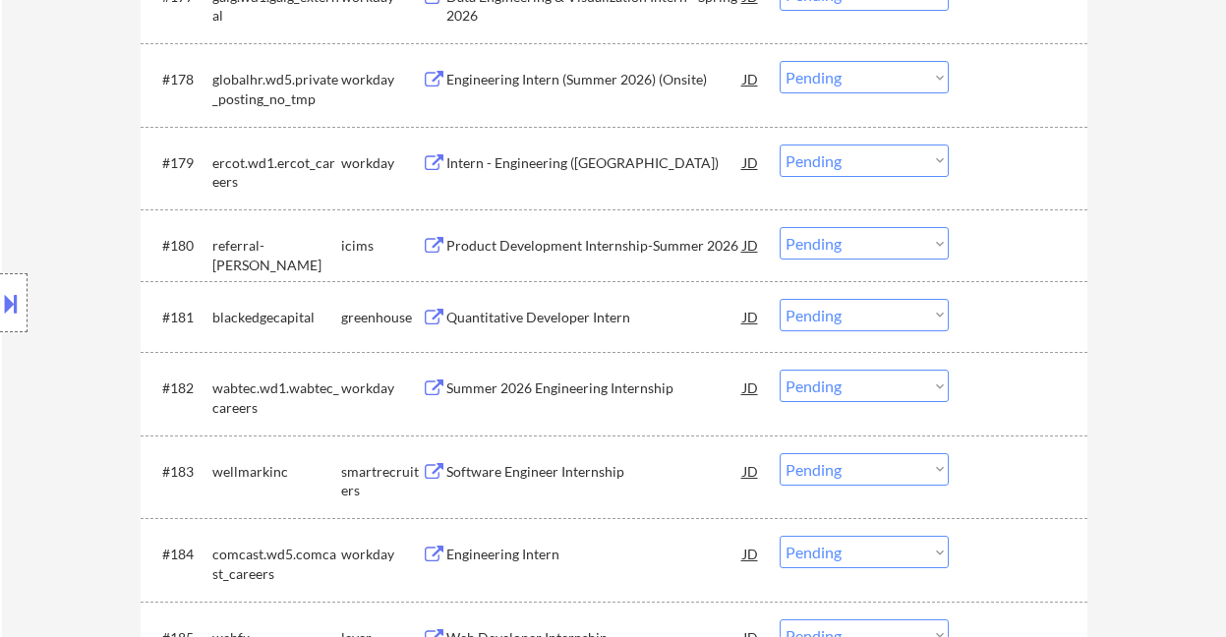
scroll to position [6666, 0]
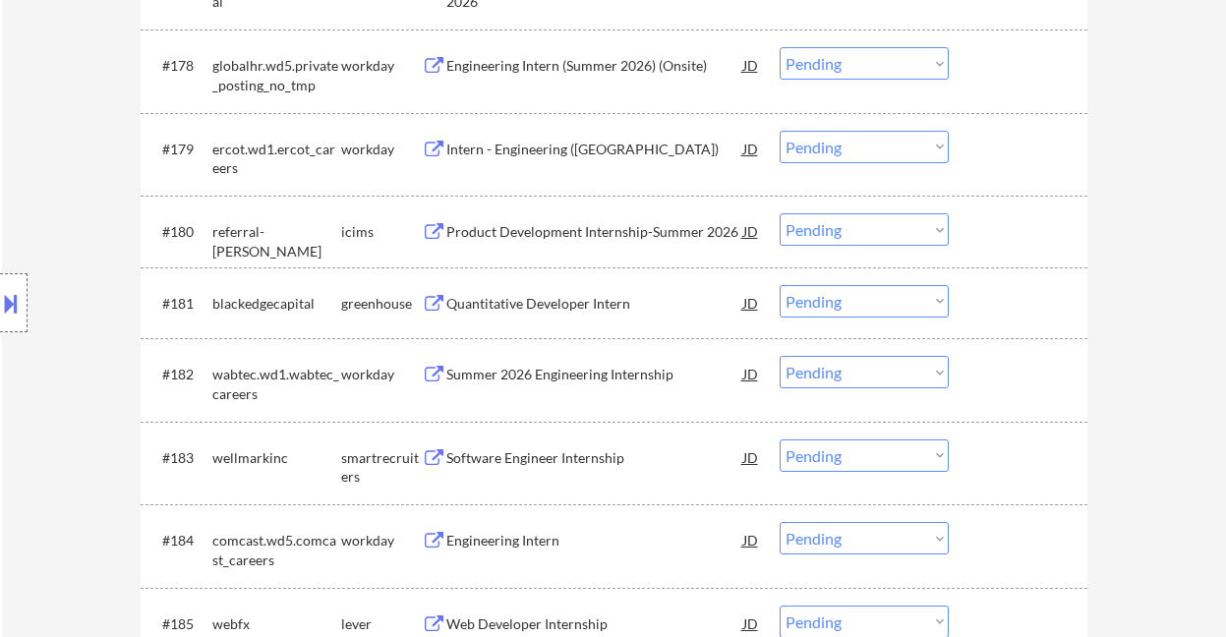
click at [556, 374] on div "Summer 2026 Engineering Internship" at bounding box center [594, 375] width 297 height 20
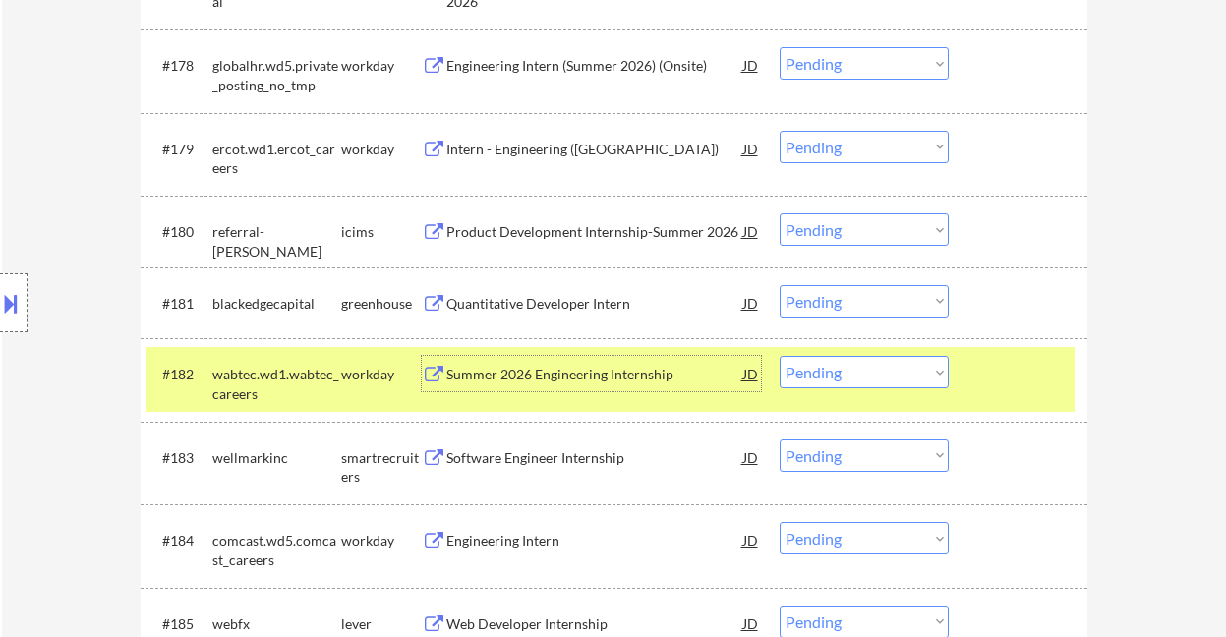
click at [839, 380] on select "Choose an option... Pending Applied Excluded (Questions) Excluded (Expired) Exc…" at bounding box center [864, 372] width 169 height 32
click at [780, 356] on select "Choose an option... Pending Applied Excluded (Questions) Excluded (Expired) Exc…" at bounding box center [864, 372] width 169 height 32
click at [552, 463] on div "Software Engineer Internship" at bounding box center [594, 458] width 297 height 20
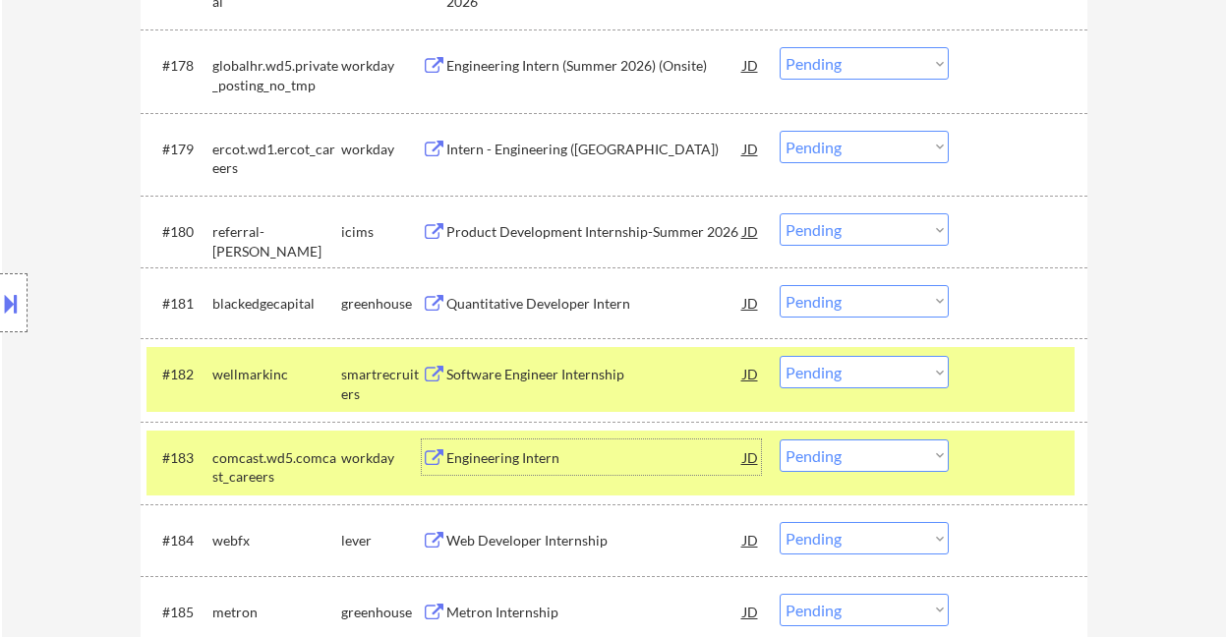
click at [866, 365] on select "Choose an option... Pending Applied Excluded (Questions) Excluded (Expired) Exc…" at bounding box center [864, 372] width 169 height 32
click at [780, 356] on select "Choose an option... Pending Applied Excluded (Questions) Excluded (Expired) Exc…" at bounding box center [864, 372] width 169 height 32
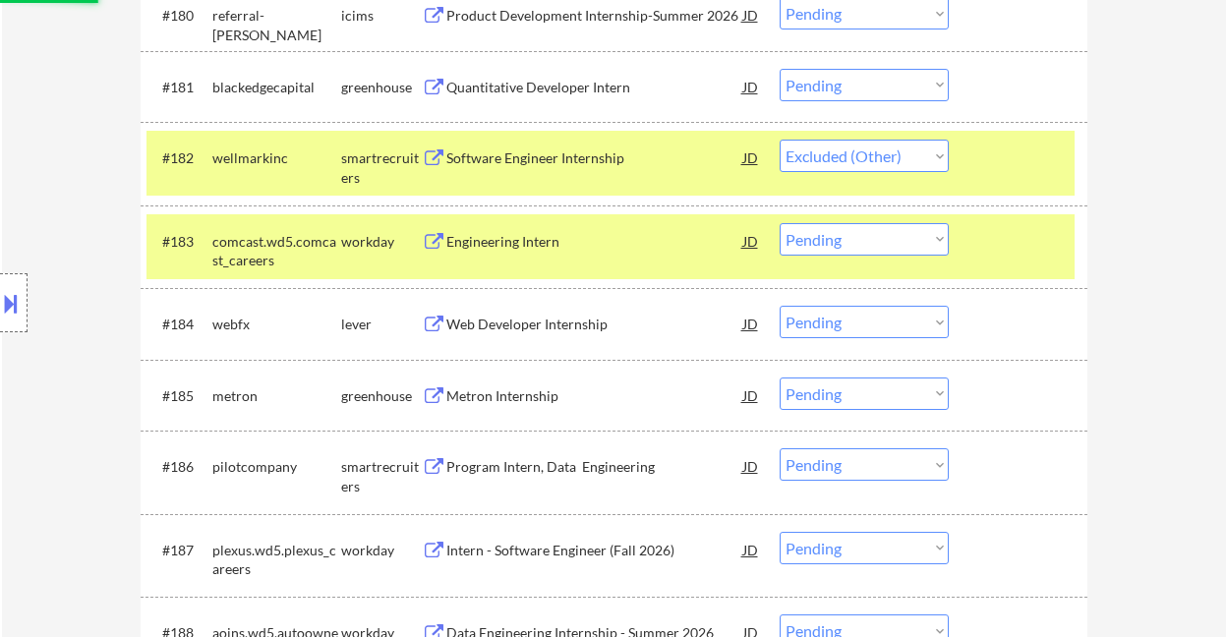
scroll to position [6929, 0]
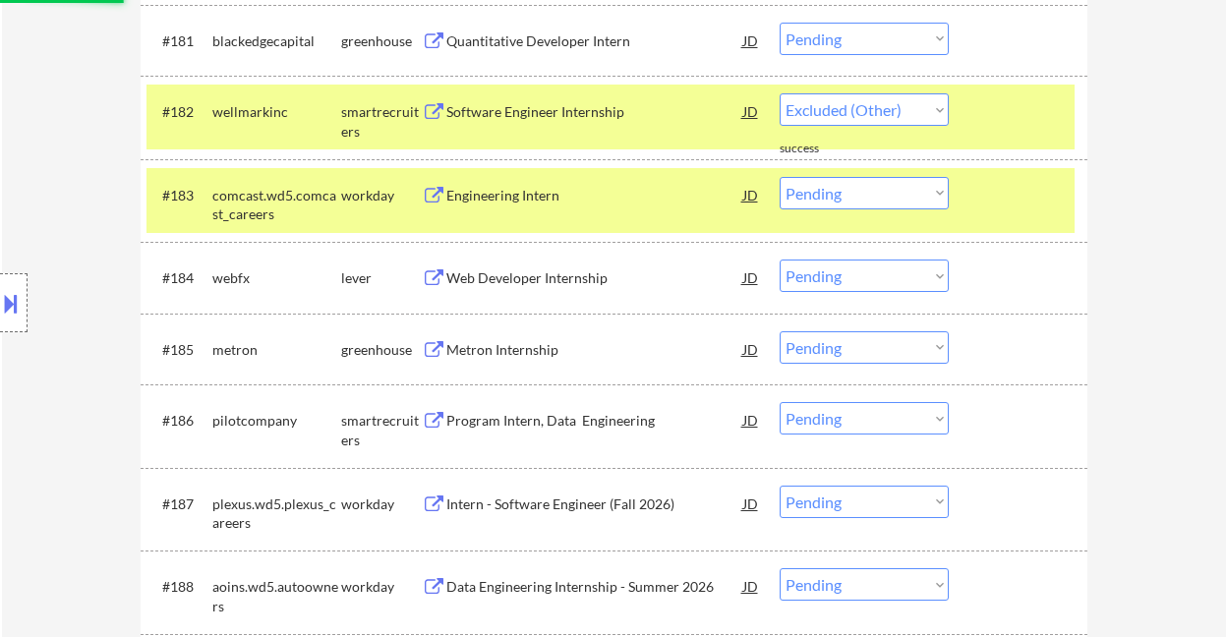
select select ""pending""
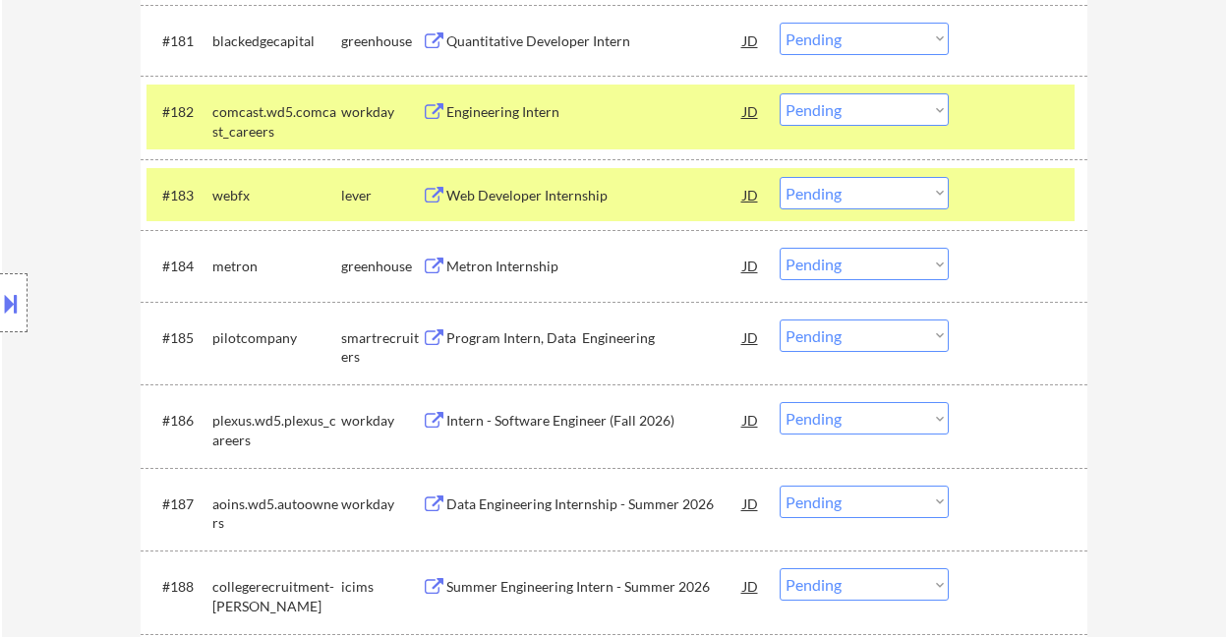
click at [507, 199] on div "Web Developer Internship" at bounding box center [594, 196] width 297 height 20
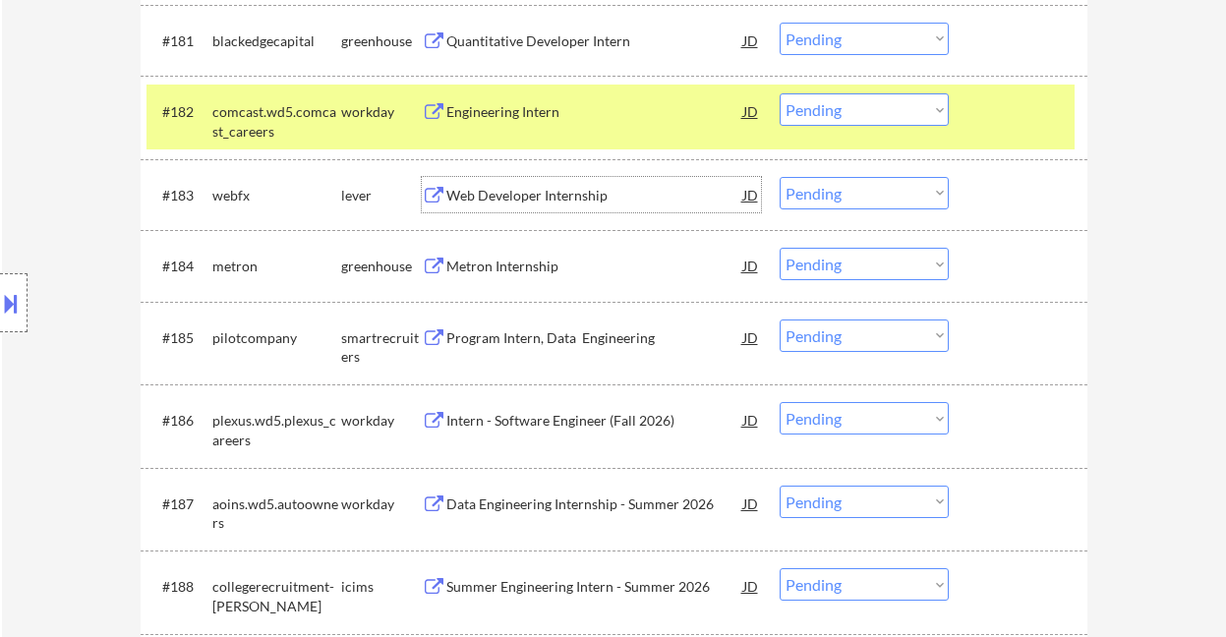
click at [509, 346] on div "Program Intern, Data Engineering" at bounding box center [594, 338] width 297 height 20
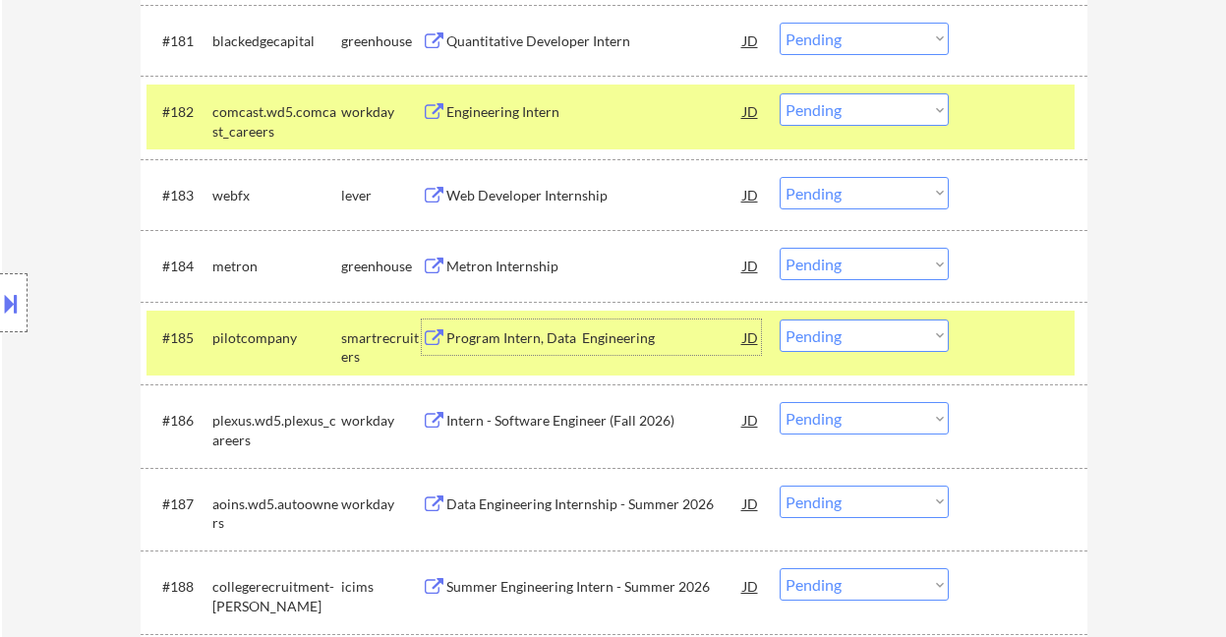
click at [835, 338] on select "Choose an option... Pending Applied Excluded (Questions) Excluded (Expired) Exc…" at bounding box center [864, 336] width 169 height 32
click at [780, 320] on select "Choose an option... Pending Applied Excluded (Questions) Excluded (Expired) Exc…" at bounding box center [864, 336] width 169 height 32
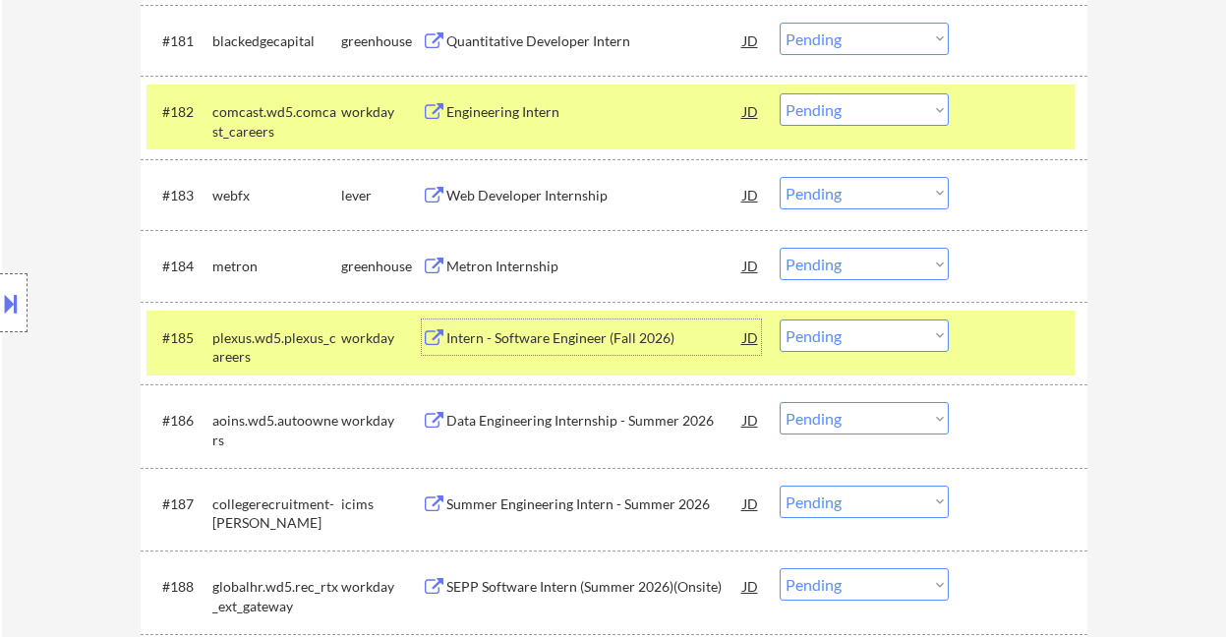
click at [505, 341] on div "Intern - Software Engineer (Fall 2026)" at bounding box center [594, 338] width 297 height 20
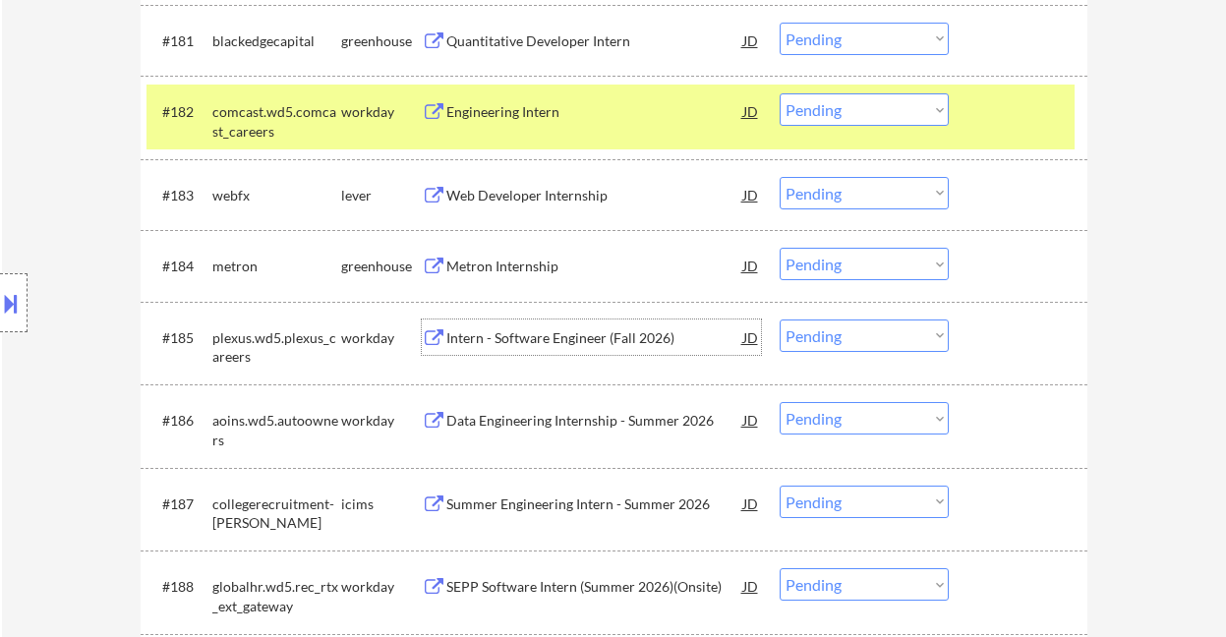
drag, startPoint x: 832, startPoint y: 337, endPoint x: 838, endPoint y: 351, distance: 15.0
click at [832, 337] on select "Choose an option... Pending Applied Excluded (Questions) Excluded (Expired) Exc…" at bounding box center [864, 336] width 169 height 32
click at [780, 320] on select "Choose an option... Pending Applied Excluded (Questions) Excluded (Expired) Exc…" at bounding box center [864, 336] width 169 height 32
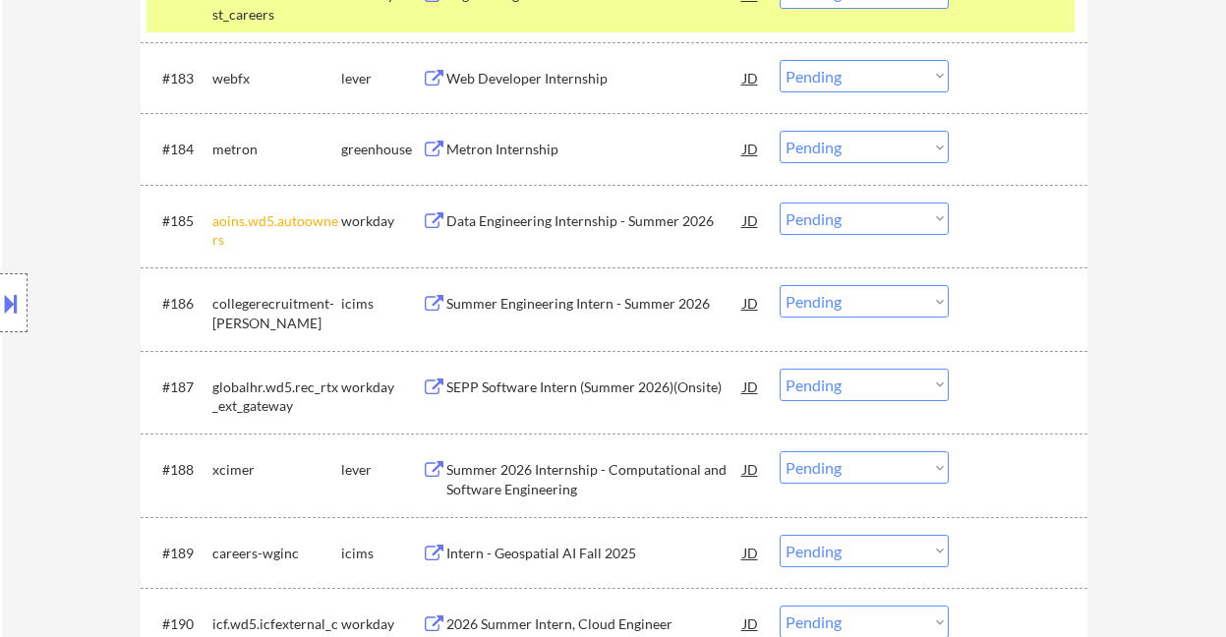
scroll to position [7059, 0]
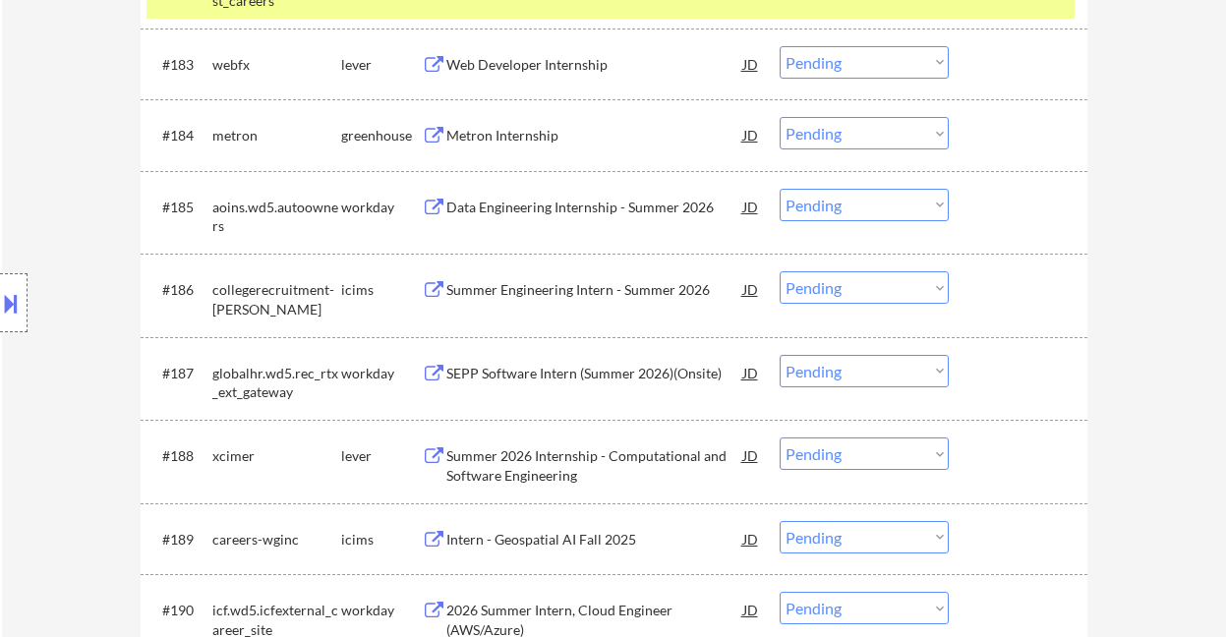
click at [568, 207] on div "Data Engineering Internship - Summer 2026" at bounding box center [594, 208] width 297 height 20
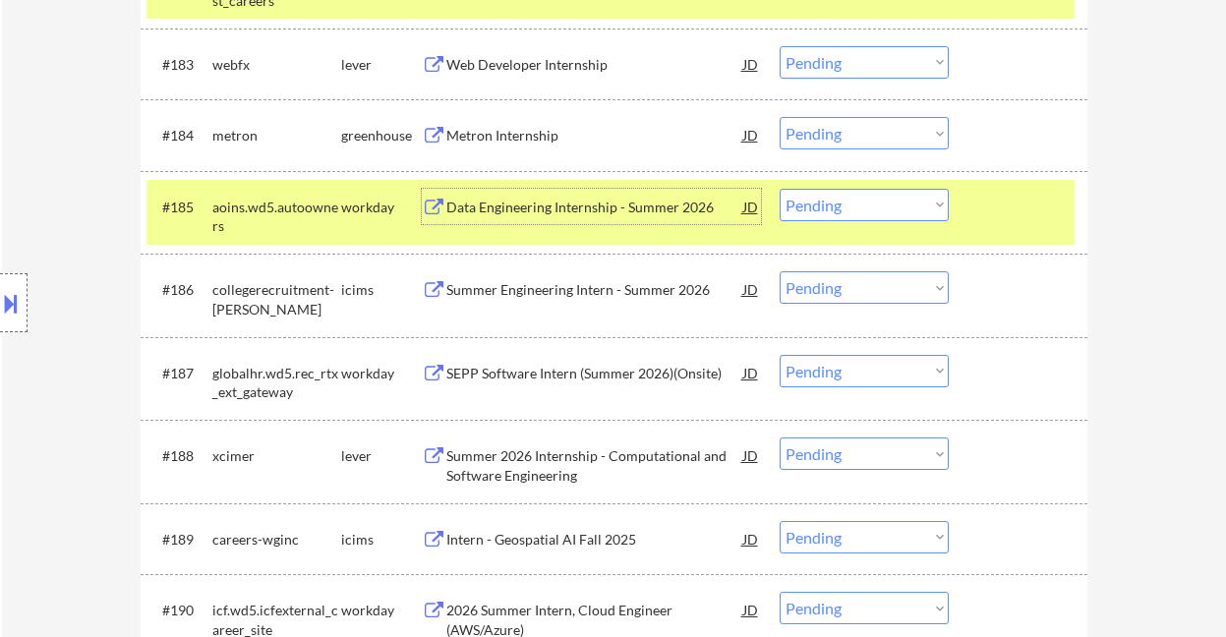
click at [867, 215] on select "Choose an option... Pending Applied Excluded (Questions) Excluded (Expired) Exc…" at bounding box center [864, 205] width 169 height 32
click at [780, 189] on select "Choose an option... Pending Applied Excluded (Questions) Excluded (Expired) Exc…" at bounding box center [864, 205] width 169 height 32
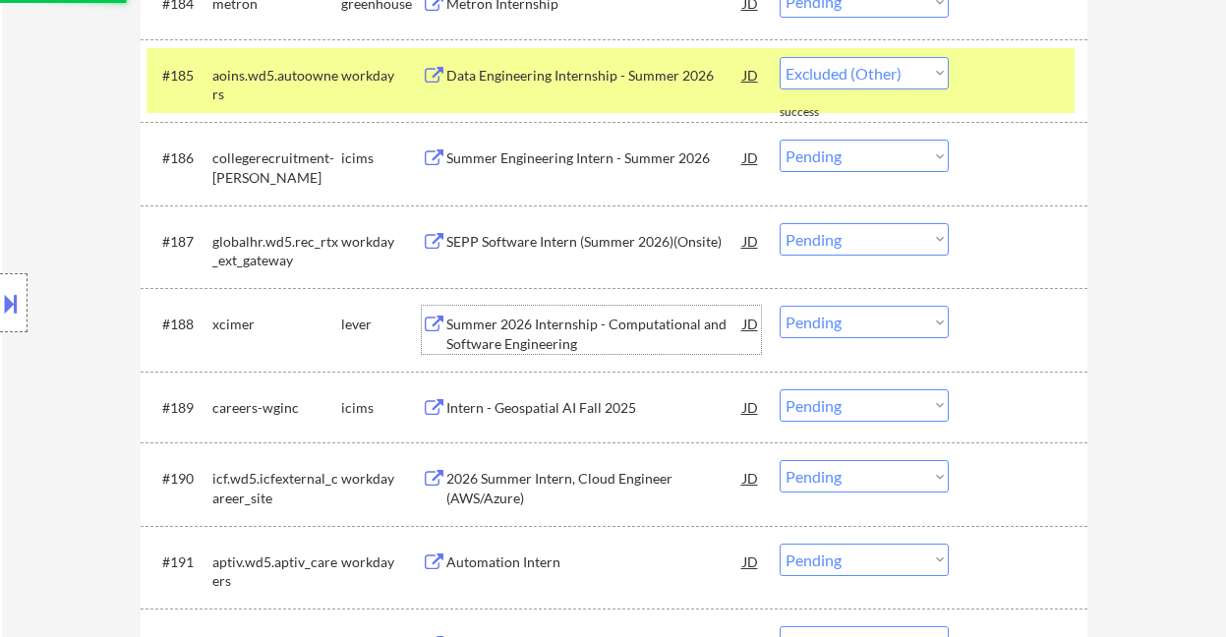
click at [590, 343] on div "Summer 2026 Internship - Computational and Software Engineering" at bounding box center [594, 334] width 297 height 38
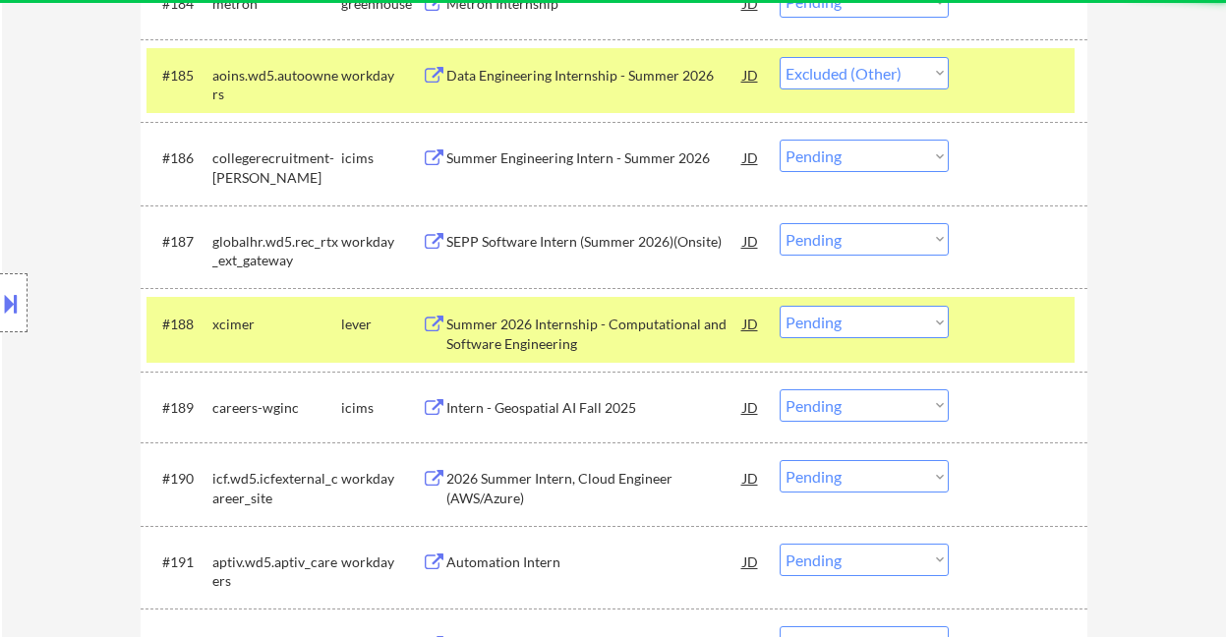
select select ""pending""
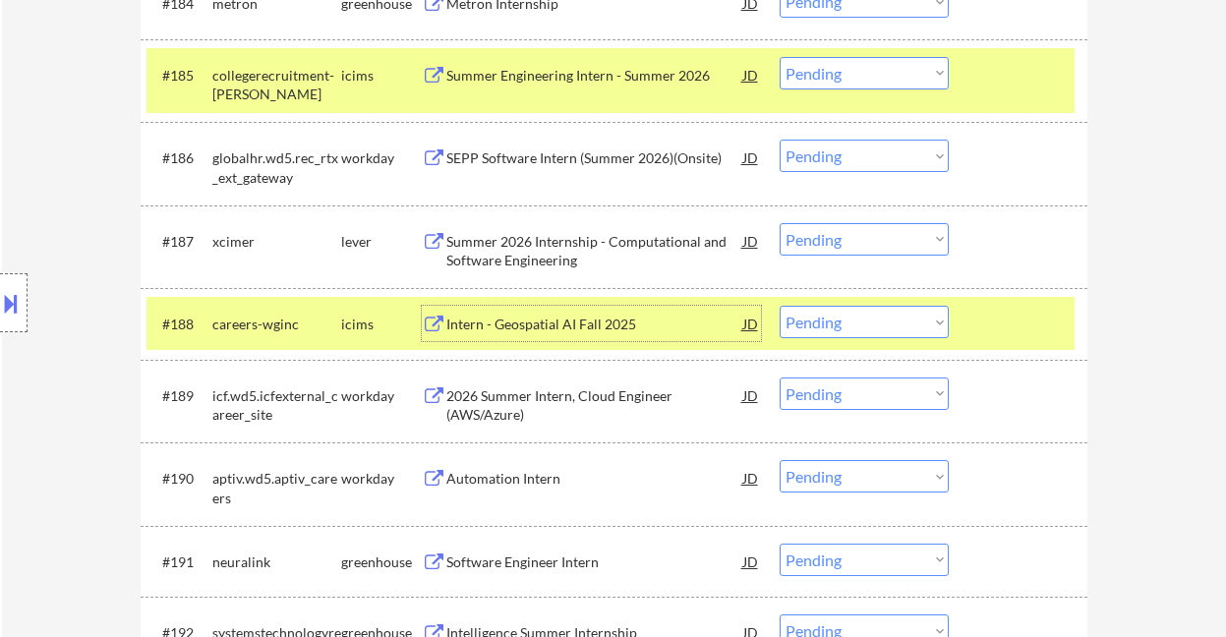
click at [884, 236] on select "Choose an option... Pending Applied Excluded (Questions) Excluded (Expired) Exc…" at bounding box center [864, 239] width 169 height 32
click at [780, 223] on select "Choose an option... Pending Applied Excluded (Questions) Excluded (Expired) Exc…" at bounding box center [864, 239] width 169 height 32
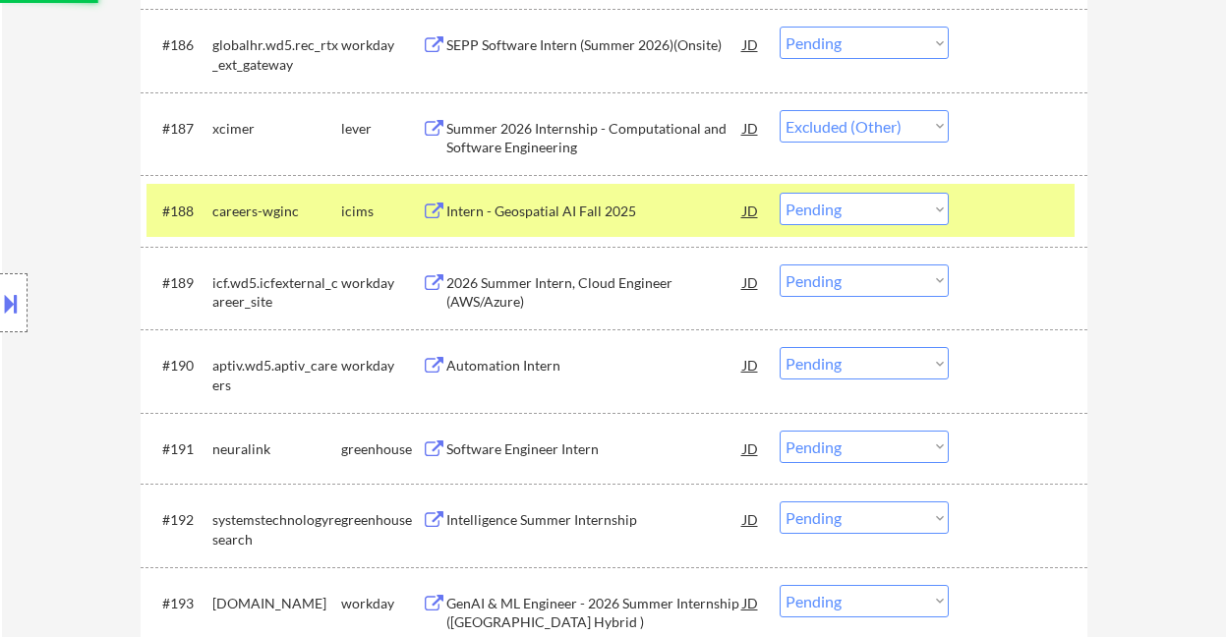
scroll to position [7322, 0]
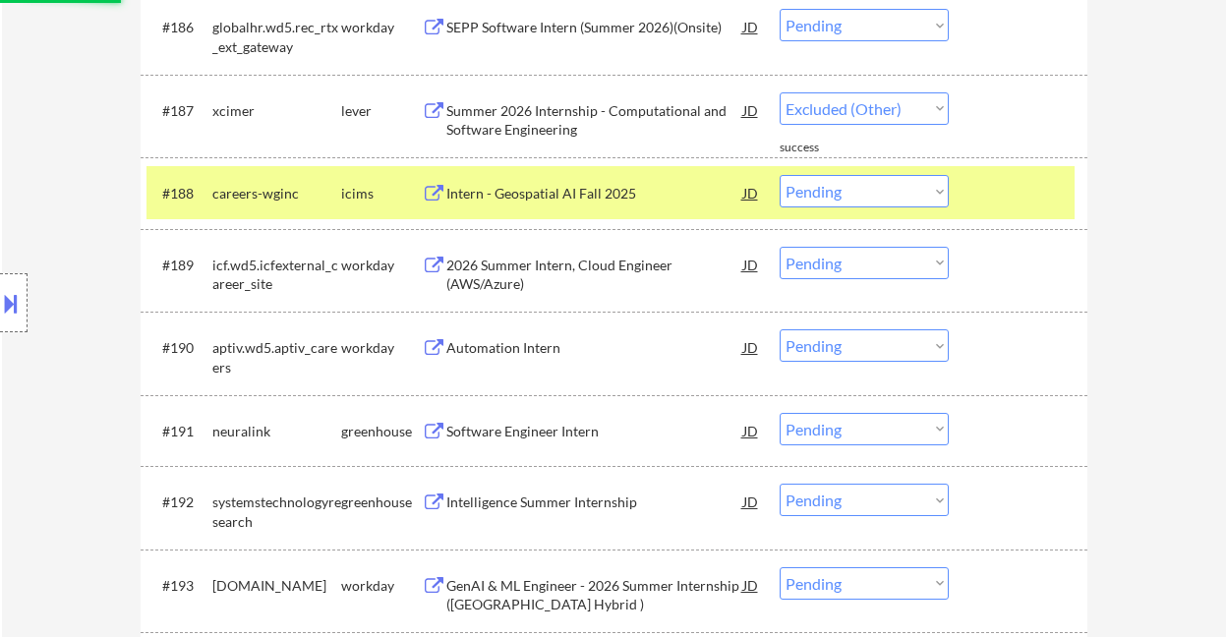
select select ""pending""
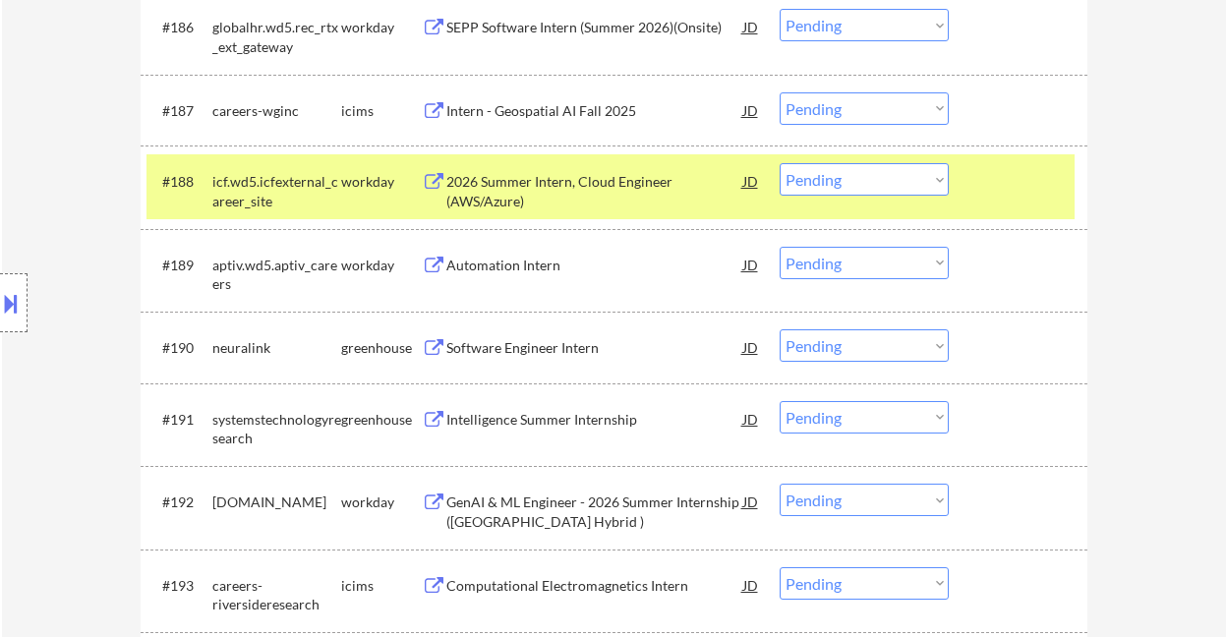
click at [510, 263] on div "Automation Intern" at bounding box center [594, 266] width 297 height 20
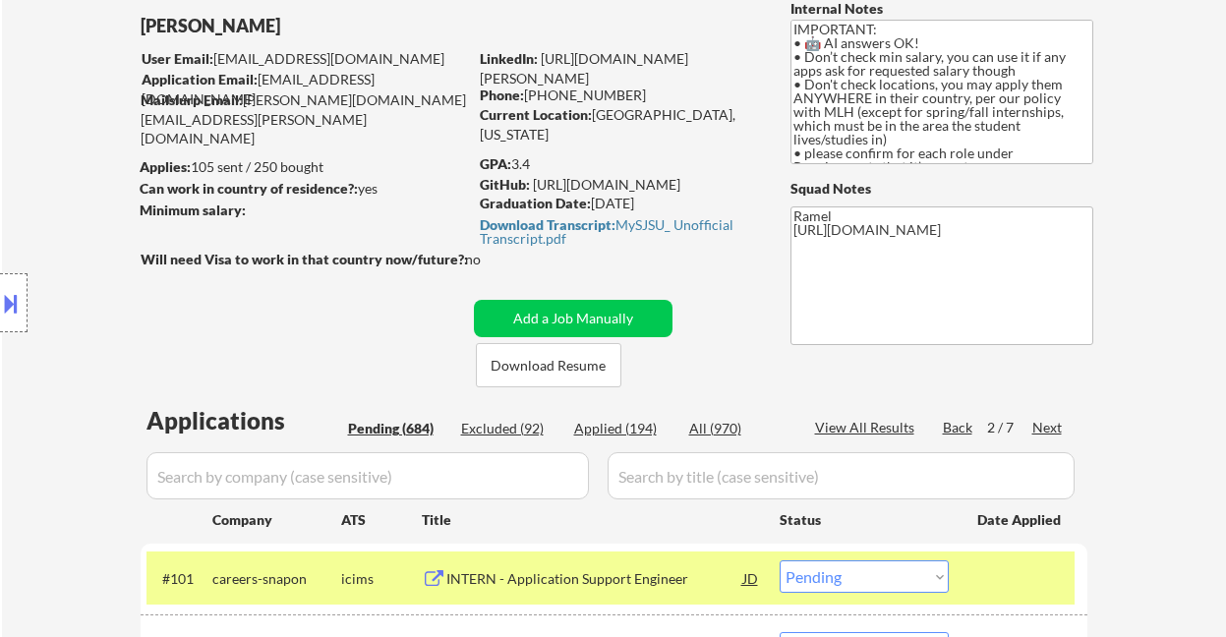
scroll to position [0, 0]
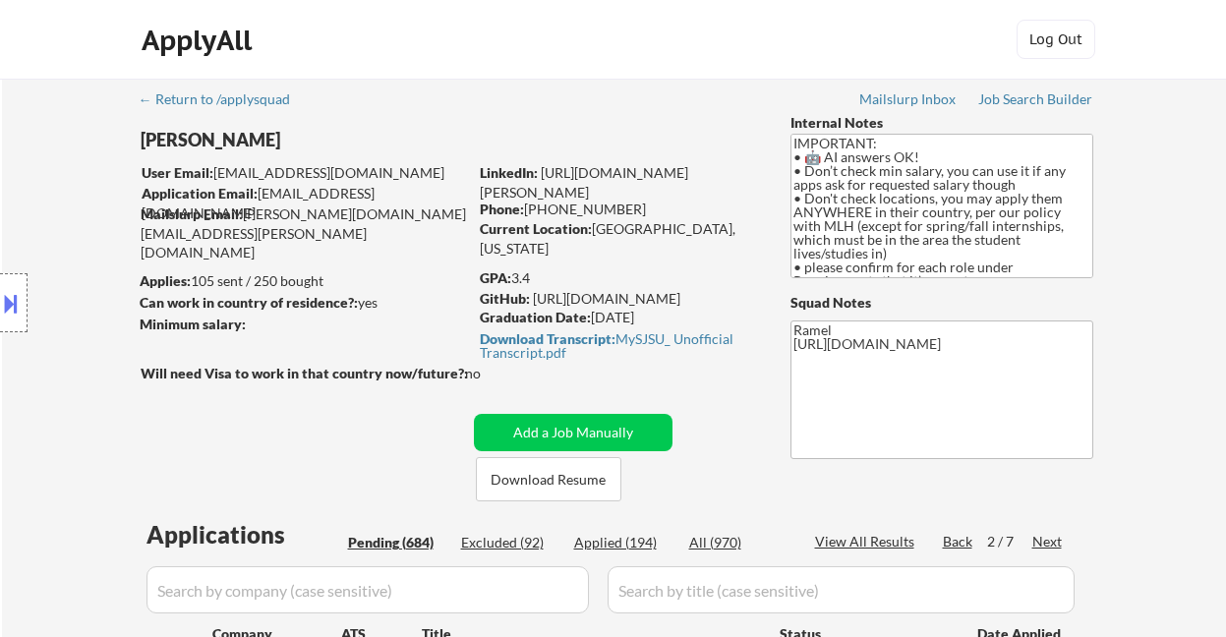
click at [1053, 537] on div "Next" at bounding box center [1047, 542] width 31 height 20
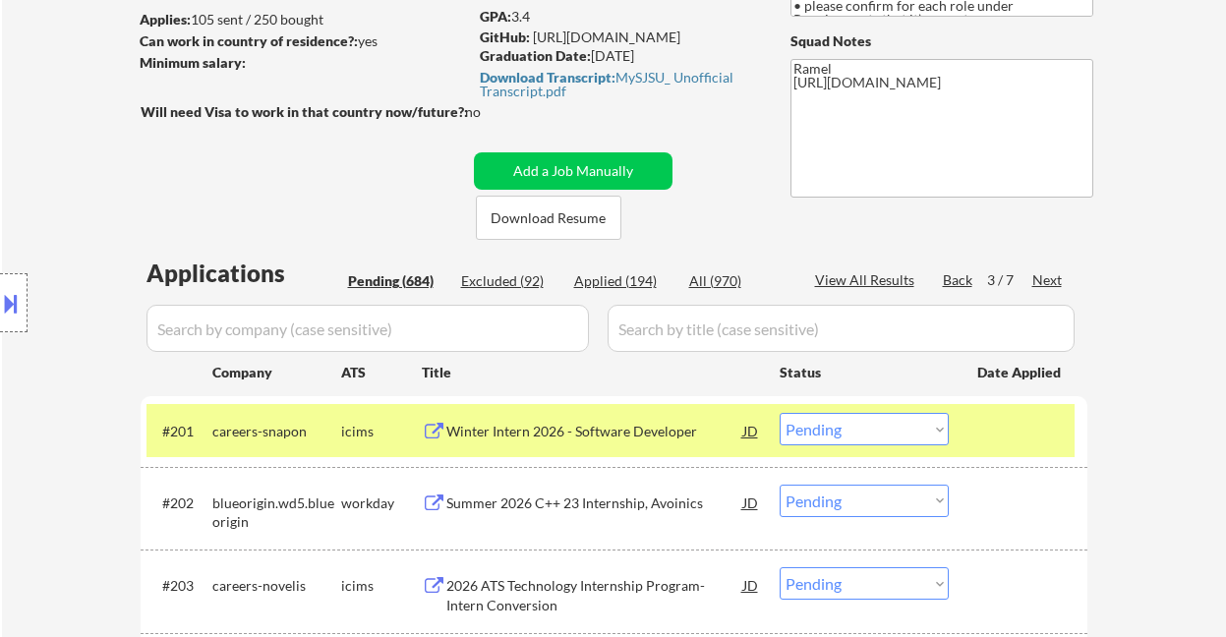
scroll to position [393, 0]
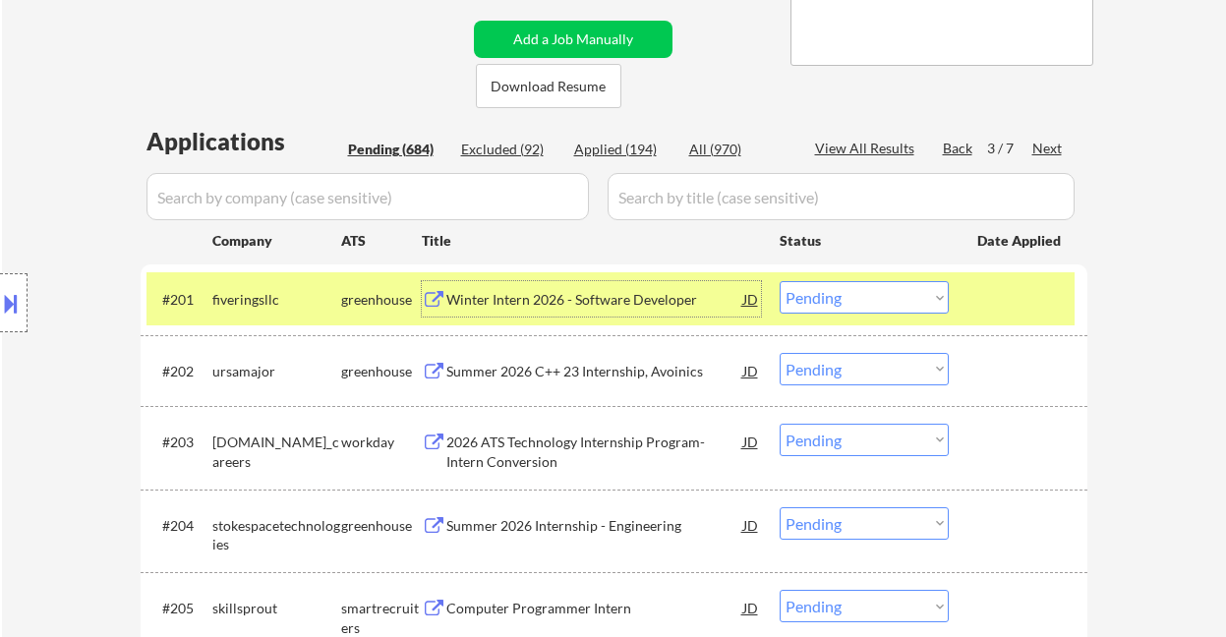
click at [571, 299] on div "Winter Intern 2026 - Software Developer" at bounding box center [594, 300] width 297 height 20
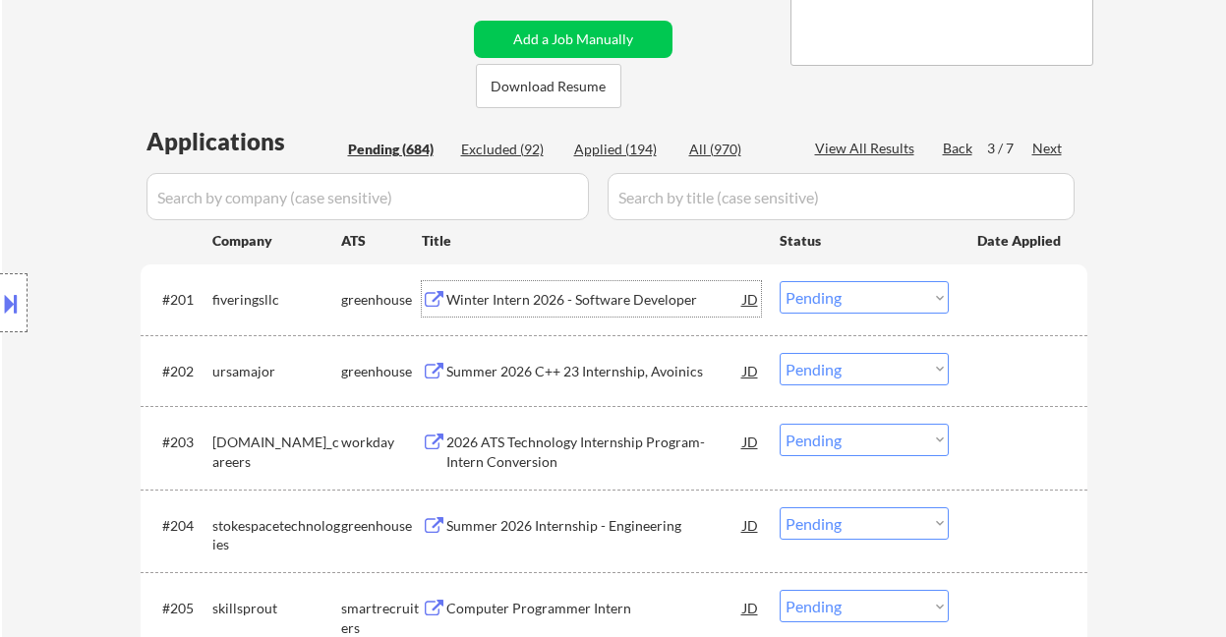
click at [833, 292] on select "Choose an option... Pending Applied Excluded (Questions) Excluded (Expired) Exc…" at bounding box center [864, 297] width 169 height 32
click at [780, 281] on select "Choose an option... Pending Applied Excluded (Questions) Excluded (Expired) Exc…" at bounding box center [864, 297] width 169 height 32
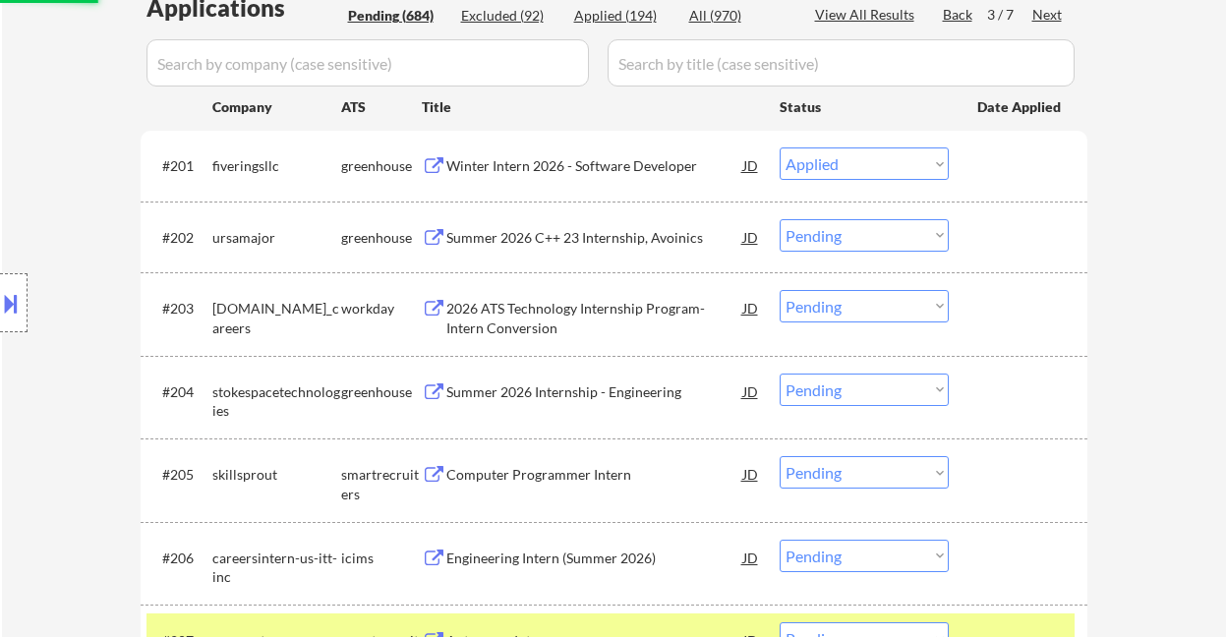
scroll to position [655, 0]
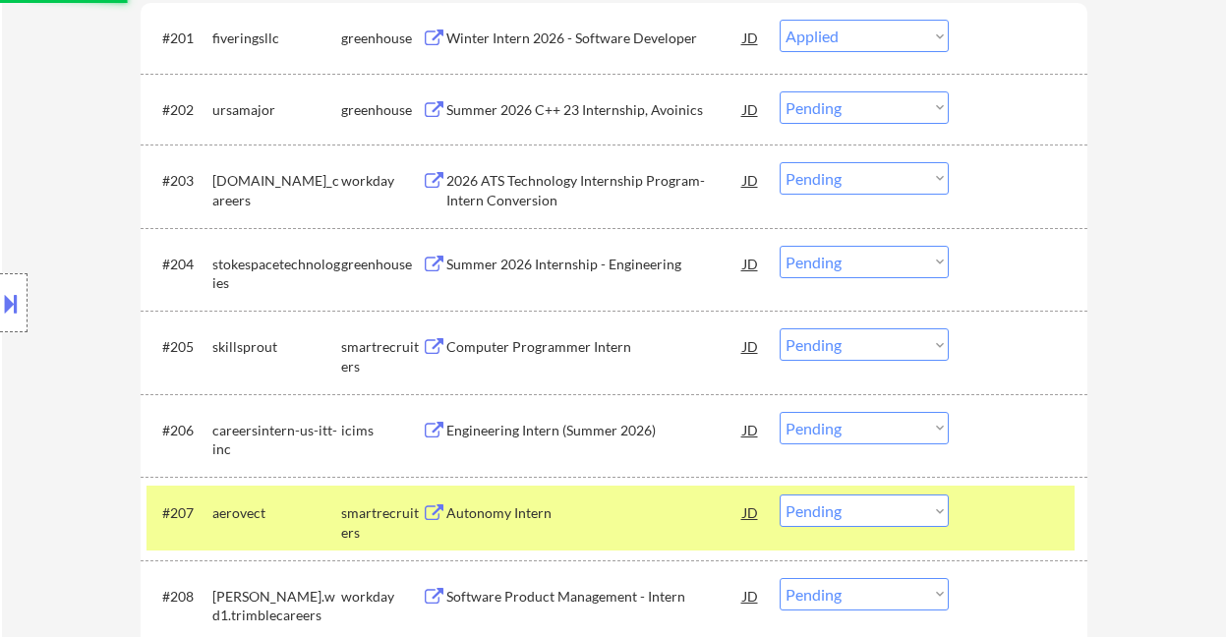
click at [537, 349] on div "Computer Programmer Intern" at bounding box center [594, 347] width 297 height 20
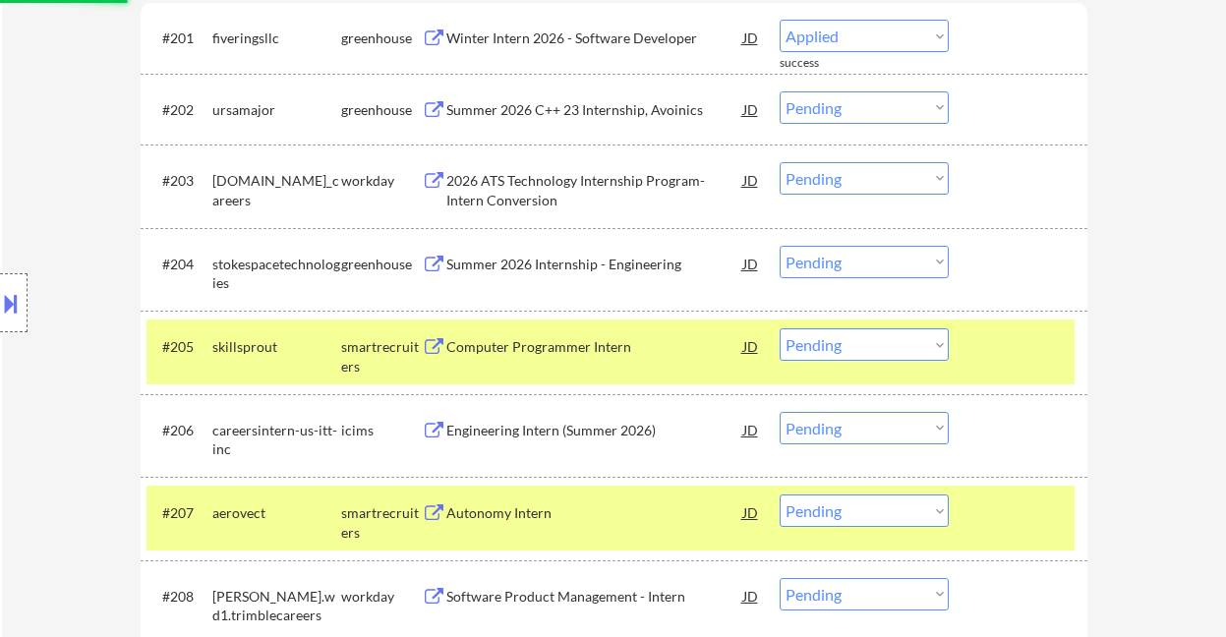
select select ""pending""
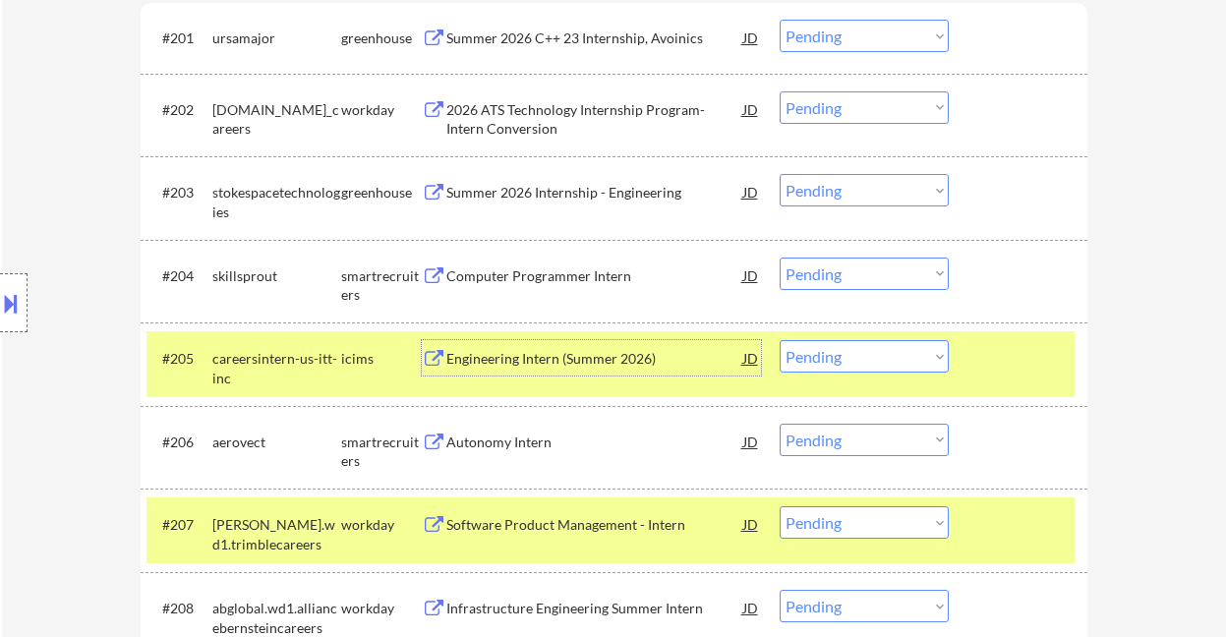
click at [501, 452] on div "Autonomy Intern" at bounding box center [594, 441] width 297 height 35
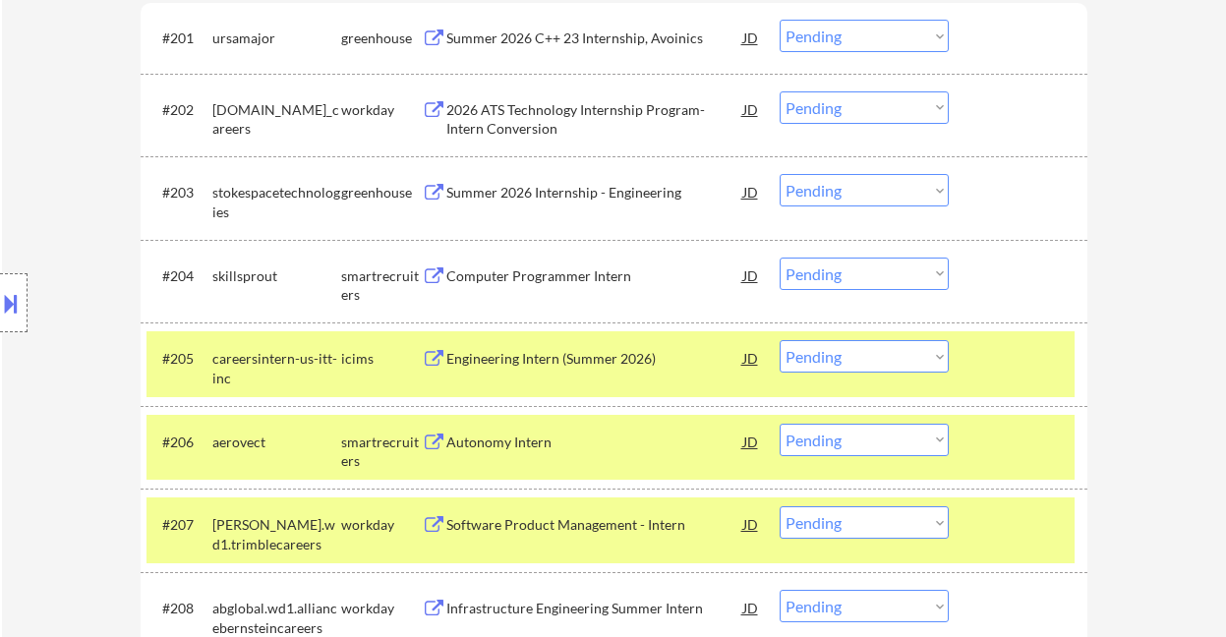
click at [843, 271] on select "Choose an option... Pending Applied Excluded (Questions) Excluded (Expired) Exc…" at bounding box center [864, 274] width 169 height 32
click at [780, 258] on select "Choose an option... Pending Applied Excluded (Questions) Excluded (Expired) Exc…" at bounding box center [864, 274] width 169 height 32
select select ""pending""
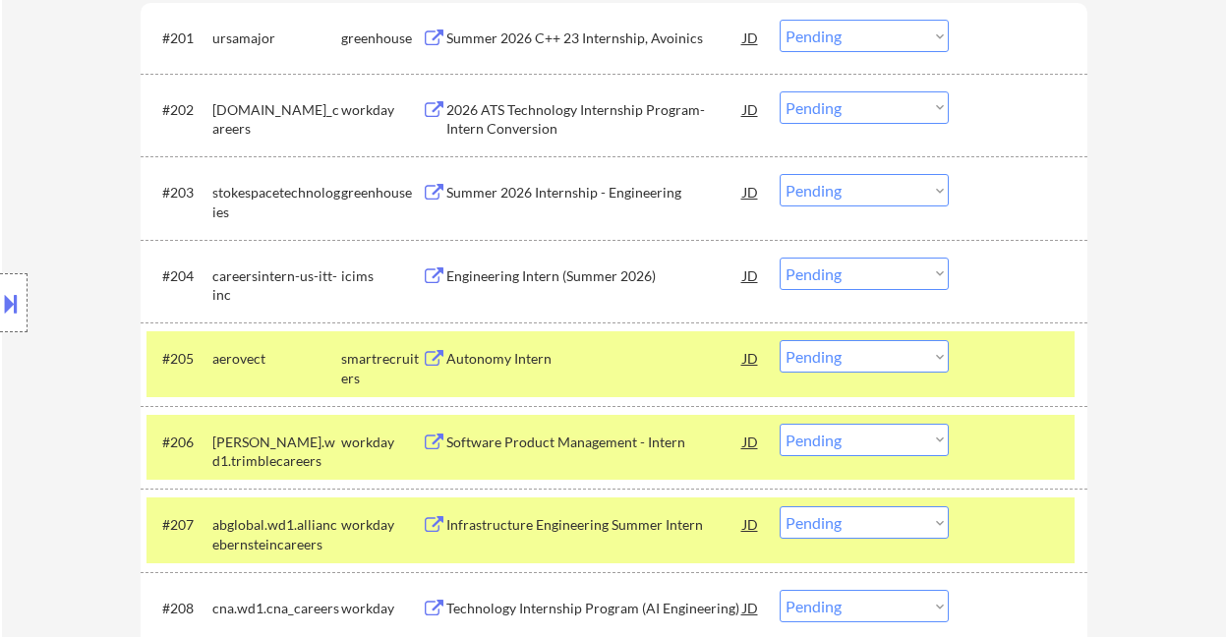
click at [850, 356] on select "Choose an option... Pending Applied Excluded (Questions) Excluded (Expired) Exc…" at bounding box center [864, 356] width 169 height 32
click at [780, 340] on select "Choose an option... Pending Applied Excluded (Questions) Excluded (Expired) Exc…" at bounding box center [864, 356] width 169 height 32
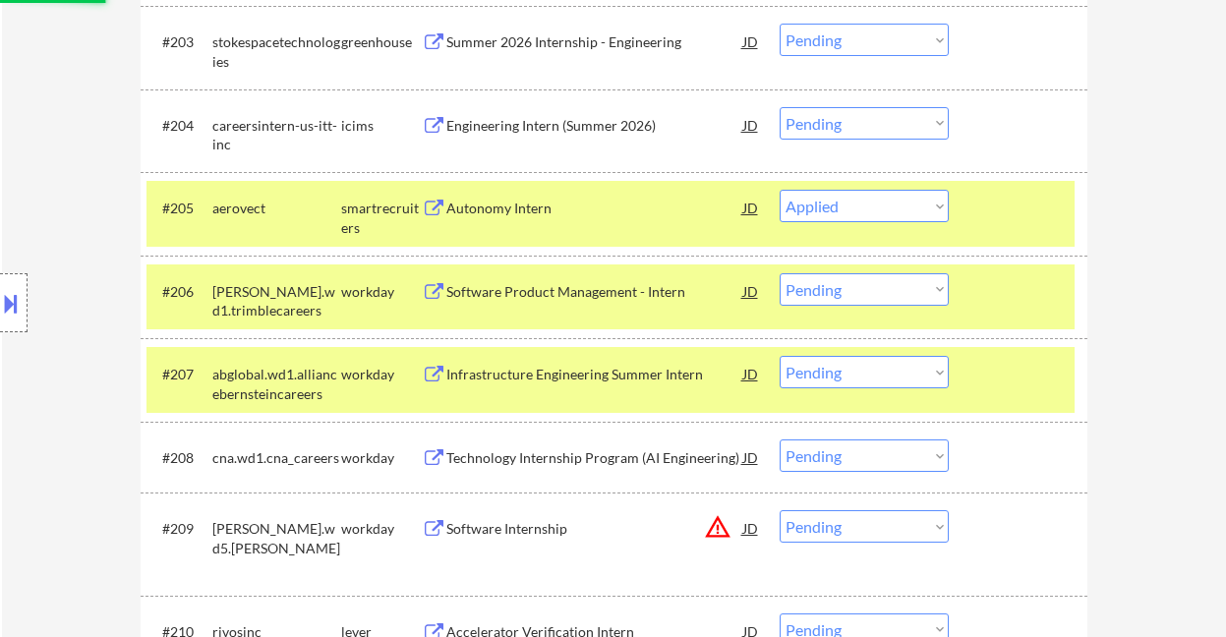
scroll to position [787, 0]
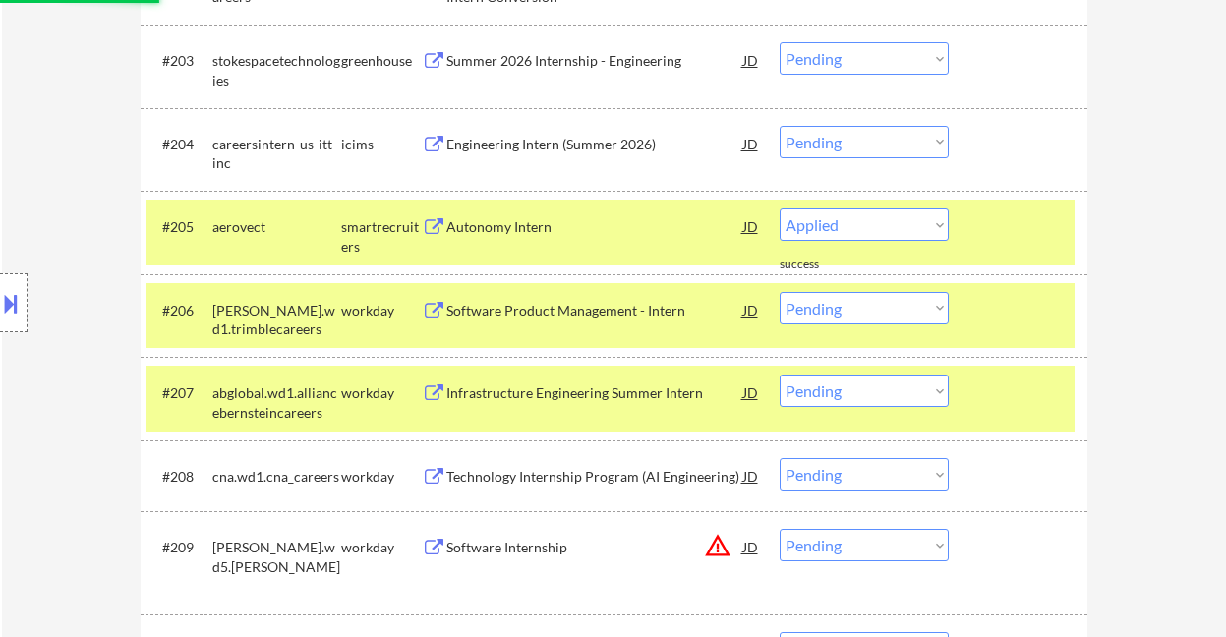
select select ""pending""
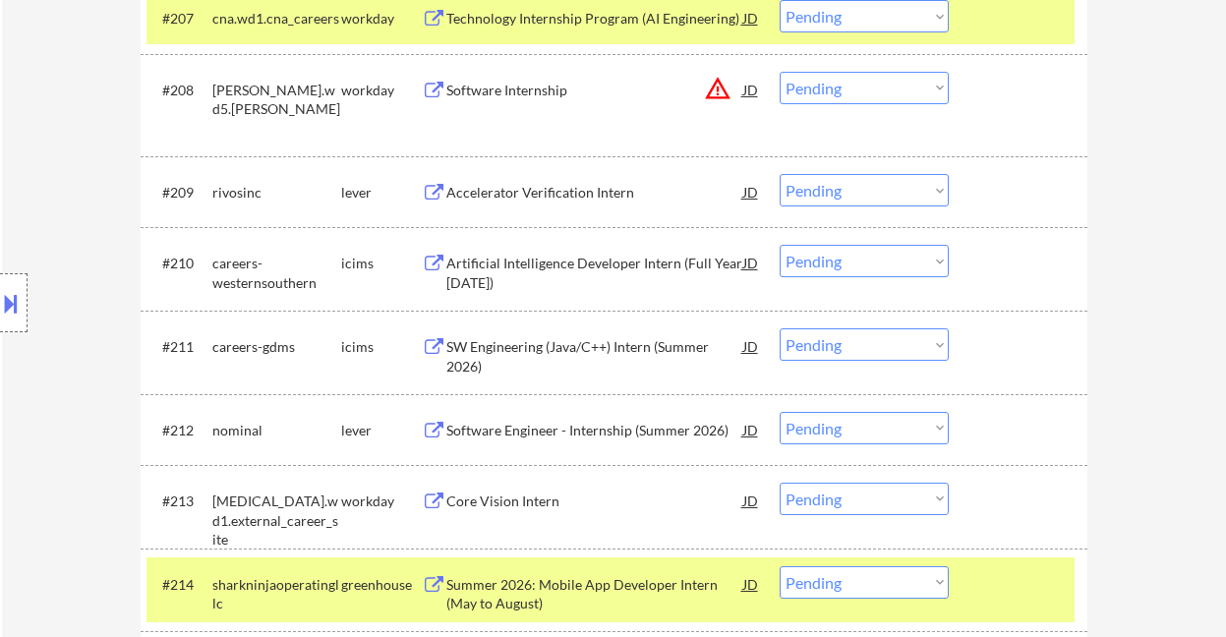
scroll to position [1180, 0]
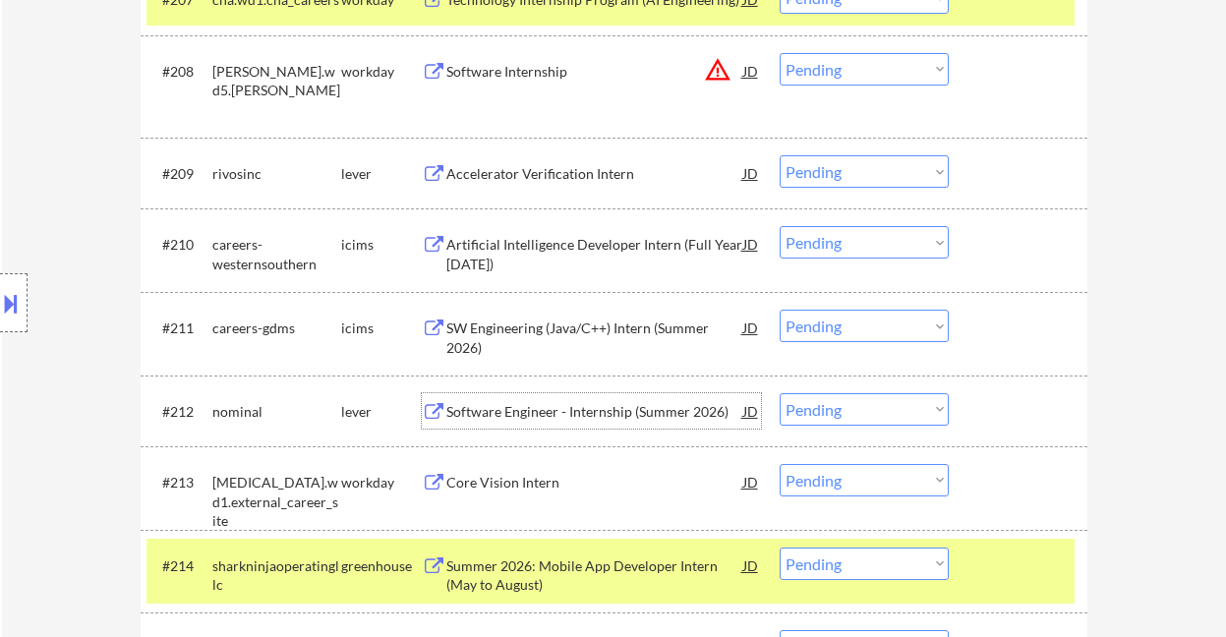
click at [602, 411] on div "Software Engineer - Internship (Summer 2026)" at bounding box center [594, 412] width 297 height 20
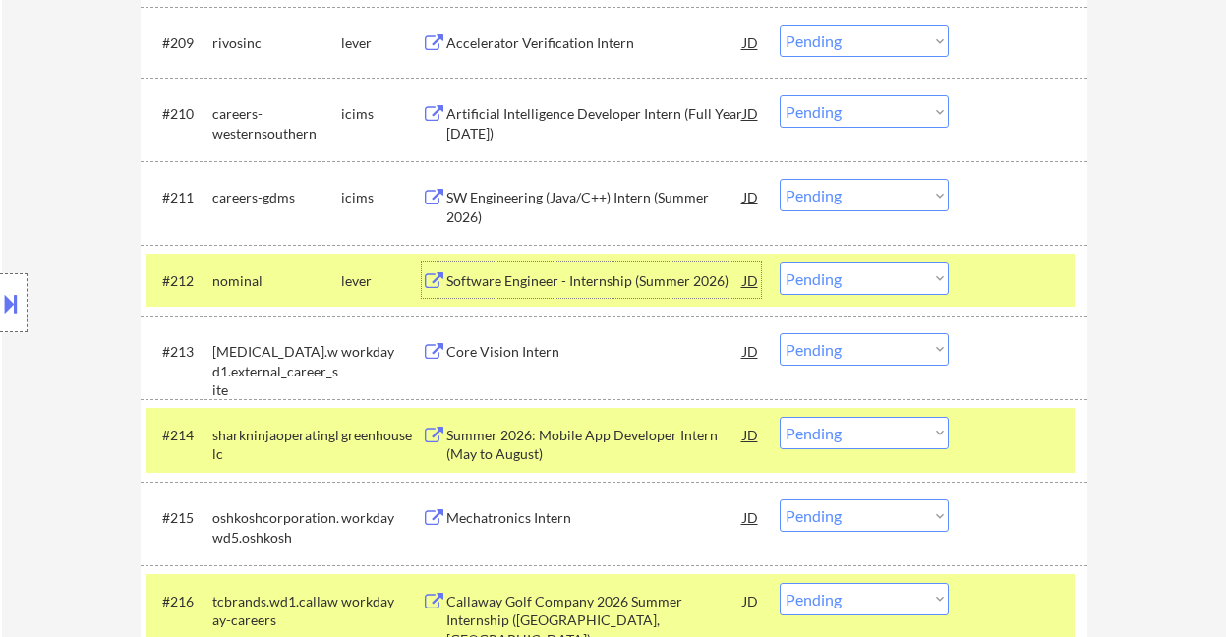
scroll to position [1441, 0]
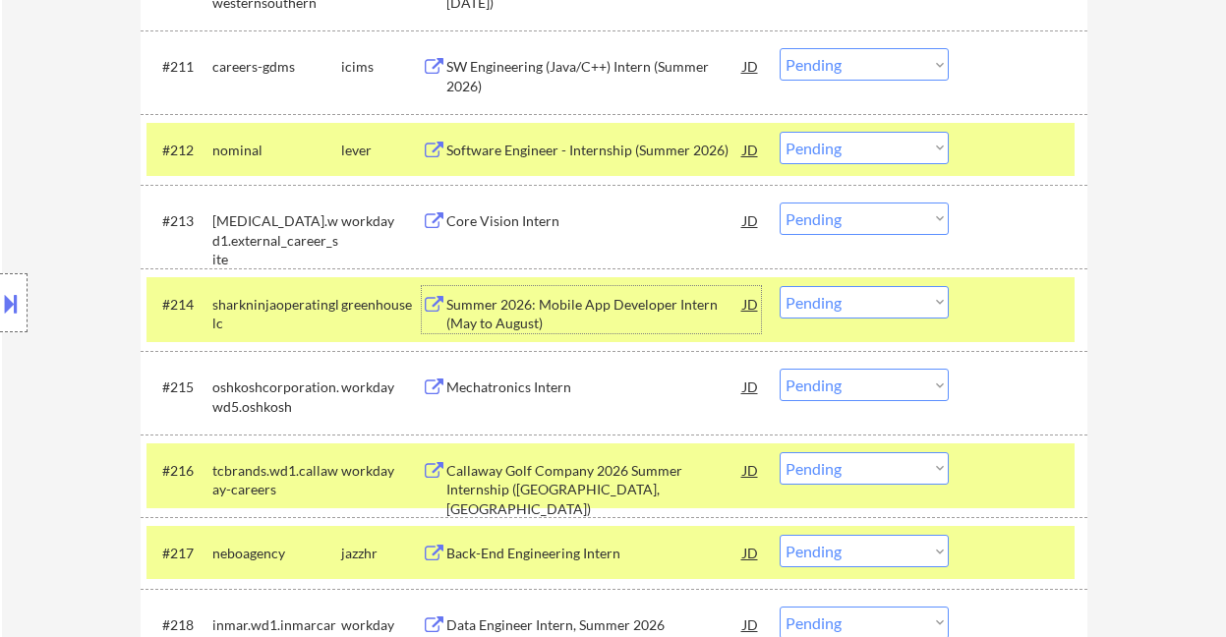
click at [596, 312] on div "Summer 2026: Mobile App Developer Intern (May to August)" at bounding box center [594, 314] width 297 height 38
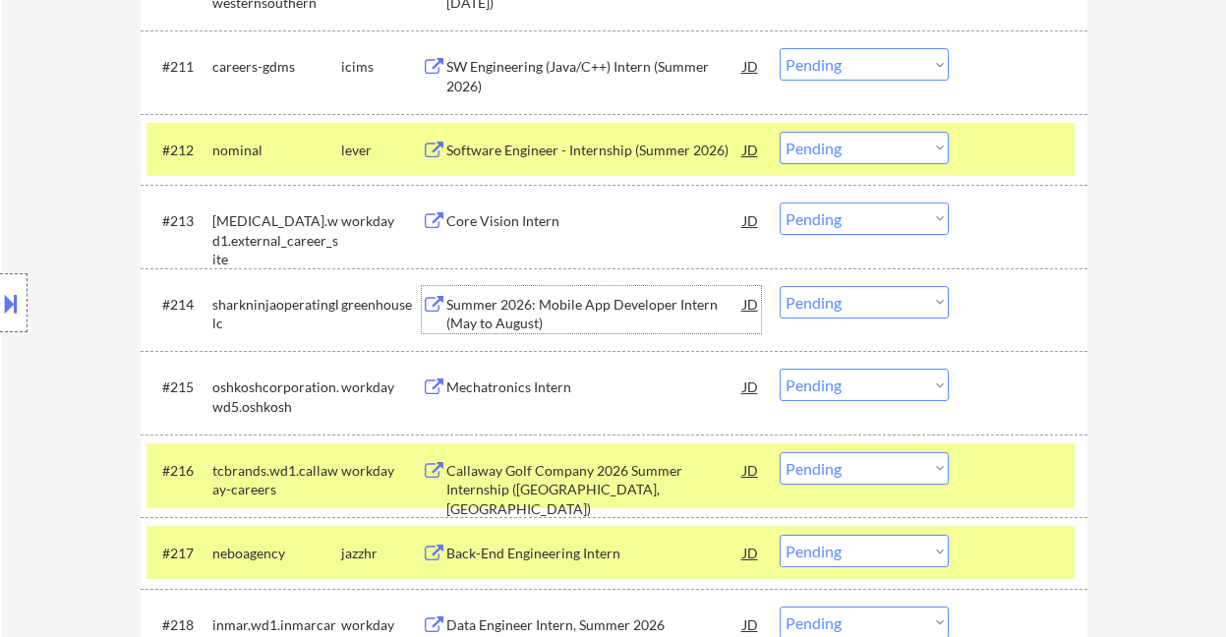
click at [849, 308] on select "Choose an option... Pending Applied Excluded (Questions) Excluded (Expired) Exc…" at bounding box center [864, 302] width 169 height 32
click at [780, 286] on select "Choose an option... Pending Applied Excluded (Questions) Excluded (Expired) Exc…" at bounding box center [864, 302] width 169 height 32
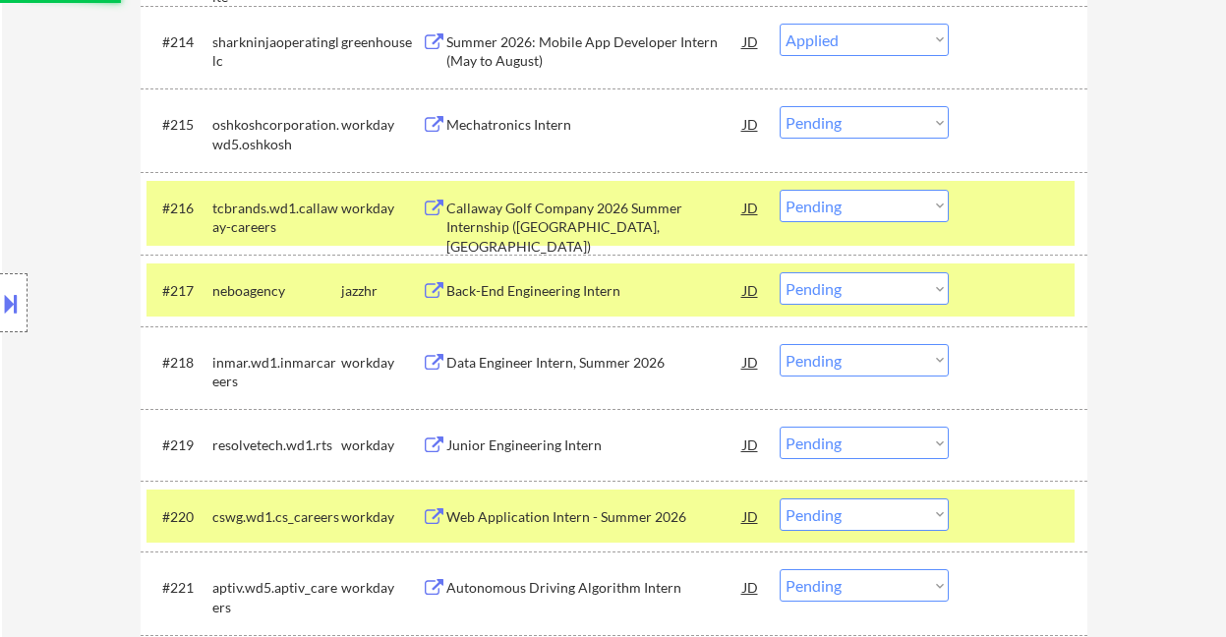
scroll to position [1573, 0]
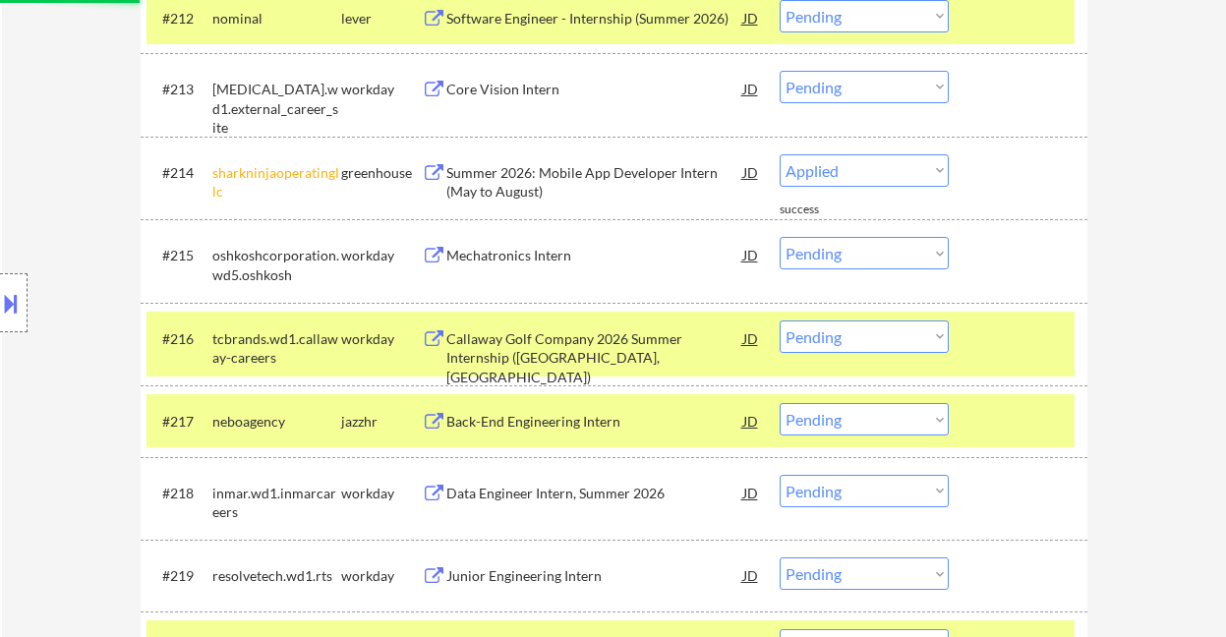
select select ""pending""
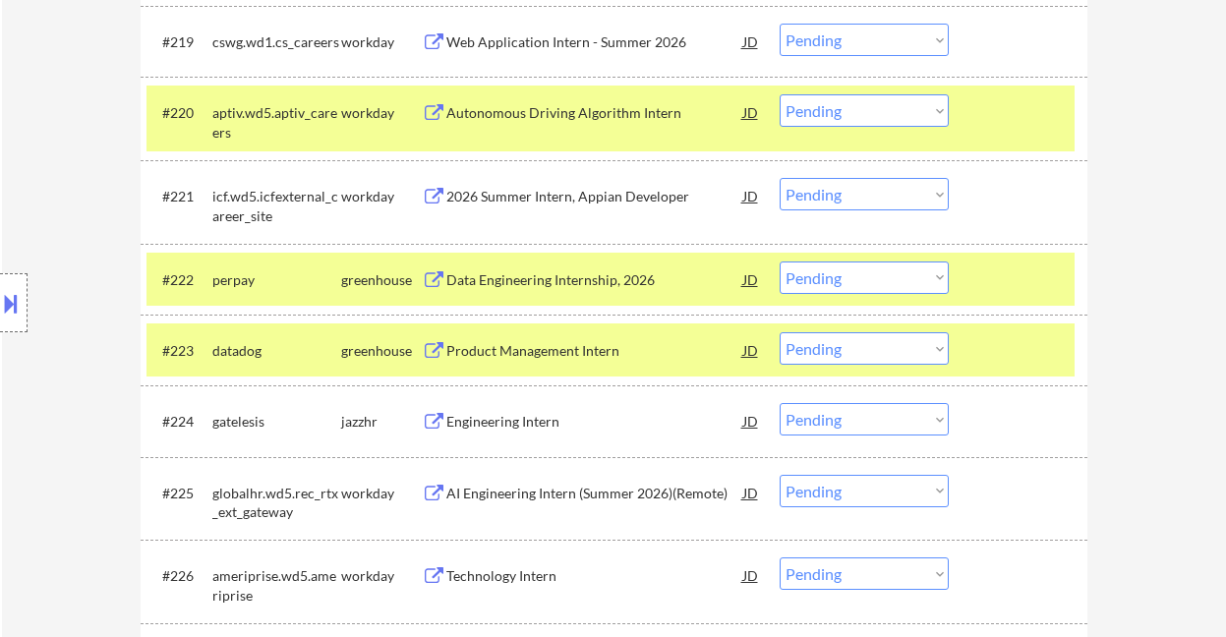
scroll to position [2097, 0]
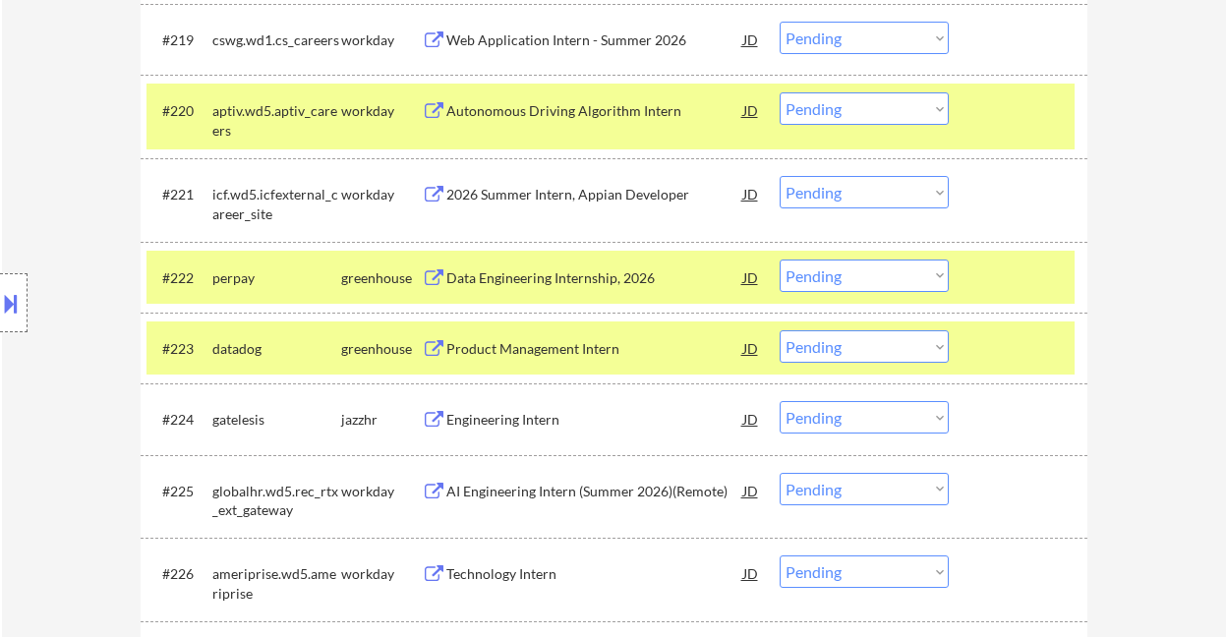
click at [574, 275] on div "Data Engineering Internship, 2026" at bounding box center [594, 278] width 297 height 20
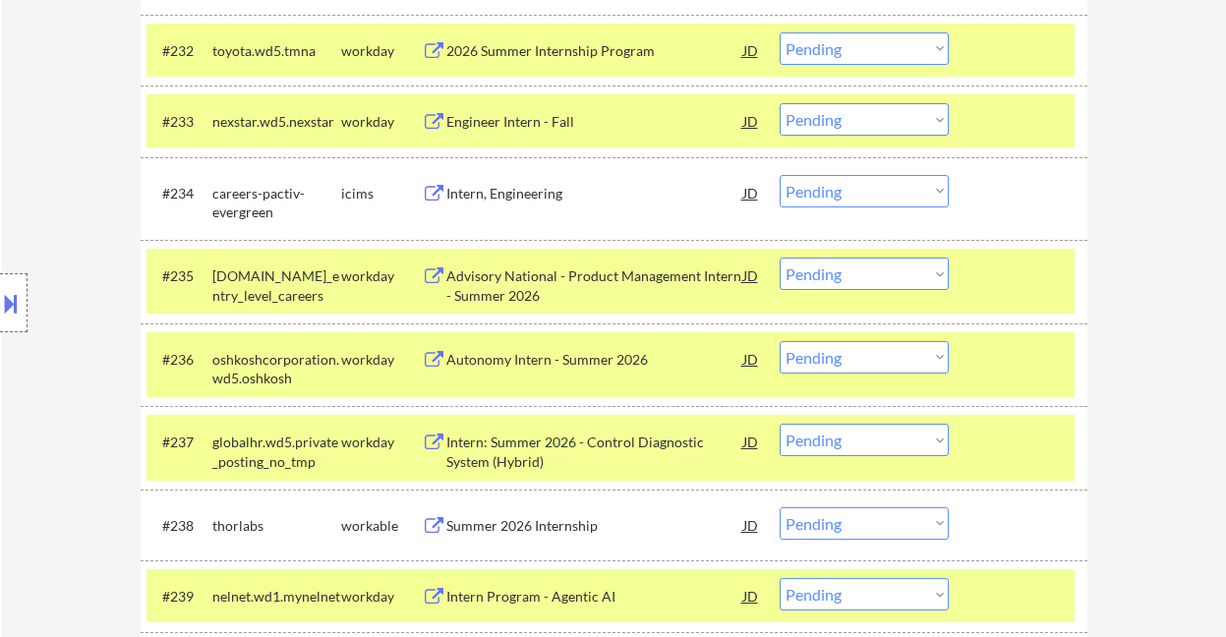
scroll to position [3408, 0]
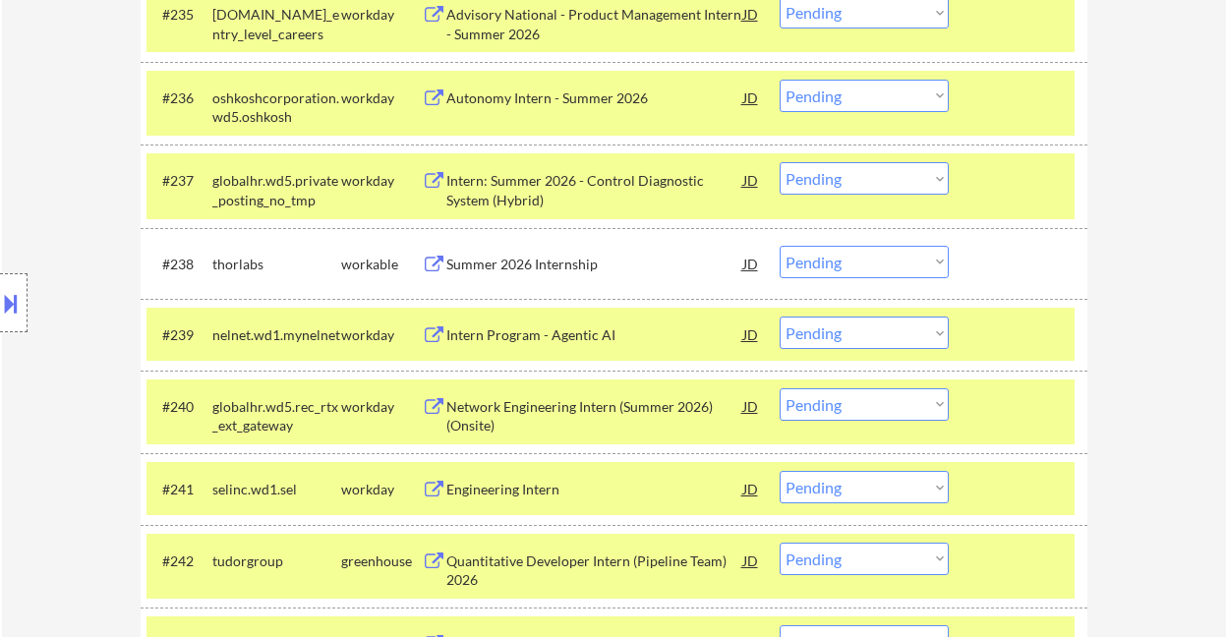
click at [525, 261] on div "Summer 2026 Internship" at bounding box center [594, 265] width 297 height 20
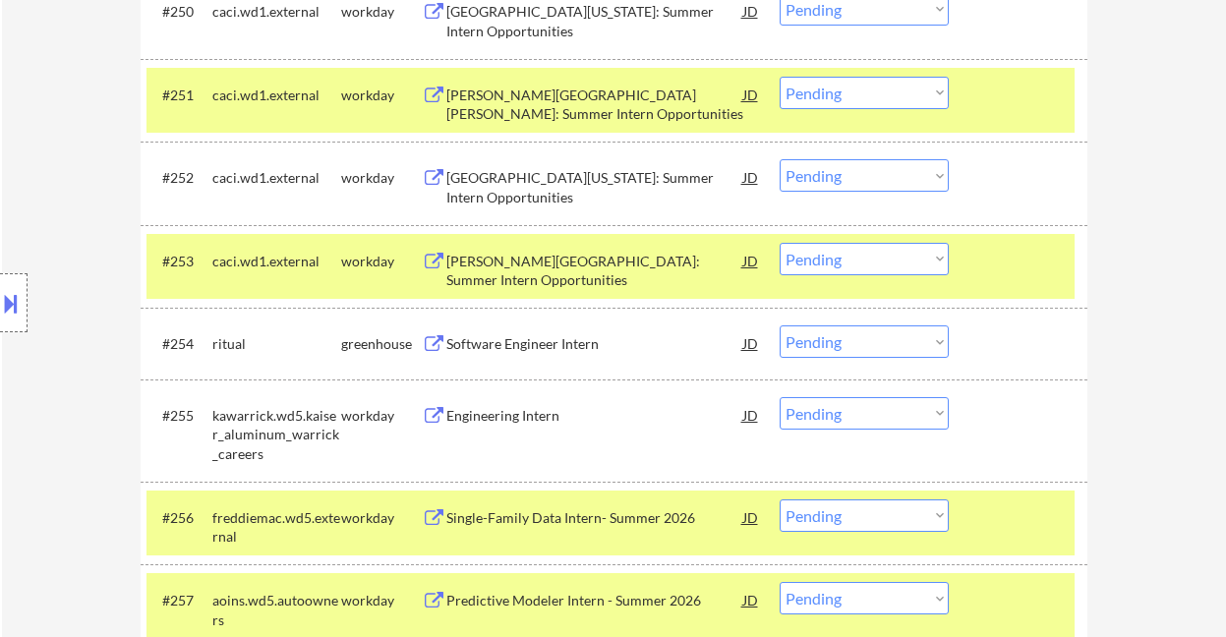
scroll to position [4719, 0]
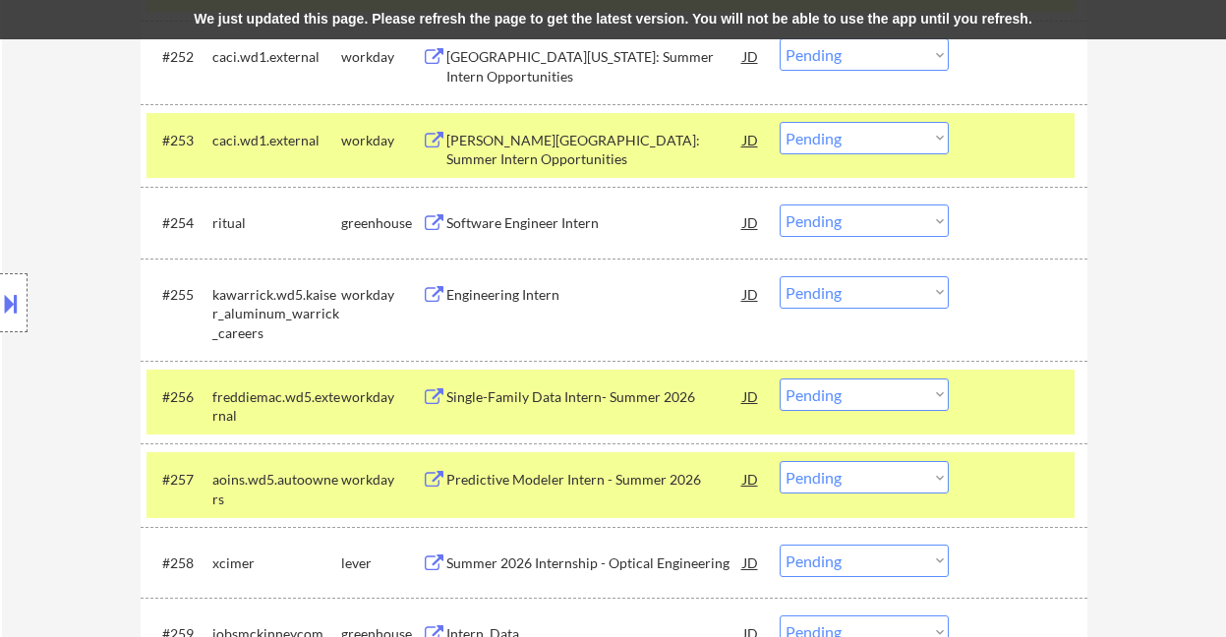
click at [534, 224] on div "Software Engineer Intern" at bounding box center [594, 223] width 297 height 20
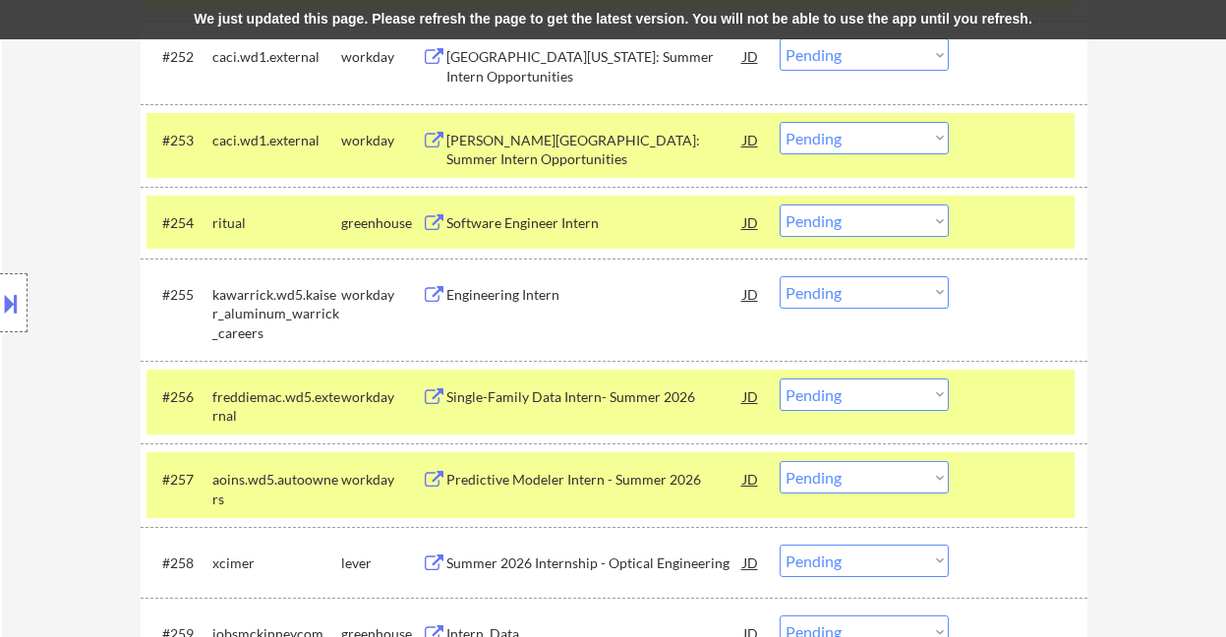
scroll to position [3354, 0]
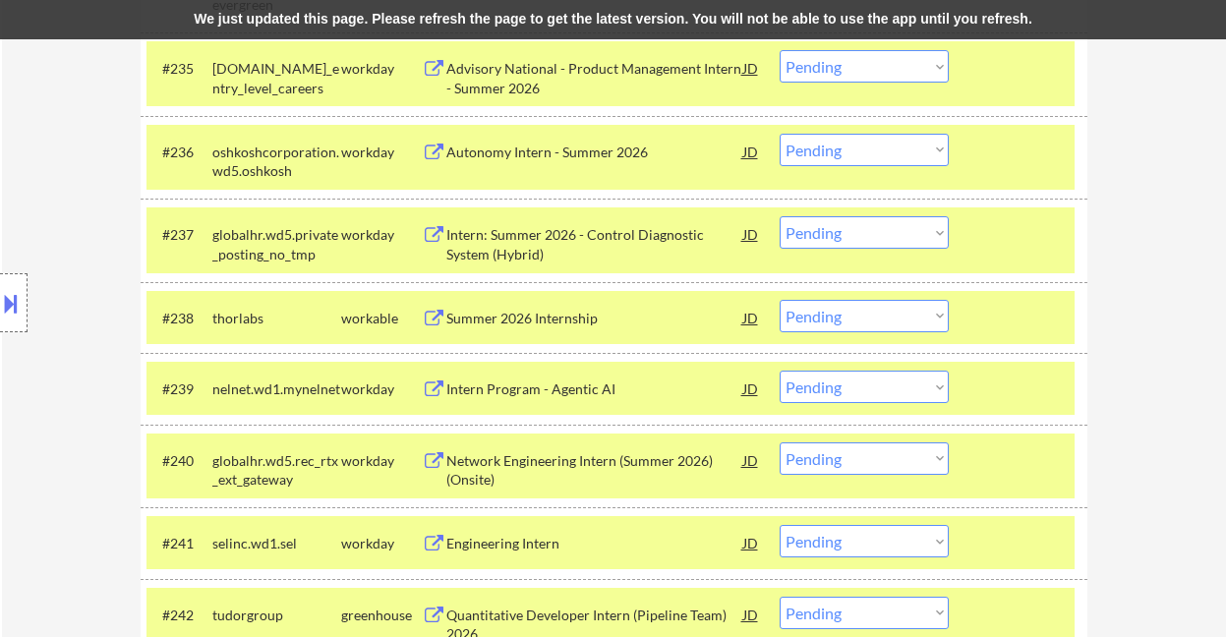
click at [889, 314] on select "Choose an option... Pending Applied Excluded (Questions) Excluded (Expired) Exc…" at bounding box center [864, 316] width 169 height 32
select select ""applied""
click at [780, 300] on select "Choose an option... Pending Applied Excluded (Questions) Excluded (Expired) Exc…" at bounding box center [864, 316] width 169 height 32
click at [441, 21] on div "We just updated this page. Please refresh the page to get the latest version. Y…" at bounding box center [613, 19] width 1226 height 39
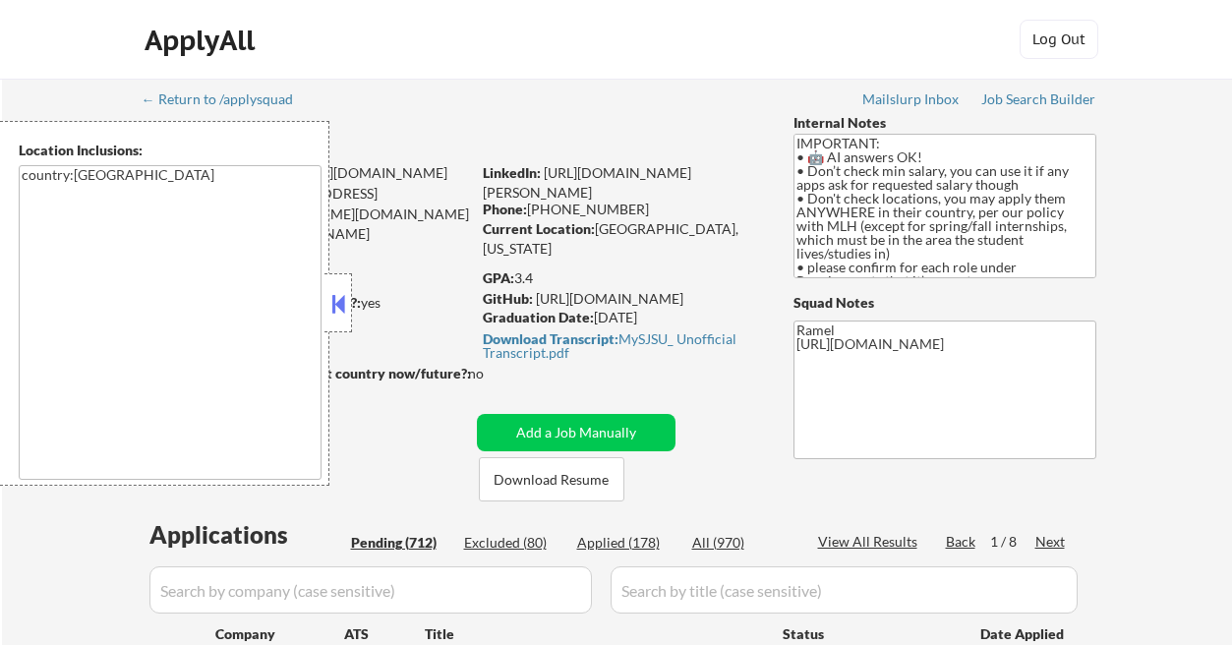
select select ""pending""
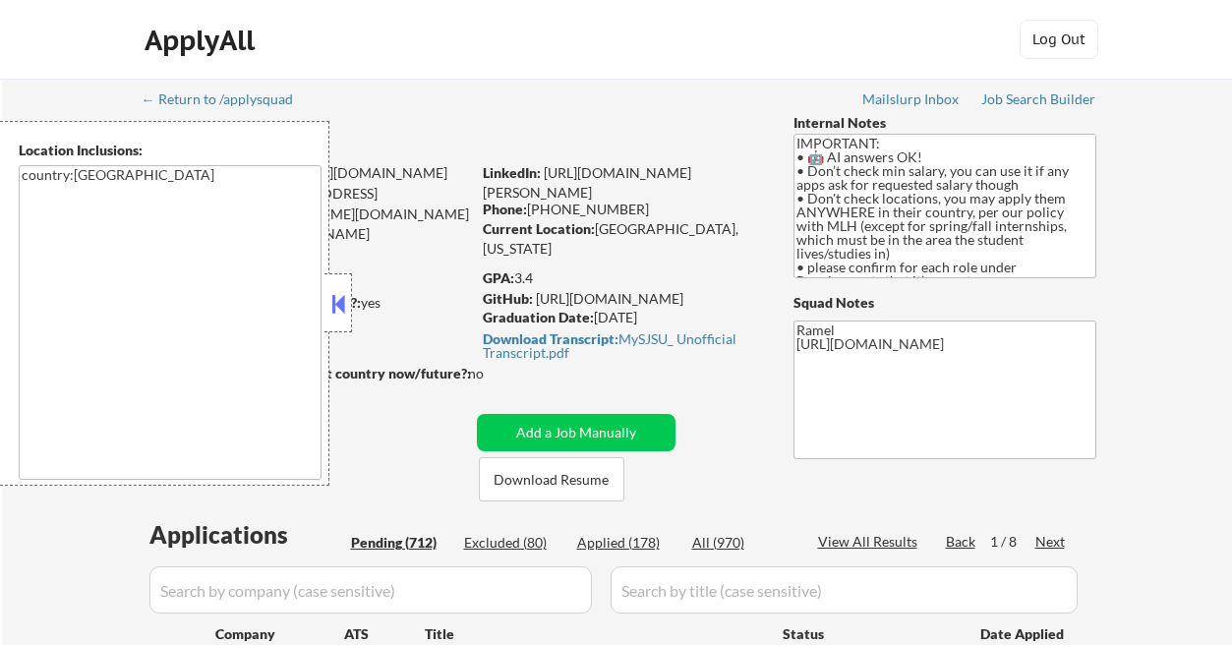
select select ""pending""
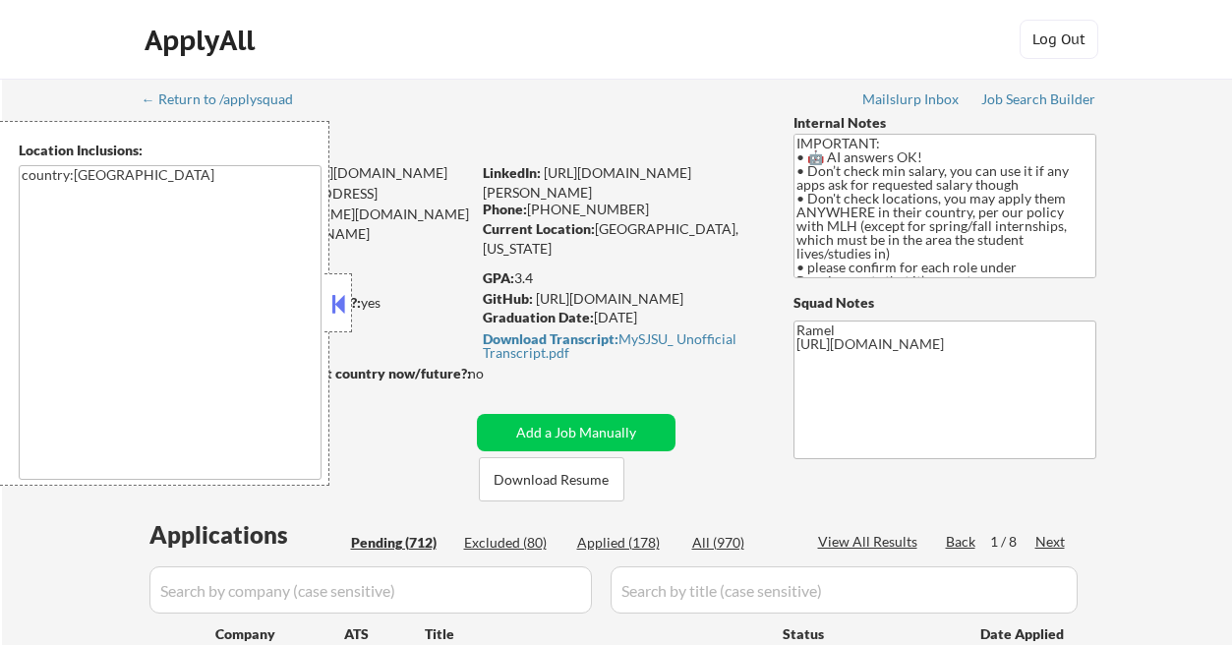
select select ""pending""
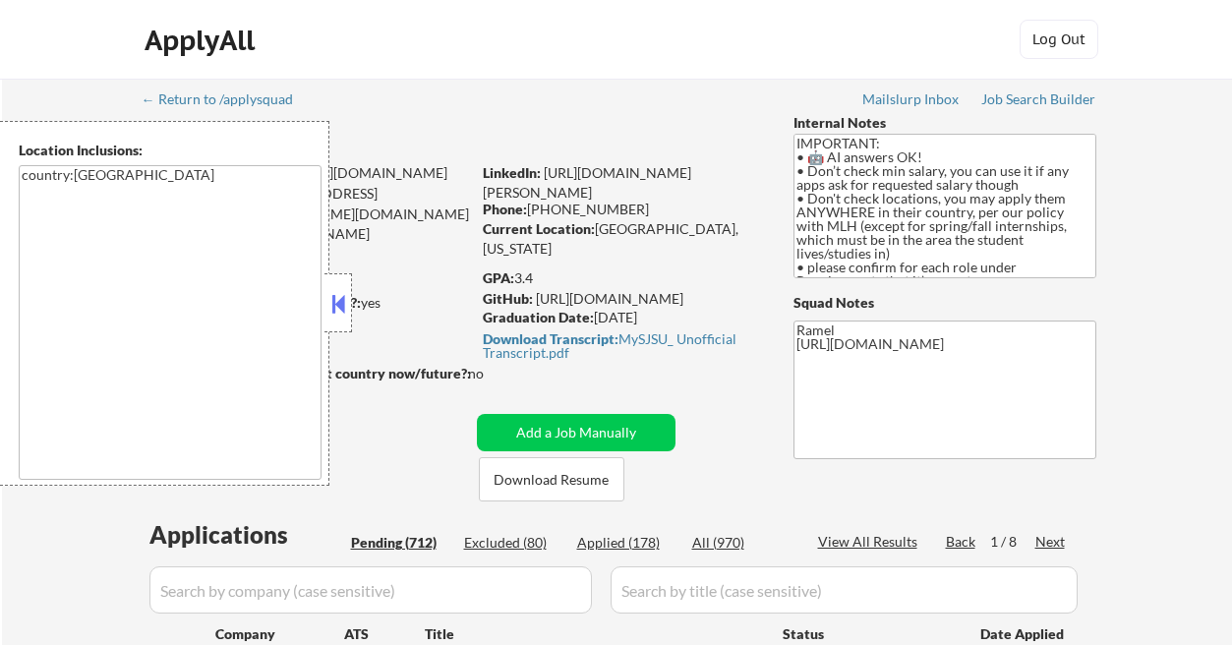
select select ""pending""
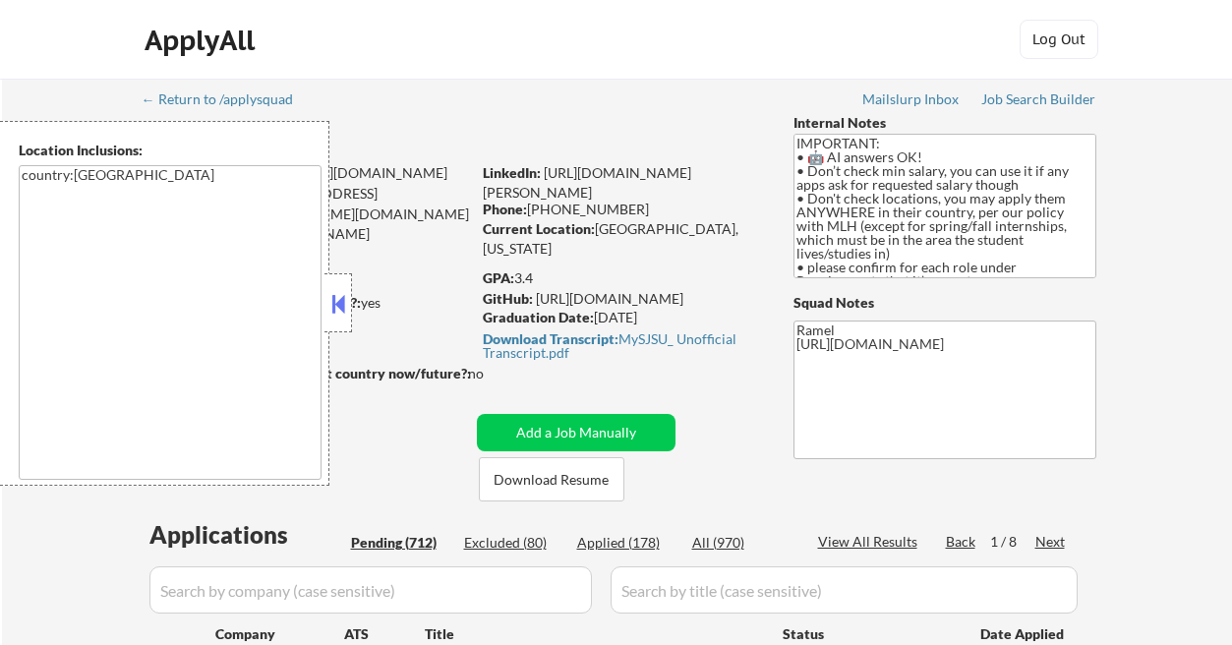
select select ""pending""
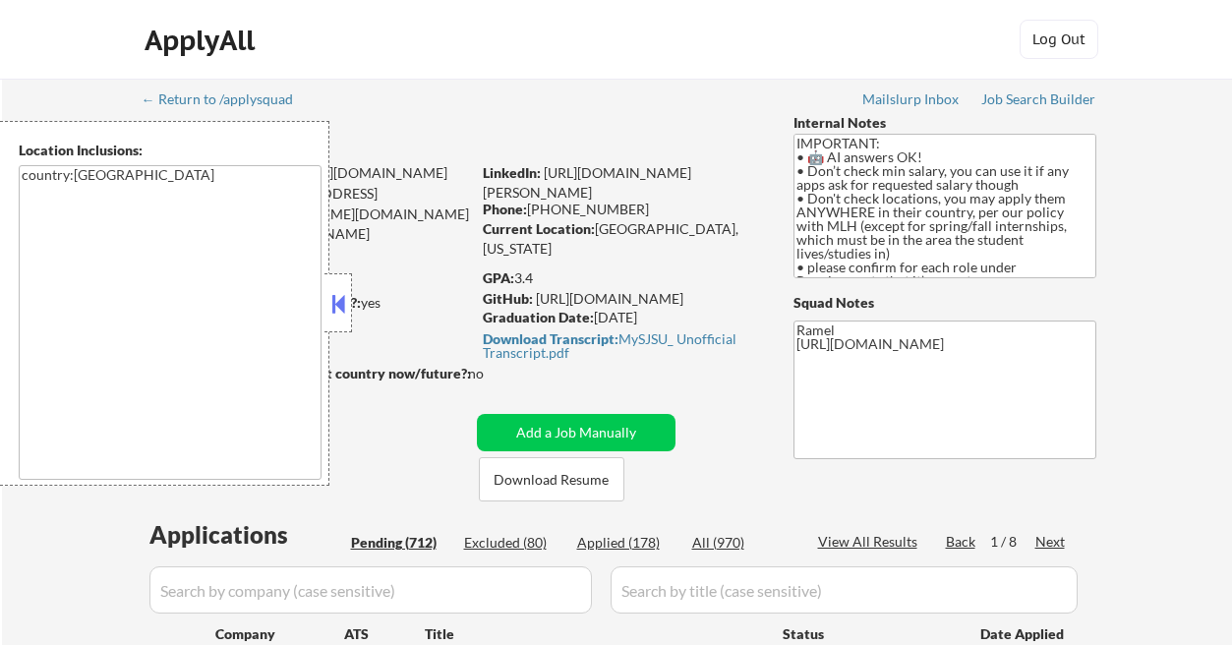
select select ""pending""
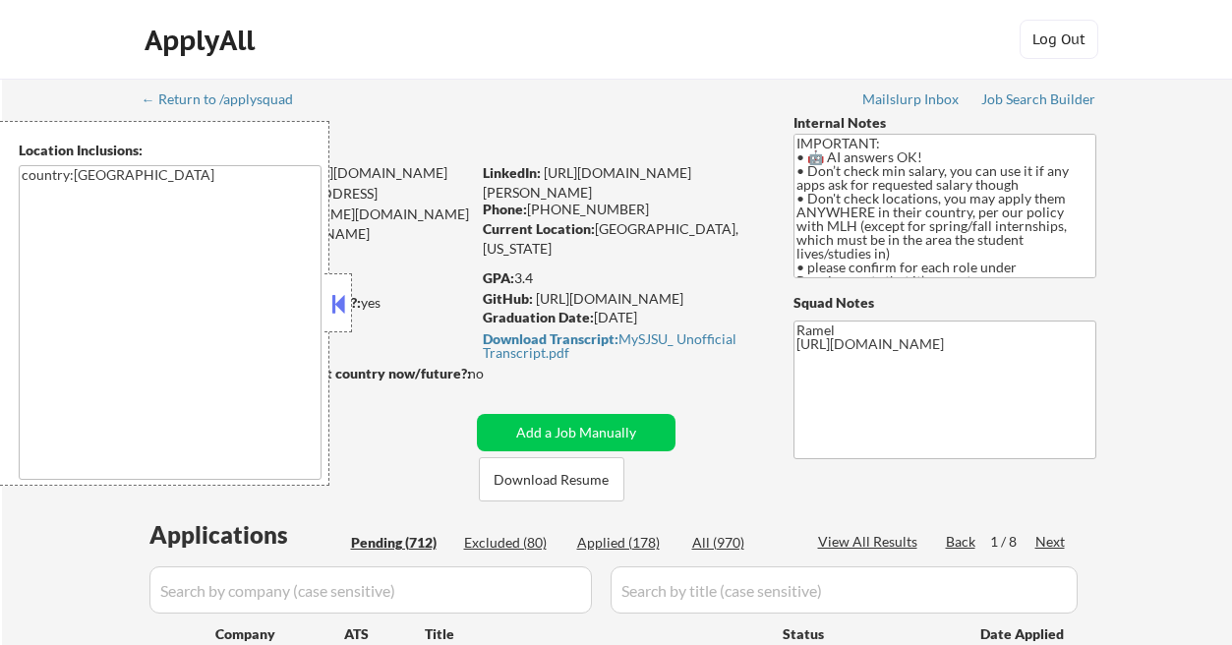
select select ""pending""
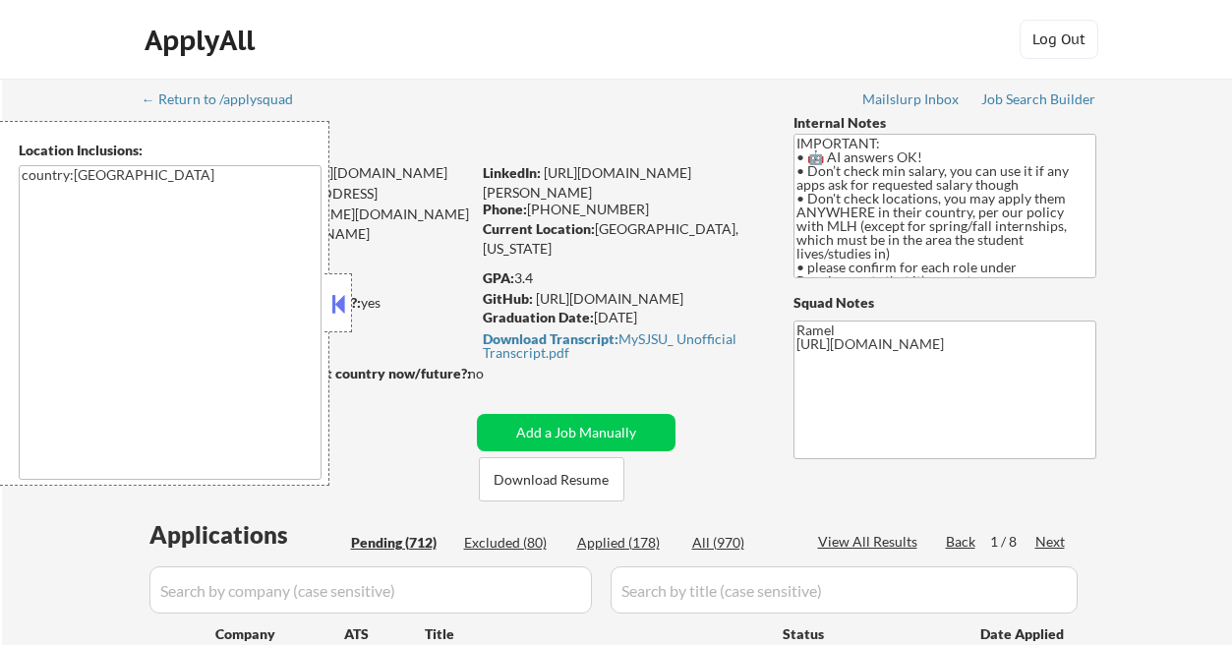
select select ""pending""
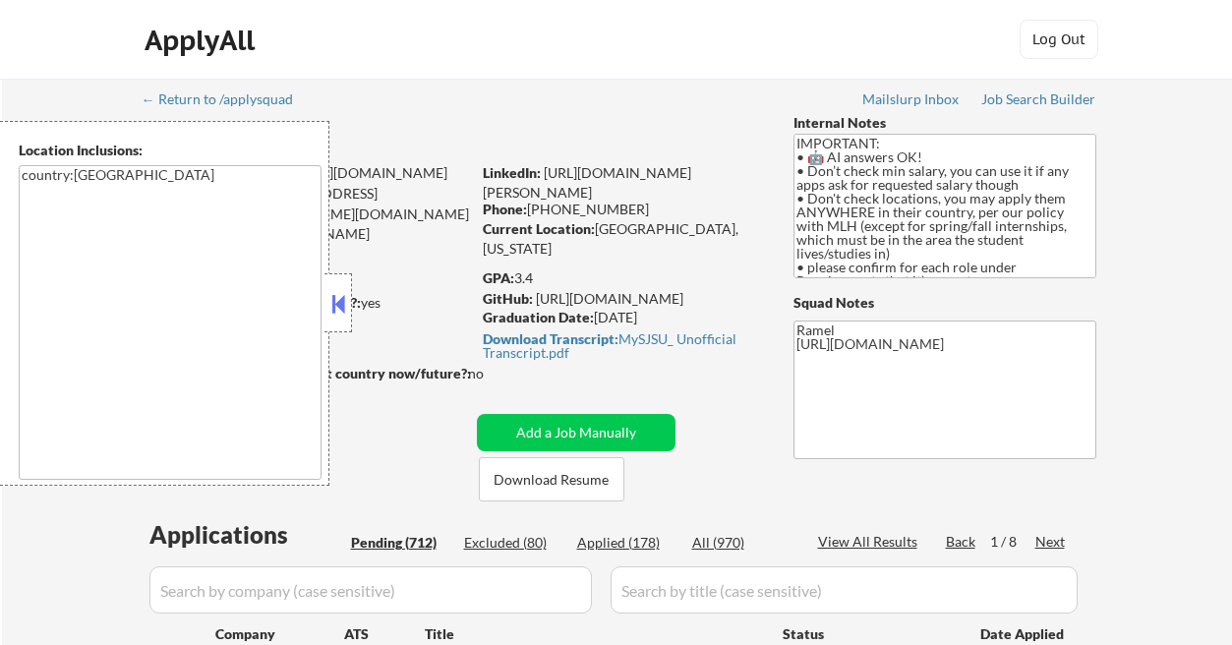
select select ""pending""
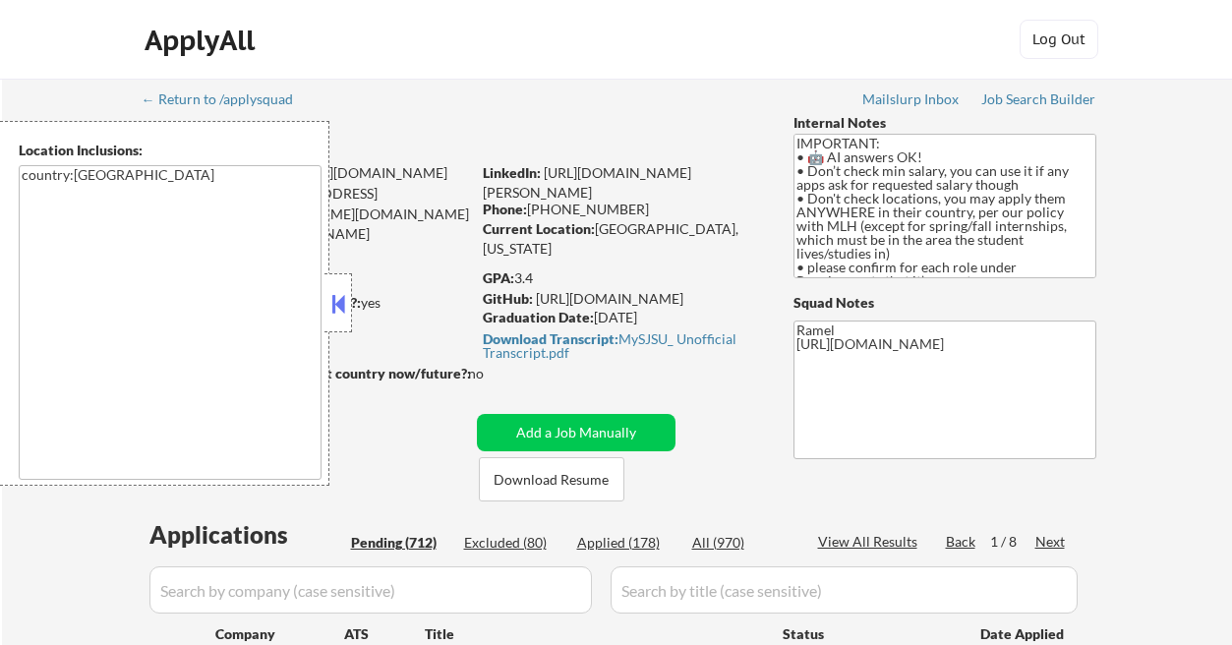
select select ""pending""
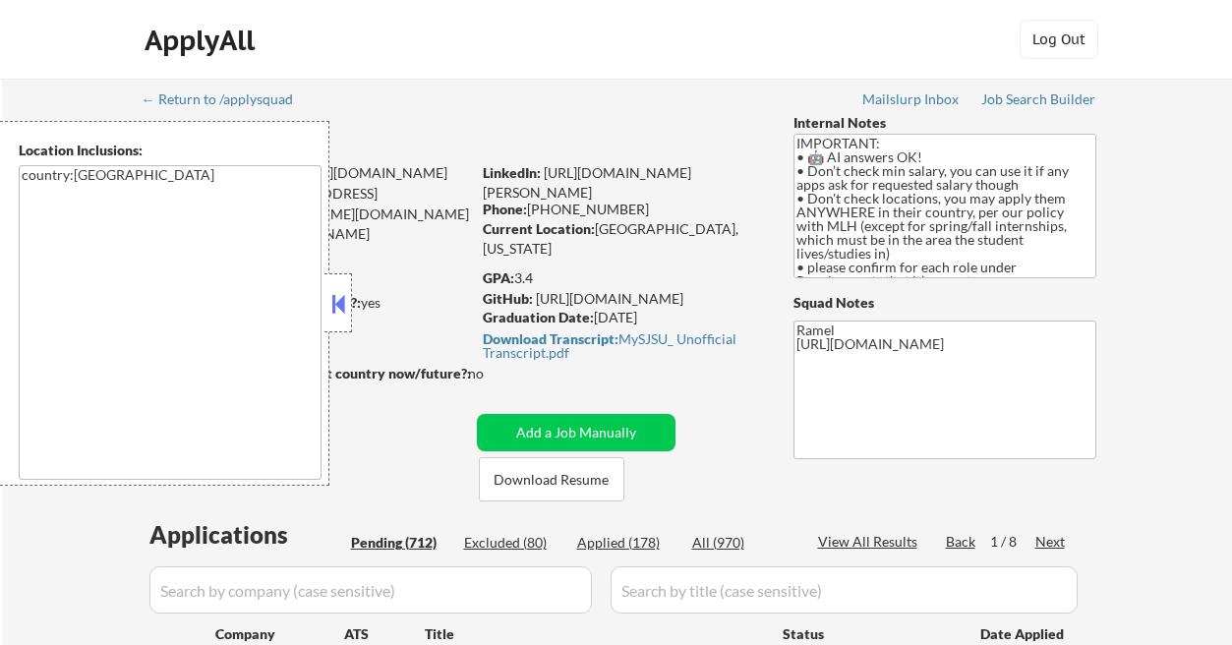
select select ""pending""
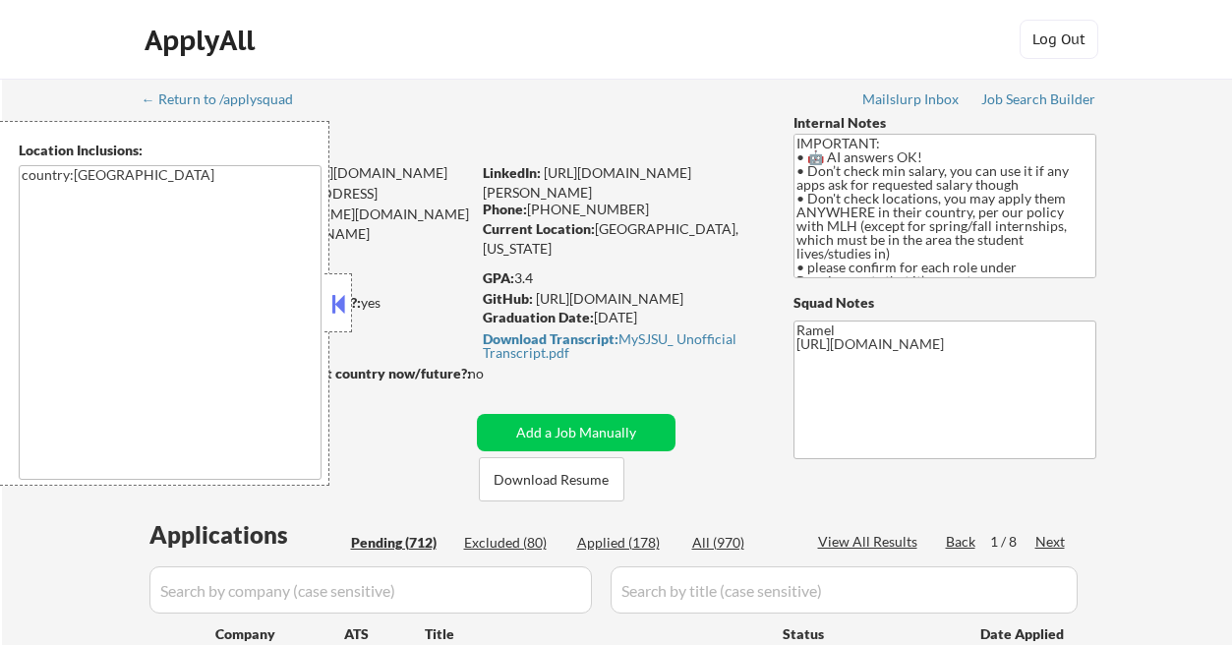
select select ""pending""
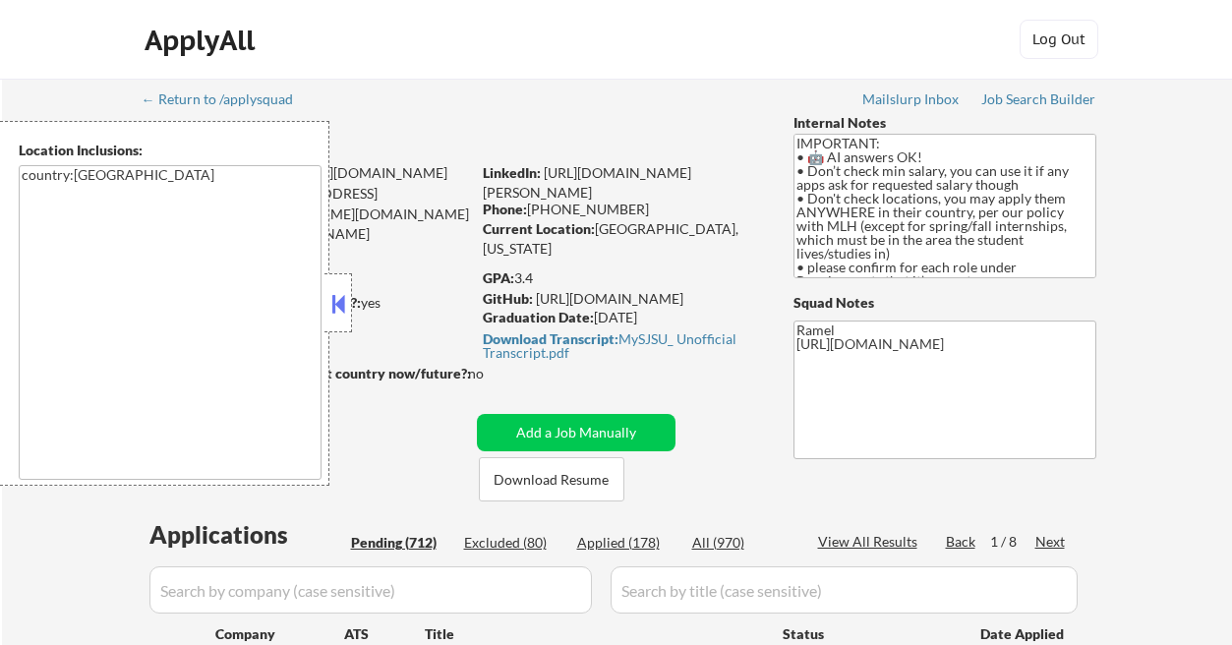
select select ""pending""
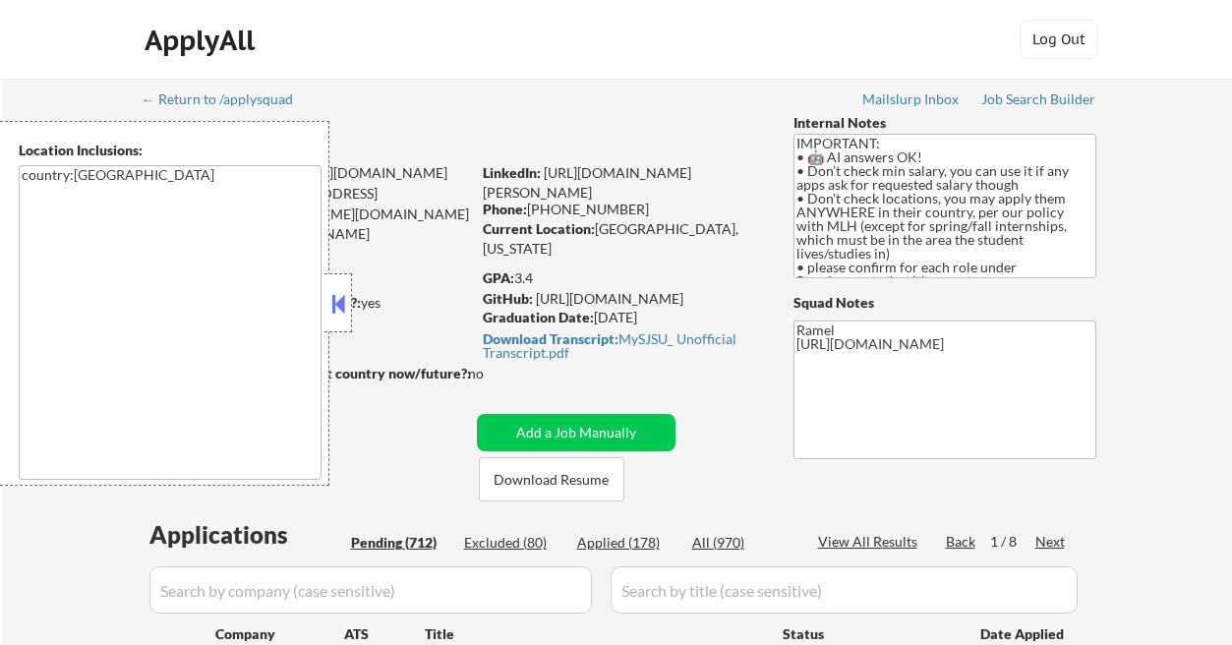
select select ""pending""
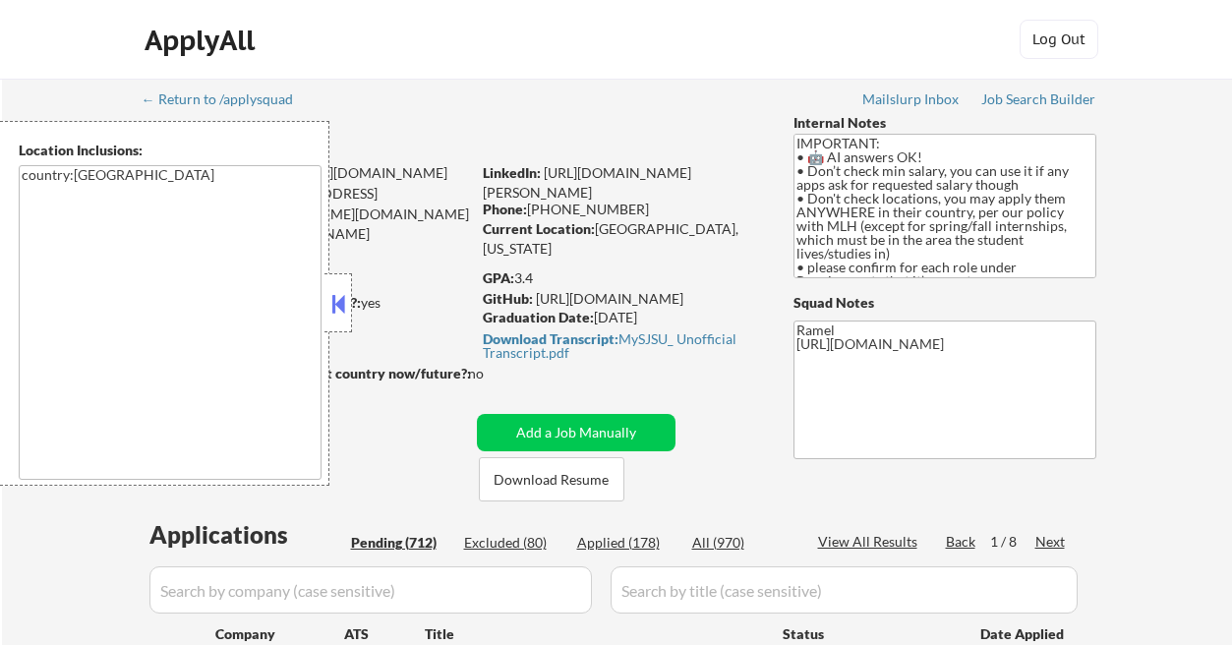
select select ""pending""
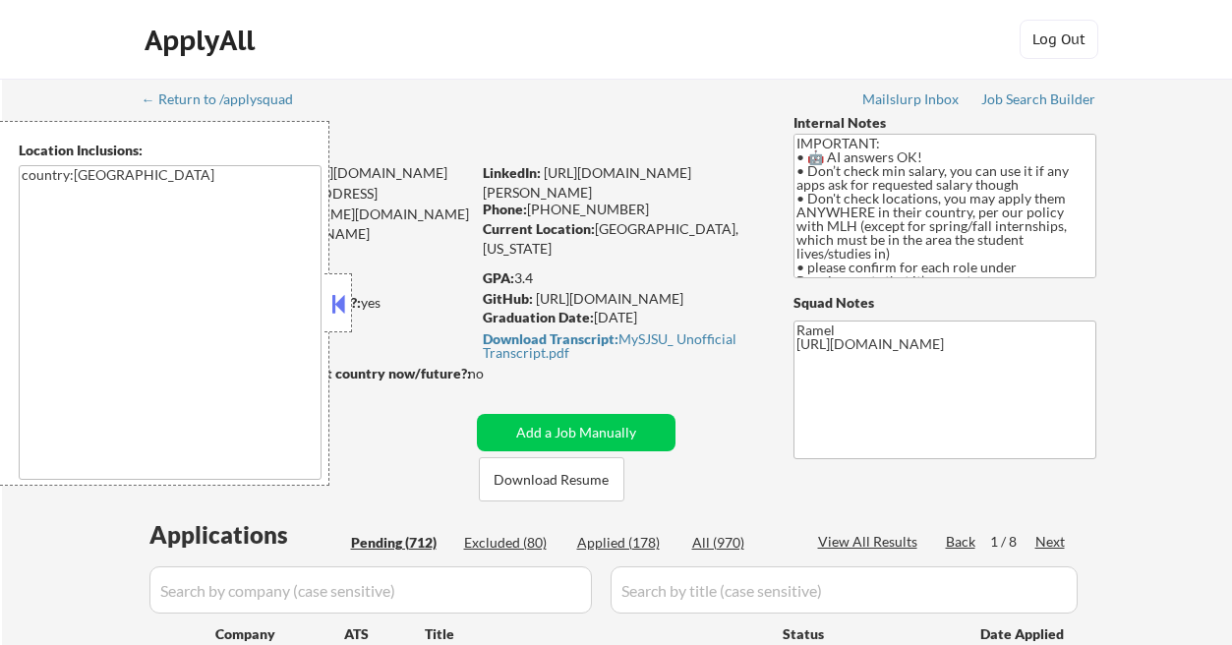
select select ""pending""
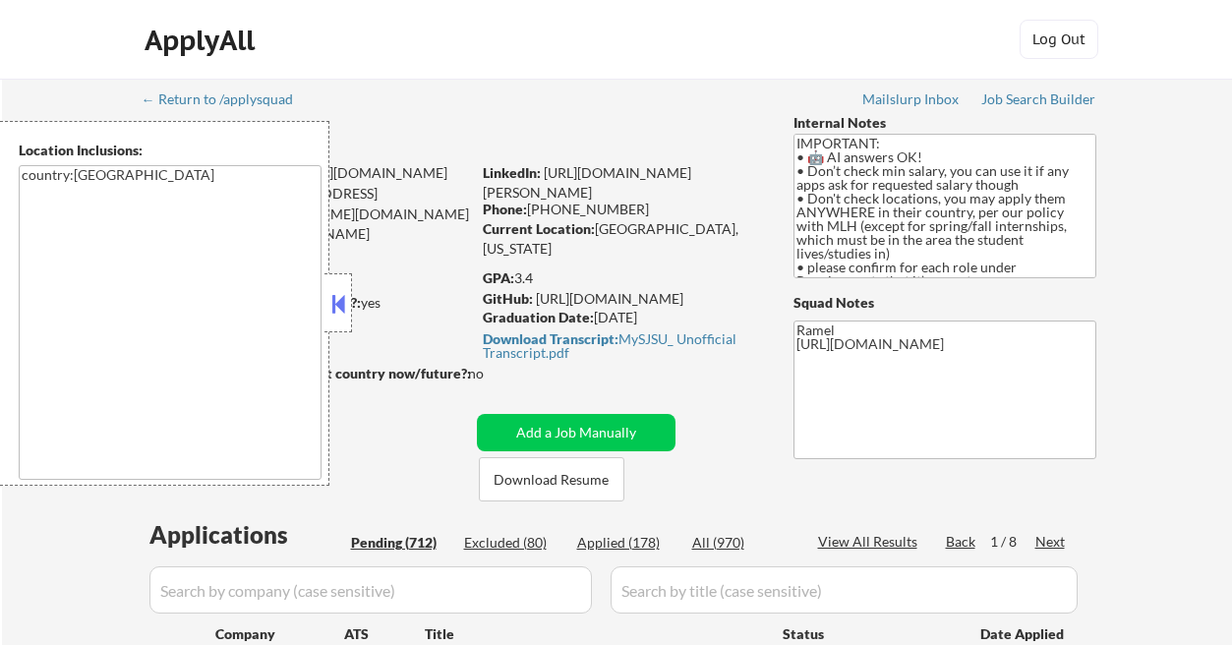
select select ""pending""
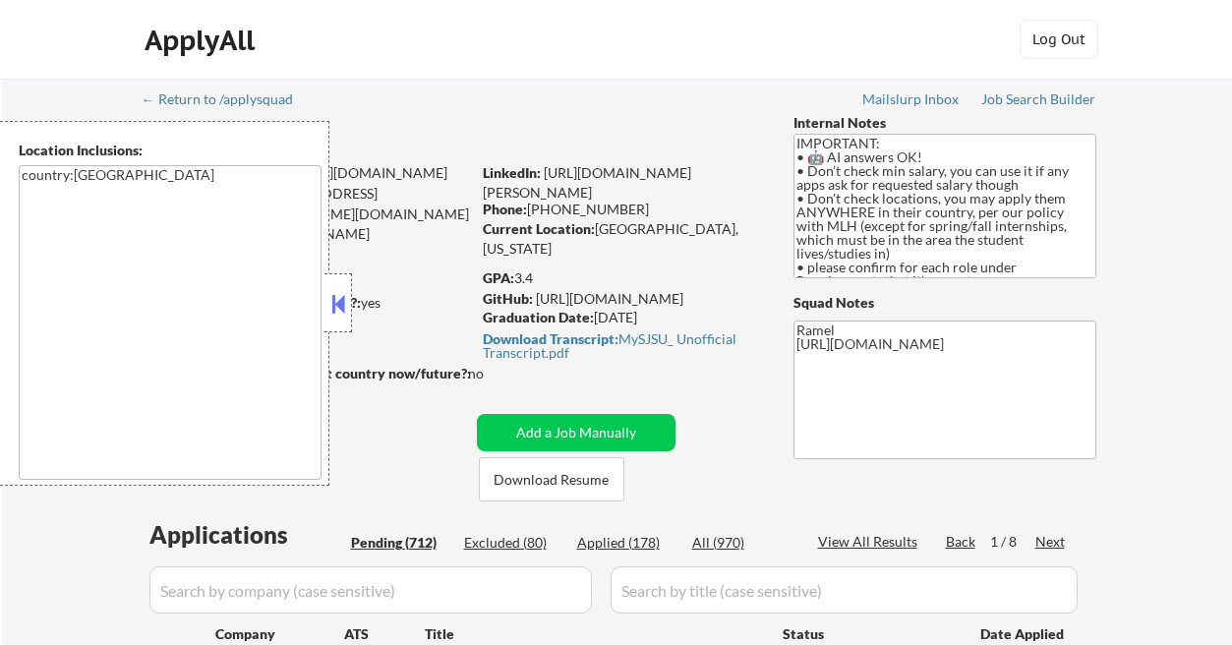
select select ""pending""
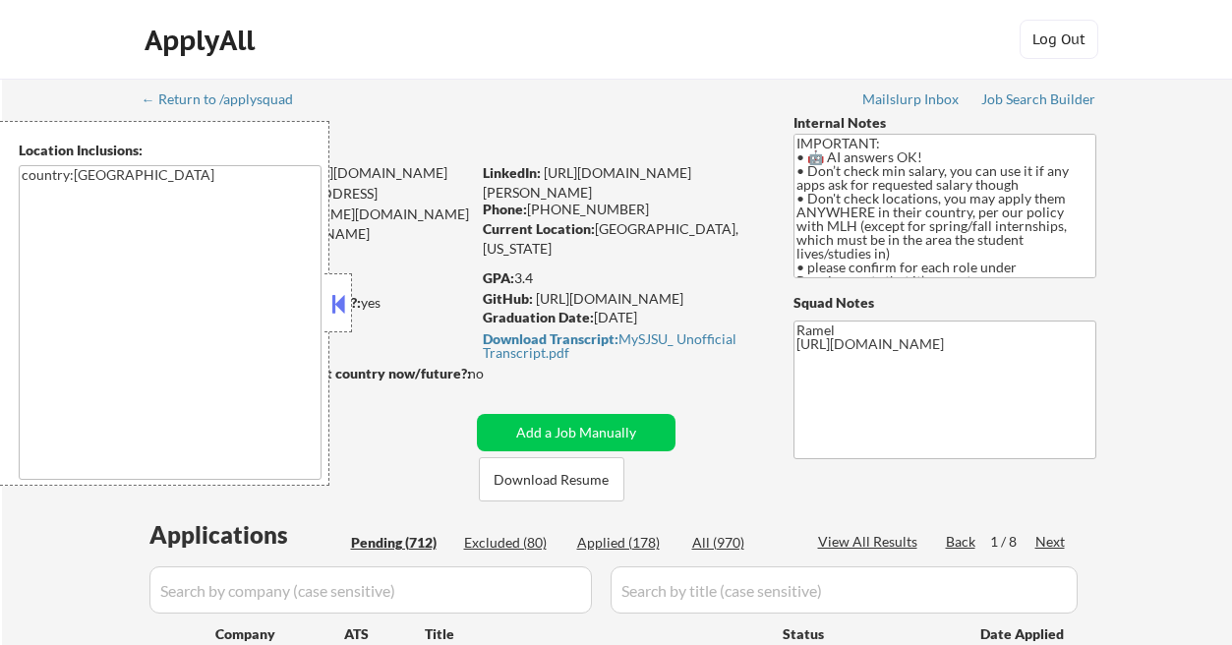
select select ""pending""
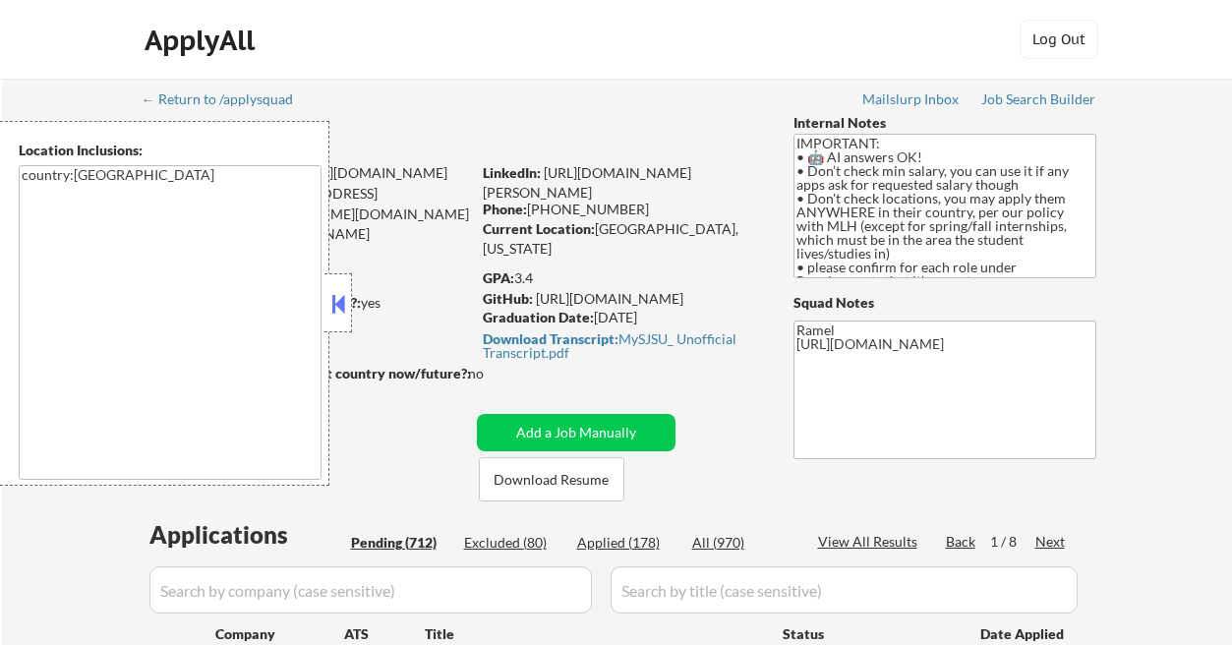
select select ""pending""
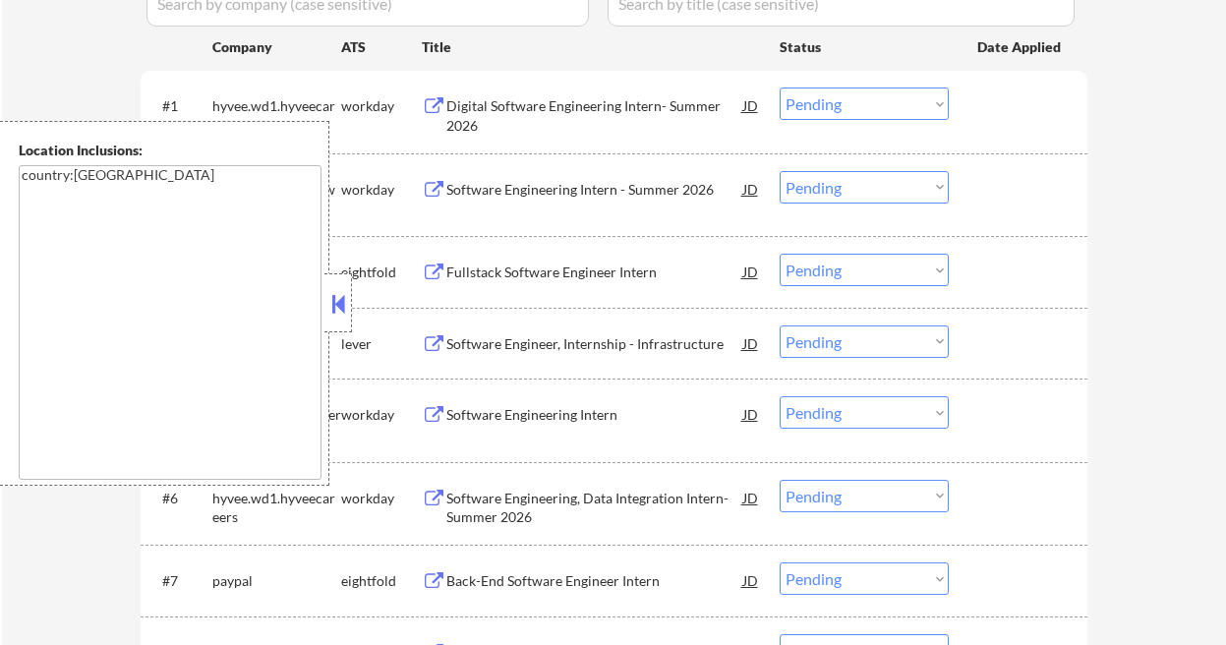
scroll to position [309, 0]
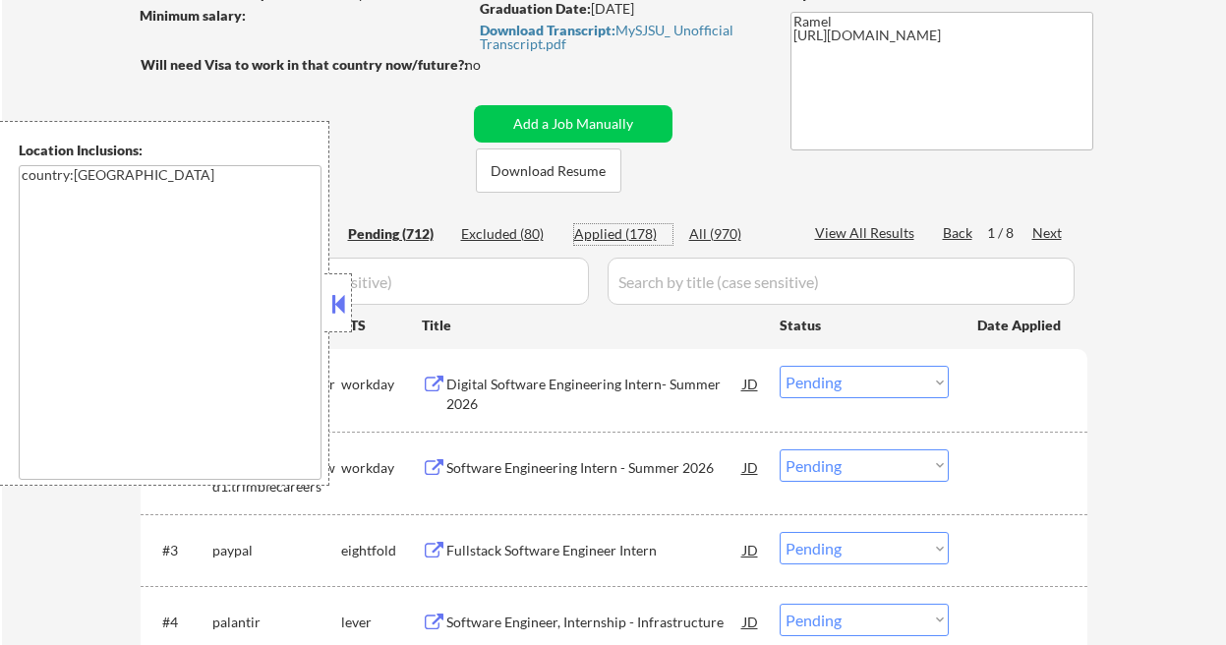
click at [643, 240] on div "Applied (178)" at bounding box center [623, 234] width 98 height 20
click at [344, 318] on button at bounding box center [338, 303] width 22 height 29
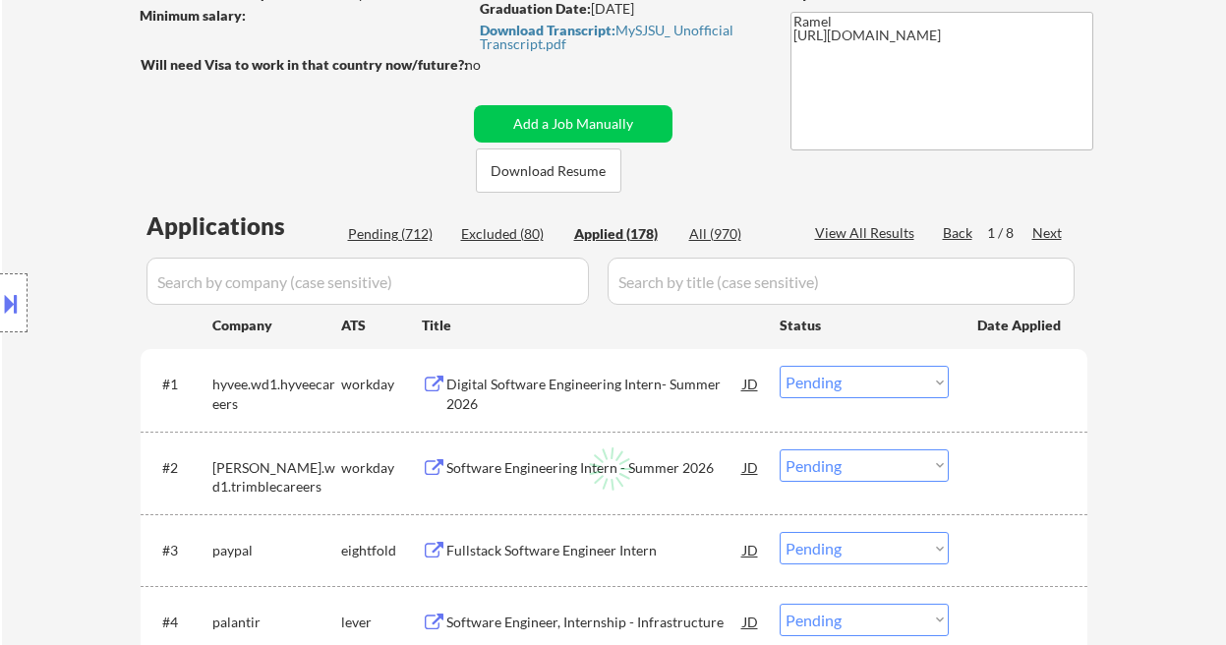
select select ""applied""
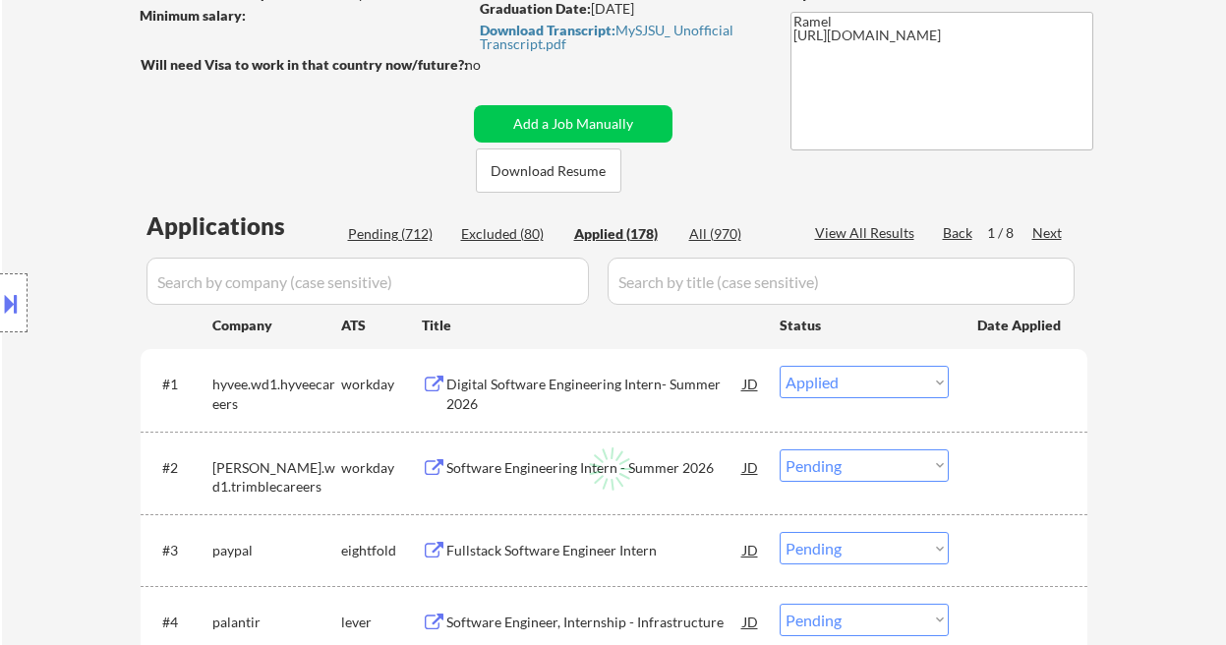
select select ""applied""
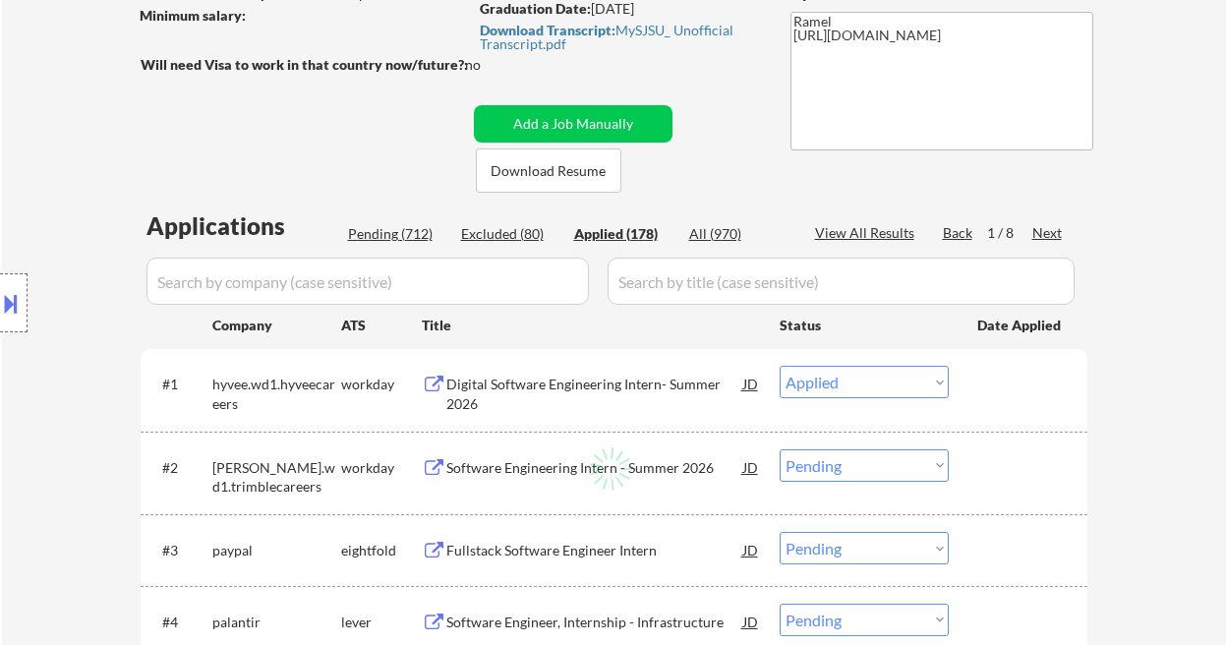
select select ""applied""
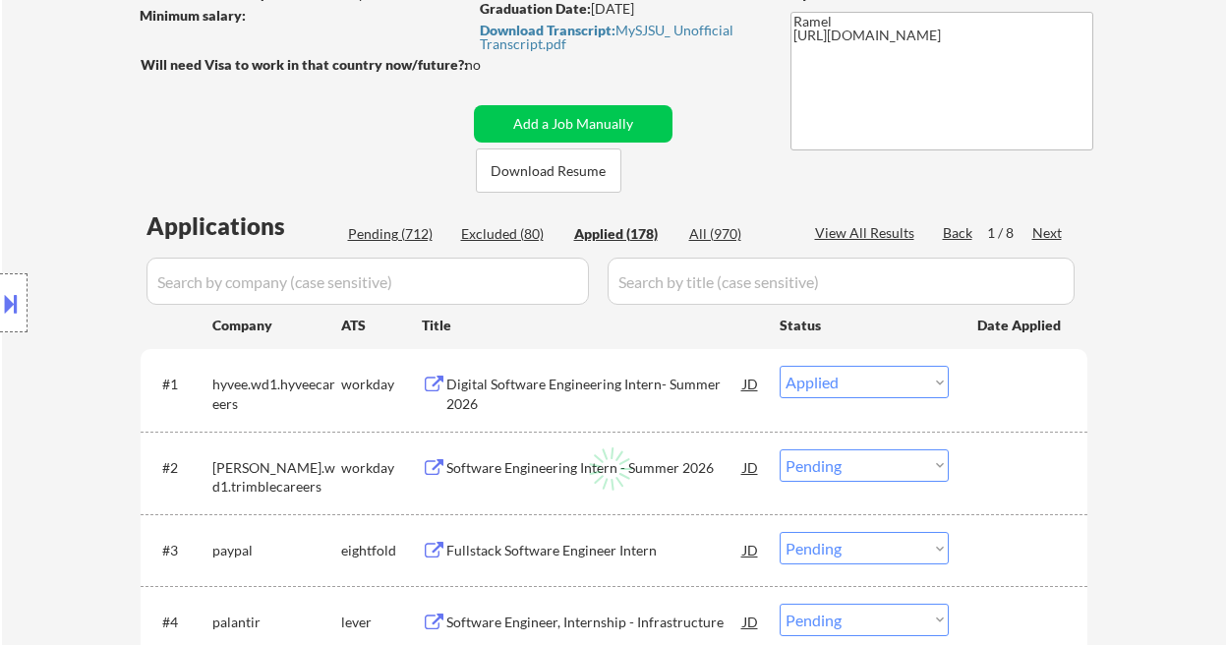
select select ""applied""
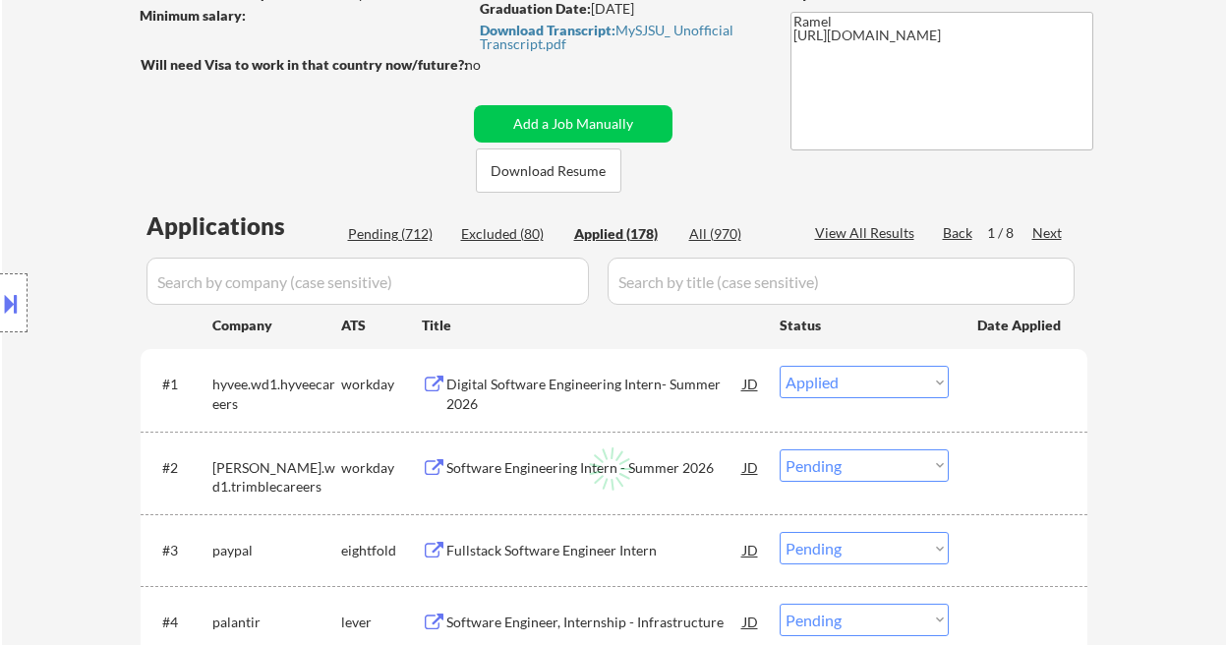
select select ""applied""
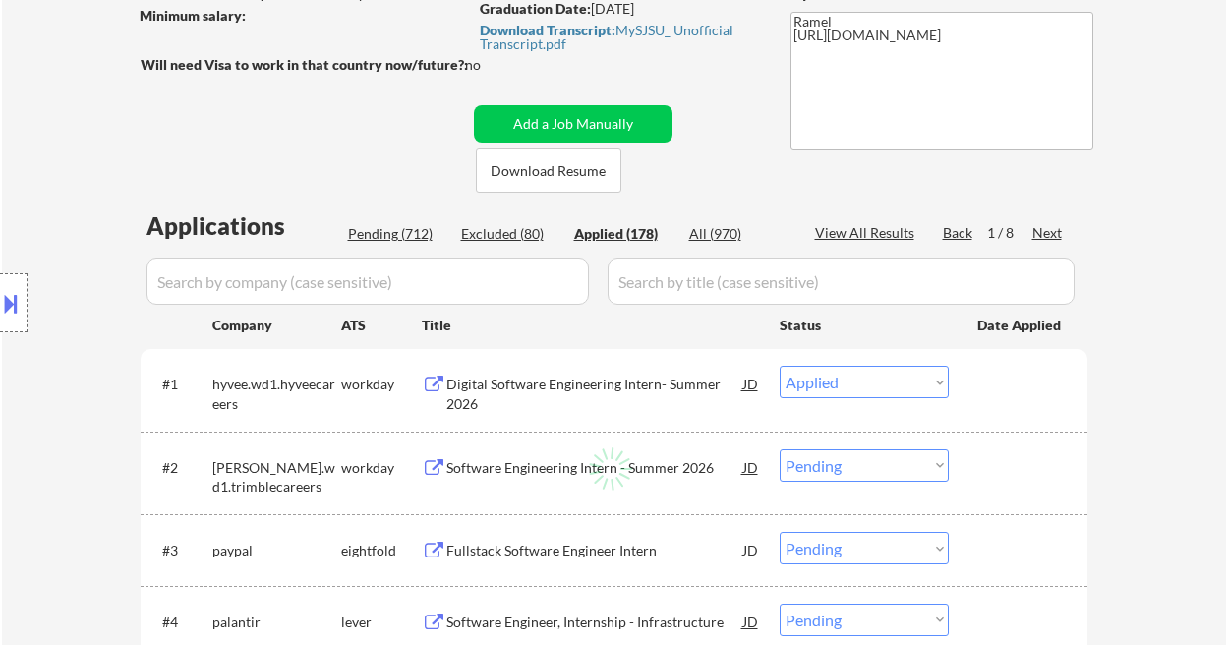
select select ""applied""
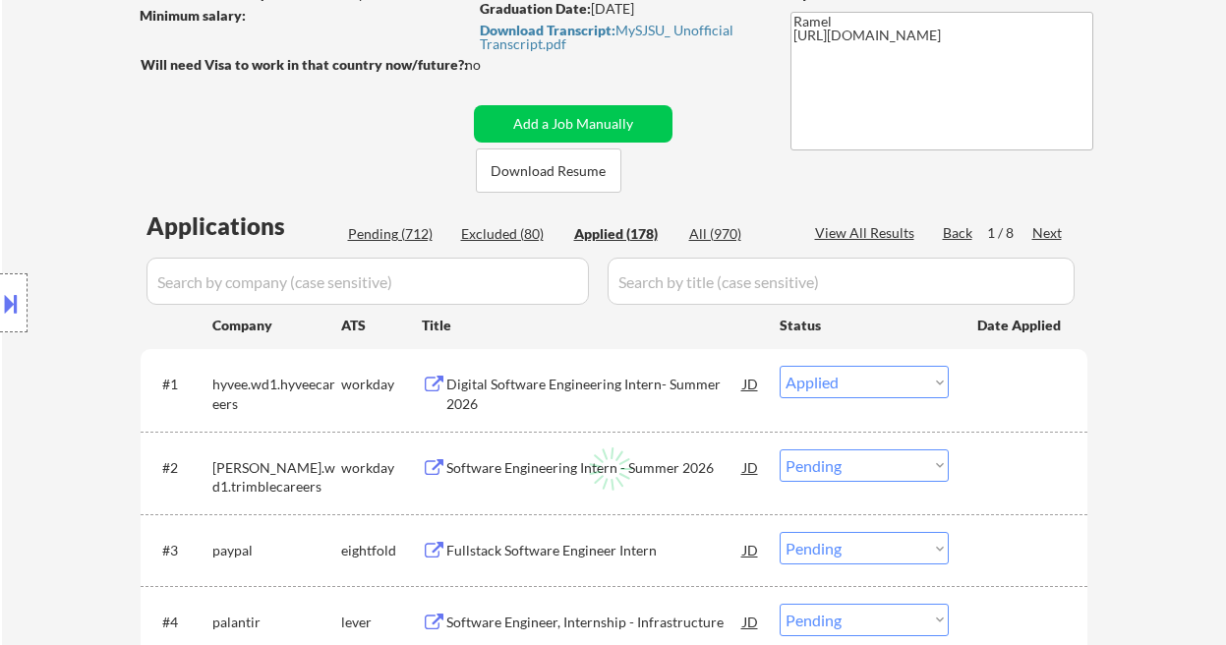
select select ""applied""
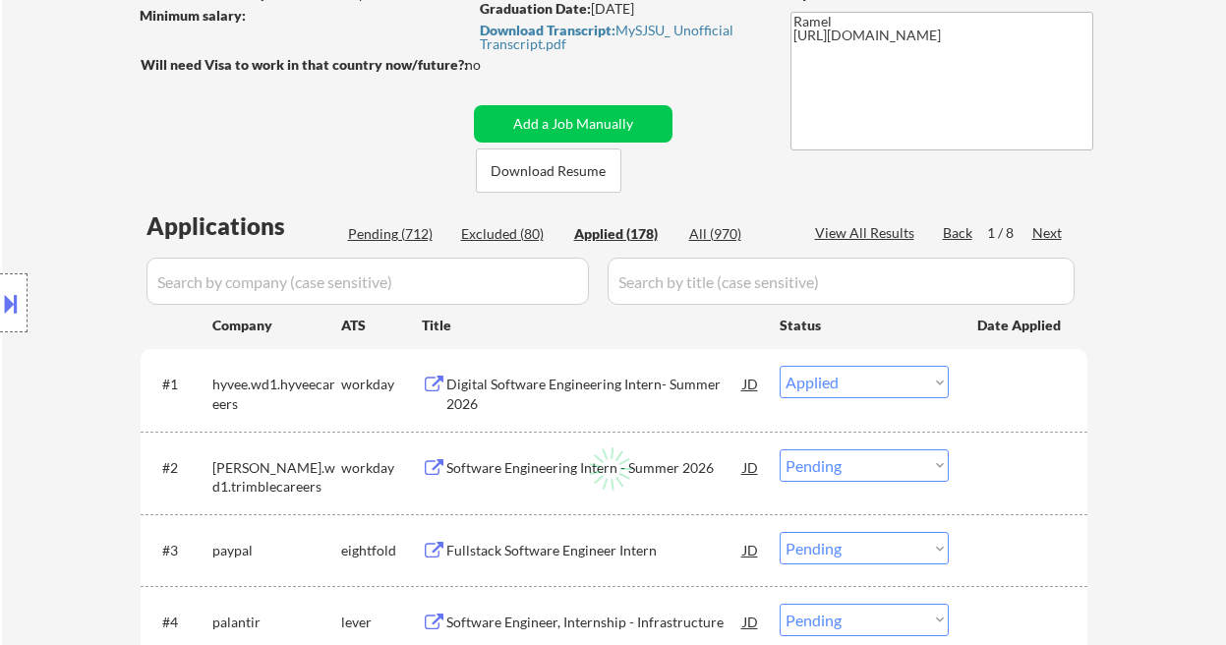
select select ""applied""
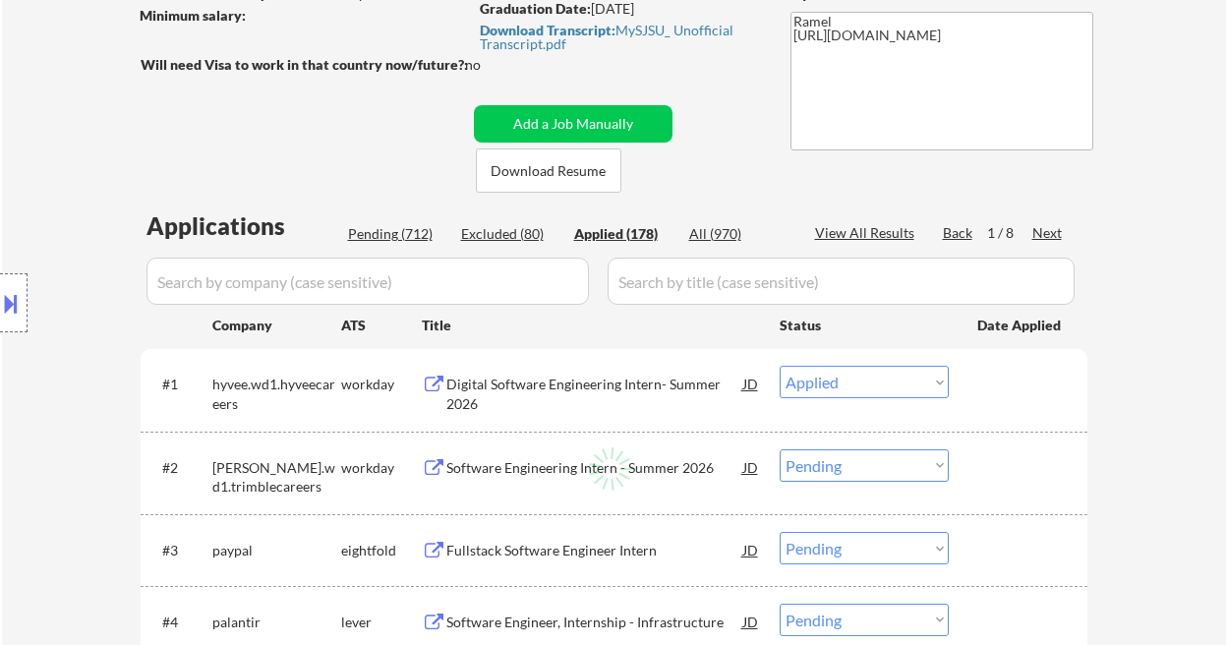
select select ""applied""
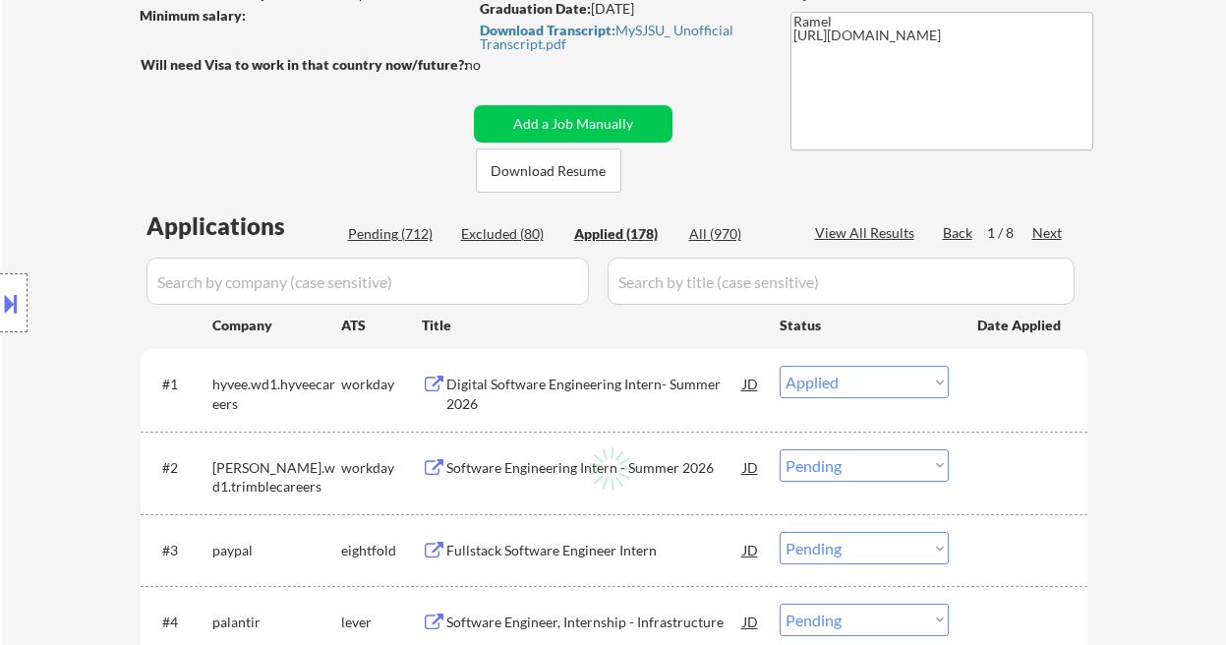
select select ""applied""
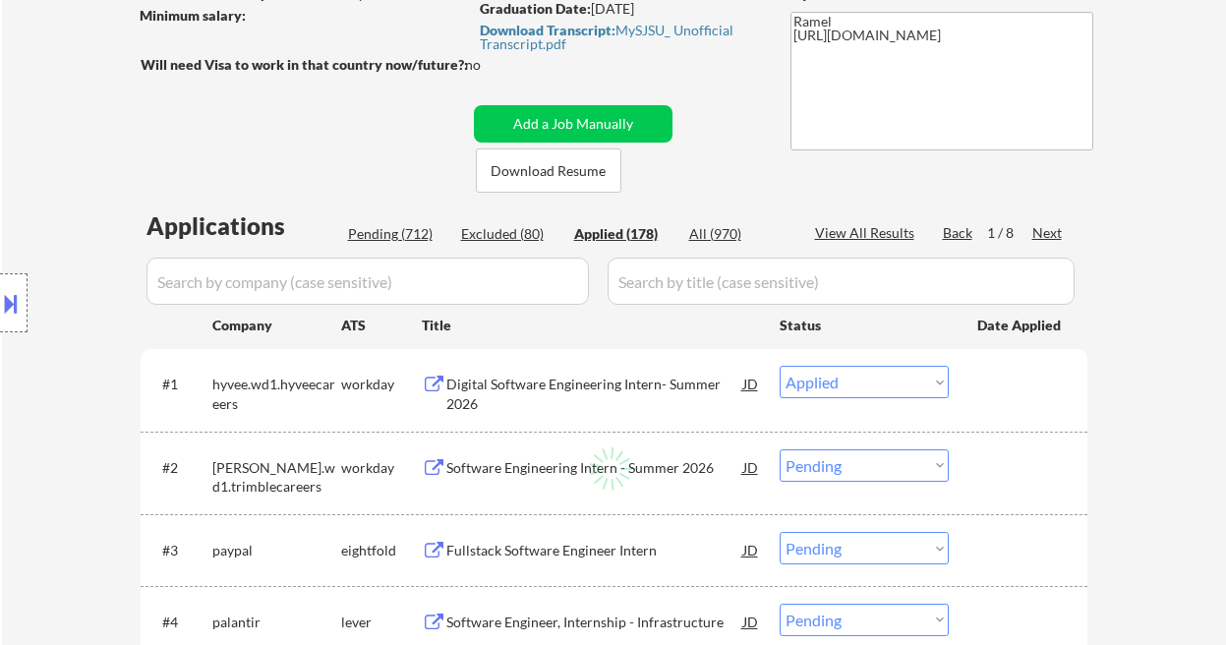
select select ""applied""
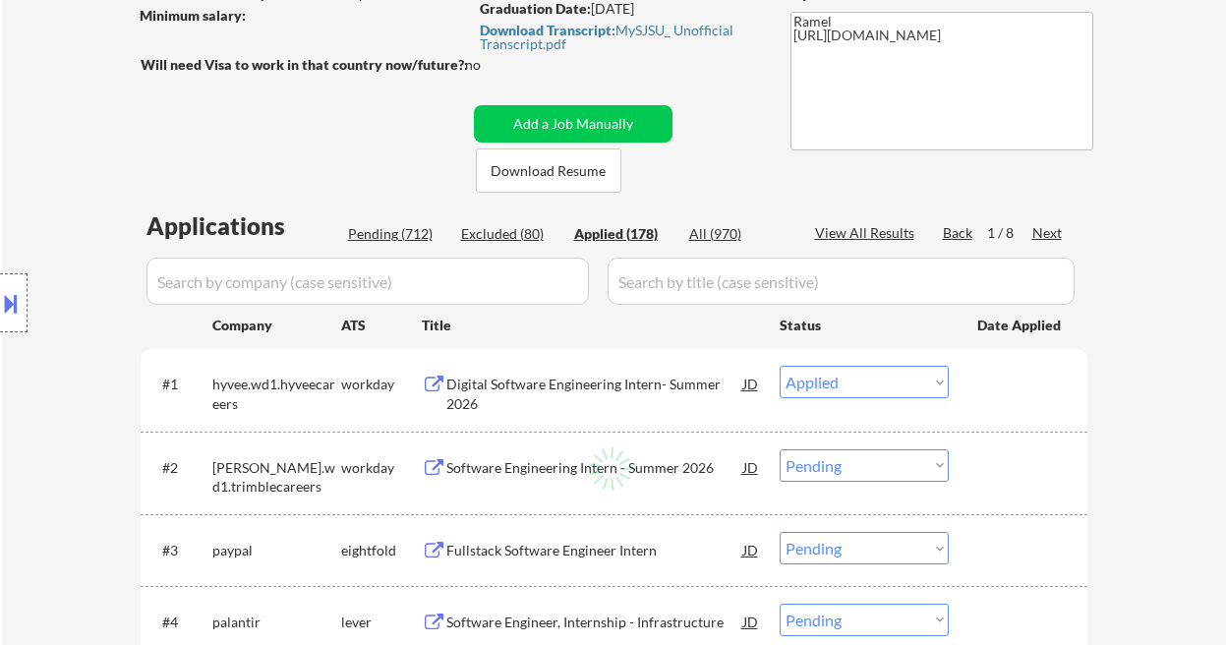
select select ""applied""
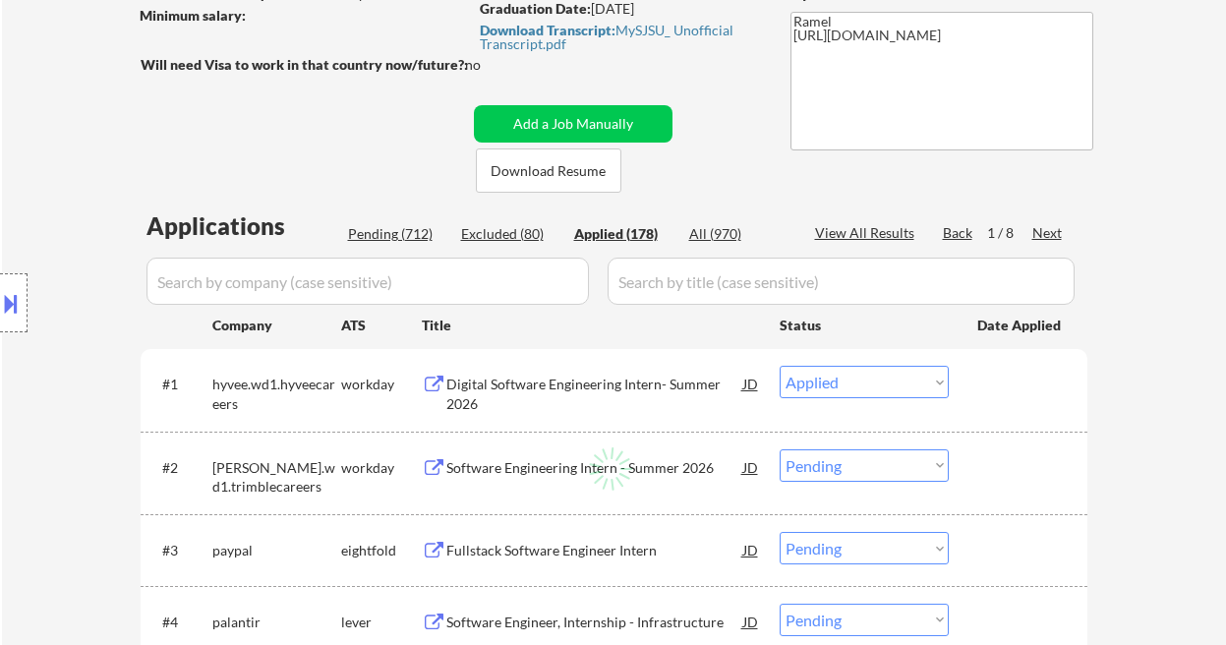
select select ""applied""
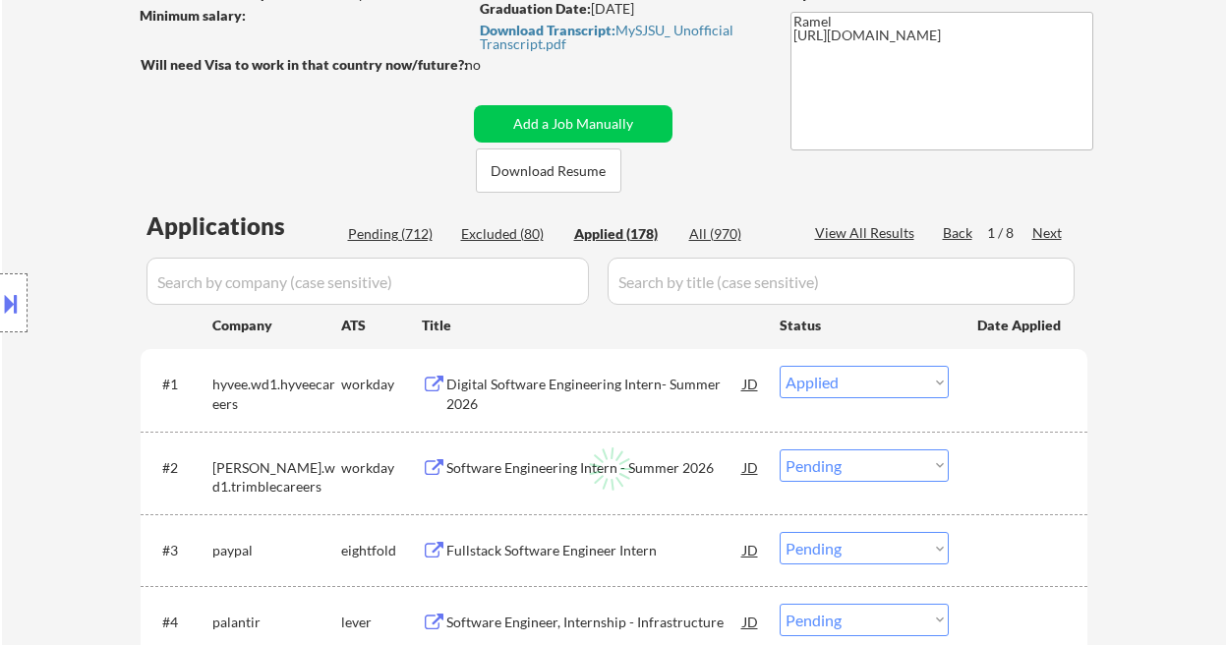
select select ""applied""
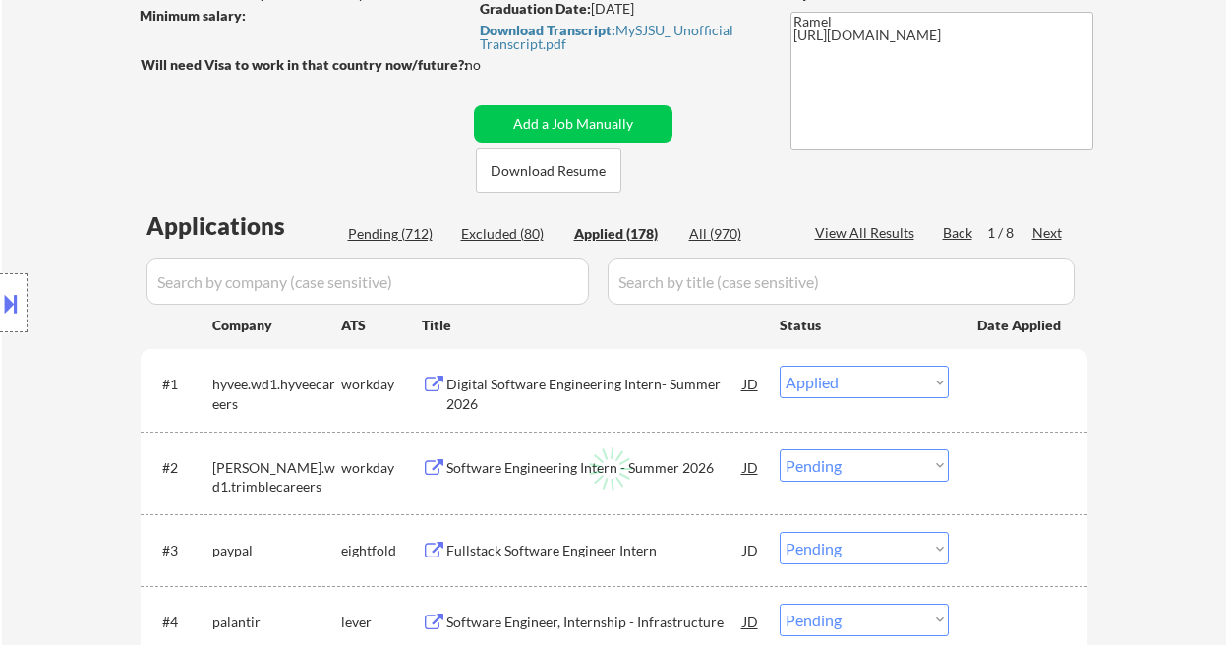
select select ""applied""
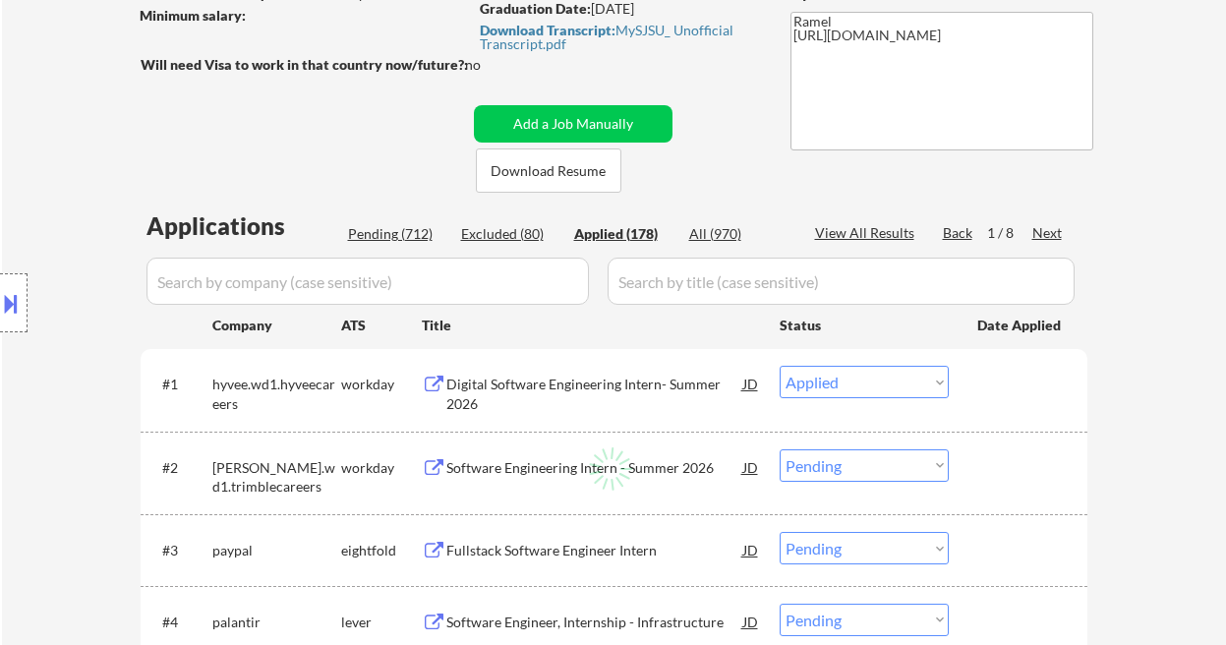
select select ""applied""
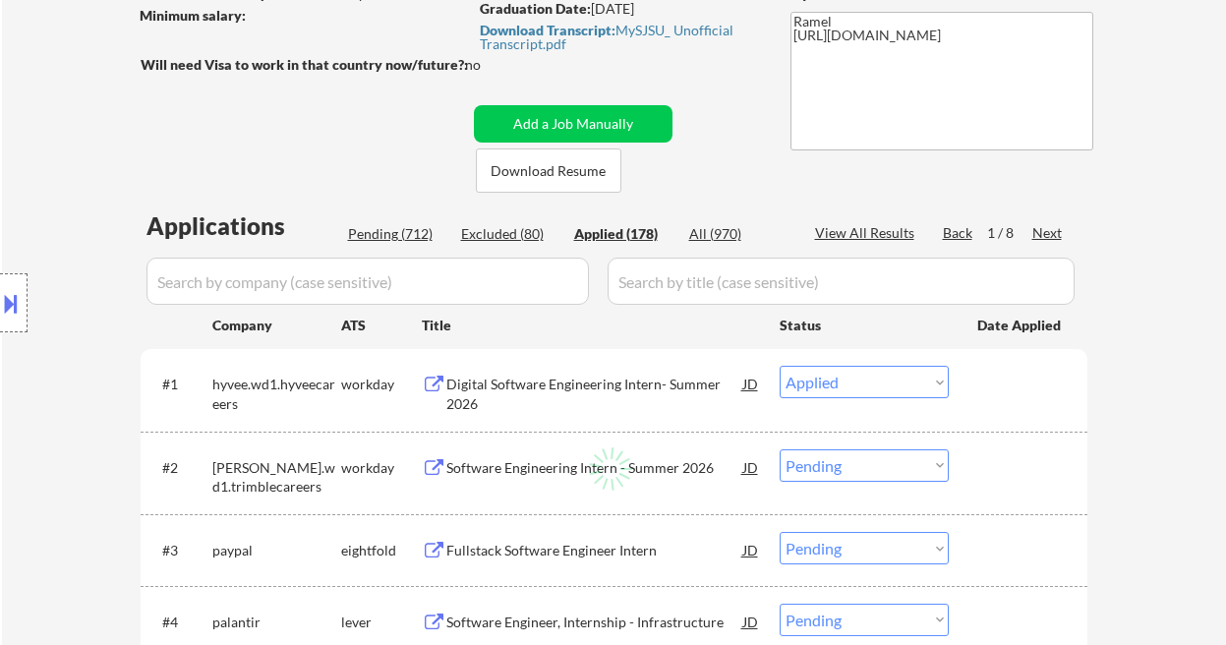
select select ""applied""
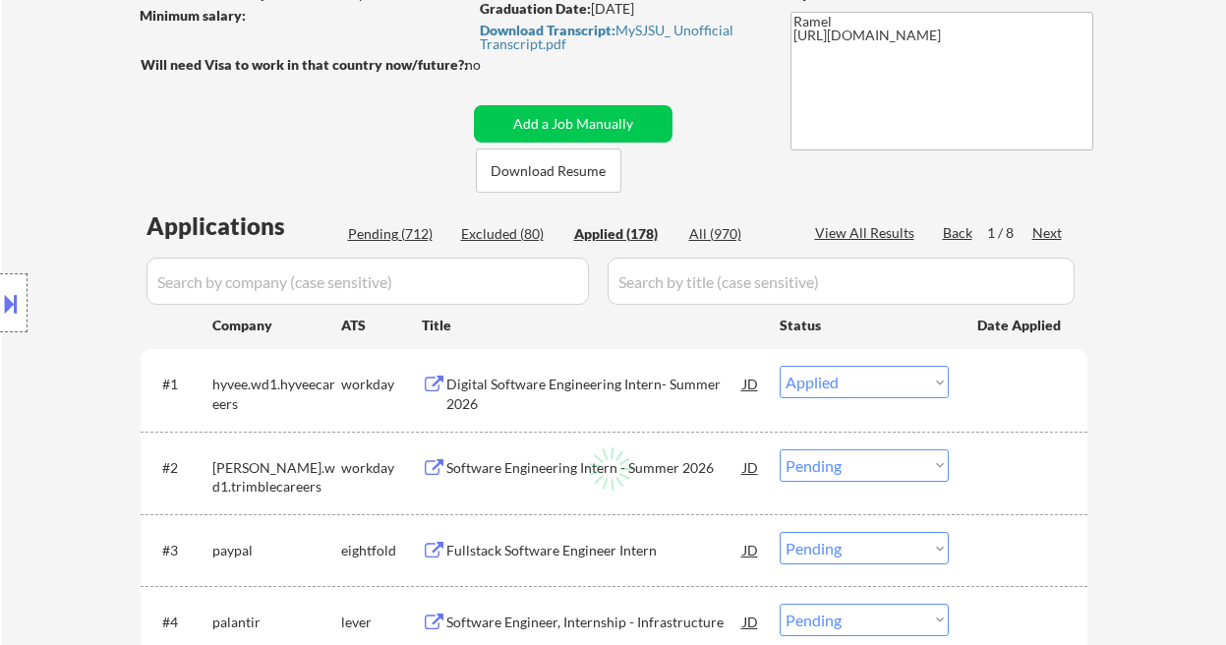
select select ""applied""
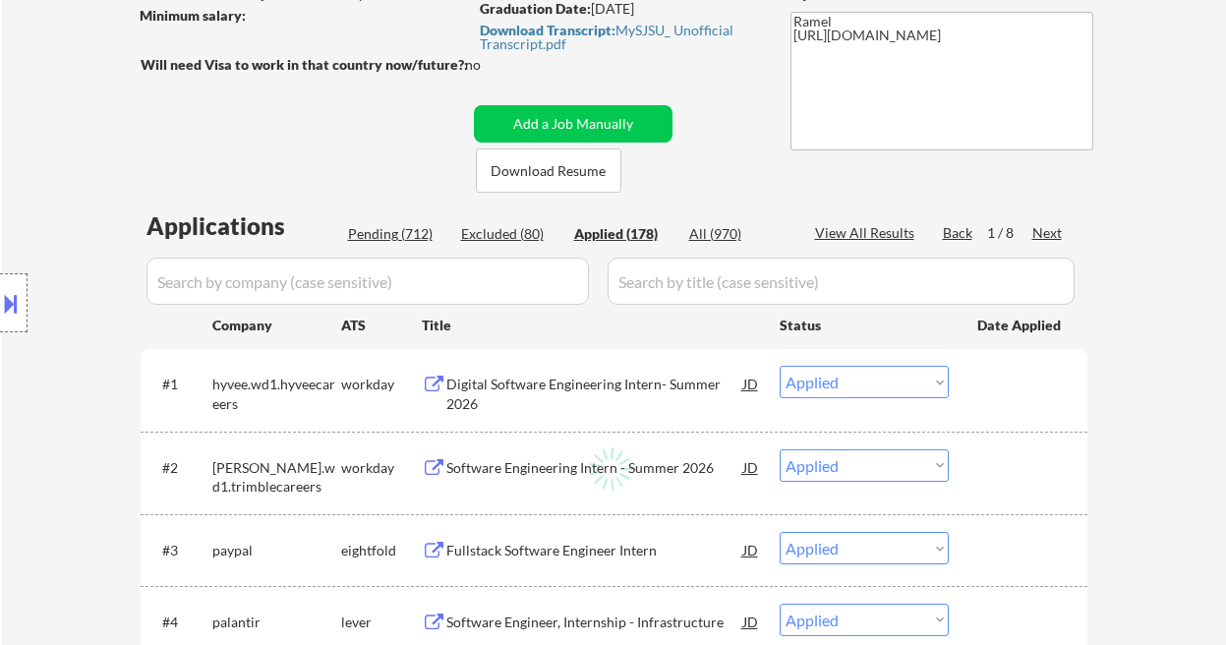
select select ""applied""
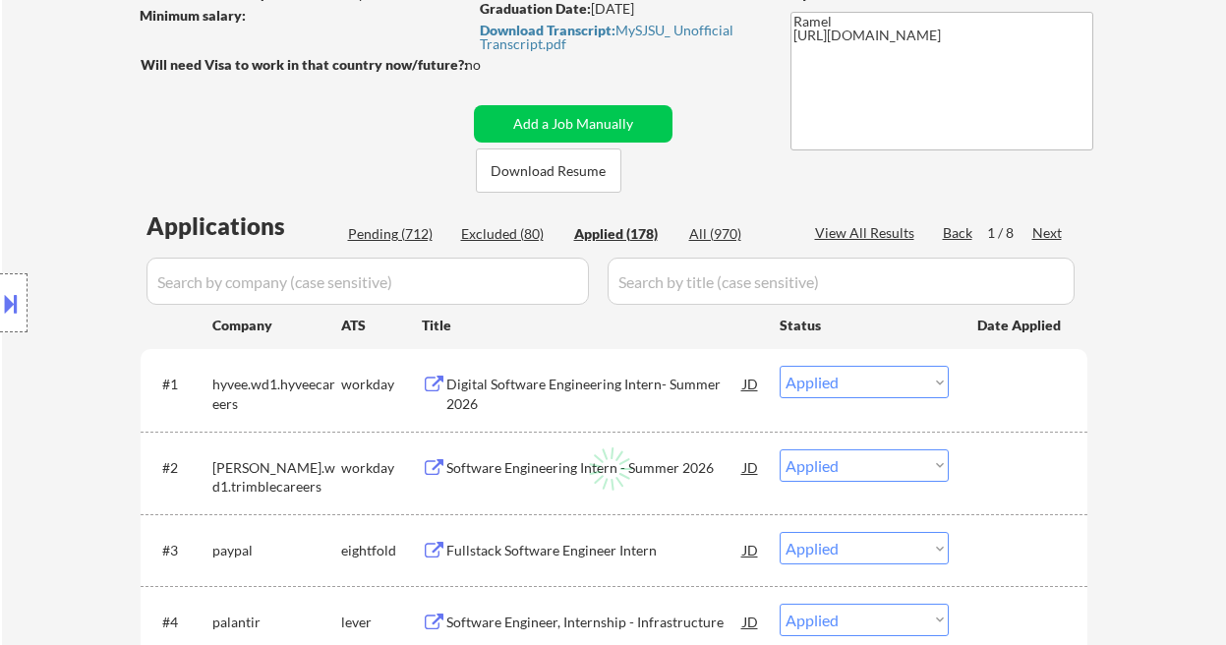
select select ""applied""
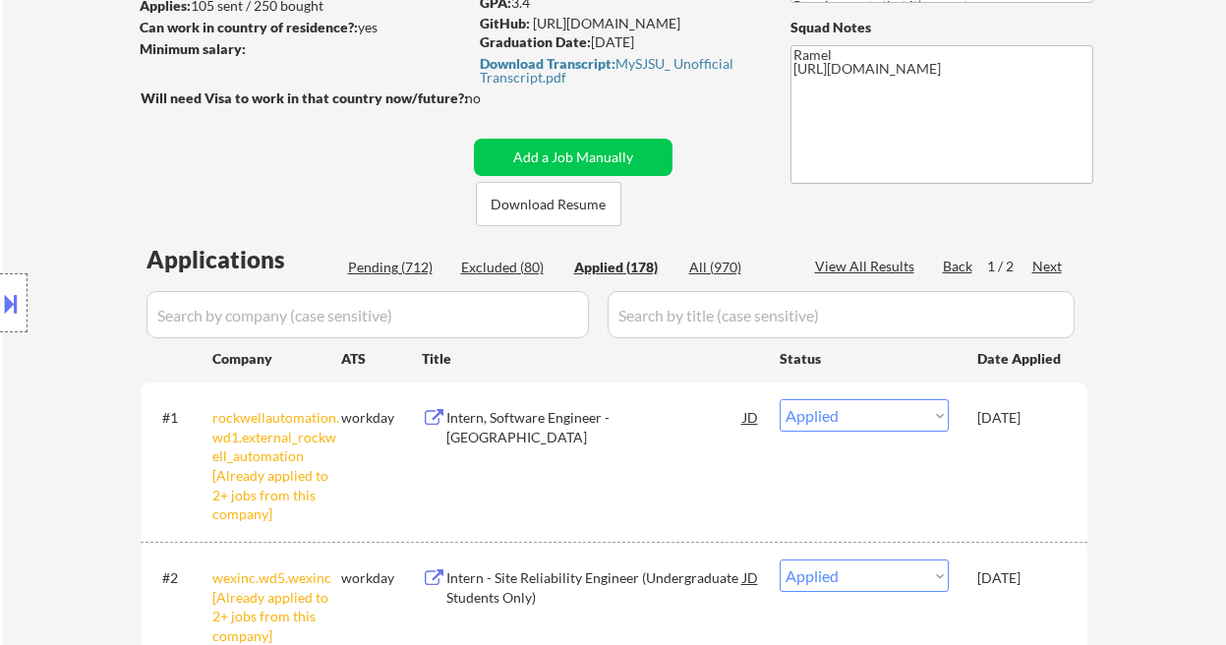
scroll to position [178, 0]
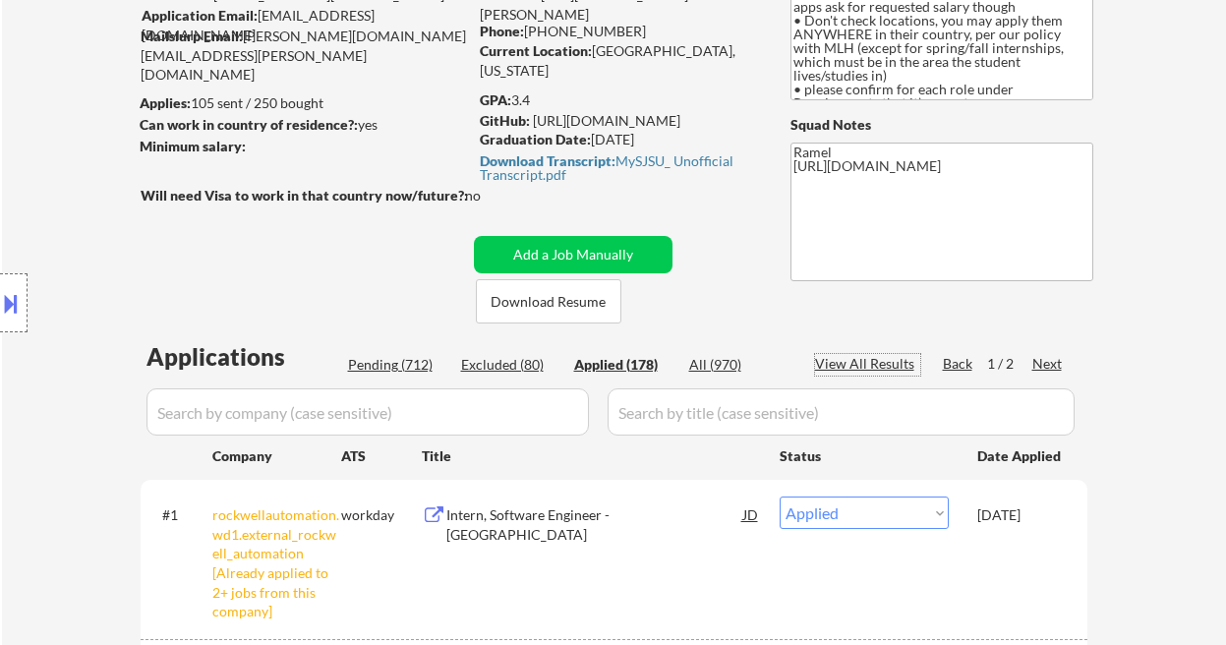
click at [894, 360] on div "View All Results" at bounding box center [867, 364] width 105 height 20
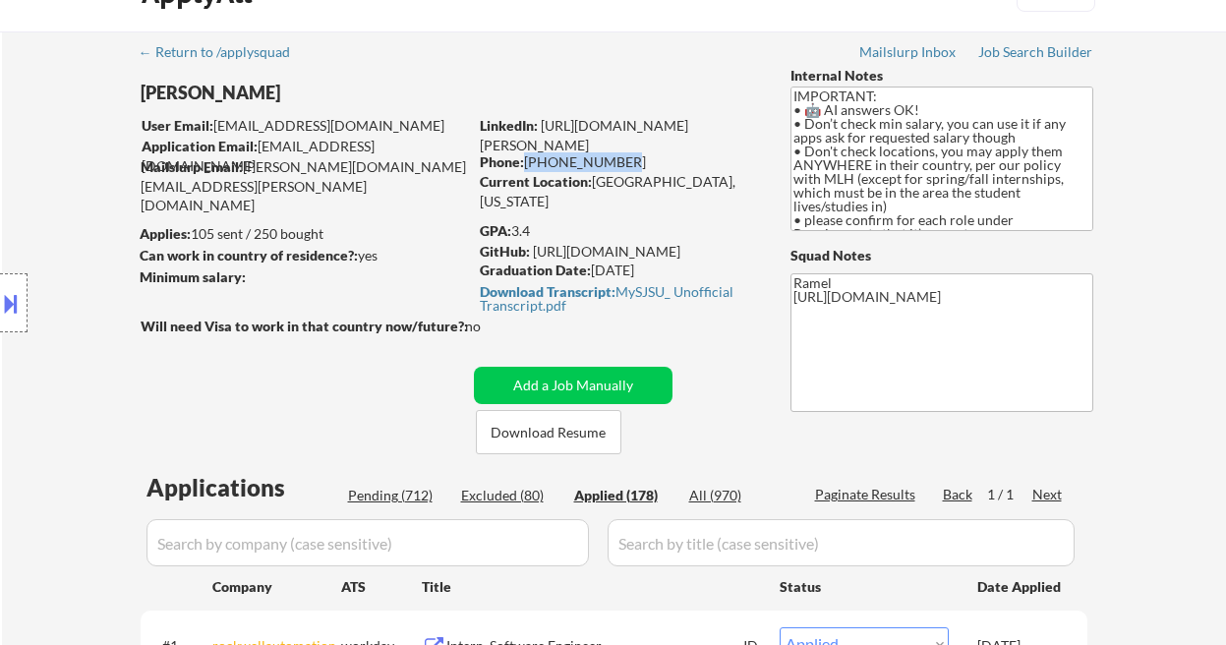
drag, startPoint x: 614, startPoint y: 164, endPoint x: 523, endPoint y: 159, distance: 90.6
click at [523, 159] on div "Phone: 408-600-9948" at bounding box center [619, 162] width 278 height 20
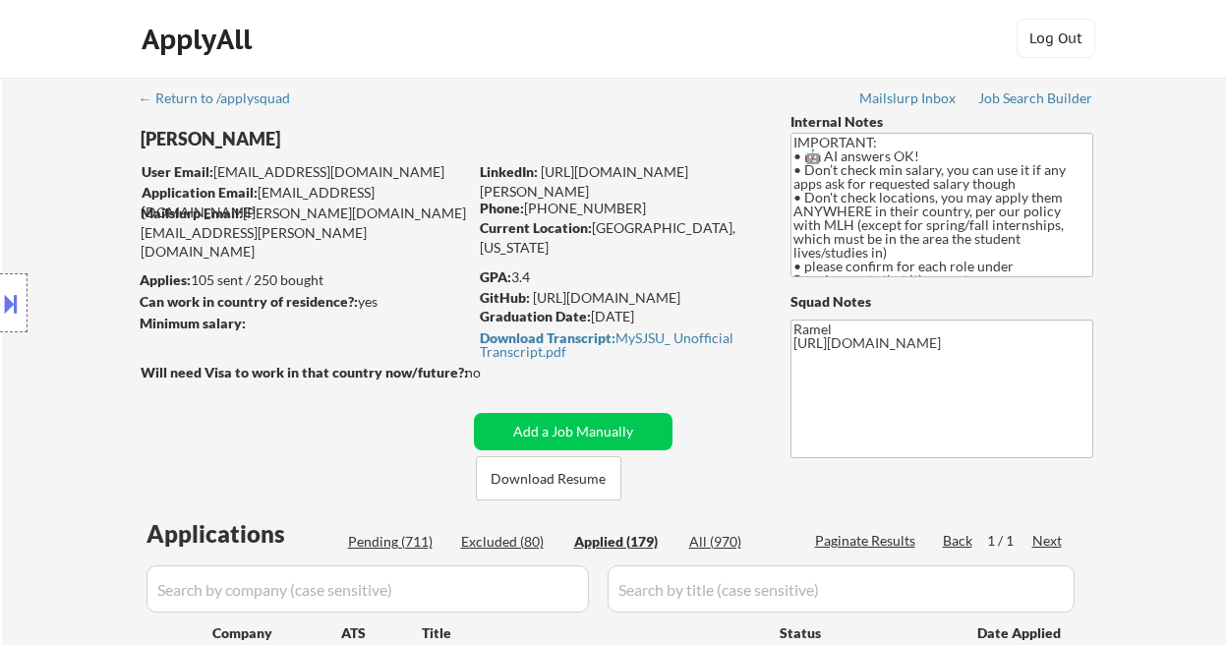
scroll to position [0, 0]
drag, startPoint x: 617, startPoint y: 210, endPoint x: 525, endPoint y: 206, distance: 92.5
click at [525, 206] on div "Phone: 408-600-9948" at bounding box center [619, 210] width 278 height 20
copy div "[PHONE_NUMBER]"
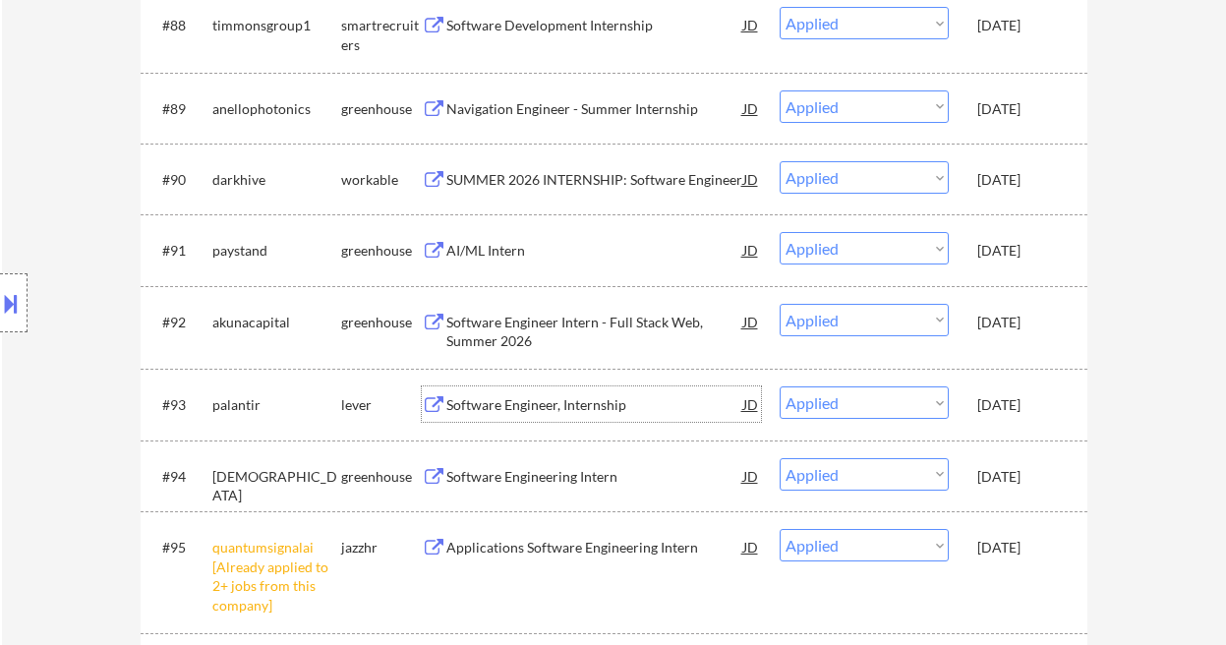
click at [591, 412] on div "Software Engineer, Internship" at bounding box center [594, 405] width 297 height 20
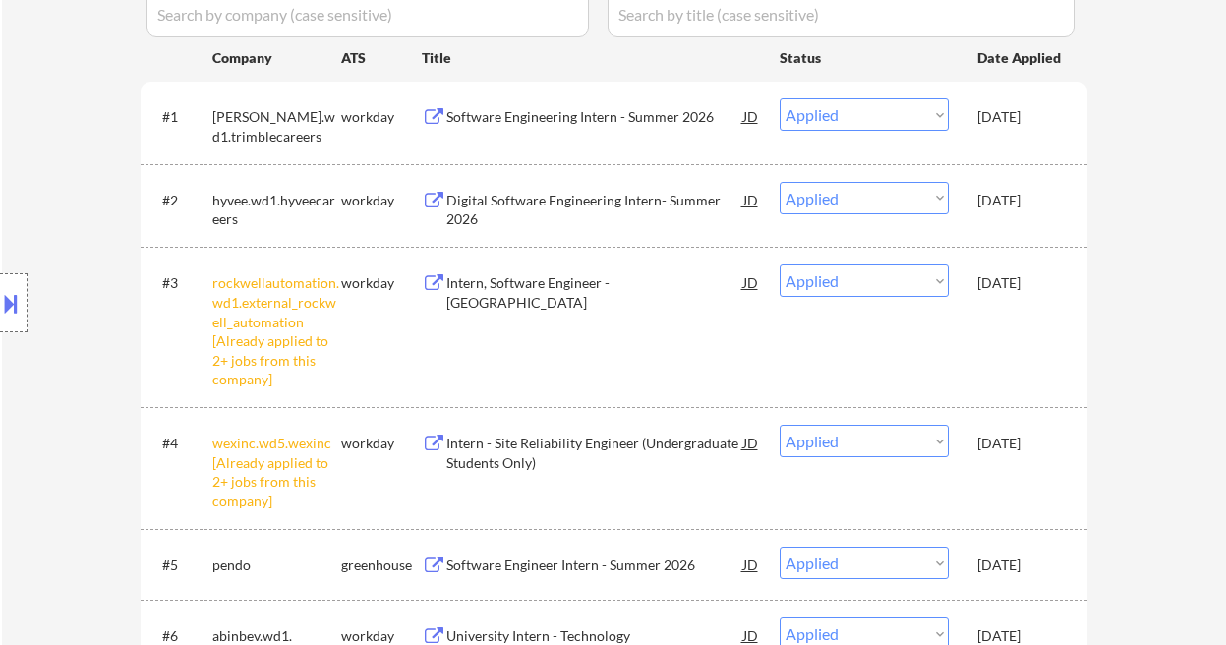
scroll to position [0, 0]
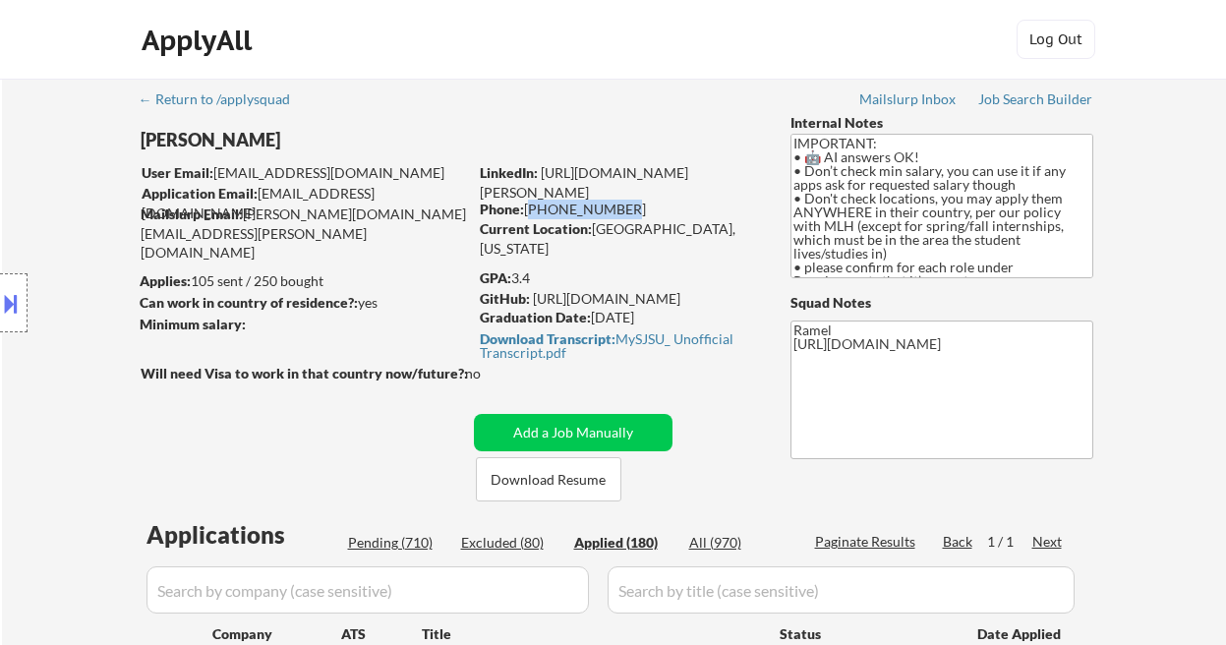
drag, startPoint x: 628, startPoint y: 206, endPoint x: 529, endPoint y: 209, distance: 99.3
click at [529, 209] on div "Phone: 408-600-9948" at bounding box center [619, 210] width 278 height 20
copy div "[PHONE_NUMBER]"
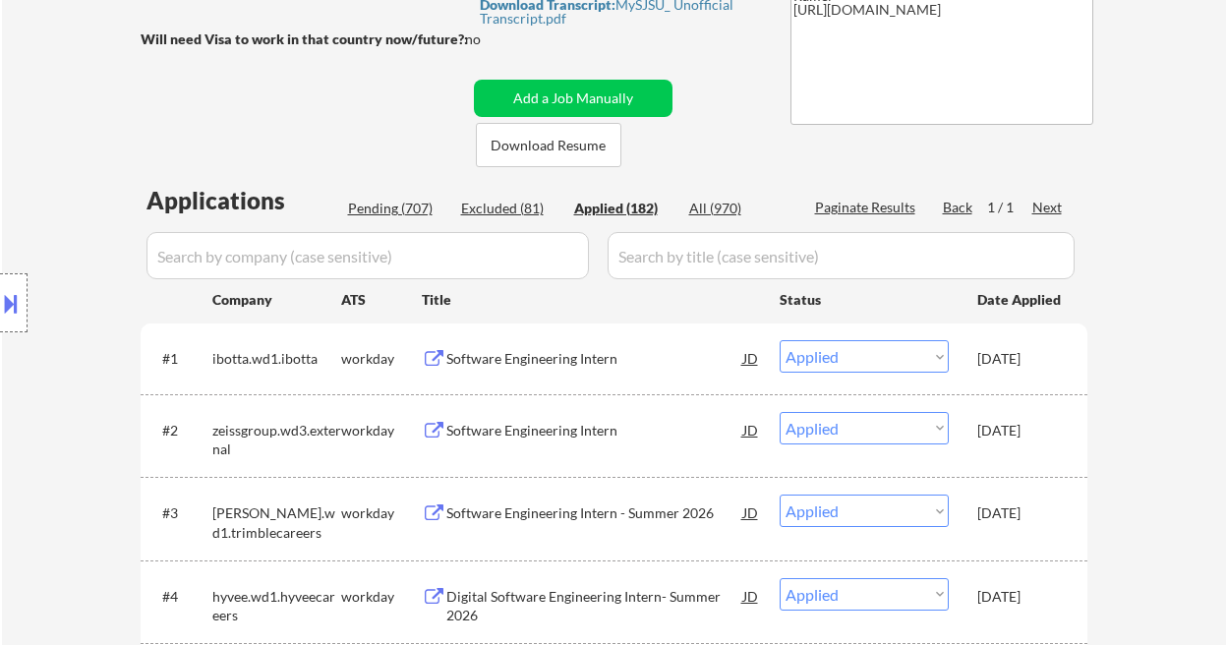
scroll to position [72, 0]
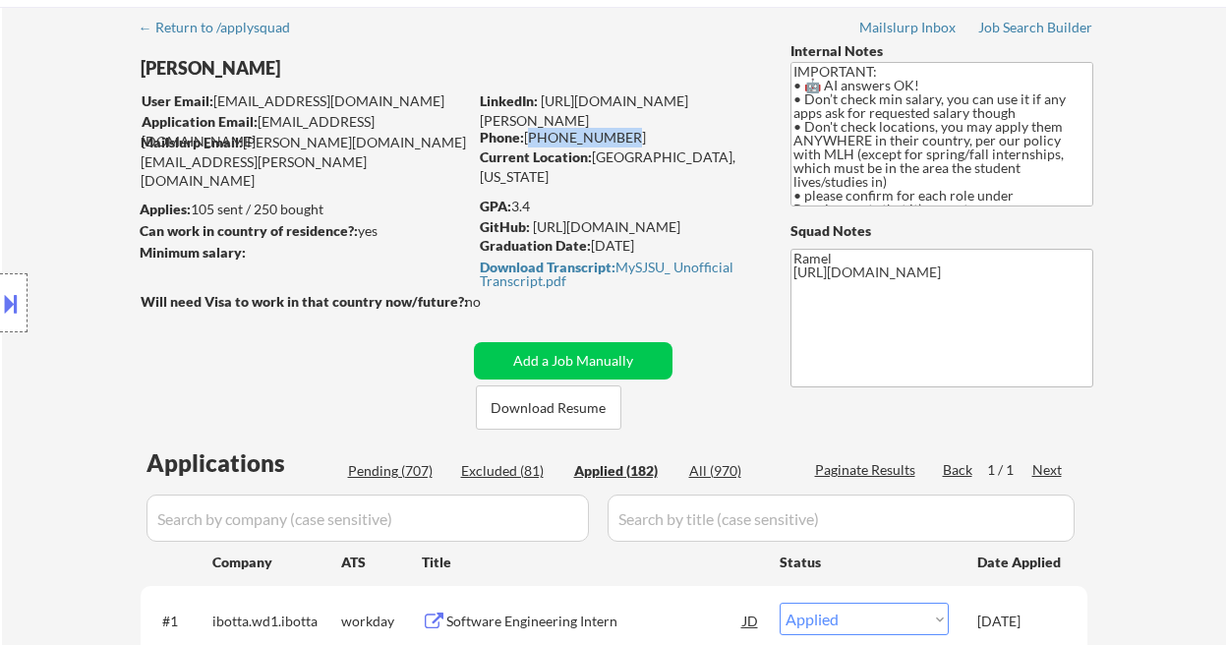
drag, startPoint x: 614, startPoint y: 138, endPoint x: 525, endPoint y: 140, distance: 89.5
click at [525, 140] on div "Phone: 408-600-9948" at bounding box center [619, 138] width 278 height 20
copy div "[PHONE_NUMBER]"
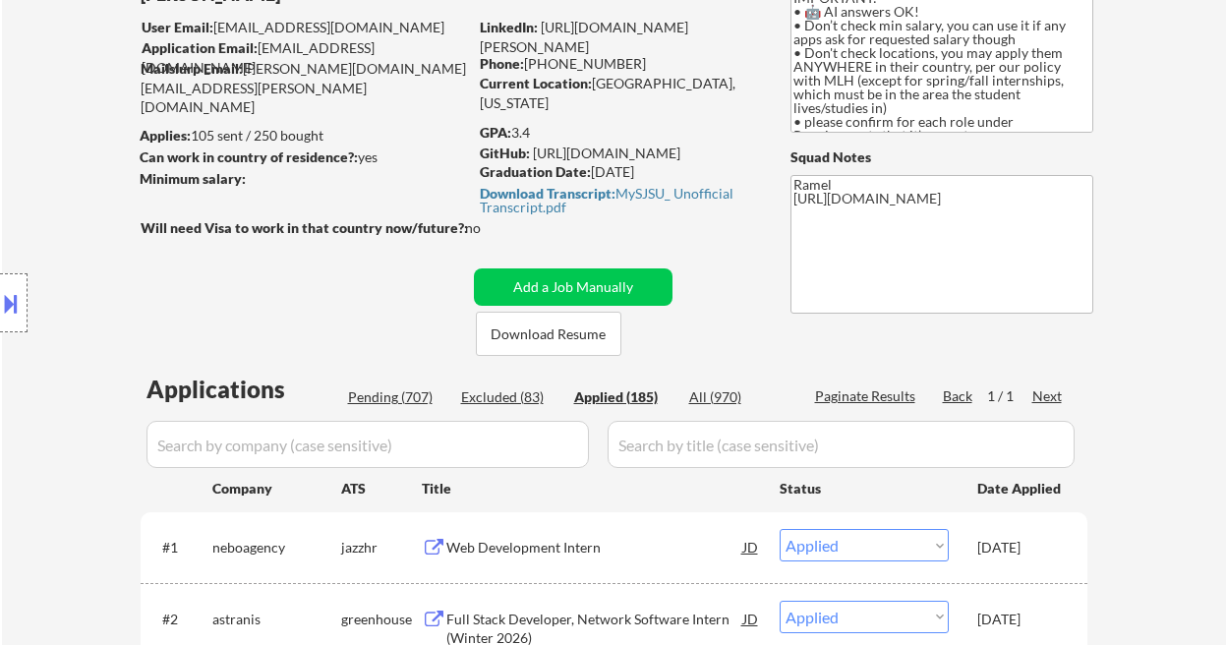
scroll to position [119, 0]
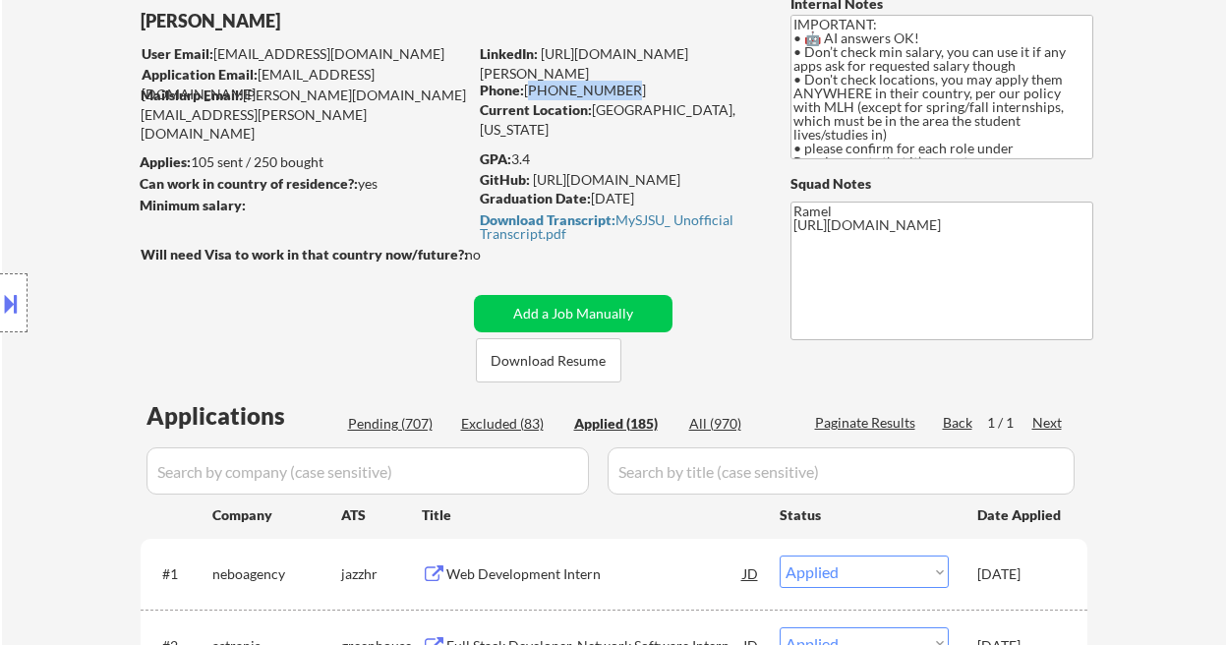
drag, startPoint x: 615, startPoint y: 88, endPoint x: 527, endPoint y: 88, distance: 88.5
click at [527, 88] on div "Phone: 408-600-9948" at bounding box center [619, 91] width 278 height 20
copy div "[PHONE_NUMBER]"
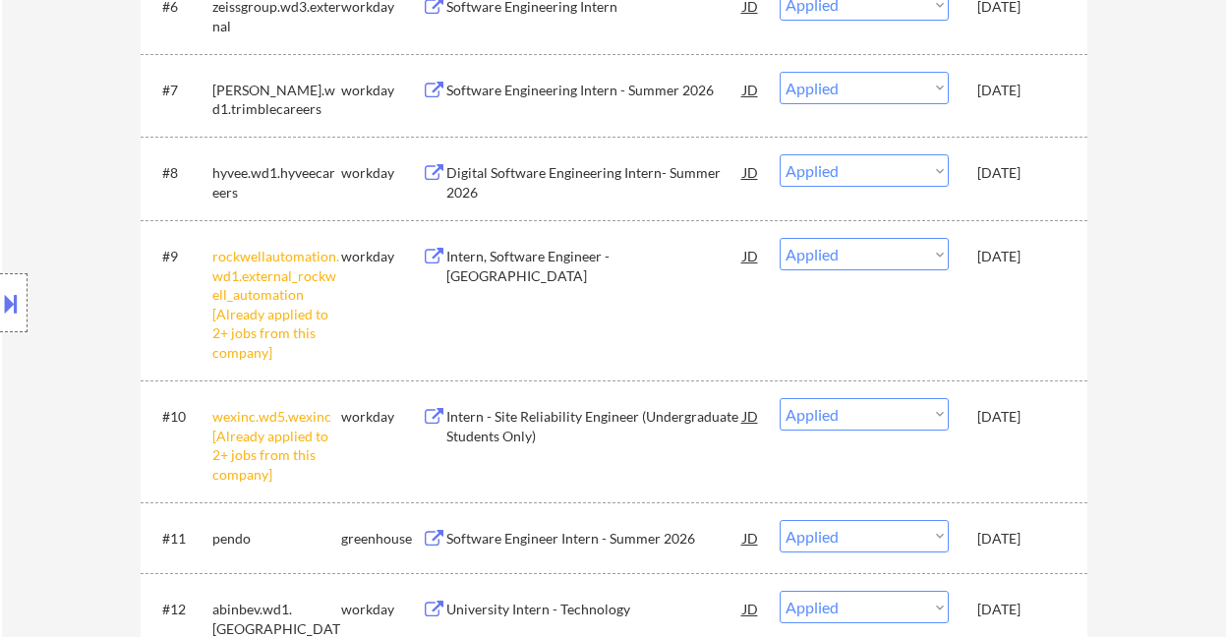
scroll to position [0, 0]
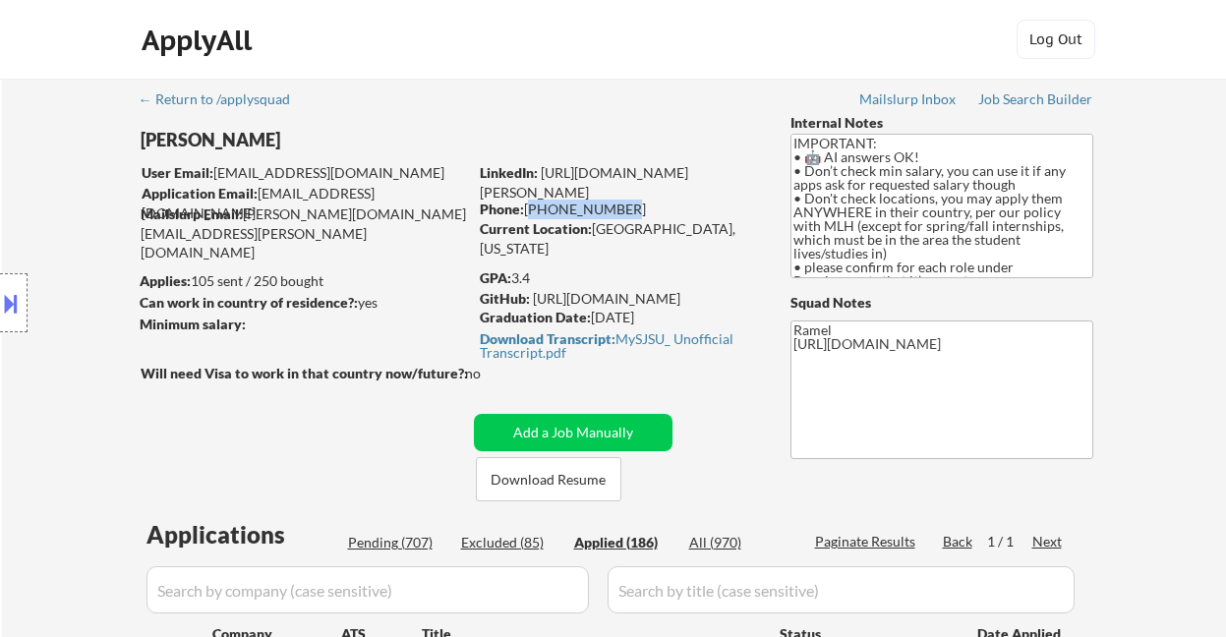
drag, startPoint x: 619, startPoint y: 205, endPoint x: 527, endPoint y: 202, distance: 92.5
click at [527, 202] on div "Phone: 408-600-9948" at bounding box center [619, 210] width 278 height 20
copy div "[PHONE_NUMBER]"
drag, startPoint x: 614, startPoint y: 211, endPoint x: 528, endPoint y: 210, distance: 85.5
click at [528, 210] on div "Phone: 408-600-9948" at bounding box center [619, 210] width 278 height 20
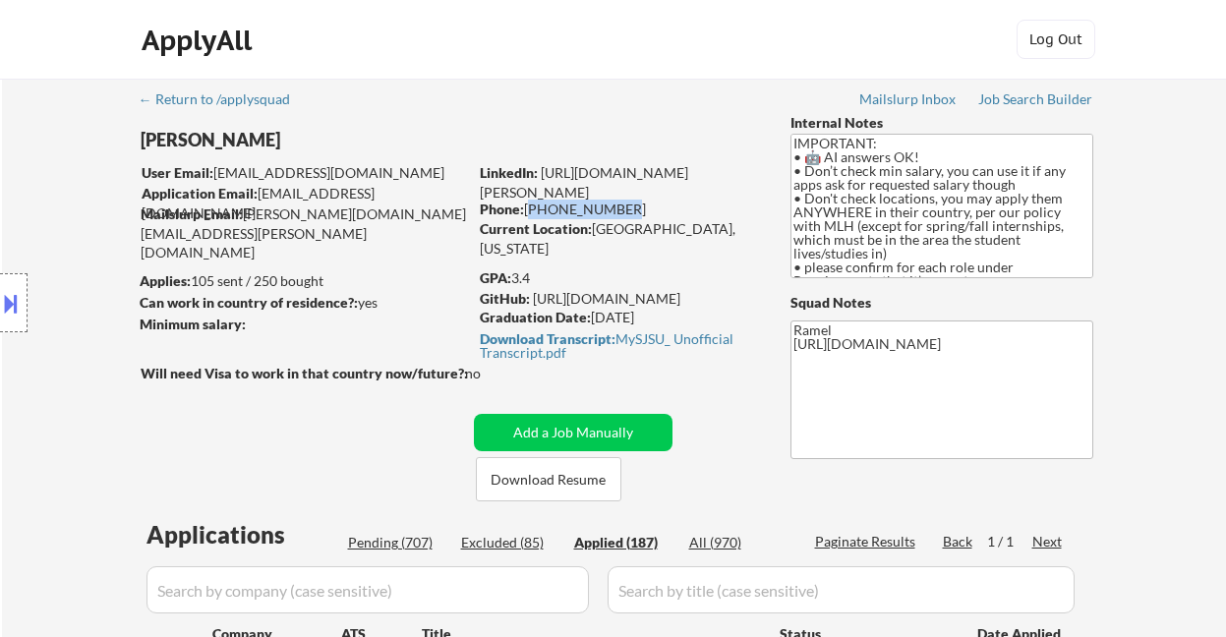
copy div "[PHONE_NUMBER]"
drag, startPoint x: 621, startPoint y: 210, endPoint x: 530, endPoint y: 205, distance: 91.6
click at [530, 205] on div "Phone: 408-600-9948" at bounding box center [619, 210] width 278 height 20
drag, startPoint x: 588, startPoint y: 204, endPoint x: 524, endPoint y: 201, distance: 64.0
click at [524, 201] on div "Phone: 408-600-9948" at bounding box center [619, 210] width 278 height 20
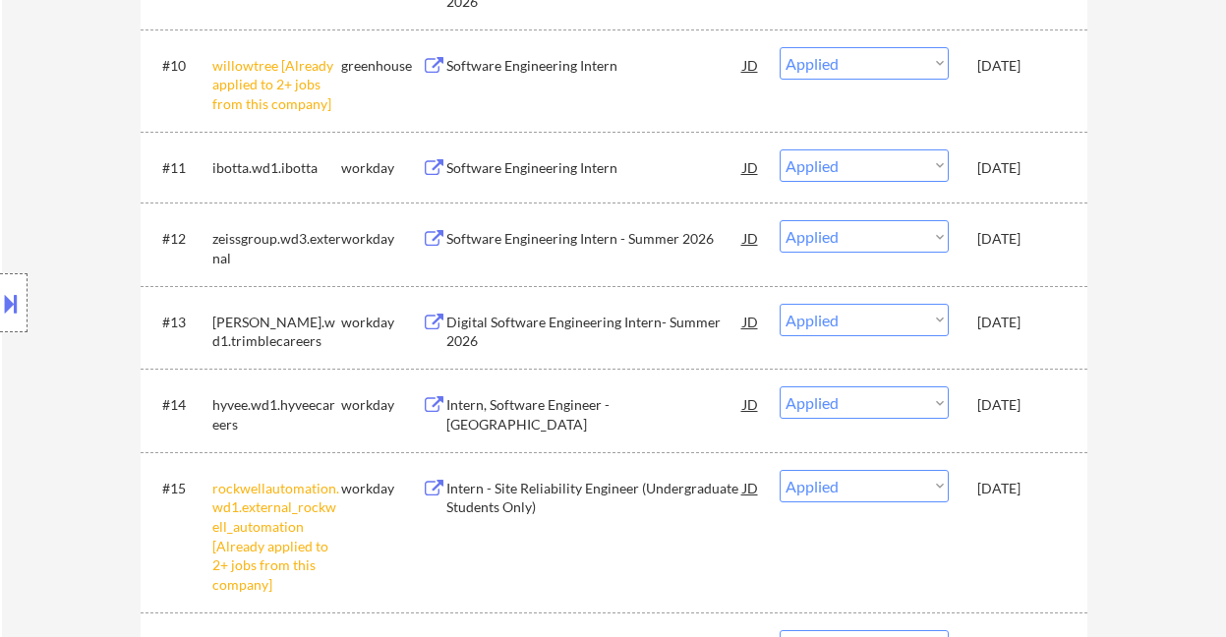
scroll to position [40, 0]
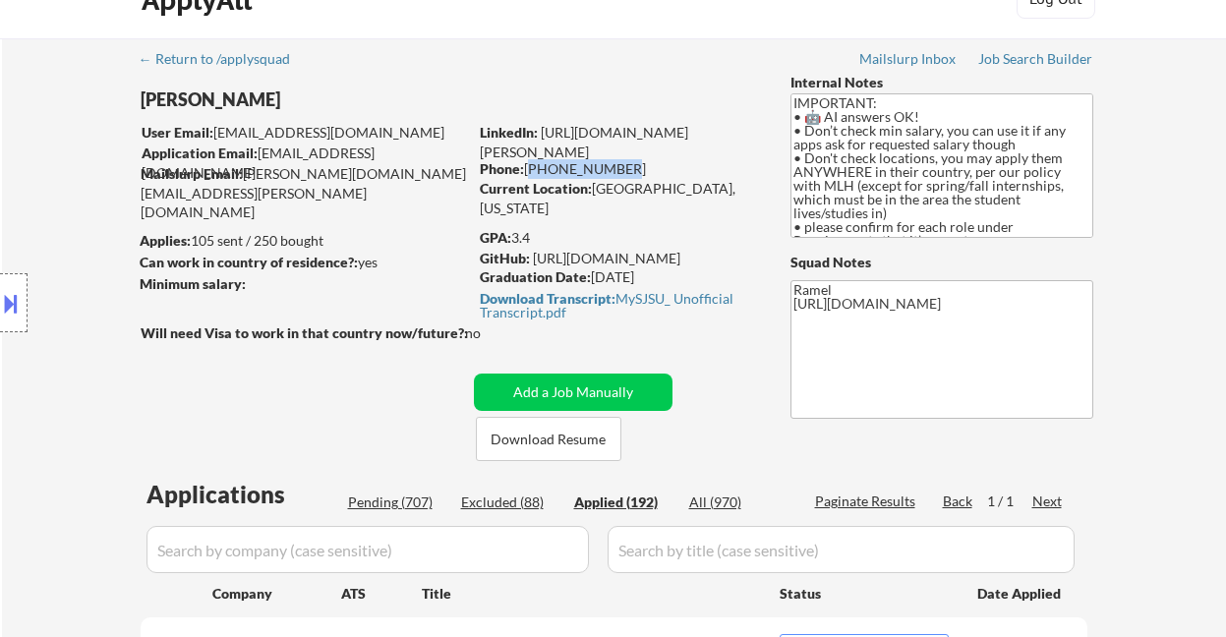
drag, startPoint x: 624, startPoint y: 166, endPoint x: 525, endPoint y: 161, distance: 99.4
click at [525, 161] on div "Phone: 408-600-9948" at bounding box center [619, 169] width 278 height 20
copy div "[PHONE_NUMBER]"
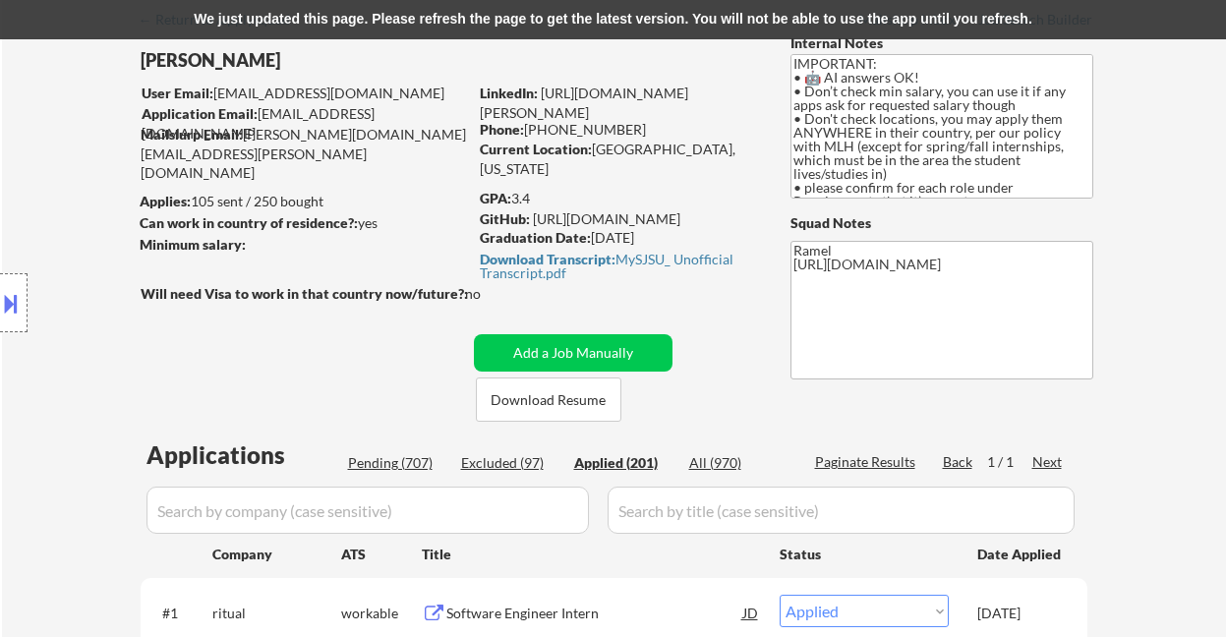
scroll to position [66, 0]
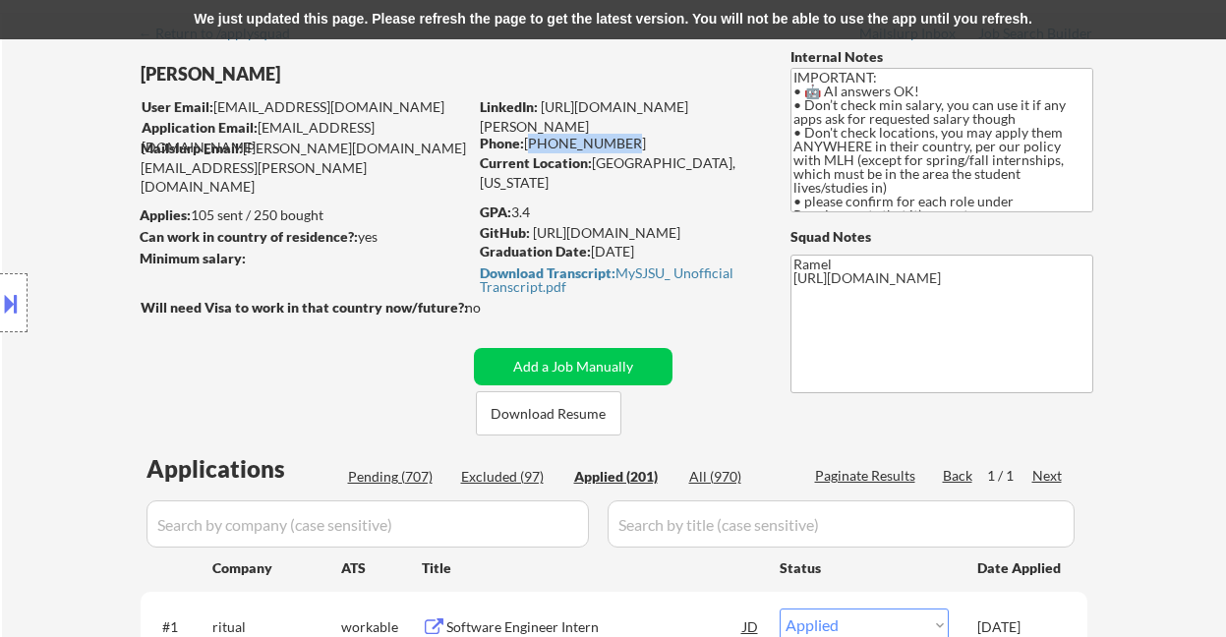
drag, startPoint x: 619, startPoint y: 141, endPoint x: 529, endPoint y: 138, distance: 90.5
click at [529, 138] on div "Phone: 408-600-9948" at bounding box center [619, 144] width 278 height 20
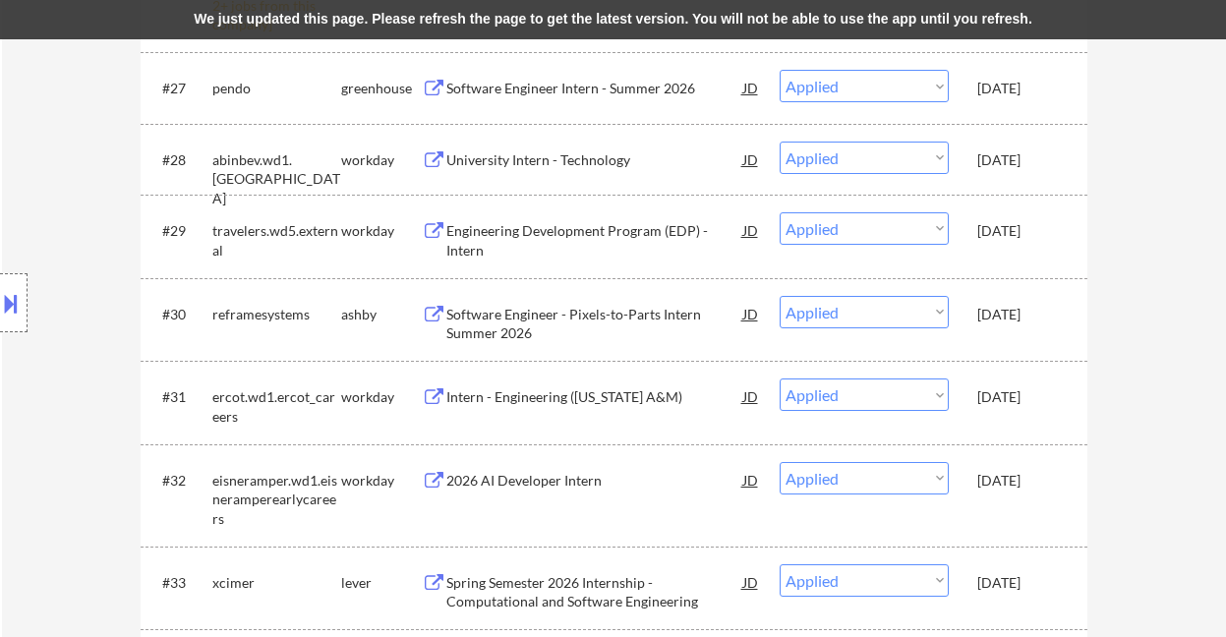
scroll to position [3081, 0]
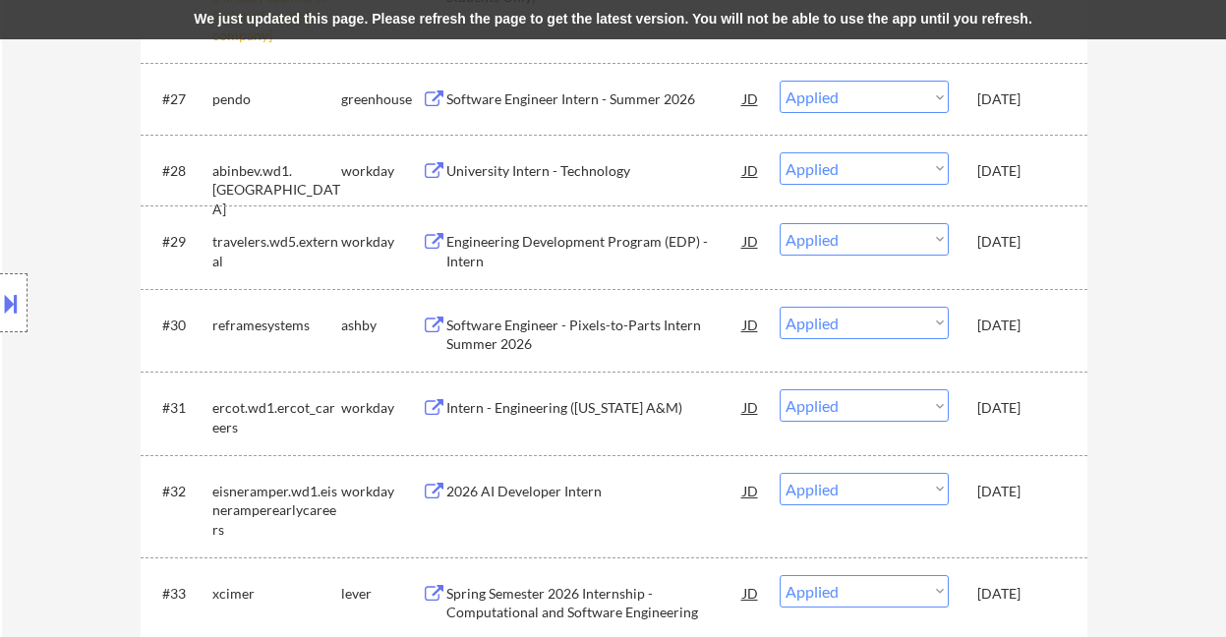
drag, startPoint x: 32, startPoint y: 439, endPoint x: 103, endPoint y: 355, distance: 110.3
click at [32, 439] on div "Location Inclusions: country:US" at bounding box center [176, 303] width 352 height 365
click at [39, 153] on div "Location Inclusions: country:US" at bounding box center [176, 303] width 352 height 365
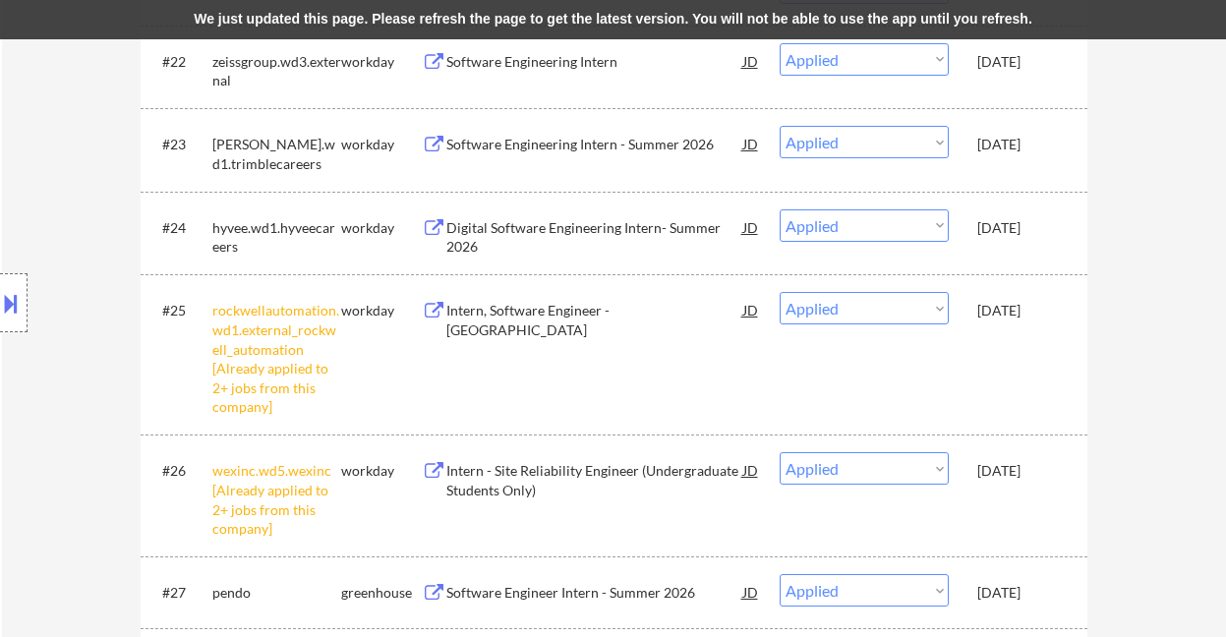
scroll to position [2556, 0]
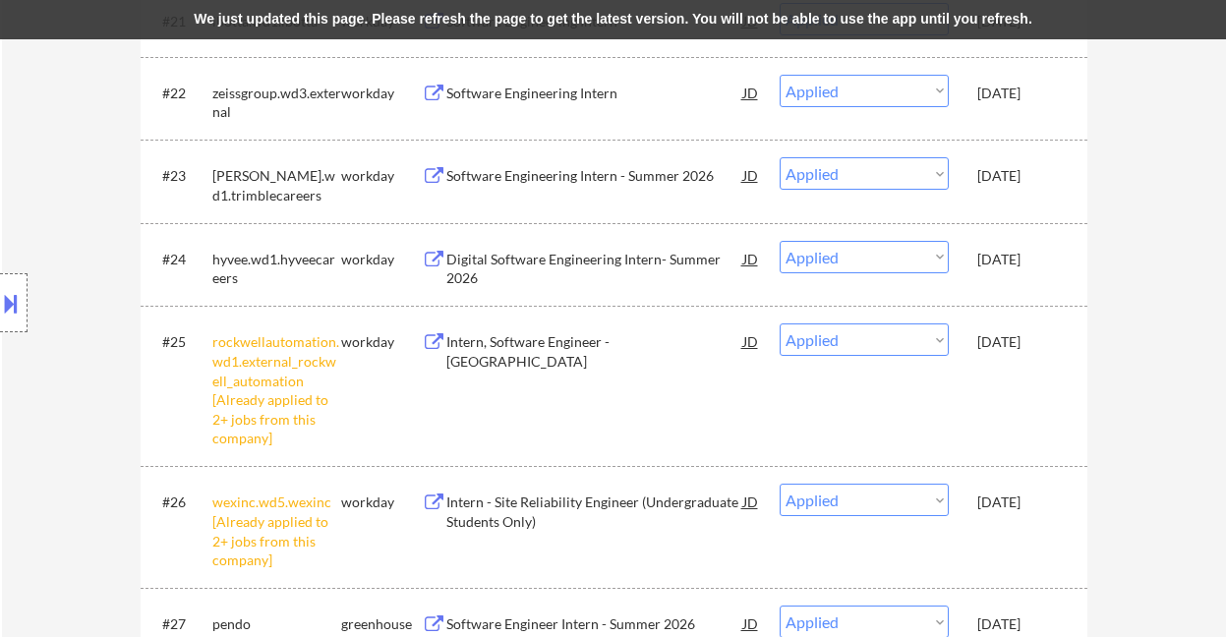
click at [560, 28] on div "We just updated this page. Please refresh the page to get the latest version. Y…" at bounding box center [613, 19] width 1226 height 39
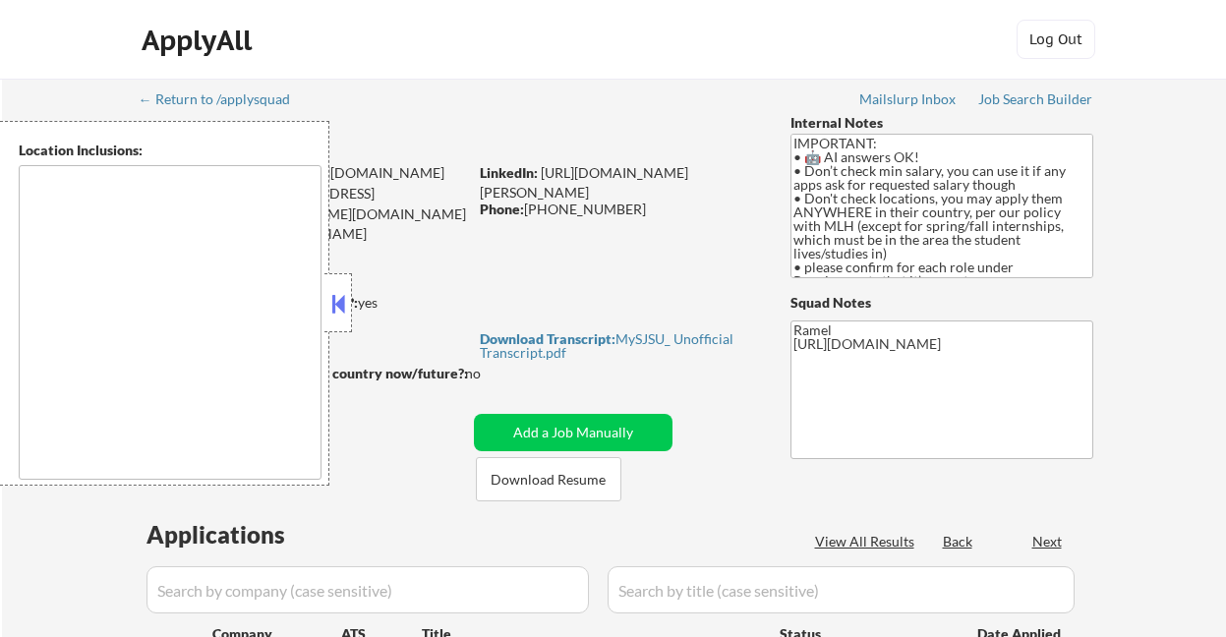
type textarea "country:[GEOGRAPHIC_DATA]"
select select ""pending""
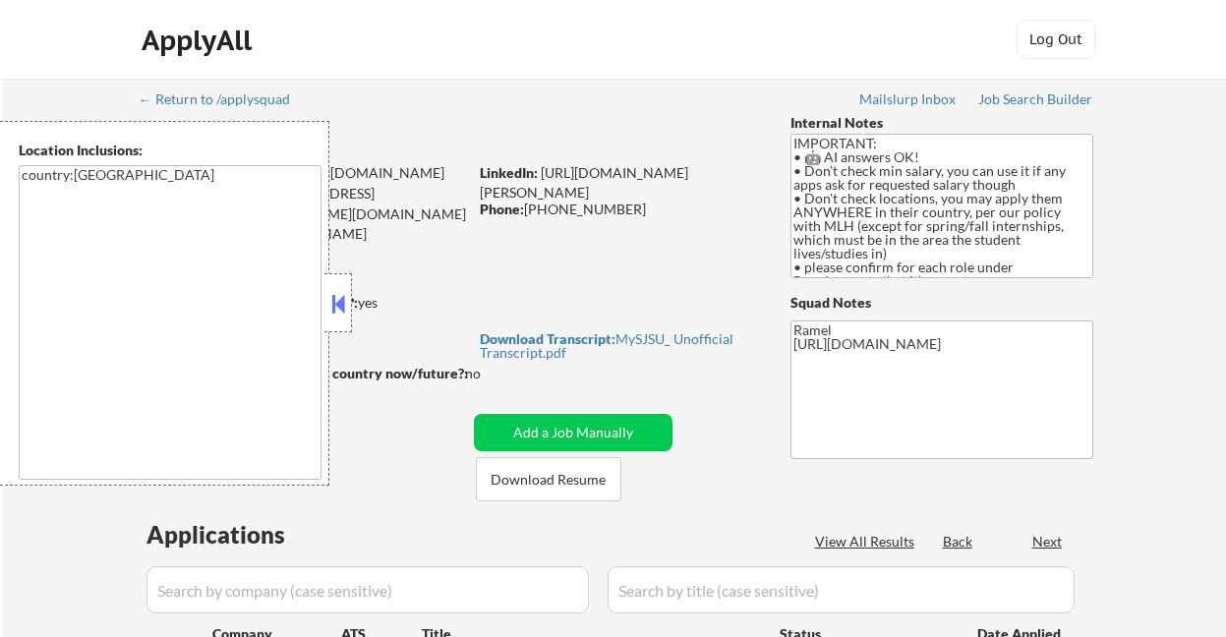
select select ""pending""
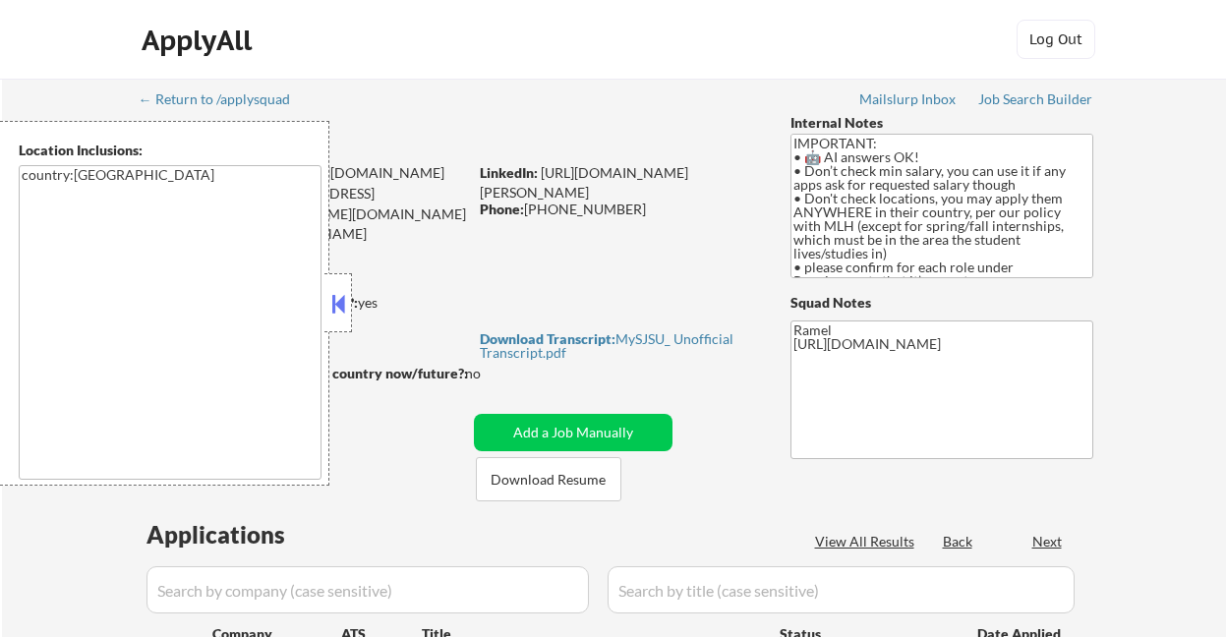
select select ""pending""
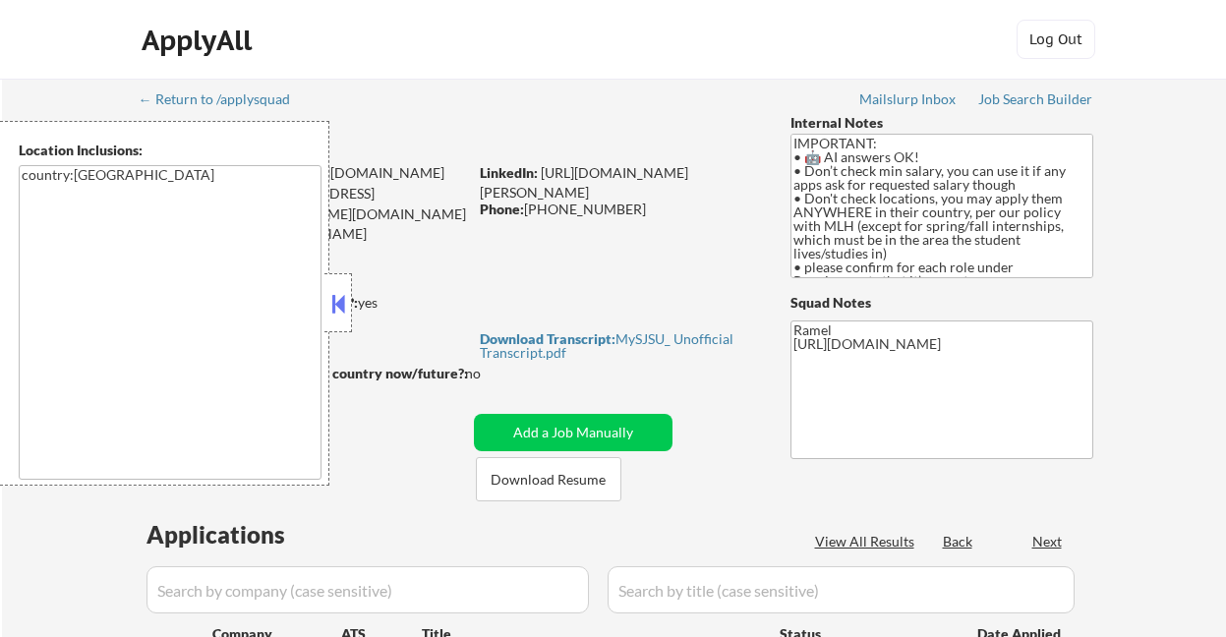
select select ""pending""
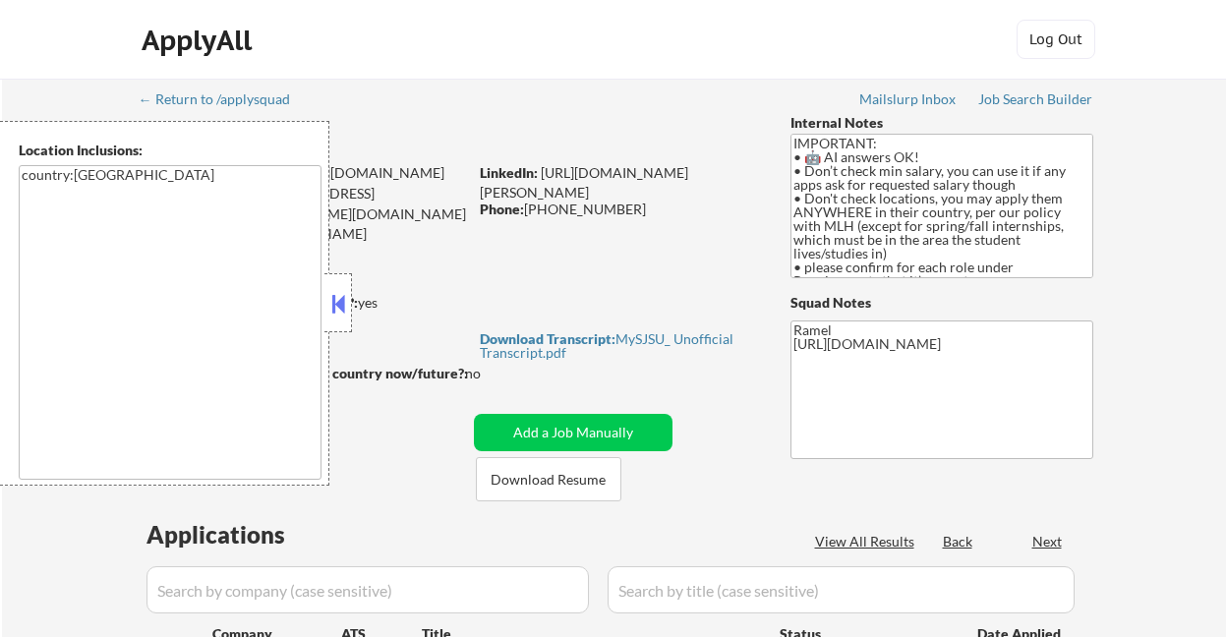
select select ""pending""
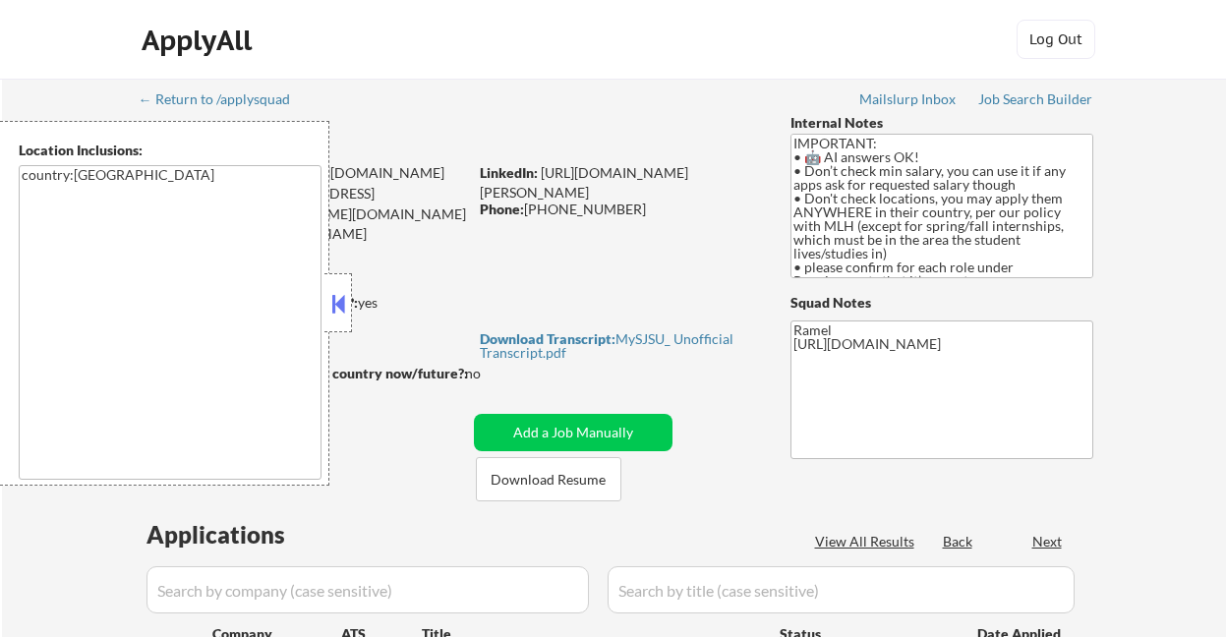
select select ""pending""
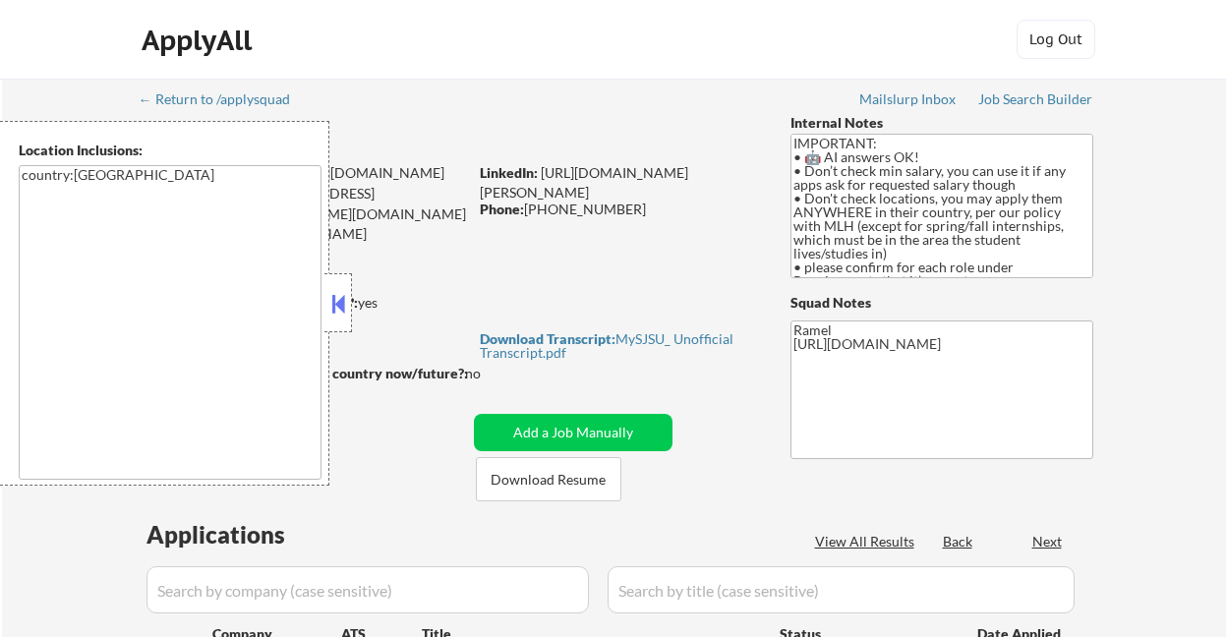
select select ""pending""
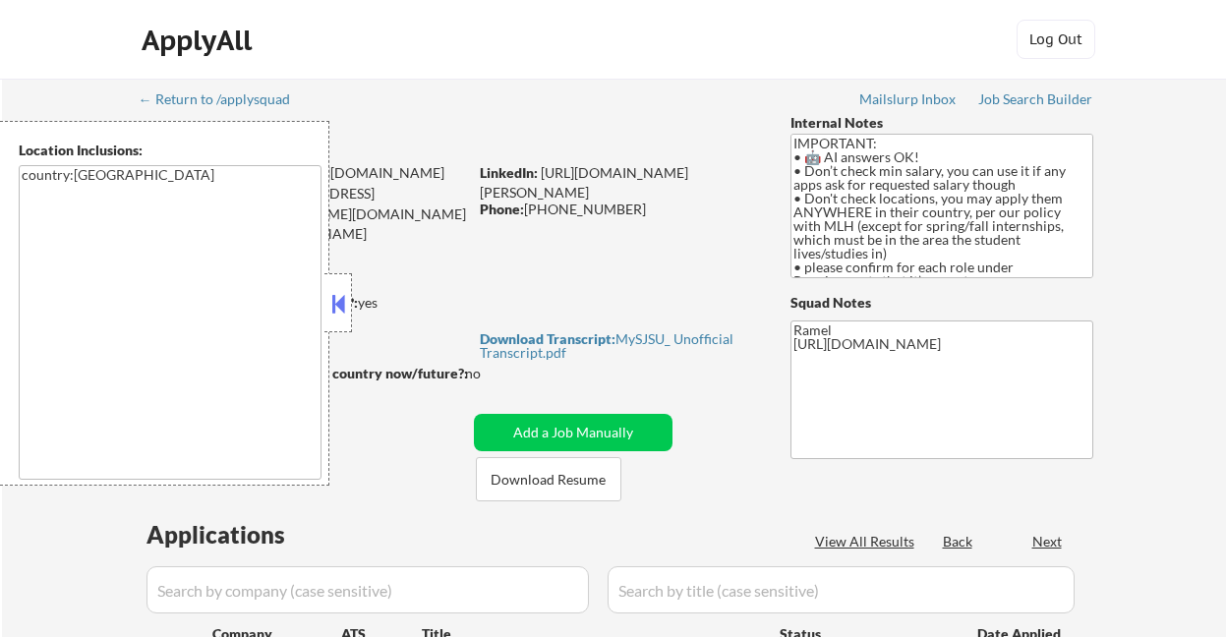
select select ""pending""
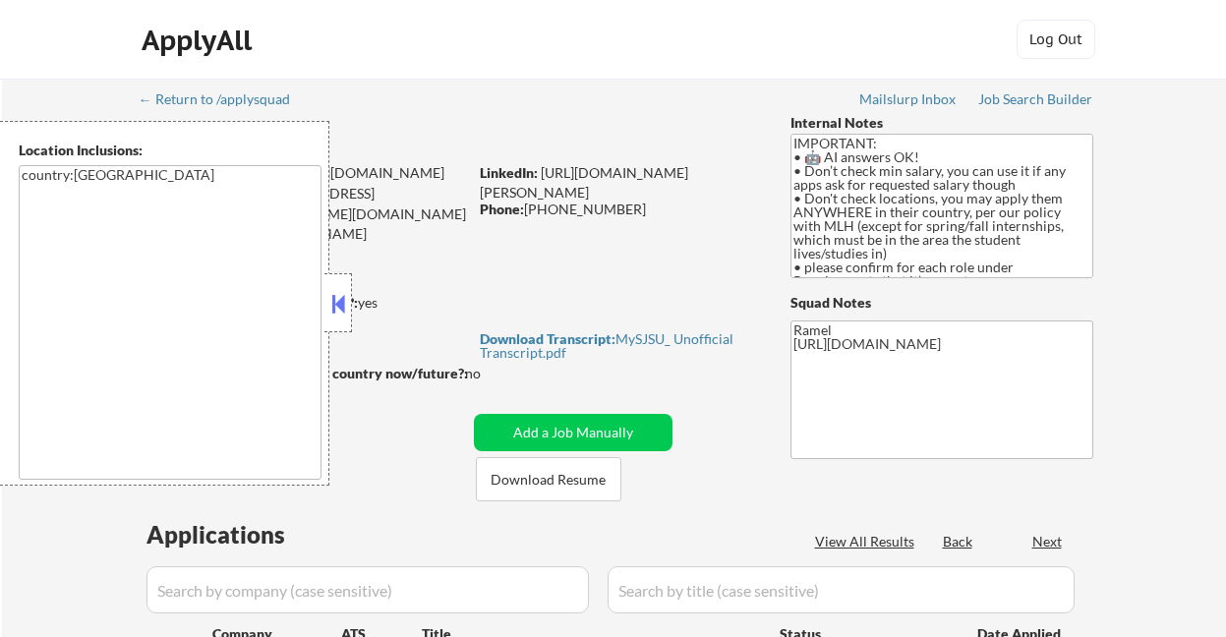
select select ""pending""
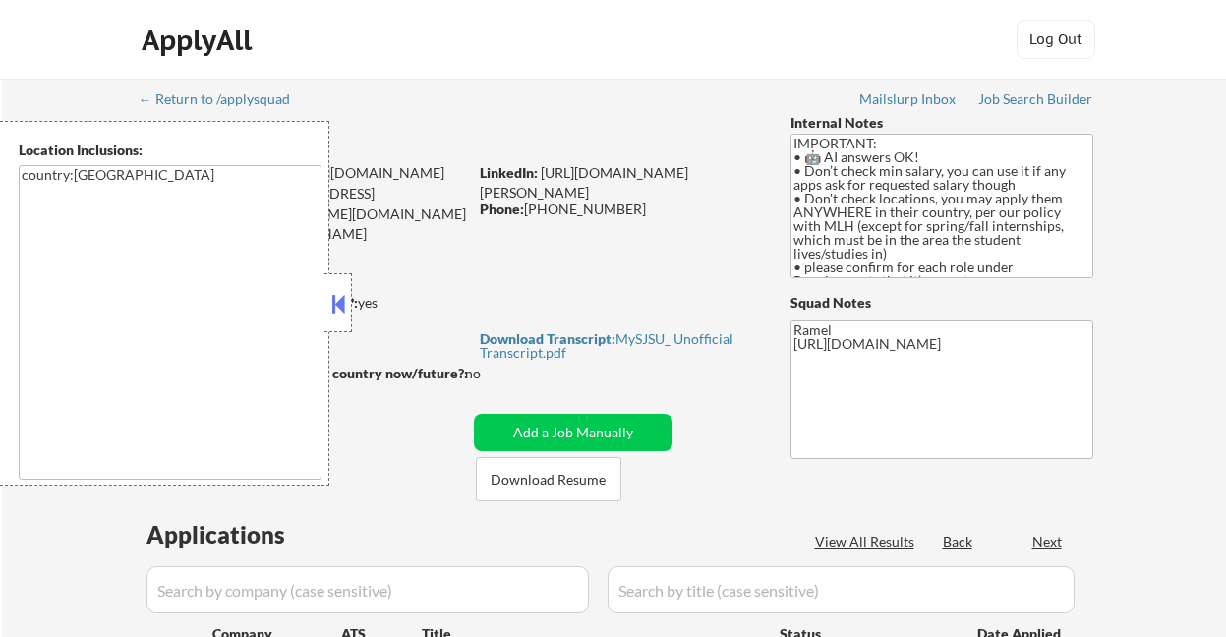
select select ""pending""
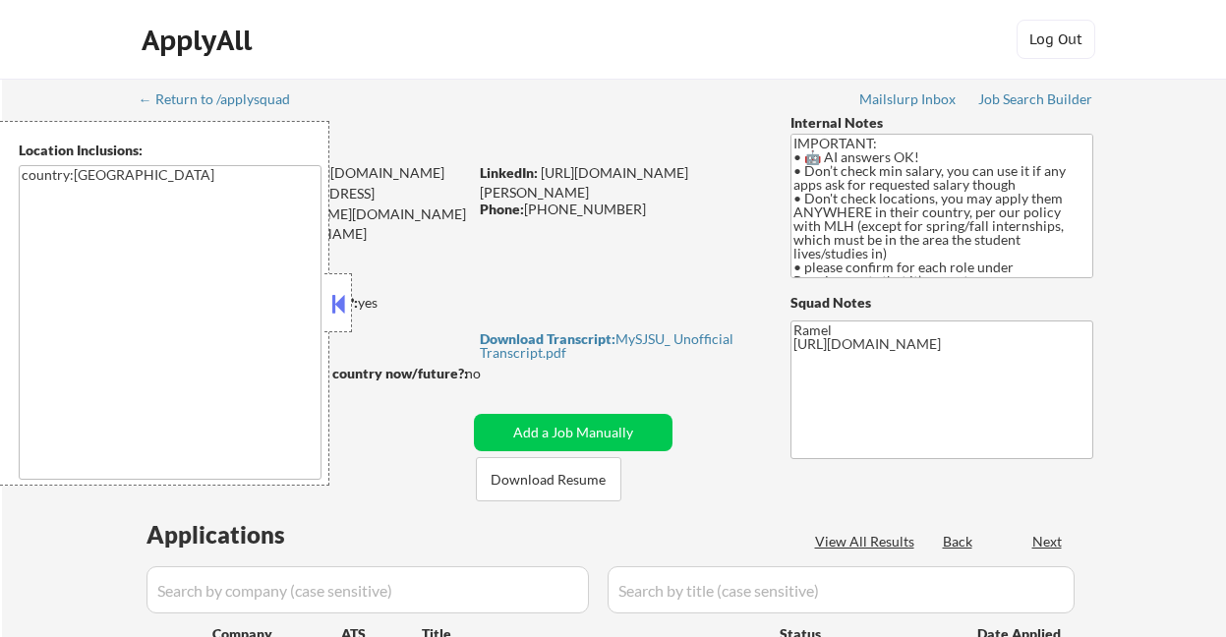
select select ""pending""
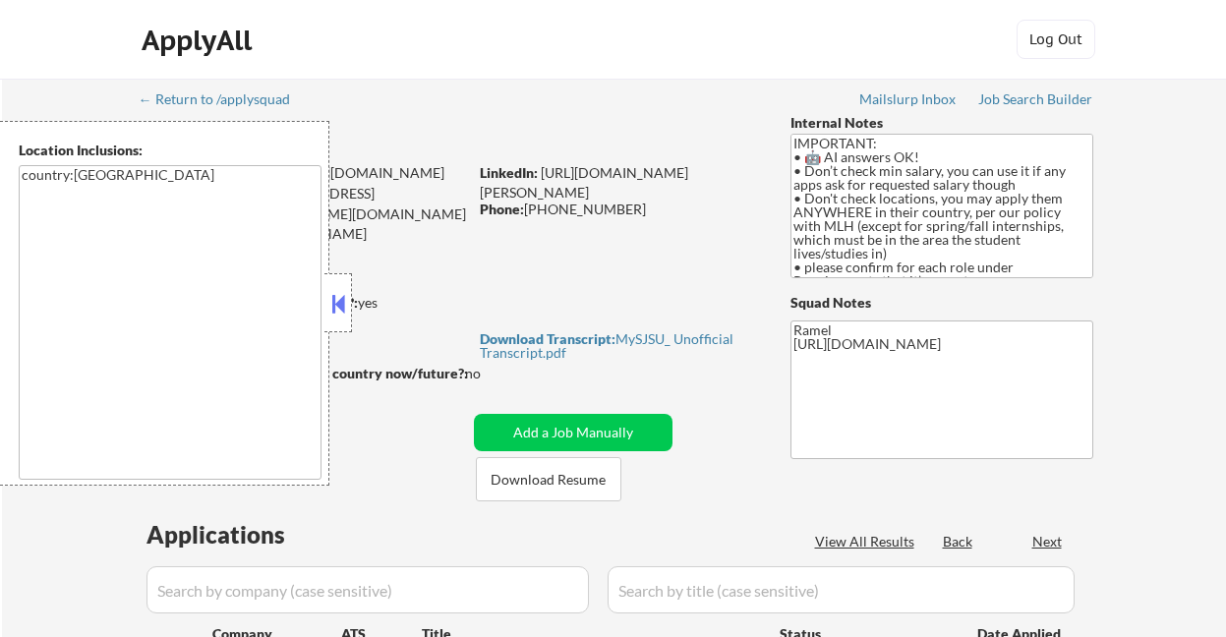
select select ""pending""
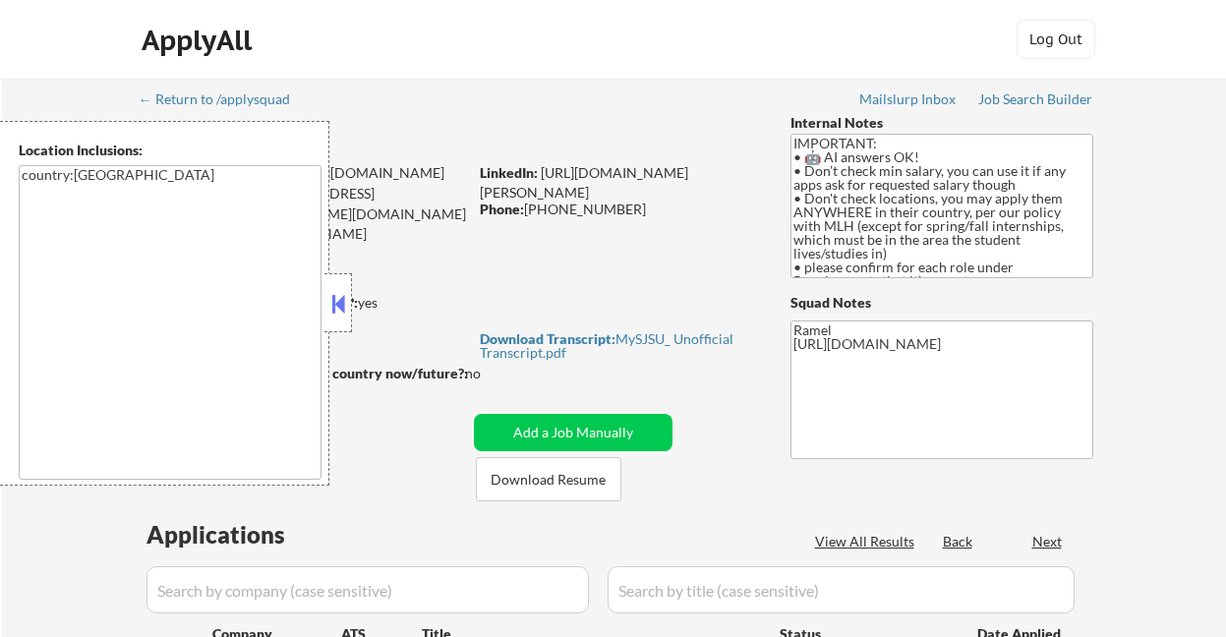
select select ""pending""
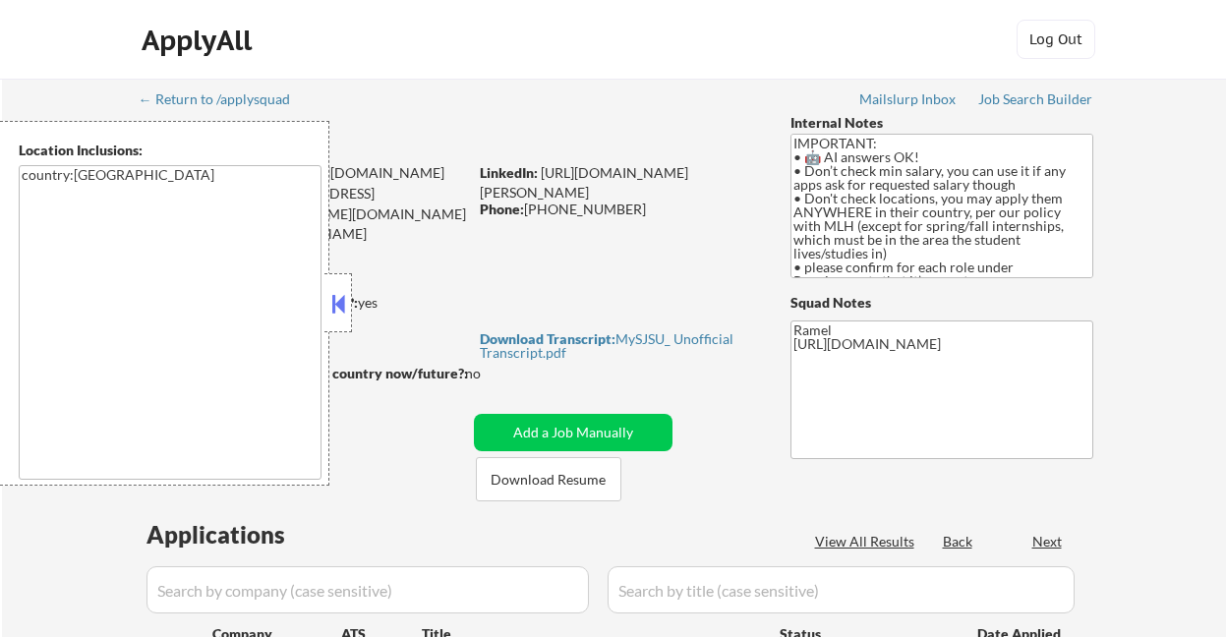
select select ""pending""
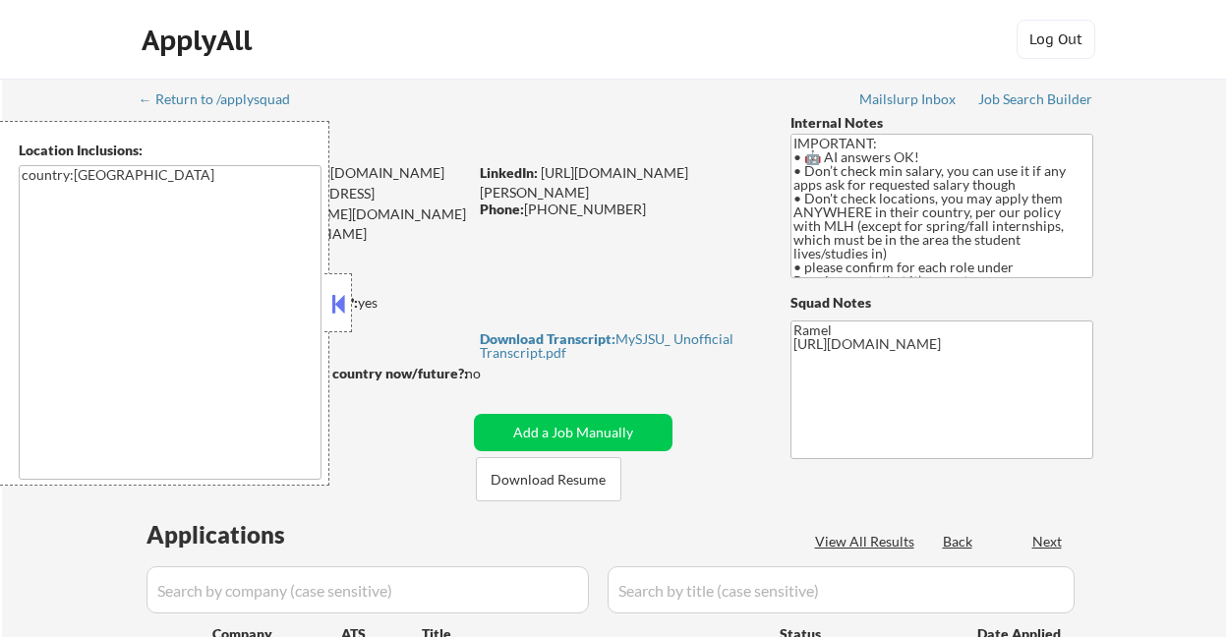
select select ""pending""
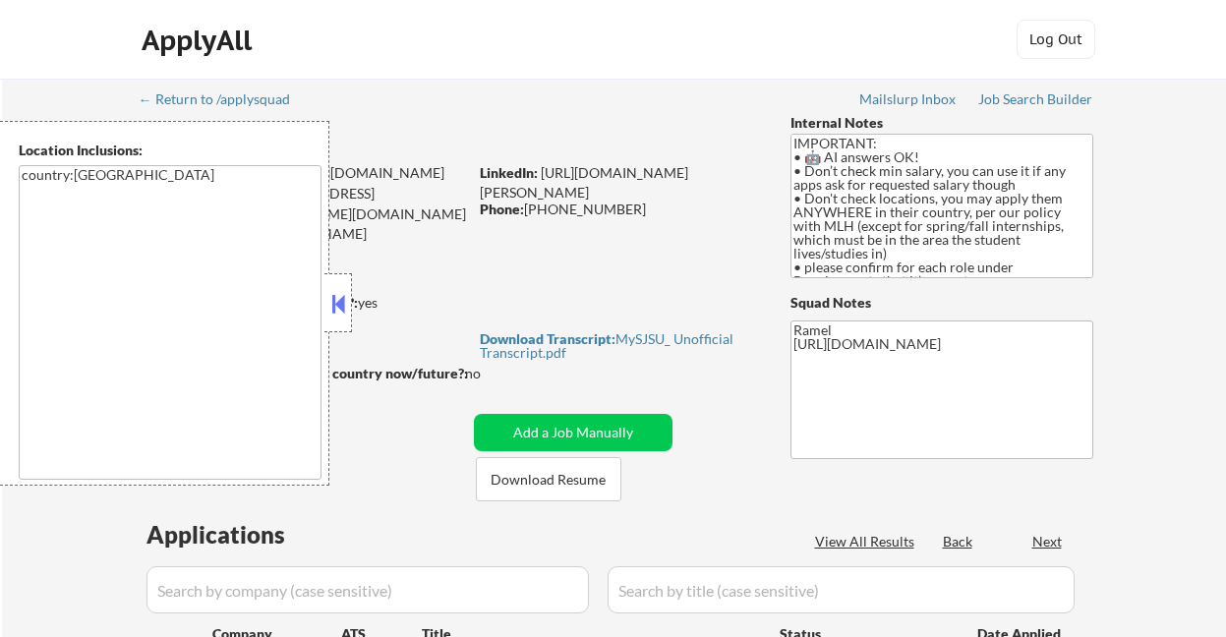
select select ""pending""
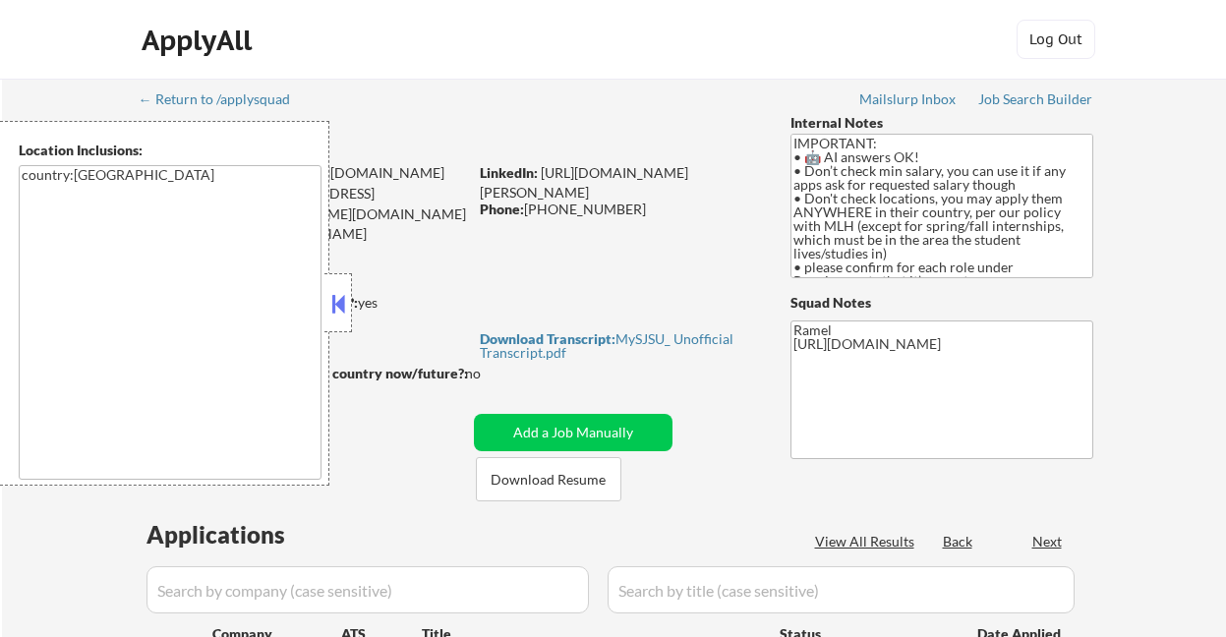
select select ""pending""
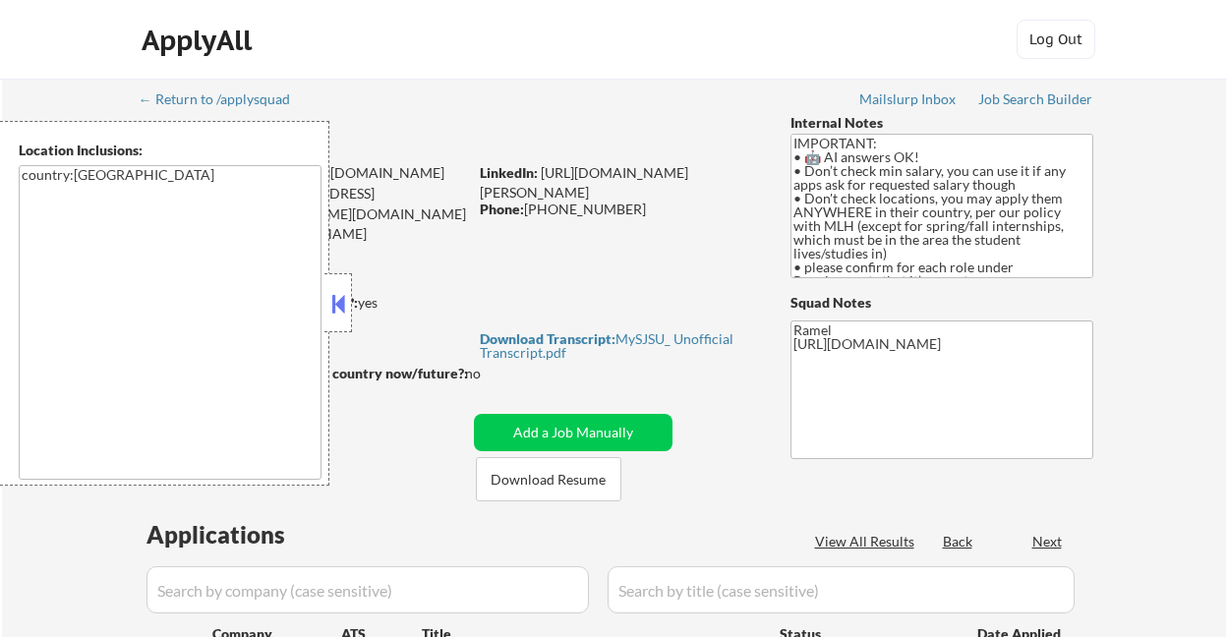
select select ""pending""
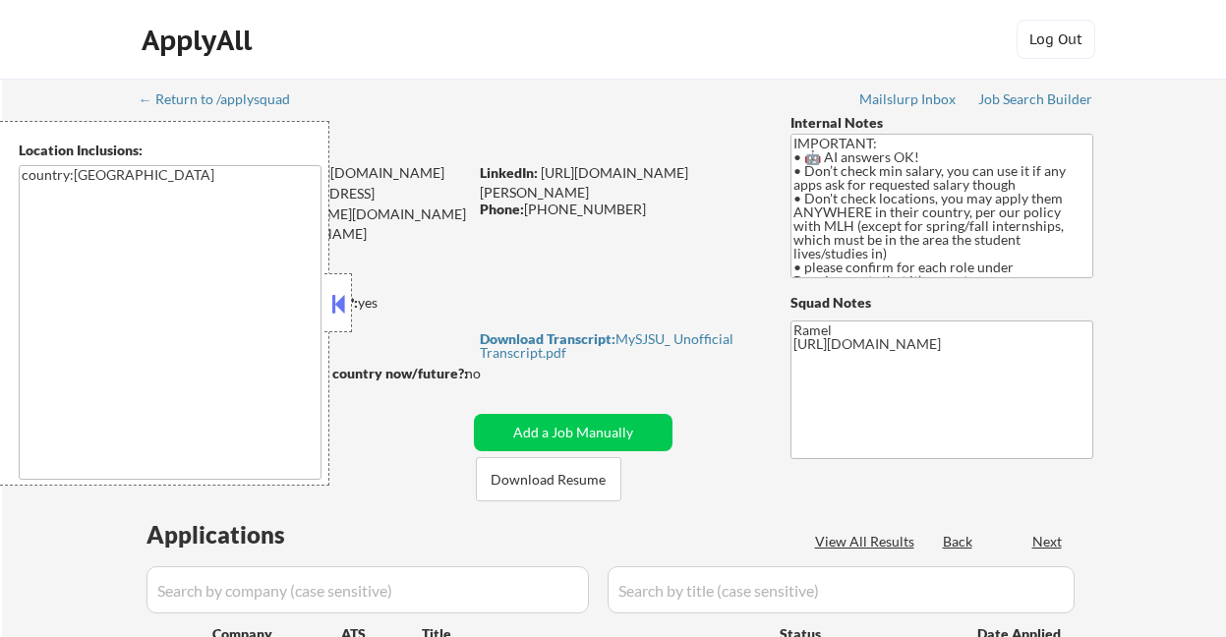
select select ""pending""
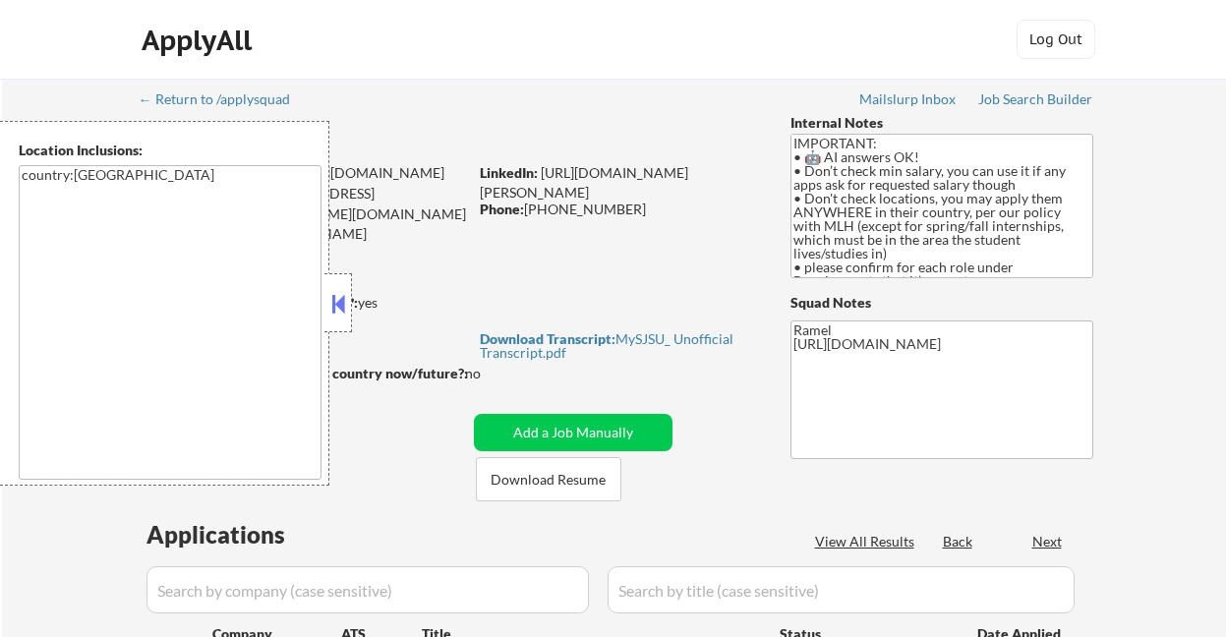
select select ""pending""
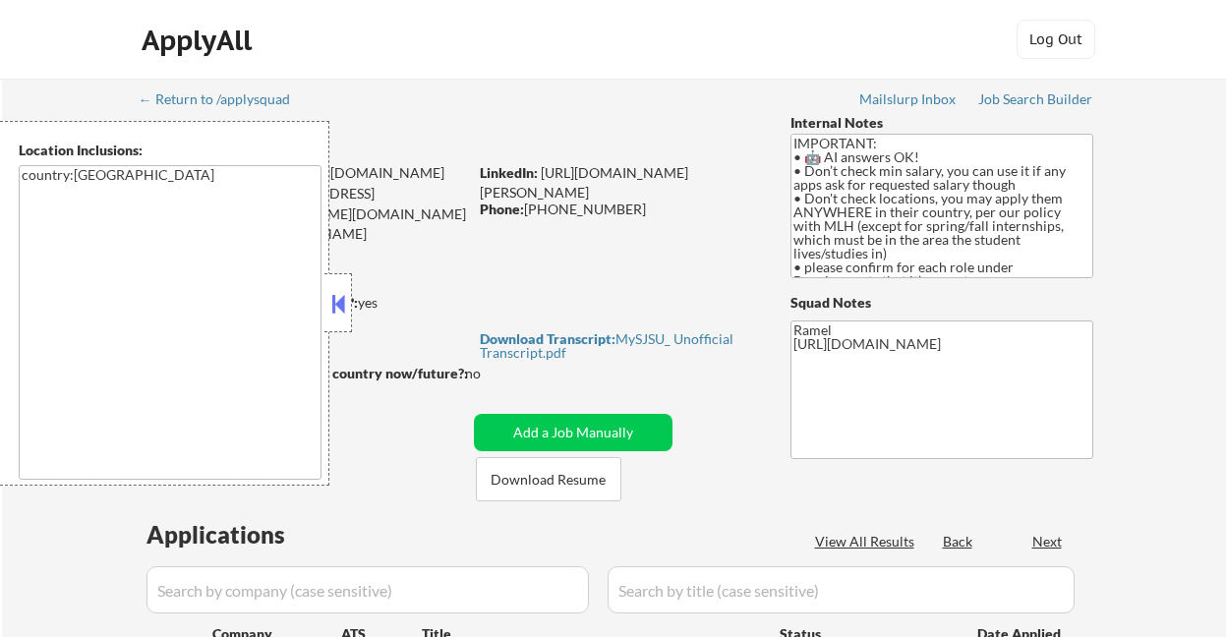
select select ""pending""
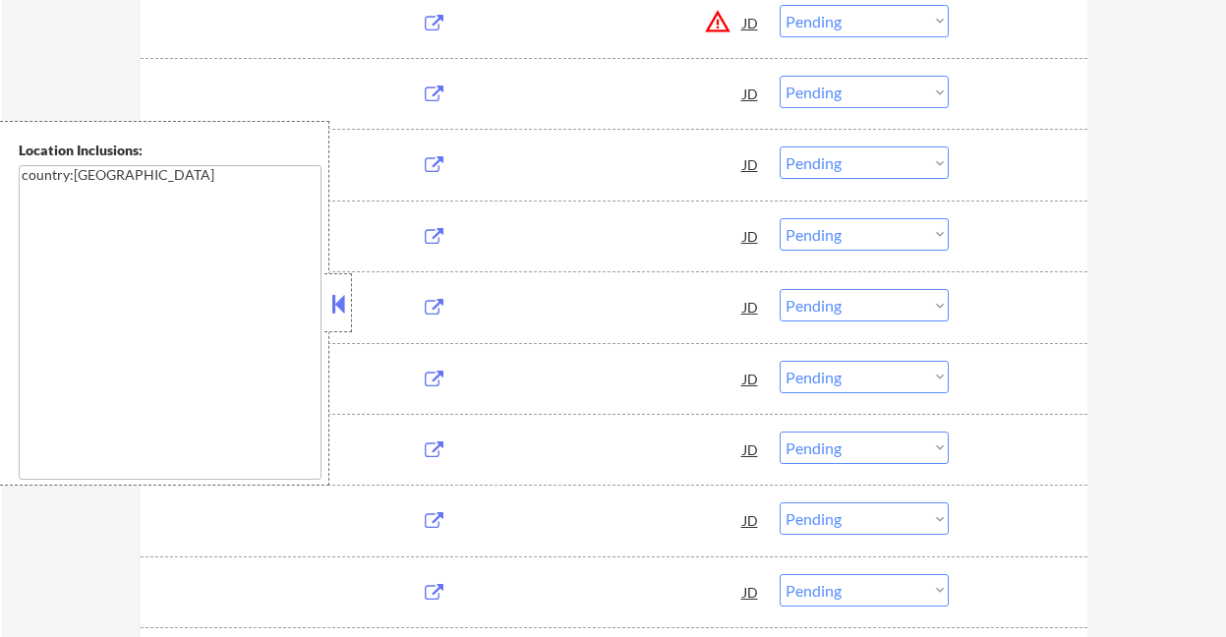
scroll to position [3055, 0]
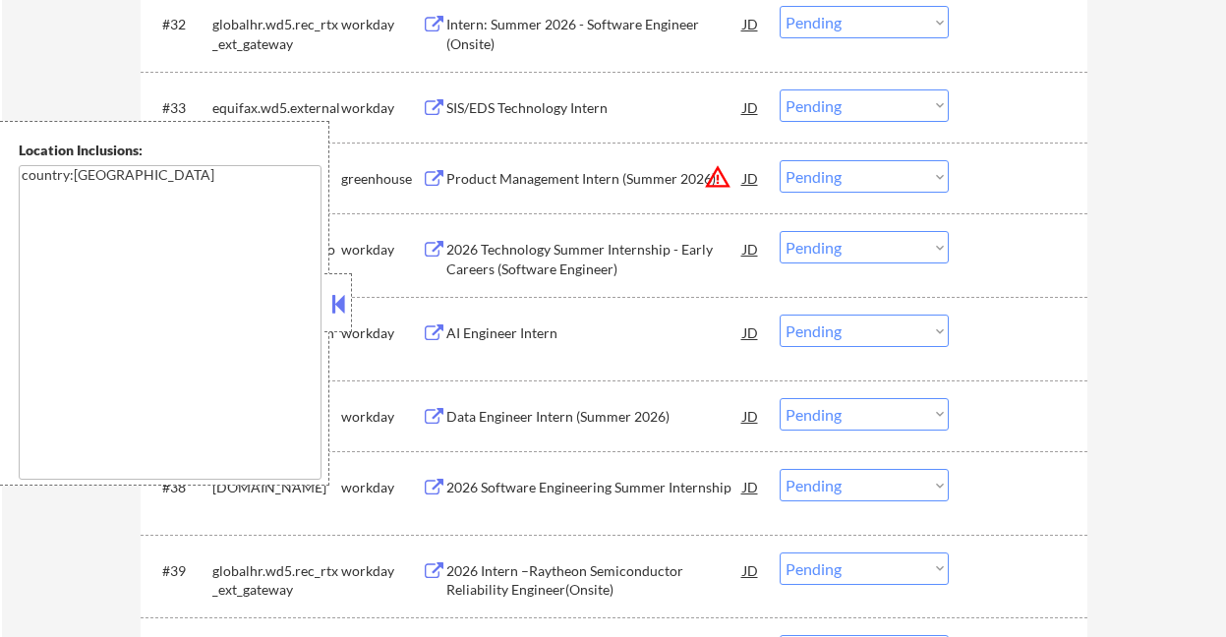
click at [341, 305] on button at bounding box center [338, 303] width 22 height 29
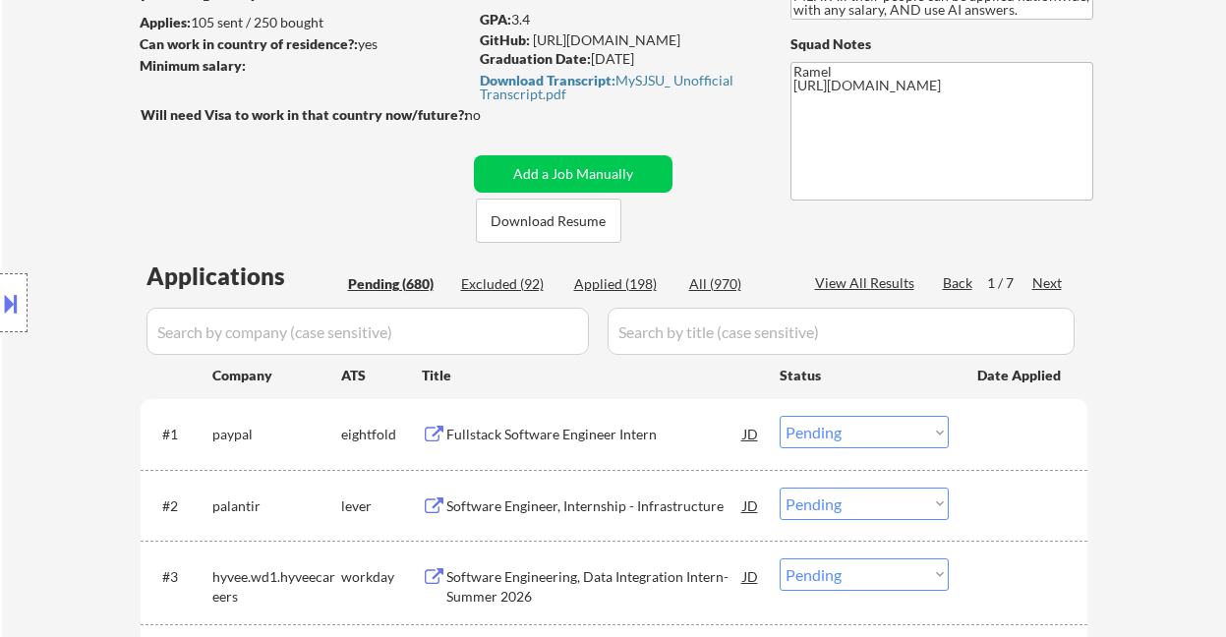
scroll to position [263, 0]
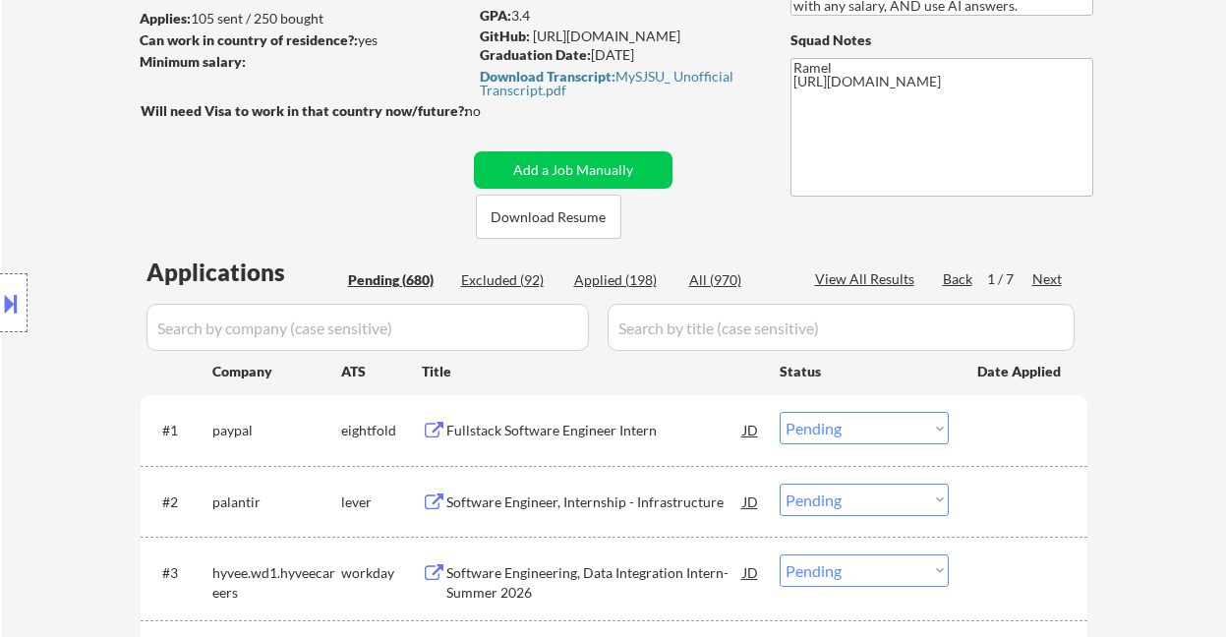
click at [1048, 283] on div "Next" at bounding box center [1047, 279] width 31 height 20
click at [1053, 276] on div "Next" at bounding box center [1047, 279] width 31 height 20
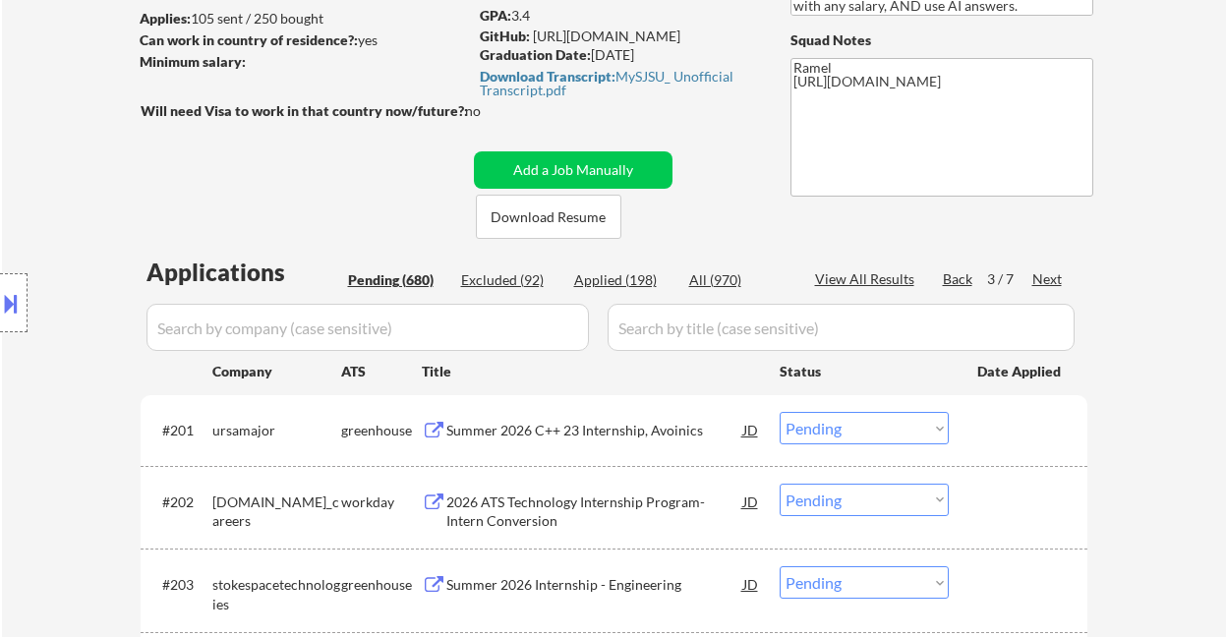
scroll to position [3354, 0]
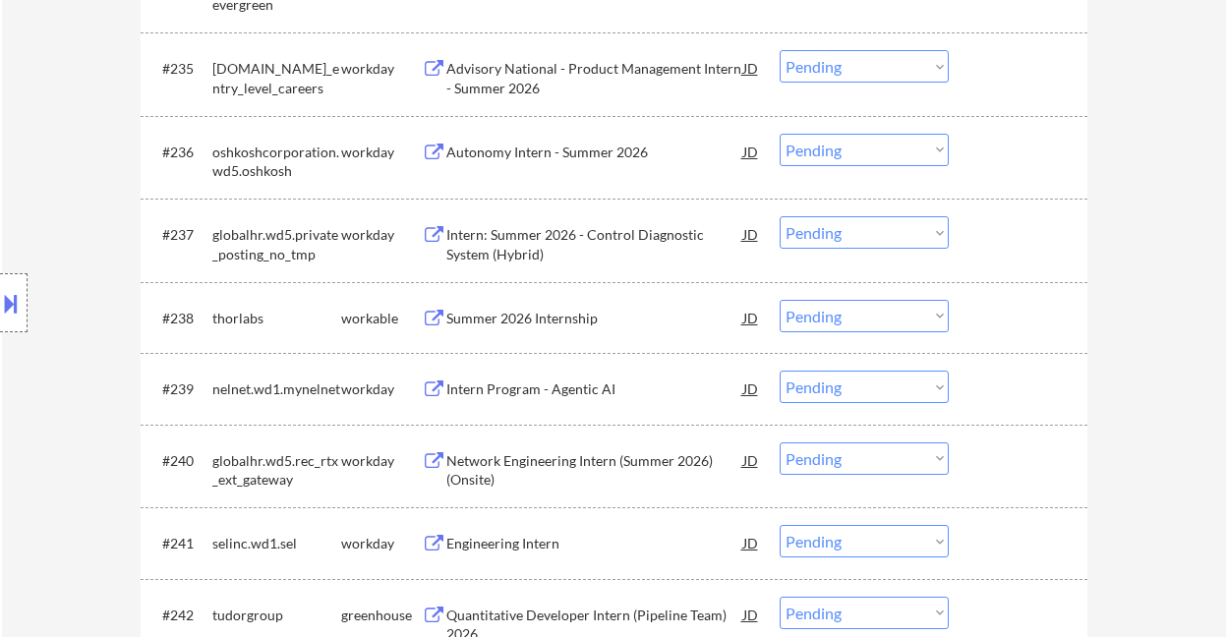
click at [810, 315] on select "Choose an option... Pending Applied Excluded (Questions) Excluded (Expired) Exc…" at bounding box center [864, 316] width 169 height 32
click at [780, 300] on select "Choose an option... Pending Applied Excluded (Questions) Excluded (Expired) Exc…" at bounding box center [864, 316] width 169 height 32
select select ""pending""
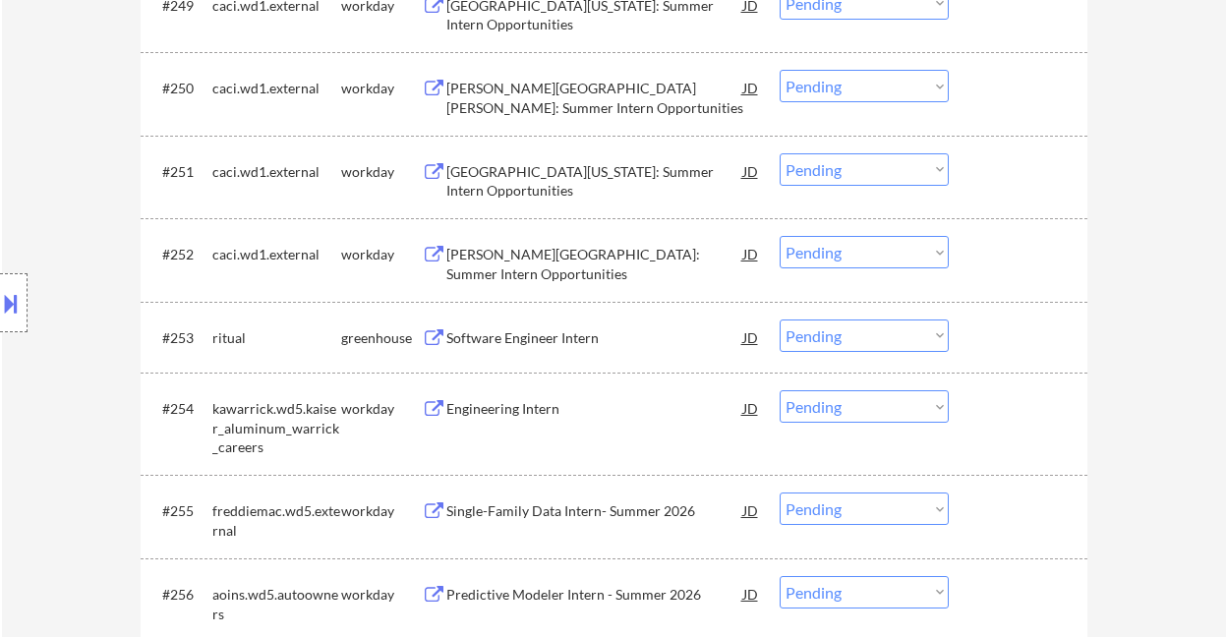
scroll to position [4795, 0]
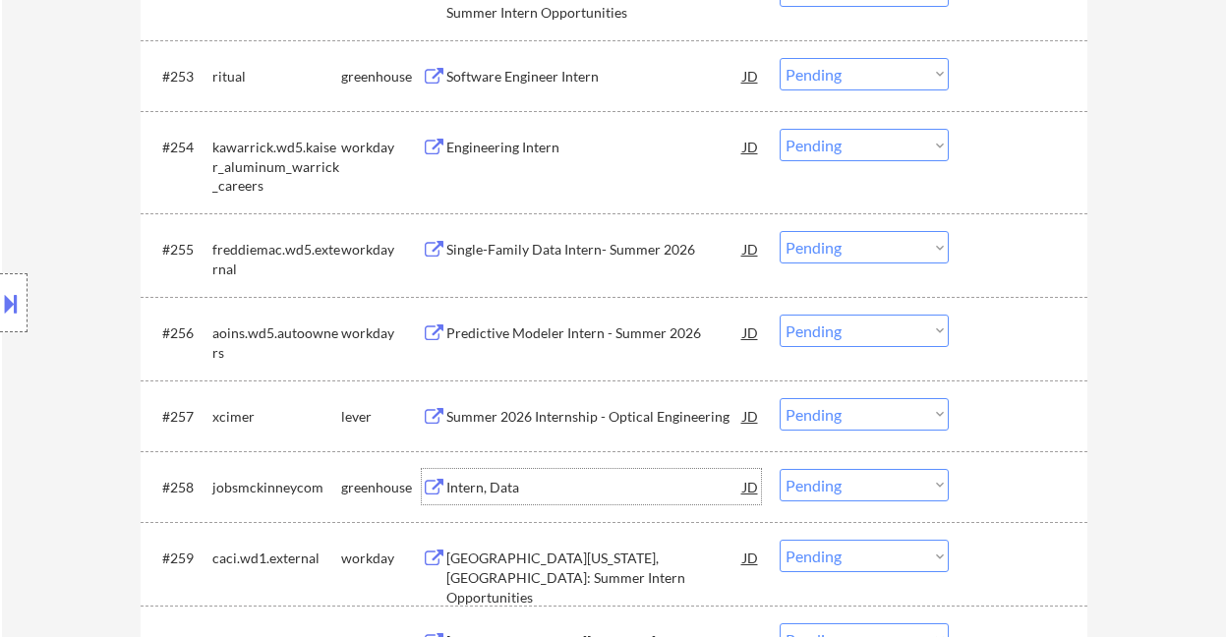
click at [521, 497] on div "Intern, Data" at bounding box center [594, 486] width 297 height 35
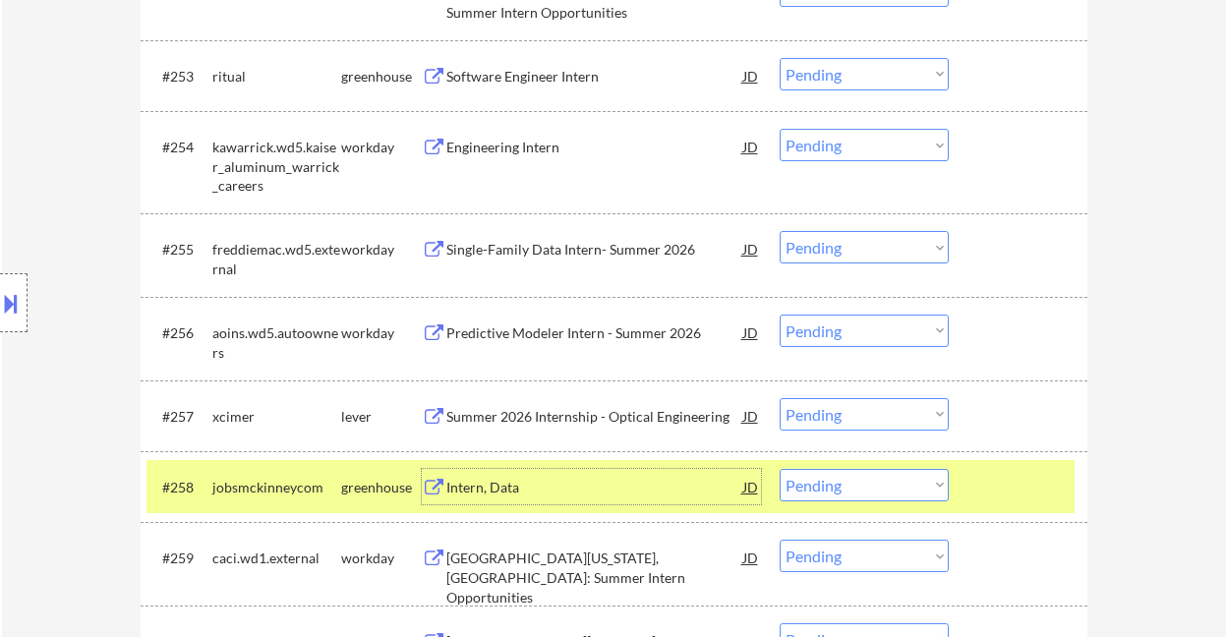
scroll to position [5058, 0]
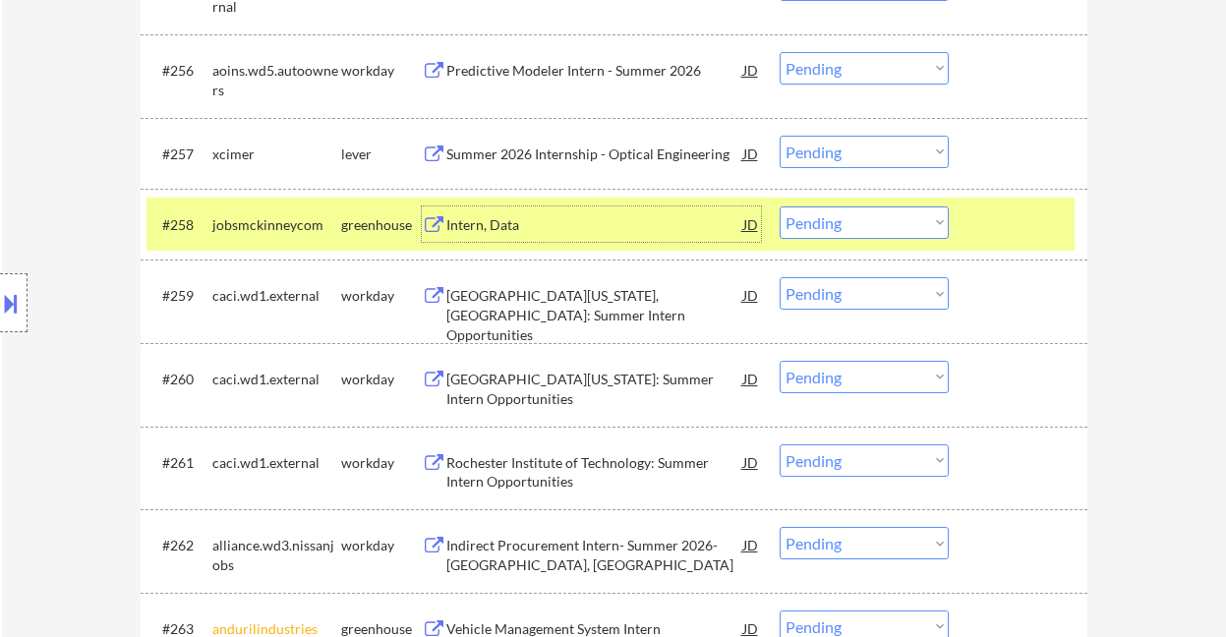
click at [808, 220] on select "Choose an option... Pending Applied Excluded (Questions) Excluded (Expired) Exc…" at bounding box center [864, 222] width 169 height 32
select select ""excluded__expired_""
click at [780, 206] on select "Choose an option... Pending Applied Excluded (Questions) Excluded (Expired) Exc…" at bounding box center [864, 222] width 169 height 32
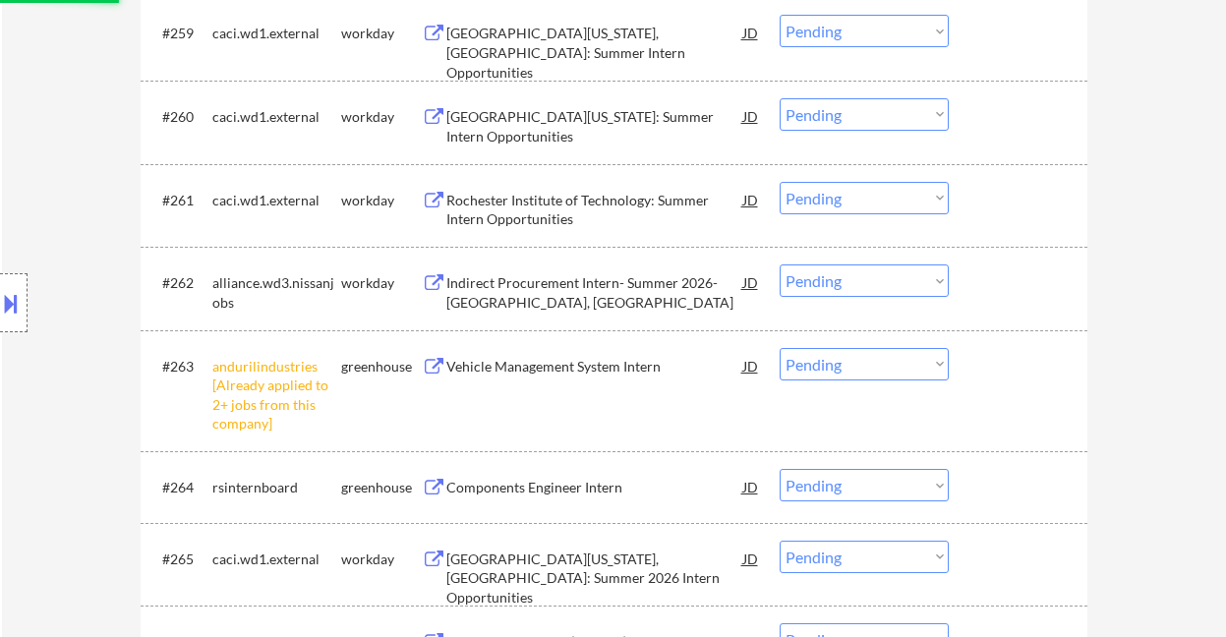
click at [834, 371] on select "Choose an option... Pending Applied Excluded (Questions) Excluded (Expired) Exc…" at bounding box center [864, 364] width 169 height 32
select select ""excluded__other_""
click at [780, 348] on select "Choose an option... Pending Applied Excluded (Questions) Excluded (Expired) Exc…" at bounding box center [864, 364] width 169 height 32
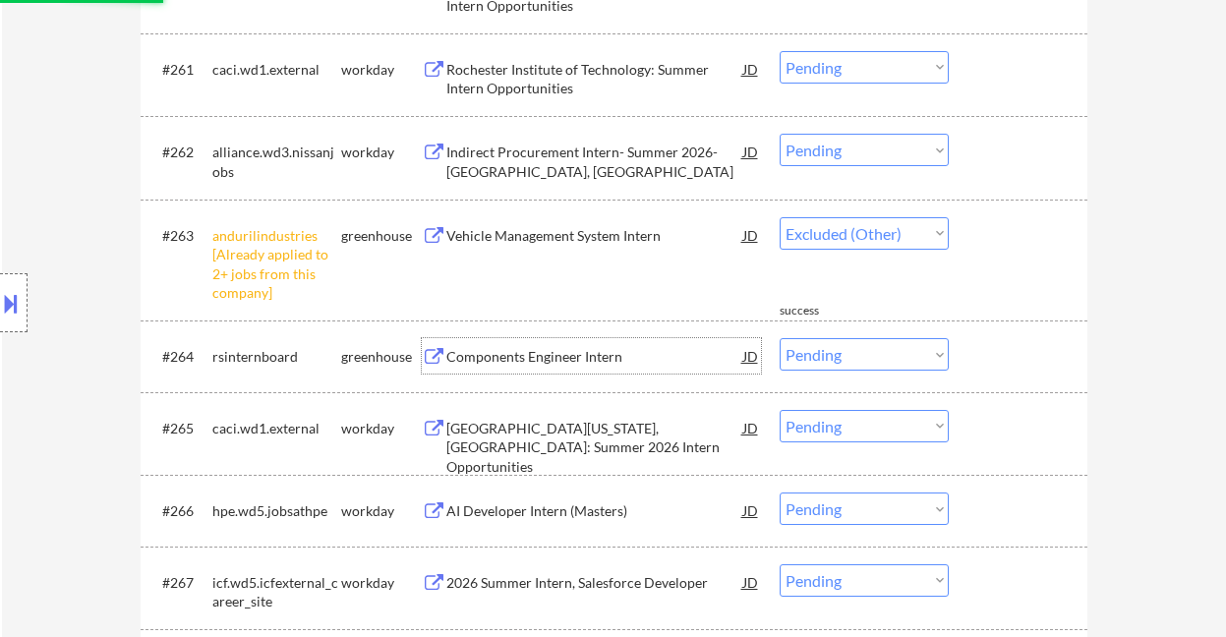
click at [566, 367] on div "Components Engineer Intern" at bounding box center [594, 357] width 297 height 20
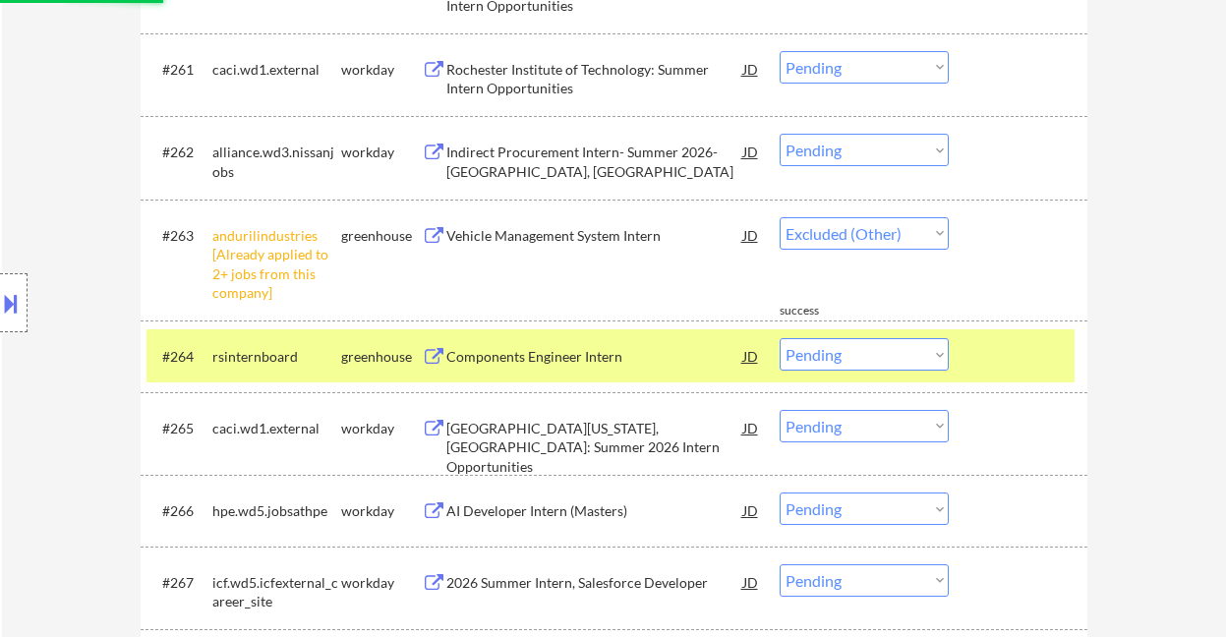
select select ""pending""
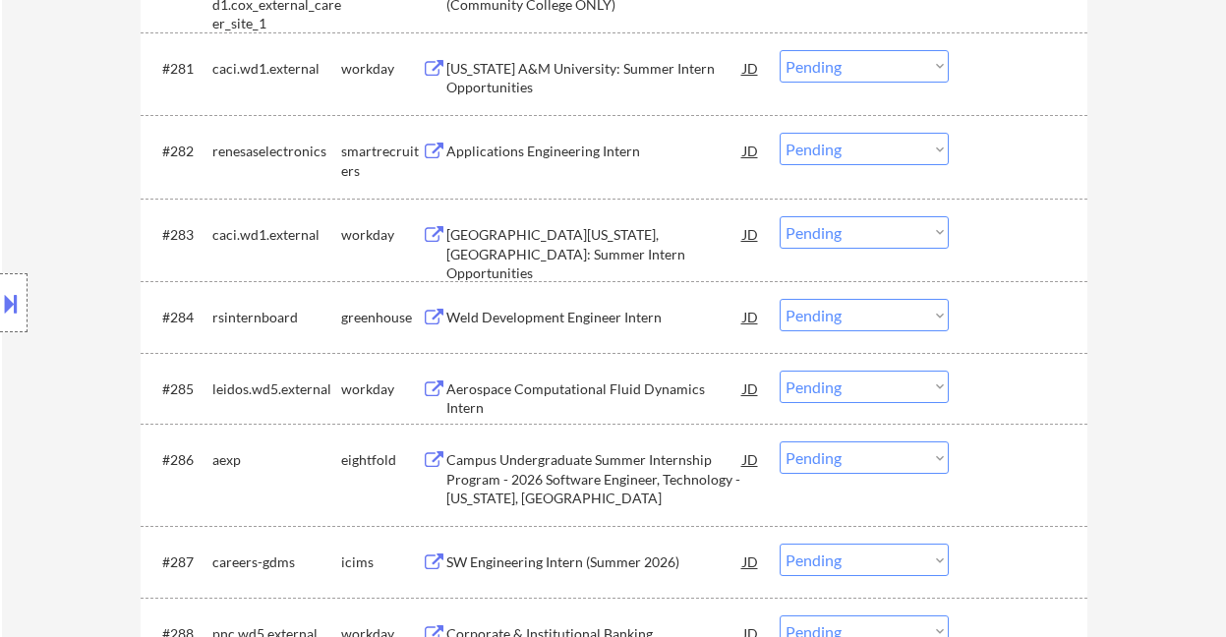
scroll to position [5296, 0]
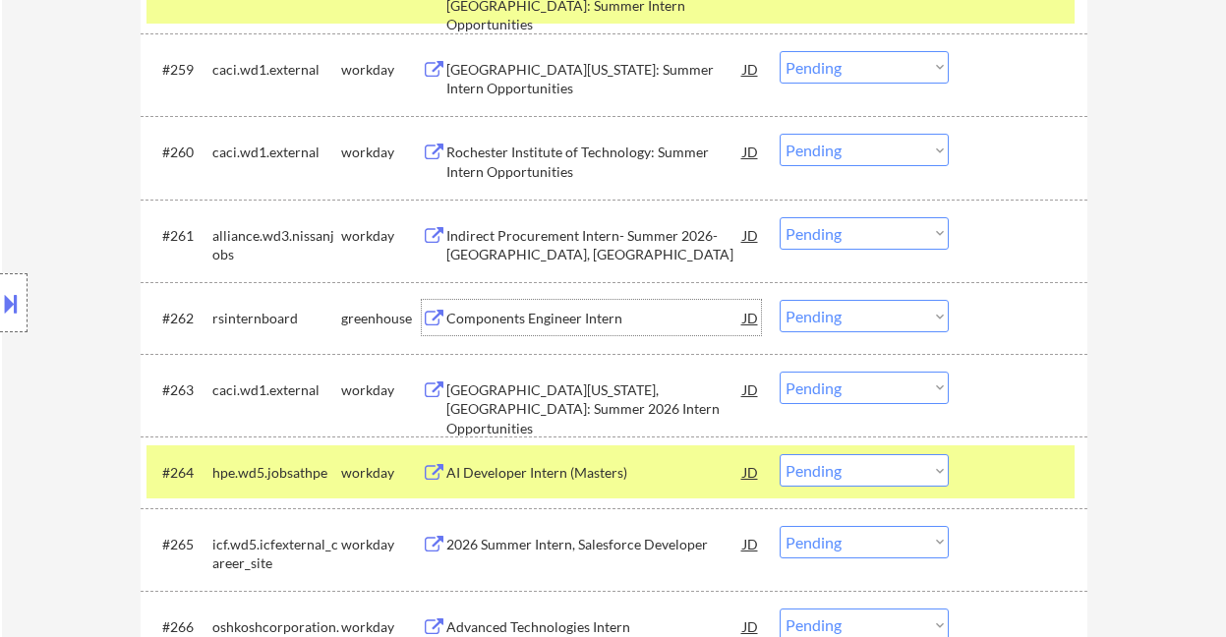
click at [570, 319] on div "Components Engineer Intern" at bounding box center [594, 319] width 297 height 20
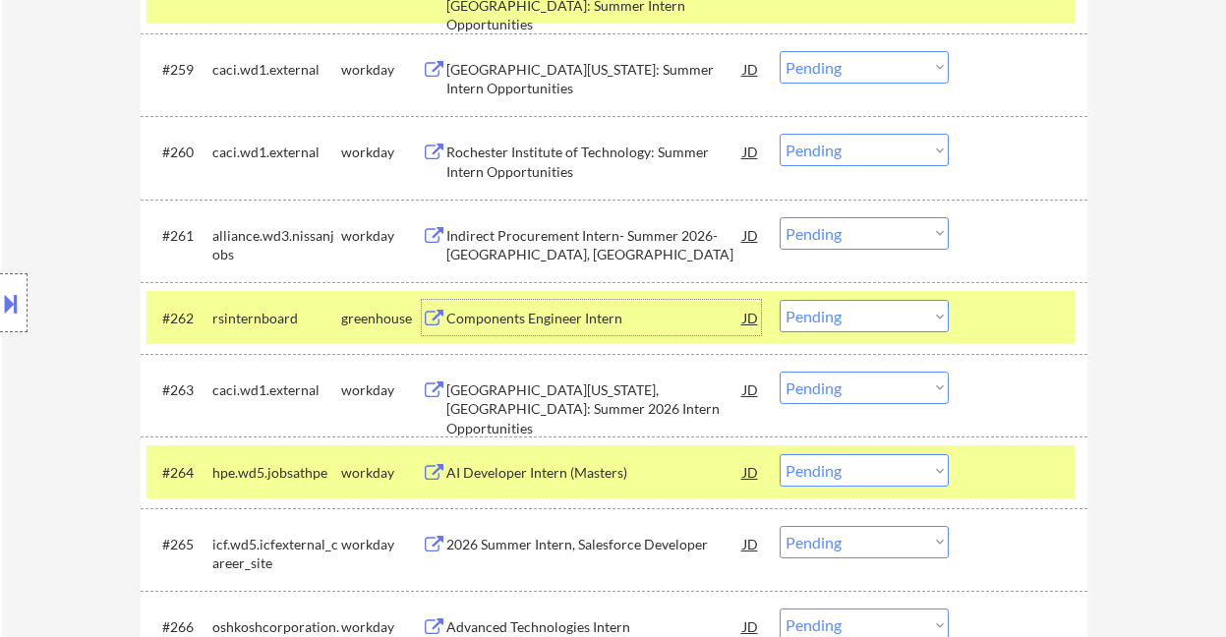
click at [840, 312] on select "Choose an option... Pending Applied Excluded (Questions) Excluded (Expired) Exc…" at bounding box center [864, 316] width 169 height 32
click at [780, 300] on select "Choose an option... Pending Applied Excluded (Questions) Excluded (Expired) Exc…" at bounding box center [864, 316] width 169 height 32
select select ""pending""
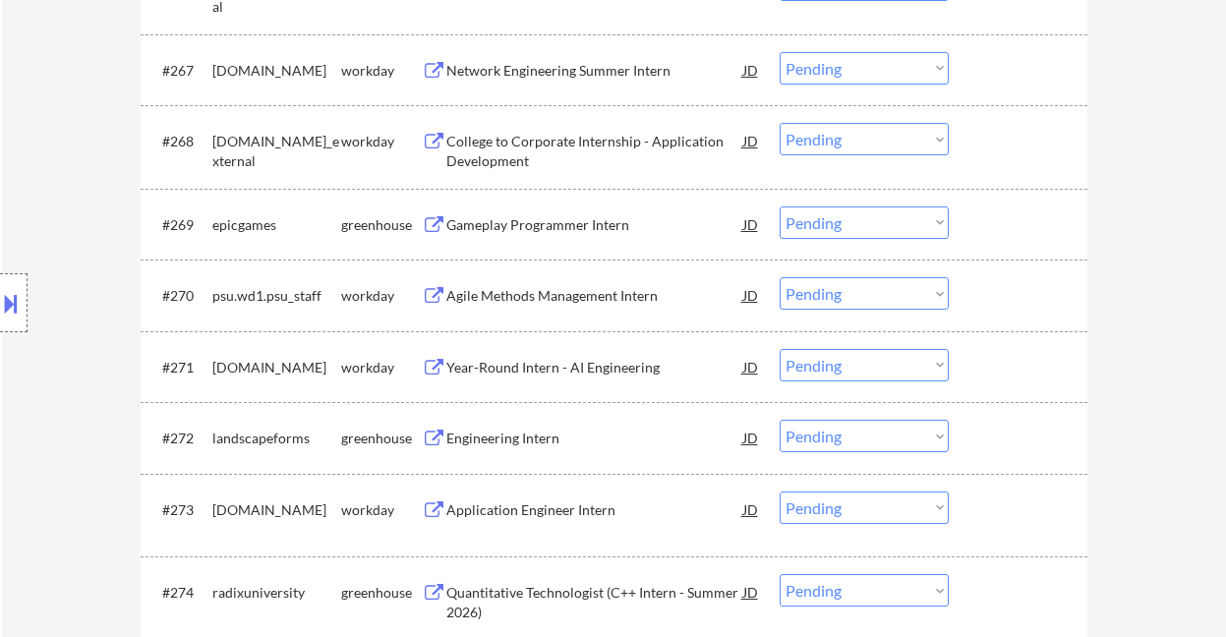
scroll to position [6083, 0]
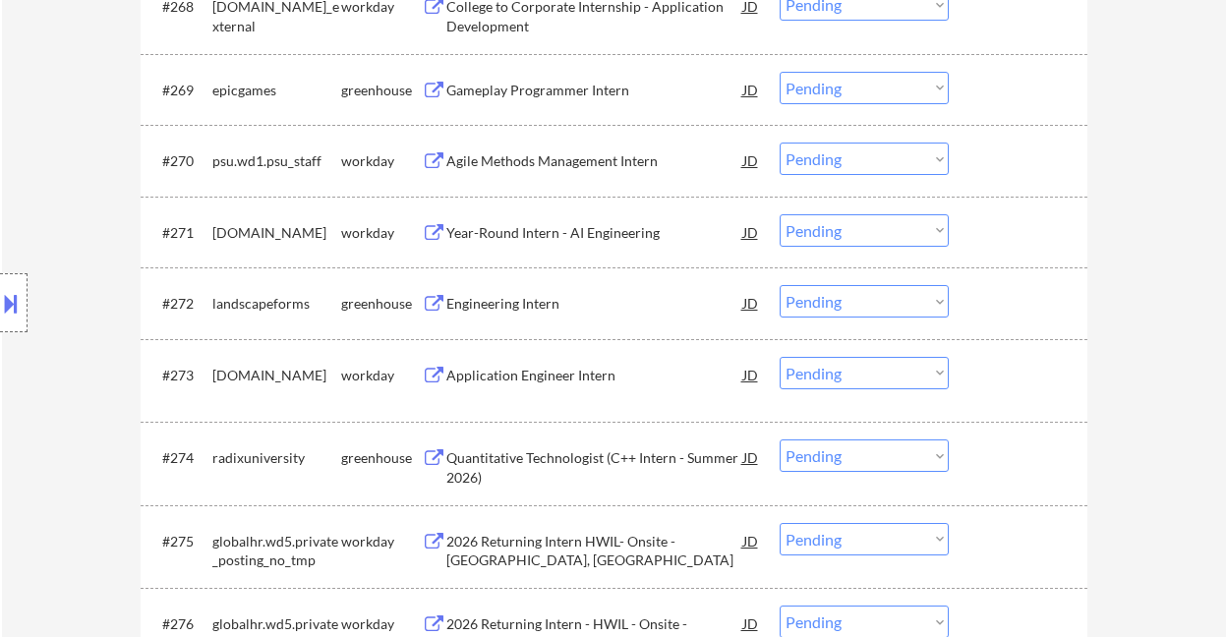
click at [513, 314] on div "Engineering Intern" at bounding box center [594, 302] width 297 height 35
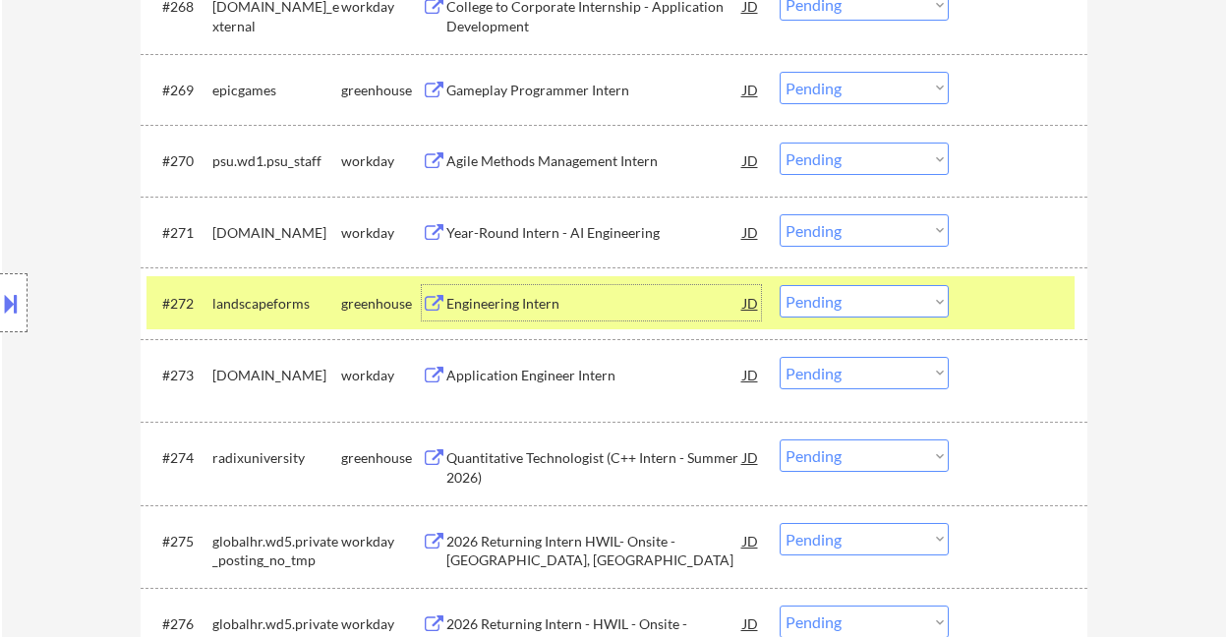
drag, startPoint x: 850, startPoint y: 294, endPoint x: 863, endPoint y: 317, distance: 26.0
click at [850, 294] on select "Choose an option... Pending Applied Excluded (Questions) Excluded (Expired) Exc…" at bounding box center [864, 301] width 169 height 32
click at [780, 285] on select "Choose an option... Pending Applied Excluded (Questions) Excluded (Expired) Exc…" at bounding box center [864, 301] width 169 height 32
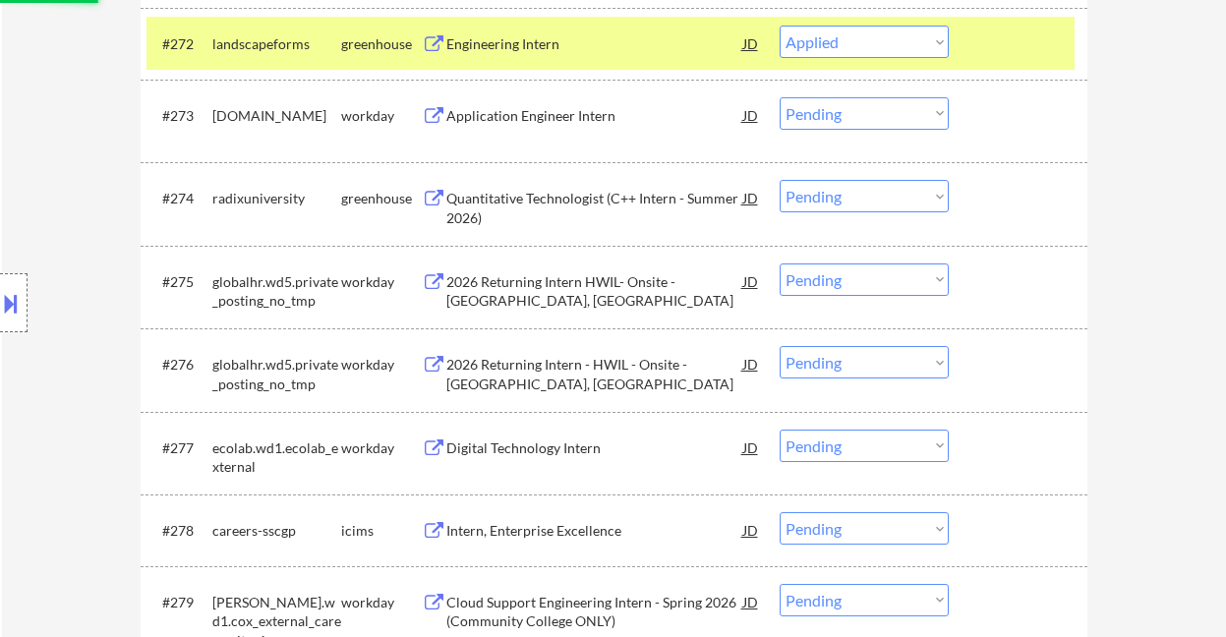
scroll to position [6346, 0]
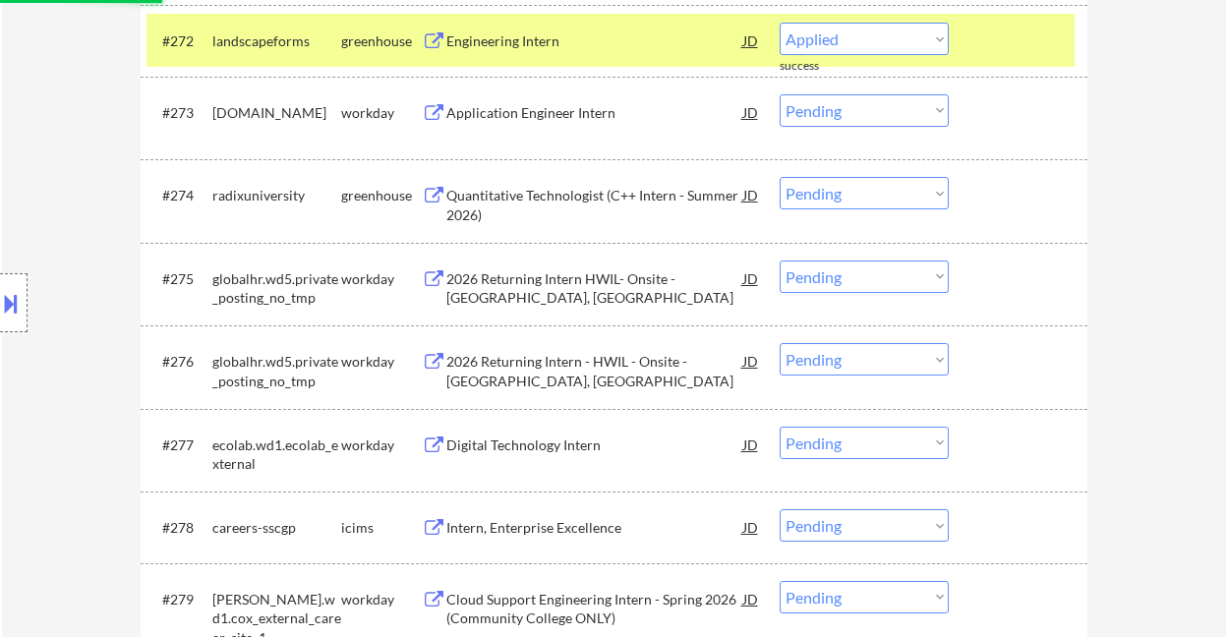
drag, startPoint x: 567, startPoint y: 199, endPoint x: 553, endPoint y: 225, distance: 30.4
click at [566, 199] on div "Quantitative Technologist (C++ Intern - Summer 2026)" at bounding box center [594, 205] width 297 height 38
select select ""pending""
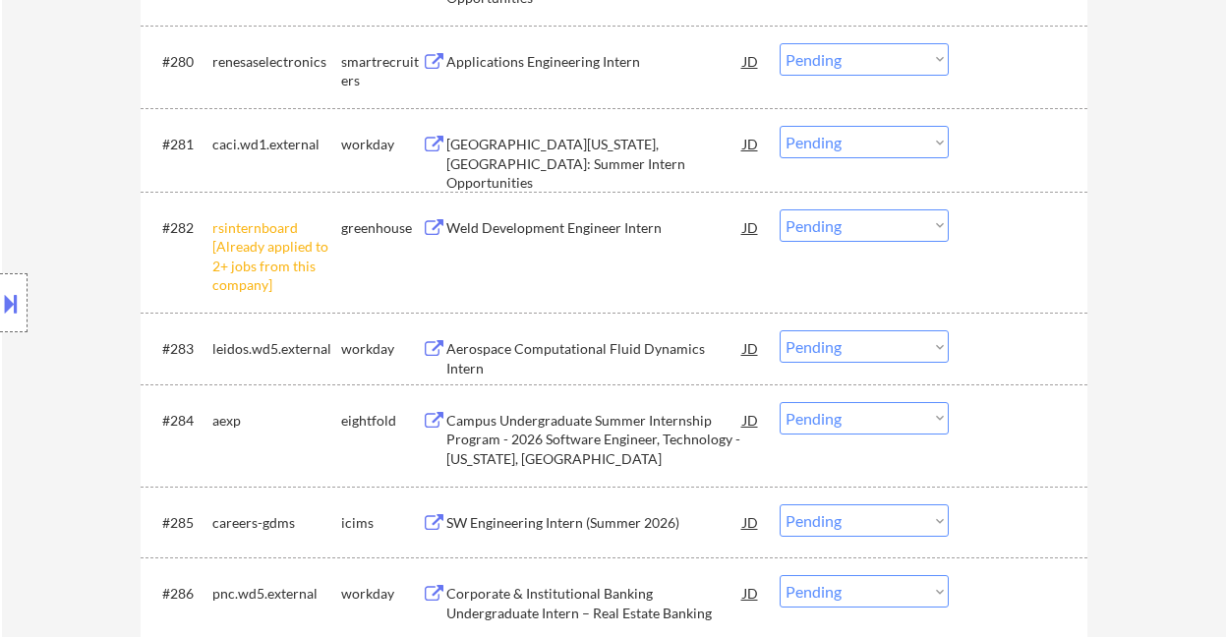
scroll to position [7001, 0]
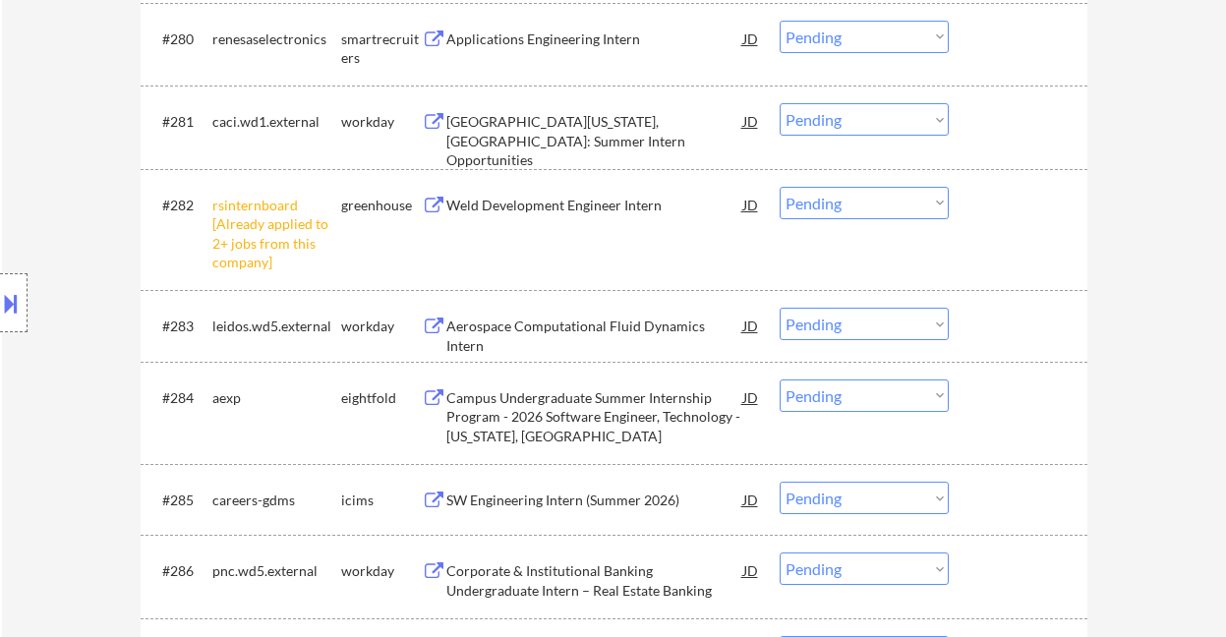
drag, startPoint x: 826, startPoint y: 206, endPoint x: 834, endPoint y: 218, distance: 14.2
click at [826, 206] on select "Choose an option... Pending Applied Excluded (Questions) Excluded (Expired) Exc…" at bounding box center [864, 203] width 169 height 32
click at [780, 187] on select "Choose an option... Pending Applied Excluded (Questions) Excluded (Expired) Exc…" at bounding box center [864, 203] width 169 height 32
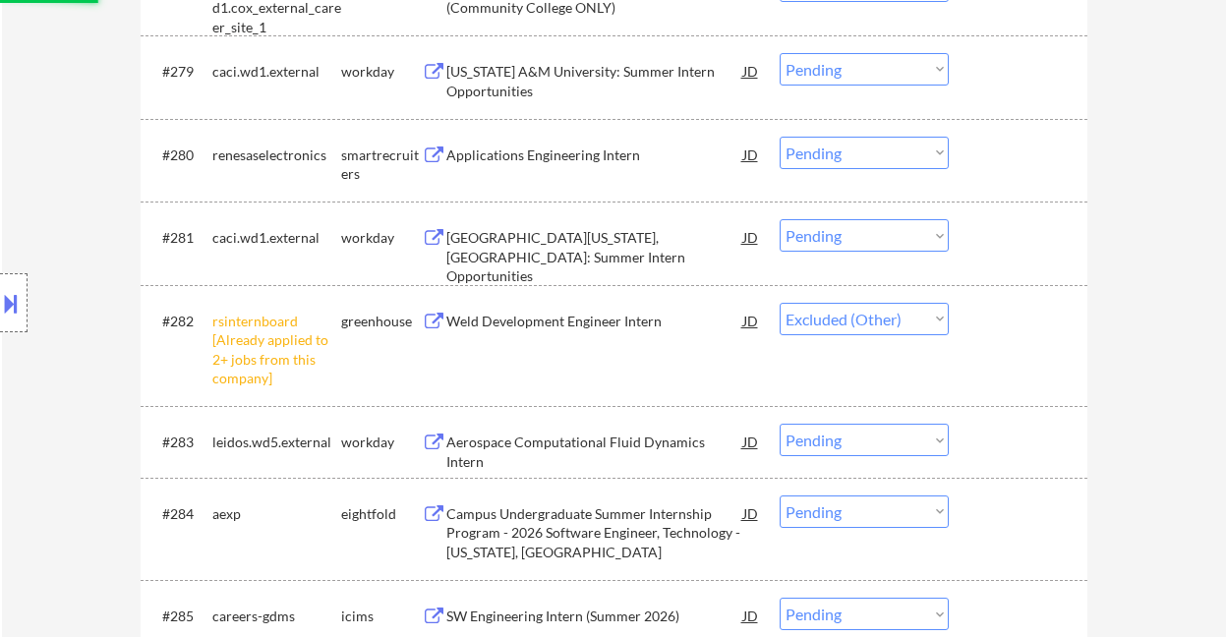
scroll to position [6870, 0]
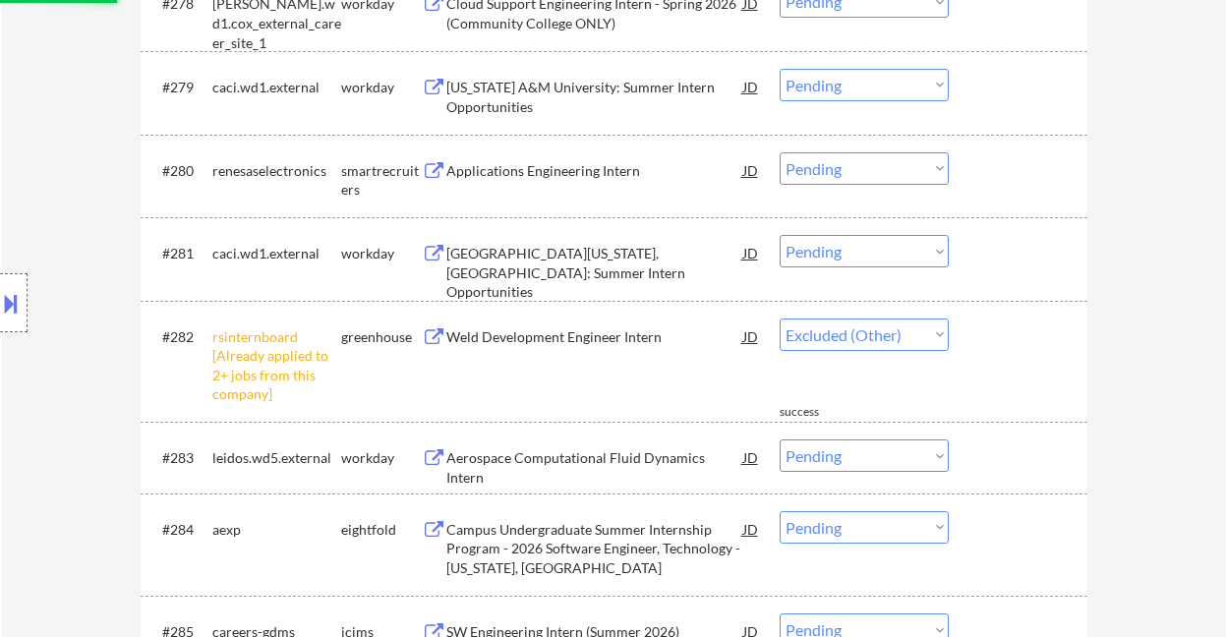
click at [586, 163] on div "Applications Engineering Intern" at bounding box center [594, 171] width 297 height 20
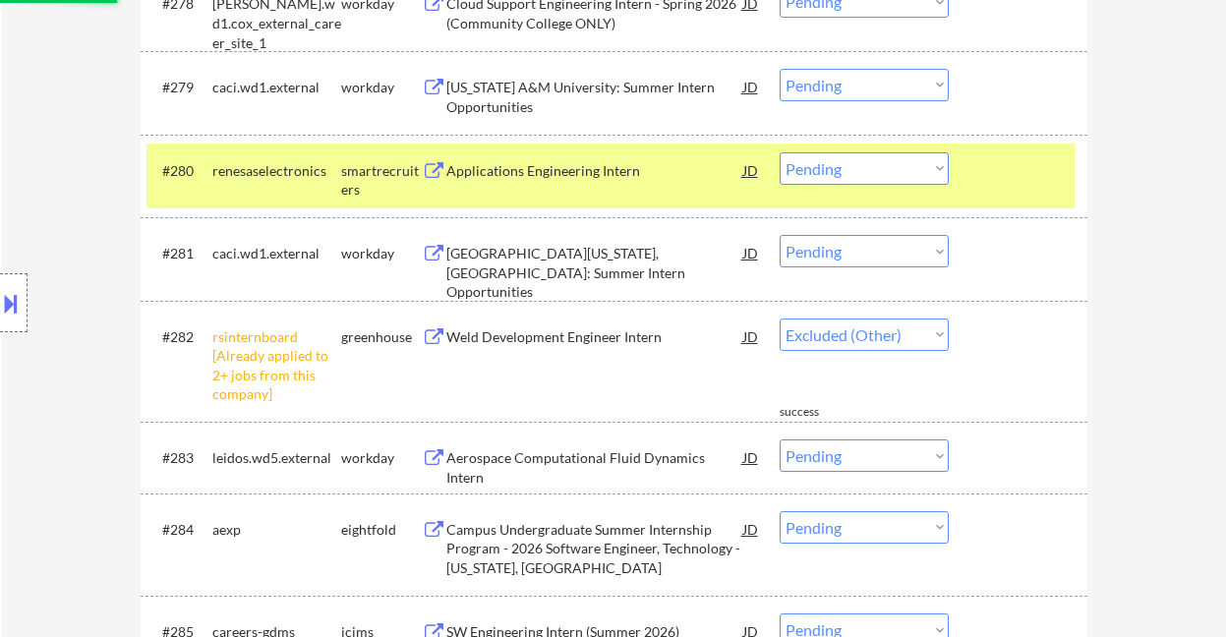
select select ""pending""
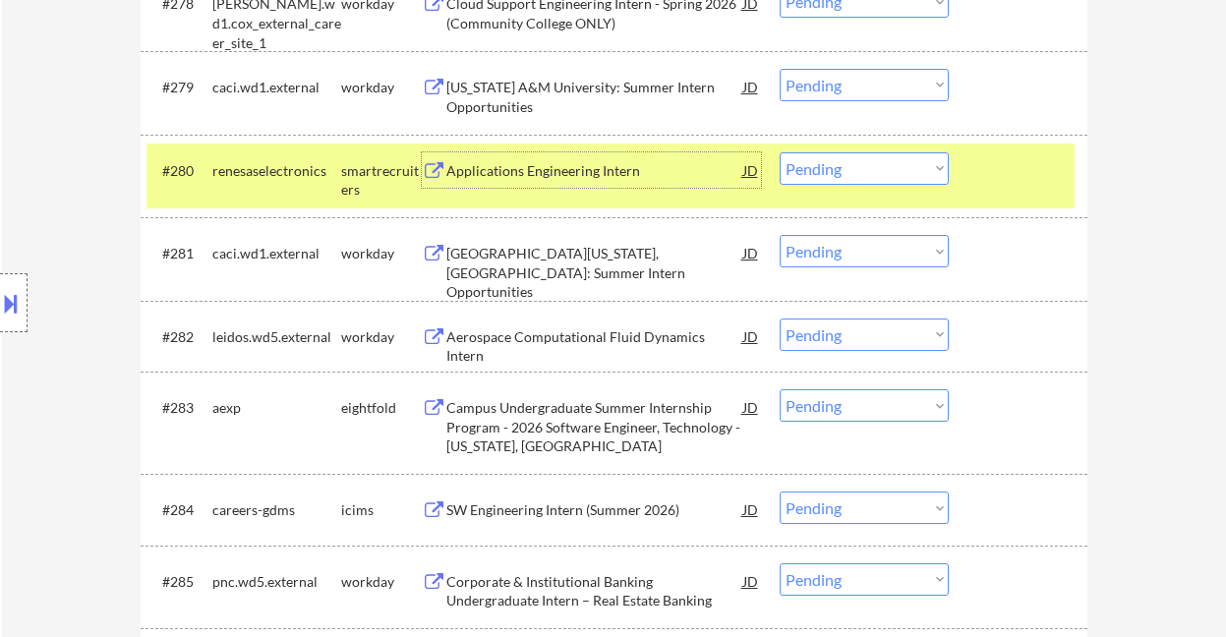
click at [831, 164] on select "Choose an option... Pending Applied Excluded (Questions) Excluded (Expired) Exc…" at bounding box center [864, 168] width 169 height 32
click at [780, 152] on select "Choose an option... Pending Applied Excluded (Questions) Excluded (Expired) Exc…" at bounding box center [864, 168] width 169 height 32
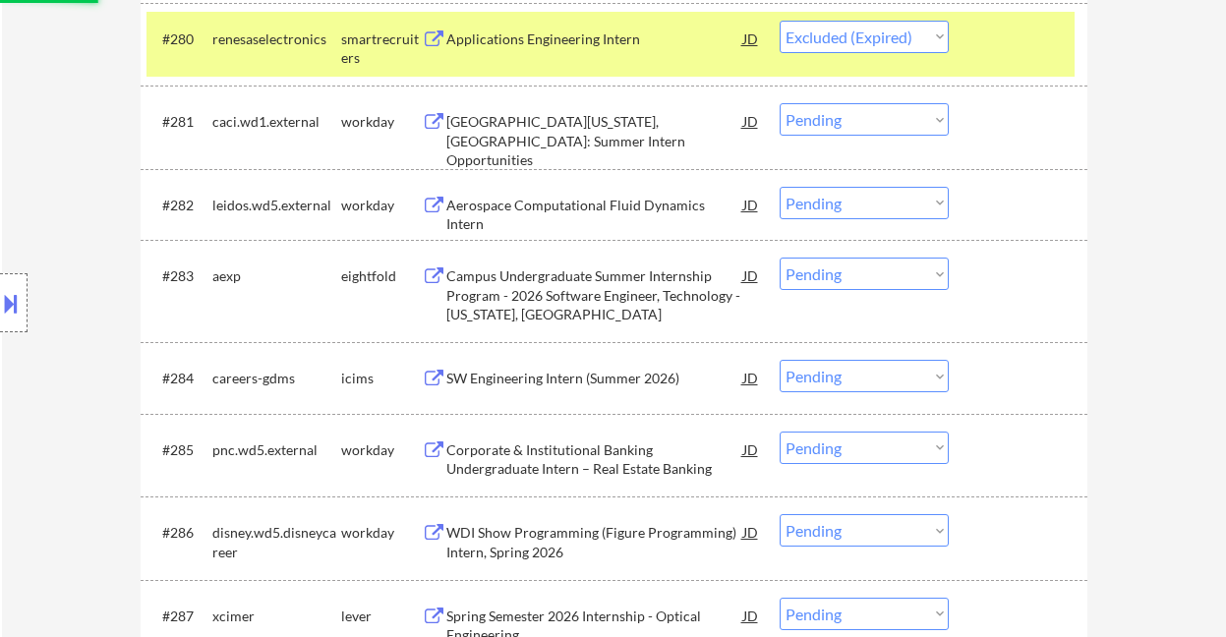
scroll to position [7132, 0]
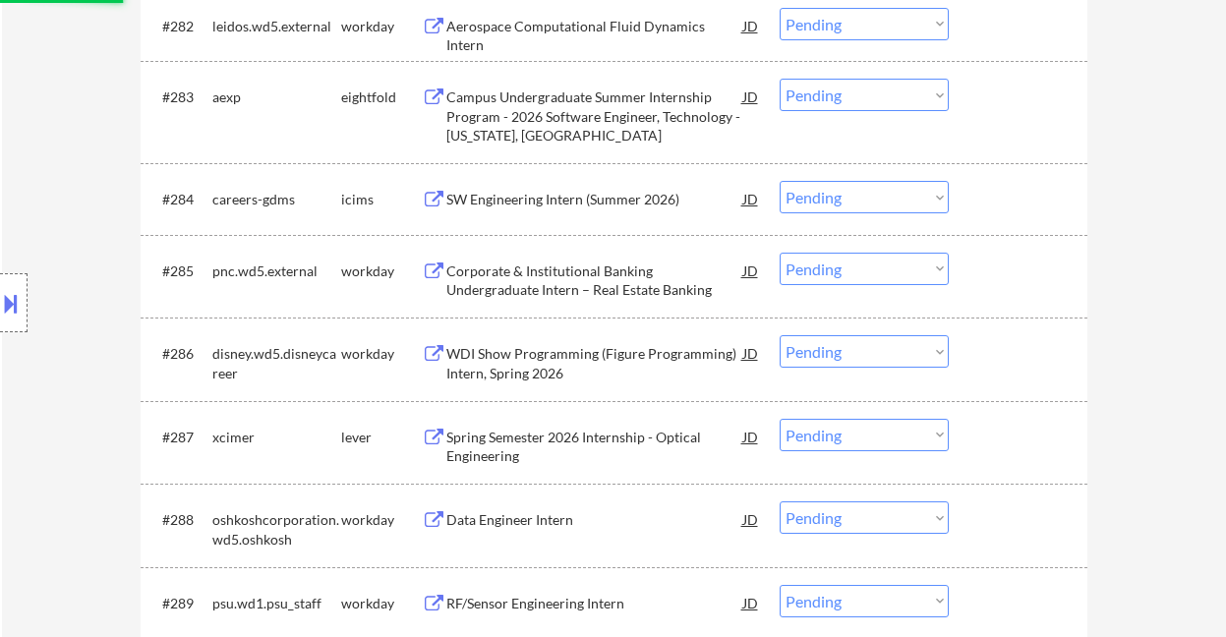
select select ""pending""
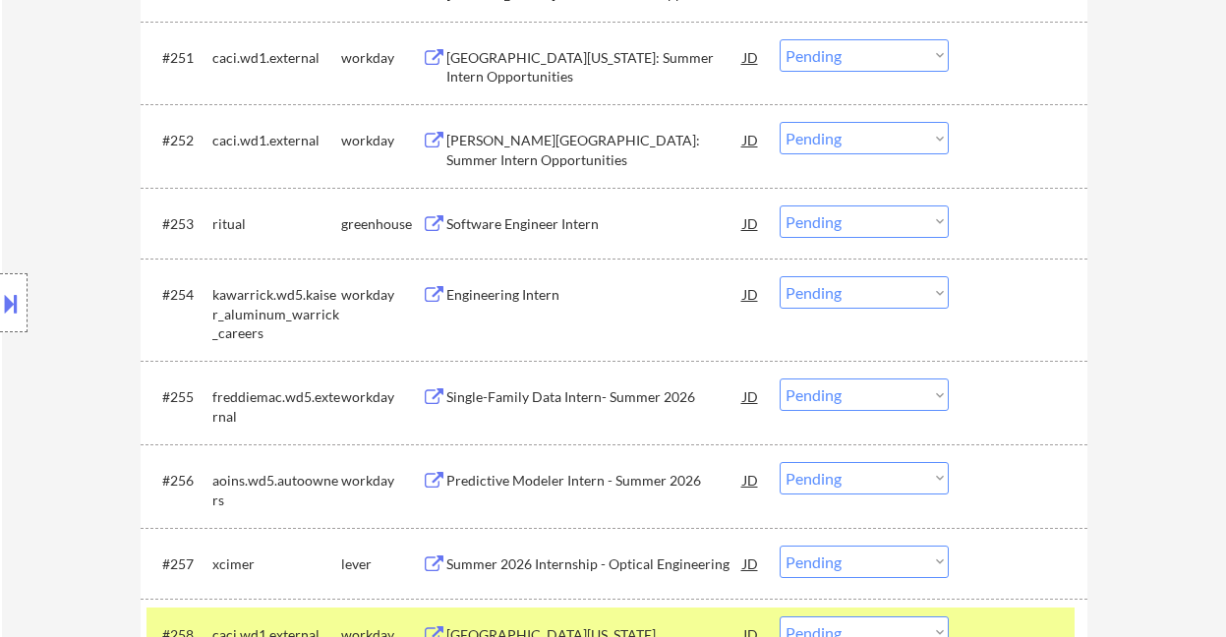
scroll to position [4510, 0]
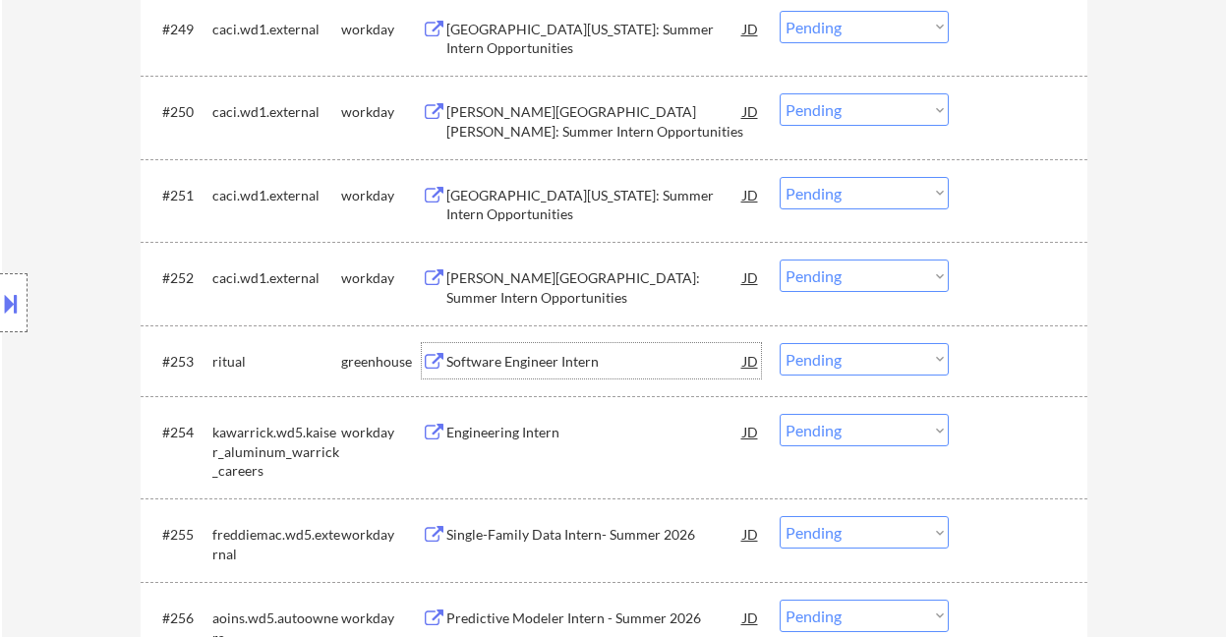
click at [553, 371] on div "Software Engineer Intern" at bounding box center [594, 362] width 297 height 20
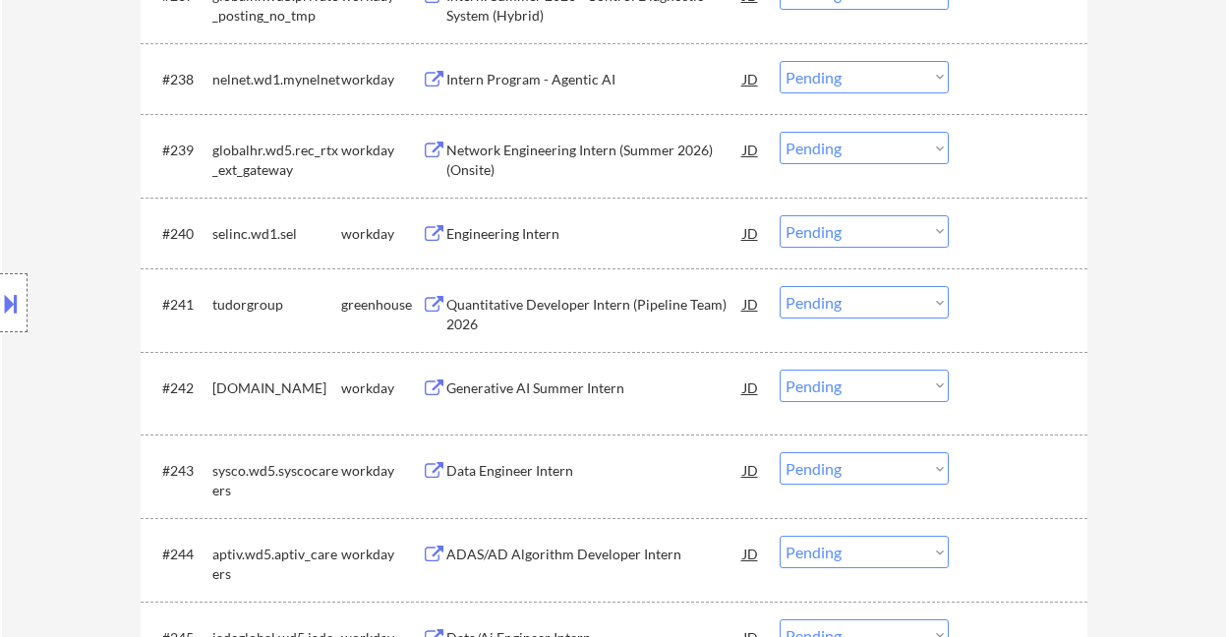
scroll to position [4553, 0]
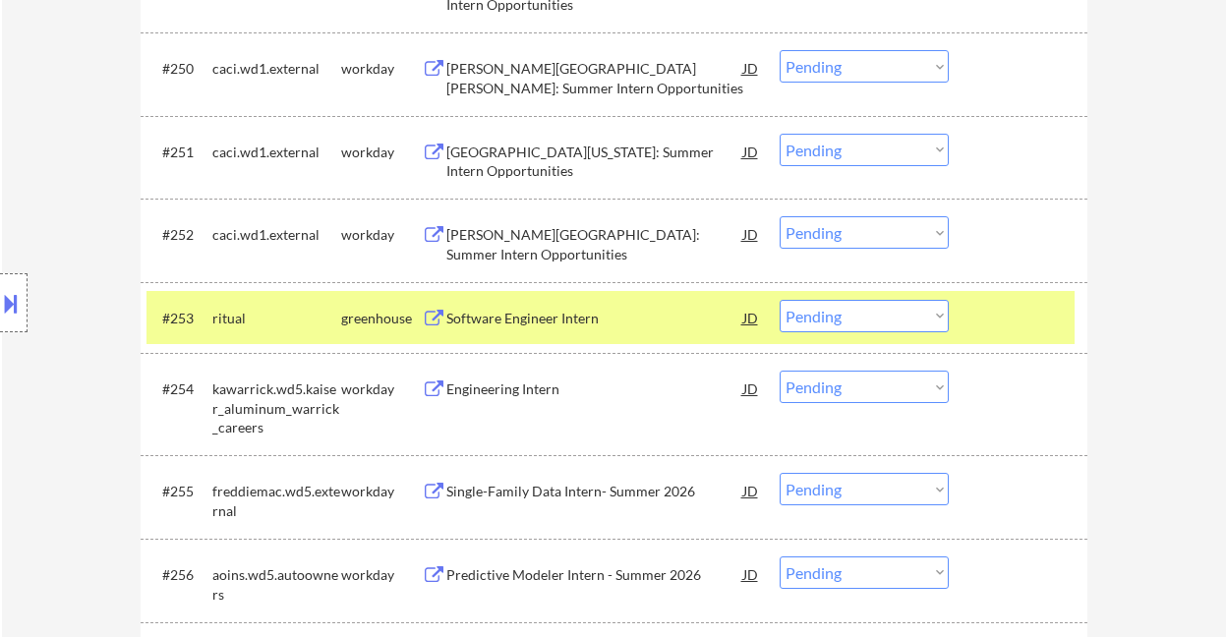
click at [829, 317] on select "Choose an option... Pending Applied Excluded (Questions) Excluded (Expired) Exc…" at bounding box center [864, 316] width 169 height 32
click at [780, 300] on select "Choose an option... Pending Applied Excluded (Questions) Excluded (Expired) Exc…" at bounding box center [864, 316] width 169 height 32
select select ""pending""
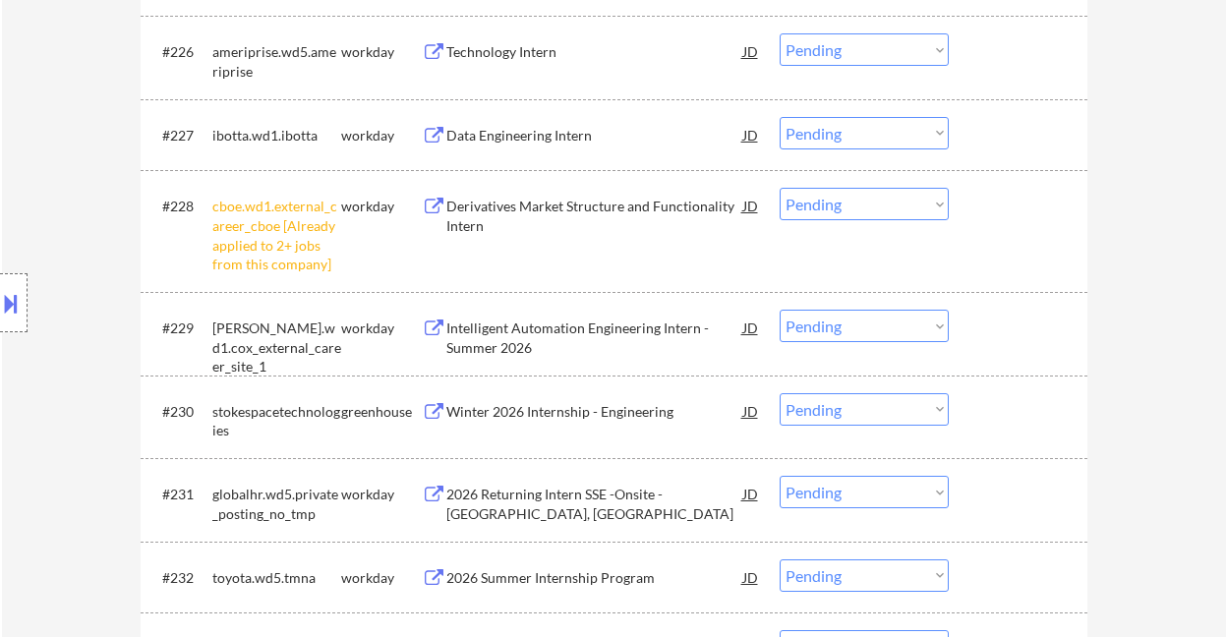
scroll to position [2587, 0]
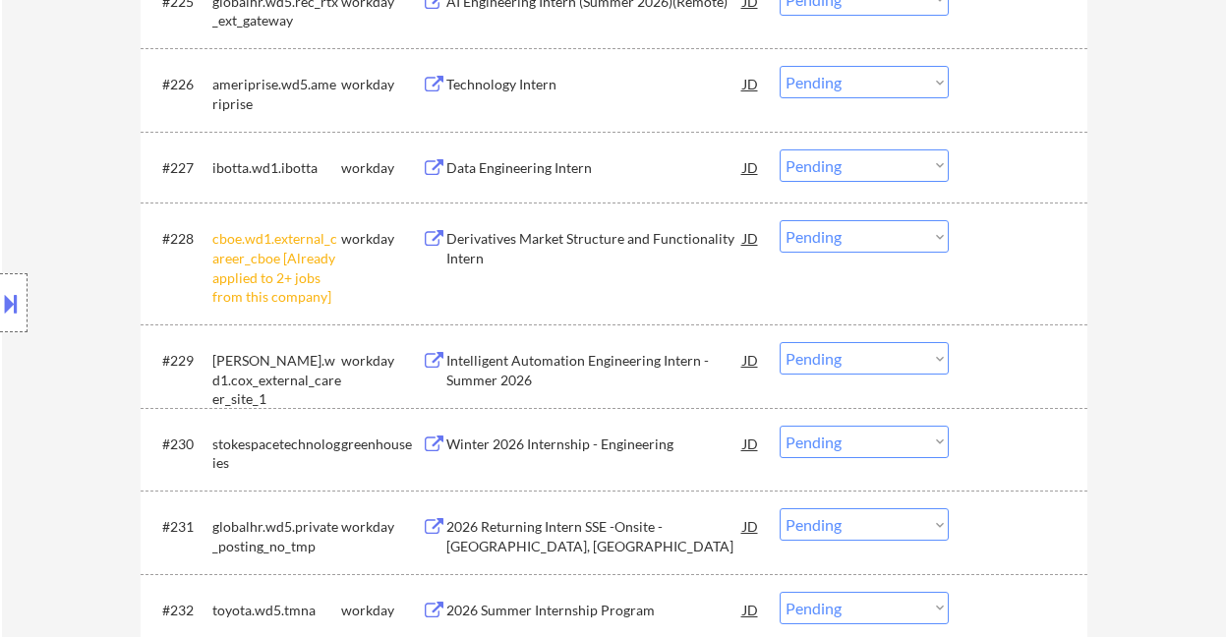
click at [601, 451] on div "Winter 2026 Internship - Engineering" at bounding box center [594, 445] width 297 height 20
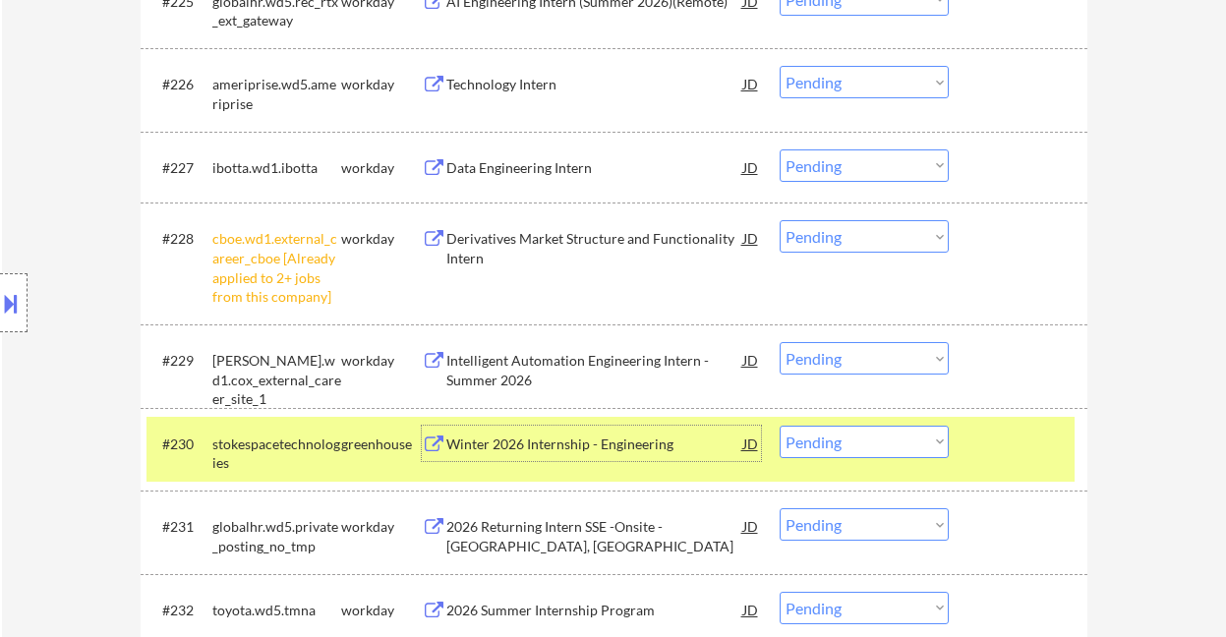
click at [812, 229] on select "Choose an option... Pending Applied Excluded (Questions) Excluded (Expired) Exc…" at bounding box center [864, 236] width 169 height 32
click at [780, 220] on select "Choose an option... Pending Applied Excluded (Questions) Excluded (Expired) Exc…" at bounding box center [864, 236] width 169 height 32
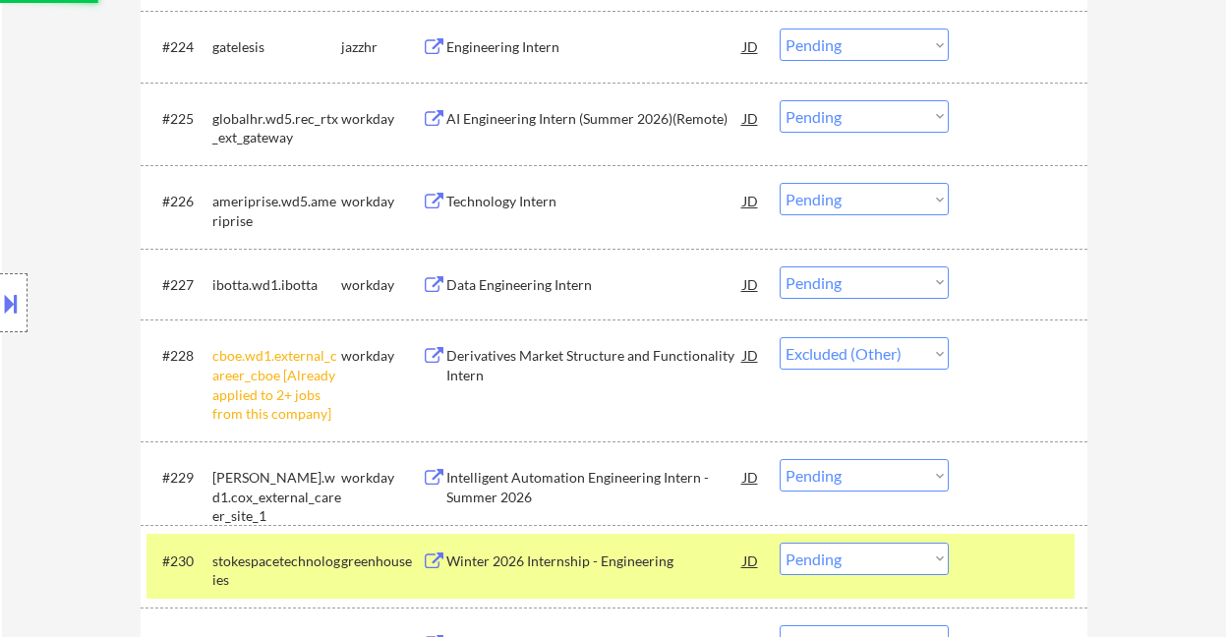
scroll to position [2455, 0]
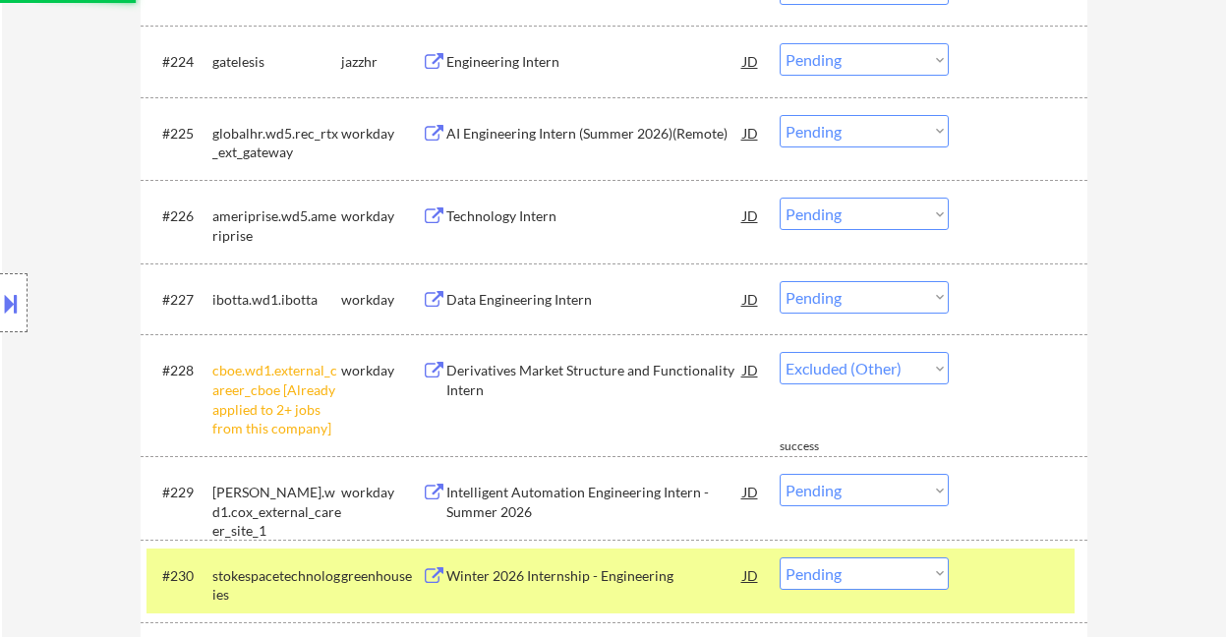
select select ""pending""
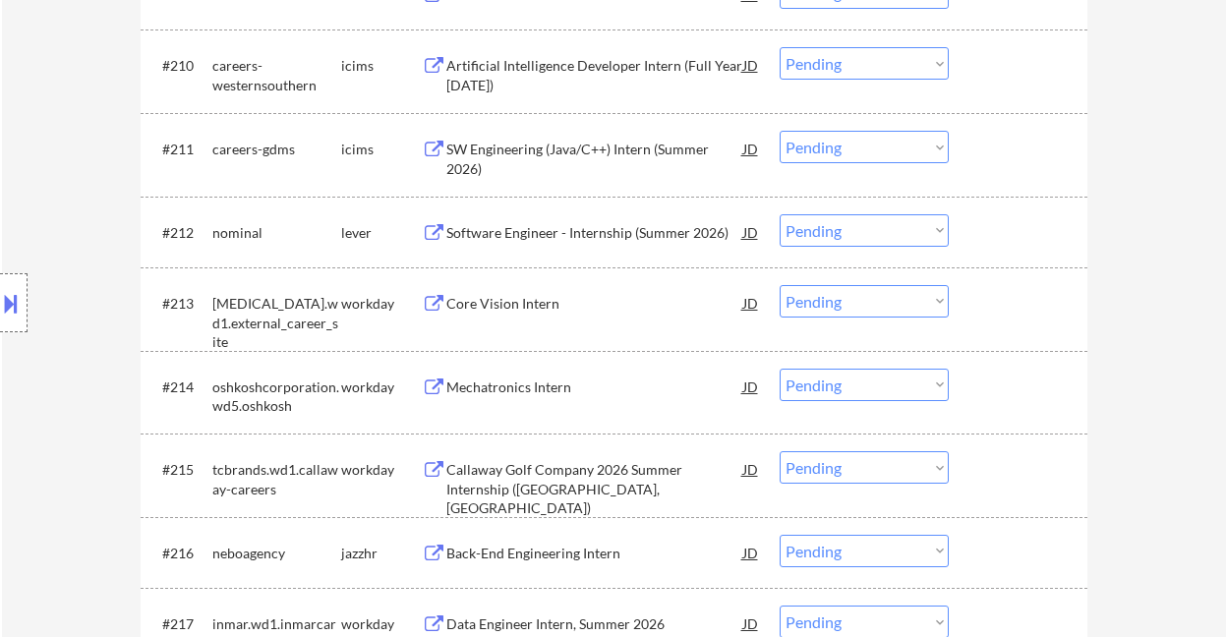
scroll to position [1275, 0]
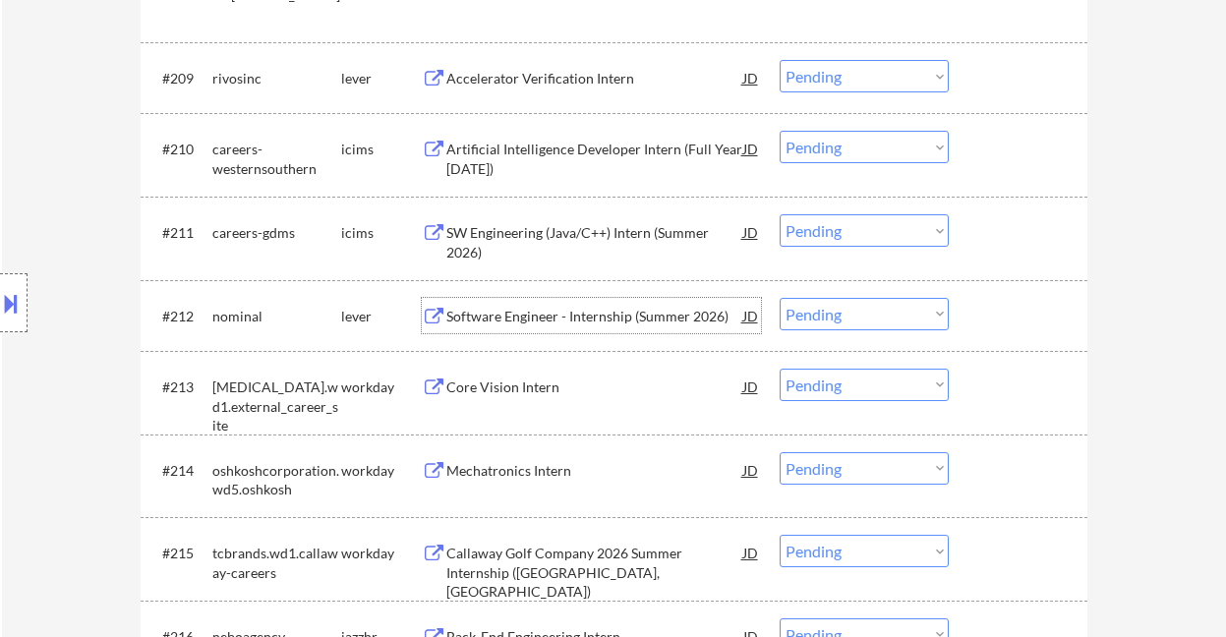
click at [618, 315] on div "Software Engineer - Internship (Summer 2026)" at bounding box center [594, 317] width 297 height 20
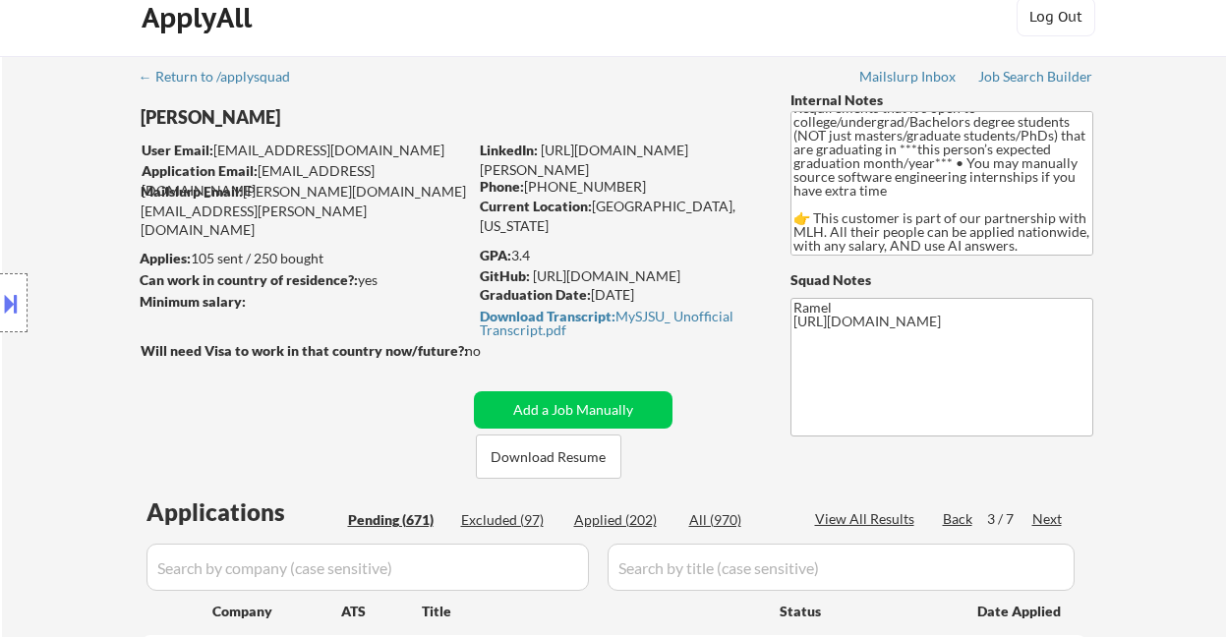
scroll to position [0, 0]
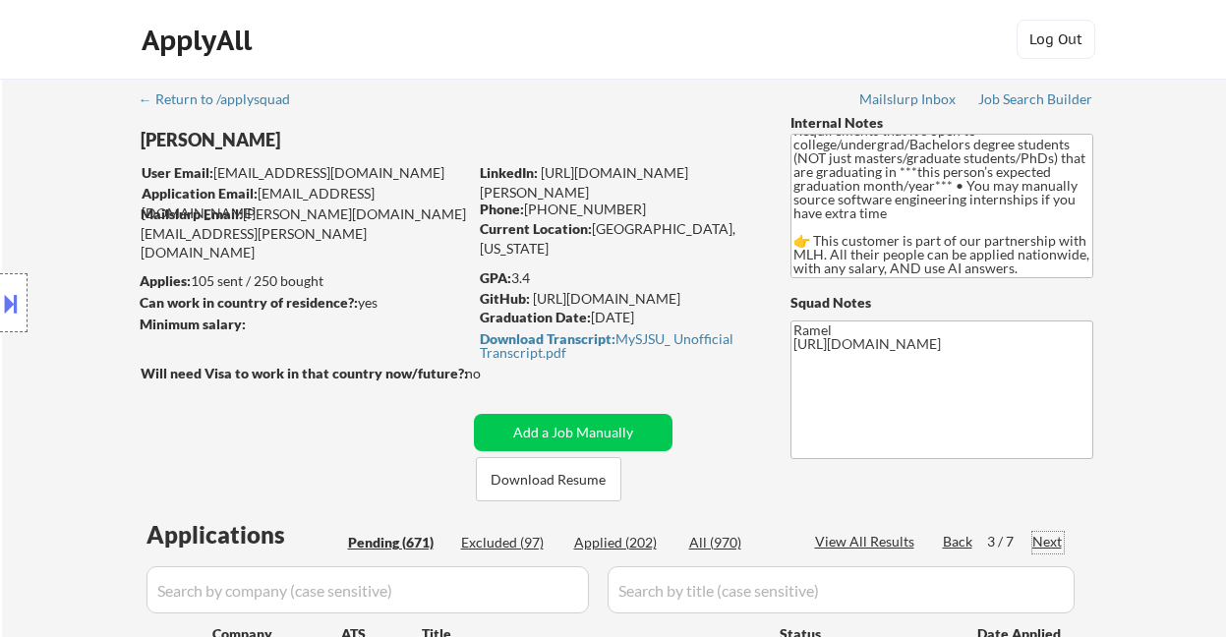
click at [1037, 543] on div "Next" at bounding box center [1047, 542] width 31 height 20
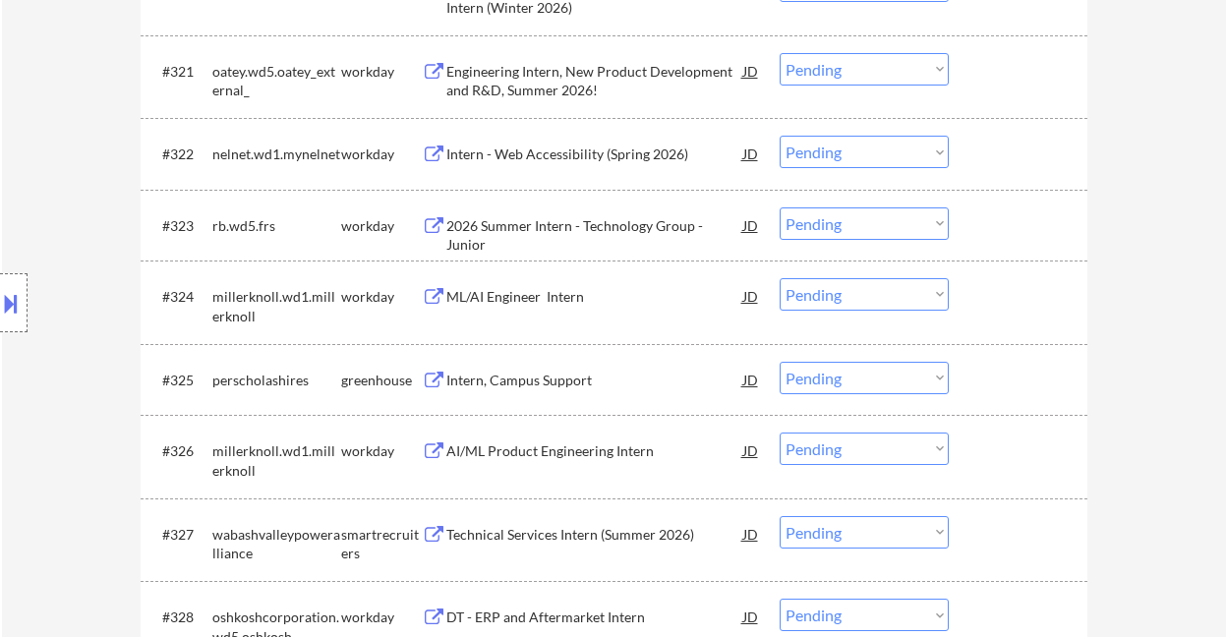
scroll to position [2228, 0]
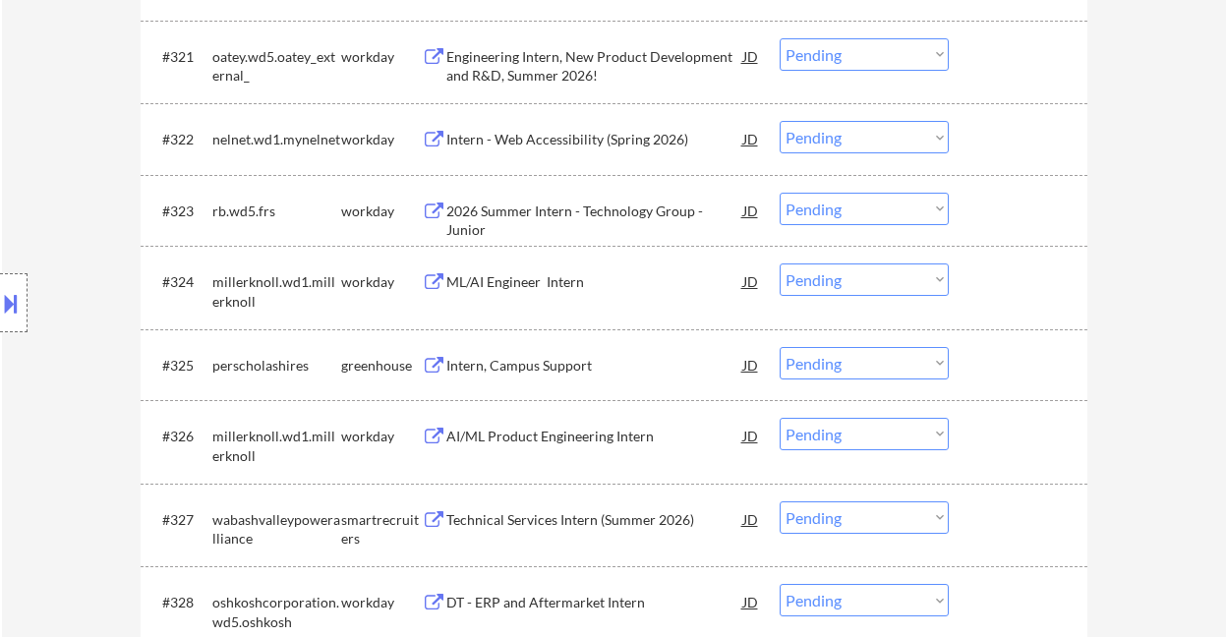
click at [491, 281] on div "ML/AI Engineer Intern" at bounding box center [594, 282] width 297 height 20
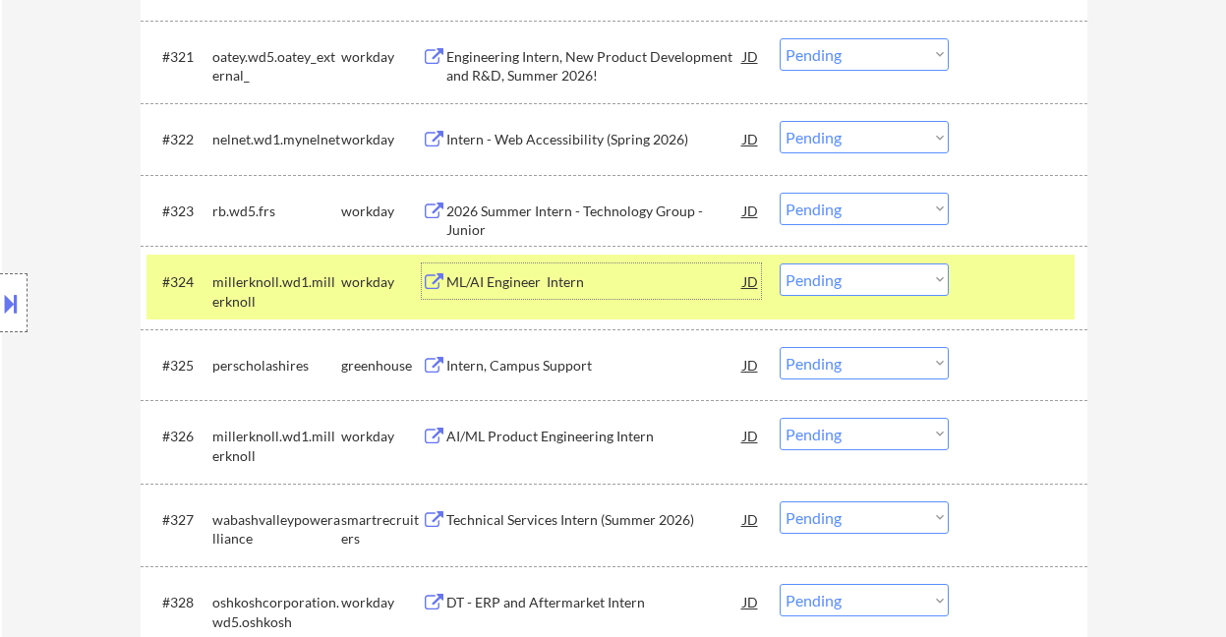
drag, startPoint x: 822, startPoint y: 273, endPoint x: 846, endPoint y: 294, distance: 31.4
click at [822, 273] on select "Choose an option... Pending Applied Excluded (Questions) Excluded (Expired) Exc…" at bounding box center [864, 279] width 169 height 32
click at [780, 263] on select "Choose an option... Pending Applied Excluded (Questions) Excluded (Expired) Exc…" at bounding box center [864, 279] width 169 height 32
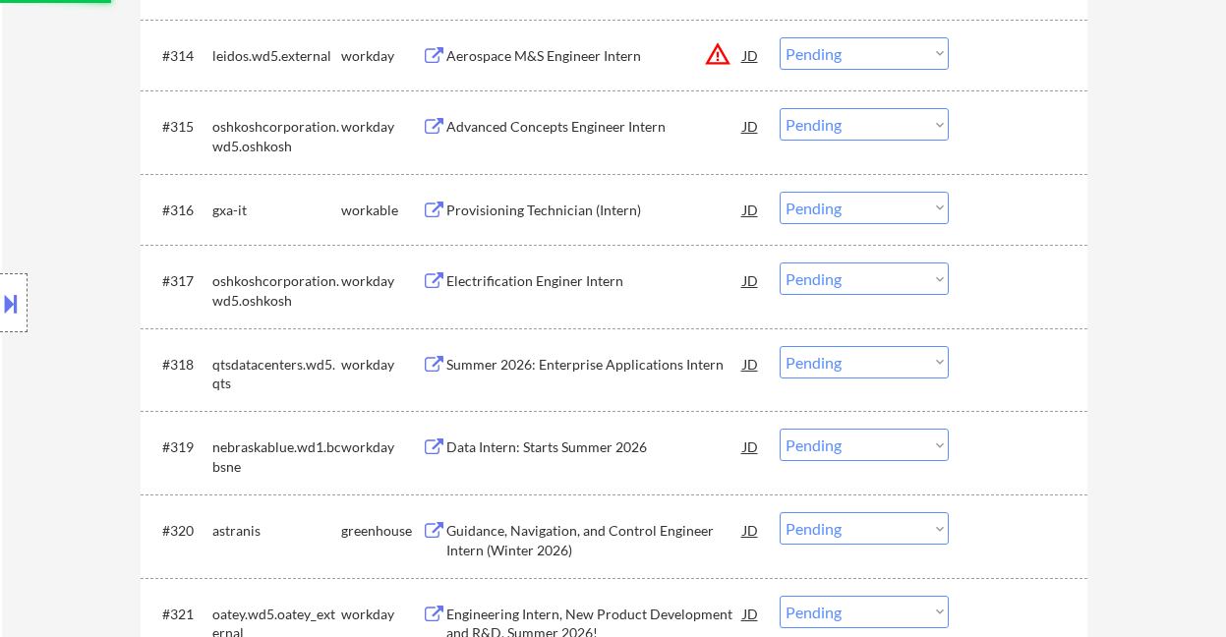
scroll to position [1704, 0]
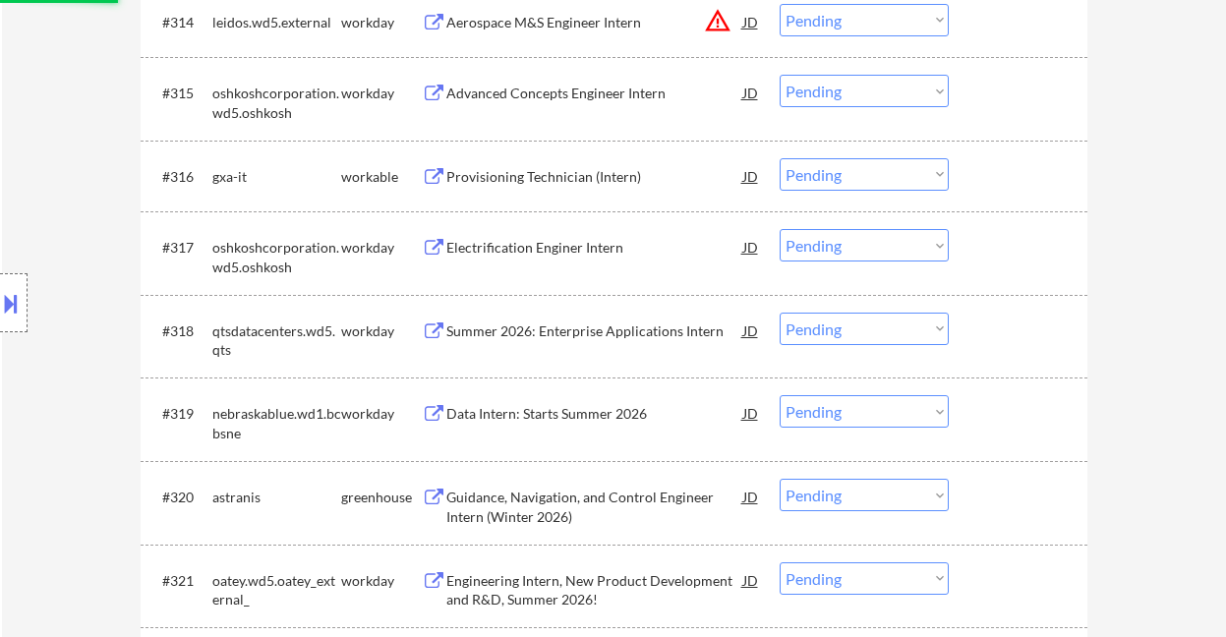
select select ""pending""
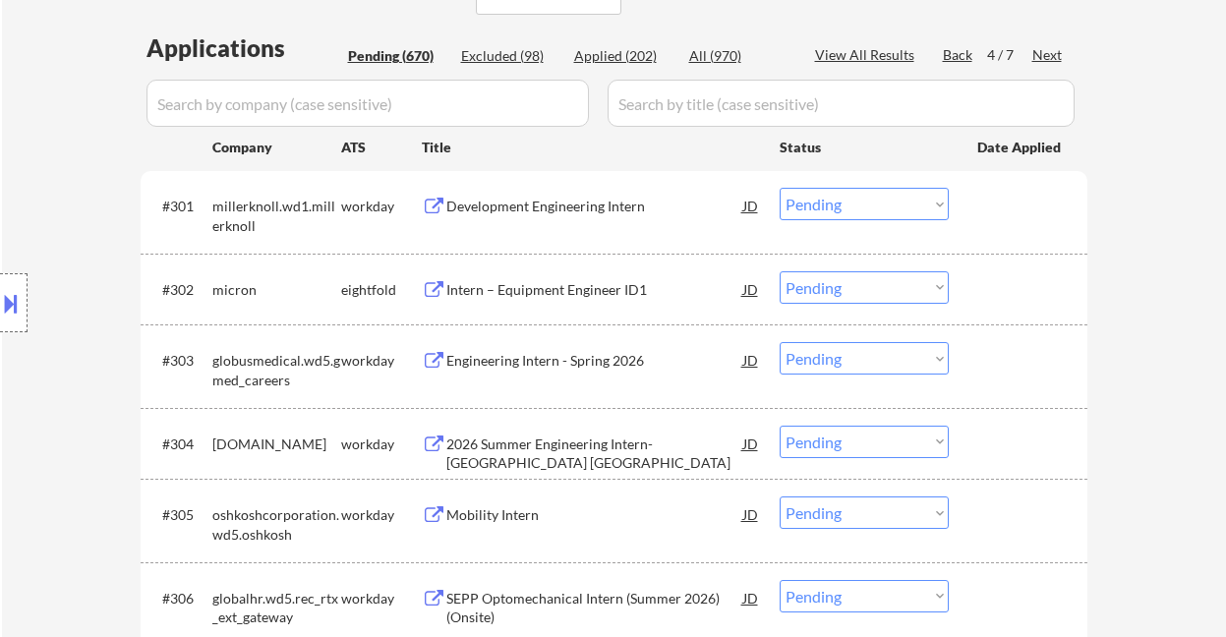
scroll to position [393, 0]
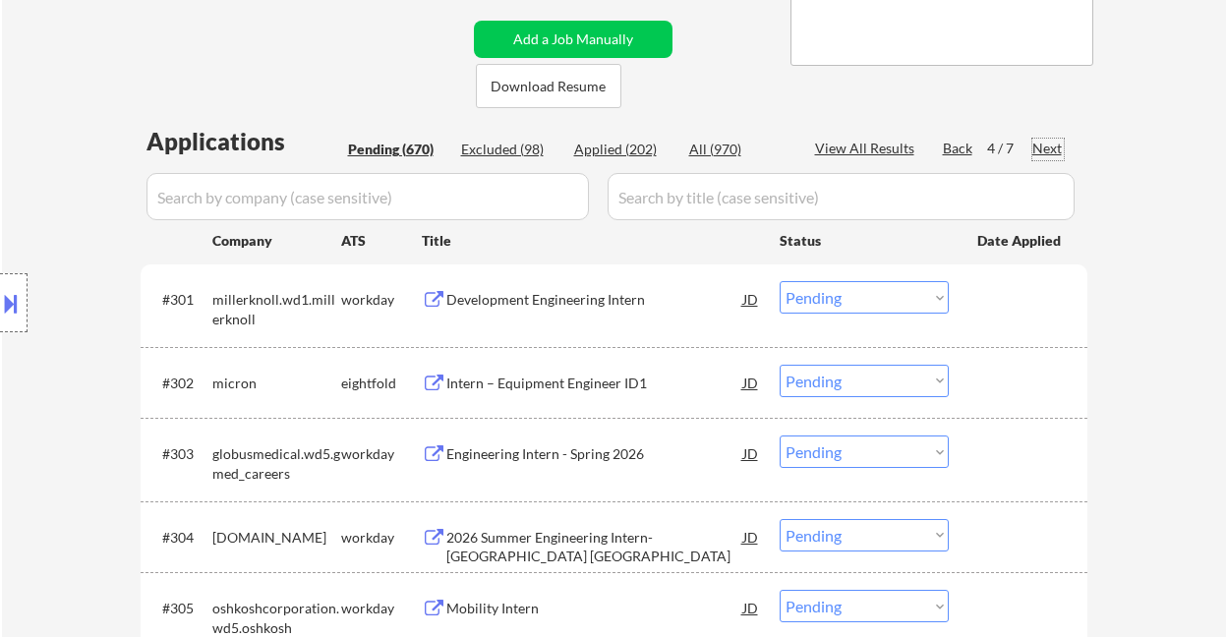
click at [1043, 143] on div "Next" at bounding box center [1047, 149] width 31 height 20
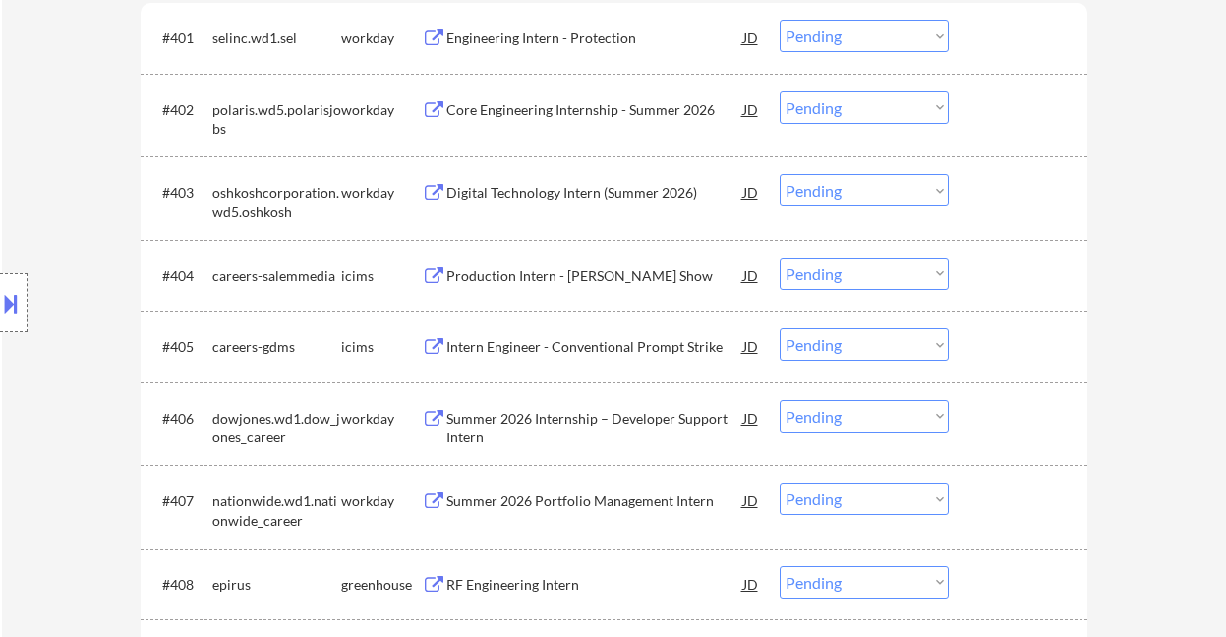
scroll to position [917, 0]
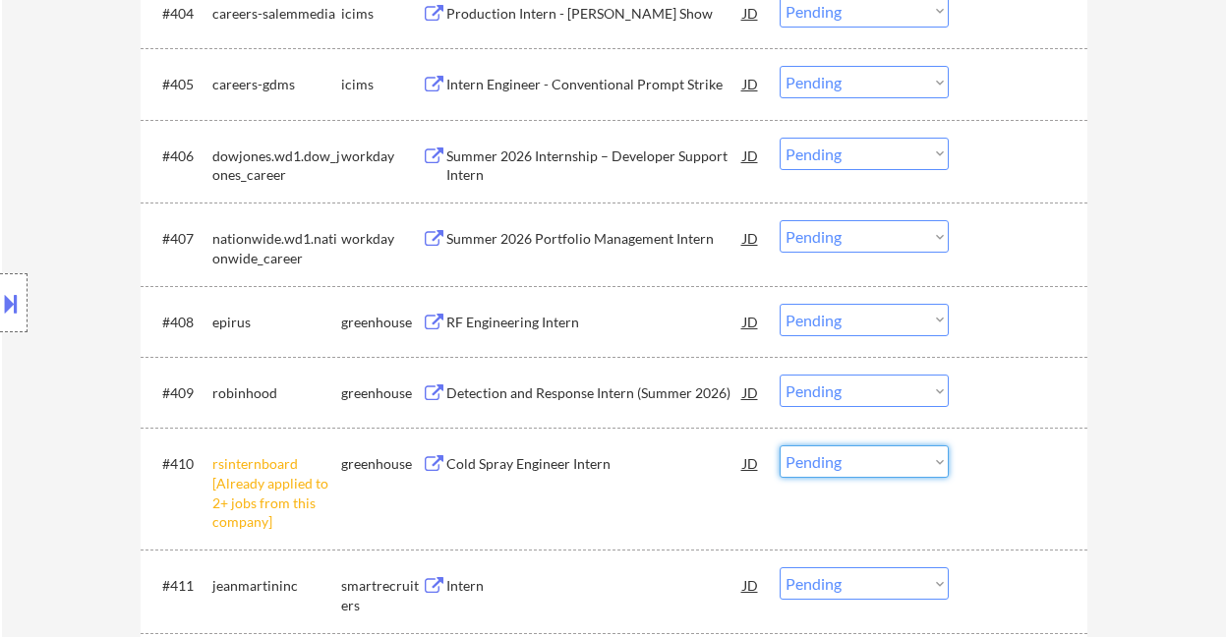
click at [784, 472] on select "Choose an option... Pending Applied Excluded (Questions) Excluded (Expired) Exc…" at bounding box center [864, 461] width 169 height 32
click at [780, 445] on select "Choose an option... Pending Applied Excluded (Questions) Excluded (Expired) Exc…" at bounding box center [864, 461] width 169 height 32
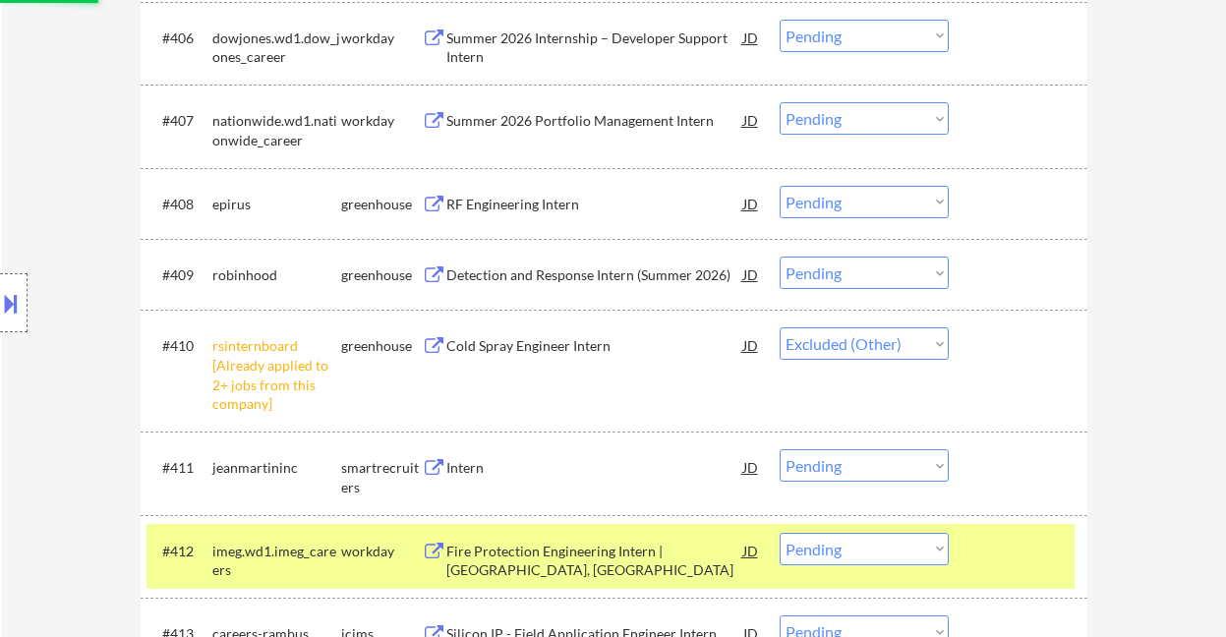
scroll to position [1048, 0]
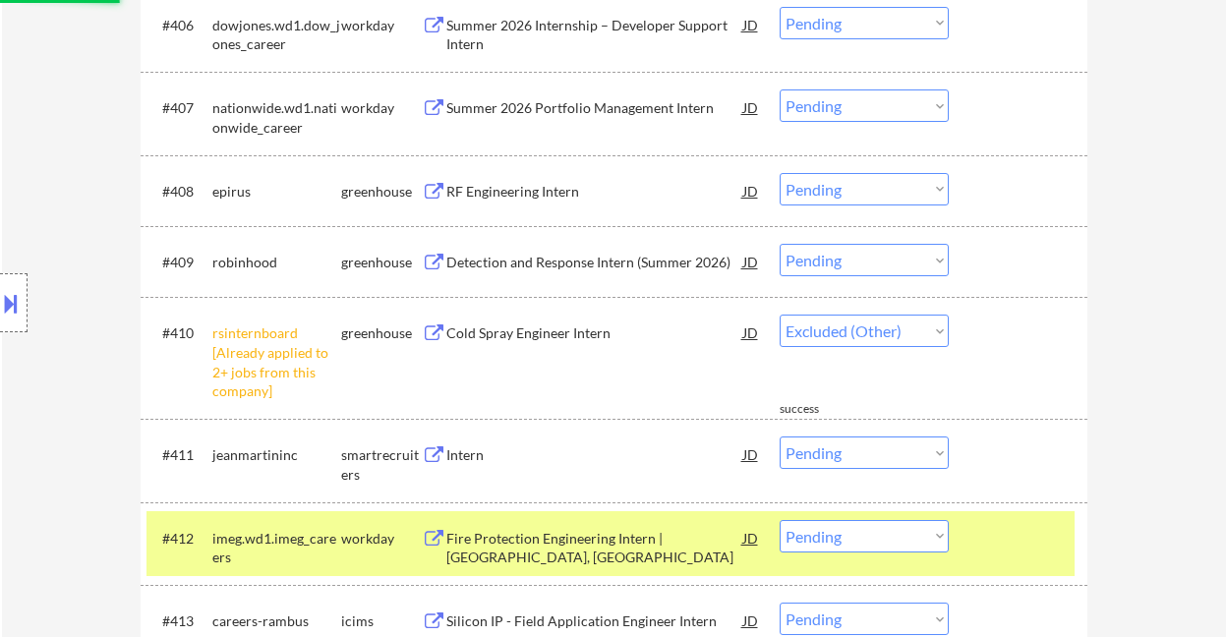
select select ""pending""
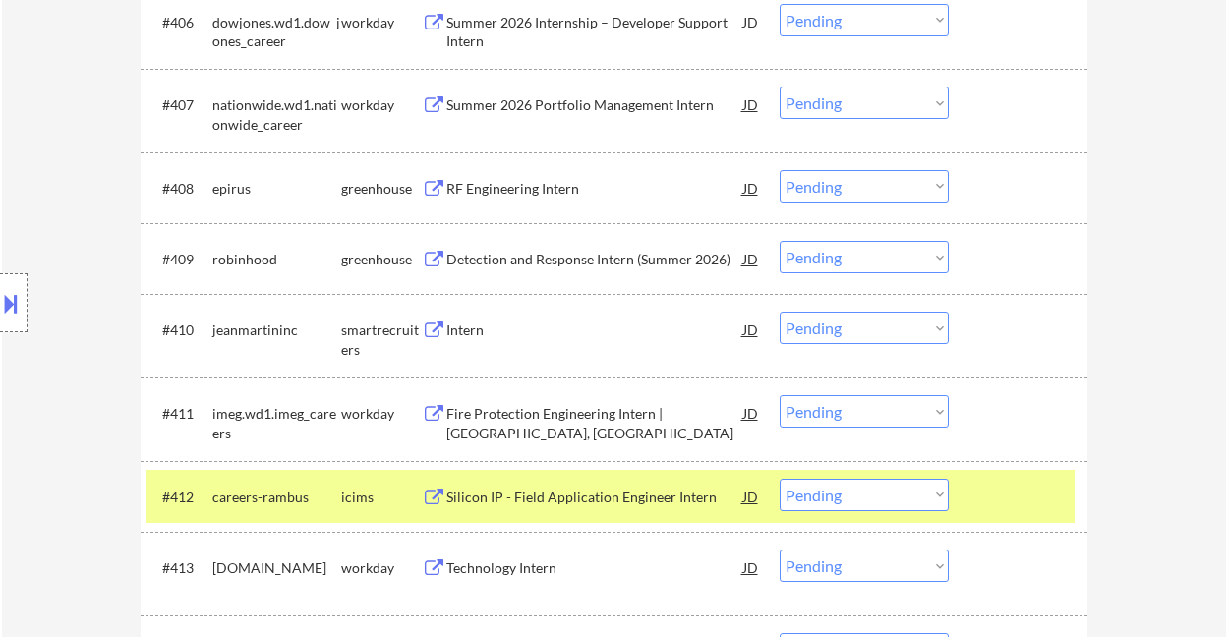
scroll to position [1180, 0]
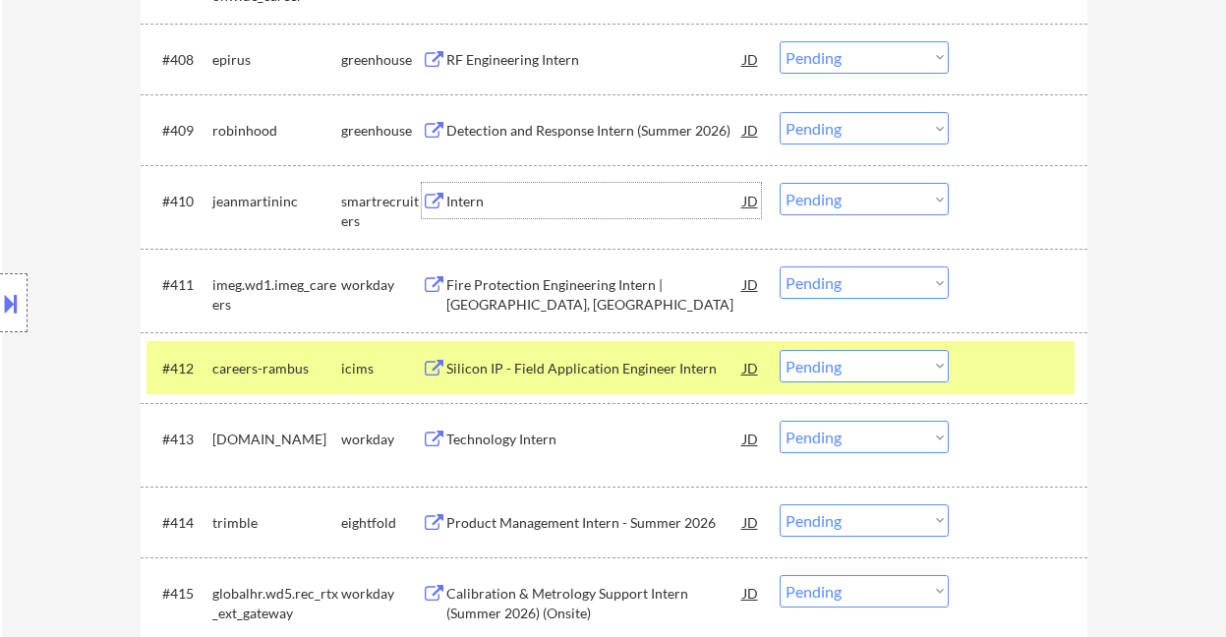
click at [465, 208] on div "Intern" at bounding box center [594, 202] width 297 height 20
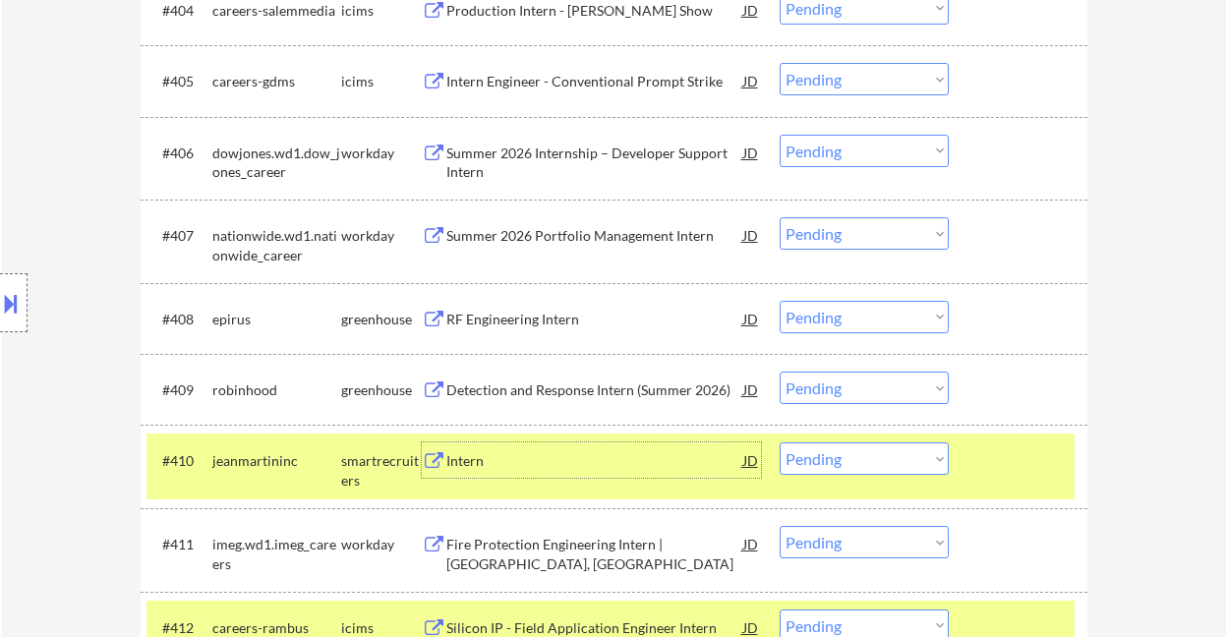
scroll to position [917, 0]
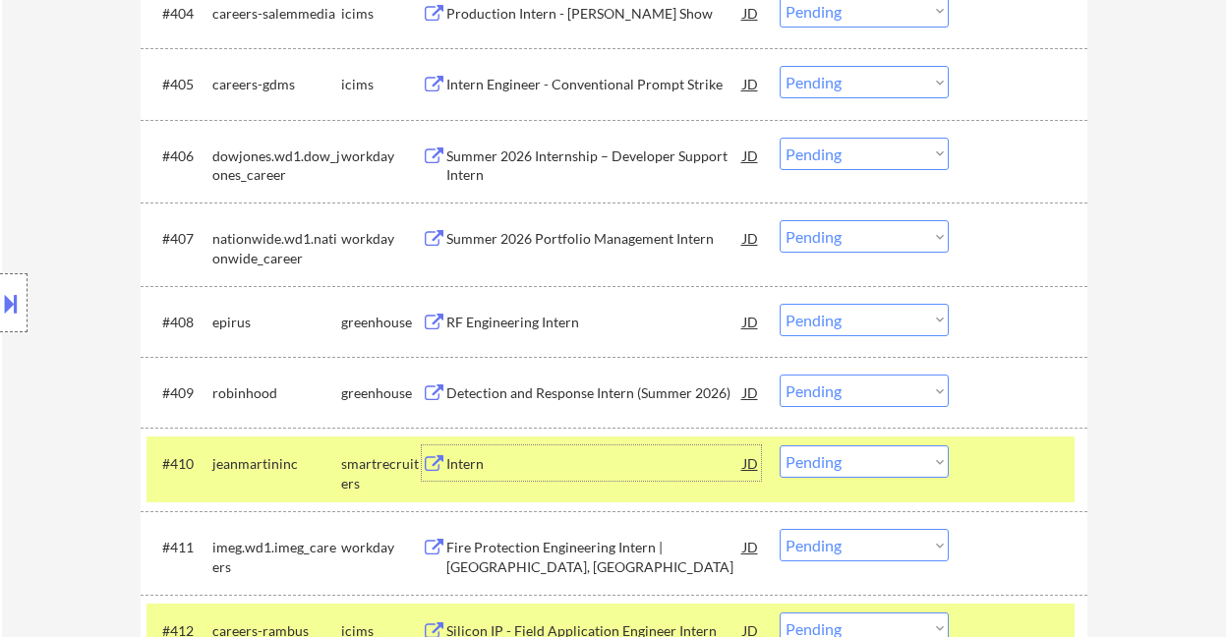
click at [572, 384] on div "Detection and Response Intern (Summer 2026)" at bounding box center [594, 393] width 297 height 20
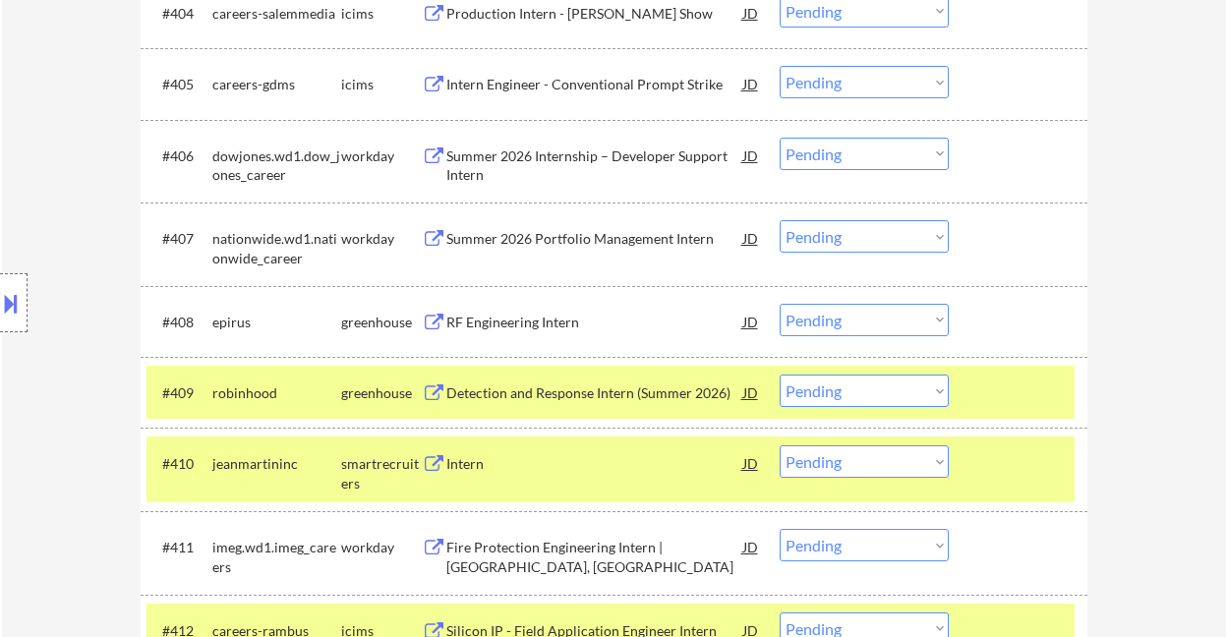
click at [77, 150] on div "Location Inclusions: country:[GEOGRAPHIC_DATA]" at bounding box center [176, 303] width 352 height 365
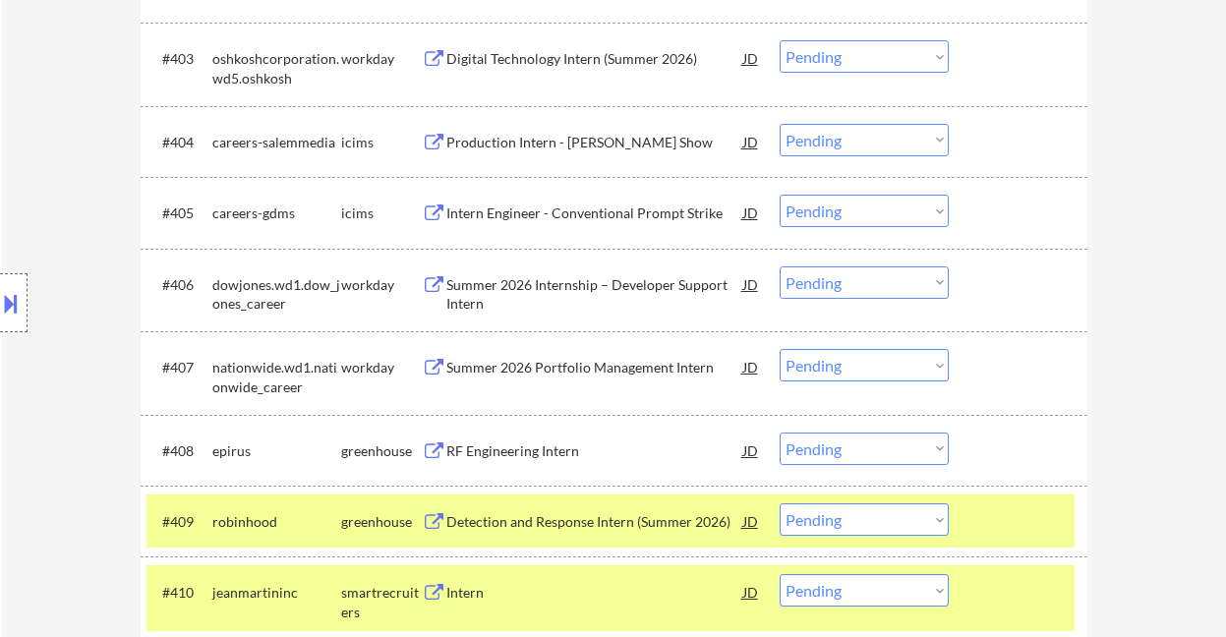
scroll to position [787, 0]
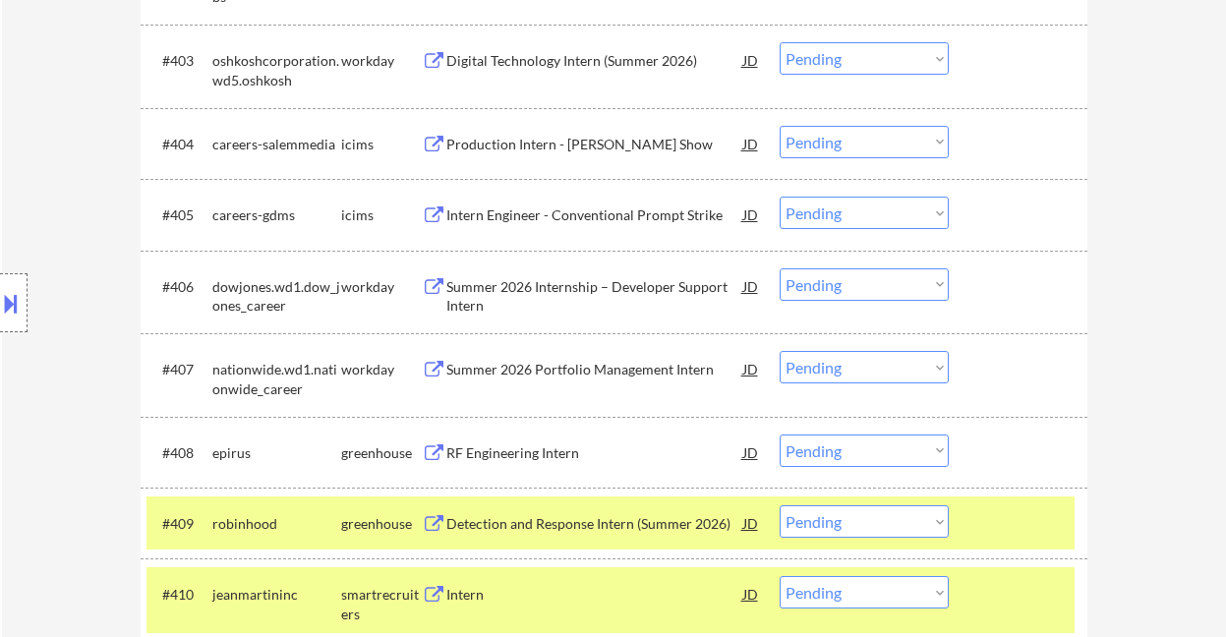
click at [516, 456] on div "RF Engineering Intern" at bounding box center [594, 453] width 297 height 20
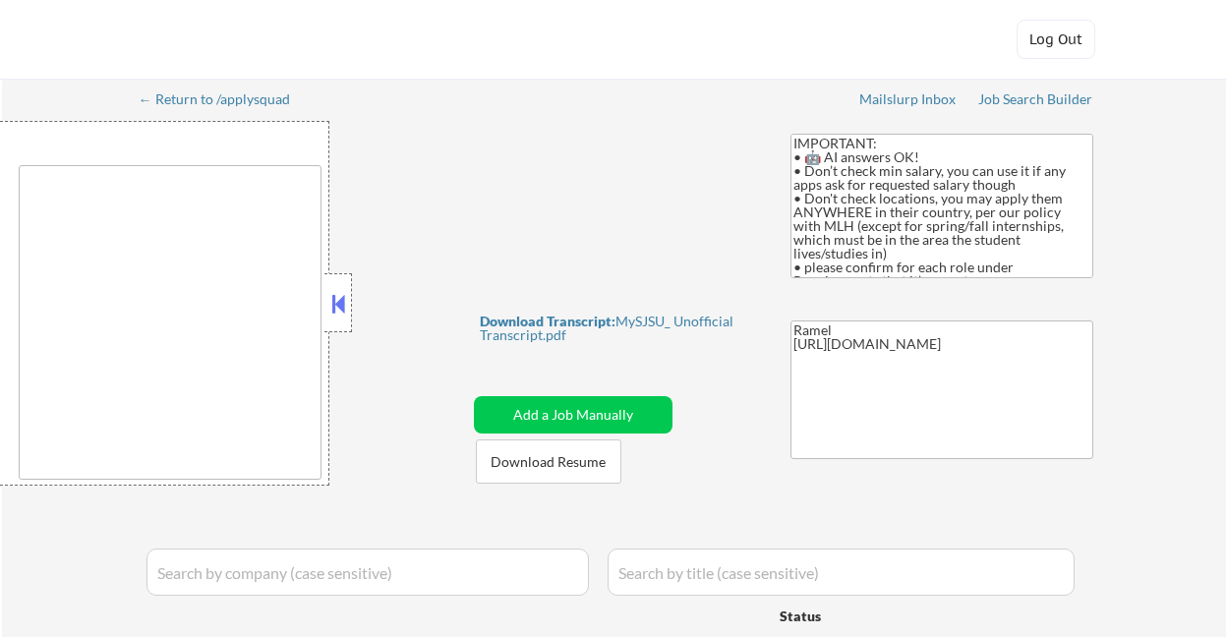
type textarea "country:[GEOGRAPHIC_DATA]"
select select ""pending""
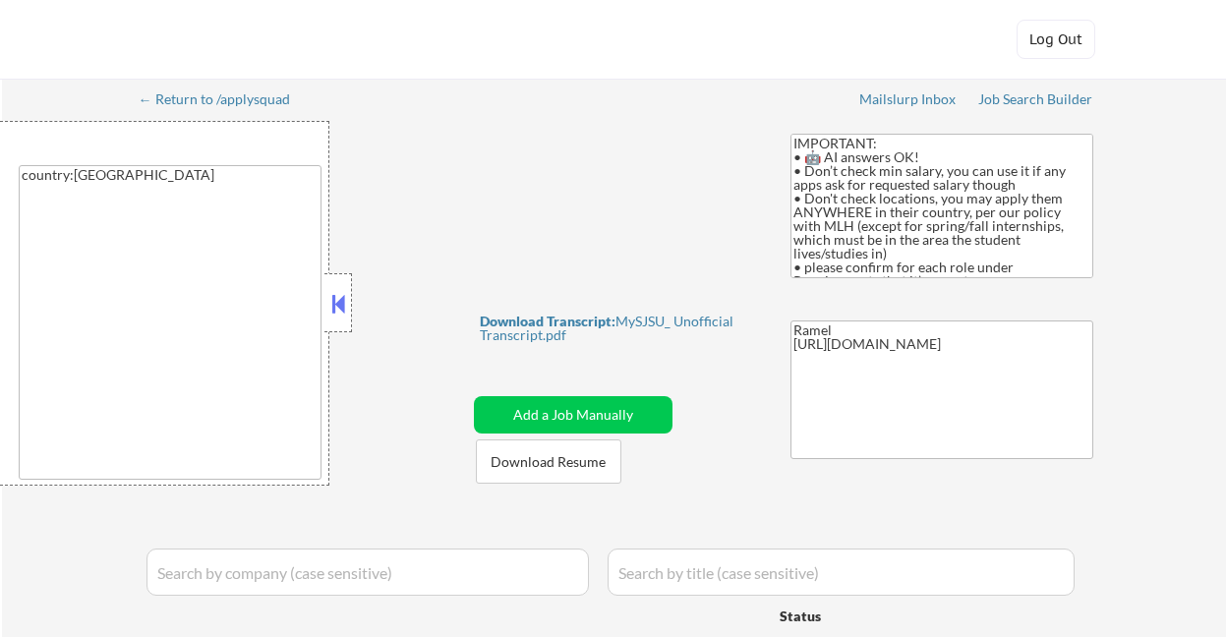
select select ""pending""
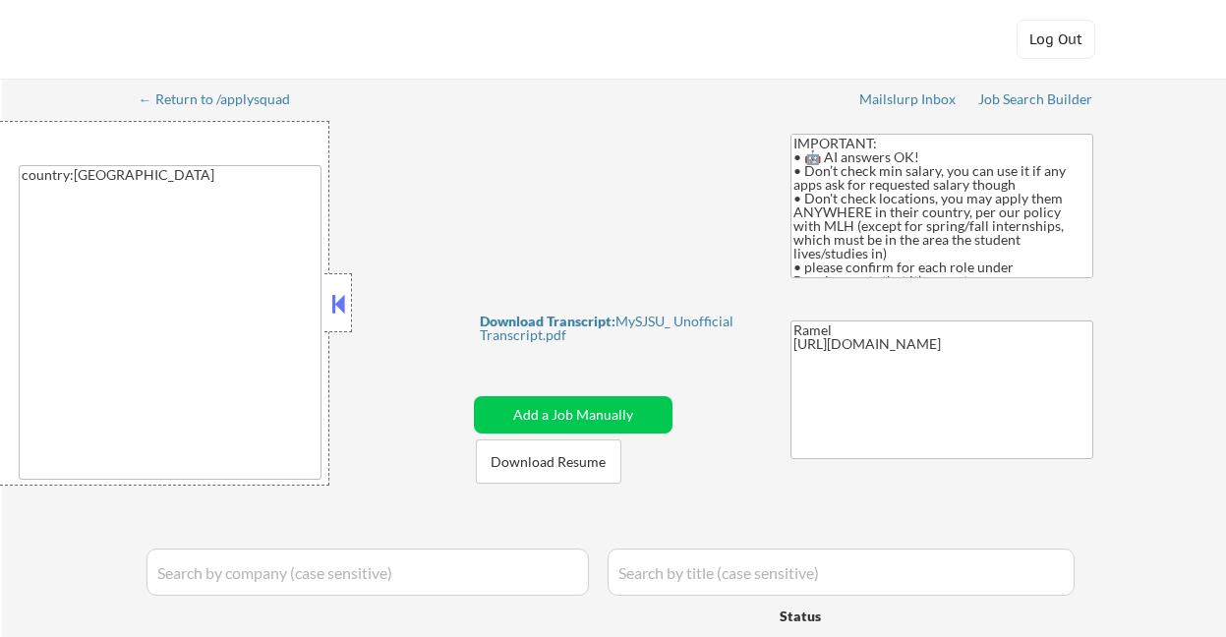
select select ""pending""
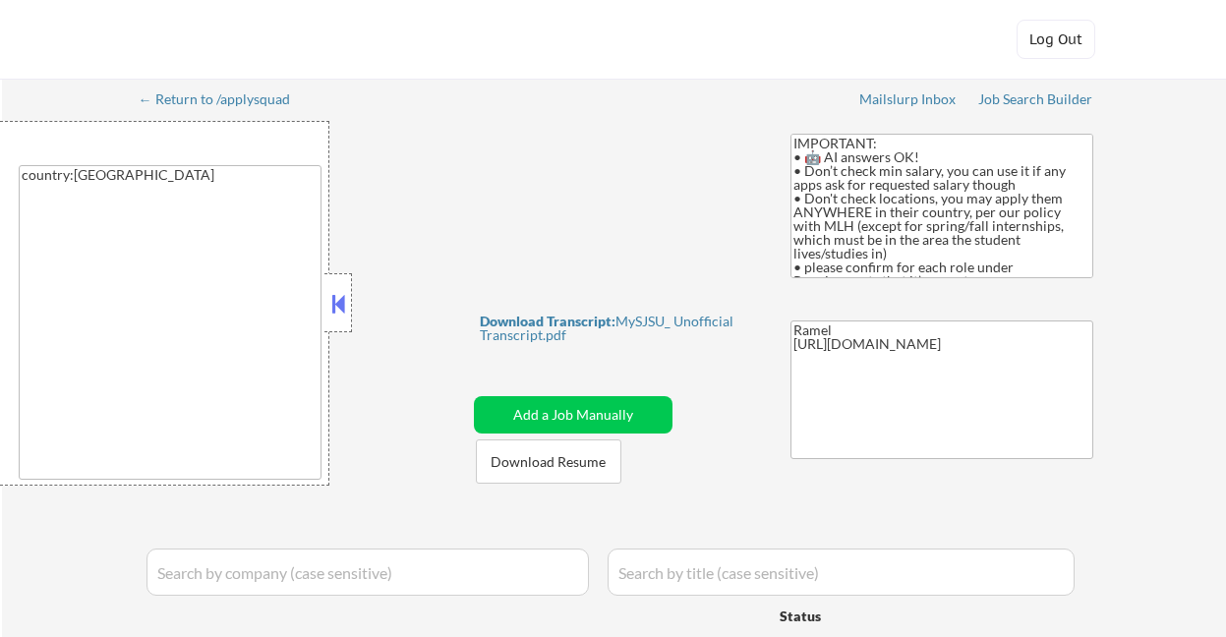
select select ""pending""
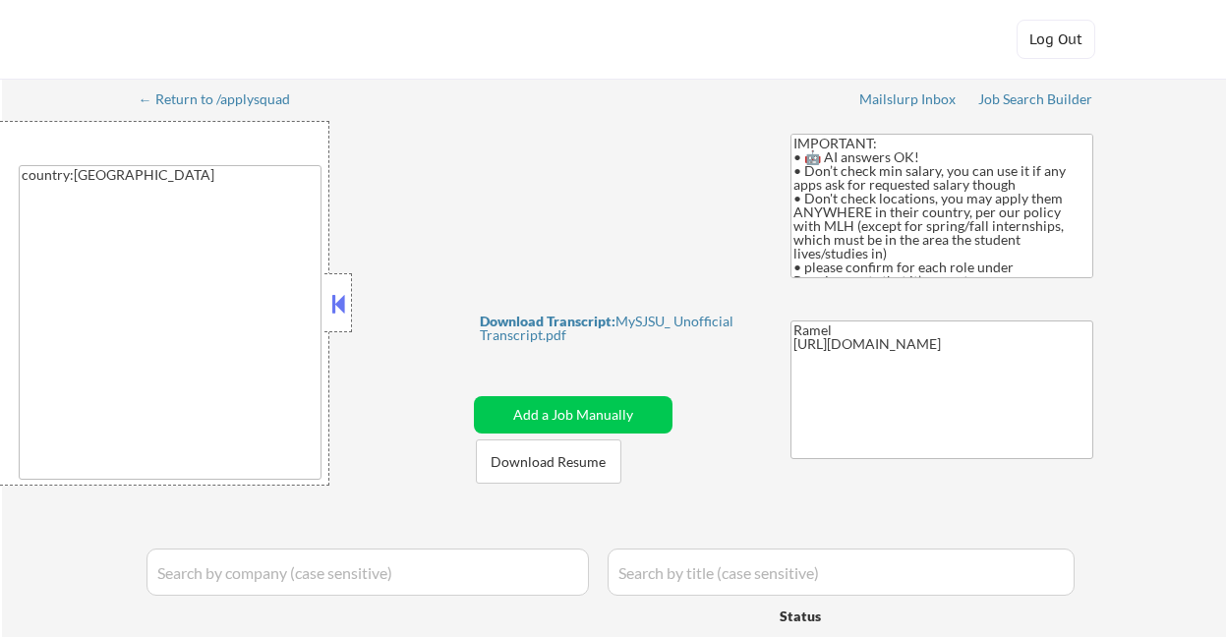
select select ""pending""
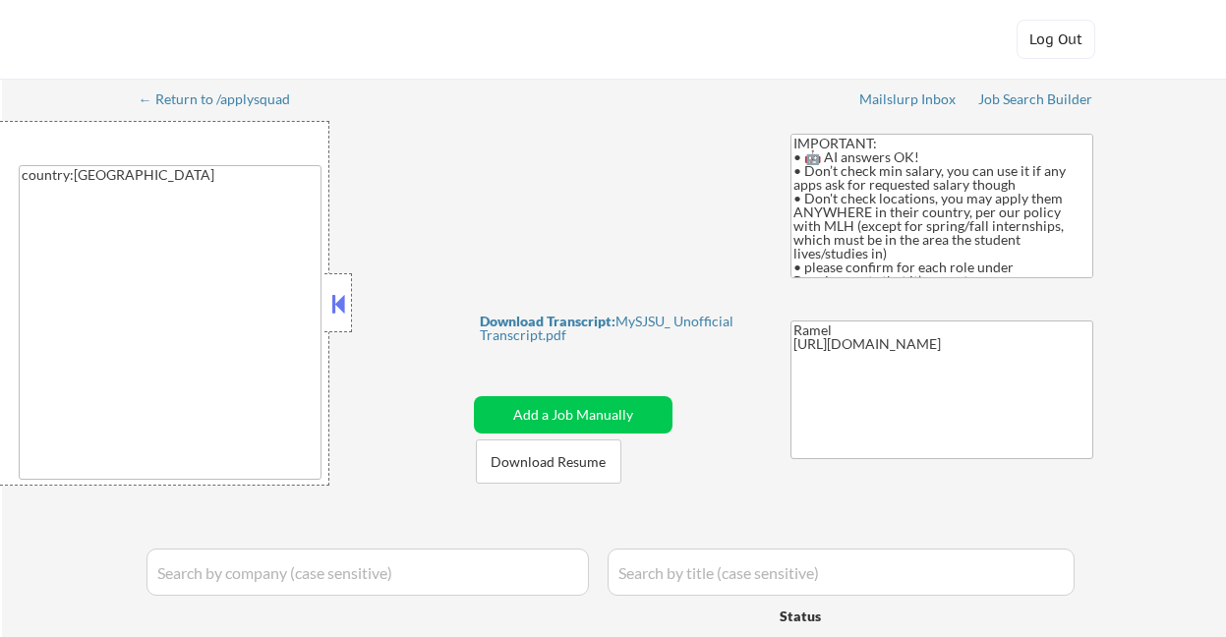
select select ""pending""
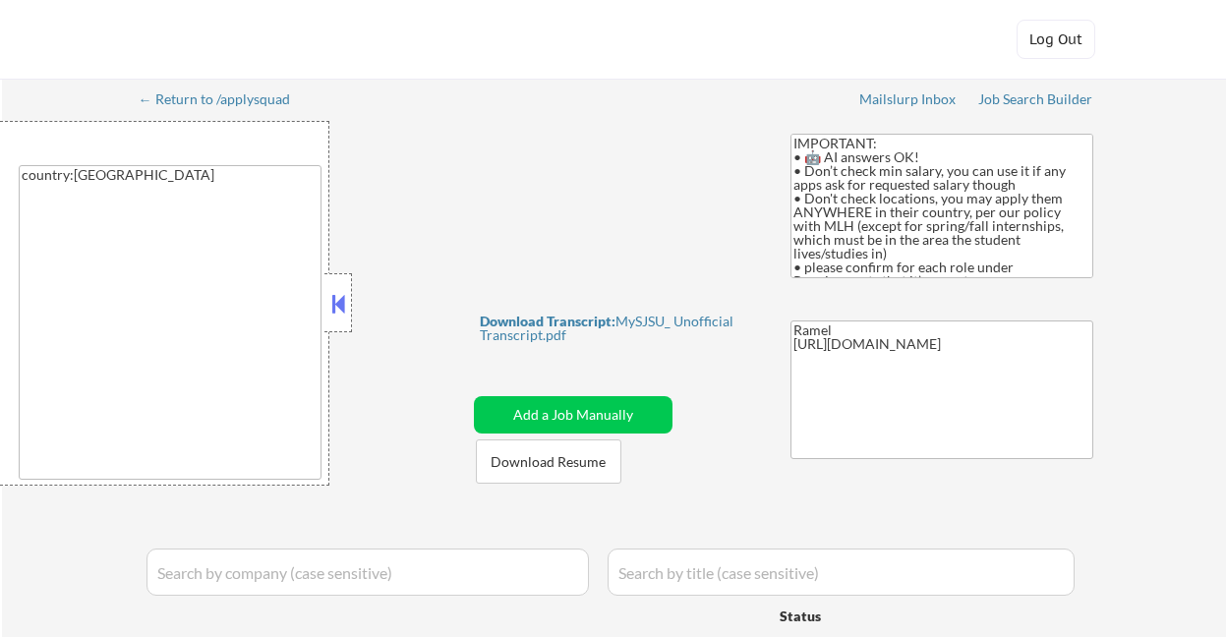
select select ""pending""
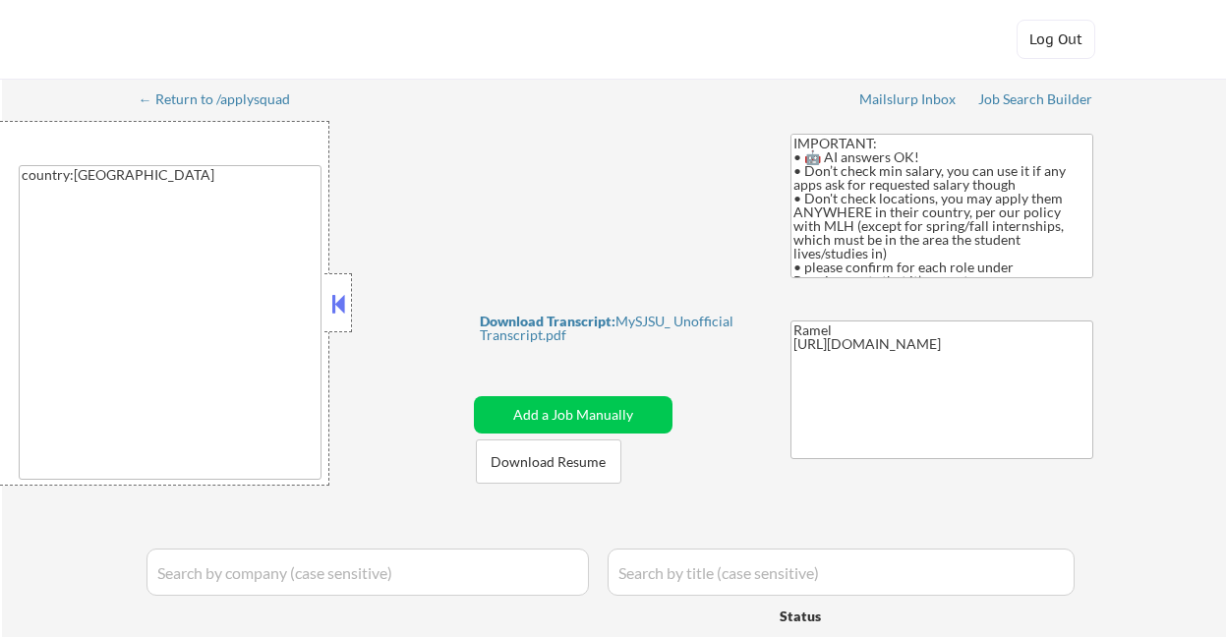
select select ""pending""
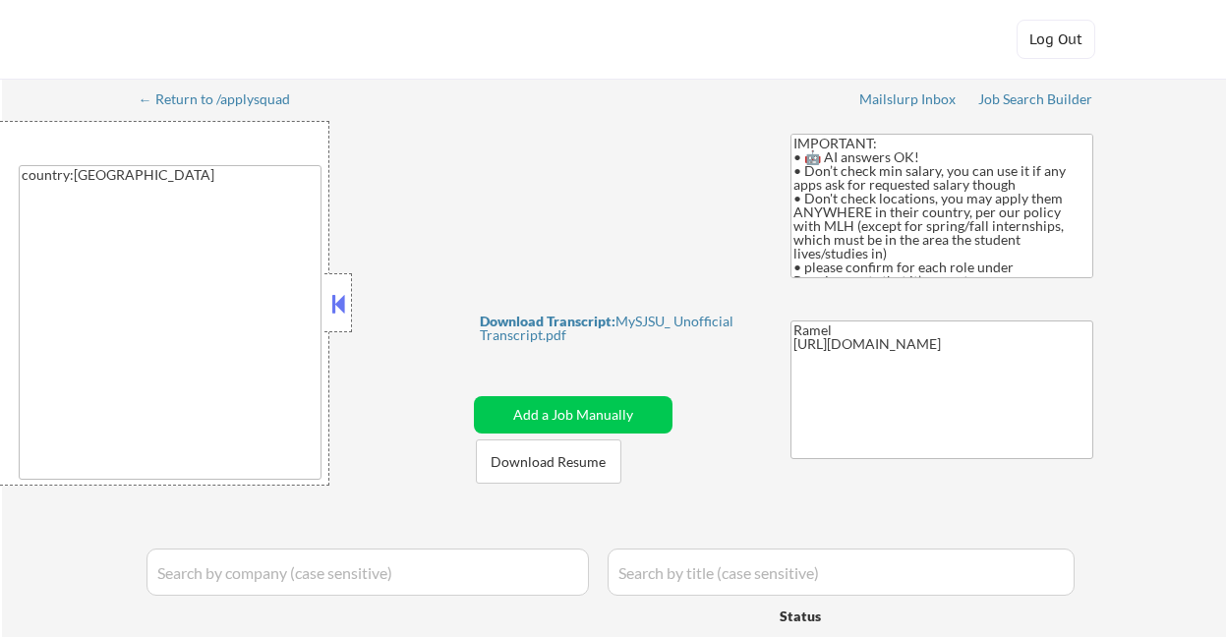
select select ""pending""
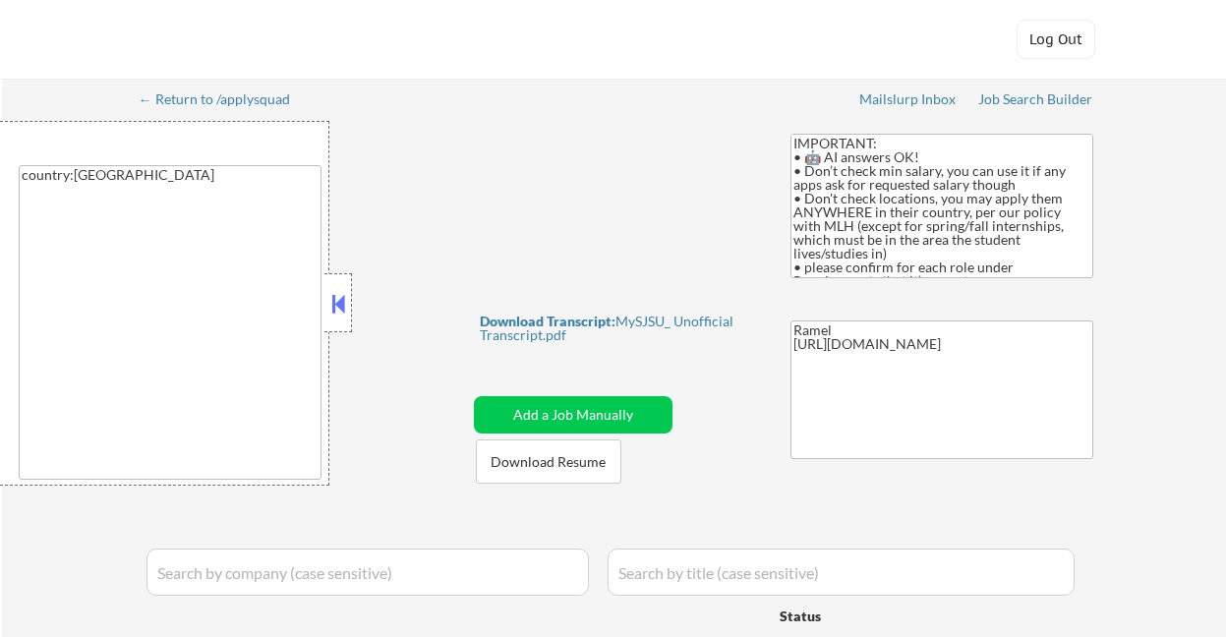
select select ""pending""
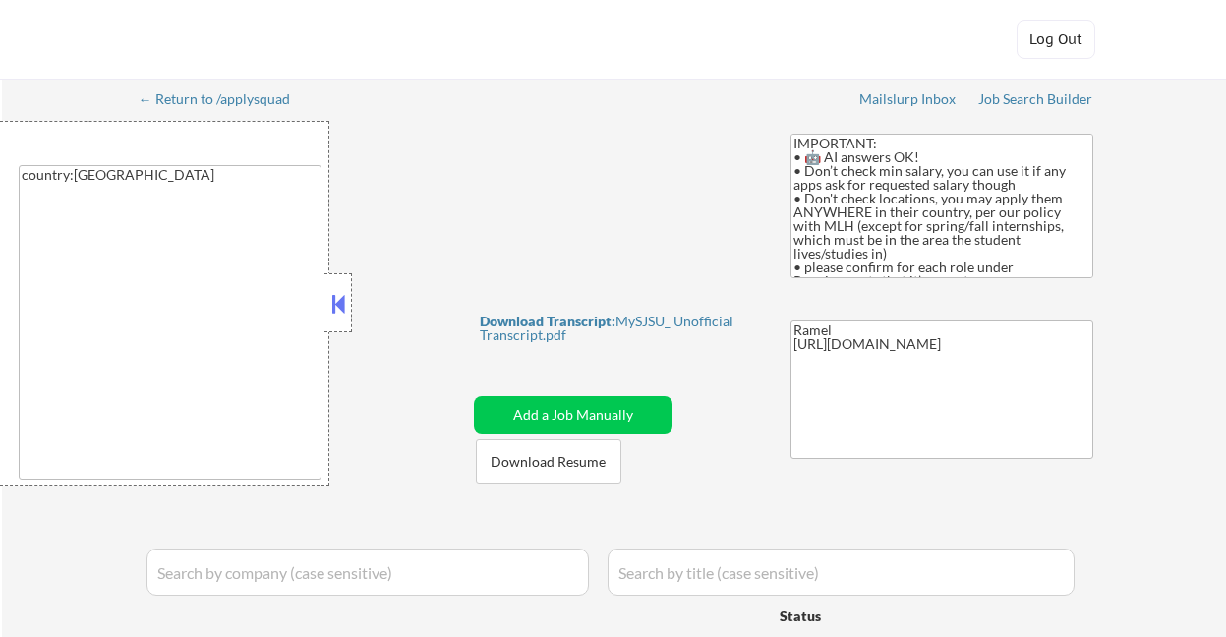
select select ""pending""
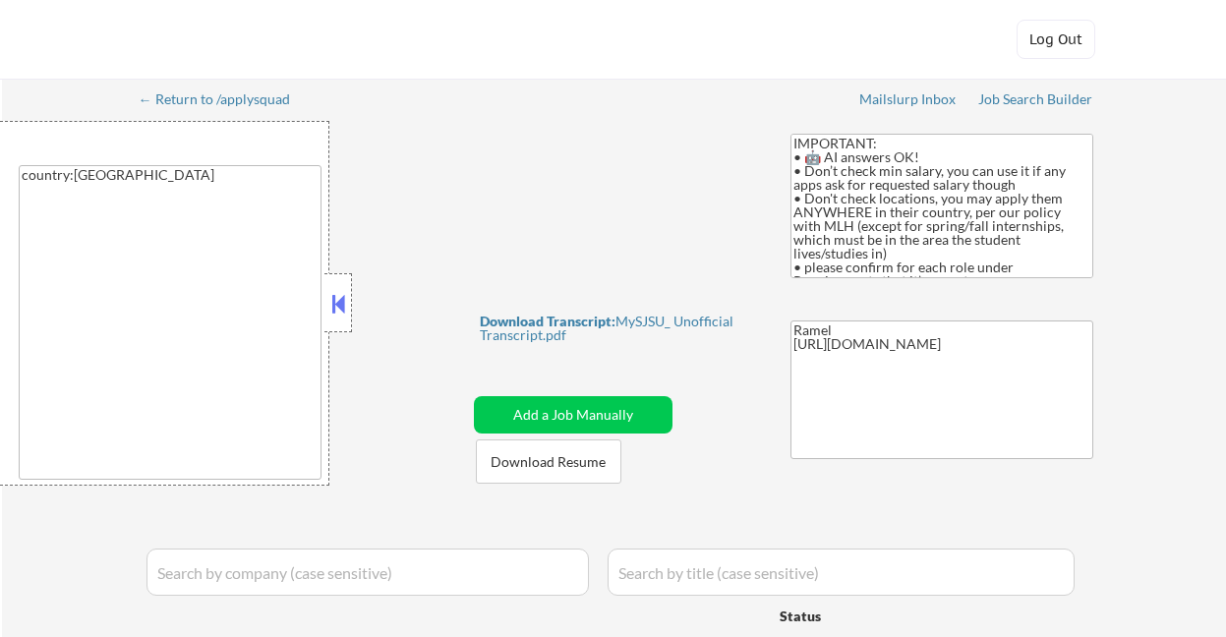
select select ""pending""
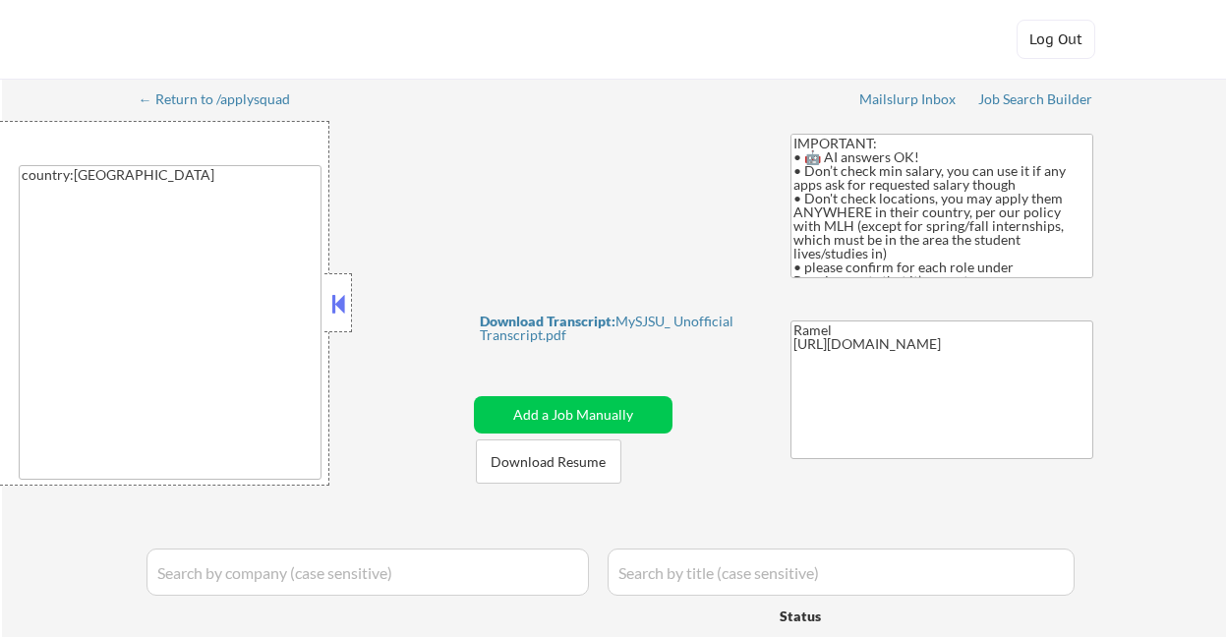
select select ""pending""
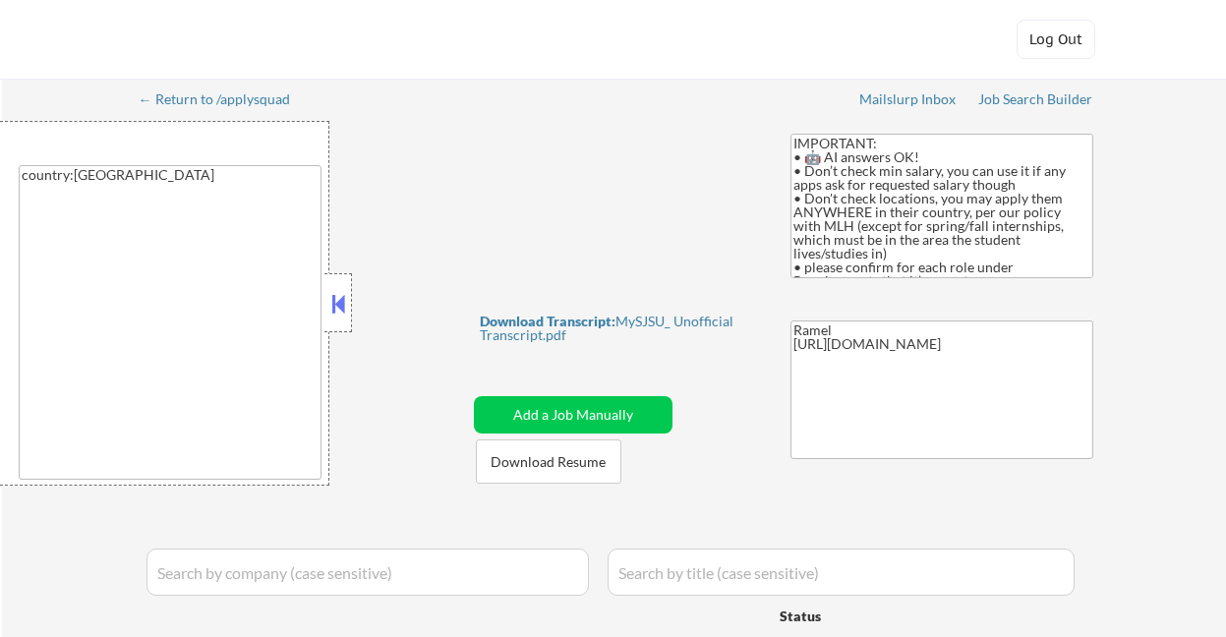
select select ""pending""
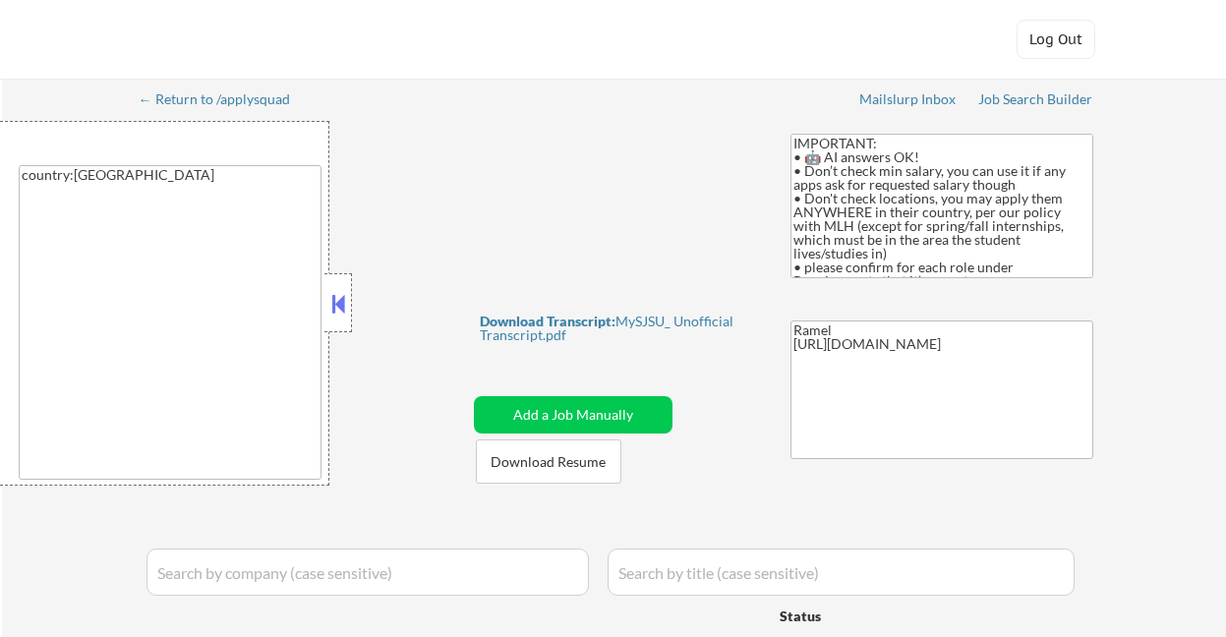
select select ""pending""
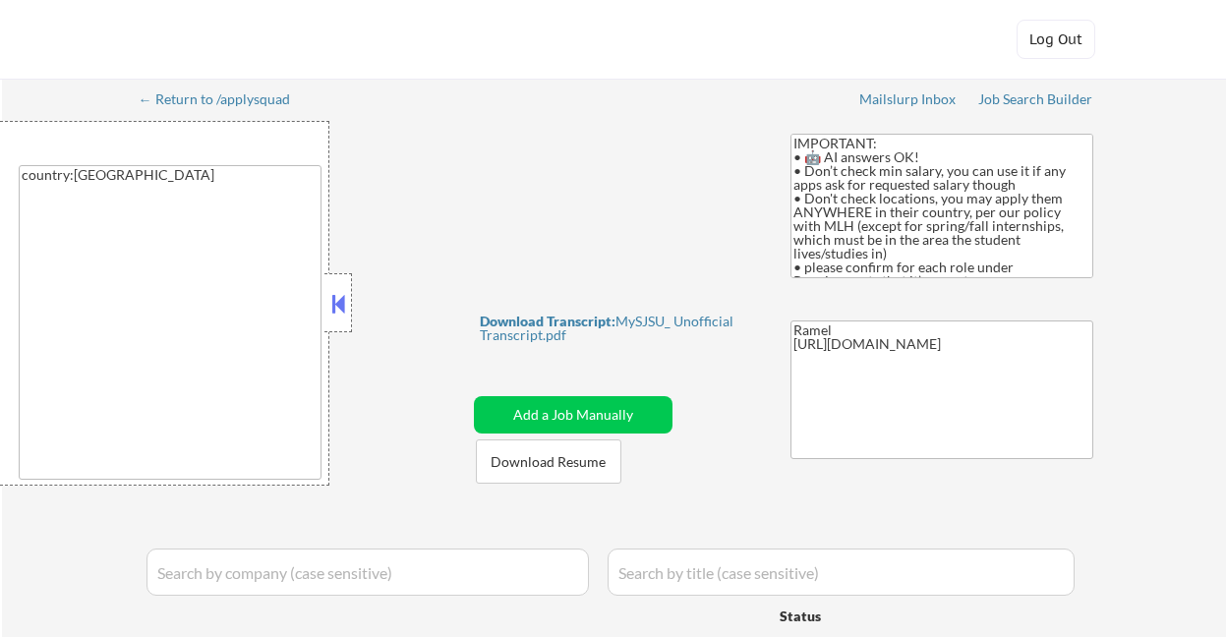
select select ""pending""
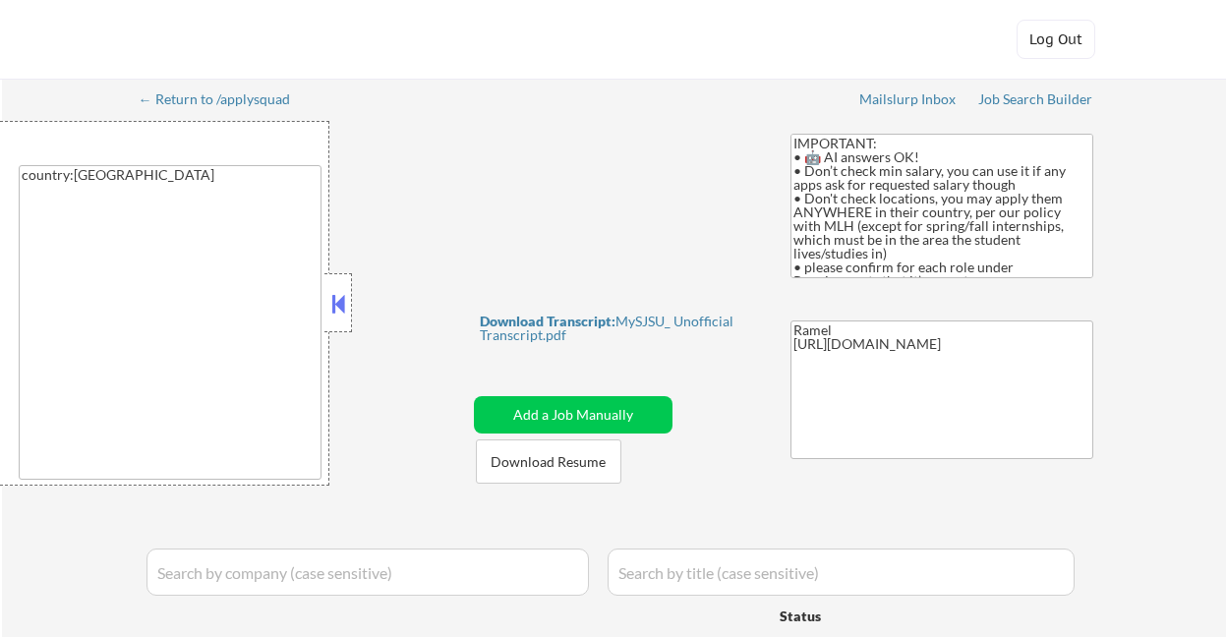
select select ""pending""
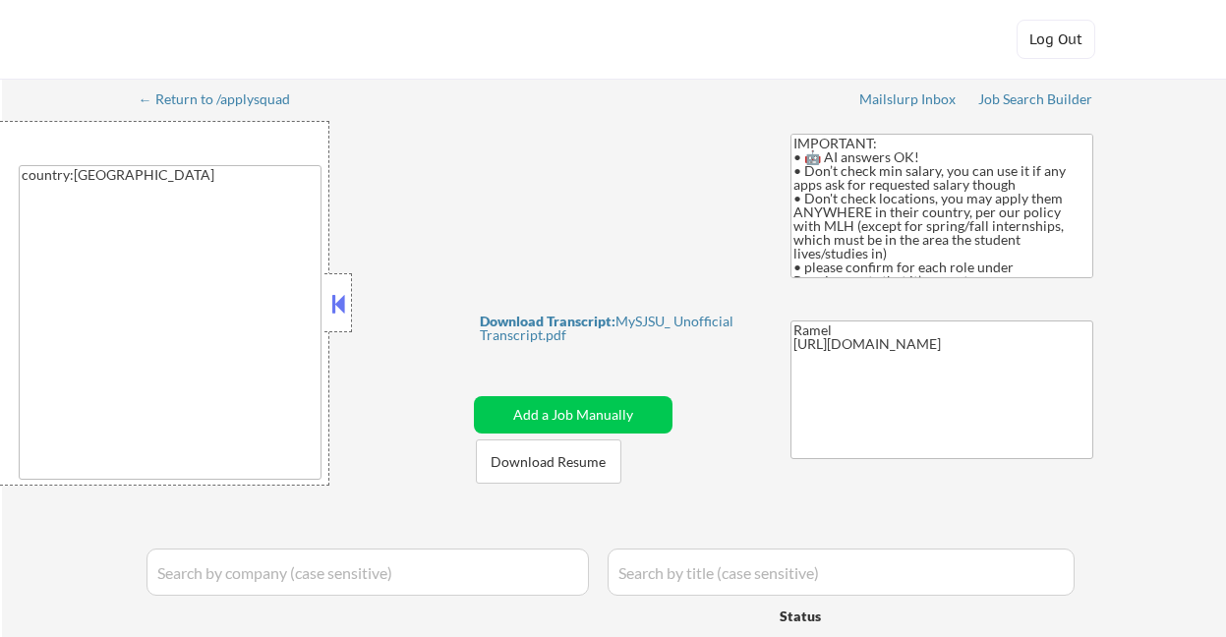
select select ""pending""
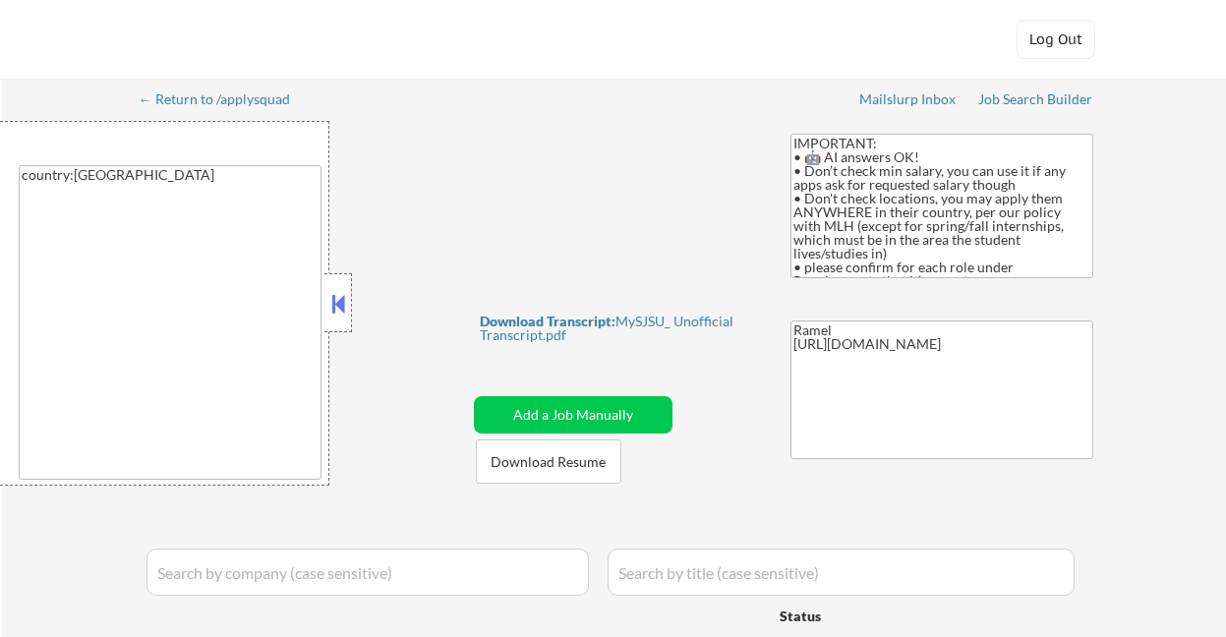
select select ""pending""
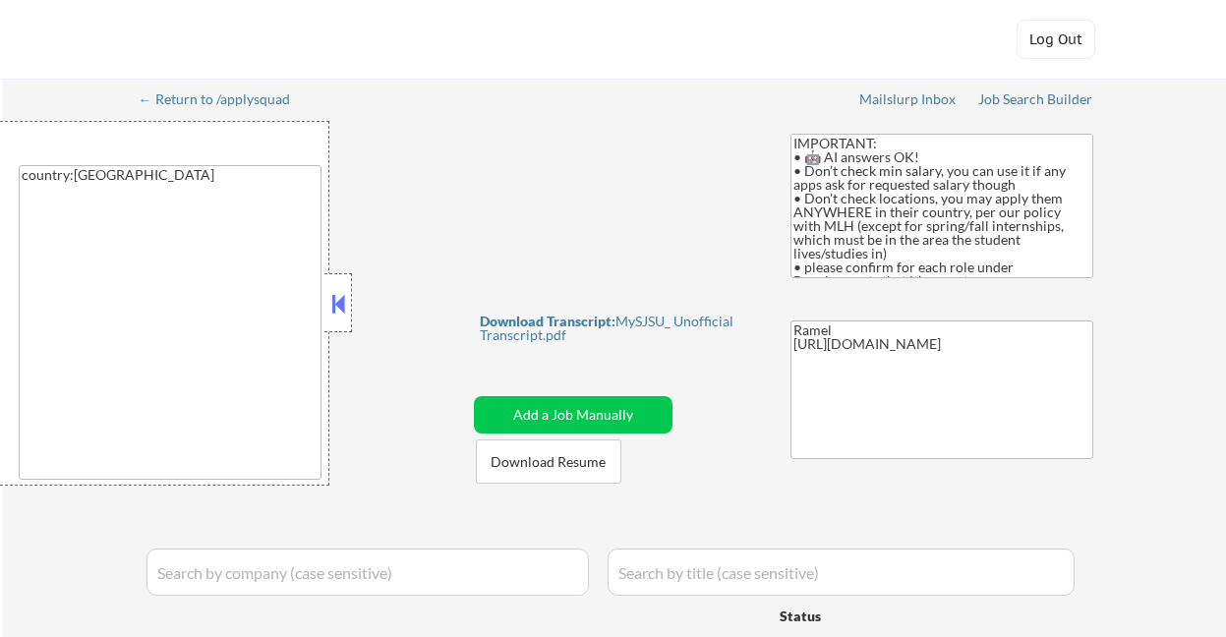
select select ""pending""
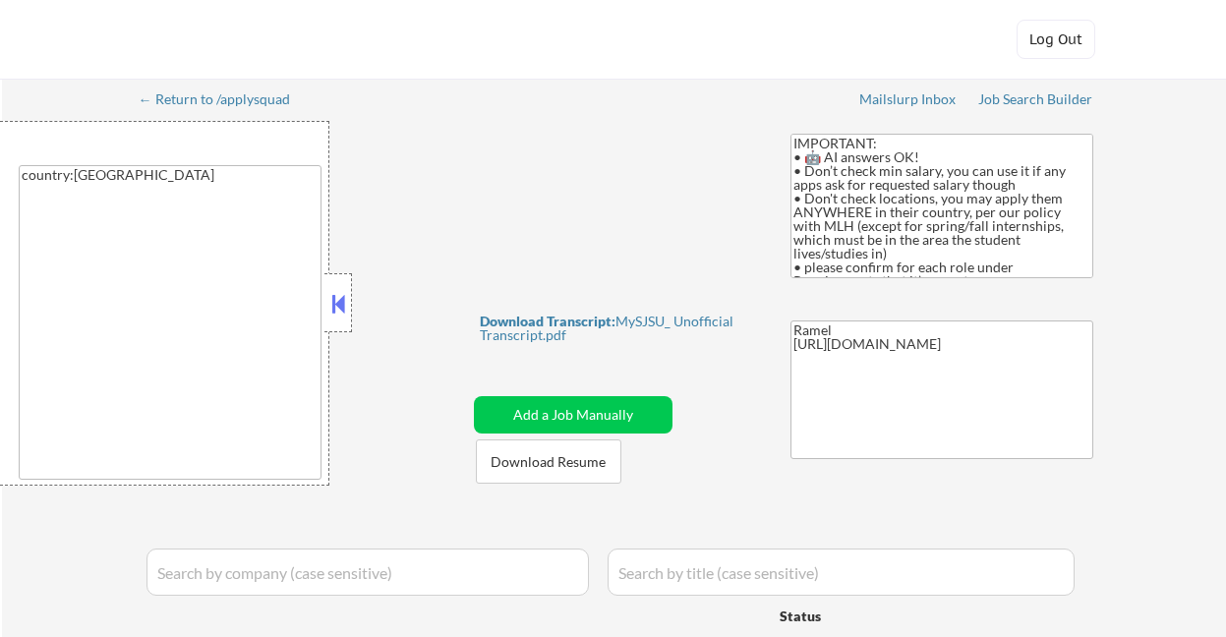
select select ""pending""
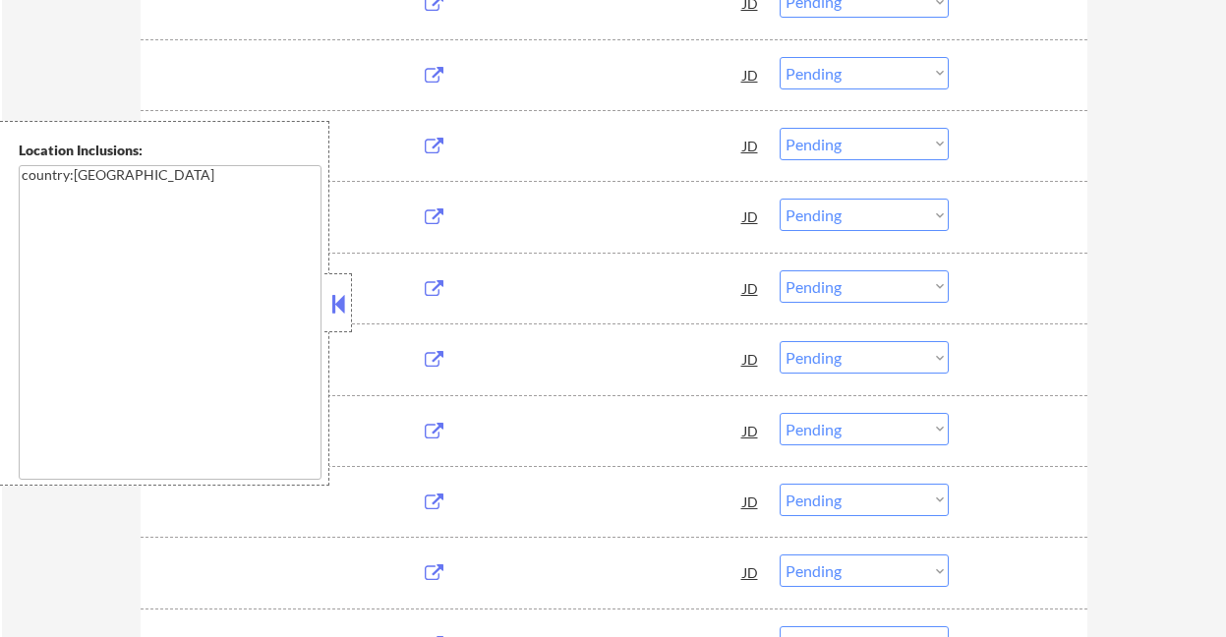
scroll to position [2077, 0]
